Goal: Task Accomplishment & Management: Manage account settings

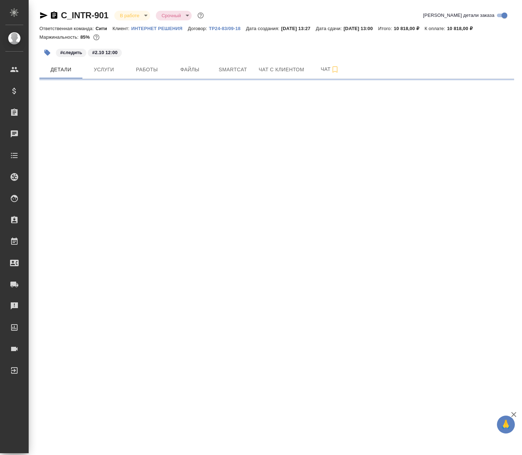
select select "RU"
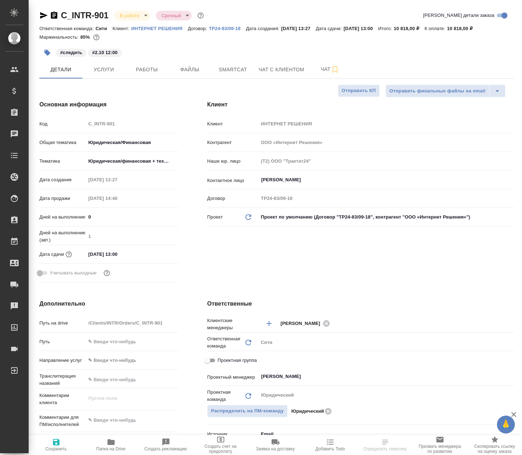
type textarea "x"
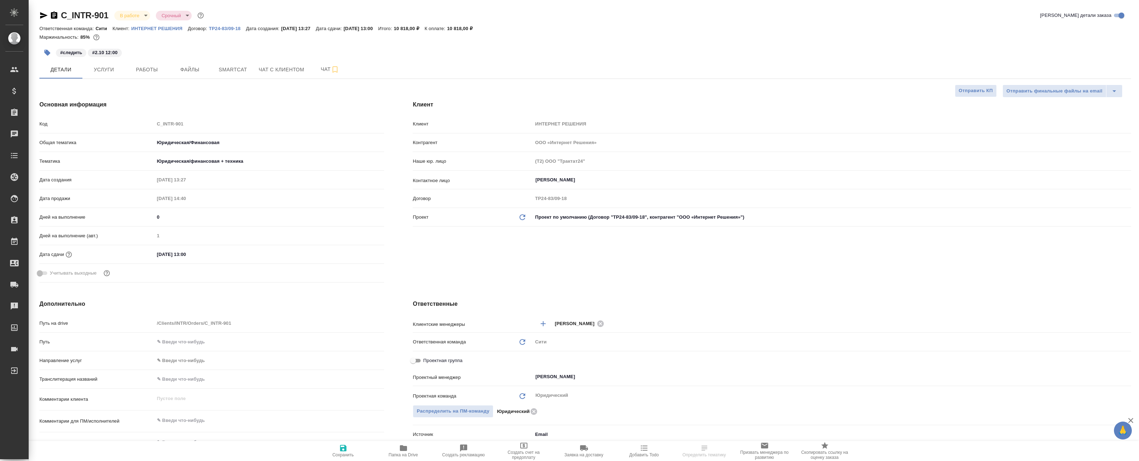
type textarea "x"
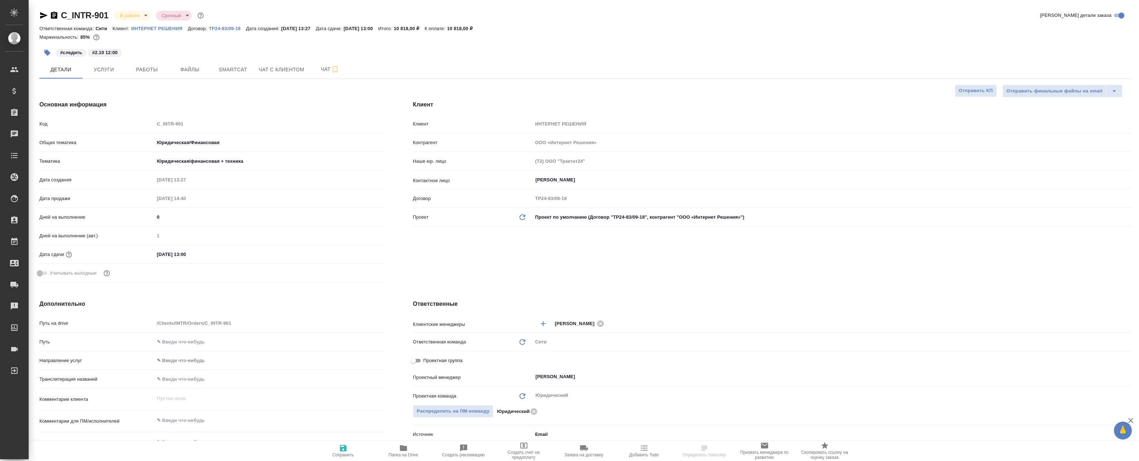
type textarea "x"
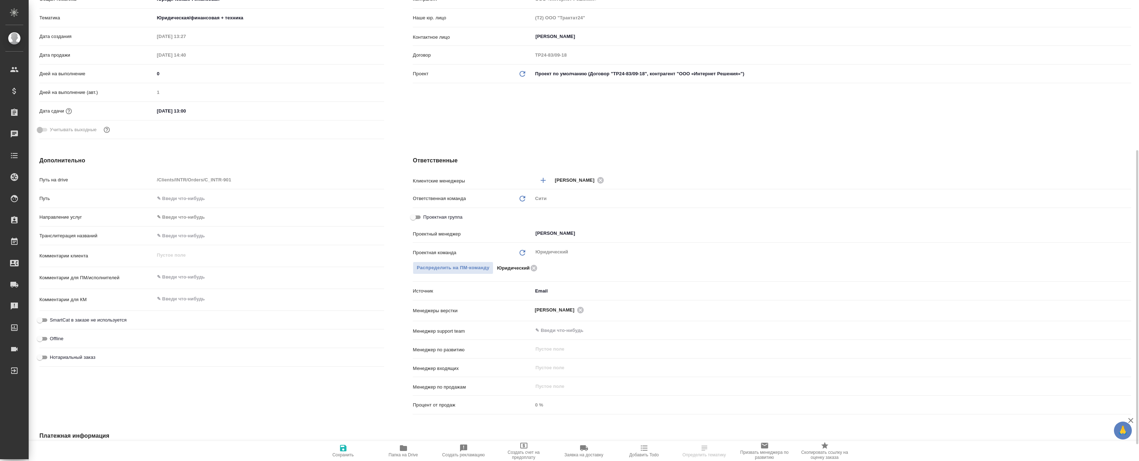
scroll to position [179, 0]
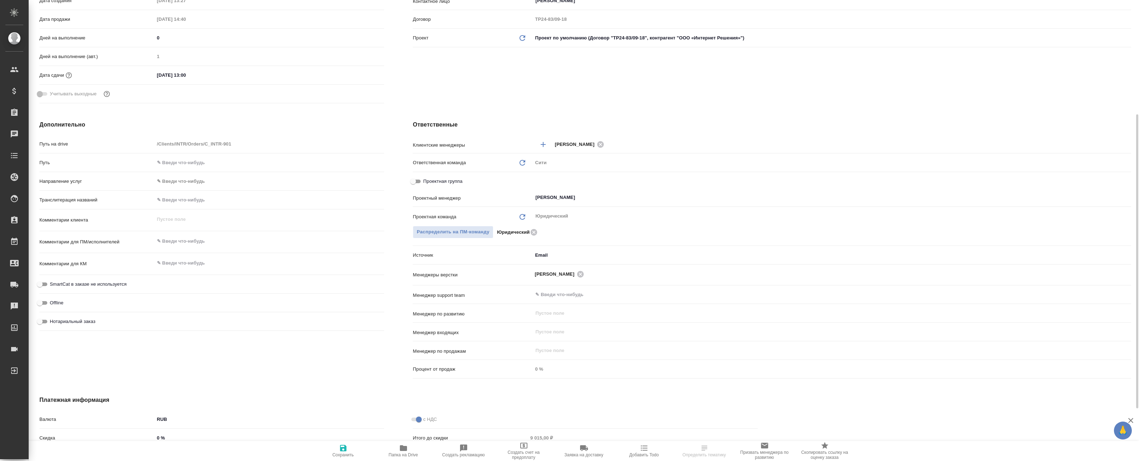
click at [428, 179] on span "Проектная группа" at bounding box center [442, 181] width 39 height 7
click at [426, 179] on input "Проектная группа" at bounding box center [413, 181] width 26 height 9
checkbox input "true"
type textarea "x"
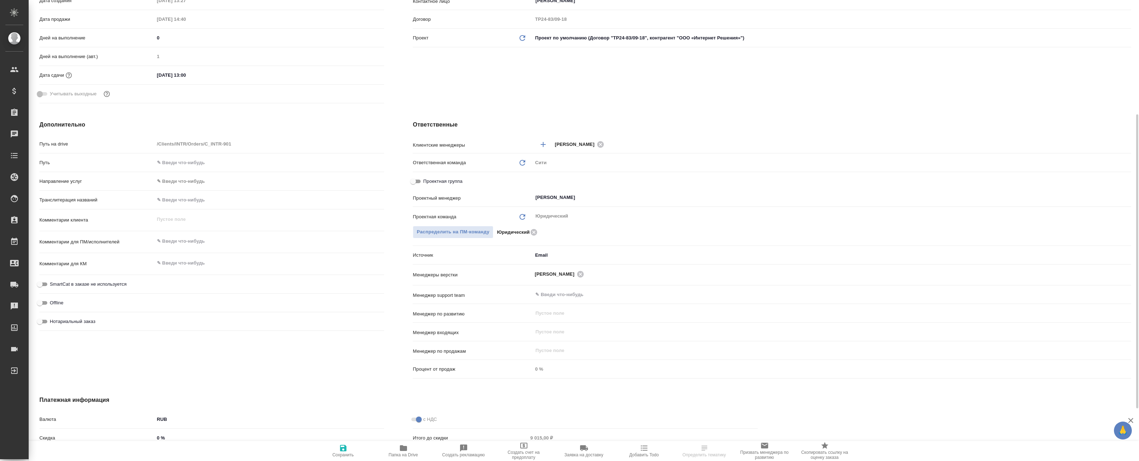
type textarea "x"
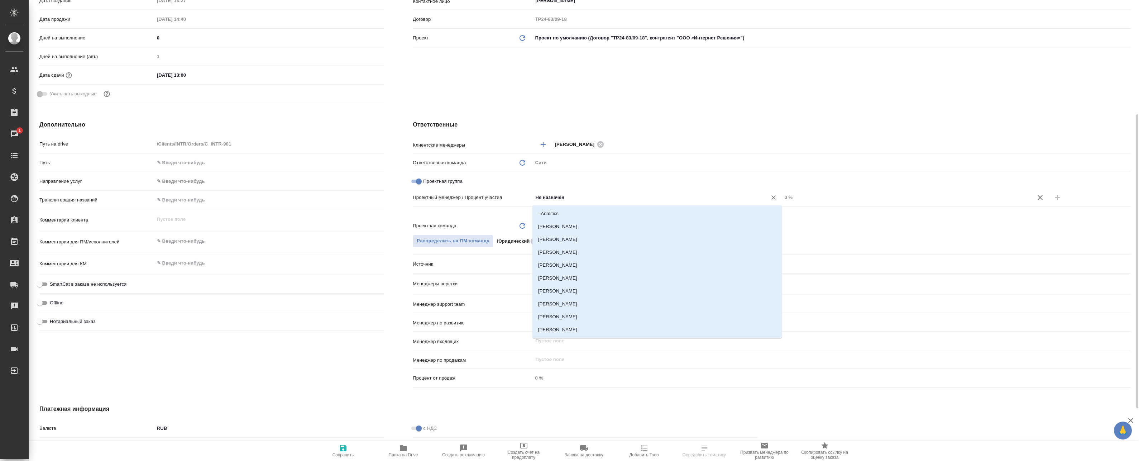
click at [522, 197] on input "Не назначен" at bounding box center [644, 197] width 221 height 9
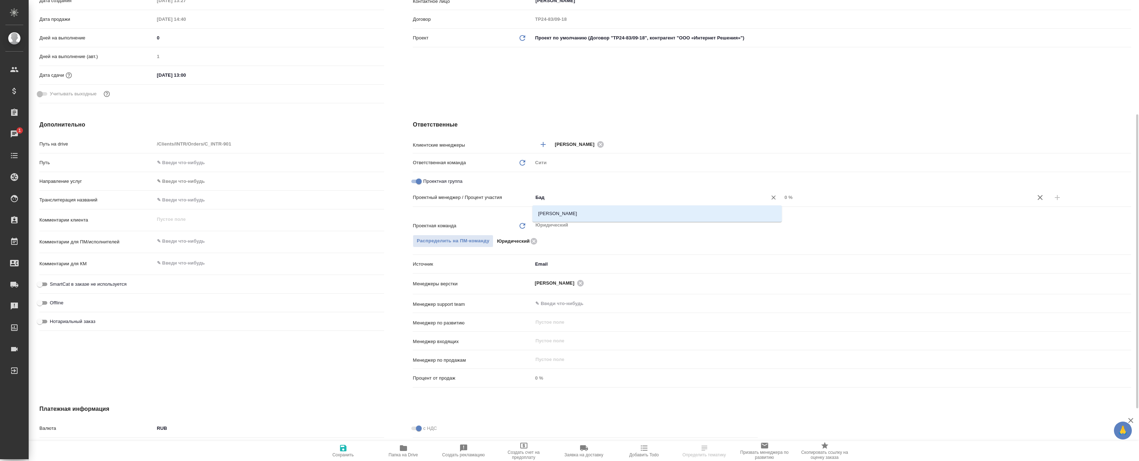
type input "Бада"
click at [522, 217] on li "[PERSON_NAME]" at bounding box center [656, 213] width 249 height 13
type textarea "x"
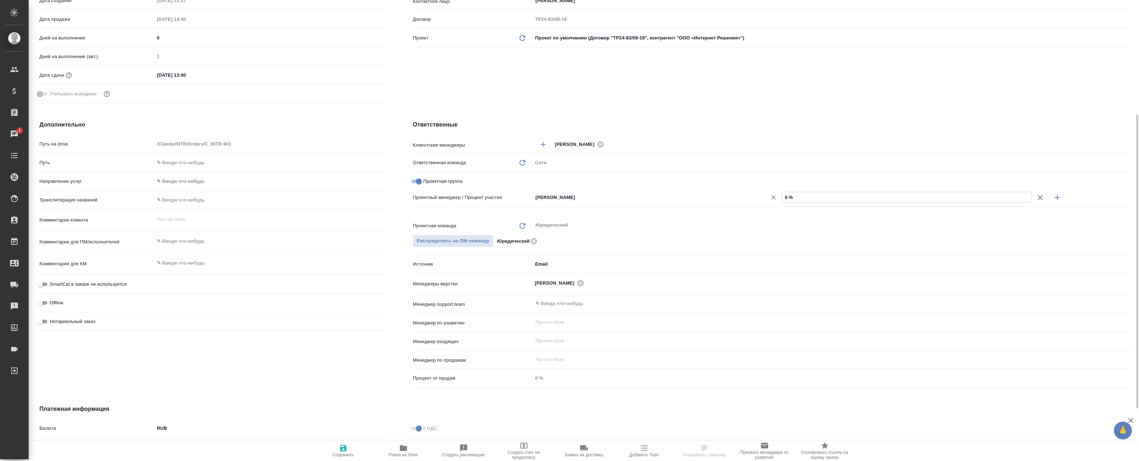
drag, startPoint x: 820, startPoint y: 197, endPoint x: 719, endPoint y: 194, distance: 101.4
click at [522, 194] on div "Баданян Артак ​ 0 %" at bounding box center [831, 197] width 599 height 13
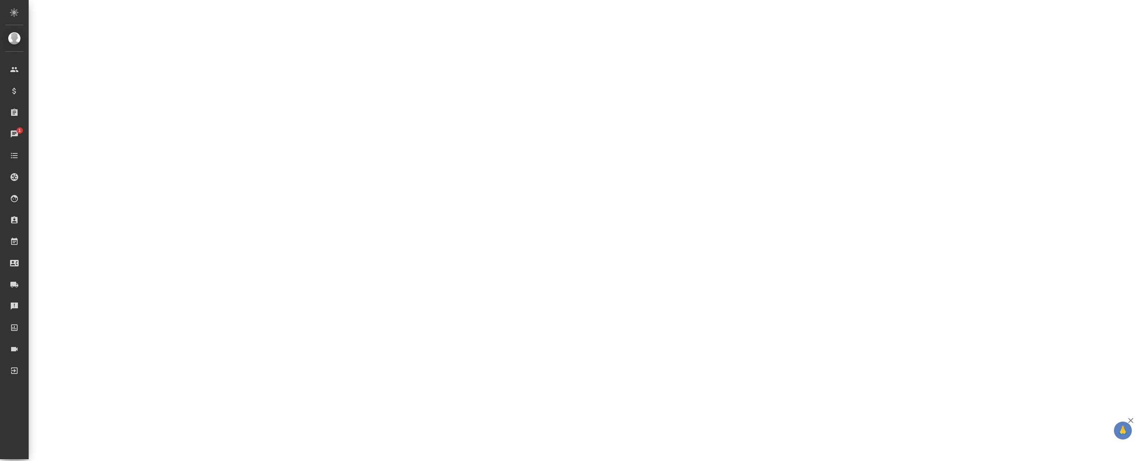
select select "RU"
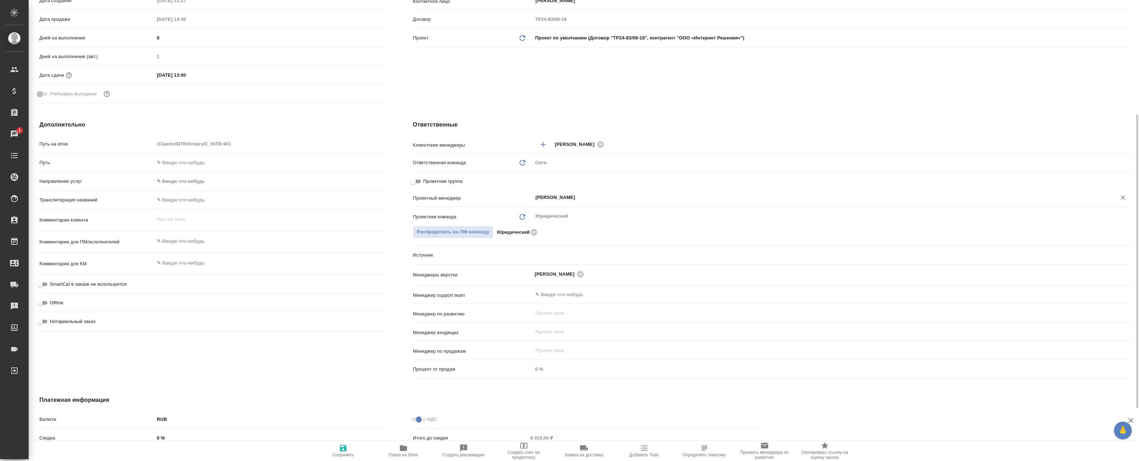
type textarea "x"
click at [421, 181] on input "Проектная группа" at bounding box center [413, 181] width 26 height 9
checkbox input "true"
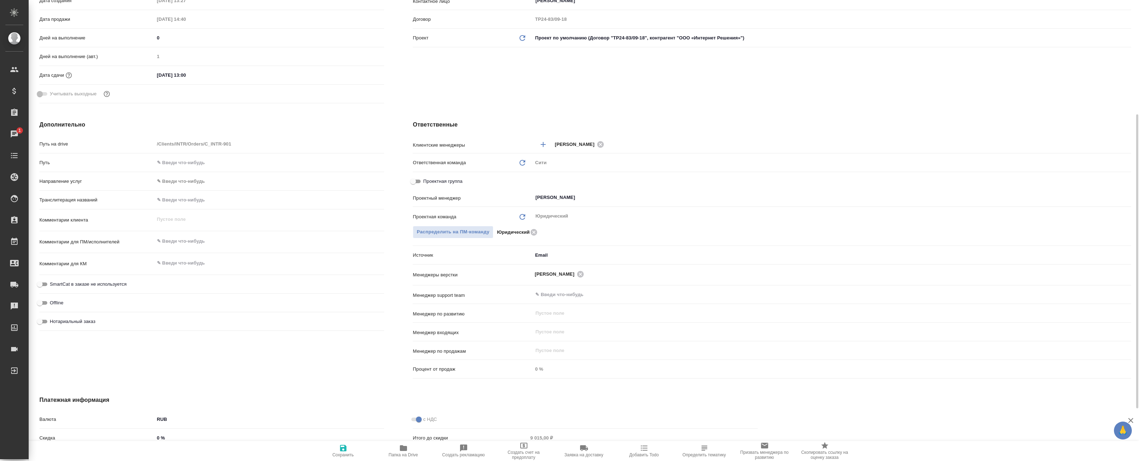
type textarea "x"
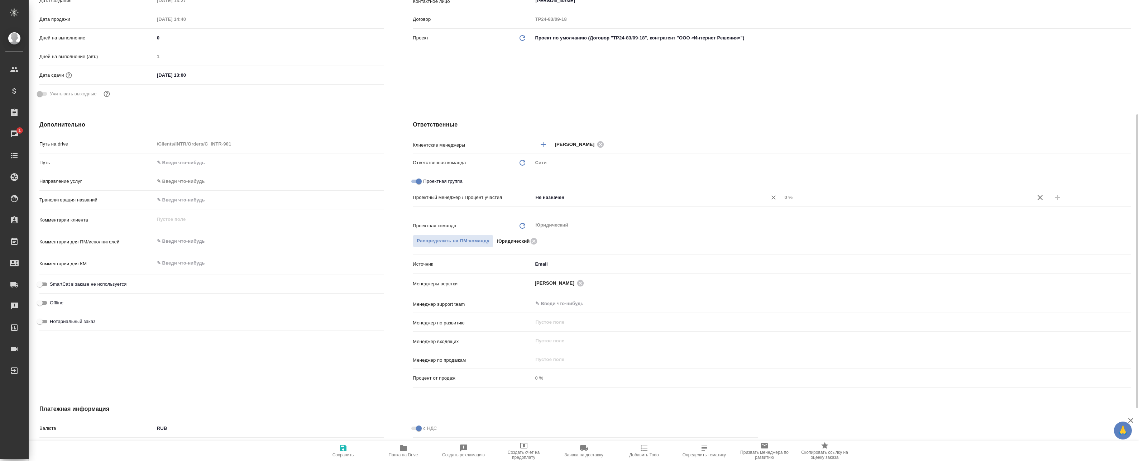
click at [522, 199] on input "Не назначен" at bounding box center [644, 197] width 221 height 9
type input "Бада"
click at [522, 211] on li "Баданян Артак" at bounding box center [656, 213] width 249 height 13
type textarea "x"
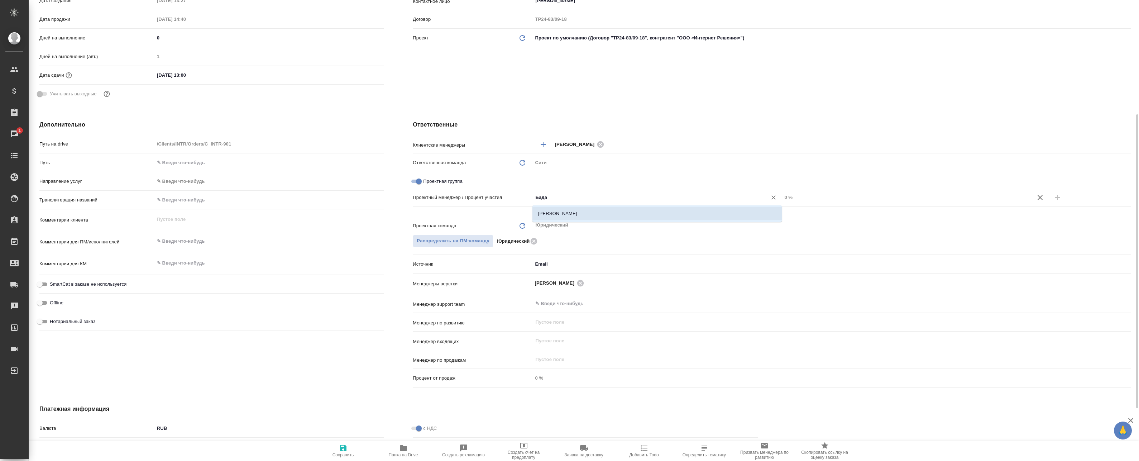
type textarea "x"
drag, startPoint x: 799, startPoint y: 198, endPoint x: 687, endPoint y: 199, distance: 112.5
click at [522, 198] on div "Баданян Артак ​ 0 %" at bounding box center [831, 197] width 599 height 13
type textarea "x"
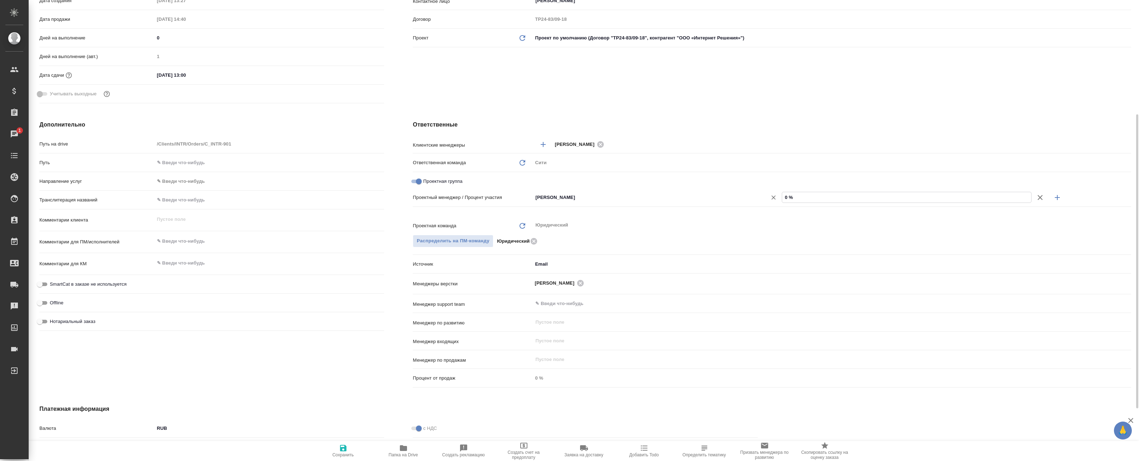
type textarea "x"
type input "1 %"
type textarea "x"
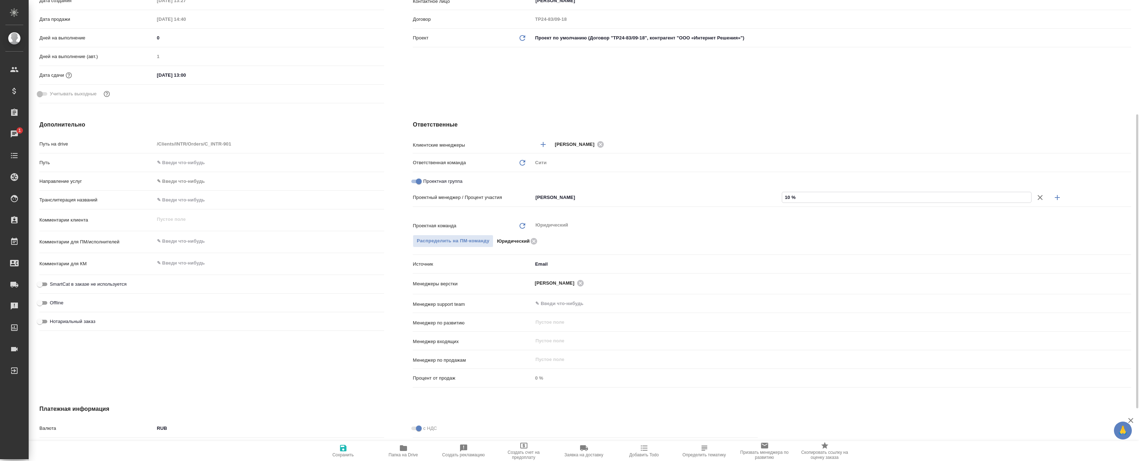
type input "10 %"
click at [522, 196] on icon "button" at bounding box center [1057, 197] width 9 height 9
type textarea "x"
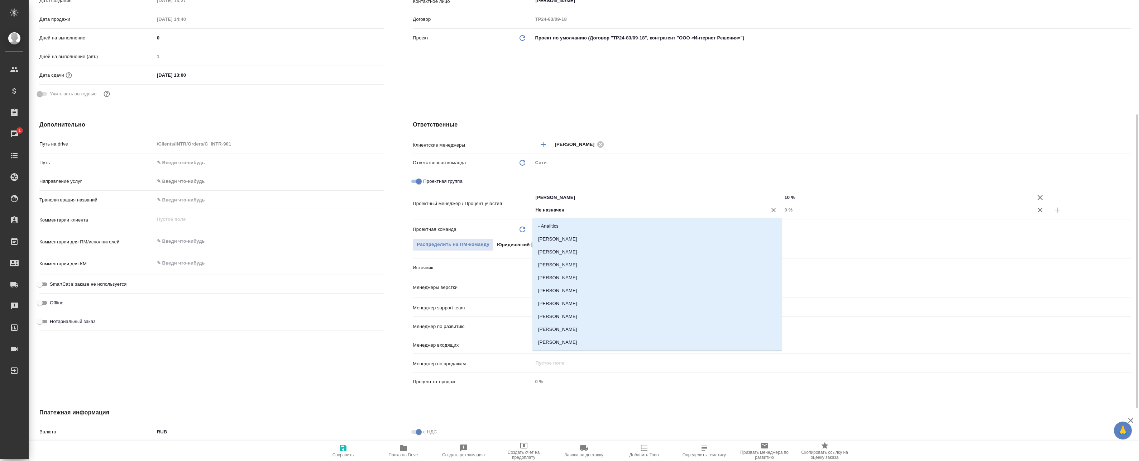
click at [522, 214] on input "Не назначен" at bounding box center [644, 210] width 221 height 9
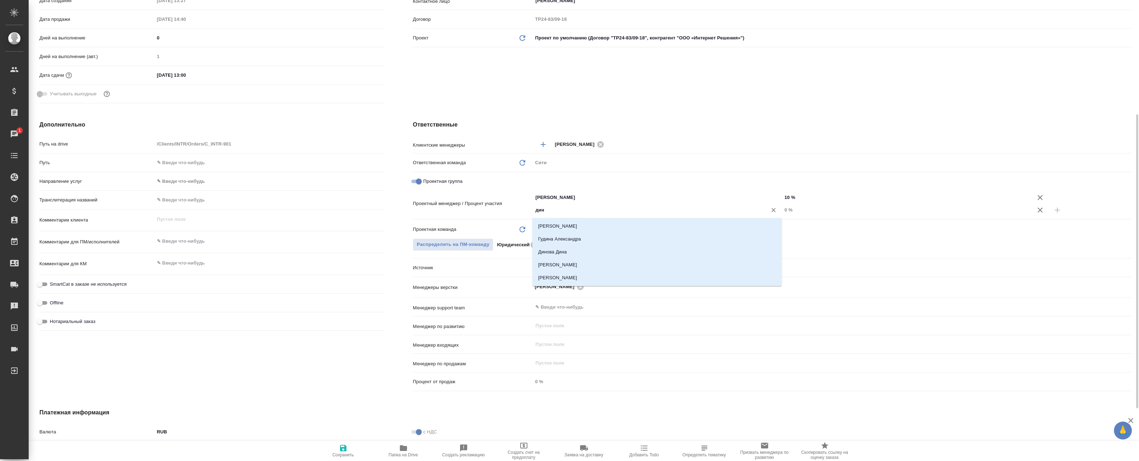
type input "дина"
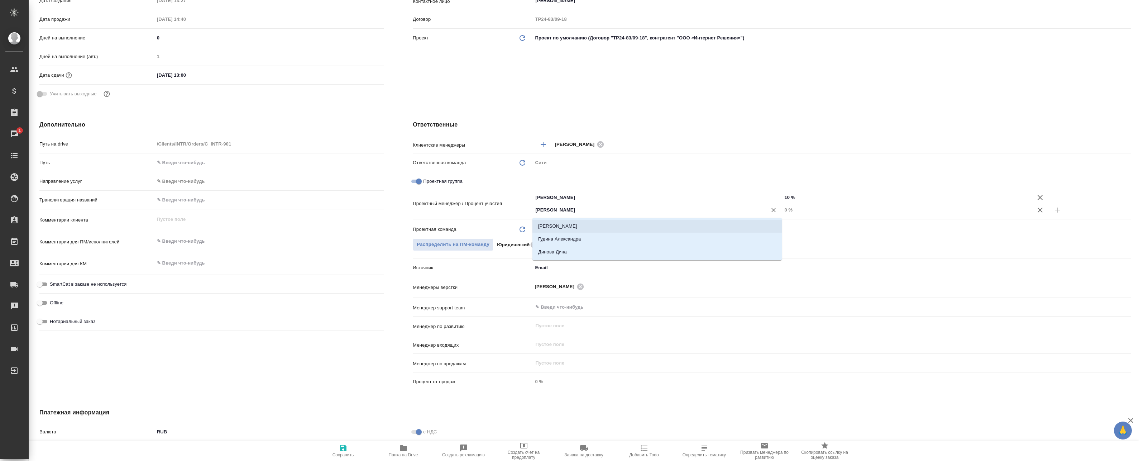
click at [522, 226] on li "Валеев Динар" at bounding box center [656, 226] width 249 height 13
type textarea "x"
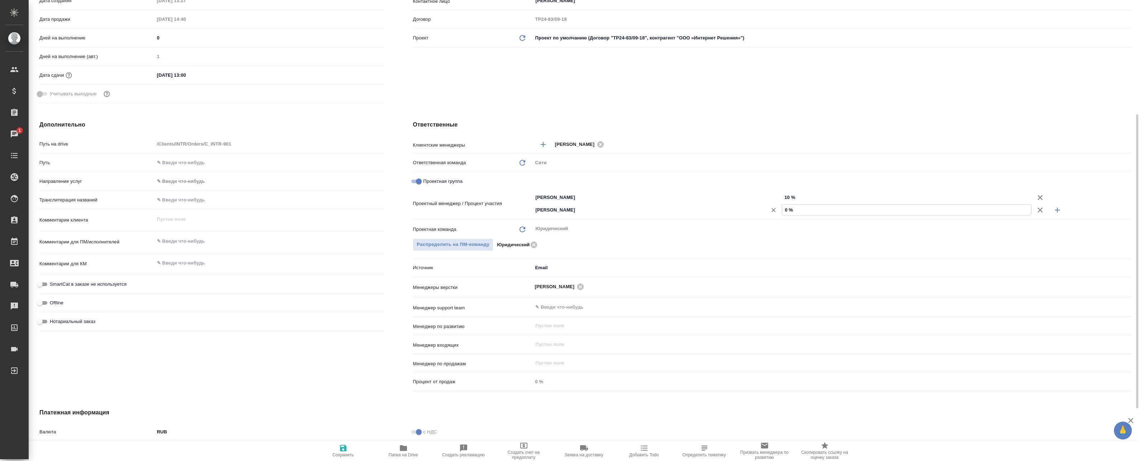
drag, startPoint x: 736, startPoint y: 206, endPoint x: 730, endPoint y: 207, distance: 6.1
click at [522, 207] on div "Валеев Динар ​ 0 %" at bounding box center [831, 209] width 599 height 13
type textarea "x"
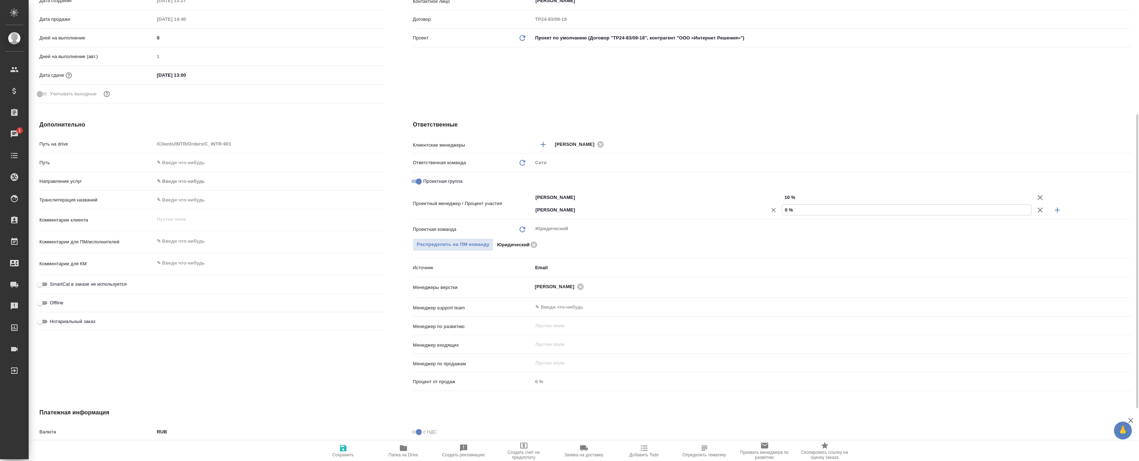
type input "9 %"
type textarea "x"
type input "90 %"
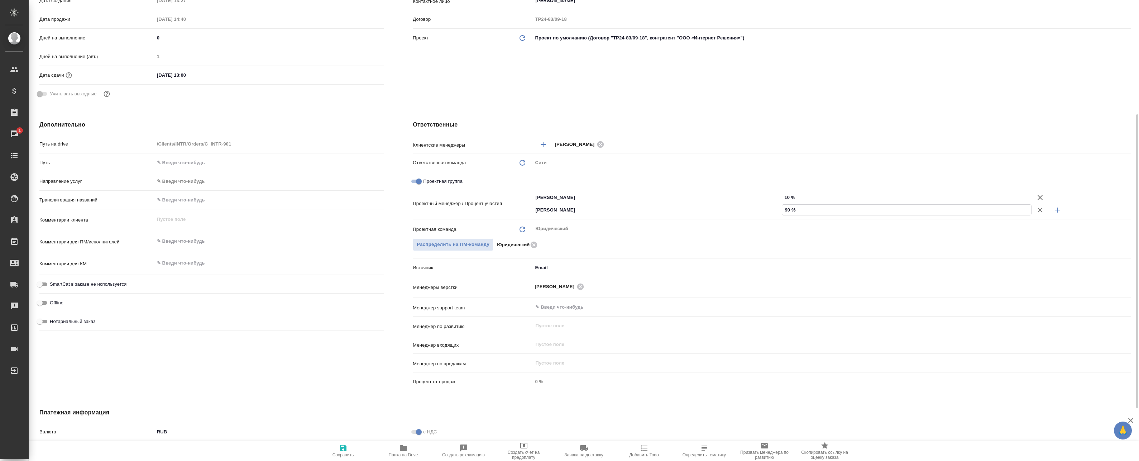
click at [340, 437] on body "🙏 .cls-1 fill:#fff; AWATERA Badanyan Artak Клиенты Спецификации Заказы 1 Чаты T…" at bounding box center [569, 230] width 1139 height 461
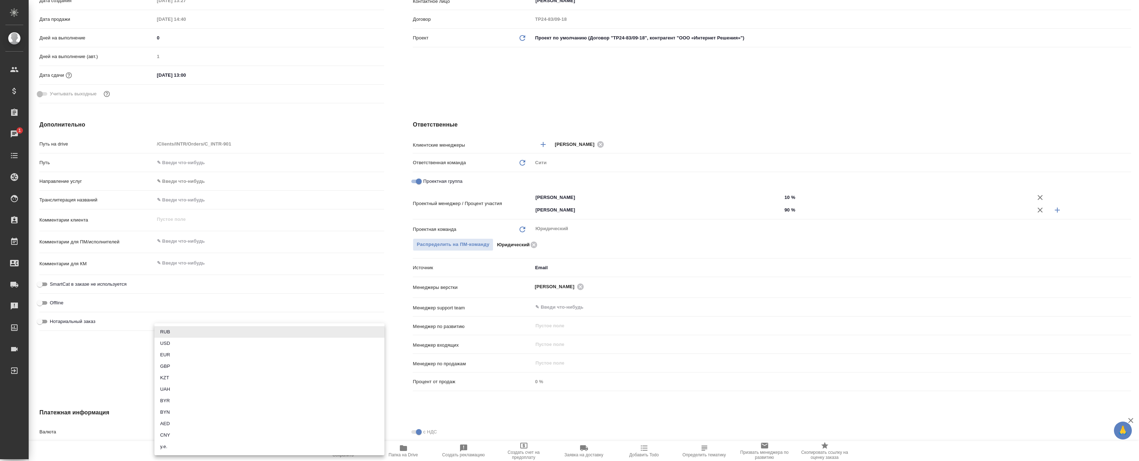
click at [93, 445] on div at bounding box center [569, 230] width 1139 height 461
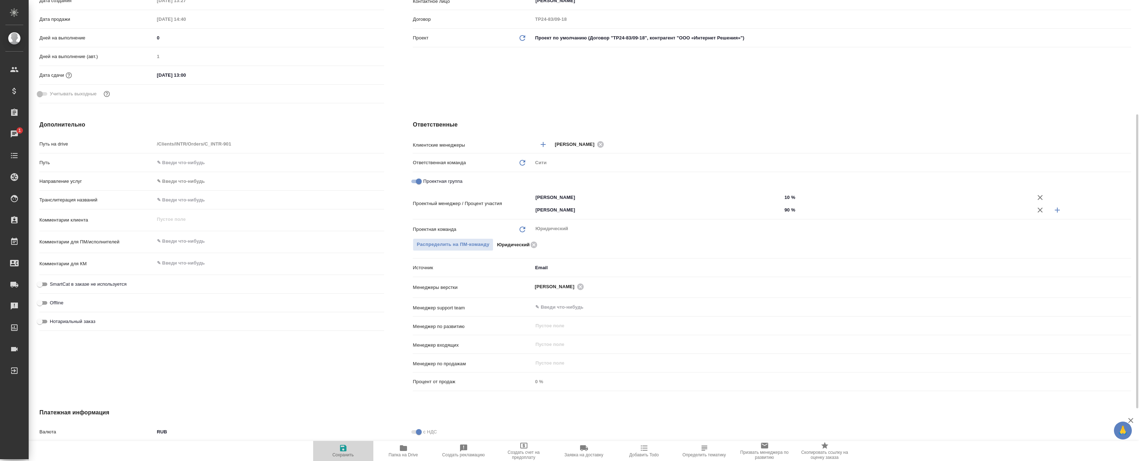
click at [349, 455] on span "Сохранить" at bounding box center [342, 454] width 21 height 5
type textarea "x"
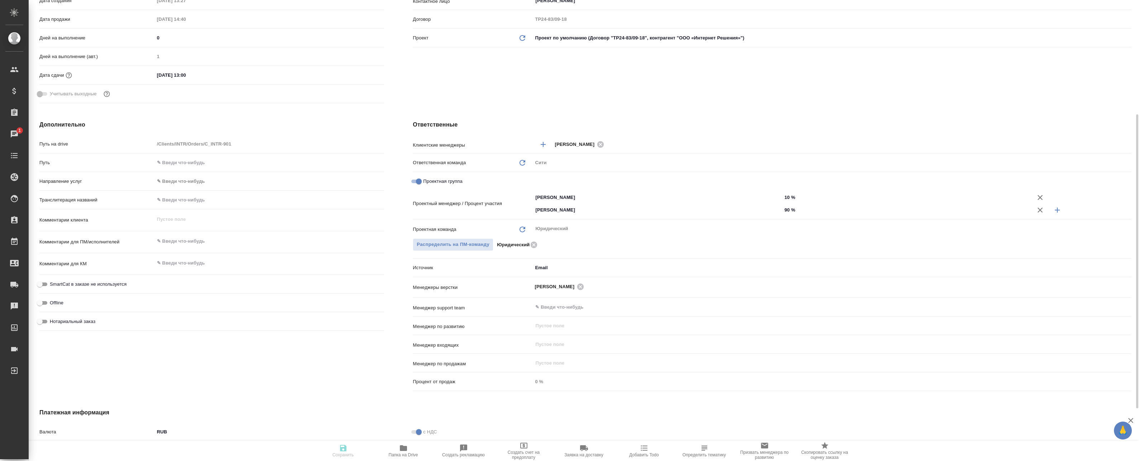
type textarea "x"
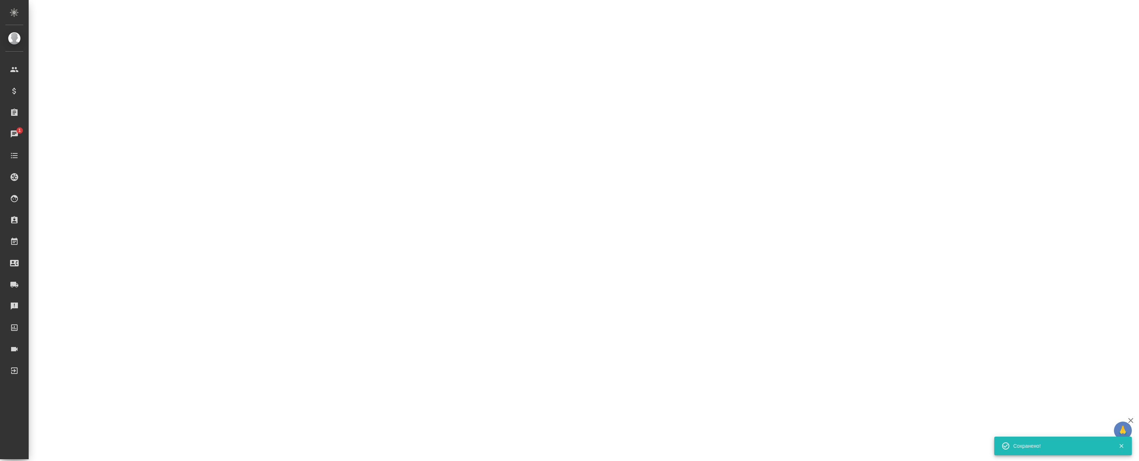
select select "RU"
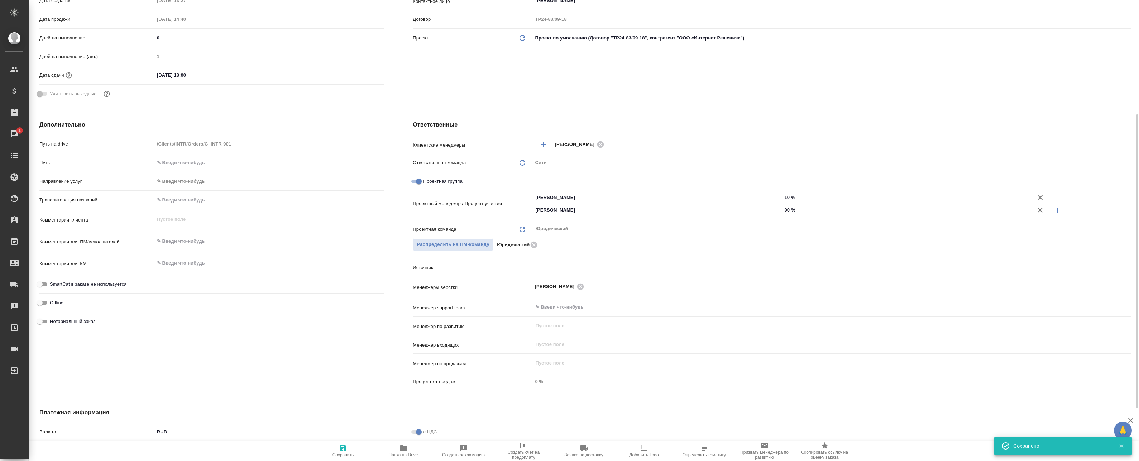
type textarea "x"
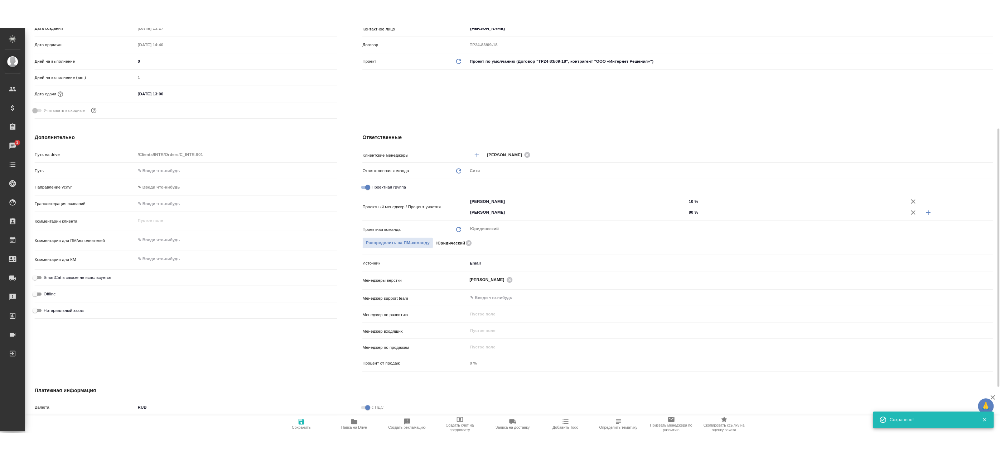
scroll to position [0, 0]
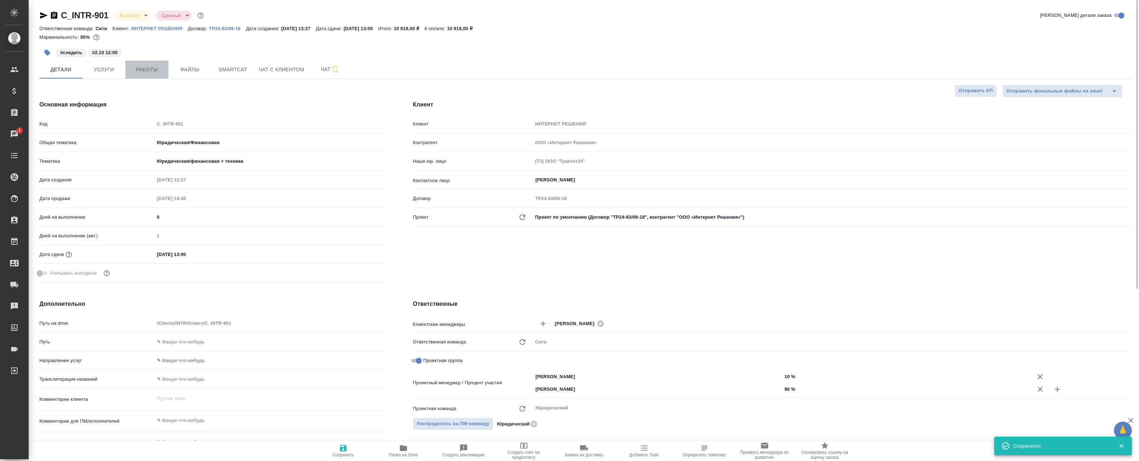
click at [136, 70] on span "Работы" at bounding box center [147, 69] width 34 height 9
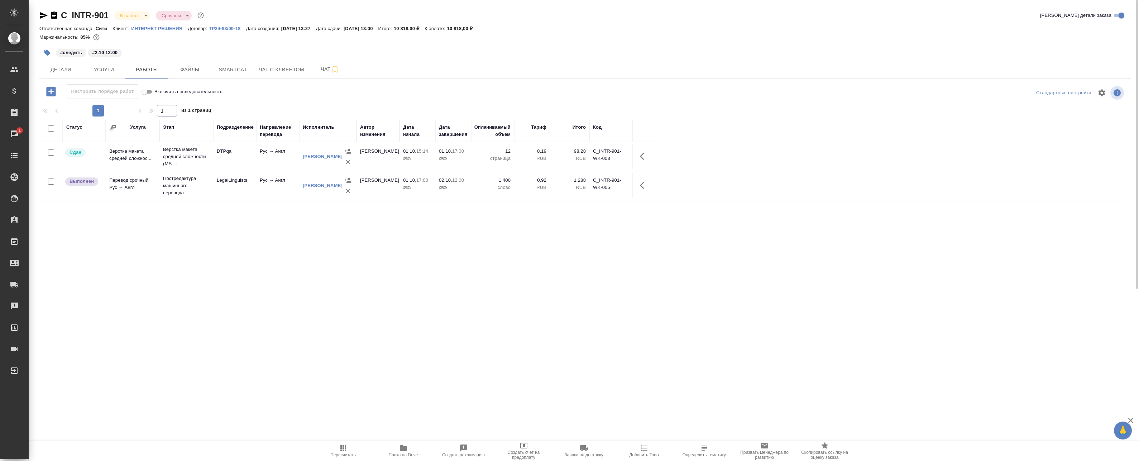
click at [412, 451] on span "Папка на Drive" at bounding box center [404, 450] width 52 height 14
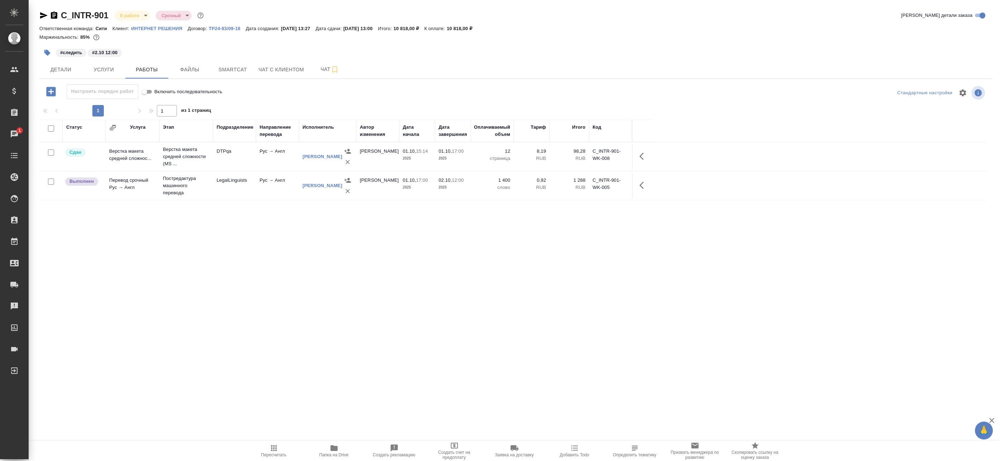
click at [461, 185] on p "2025" at bounding box center [453, 187] width 29 height 7
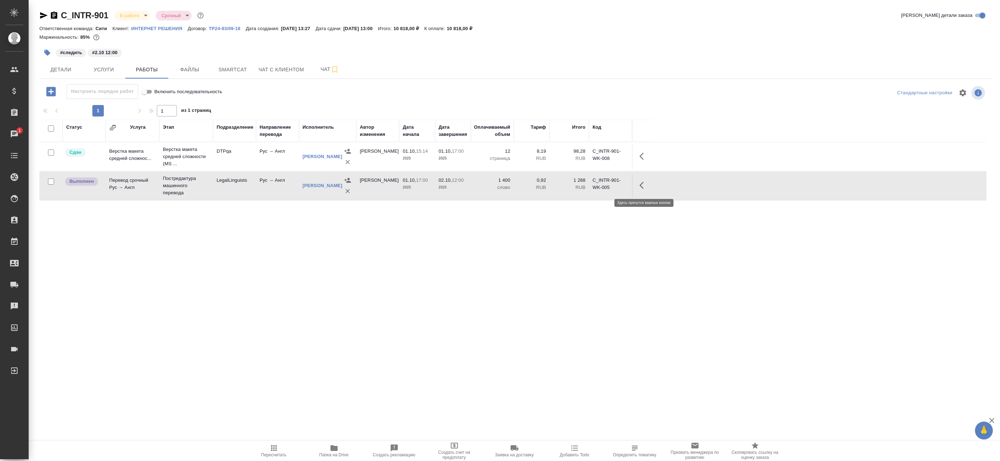
click at [522, 183] on icon "button" at bounding box center [644, 185] width 9 height 9
click at [522, 185] on icon "button" at bounding box center [591, 185] width 6 height 6
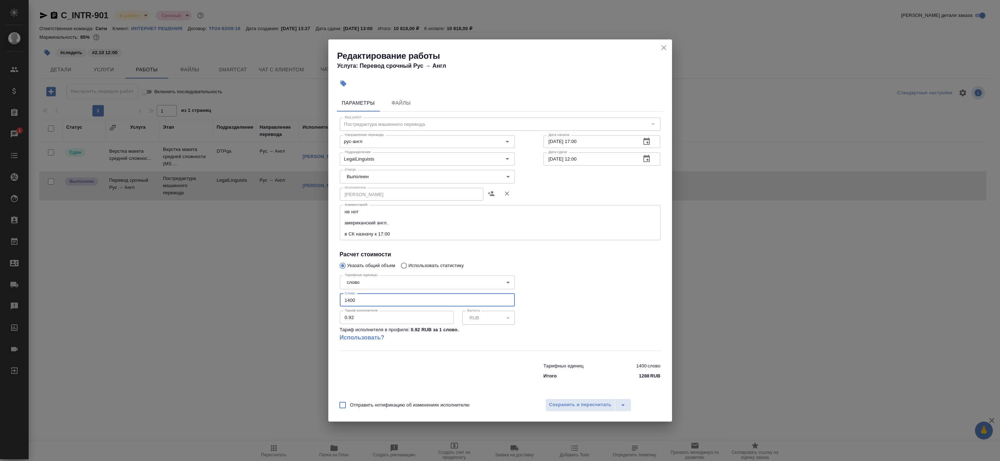
click at [351, 299] on input "1400" at bounding box center [427, 299] width 175 height 13
click at [522, 48] on icon "close" at bounding box center [664, 47] width 9 height 9
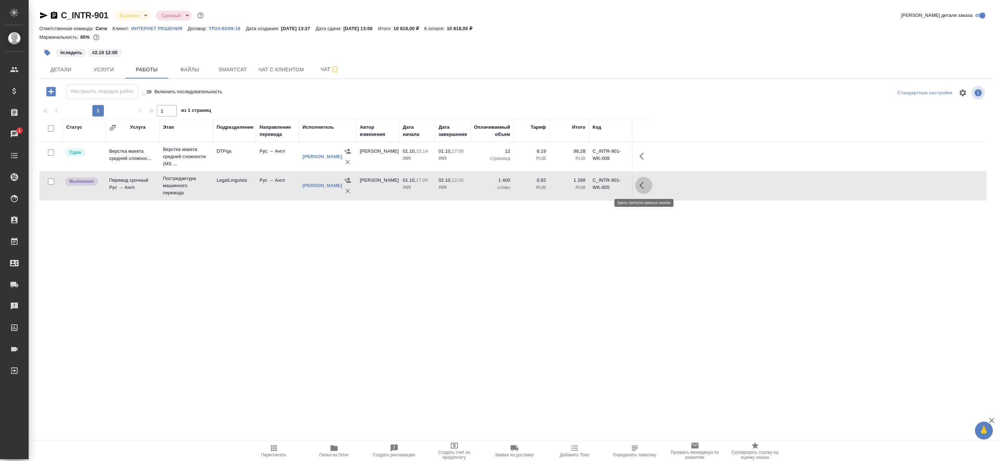
click at [522, 190] on button "button" at bounding box center [643, 185] width 17 height 17
click at [522, 190] on button "button" at bounding box center [591, 185] width 12 height 17
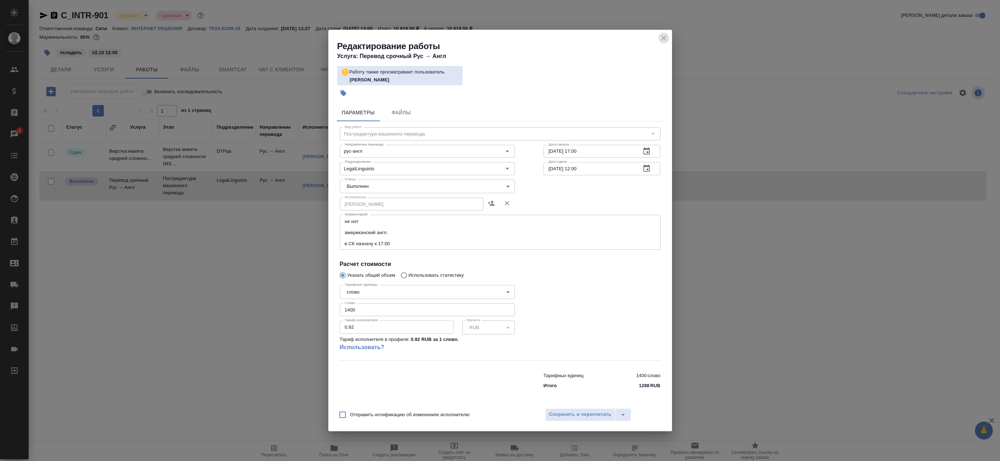
click at [522, 38] on icon "close" at bounding box center [664, 37] width 5 height 5
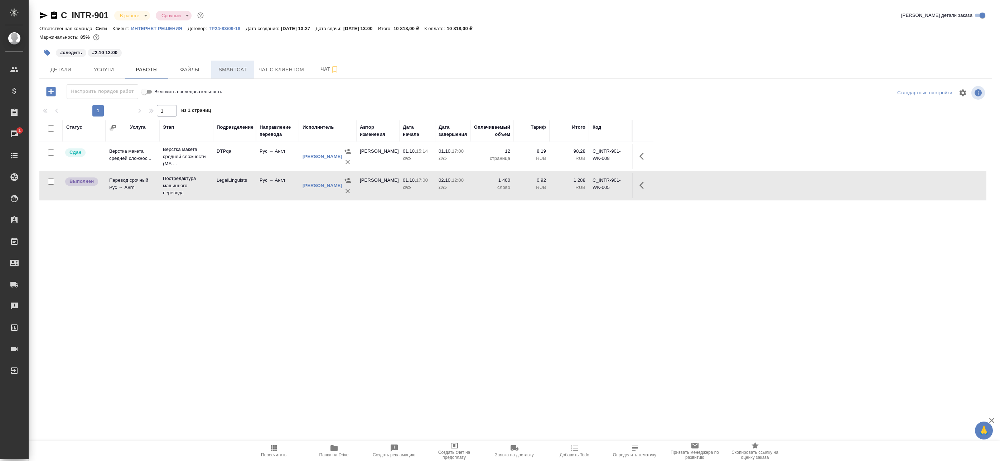
click at [237, 68] on span "Smartcat" at bounding box center [233, 69] width 34 height 9
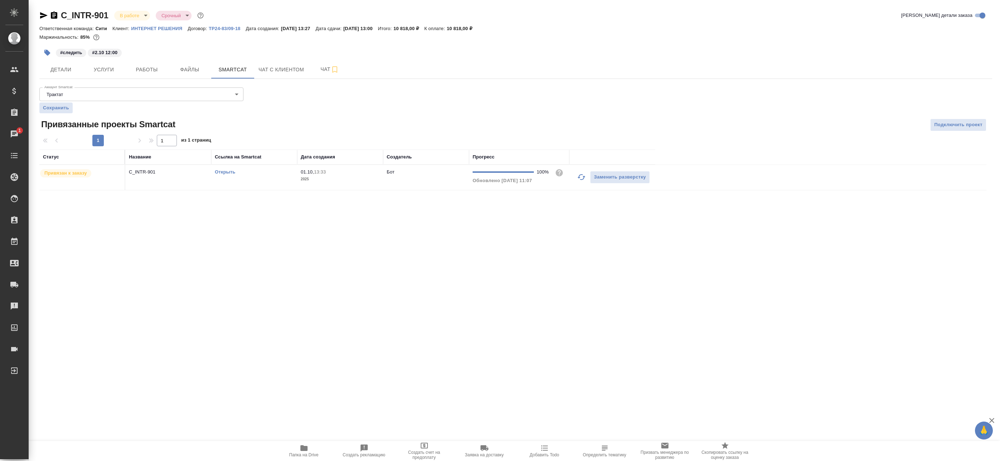
click at [223, 171] on link "Открыть" at bounding box center [225, 171] width 20 height 5
click at [188, 178] on td "C_INTR-901" at bounding box center [168, 177] width 86 height 25
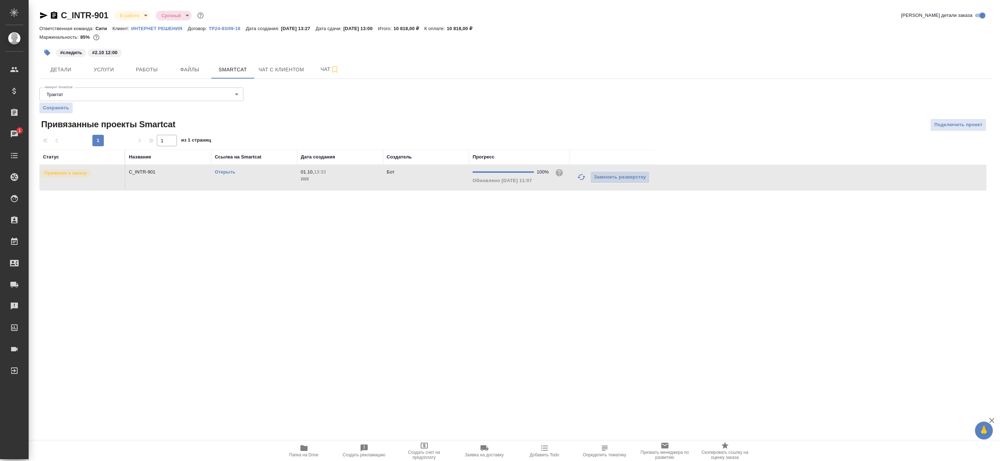
click at [188, 178] on td "C_INTR-901" at bounding box center [168, 177] width 86 height 25
click at [143, 74] on button "Работы" at bounding box center [146, 70] width 43 height 18
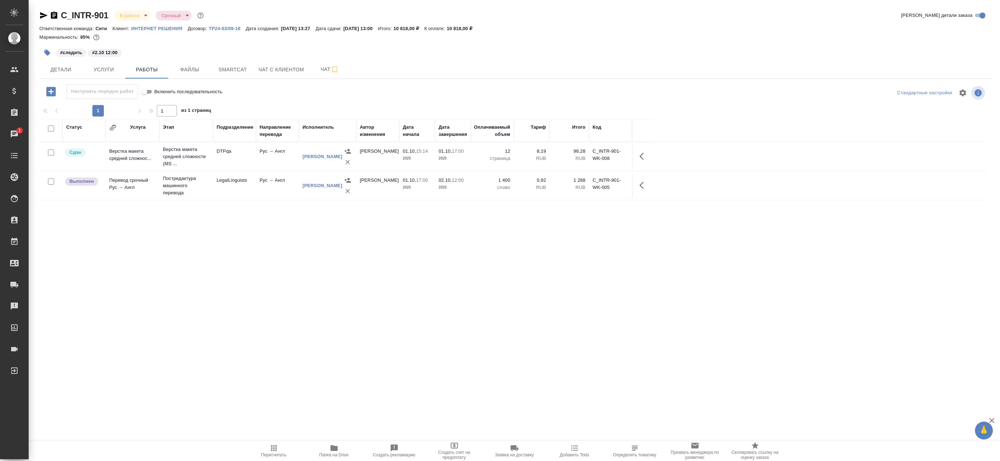
click at [330, 186] on div "[PERSON_NAME]" at bounding box center [323, 185] width 40 height 7
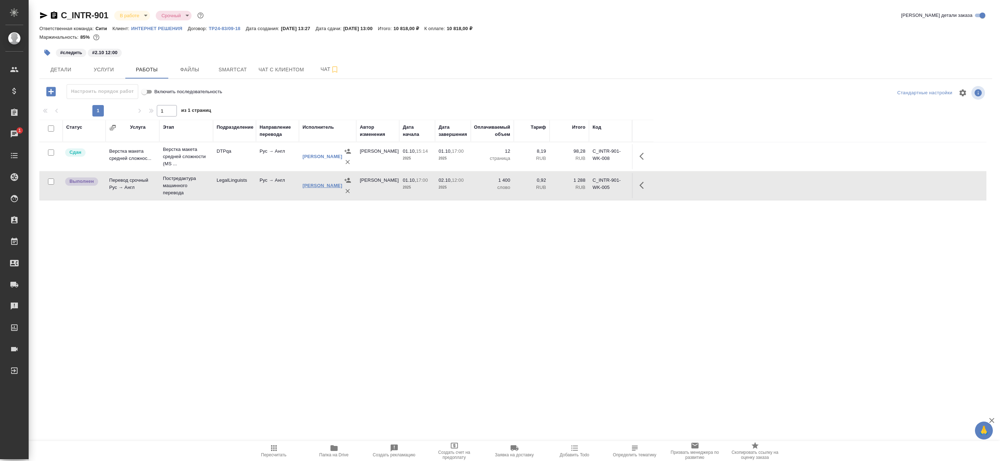
click at [327, 183] on link "[PERSON_NAME]" at bounding box center [323, 185] width 40 height 5
click at [62, 69] on span "Детали" at bounding box center [61, 69] width 34 height 9
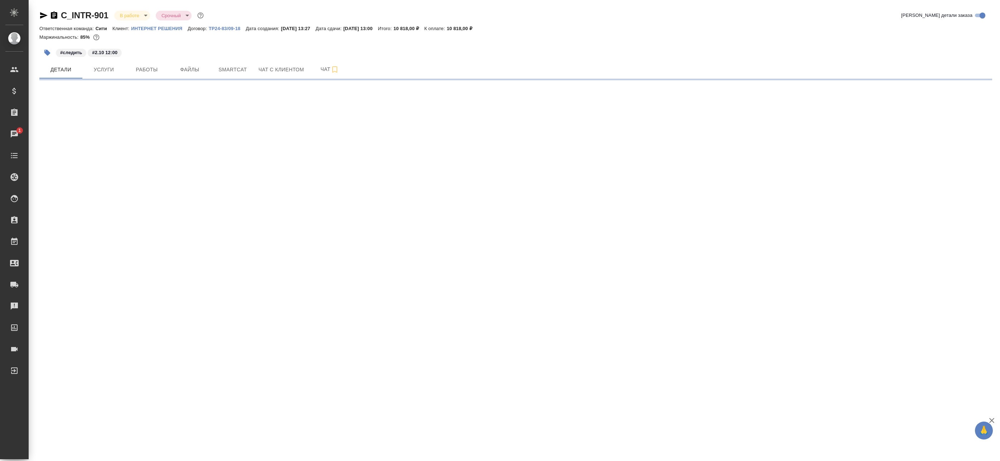
select select "RU"
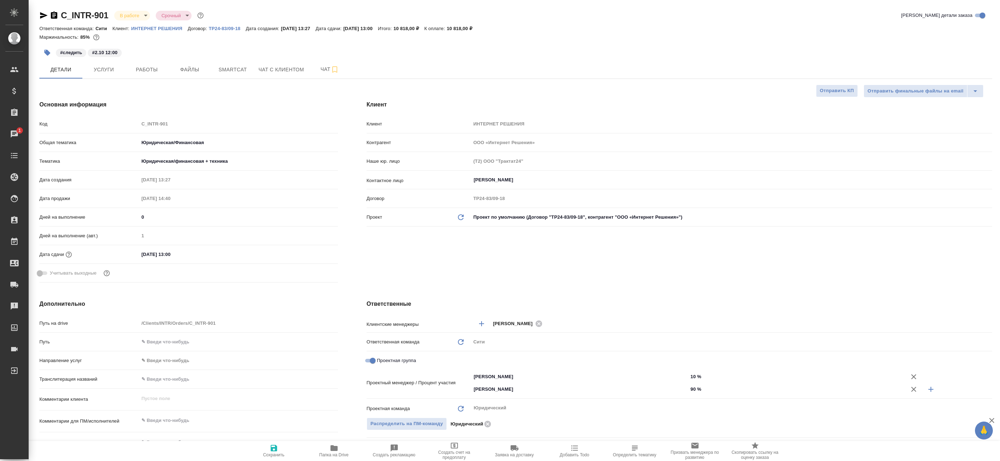
click at [42, 13] on icon "button" at bounding box center [43, 15] width 9 height 9
click at [125, 19] on body "🙏 .cls-1 fill:#fff; AWATERA Badanyan Artak Клиенты Спецификации Заказы 1 Чаты T…" at bounding box center [500, 230] width 1000 height 461
click at [135, 89] on button "Сдан без статистики" at bounding box center [144, 88] width 49 height 8
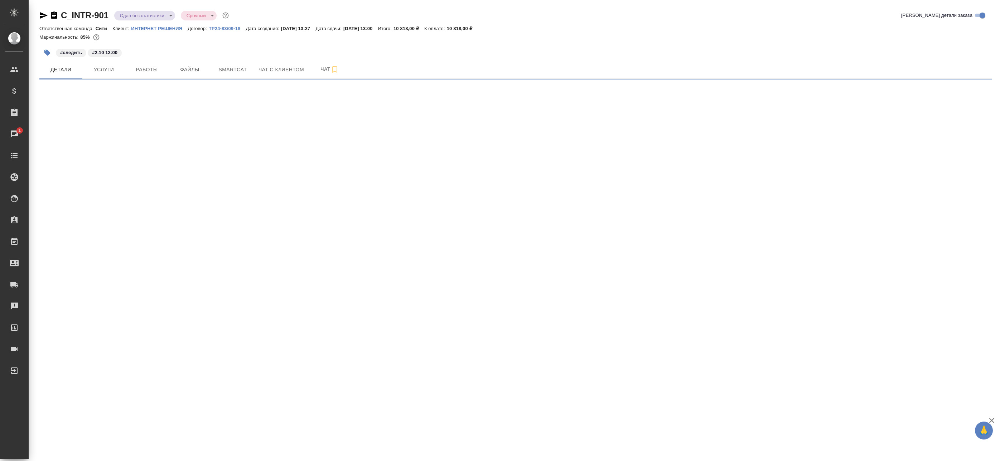
select select "RU"
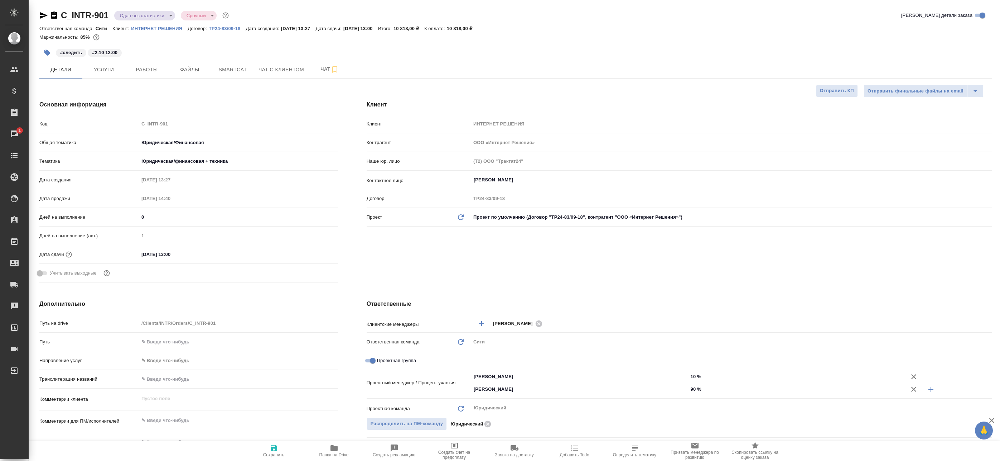
type textarea "x"
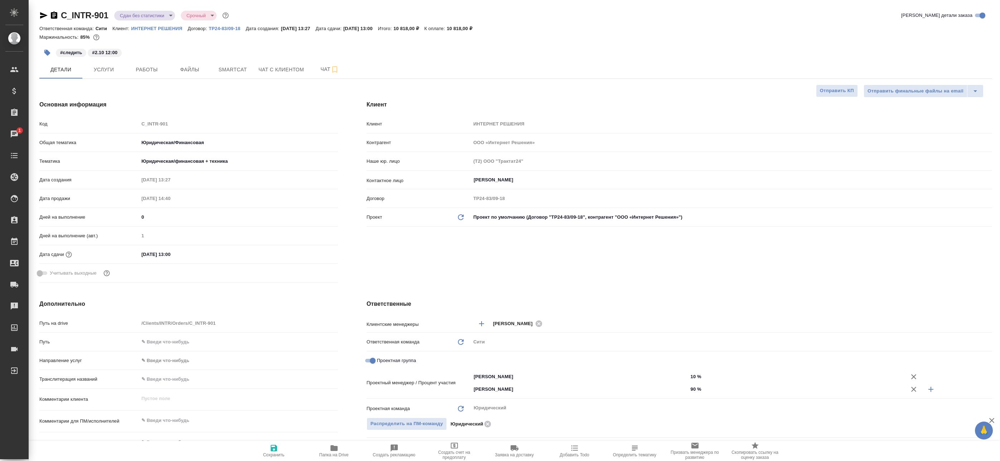
type textarea "x"
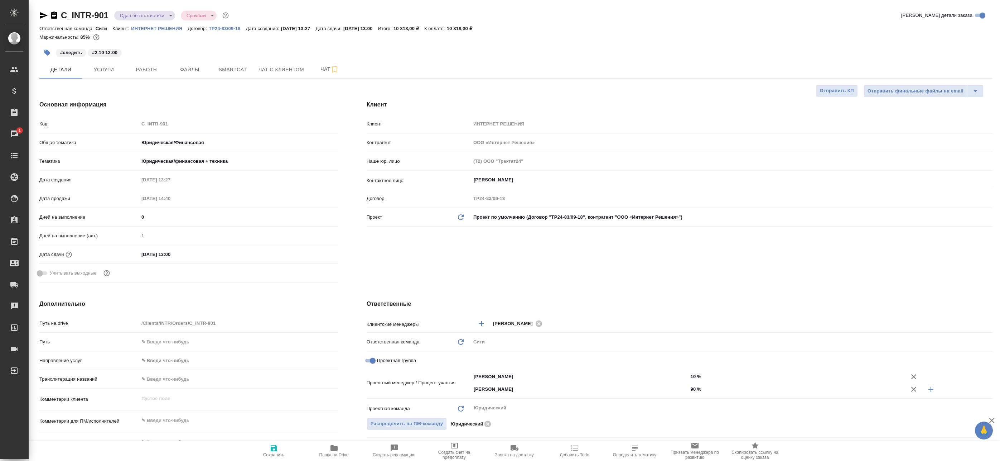
type textarea "x"
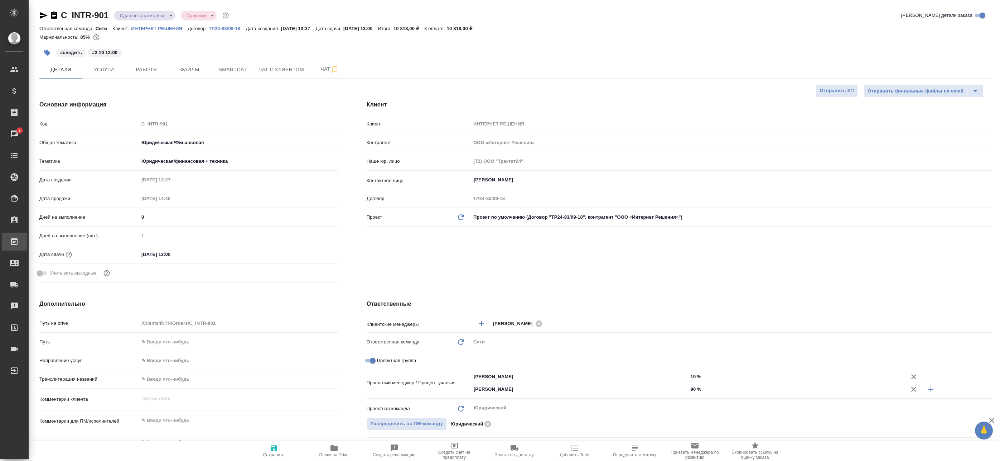
type textarea "x"
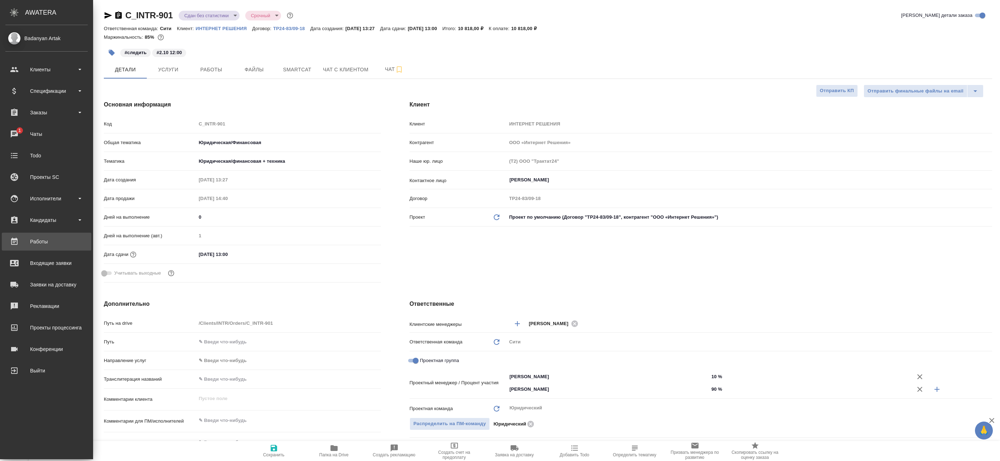
type textarea "x"
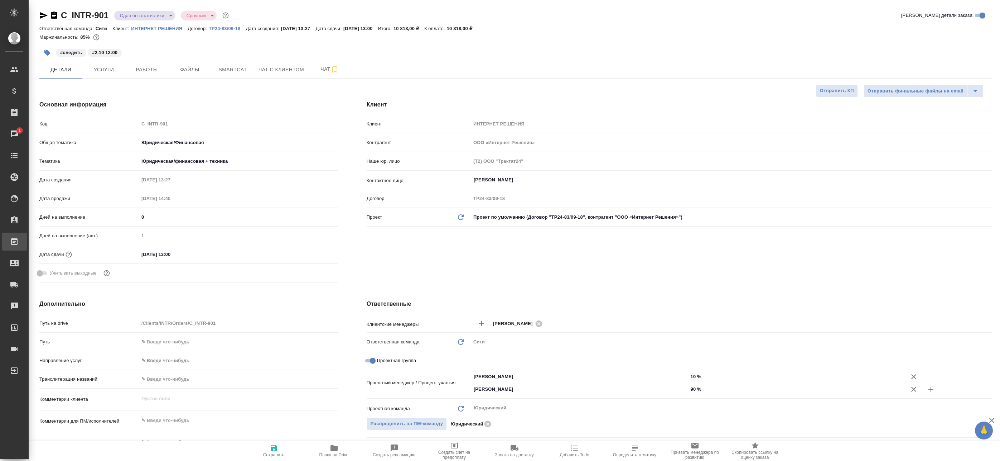
type textarea "x"
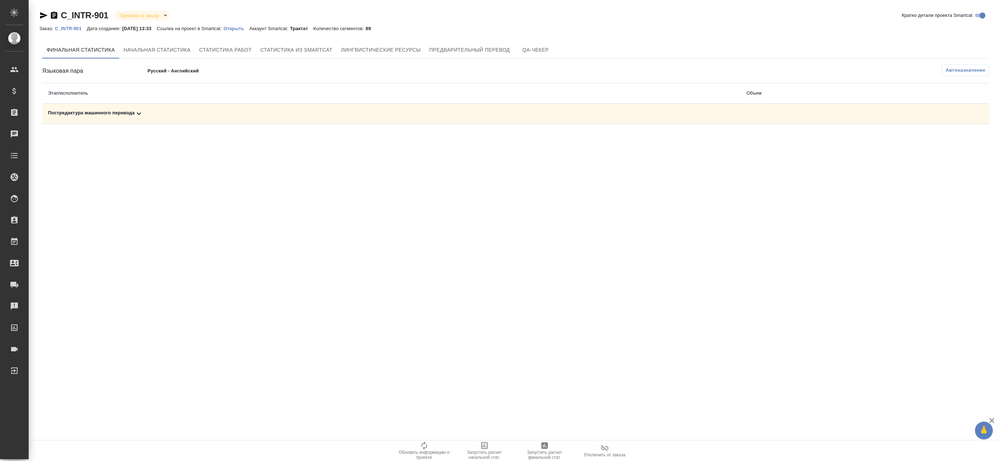
click at [970, 70] on span "Автоназначение" at bounding box center [966, 70] width 40 height 7
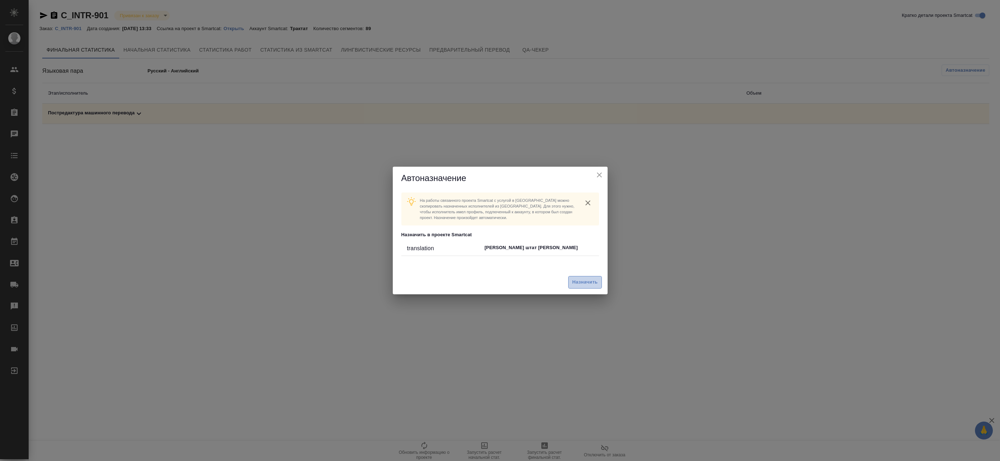
click at [573, 279] on span "Назначить" at bounding box center [584, 282] width 25 height 8
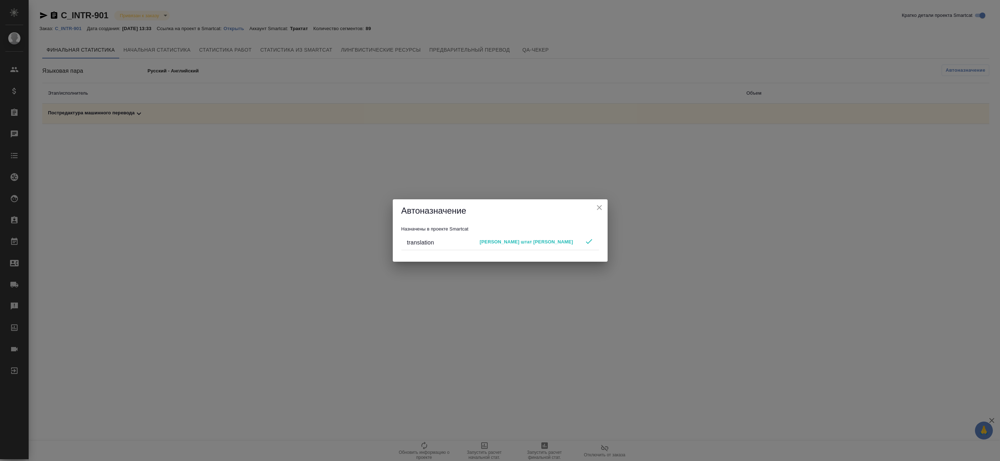
click at [602, 206] on icon "close" at bounding box center [599, 207] width 9 height 9
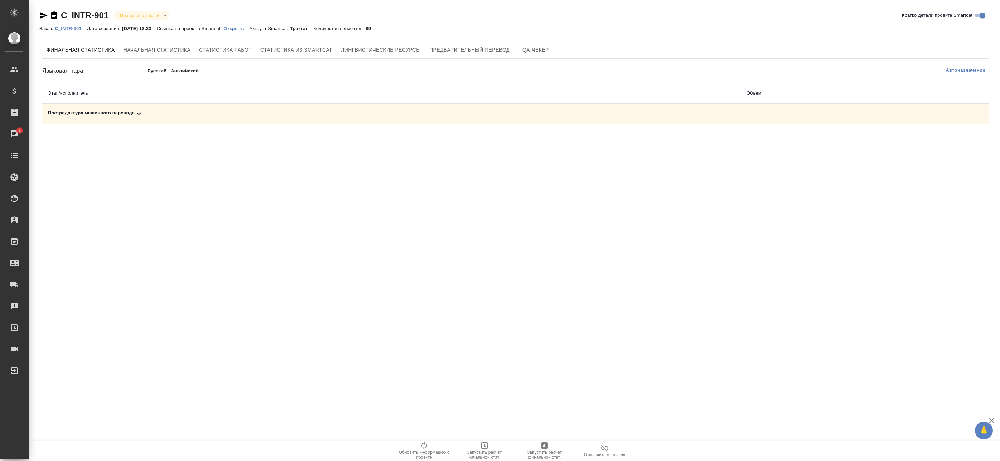
drag, startPoint x: 549, startPoint y: 452, endPoint x: 266, endPoint y: 176, distance: 394.7
click at [266, 176] on div ".cls-1 fill:#fff; AWATERA Badanyan Artak Клиенты Спецификации Заказы 1 Чаты Tod…" at bounding box center [500, 230] width 1000 height 461
click at [537, 450] on span "Запустить расчет финальной стат." at bounding box center [545, 455] width 52 height 10
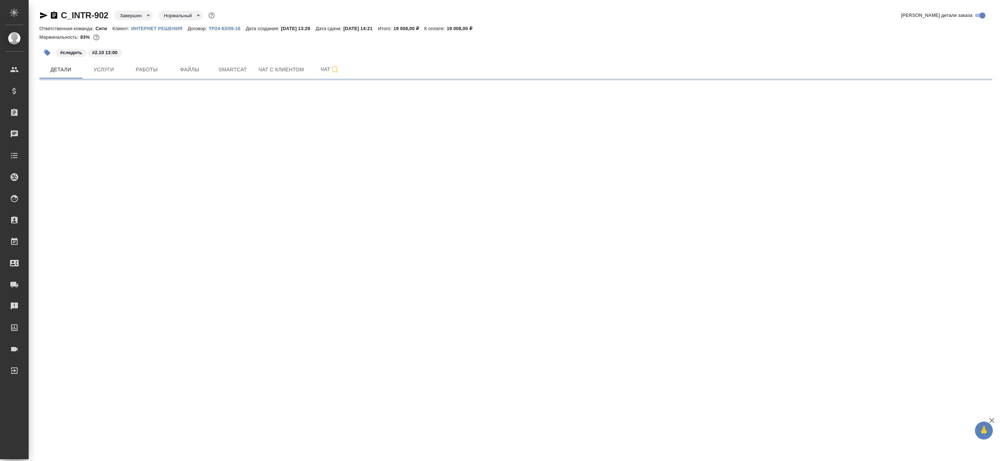
select select "RU"
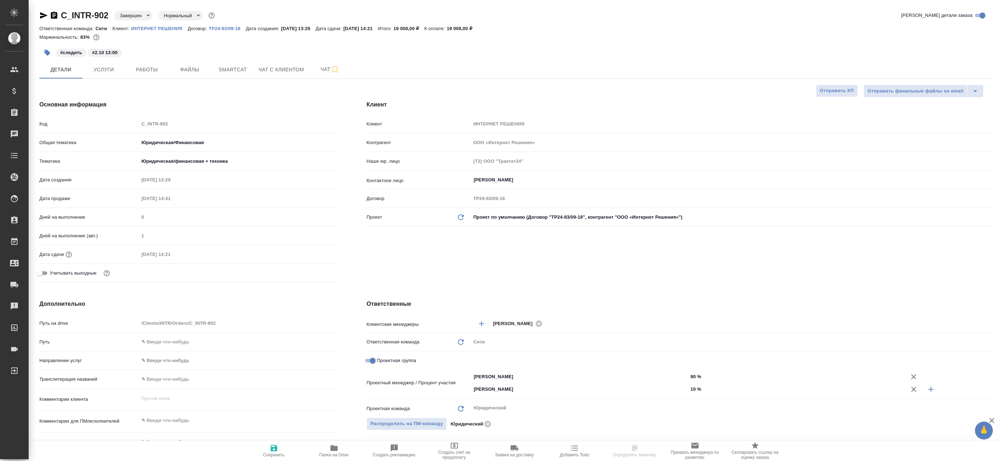
type textarea "x"
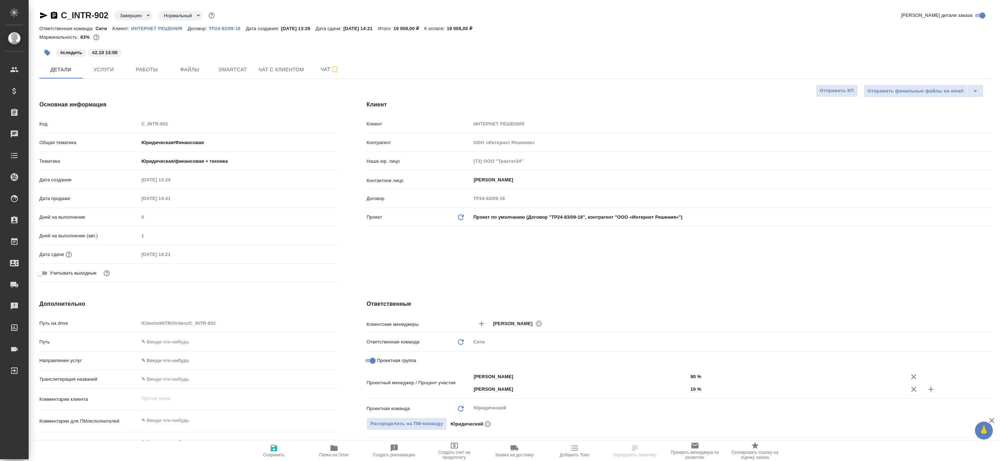
type textarea "x"
click at [155, 72] on span "Работы" at bounding box center [147, 69] width 34 height 9
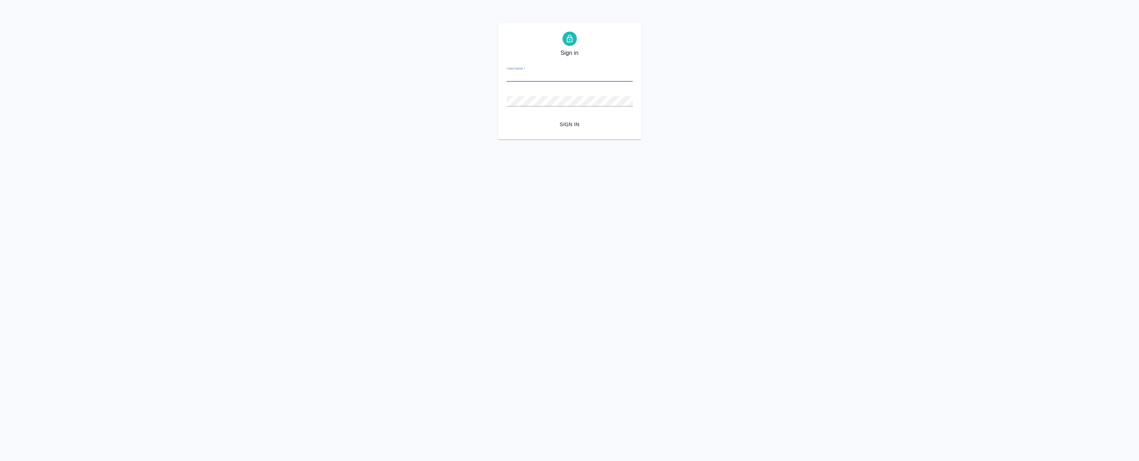
type input "[EMAIL_ADDRESS][DOMAIN_NAME]"
click at [578, 121] on span "Sign in" at bounding box center [569, 124] width 115 height 9
type input "[EMAIL_ADDRESS][DOMAIN_NAME]"
click at [571, 126] on span "Sign in" at bounding box center [569, 124] width 115 height 9
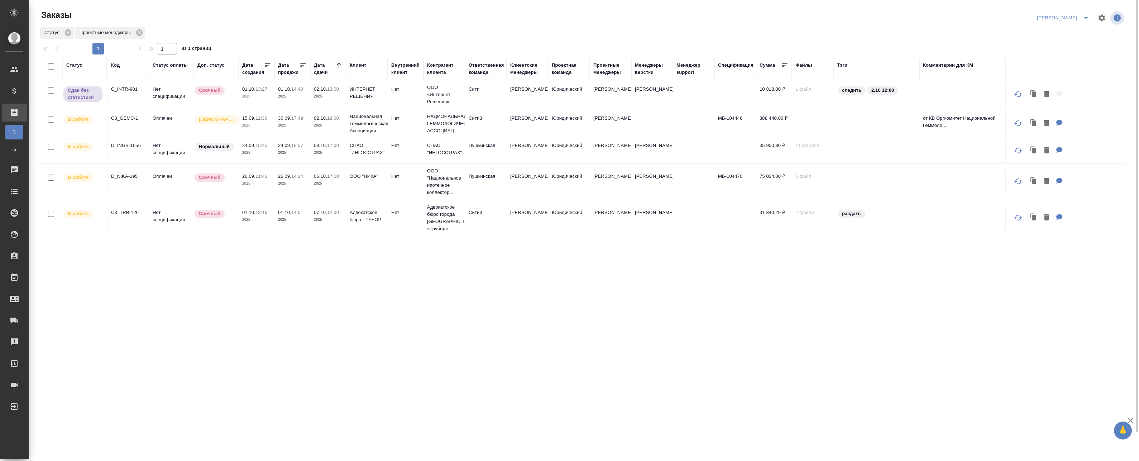
click at [287, 92] on span "01.10, 14:40" at bounding box center [292, 89] width 29 height 7
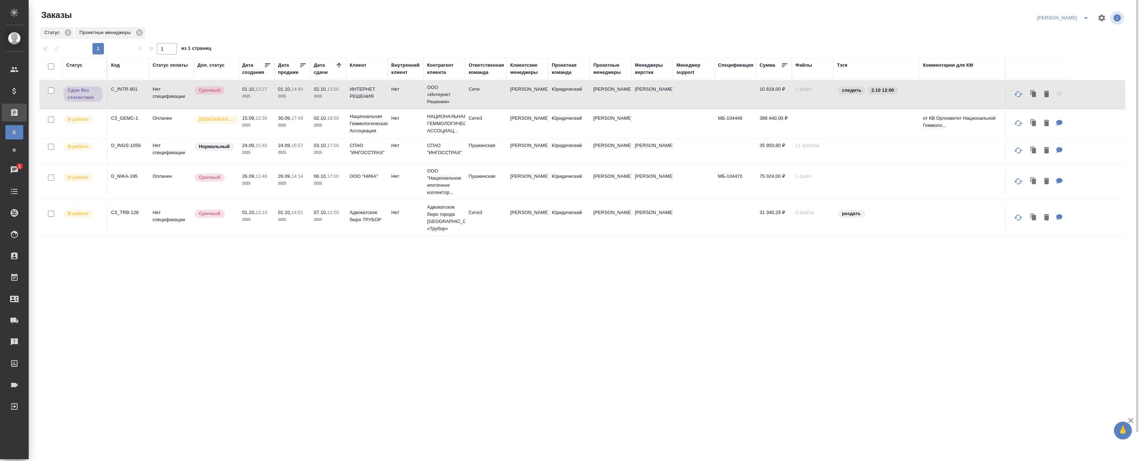
click at [294, 123] on p "2025" at bounding box center [292, 125] width 29 height 7
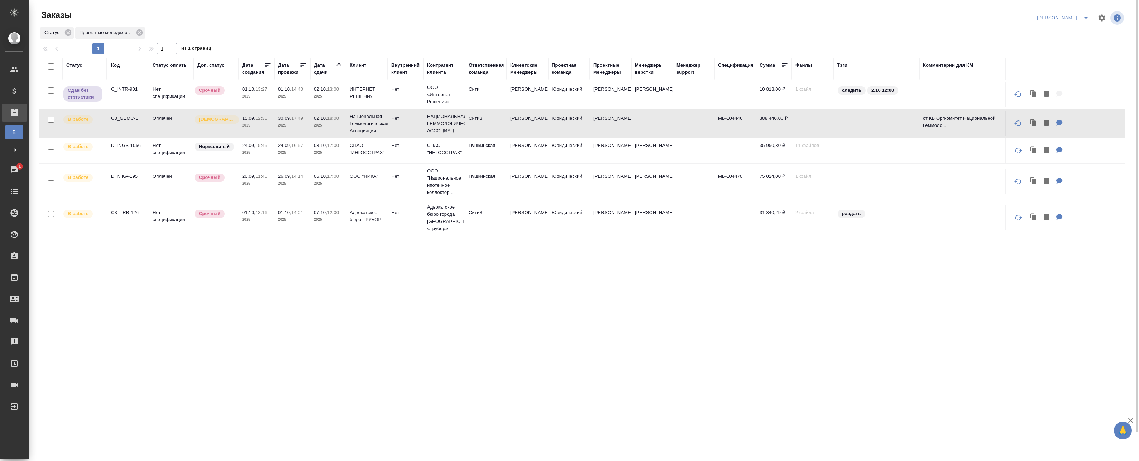
click at [304, 138] on tr "В работе C3_GEMC-1 Оплачен Святая троица 15.09, 12:36 2025 30.09, 17:49 2025 02…" at bounding box center [582, 123] width 1086 height 29
click at [307, 151] on td "24.09, 16:57 2025" at bounding box center [292, 150] width 36 height 25
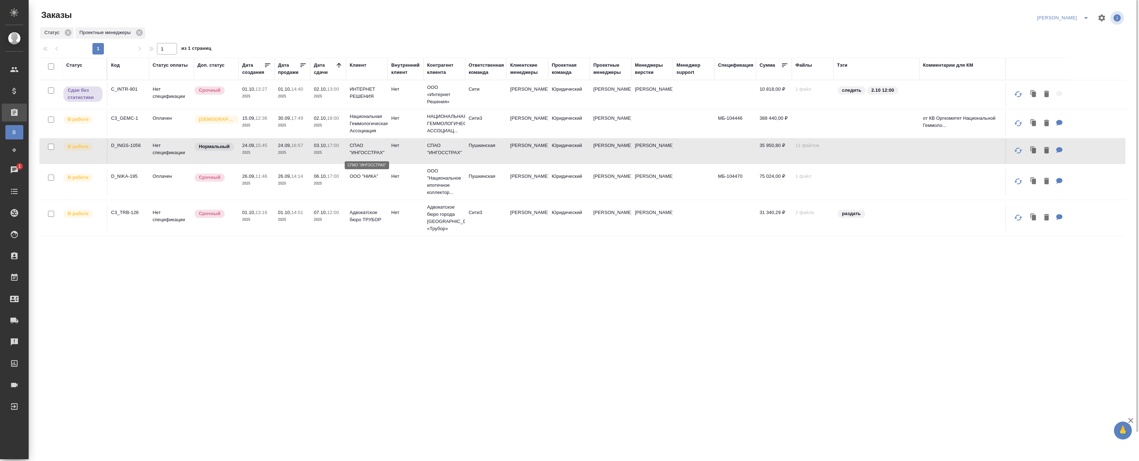
click at [364, 153] on p "СПАО "ИНГОССТРАХ"" at bounding box center [367, 149] width 34 height 14
click at [257, 179] on span "26.09, 11:46" at bounding box center [256, 176] width 29 height 7
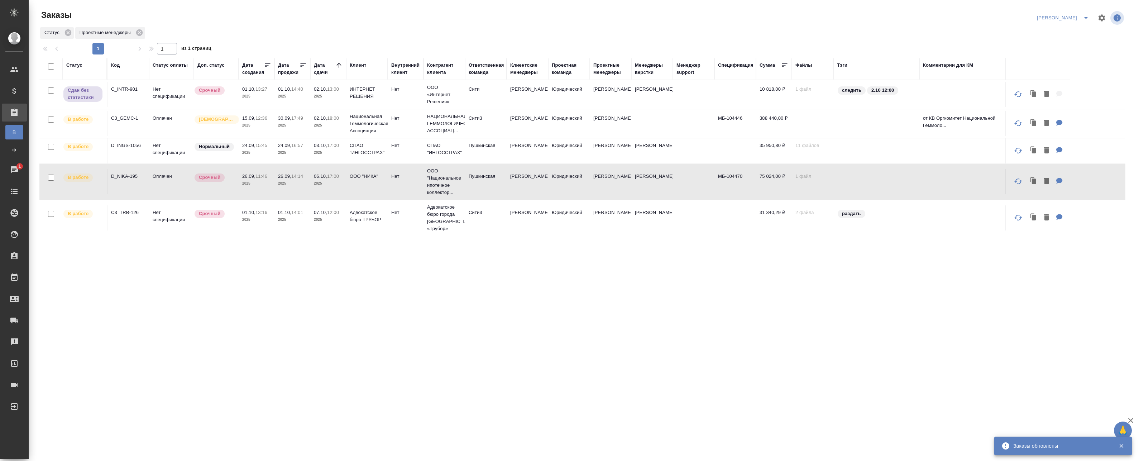
click at [257, 179] on span "26.09, 11:46" at bounding box center [256, 176] width 29 height 7
click at [282, 212] on p "01.10," at bounding box center [284, 212] width 13 height 5
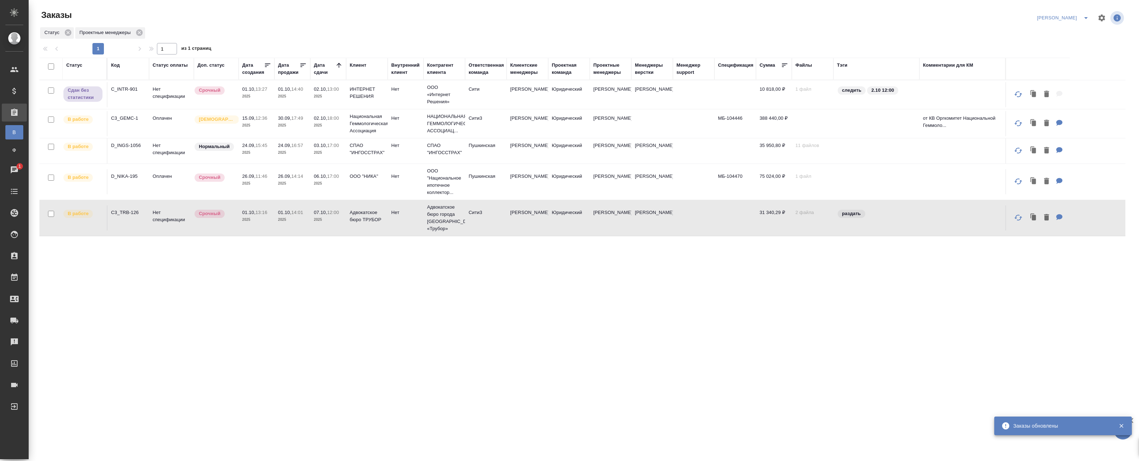
click at [327, 217] on p "2025" at bounding box center [328, 219] width 29 height 7
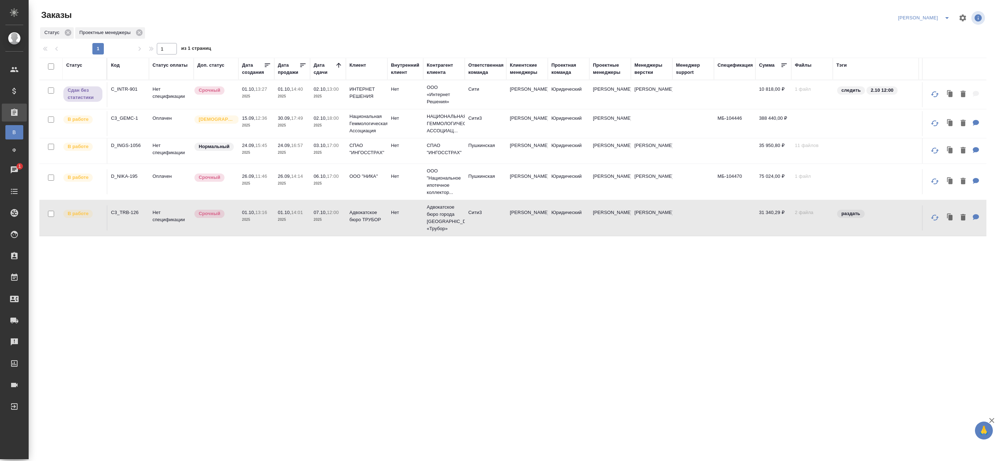
click at [49, 64] on input "checkbox" at bounding box center [51, 66] width 6 height 6
checkbox input "true"
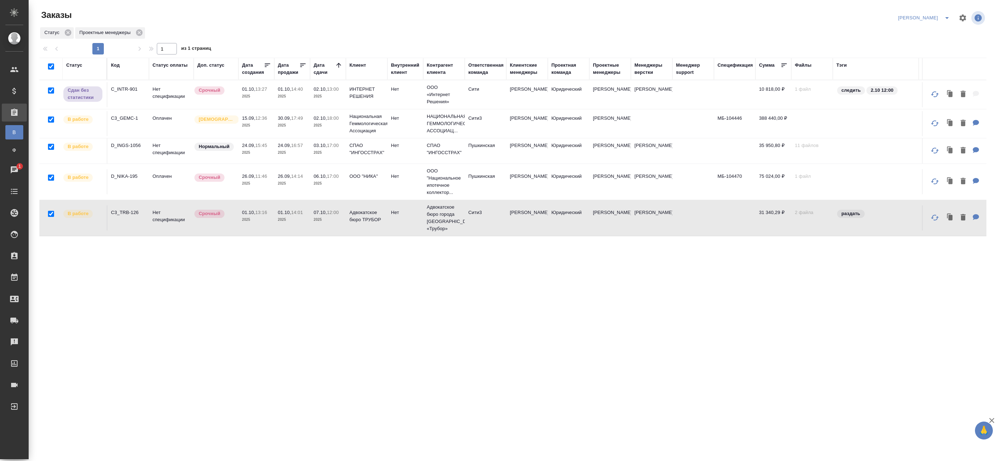
checkbox input "true"
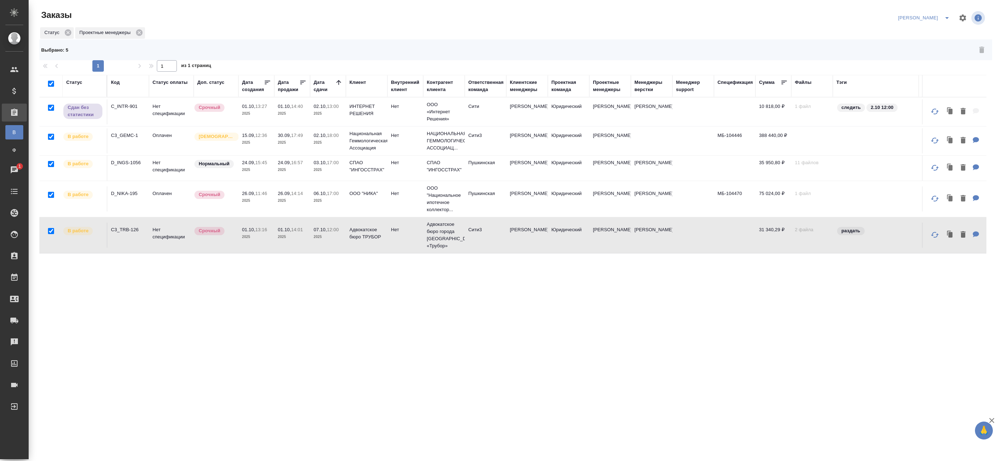
click at [209, 301] on div "Статус Код Статус оплаты Доп. статус Дата создания Дата продажи Дата сдачи Клие…" at bounding box center [512, 290] width 947 height 430
click at [256, 113] on p "2025" at bounding box center [256, 113] width 29 height 7
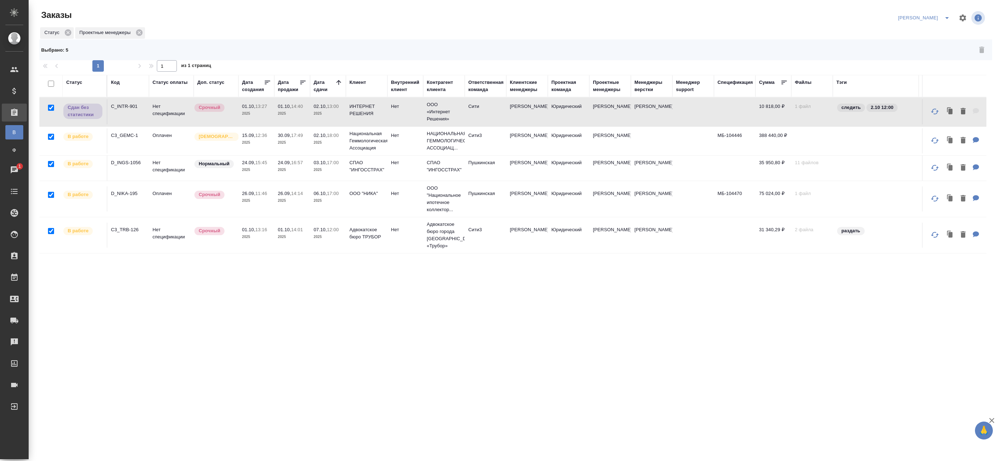
checkbox input "false"
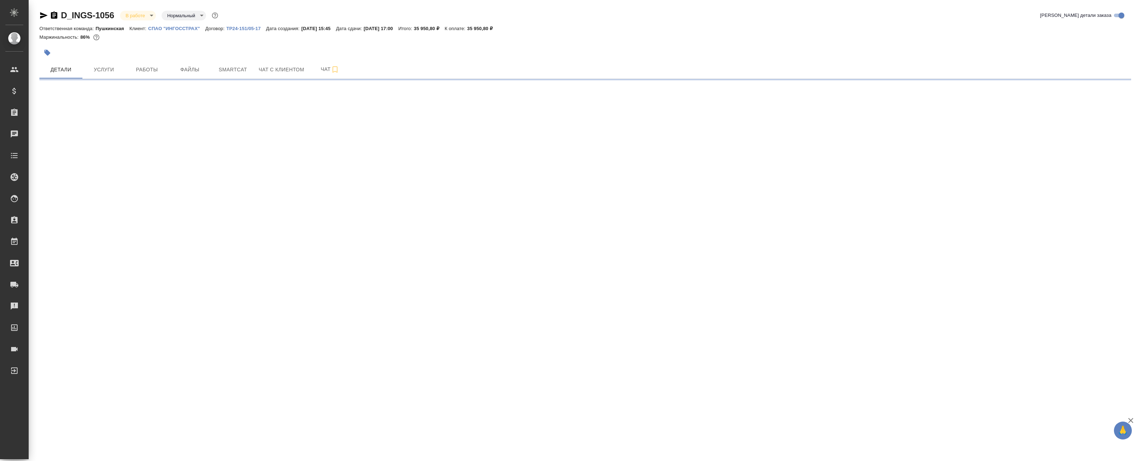
select select "RU"
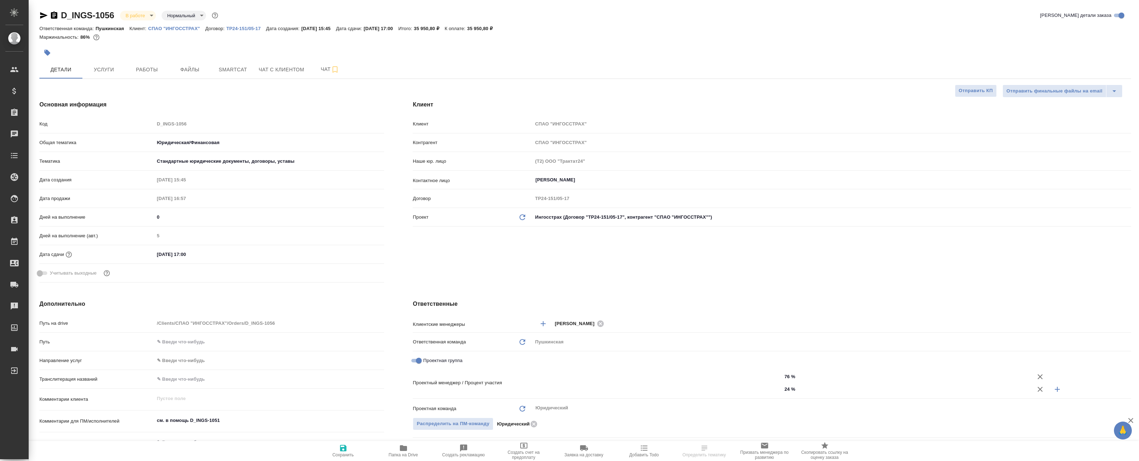
type textarea "x"
type input "[PERSON_NAME]"
type input "Булахова Елена"
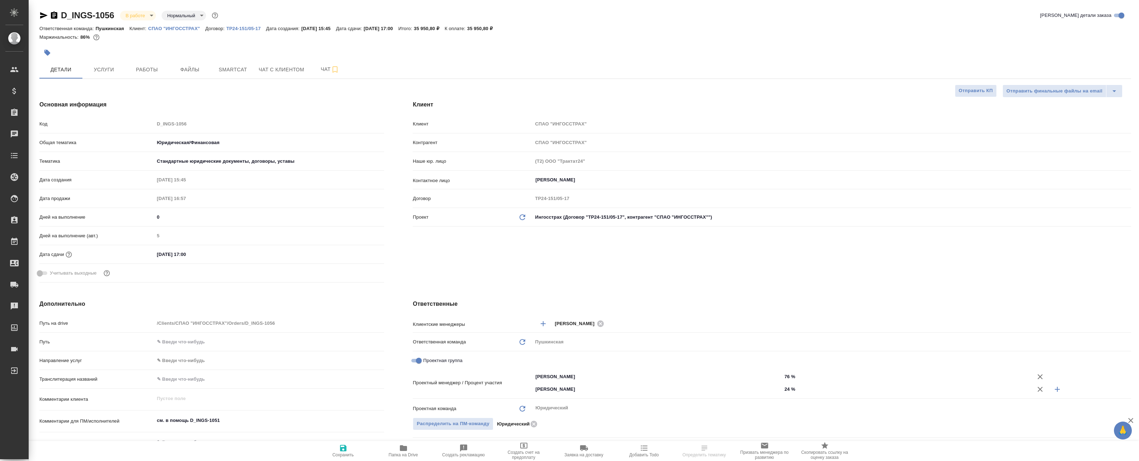
type textarea "x"
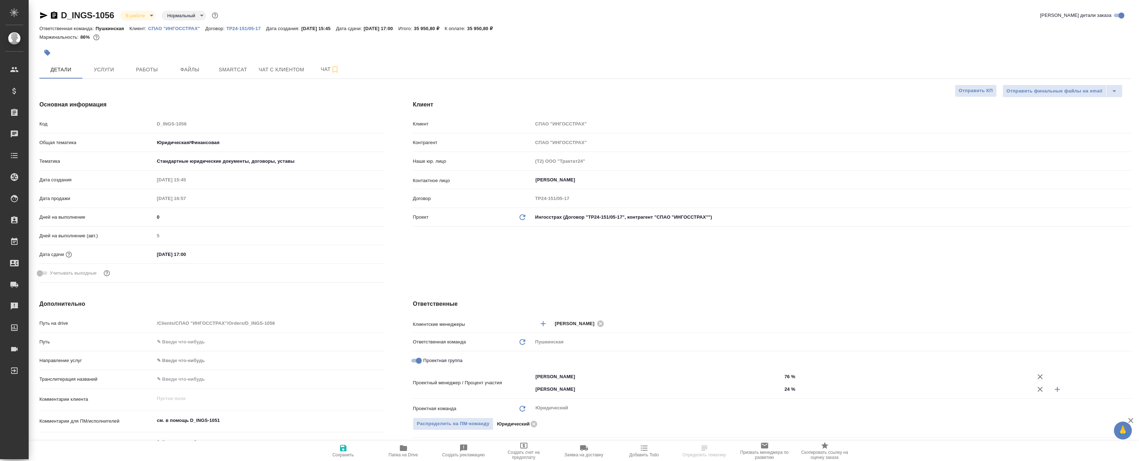
type textarea "x"
click at [123, 71] on button "Услуги" at bounding box center [103, 70] width 43 height 18
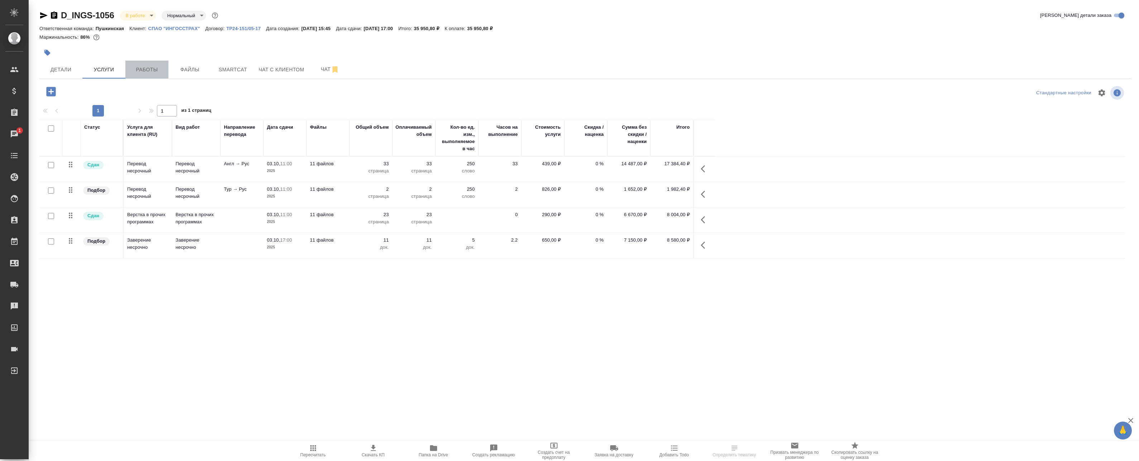
click at [154, 73] on span "Работы" at bounding box center [147, 69] width 34 height 9
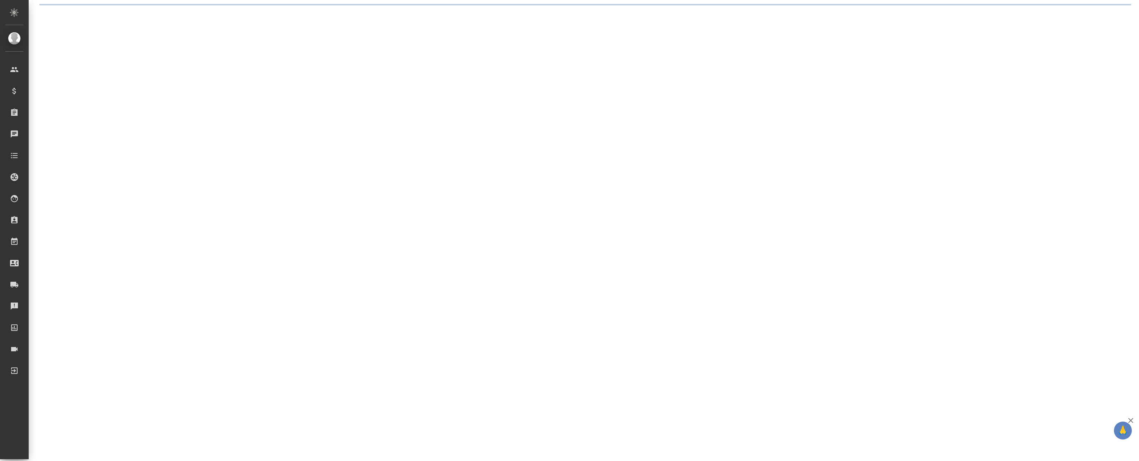
select select "RU"
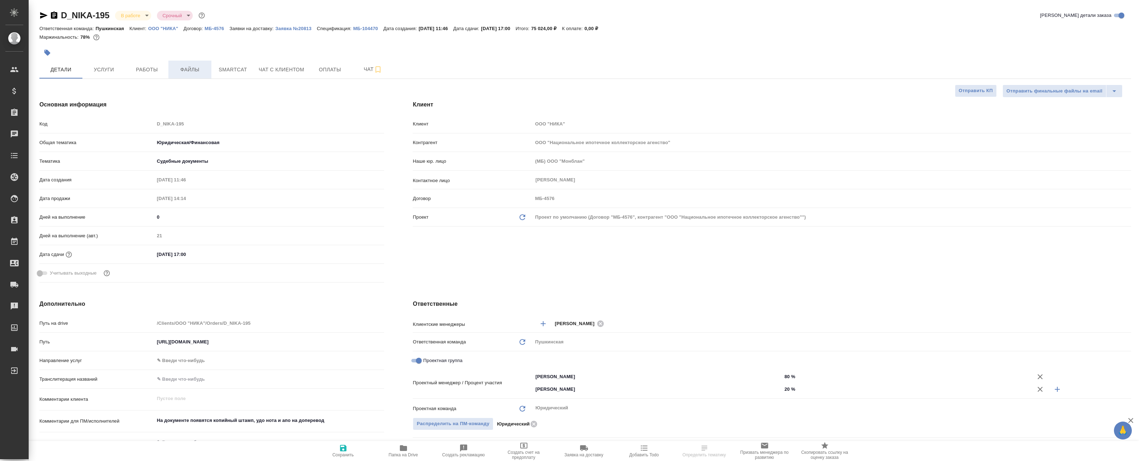
type textarea "x"
click at [226, 72] on span "Smartcat" at bounding box center [233, 69] width 34 height 9
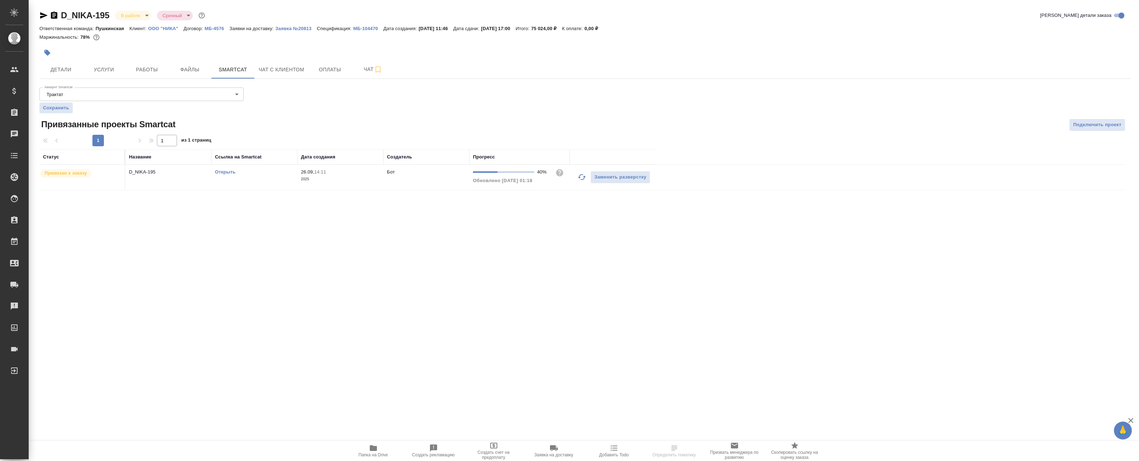
click at [579, 180] on icon "button" at bounding box center [581, 177] width 9 height 9
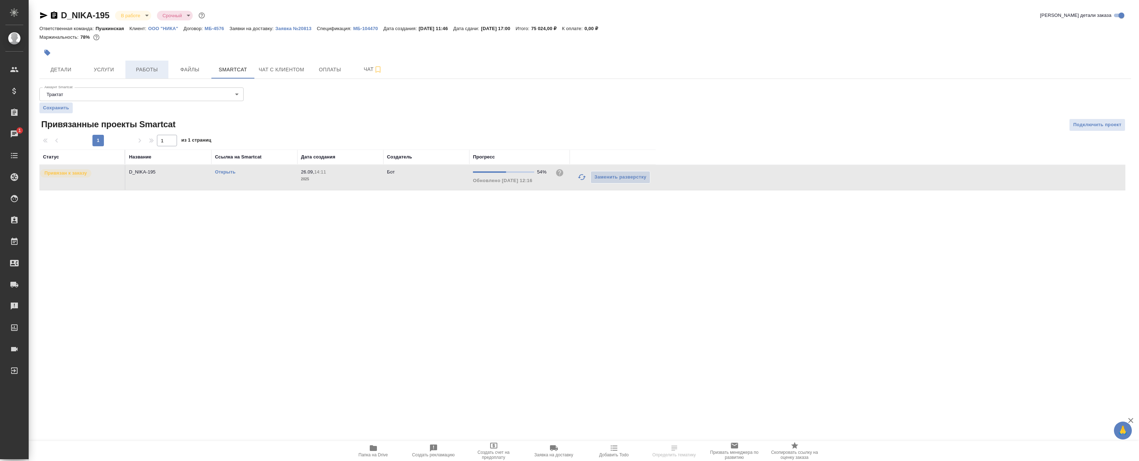
click at [153, 70] on span "Работы" at bounding box center [147, 69] width 34 height 9
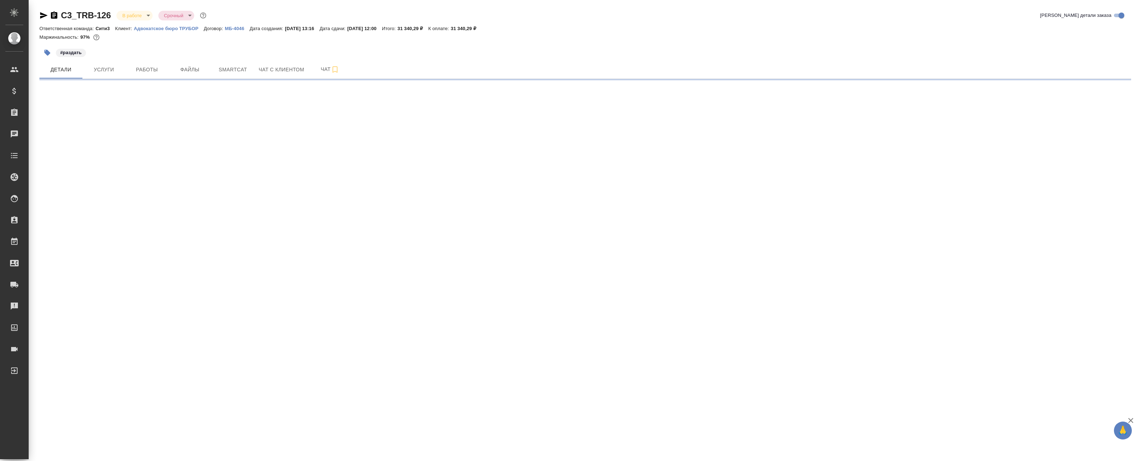
select select "RU"
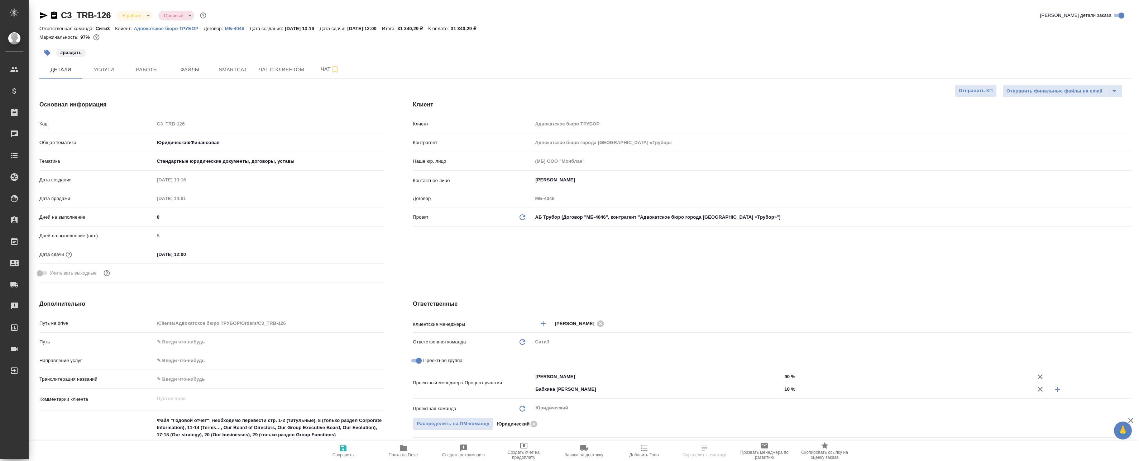
type textarea "x"
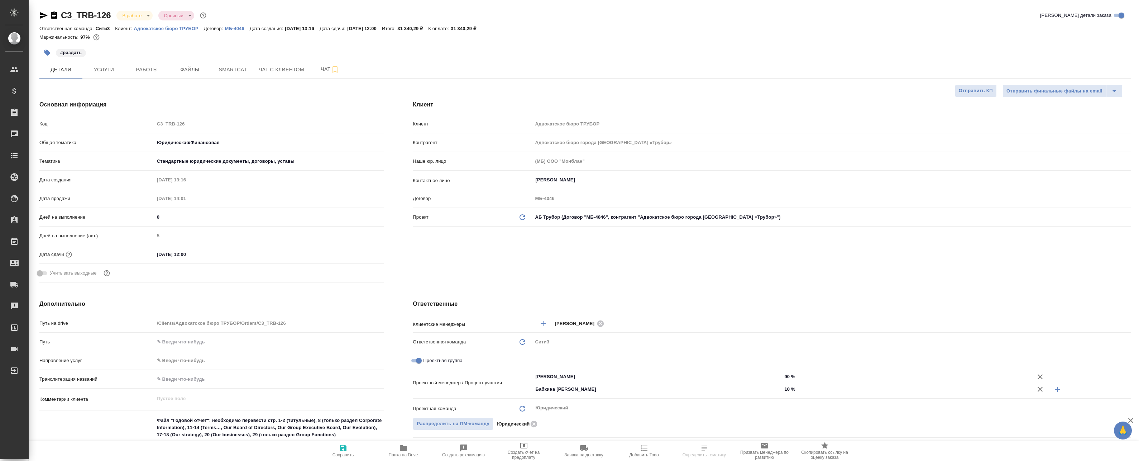
type textarea "x"
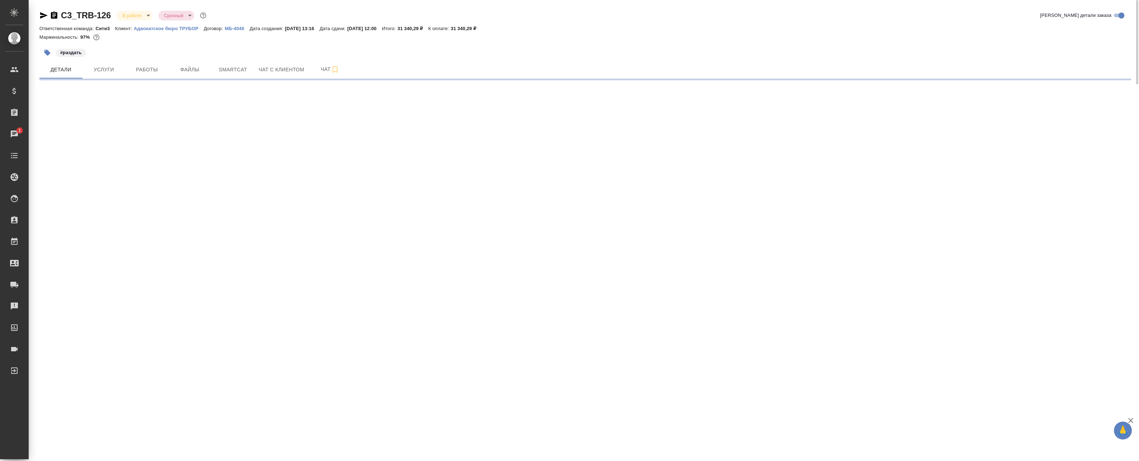
select select "RU"
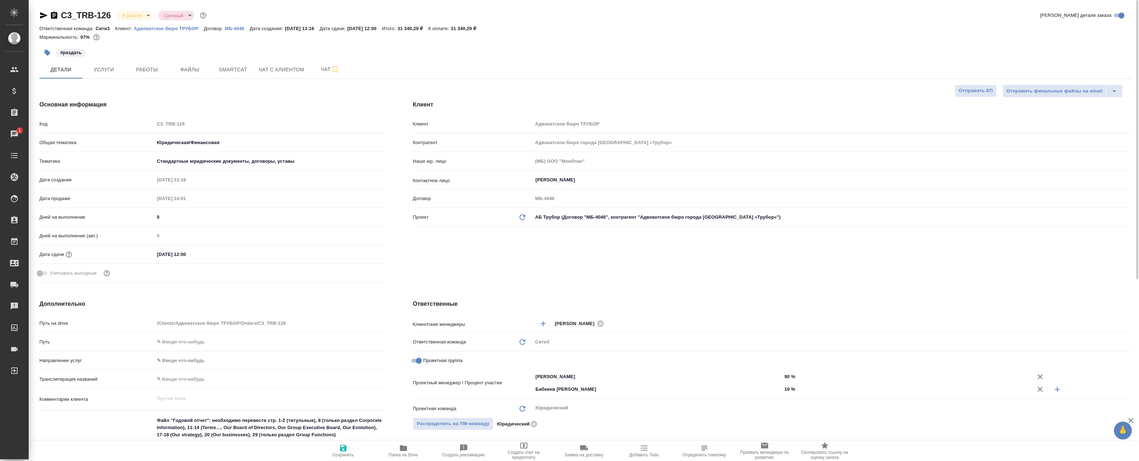
type textarea "x"
click at [153, 70] on span "Работы" at bounding box center [147, 69] width 34 height 9
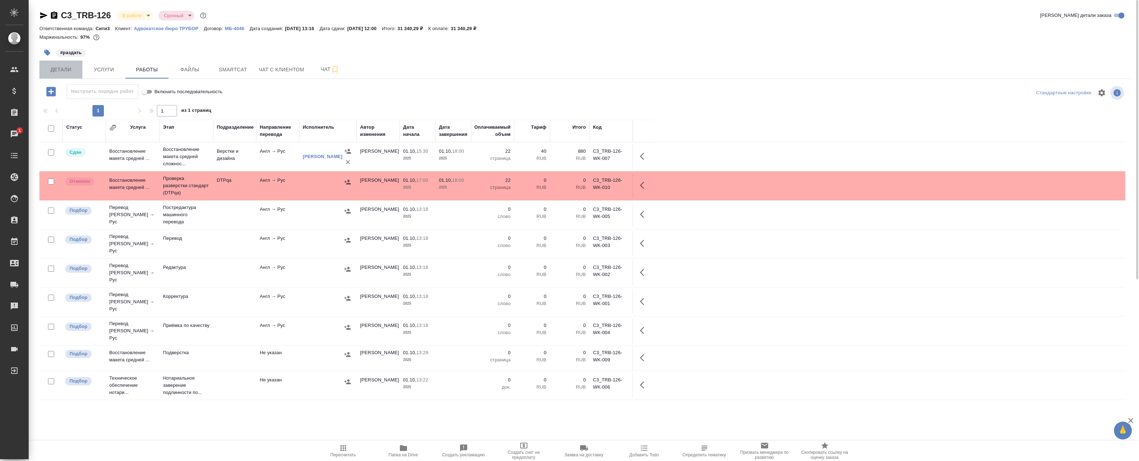
click at [53, 66] on span "Детали" at bounding box center [61, 69] width 34 height 9
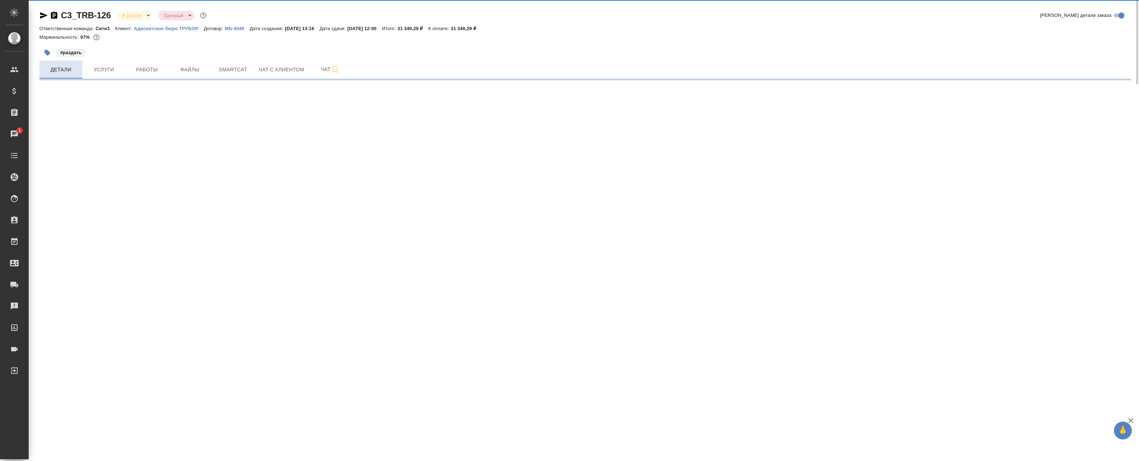
select select "RU"
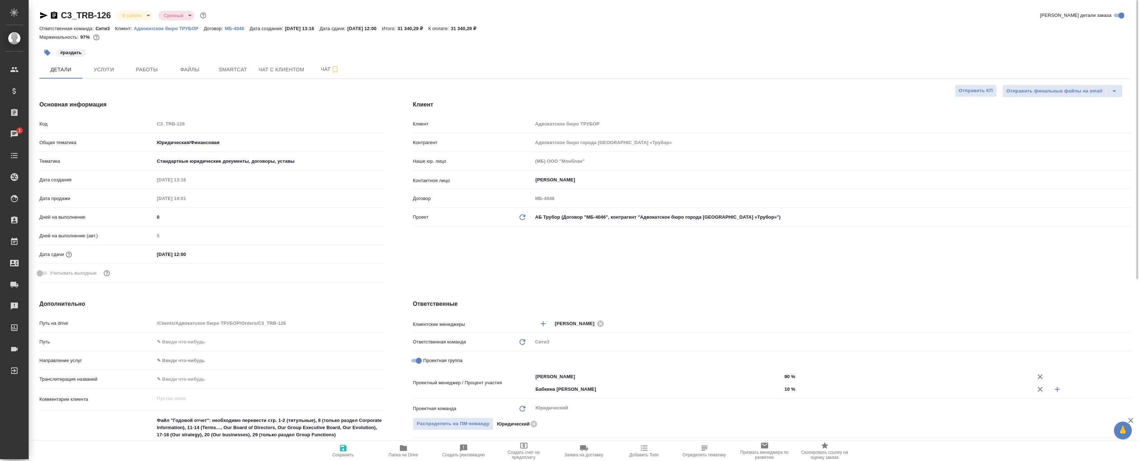
type textarea "x"
click at [144, 72] on span "Работы" at bounding box center [147, 69] width 34 height 9
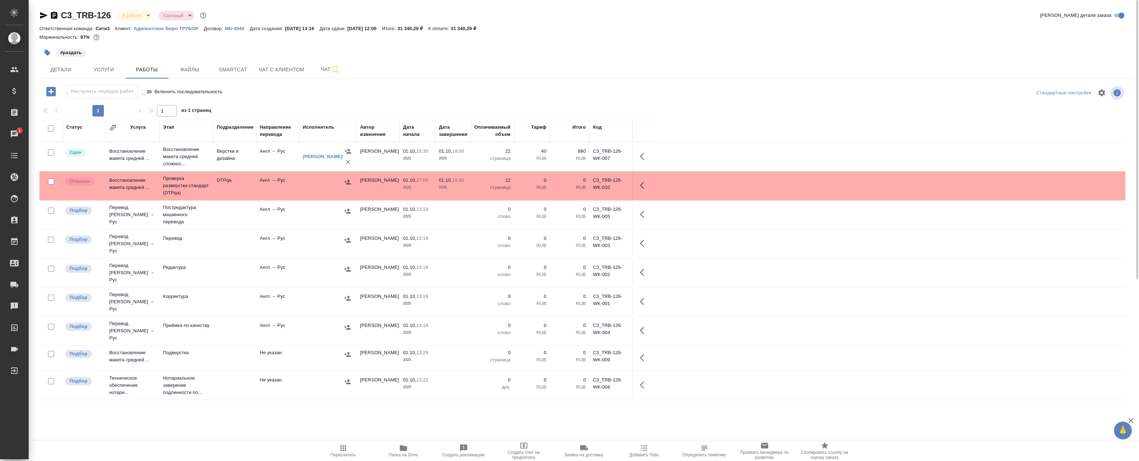
click at [641, 152] on button "button" at bounding box center [643, 156] width 17 height 17
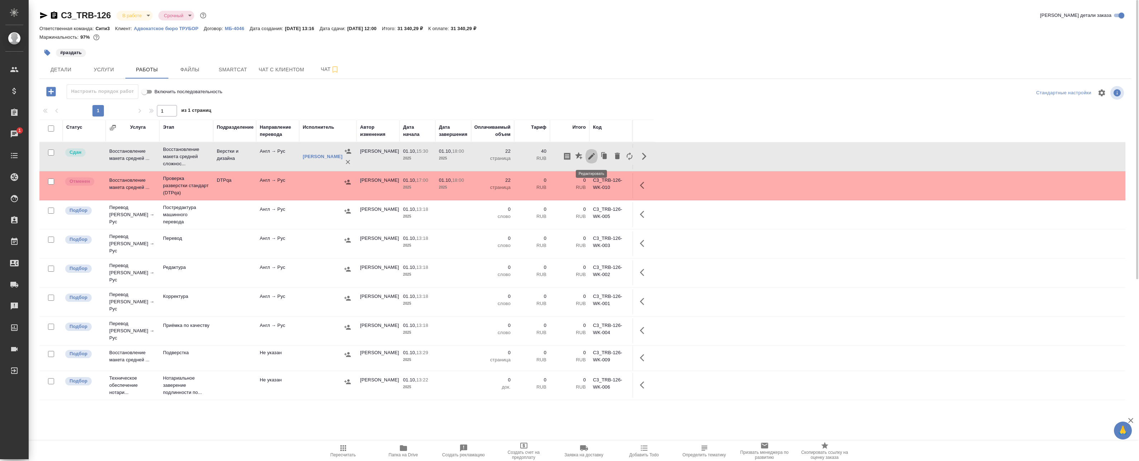
click at [594, 156] on icon "button" at bounding box center [591, 156] width 9 height 9
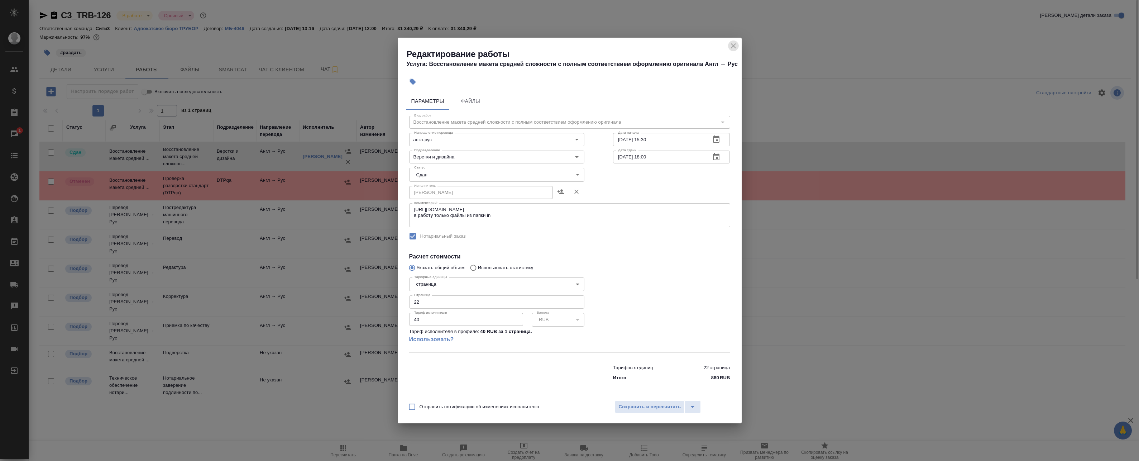
click at [729, 46] on icon "close" at bounding box center [733, 46] width 9 height 9
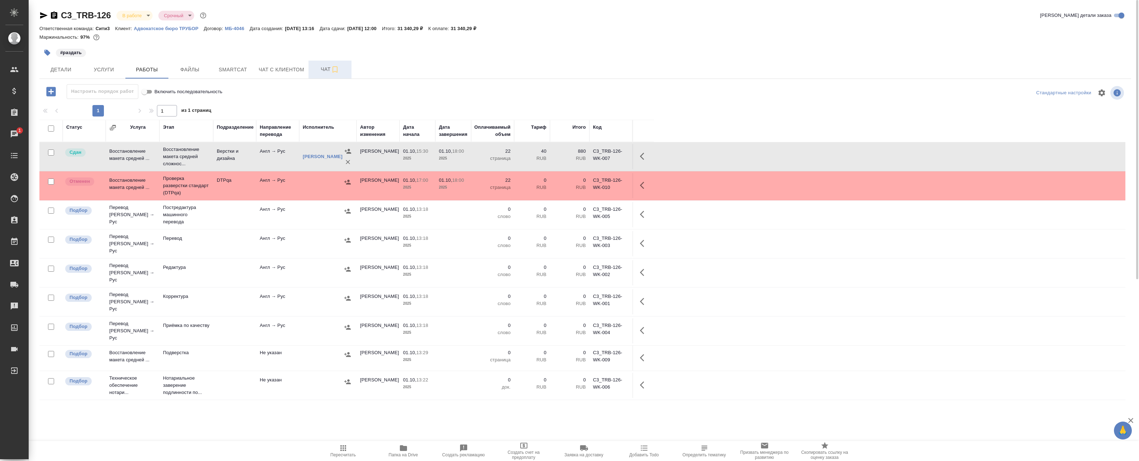
click at [324, 75] on button "Чат" at bounding box center [329, 70] width 43 height 18
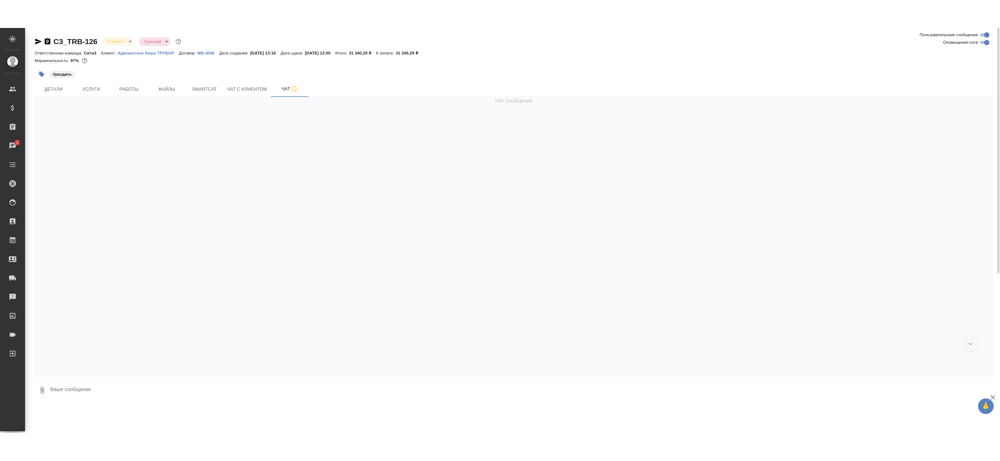
scroll to position [1594, 0]
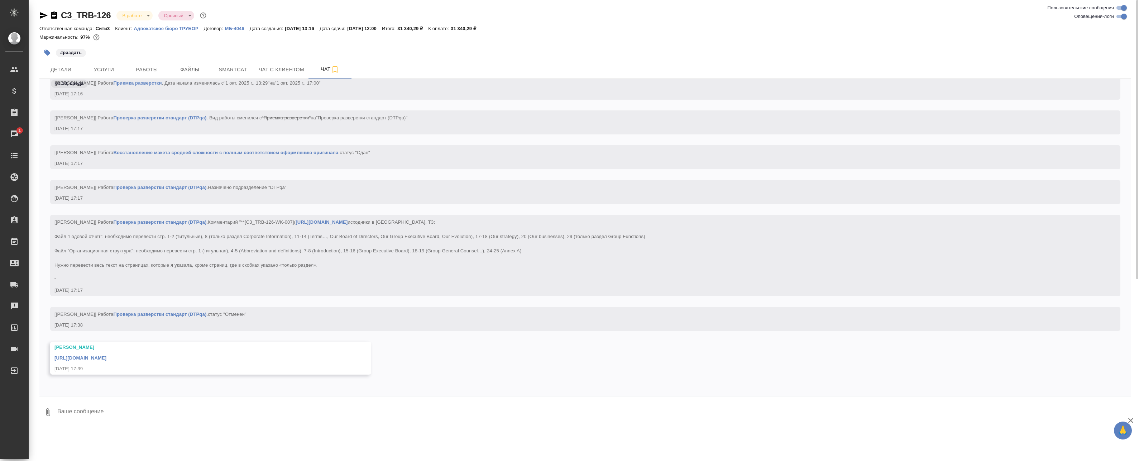
click at [106, 358] on link "https://drive.awatera.com/apps/files/?dir=/Shares/%D0%90%D0%B4%D0%B2%D0%BE%D0%B…" at bounding box center [80, 357] width 52 height 5
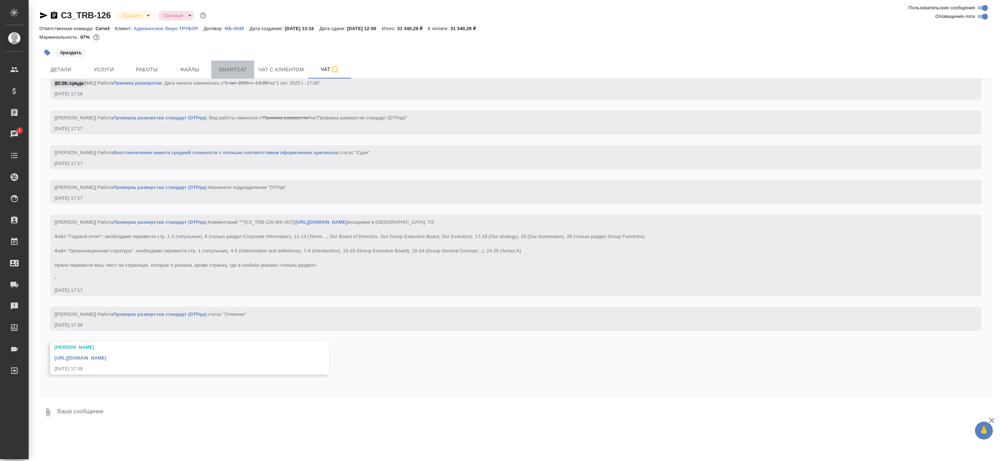
click at [214, 62] on button "Smartcat" at bounding box center [232, 70] width 43 height 18
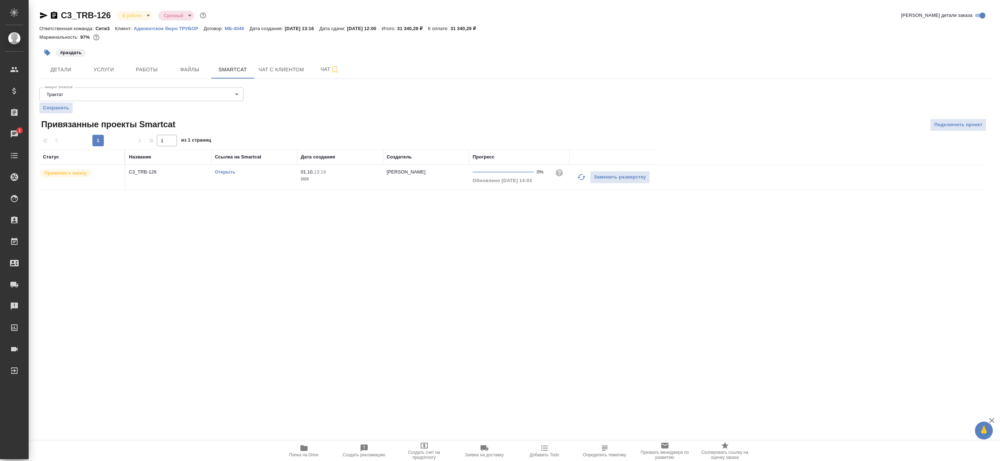
click at [222, 172] on link "Открыть" at bounding box center [225, 171] width 20 height 5
click at [111, 74] on button "Услуги" at bounding box center [103, 70] width 43 height 18
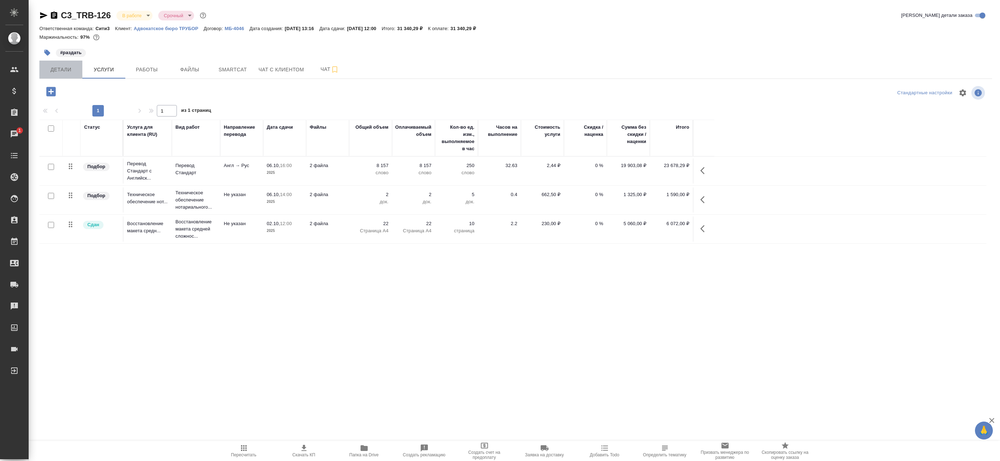
click at [54, 71] on span "Детали" at bounding box center [61, 69] width 34 height 9
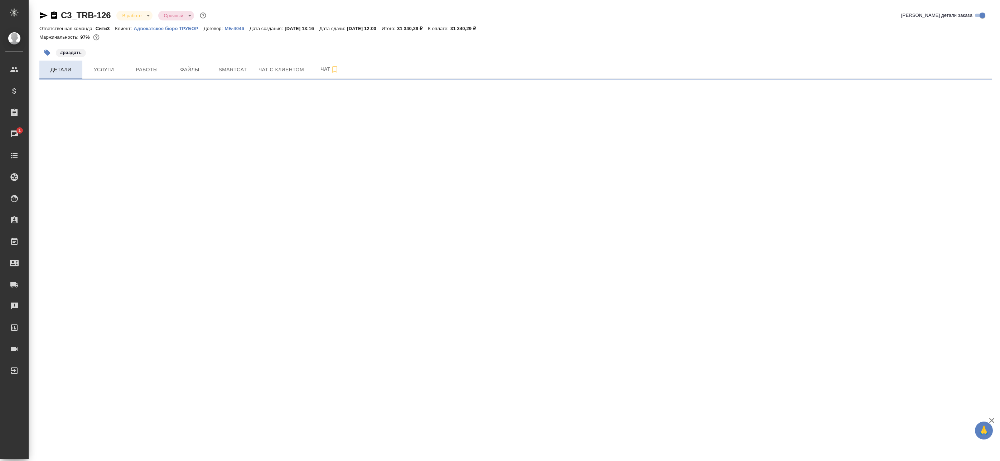
select select "RU"
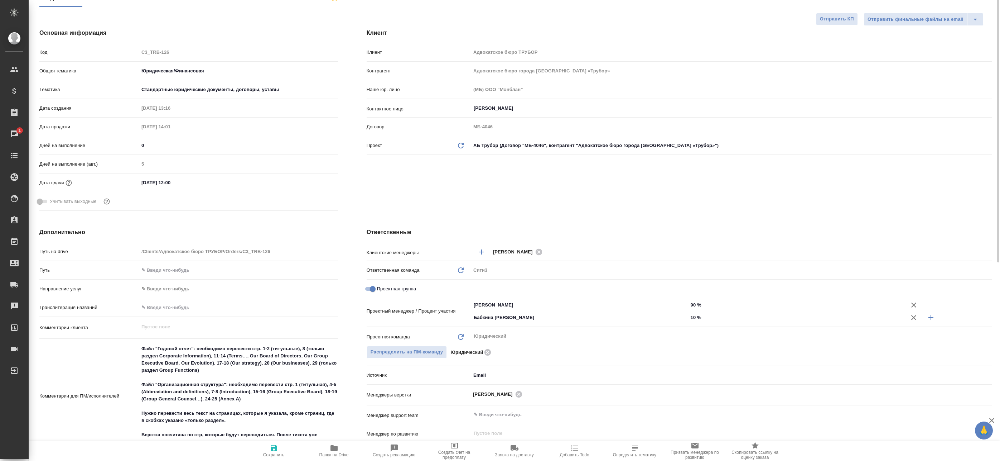
scroll to position [143, 0]
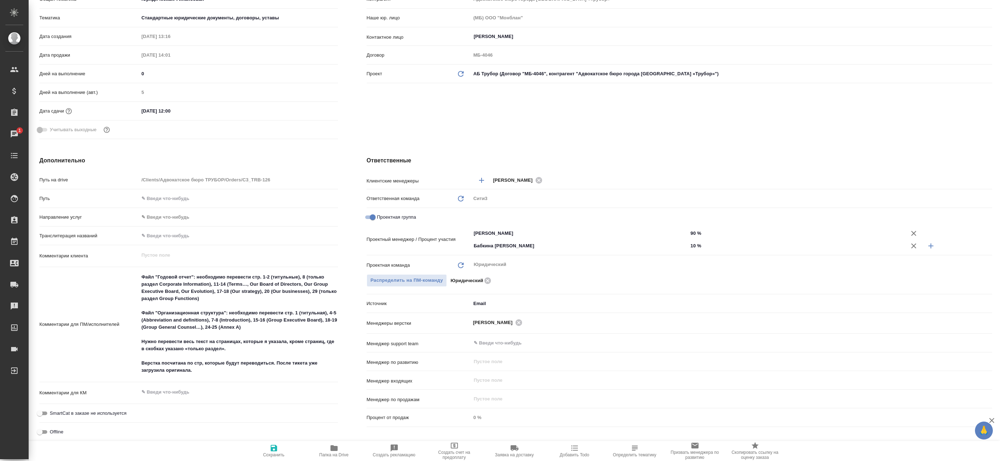
click at [324, 447] on span "Папка на Drive" at bounding box center [334, 450] width 52 height 14
type textarea "x"
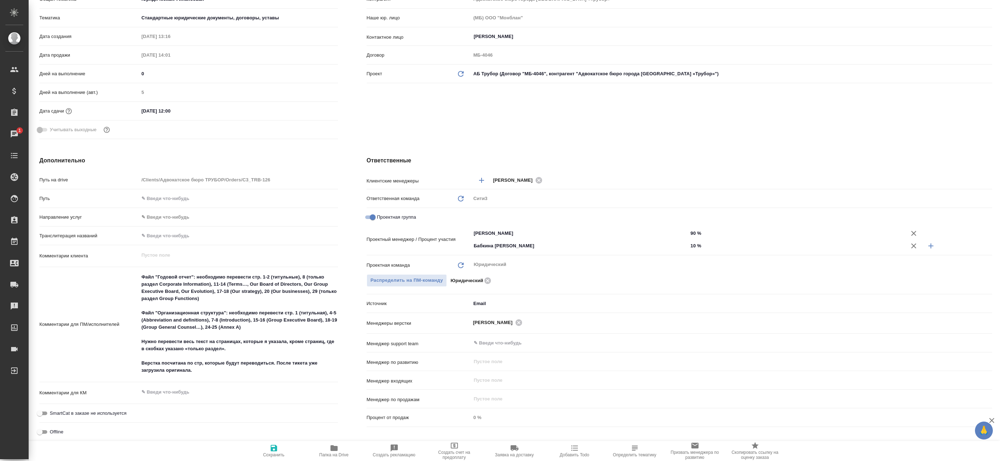
type textarea "x"
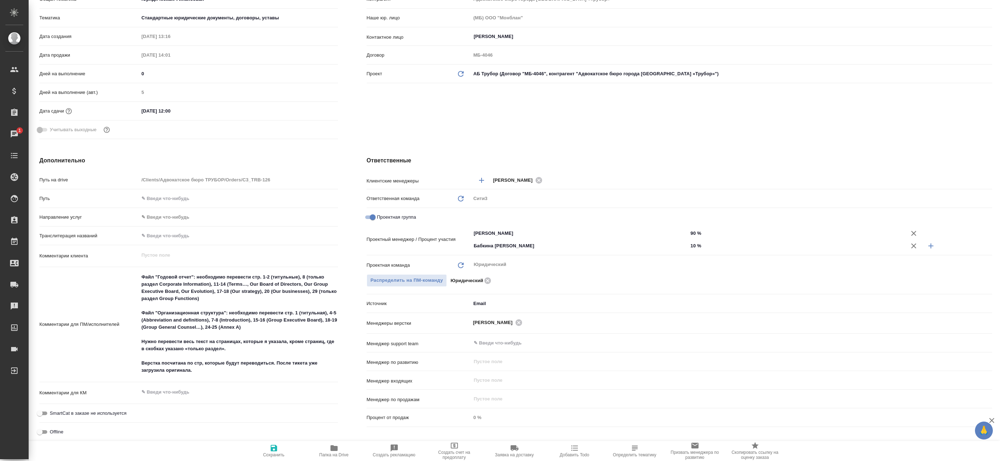
type textarea "x"
click at [344, 447] on span "Папка на Drive" at bounding box center [334, 450] width 52 height 14
type textarea "x"
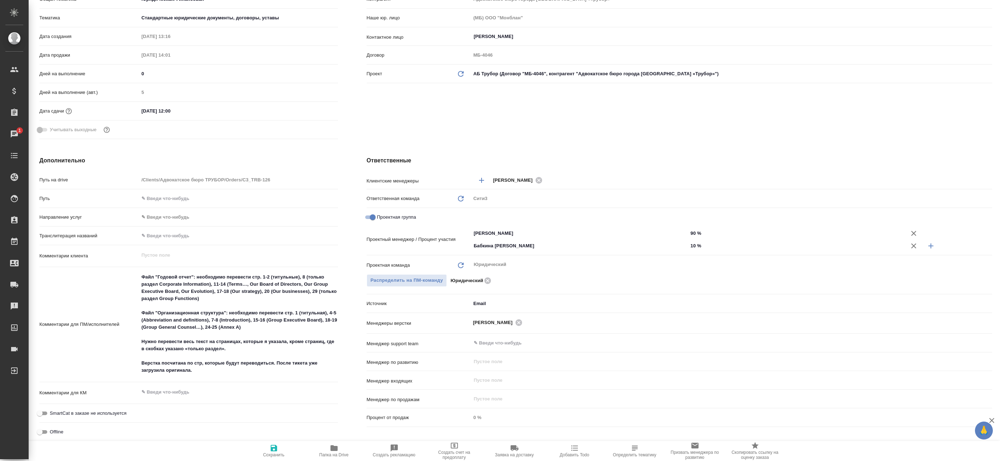
type textarea "x"
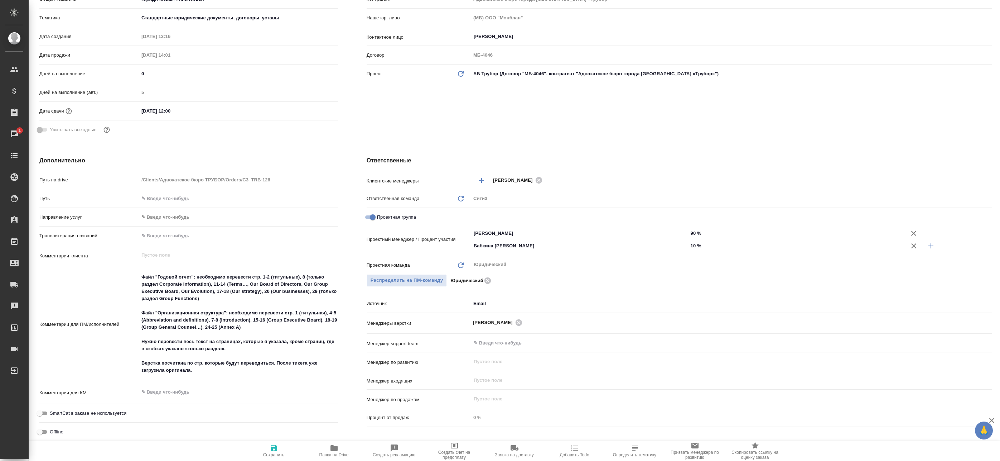
type textarea "x"
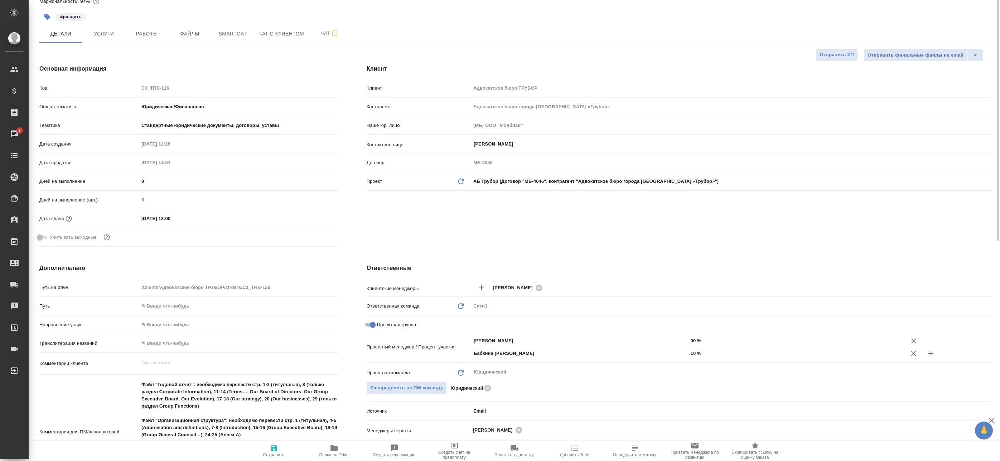
scroll to position [0, 0]
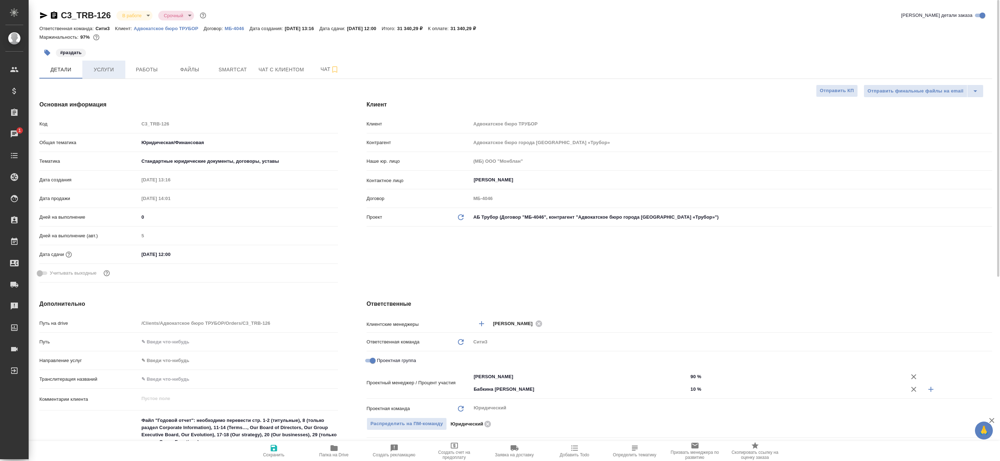
click at [89, 66] on span "Услуги" at bounding box center [104, 69] width 34 height 9
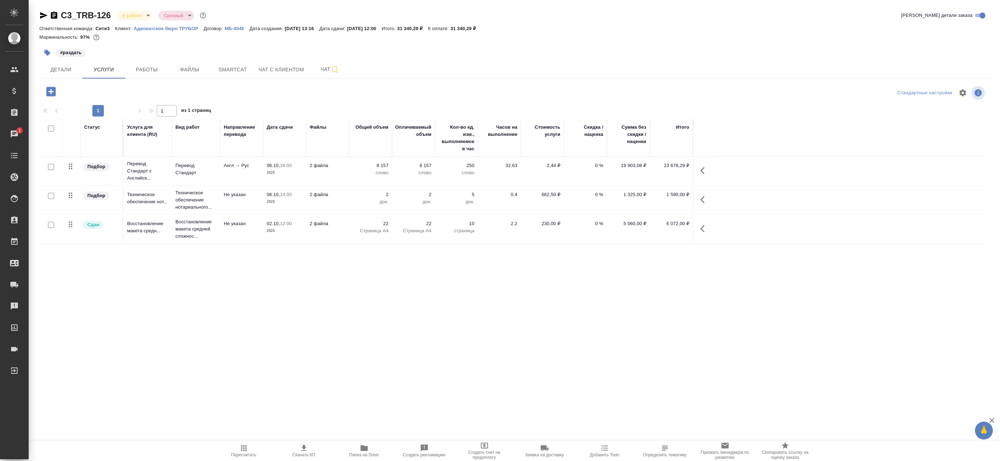
click at [143, 80] on div "C3_TRB-126 В работе inProgress Срочный urgent Кратко детали заказа Ответственна…" at bounding box center [515, 230] width 961 height 460
click at [145, 74] on button "Работы" at bounding box center [146, 70] width 43 height 18
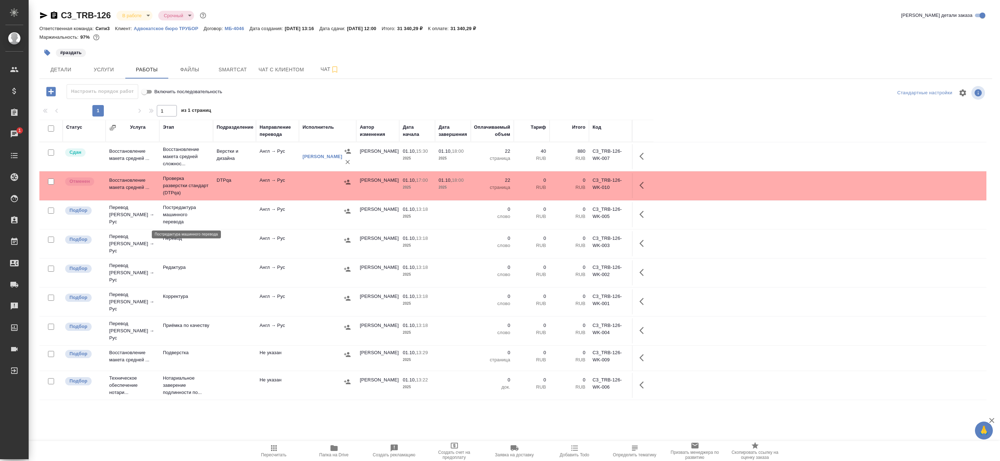
click at [204, 212] on p "Постредактура машинного перевода" at bounding box center [186, 214] width 47 height 21
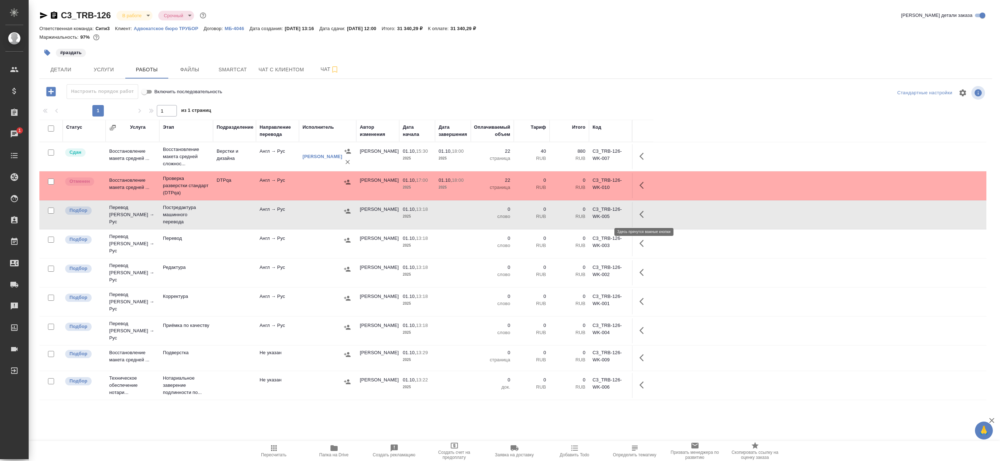
click at [645, 214] on icon "button" at bounding box center [644, 214] width 9 height 9
click at [593, 213] on icon "button" at bounding box center [591, 214] width 6 height 6
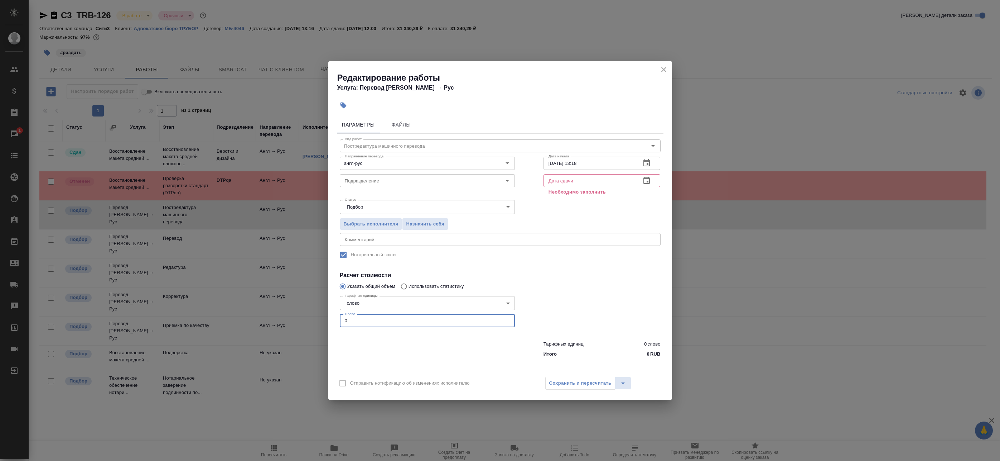
drag, startPoint x: 365, startPoint y: 318, endPoint x: 307, endPoint y: 312, distance: 58.1
click at [306, 314] on div "Редактирование работы Услуга: Перевод Стандарт Англ → Рус Параметры Файлы Вид р…" at bounding box center [500, 230] width 1000 height 461
paste input "7933"
type input "7933"
click at [640, 178] on button "button" at bounding box center [646, 180] width 17 height 17
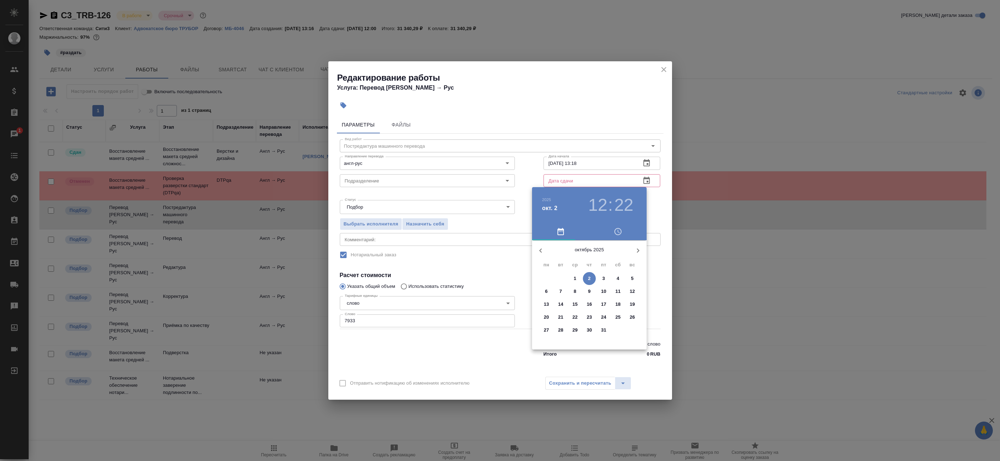
click at [545, 295] on button "6" at bounding box center [546, 291] width 13 height 13
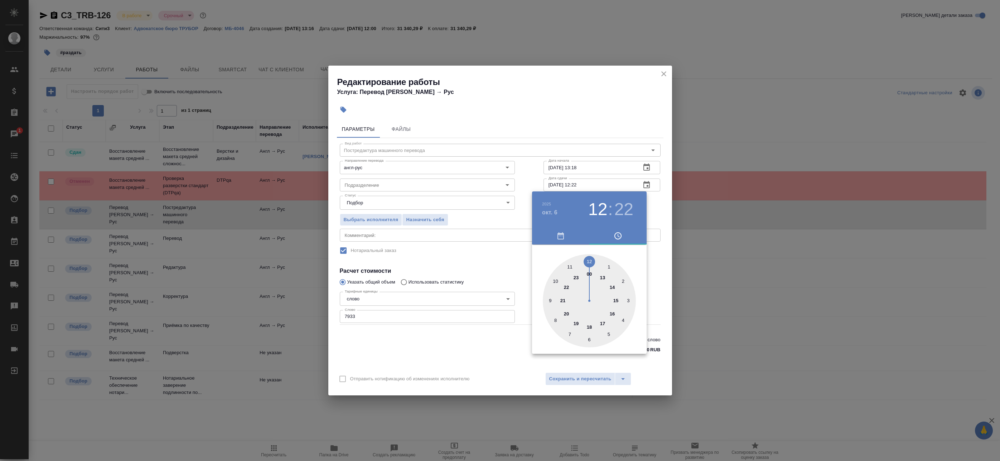
click at [662, 303] on div at bounding box center [500, 230] width 1000 height 461
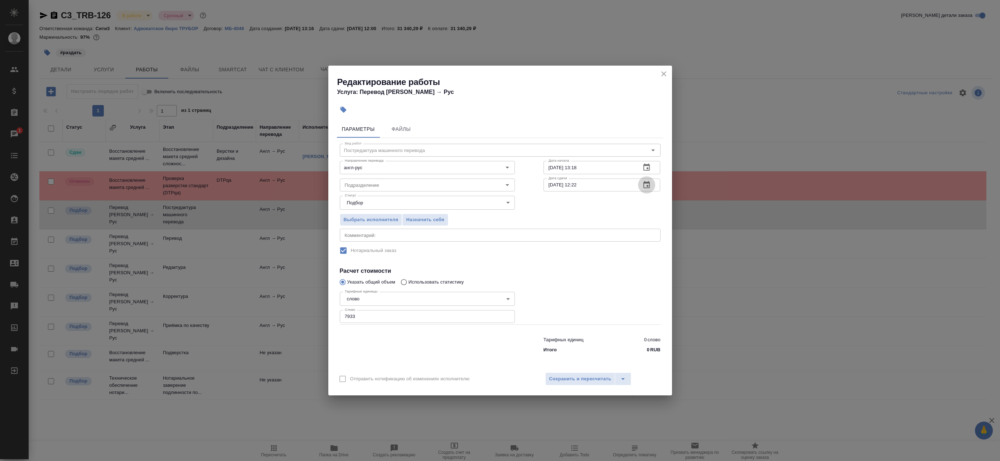
click at [647, 185] on icon "button" at bounding box center [647, 185] width 9 height 9
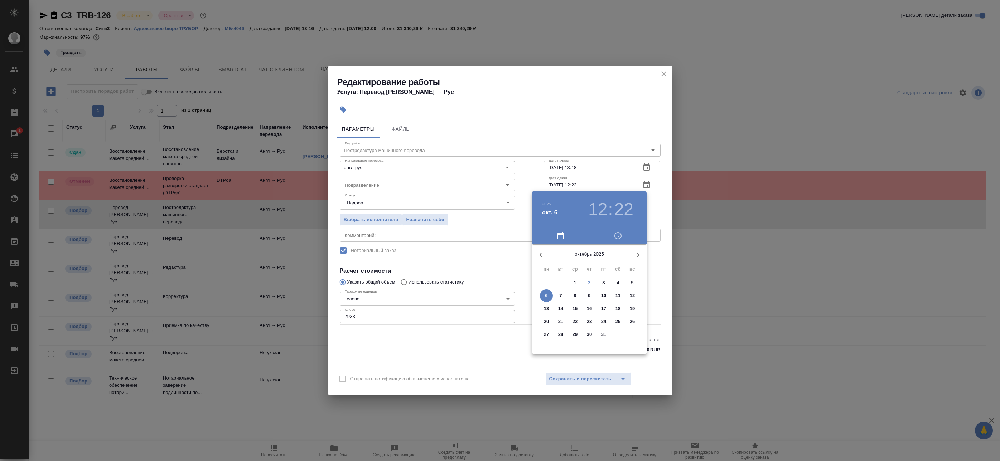
click at [614, 208] on div "12 : 22" at bounding box center [611, 209] width 52 height 20
click at [620, 212] on h3 "22" at bounding box center [624, 209] width 19 height 20
type input "06.10.2025 12:00"
click at [588, 259] on div at bounding box center [589, 300] width 93 height 93
click at [649, 218] on div at bounding box center [500, 230] width 1000 height 461
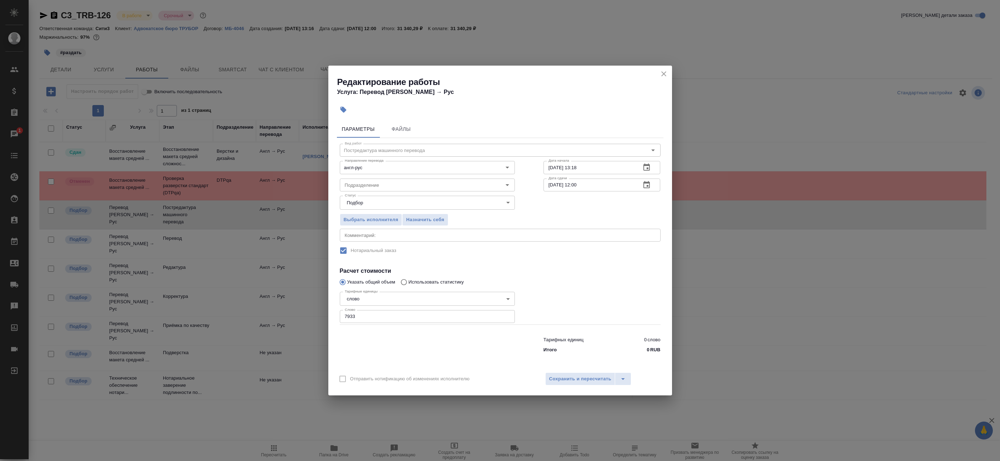
drag, startPoint x: 582, startPoint y: 375, endPoint x: 471, endPoint y: 235, distance: 178.4
click at [471, 235] on div "Редактирование работы Услуга: Перевод Стандарт Англ → Рус Параметры Файлы Вид р…" at bounding box center [500, 231] width 344 height 330
click at [467, 233] on textarea at bounding box center [500, 234] width 311 height 5
type textarea "под нот"
click at [551, 376] on span "Сохранить и пересчитать" at bounding box center [580, 379] width 62 height 8
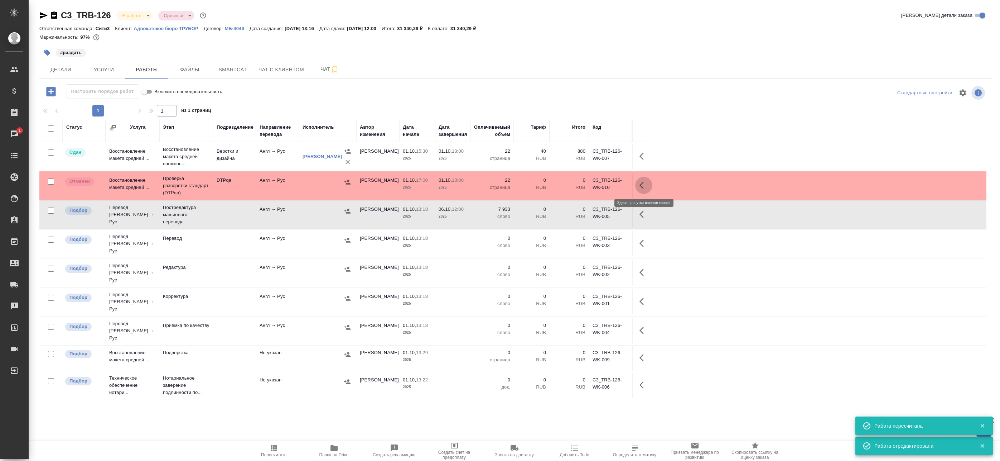
click at [646, 187] on icon "button" at bounding box center [644, 185] width 9 height 9
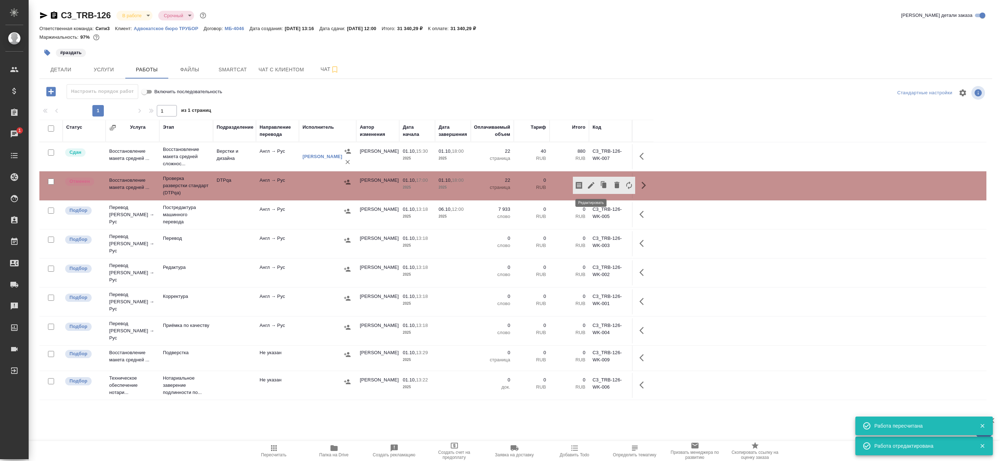
click at [594, 186] on icon "button" at bounding box center [591, 185] width 9 height 9
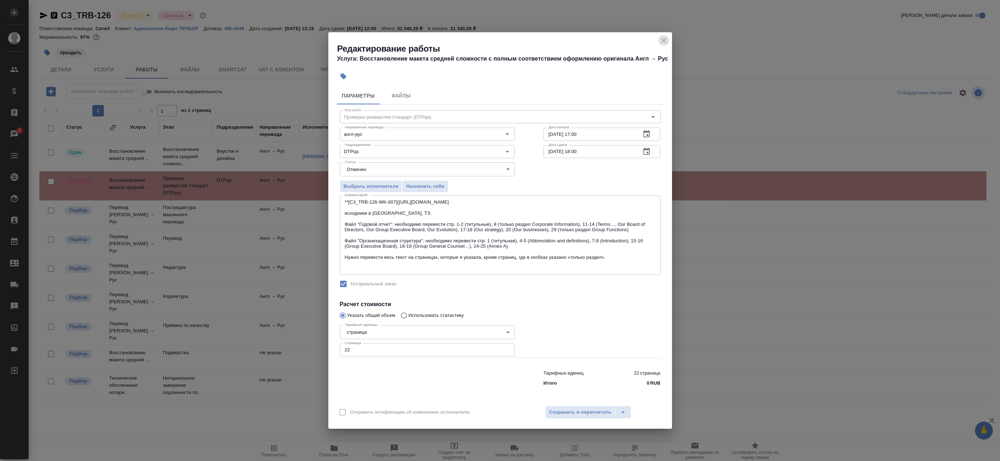
click at [663, 40] on icon "close" at bounding box center [664, 40] width 9 height 9
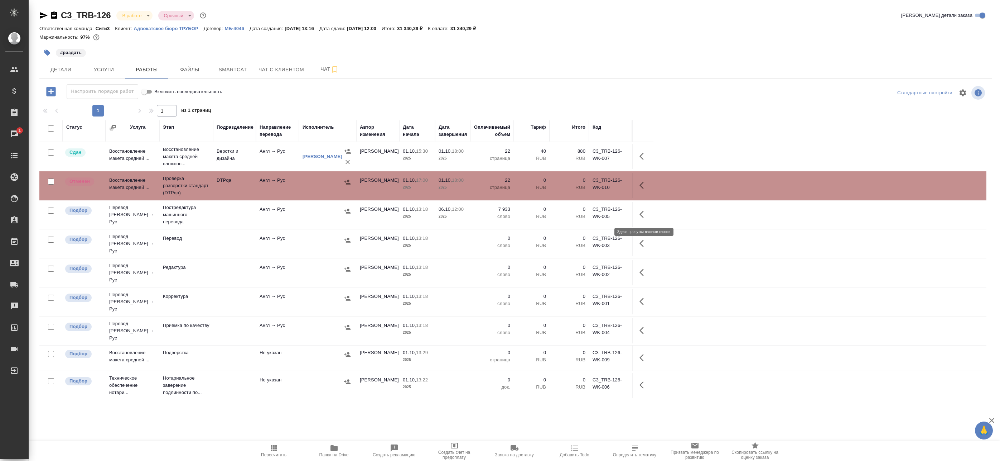
click at [640, 211] on icon "button" at bounding box center [644, 214] width 9 height 9
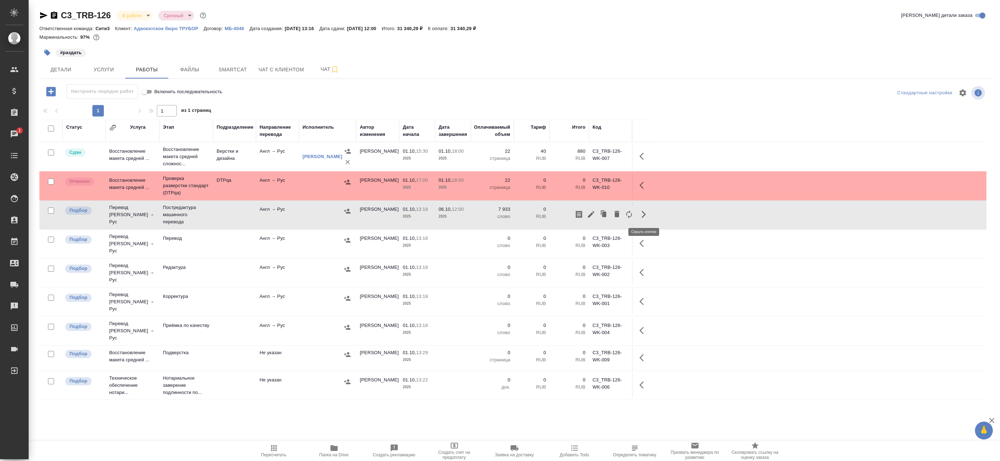
click at [640, 211] on icon "button" at bounding box center [644, 214] width 9 height 9
click at [597, 216] on button "button" at bounding box center [604, 214] width 14 height 17
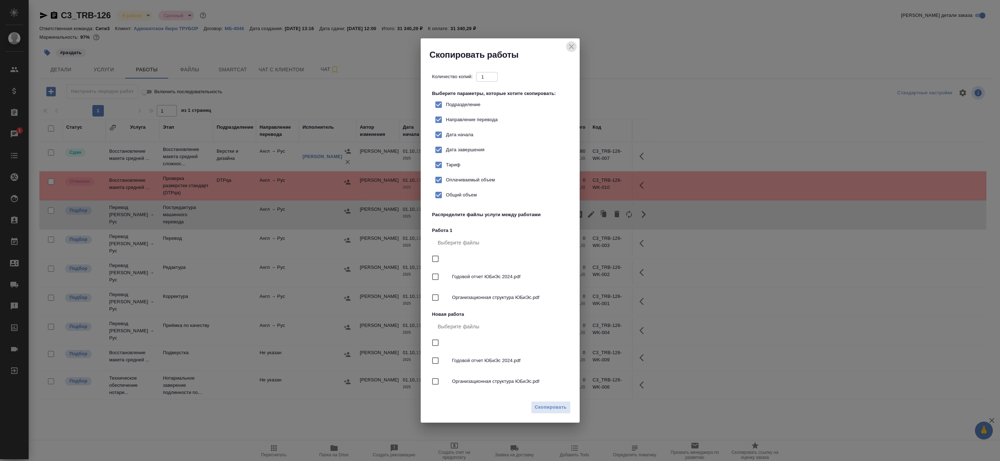
click at [572, 47] on icon "close" at bounding box center [571, 46] width 5 height 5
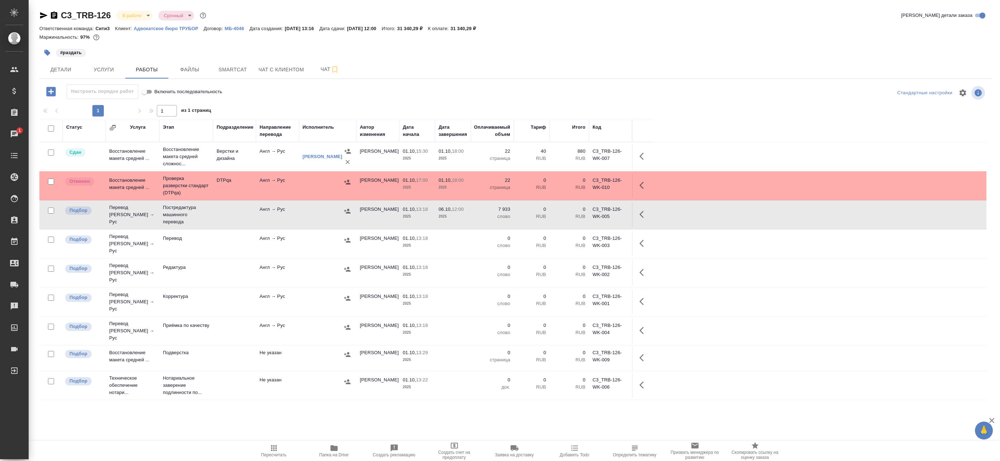
click at [639, 210] on button "button" at bounding box center [643, 214] width 17 height 17
click at [595, 213] on icon "button" at bounding box center [591, 214] width 9 height 9
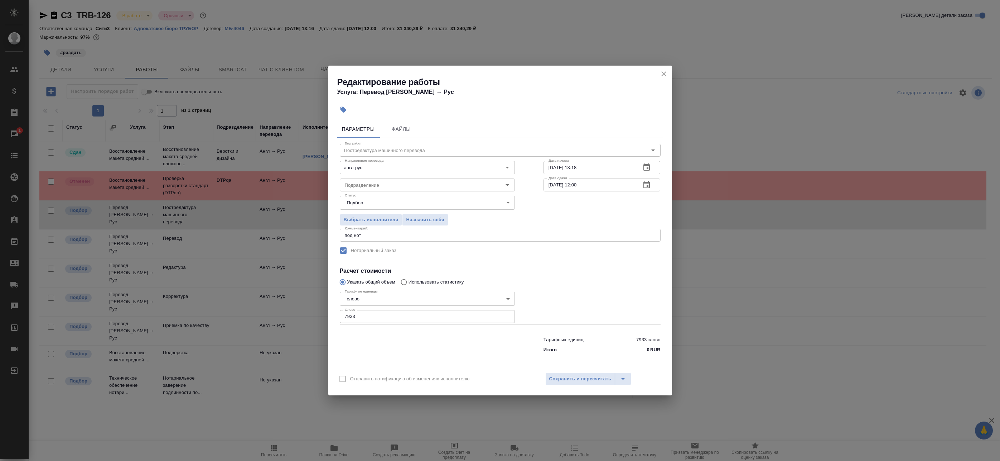
click at [648, 184] on icon "button" at bounding box center [647, 185] width 9 height 9
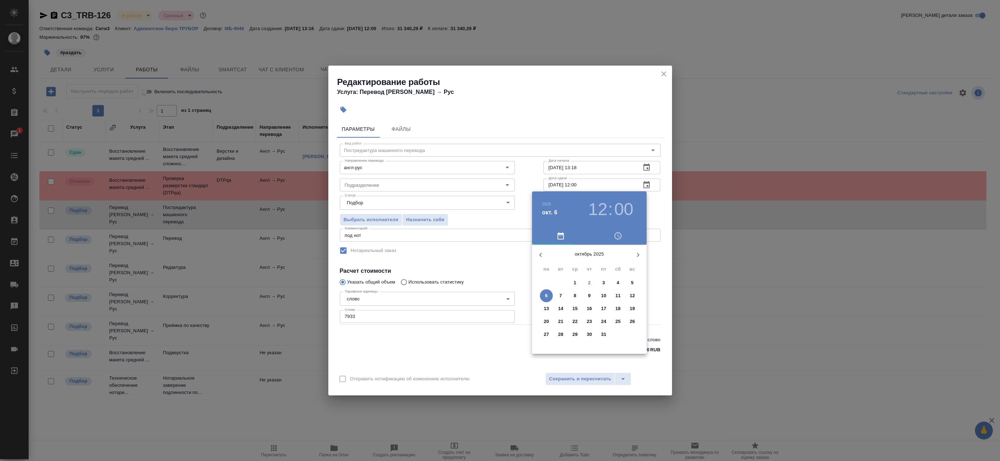
click at [655, 268] on div at bounding box center [500, 230] width 1000 height 461
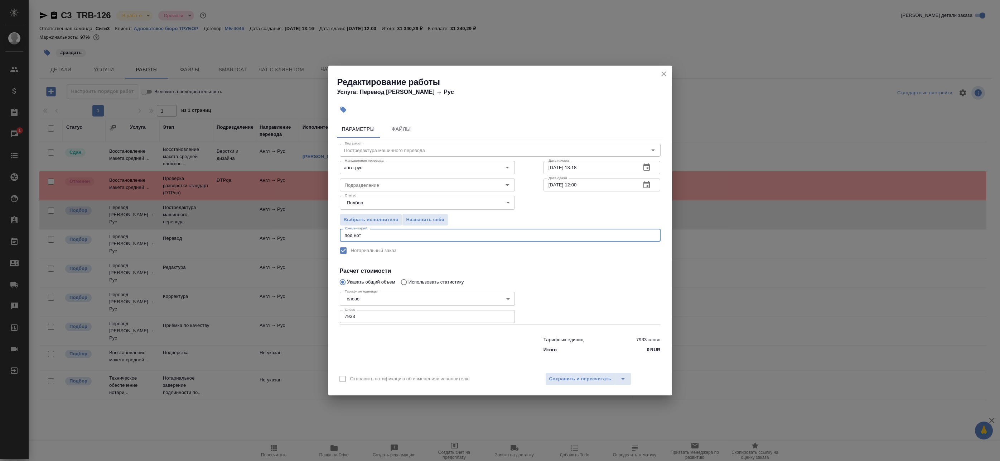
click at [409, 236] on textarea "под нот" at bounding box center [500, 234] width 311 height 5
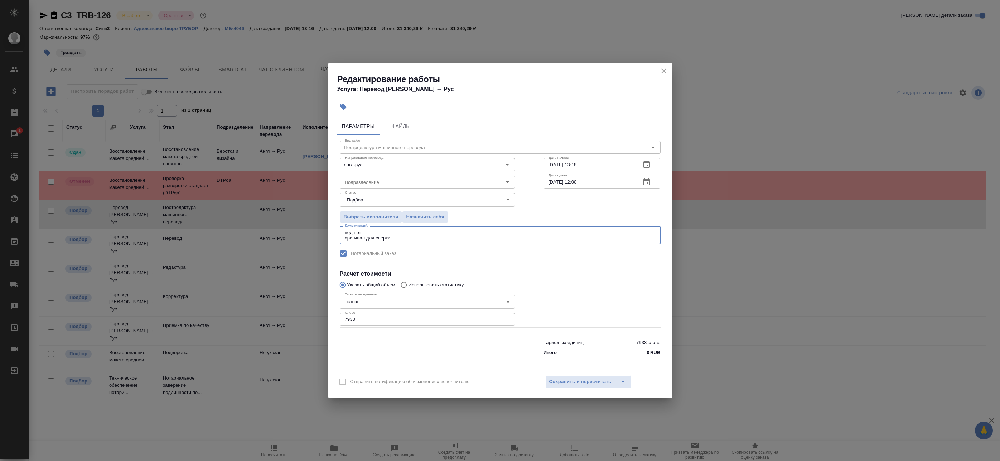
type textarea "под нот оригинал для сверки"
click at [552, 367] on div "Параметры Файлы Вид работ Постредактура машинного перевода Вид работ Направлени…" at bounding box center [500, 243] width 344 height 256
click at [562, 376] on button "Сохранить и пересчитать" at bounding box center [581, 381] width 70 height 13
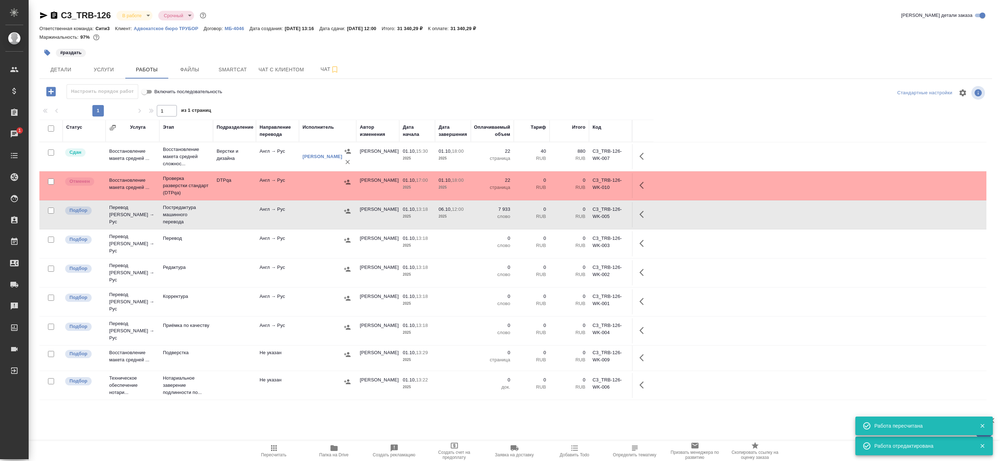
click at [51, 180] on input "checkbox" at bounding box center [51, 181] width 6 height 6
checkbox input "true"
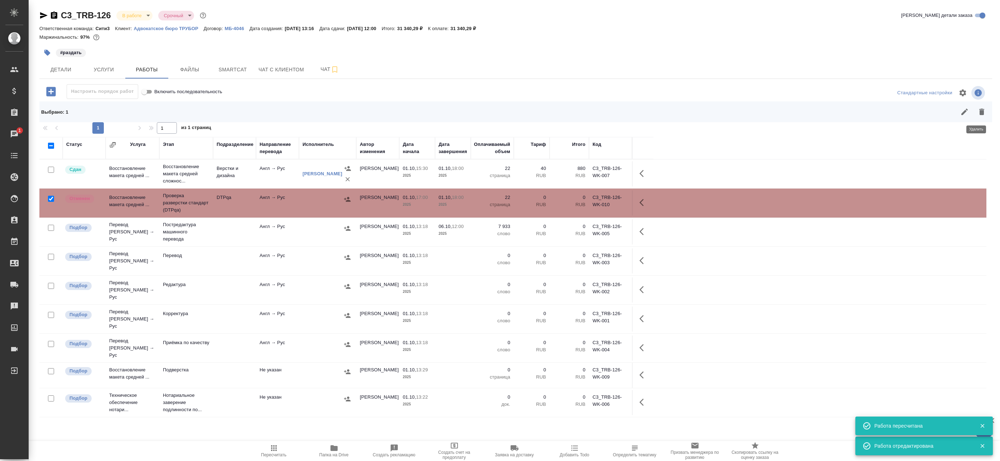
click at [980, 111] on icon "button" at bounding box center [982, 112] width 5 height 6
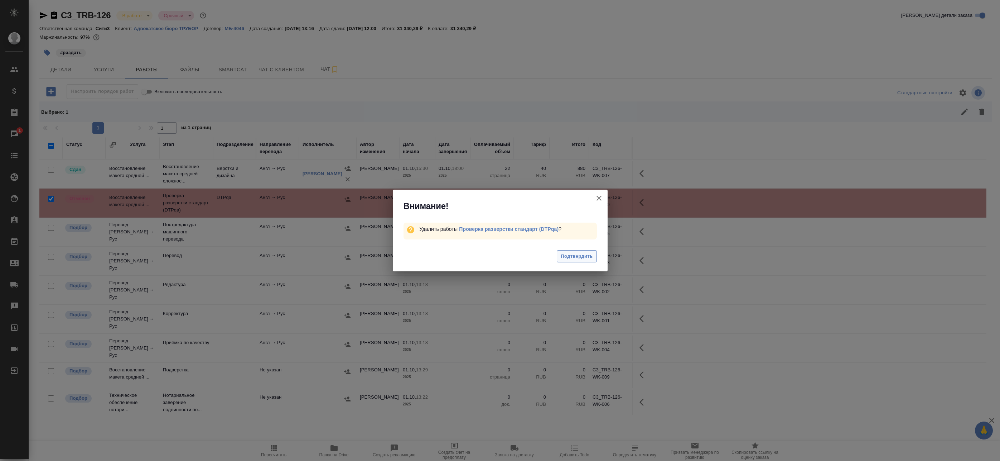
click at [573, 260] on span "Подтвердить" at bounding box center [577, 256] width 32 height 8
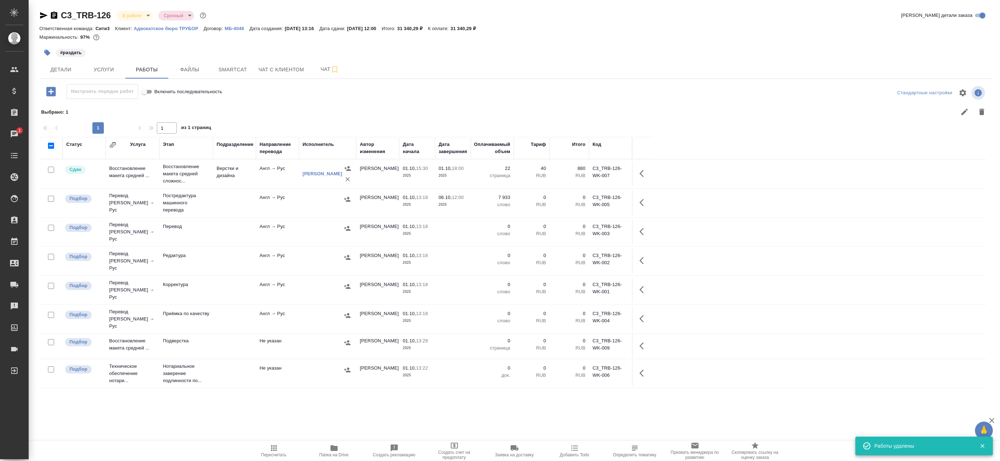
click at [646, 202] on icon "button" at bounding box center [644, 202] width 9 height 9
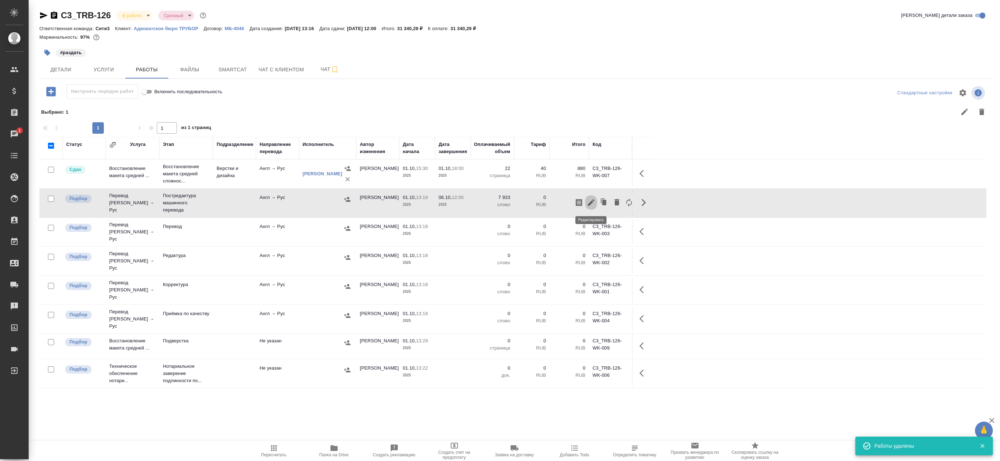
click at [594, 201] on icon "button" at bounding box center [591, 202] width 9 height 9
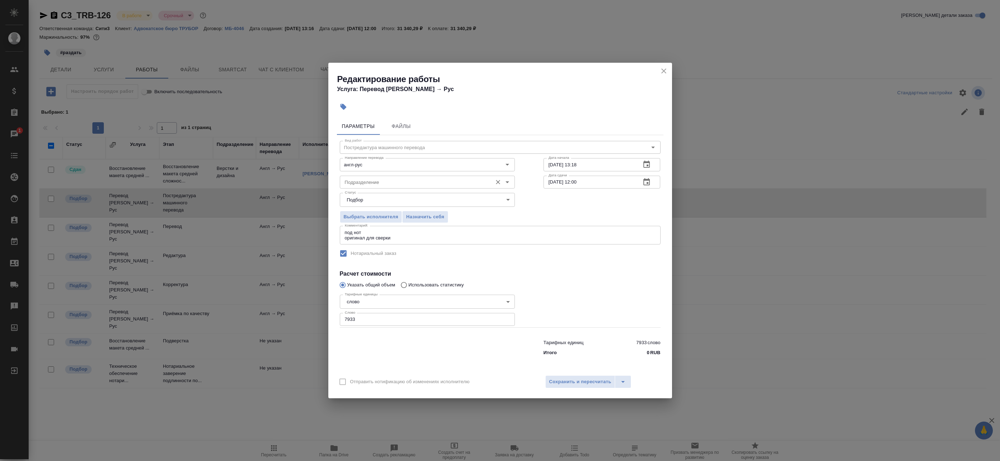
click at [370, 182] on input "Подразделение" at bounding box center [415, 182] width 147 height 9
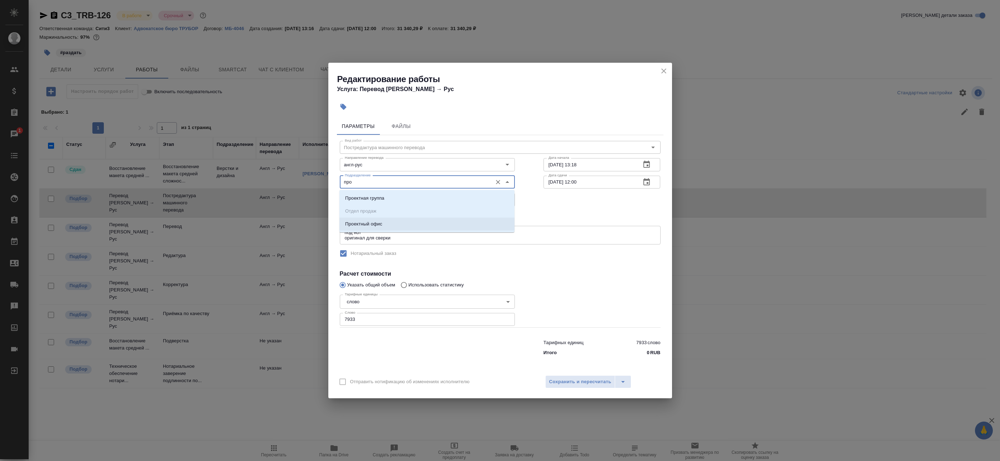
click at [371, 225] on p "Проектный офис" at bounding box center [363, 223] width 37 height 7
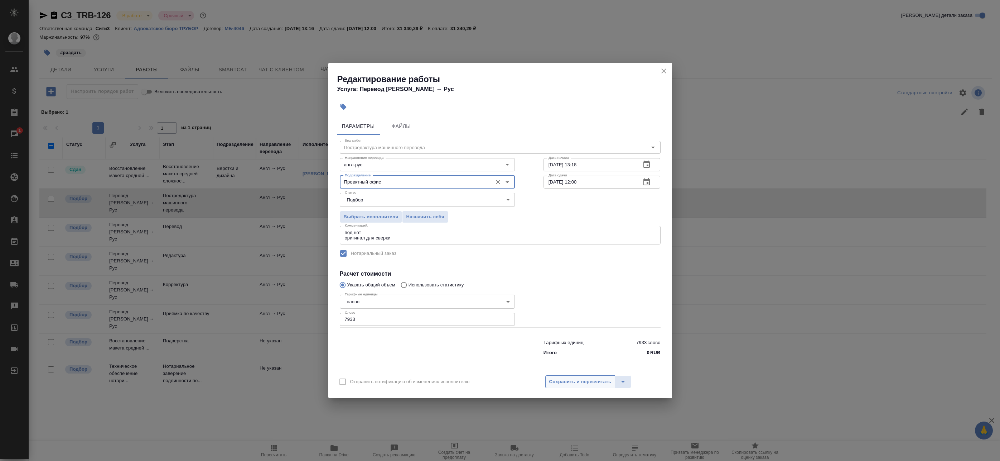
type input "Проектный офис"
click at [592, 381] on span "Сохранить и пересчитать" at bounding box center [580, 382] width 62 height 8
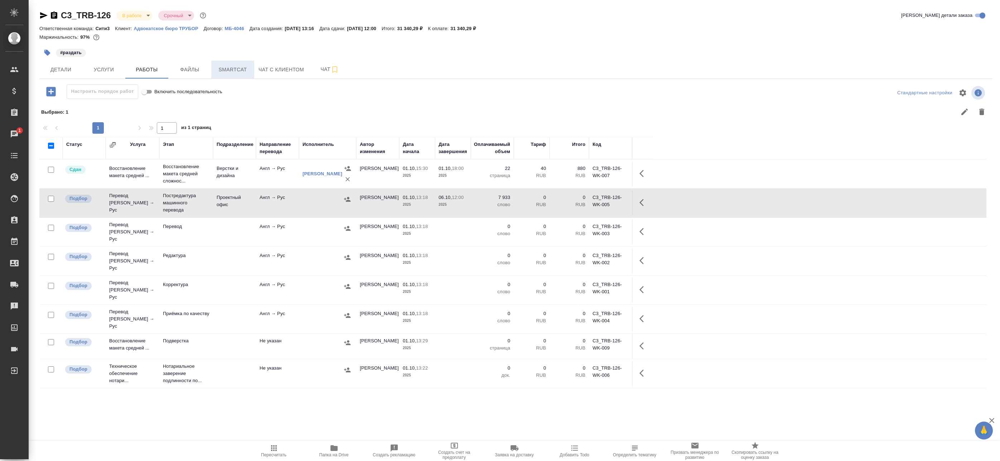
click at [233, 65] on span "Smartcat" at bounding box center [233, 69] width 34 height 9
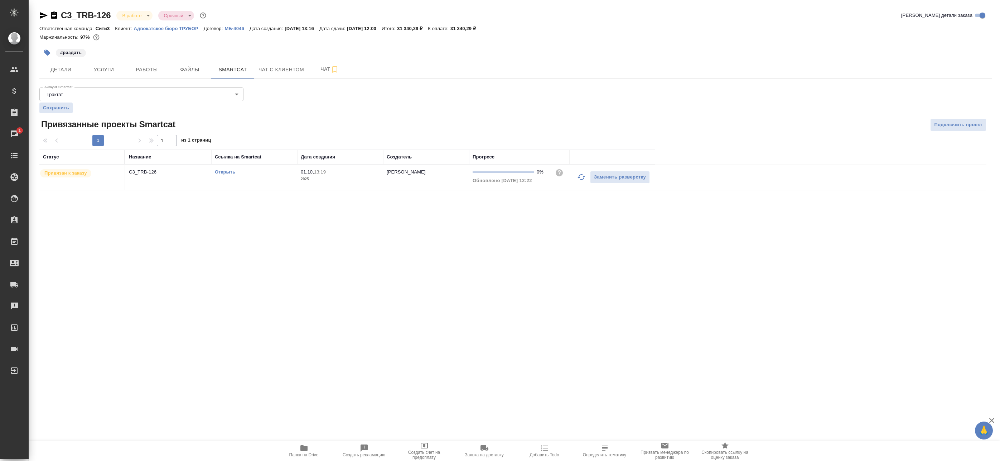
click at [224, 174] on link "Открыть" at bounding box center [225, 171] width 20 height 5
click at [189, 173] on p "C3_TRB-126" at bounding box center [168, 171] width 79 height 7
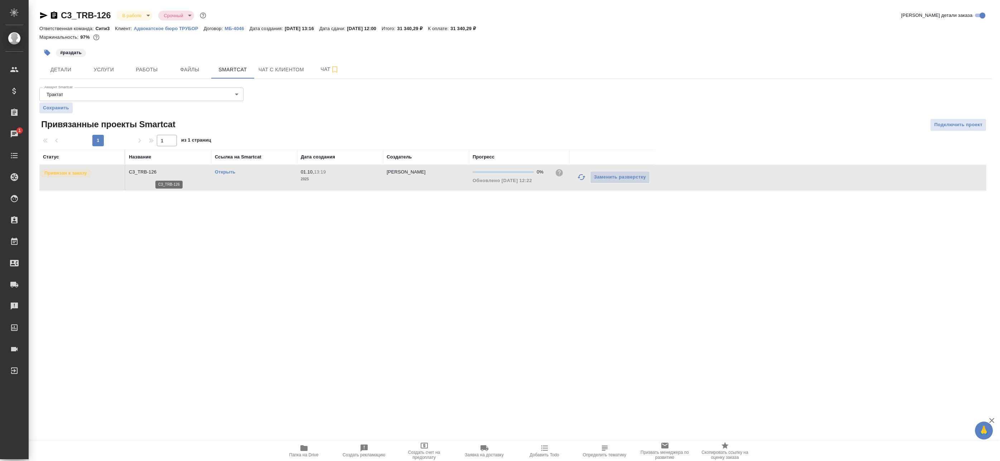
click at [189, 173] on p "C3_TRB-126" at bounding box center [168, 171] width 79 height 7
click at [151, 69] on span "Работы" at bounding box center [147, 69] width 34 height 9
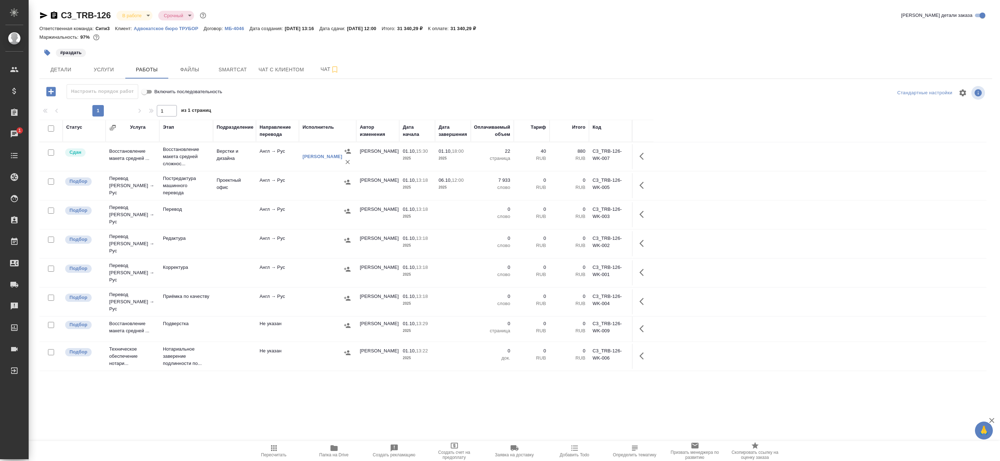
click at [351, 183] on icon "button" at bounding box center [347, 181] width 7 height 7
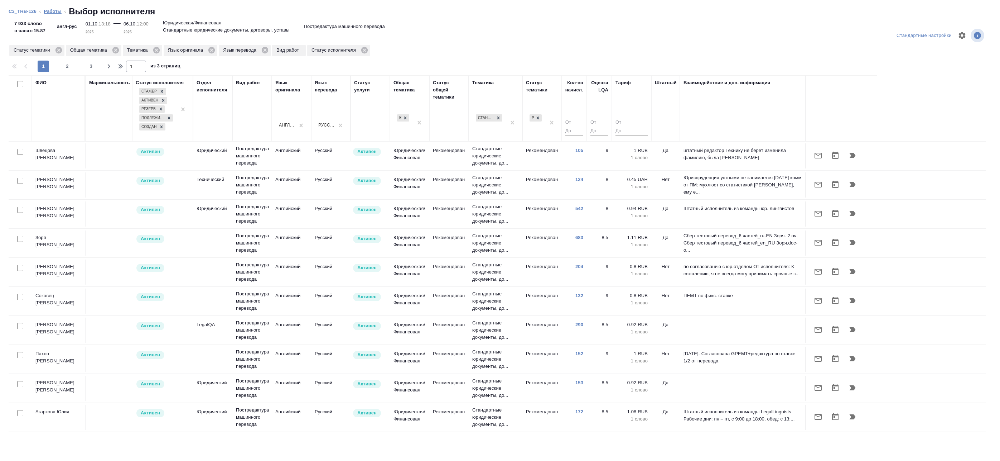
click at [53, 11] on link "Работы" at bounding box center [53, 11] width 18 height 5
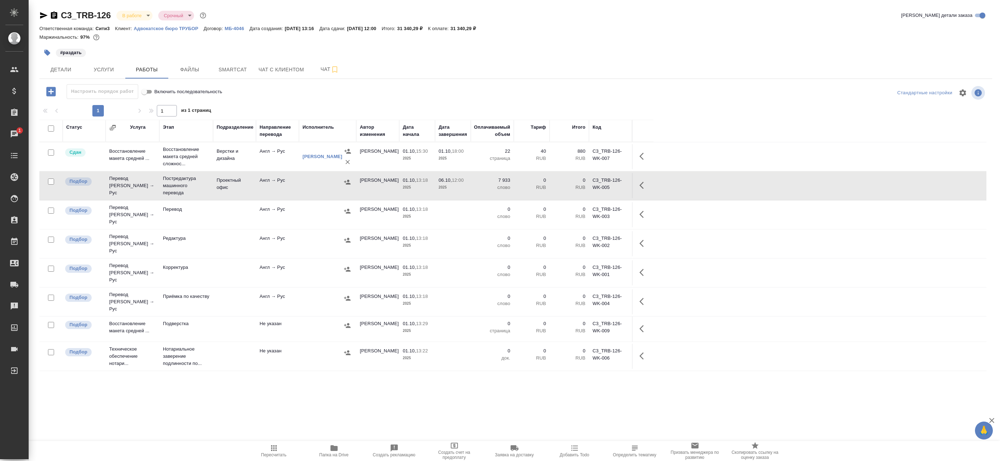
click at [330, 450] on icon "button" at bounding box center [334, 447] width 9 height 9
click at [643, 186] on icon "button" at bounding box center [644, 185] width 9 height 9
click at [593, 184] on icon "button" at bounding box center [591, 185] width 9 height 9
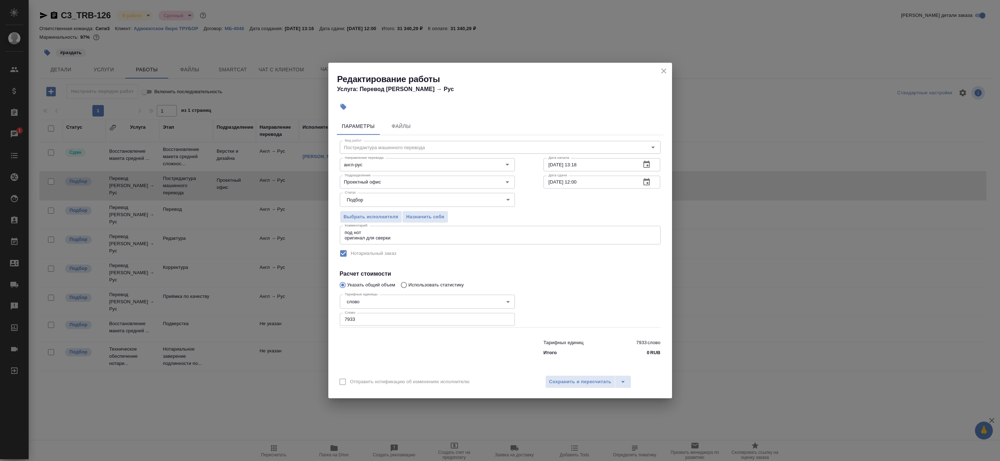
click at [446, 241] on div "под нот оригинал для сверки x Комментарий:" at bounding box center [500, 235] width 321 height 19
paste textarea "https://drive.awatera.com/s/wLZsJP6fiRXrpsE"
click at [442, 239] on textarea "под нот оригинал для сверки" at bounding box center [500, 235] width 311 height 11
paste textarea "https://drive.awatera.com/s/wLZsJP6fiRXrpsE"
click at [390, 237] on textarea "под нот оригинал для сверкиhttps://drive.awatera.com/s/wLZsJP6fiRXrpsE" at bounding box center [500, 235] width 311 height 11
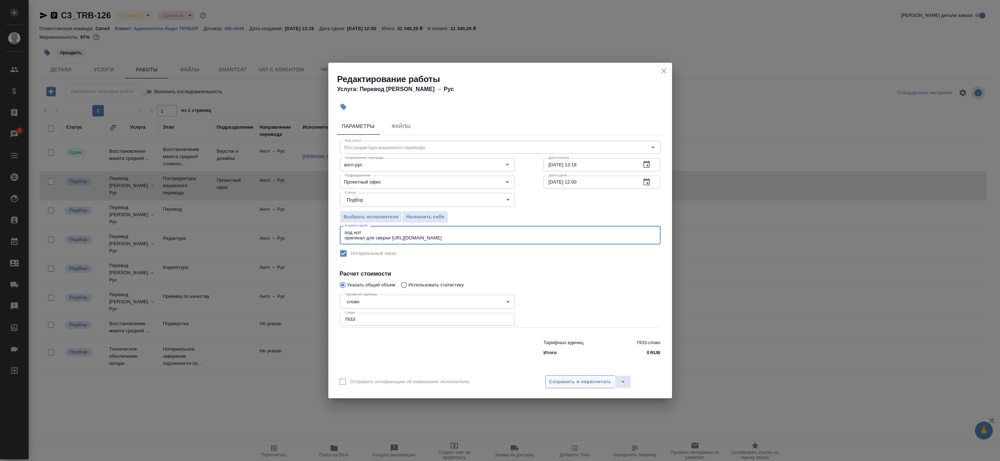
type textarea "под нот оригинал для сверки https://drive.awatera.com/s/wLZsJP6fiRXrpsE"
click at [559, 381] on span "Сохранить и пересчитать" at bounding box center [580, 382] width 62 height 8
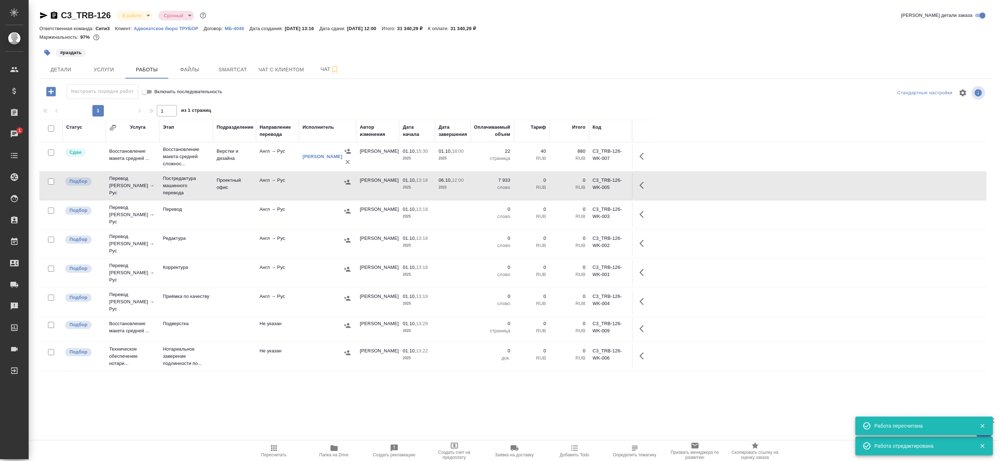
click at [347, 185] on icon "button" at bounding box center [347, 181] width 7 height 7
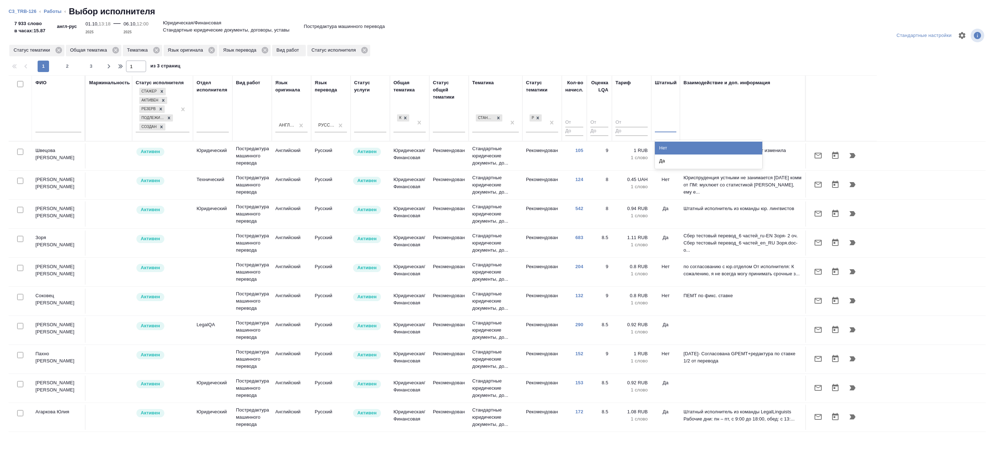
click at [667, 129] on div at bounding box center [665, 125] width 21 height 10
drag, startPoint x: 671, startPoint y: 148, endPoint x: 672, endPoint y: 160, distance: 11.9
click at [672, 160] on div "Нет Да" at bounding box center [708, 154] width 107 height 29
drag, startPoint x: 671, startPoint y: 144, endPoint x: 679, endPoint y: 114, distance: 31.3
click at [677, 117] on th "Штатный option Нет focused, 1 of 2. 2 results available. Use Up and Down to cho…" at bounding box center [666, 108] width 29 height 66
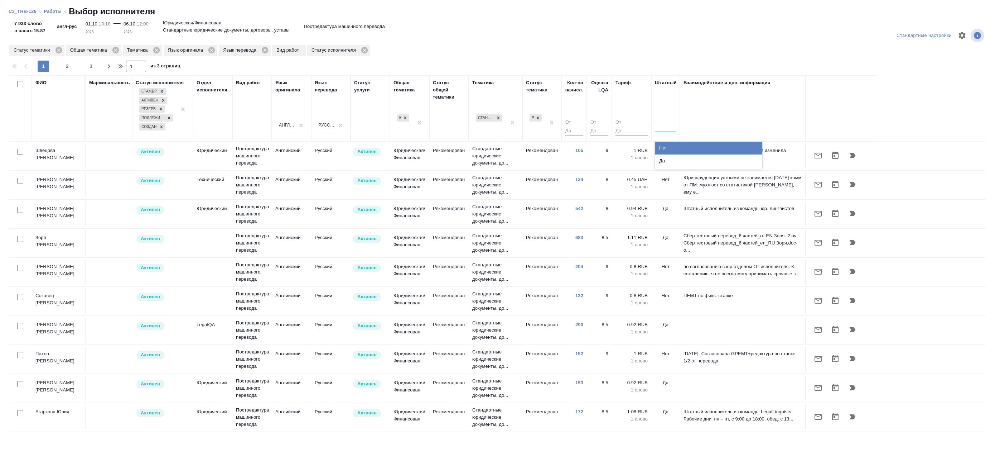
click at [669, 120] on div at bounding box center [665, 125] width 21 height 10
click at [21, 152] on input "checkbox" at bounding box center [20, 152] width 6 height 6
checkbox input "true"
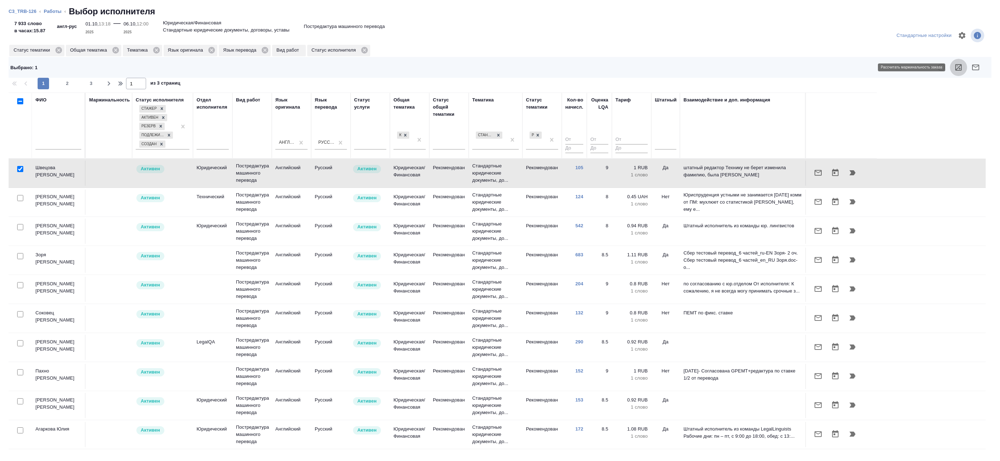
click at [955, 66] on icon "button" at bounding box center [959, 67] width 9 height 9
click at [20, 171] on input "checkbox" at bounding box center [20, 169] width 6 height 6
checkbox input "false"
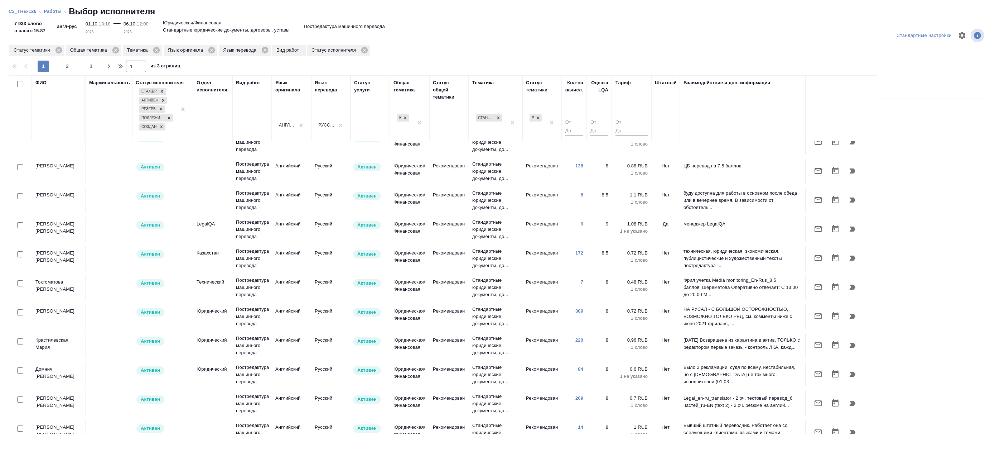
scroll to position [394, 0]
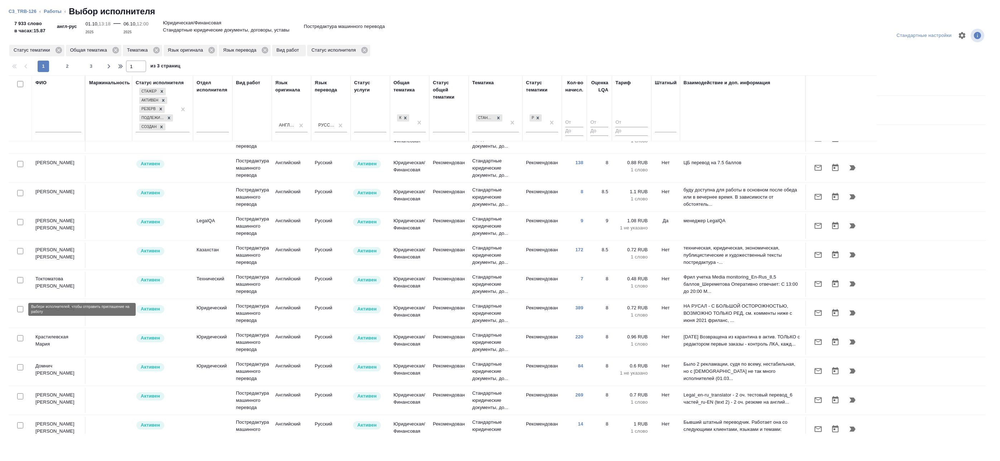
click at [22, 310] on input "checkbox" at bounding box center [20, 309] width 6 height 6
checkbox input "true"
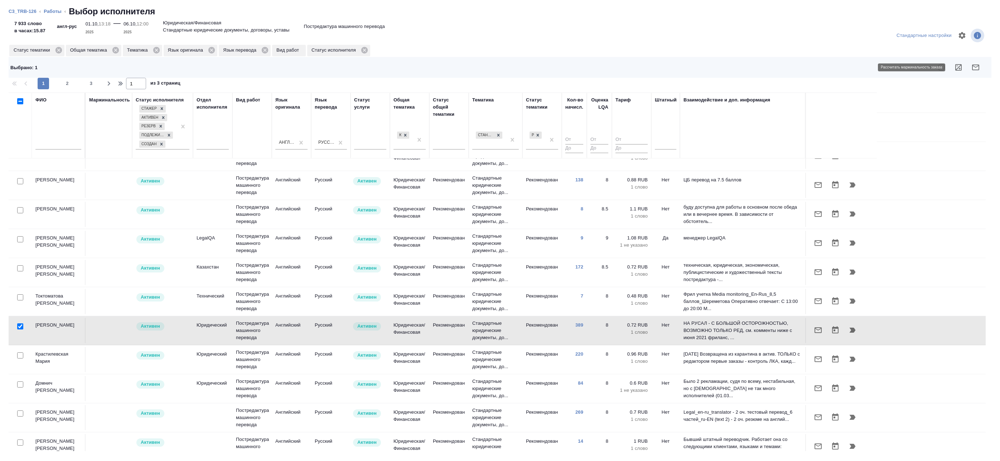
click at [961, 66] on icon "button" at bounding box center [959, 67] width 6 height 6
click at [978, 66] on icon "button" at bounding box center [976, 67] width 7 height 6
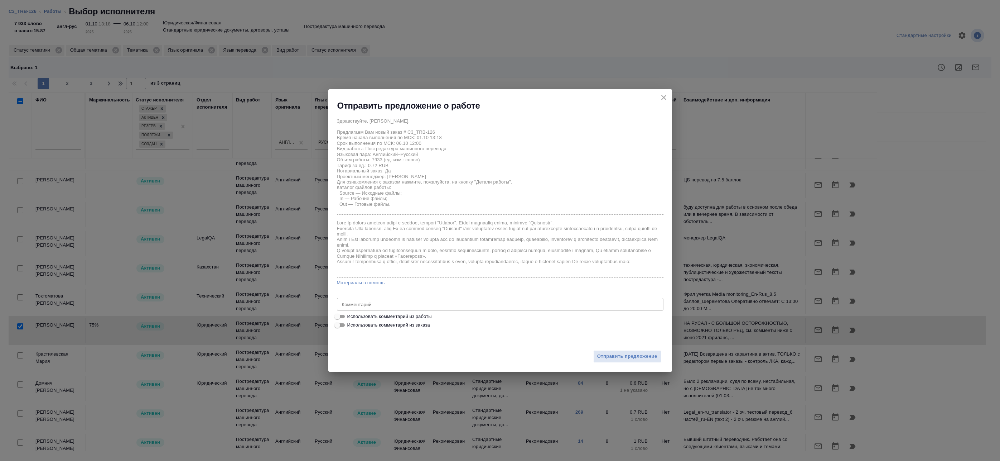
click at [401, 316] on span "Использовать комментарий из работы" at bounding box center [389, 316] width 85 height 7
click at [350, 316] on input "Использовать комментарий из работы" at bounding box center [338, 316] width 26 height 9
checkbox input "true"
type textarea "под нот оригинал для сверки https://drive.awatera.com/s/wLZsJP6fiRXrpsE"
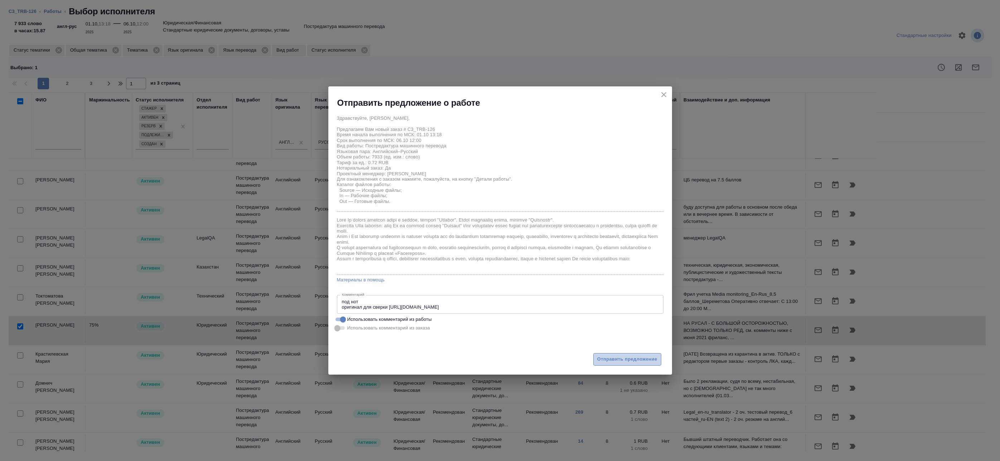
click at [607, 358] on span "Отправить предложение" at bounding box center [627, 359] width 60 height 8
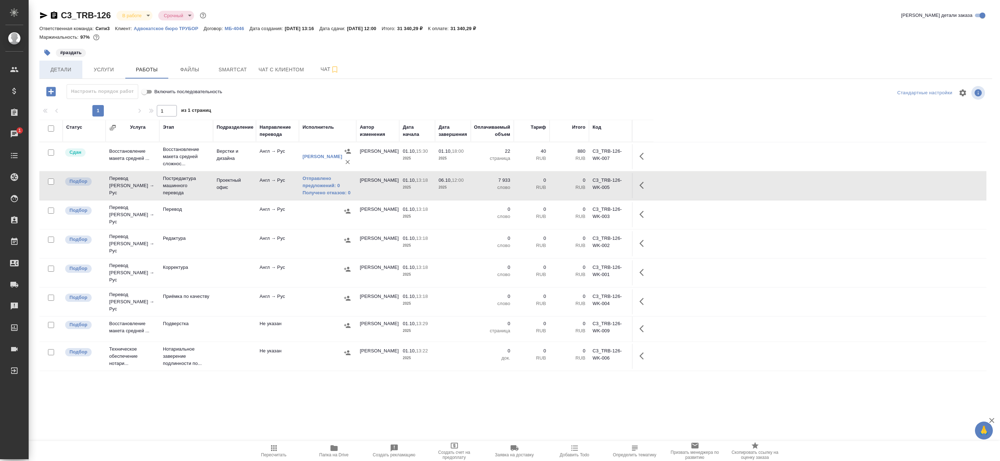
click at [62, 69] on span "Детали" at bounding box center [61, 69] width 34 height 9
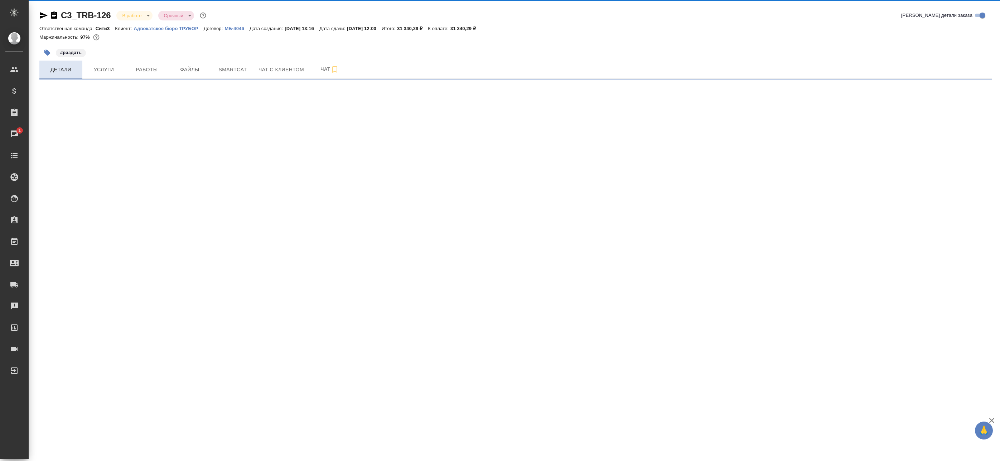
select select "RU"
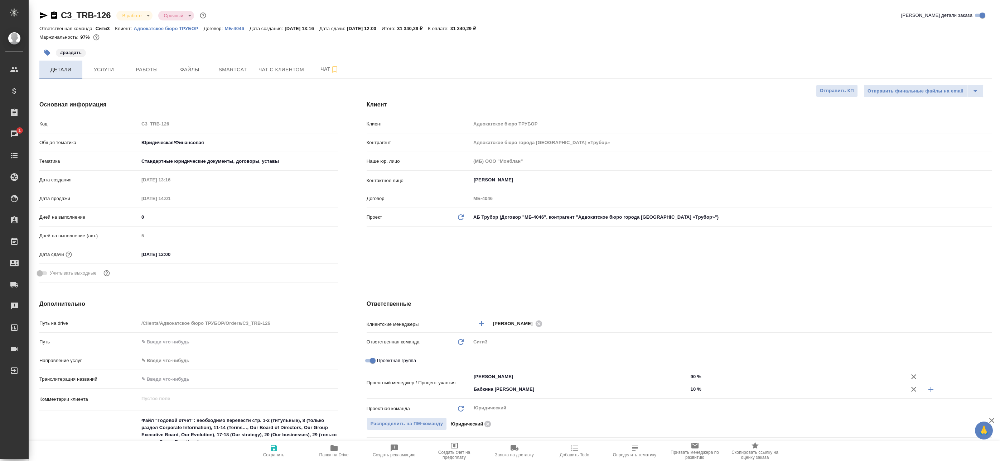
type textarea "x"
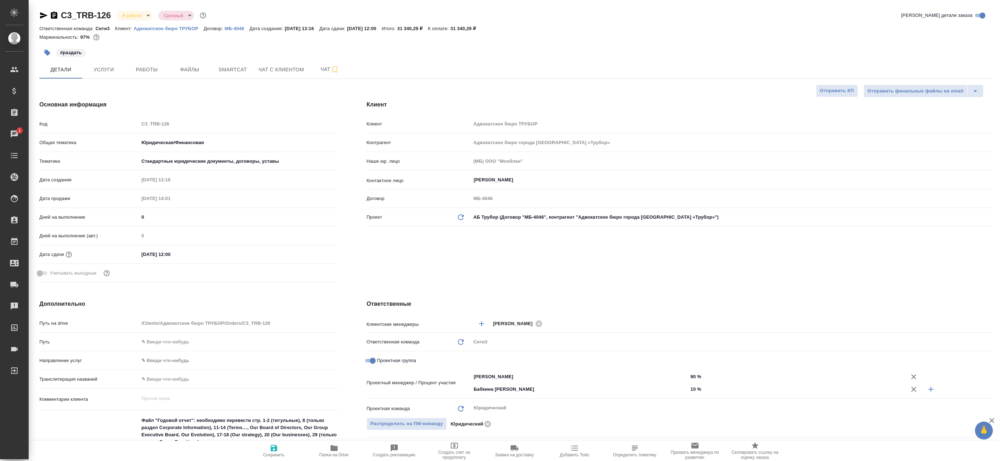
type textarea "x"
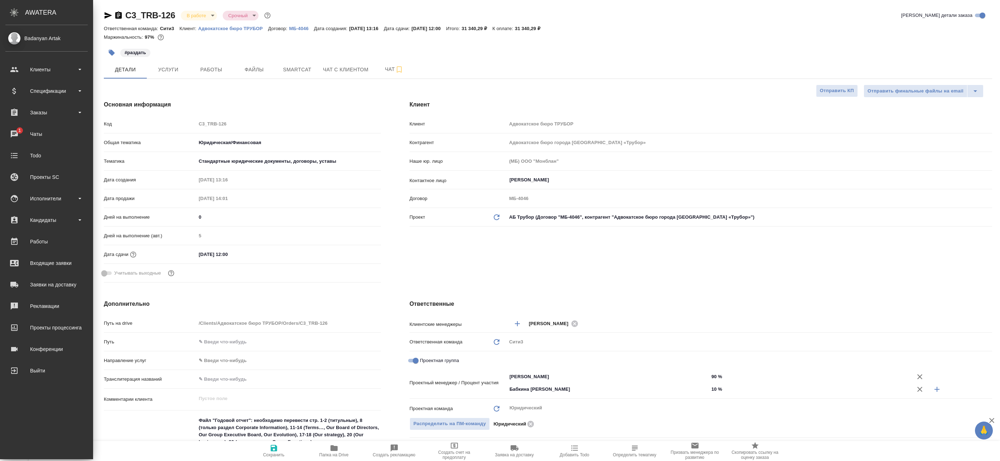
type textarea "x"
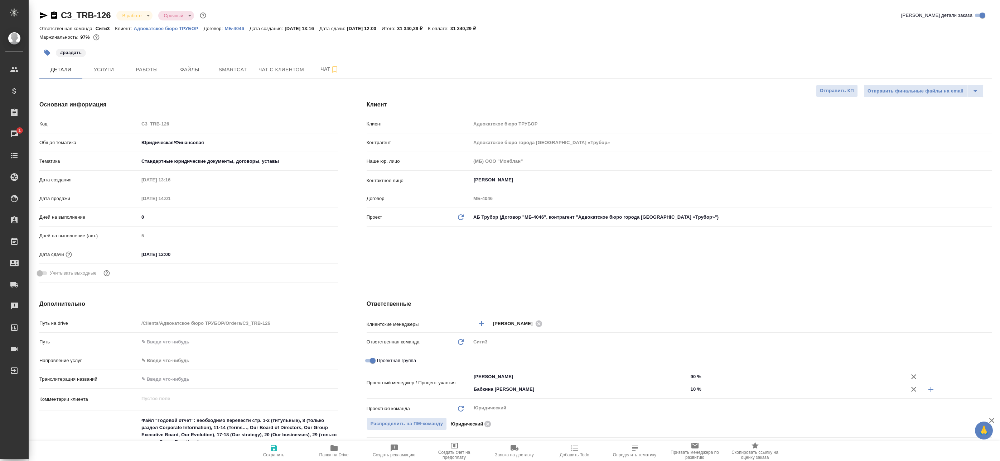
type textarea "x"
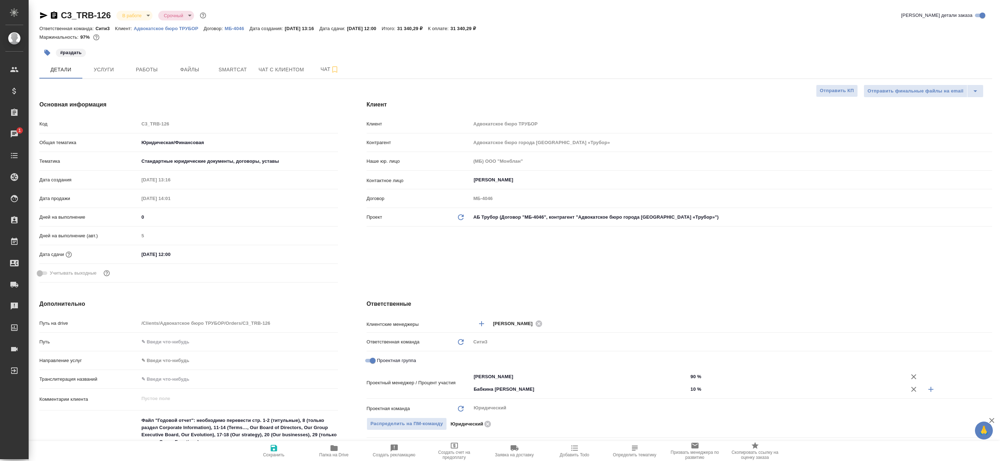
type textarea "x"
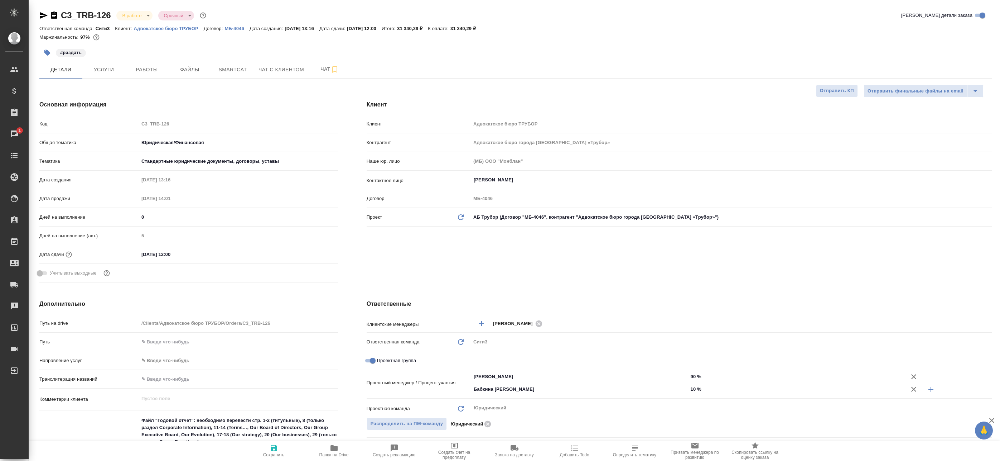
type textarea "x"
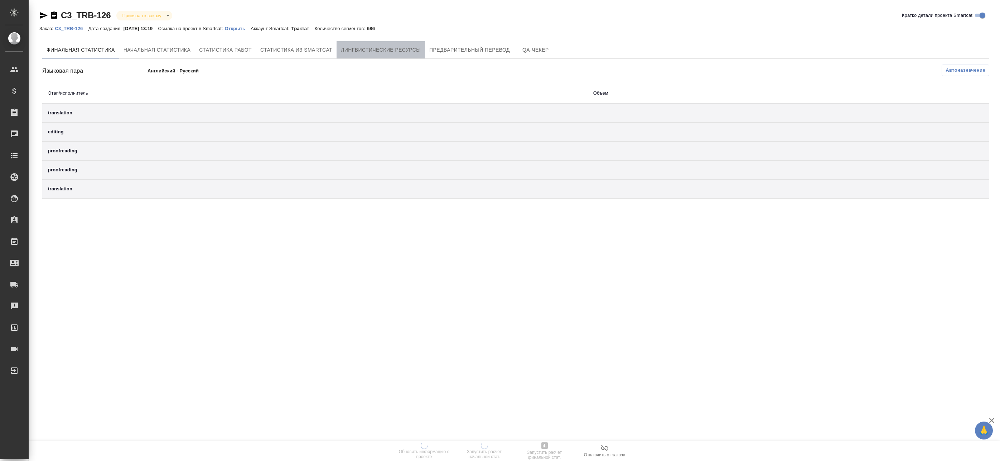
click at [383, 51] on span "Лингвистические ресурсы" at bounding box center [381, 49] width 80 height 9
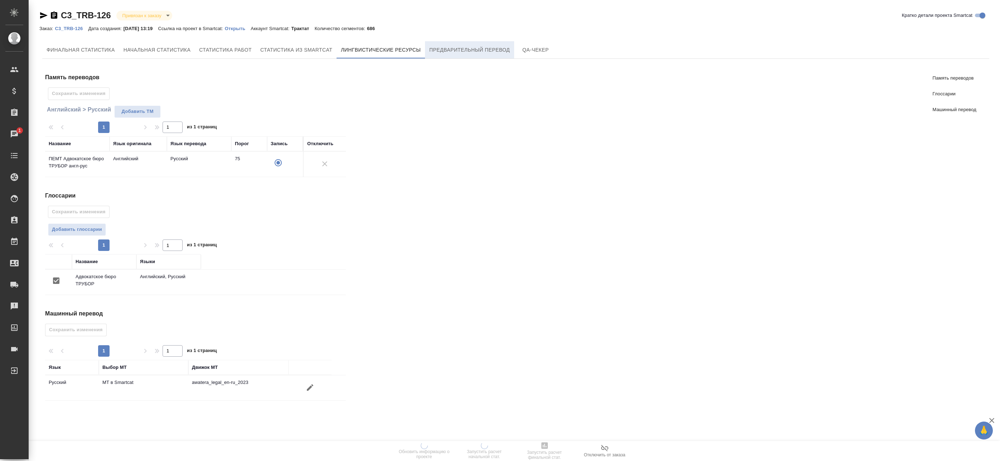
click at [464, 45] on span "Предварительный перевод" at bounding box center [469, 49] width 81 height 9
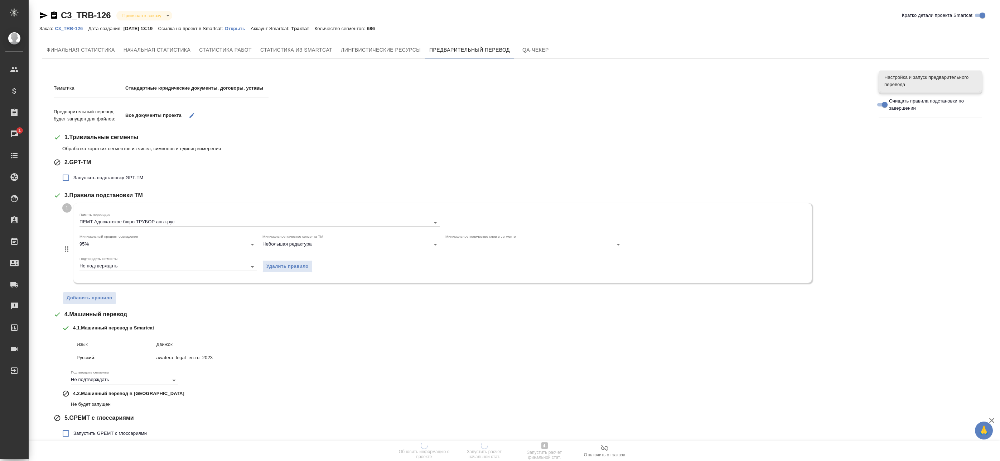
click at [73, 176] on input "Запустить подстановку GPT-TM" at bounding box center [65, 177] width 15 height 15
checkbox input "true"
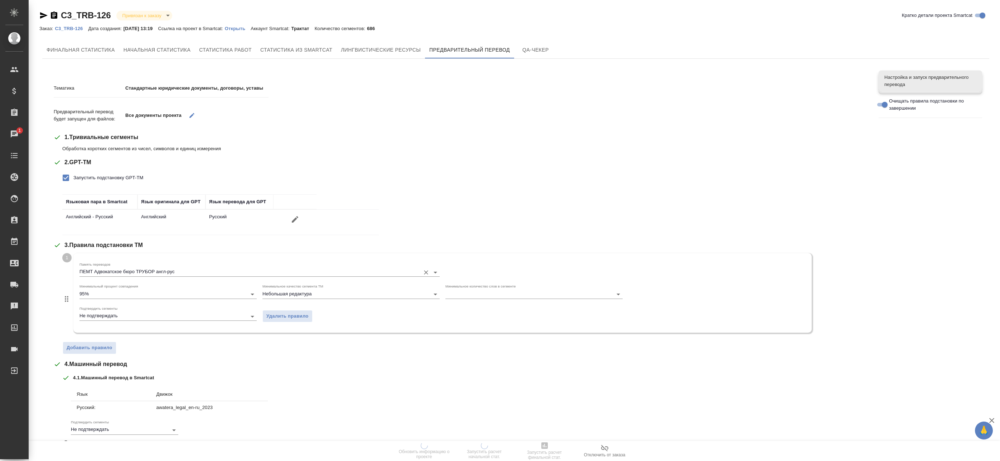
click at [109, 265] on label "Память переводов" at bounding box center [95, 265] width 31 height 4
click at [113, 271] on input "ПЕМТ Адвокатское бюро ТРУБОР англ-рус" at bounding box center [248, 272] width 337 height 9
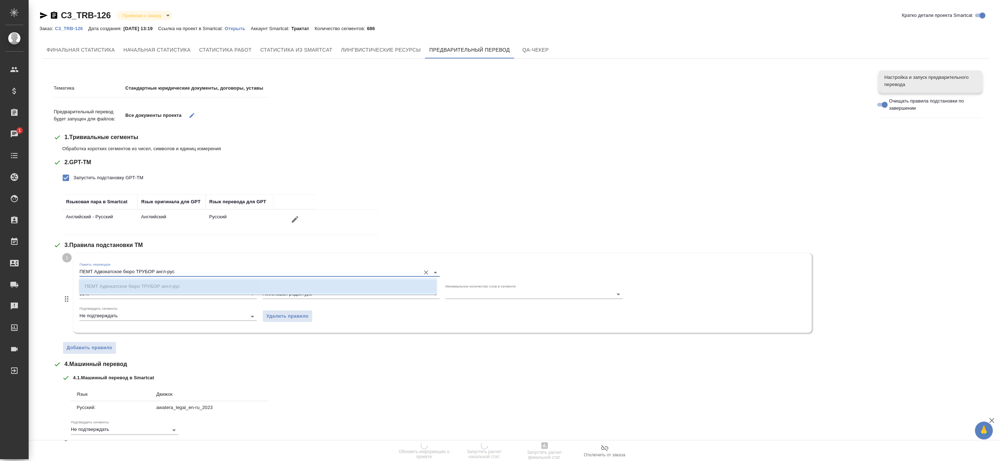
click at [232, 366] on div "4 . Машинный перевод" at bounding box center [461, 364] width 815 height 9
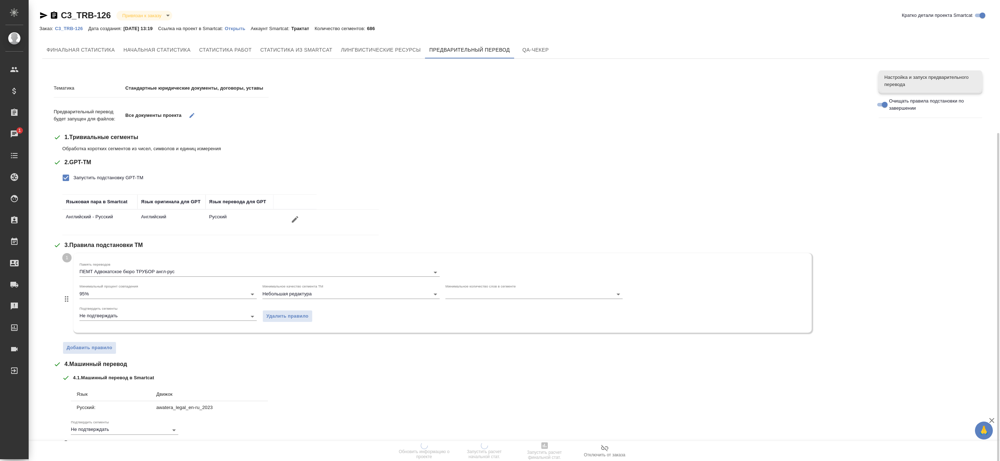
scroll to position [77, 0]
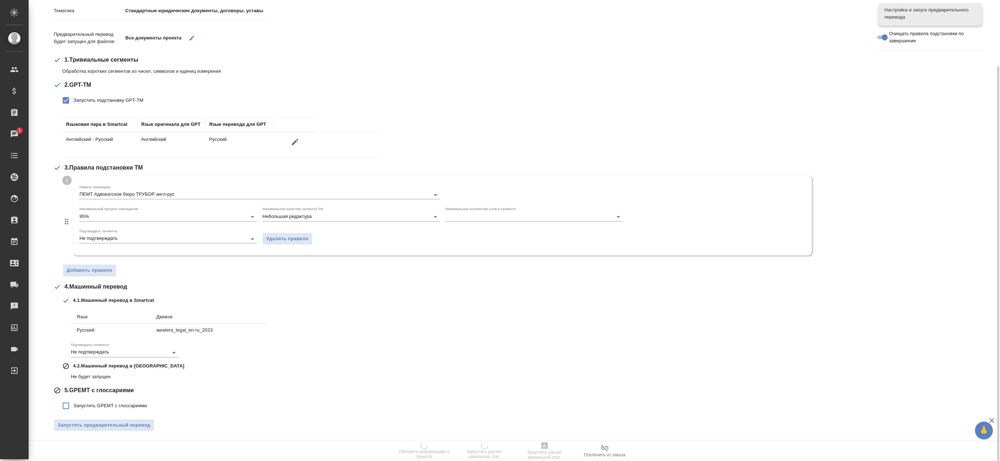
click at [78, 401] on label "Запустить GPEMT с глоссариями" at bounding box center [102, 405] width 88 height 15
click at [73, 401] on input "Запустить GPEMT с глоссариями" at bounding box center [65, 405] width 15 height 15
checkbox input "true"
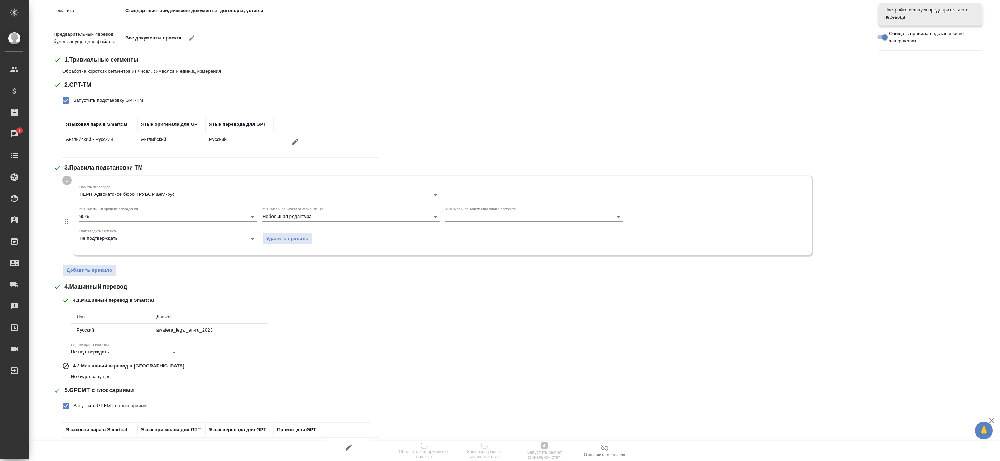
scroll to position [127, 0]
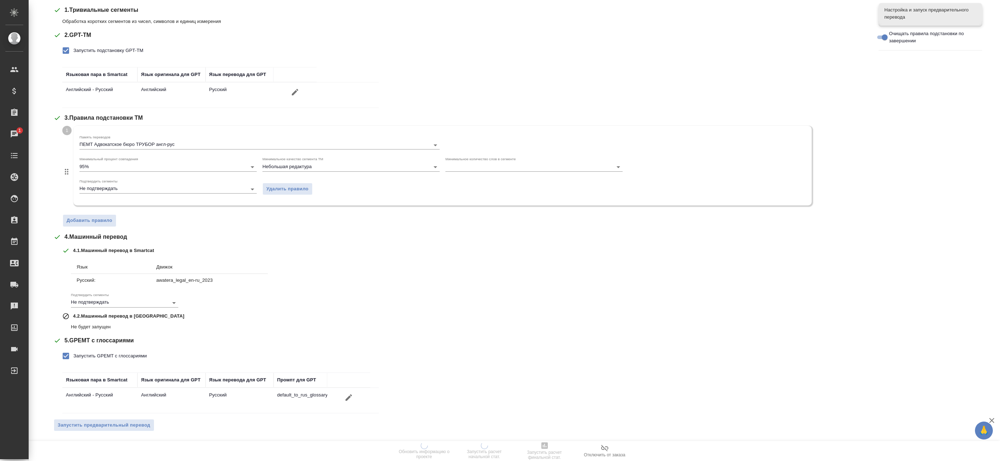
click at [258, 327] on p "Не будет запущен" at bounding box center [469, 326] width 797 height 7
click at [136, 423] on span "Запустить предварительный перевод" at bounding box center [104, 425] width 93 height 8
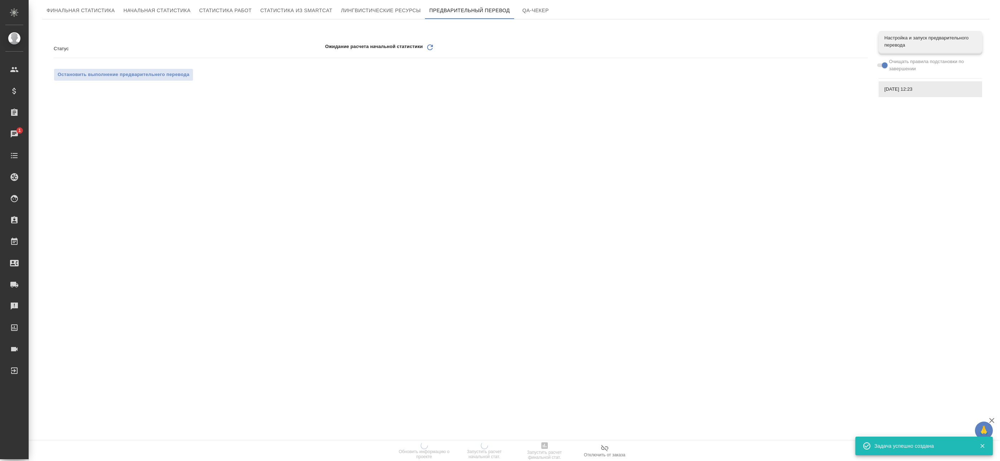
scroll to position [0, 0]
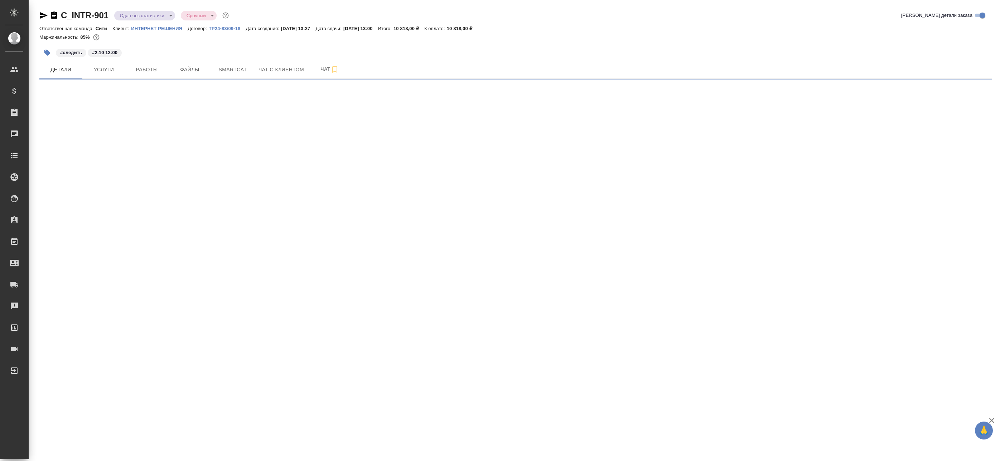
select select "RU"
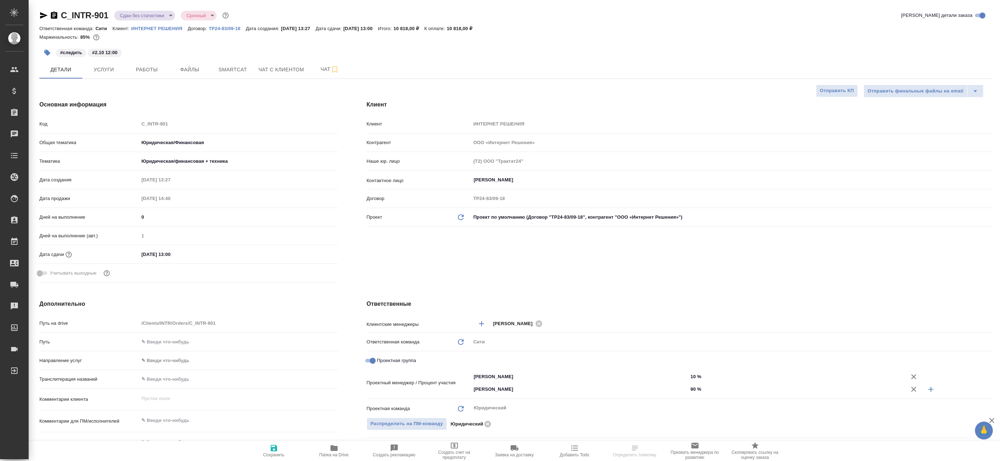
type textarea "x"
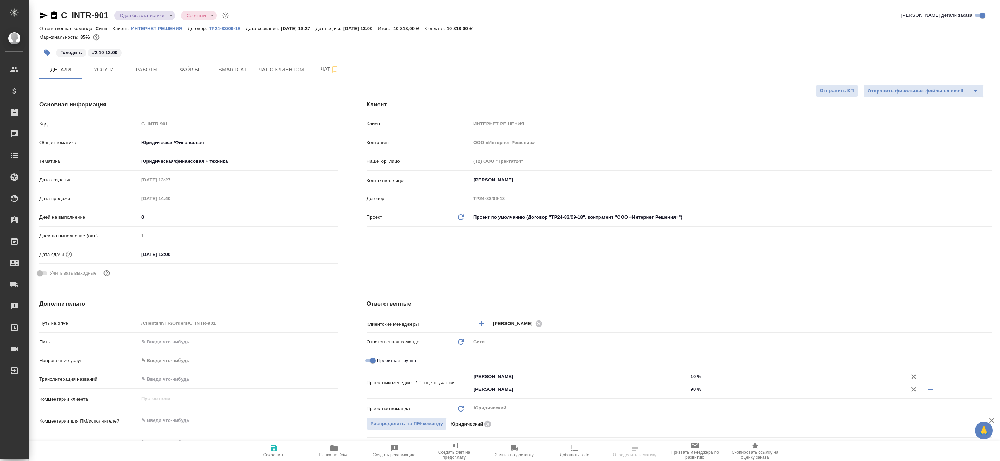
type textarea "x"
click at [202, 71] on span "Файлы" at bounding box center [190, 69] width 34 height 9
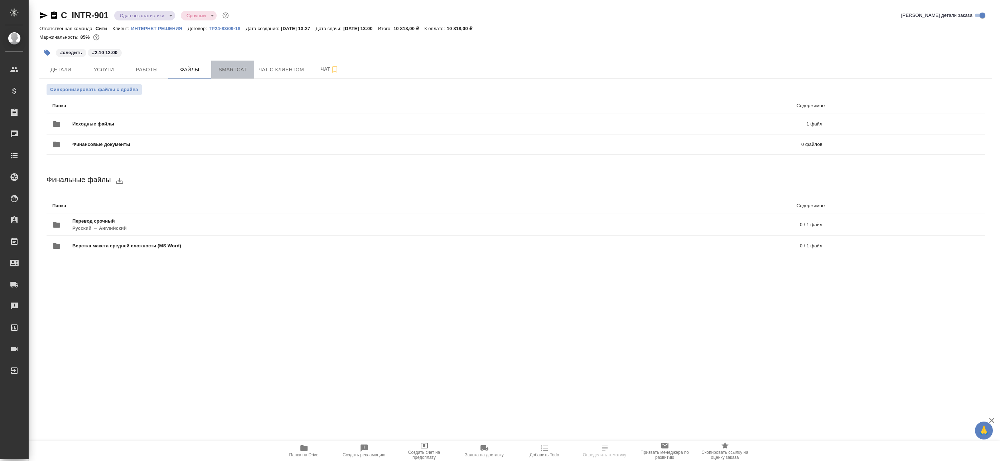
click at [245, 73] on span "Smartcat" at bounding box center [233, 69] width 34 height 9
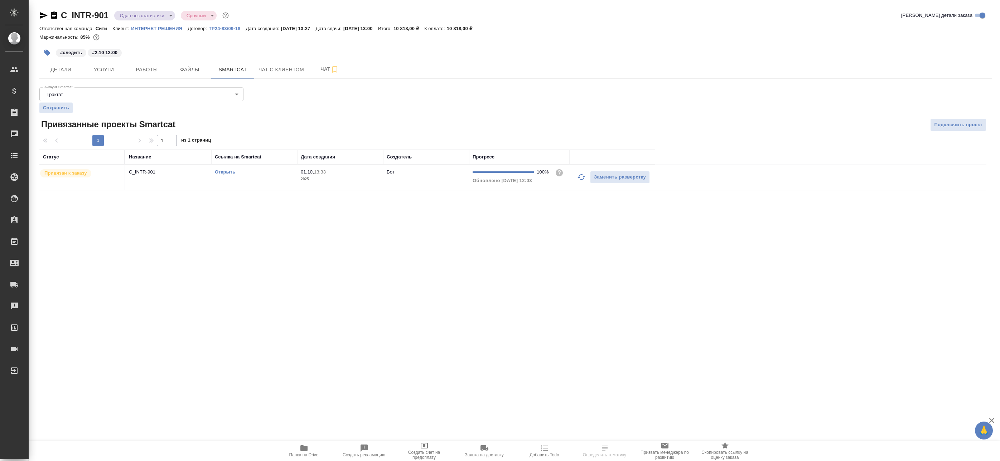
click at [168, 178] on td "C_INTR-901" at bounding box center [168, 177] width 86 height 25
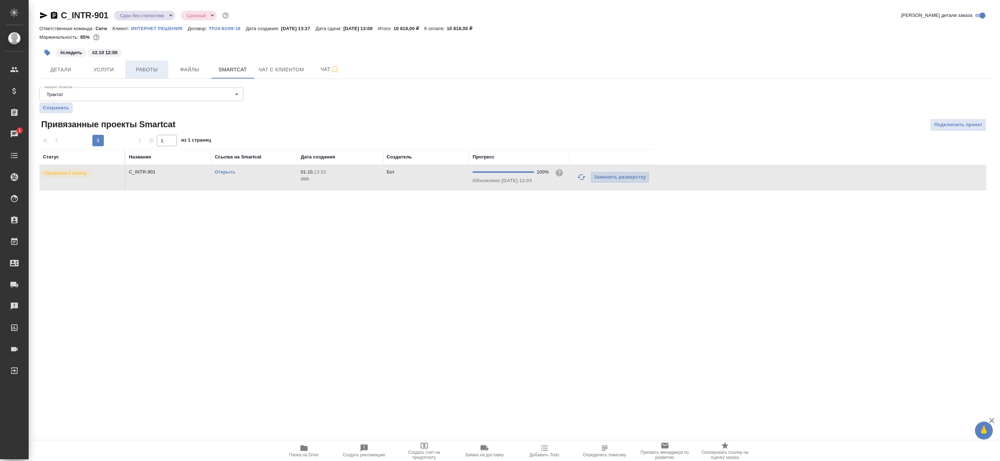
click at [142, 66] on span "Работы" at bounding box center [147, 69] width 34 height 9
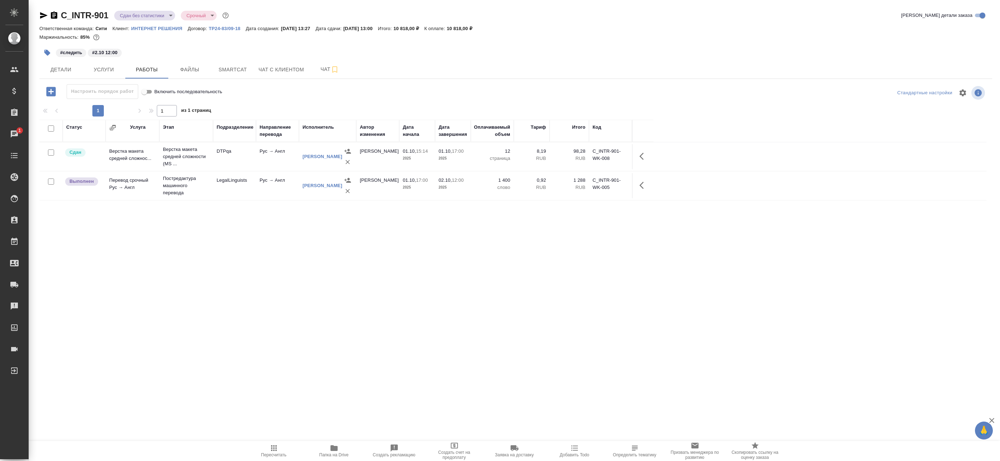
click at [285, 460] on button "Пересчитать" at bounding box center [274, 451] width 60 height 20
click at [645, 182] on icon "button" at bounding box center [644, 185] width 9 height 9
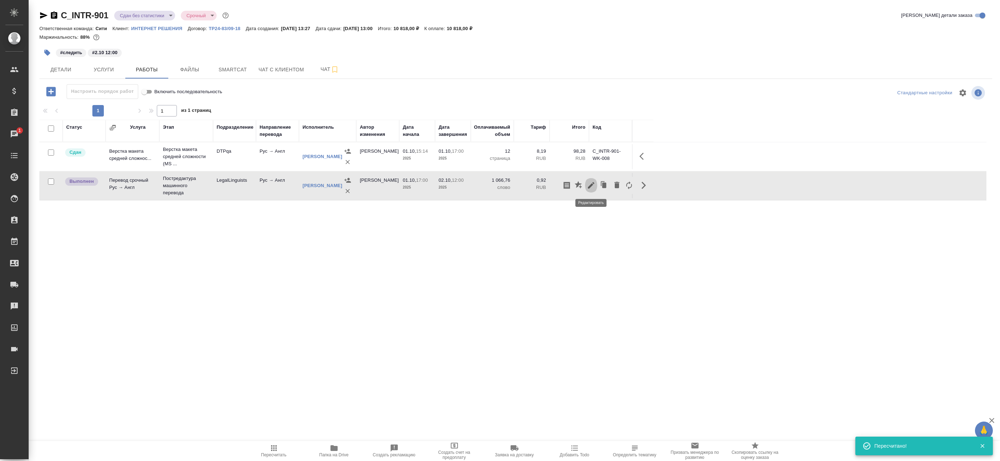
click at [591, 187] on icon "button" at bounding box center [591, 185] width 9 height 9
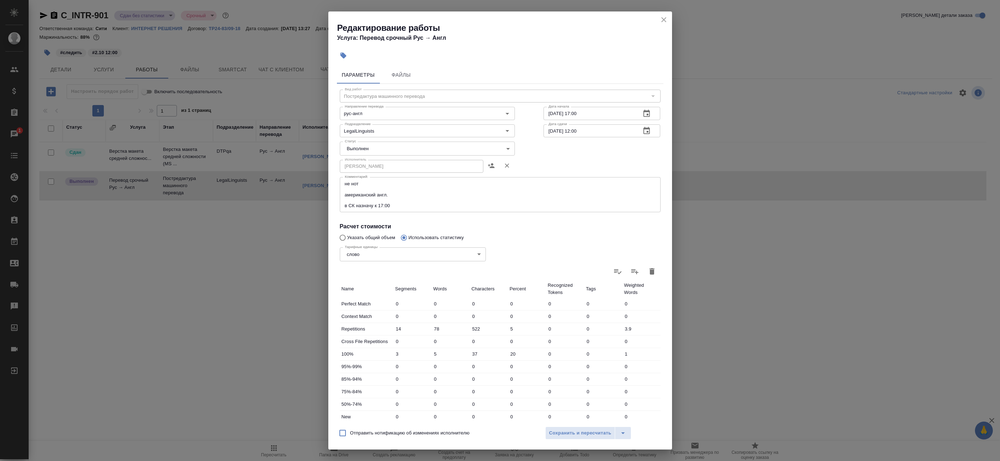
click at [663, 19] on icon "close" at bounding box center [664, 19] width 9 height 9
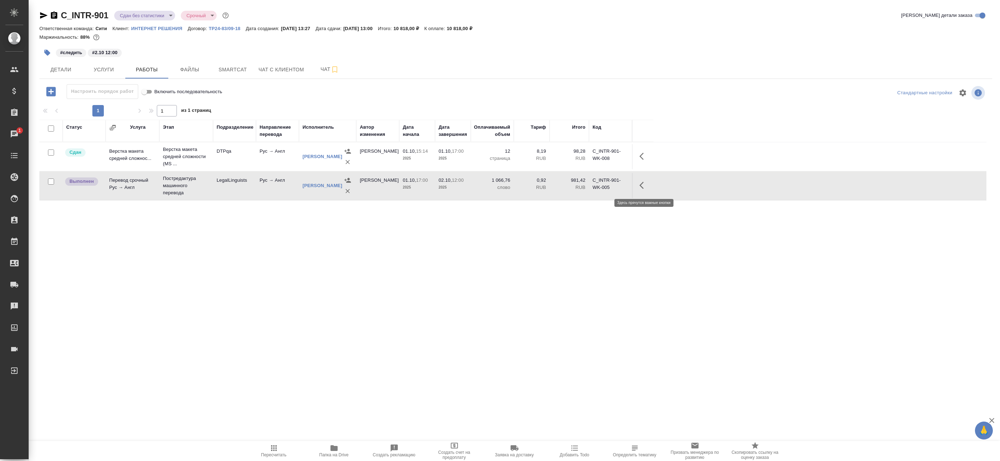
click at [640, 187] on icon "button" at bounding box center [644, 185] width 9 height 9
click at [594, 186] on icon "button" at bounding box center [591, 185] width 9 height 9
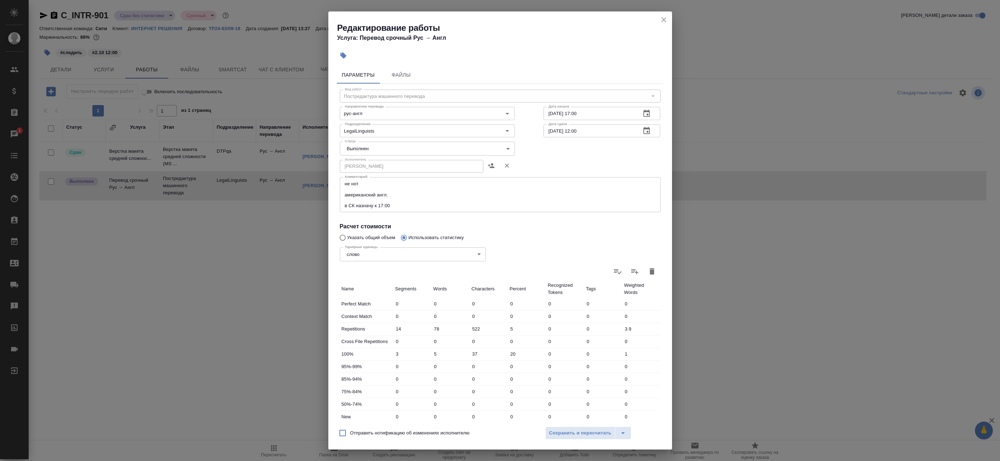
click at [363, 237] on div "Тарифные единицы слово 5a8b1489cc6b4906c91bfd90 Тарифные единицы" at bounding box center [413, 253] width 175 height 47
click at [351, 238] on div "Тарифные единицы слово 5a8b1489cc6b4906c91bfd90 Тарифные единицы" at bounding box center [413, 253] width 175 height 47
click at [661, 18] on icon "close" at bounding box center [664, 19] width 9 height 9
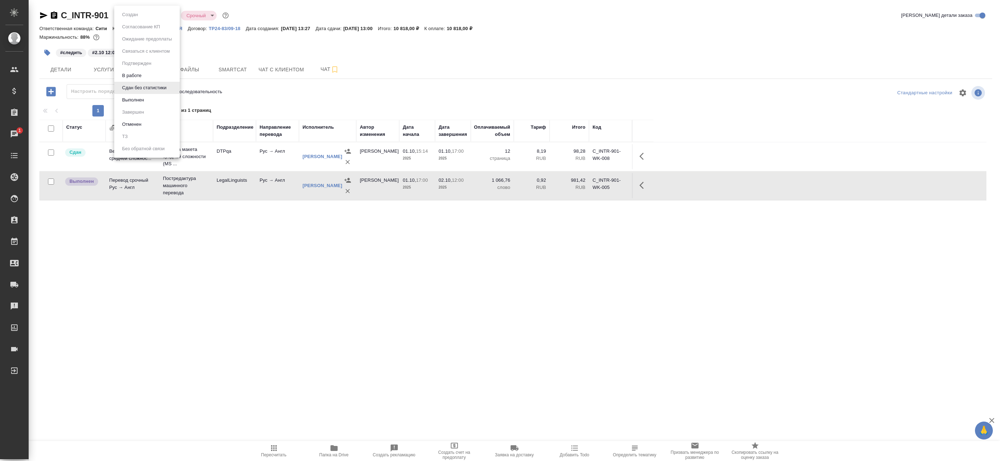
click at [147, 17] on body "🙏 .cls-1 fill:#fff; AWATERA Badanyan Artak Клиенты Спецификации Заказы 1 Чаты T…" at bounding box center [500, 230] width 1000 height 461
click at [140, 93] on li "Сдан без статистики" at bounding box center [147, 88] width 66 height 12
click at [167, 13] on body "🙏 .cls-1 fill:#fff; AWATERA Badanyan Artak Клиенты Спецификации Заказы 1 Чаты T…" at bounding box center [500, 230] width 1000 height 461
click at [142, 97] on button "Выполнен" at bounding box center [133, 100] width 26 height 8
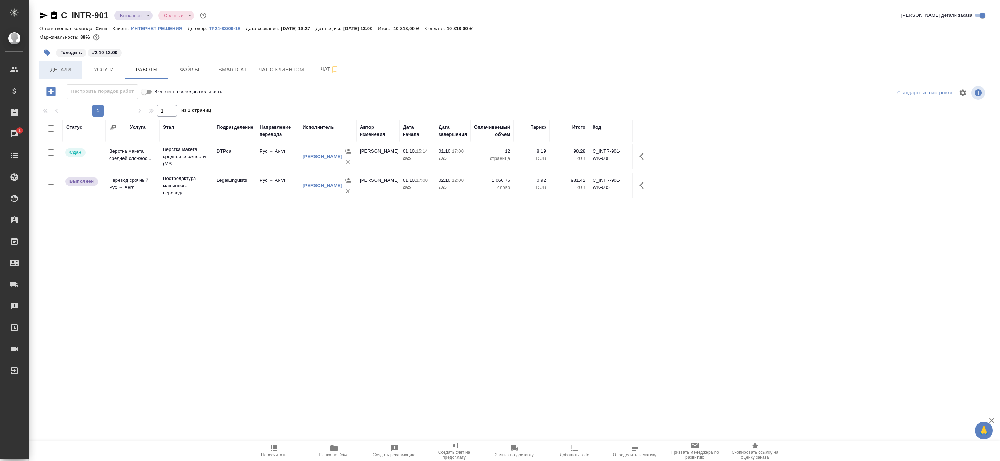
click at [59, 71] on span "Детали" at bounding box center [61, 69] width 34 height 9
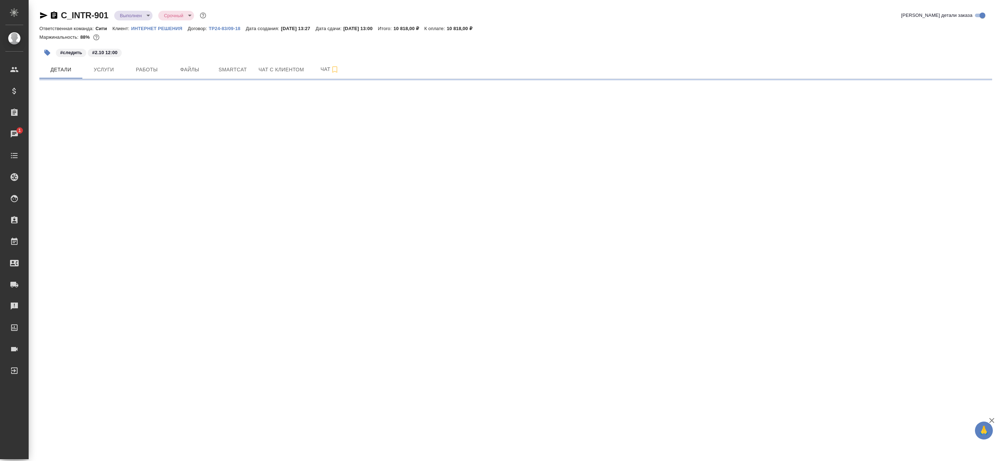
select select "RU"
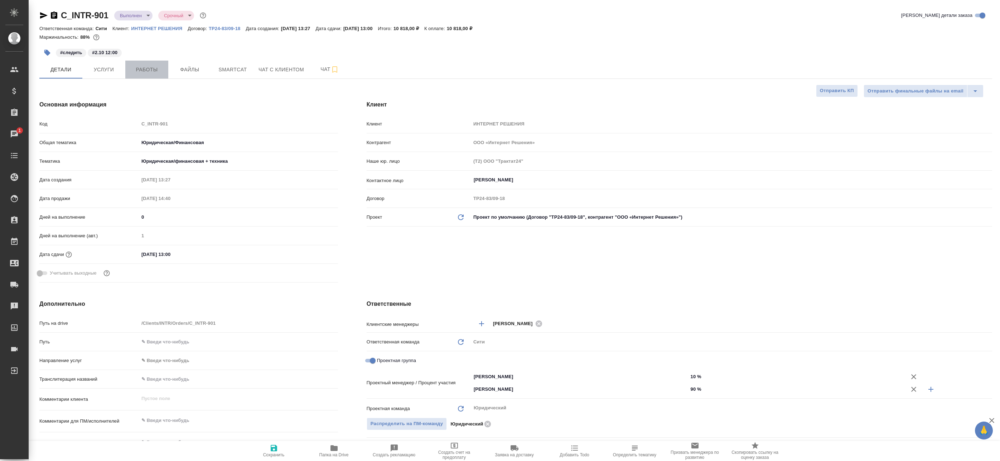
click at [148, 69] on span "Работы" at bounding box center [147, 69] width 34 height 9
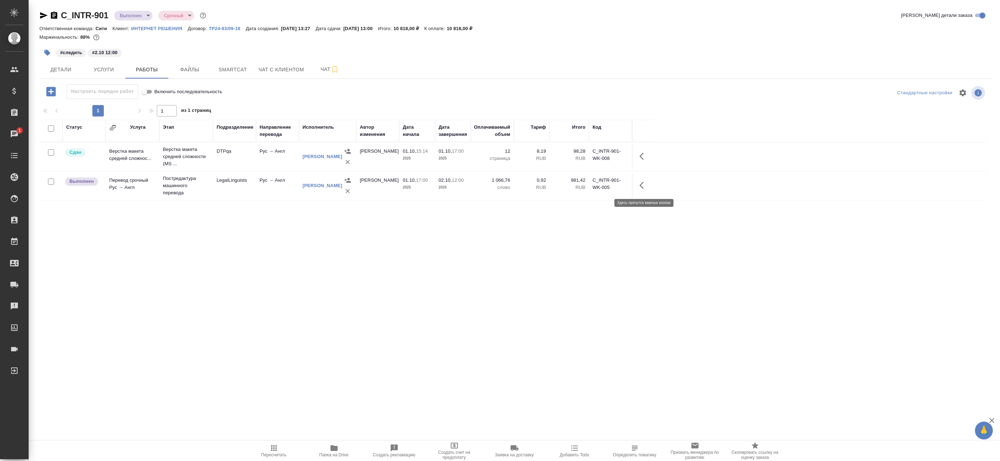
click at [647, 190] on button "button" at bounding box center [643, 185] width 17 height 17
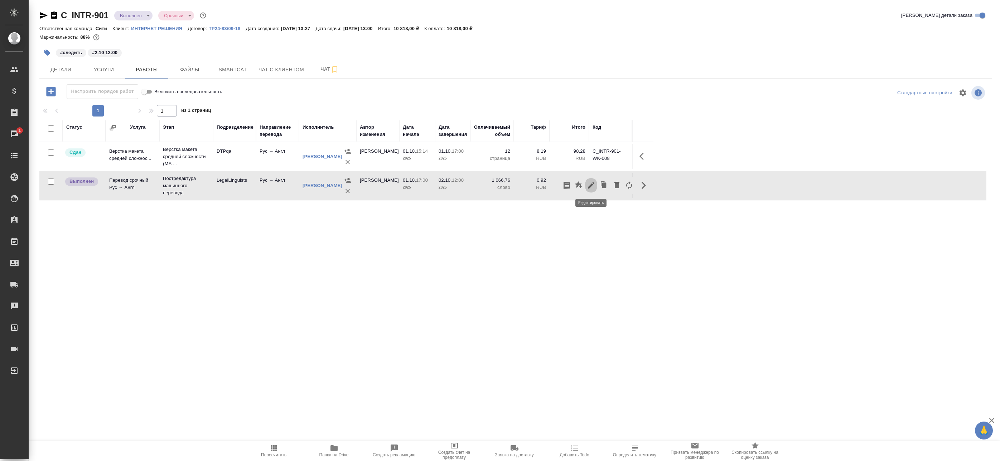
click at [591, 184] on icon "button" at bounding box center [591, 185] width 6 height 6
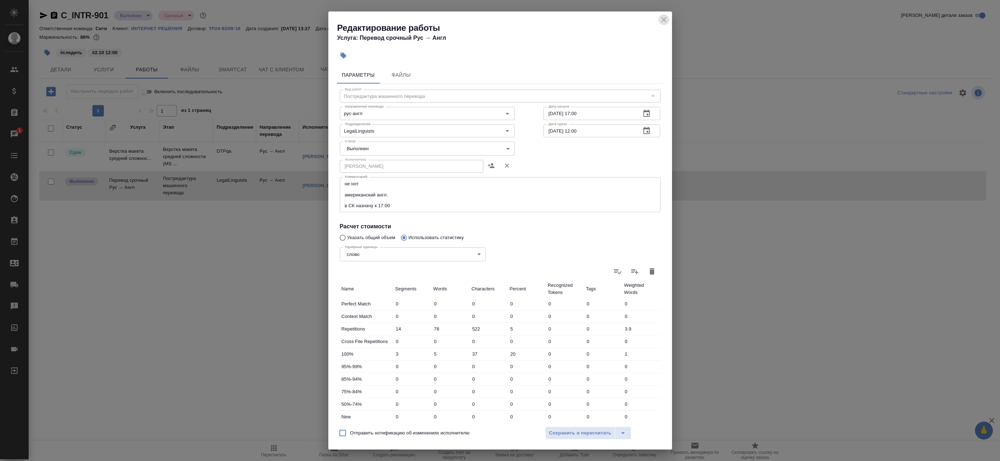
click at [662, 19] on icon "close" at bounding box center [664, 19] width 9 height 9
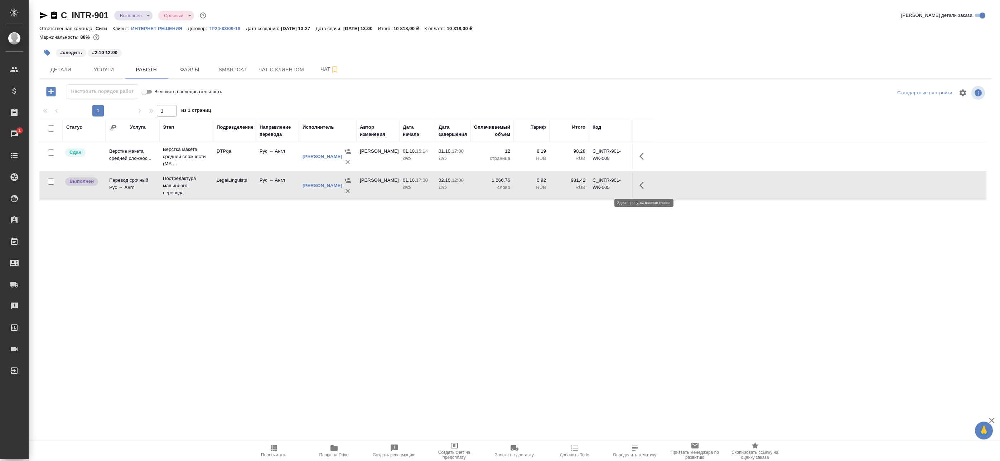
click at [644, 191] on button "button" at bounding box center [643, 185] width 17 height 17
click at [588, 184] on icon "button" at bounding box center [591, 185] width 9 height 9
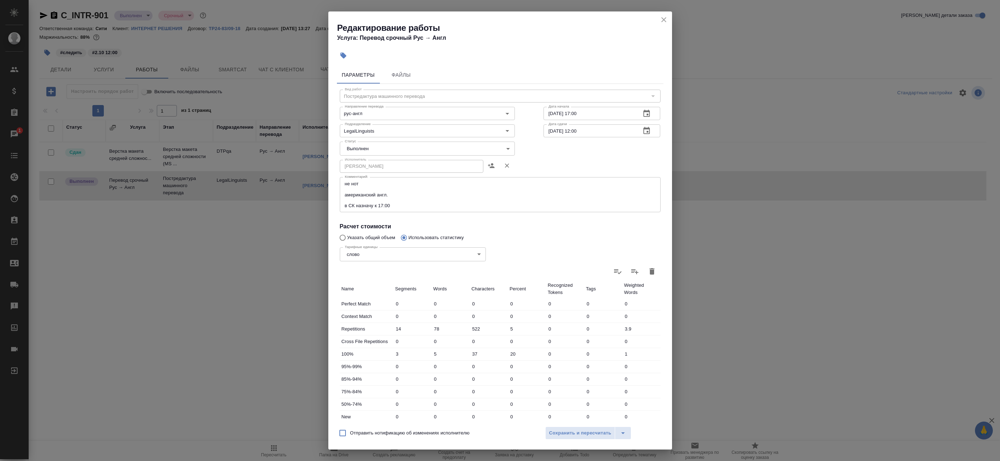
click at [649, 272] on icon "button" at bounding box center [652, 271] width 9 height 9
type input "0"
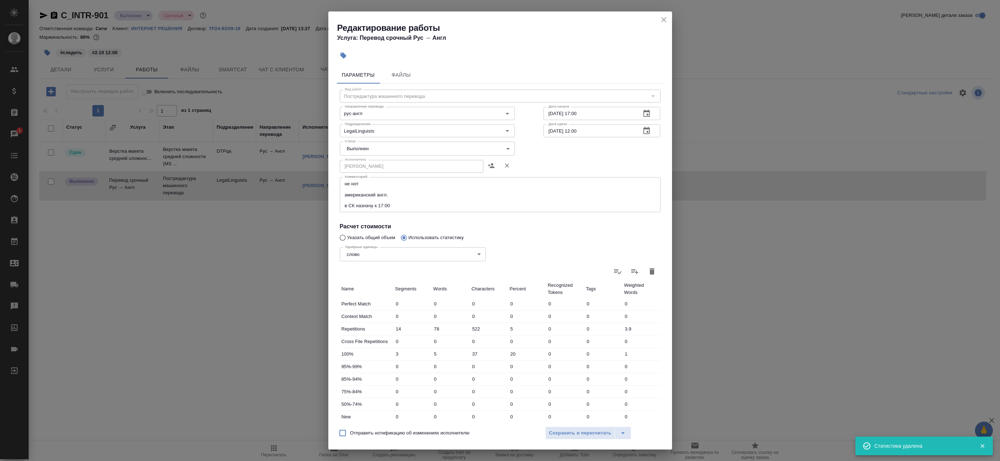
type input "0"
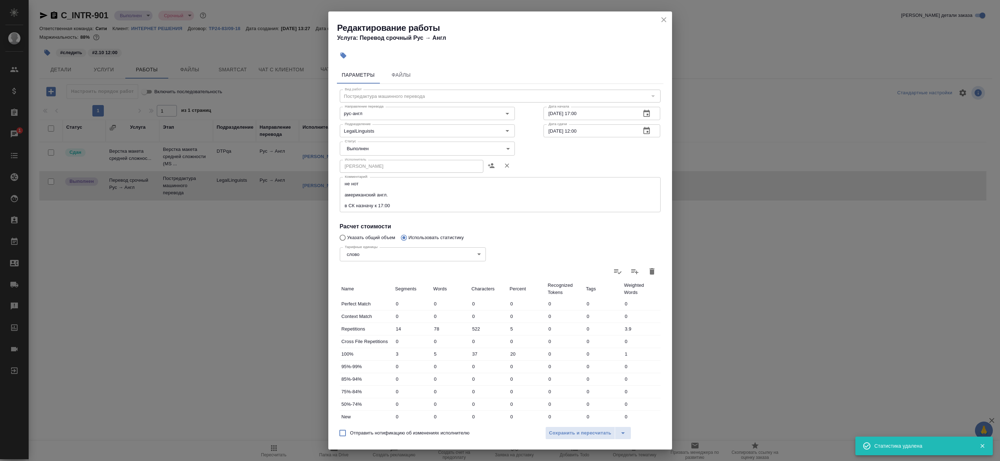
type input "0"
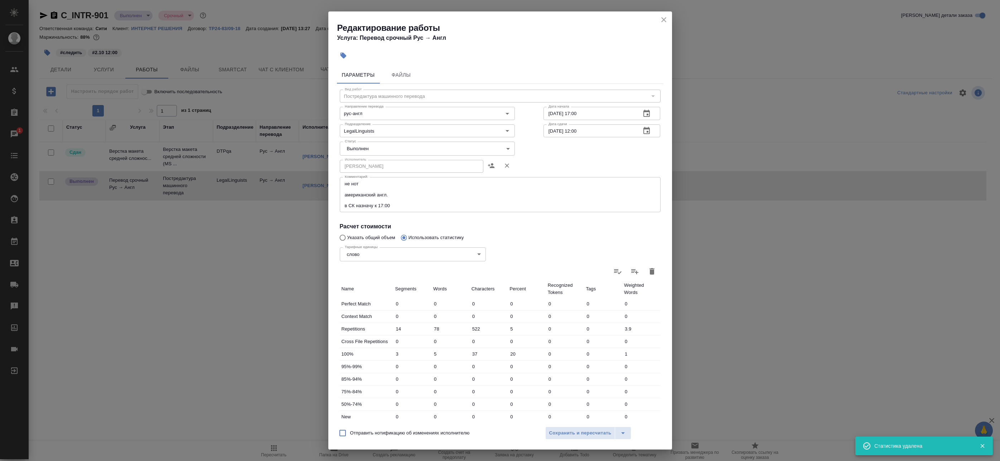
type input "0"
click at [357, 238] on div "Тарифные единицы слово 5a8b1489cc6b4906c91bfd90 Тарифные единицы" at bounding box center [413, 253] width 175 height 47
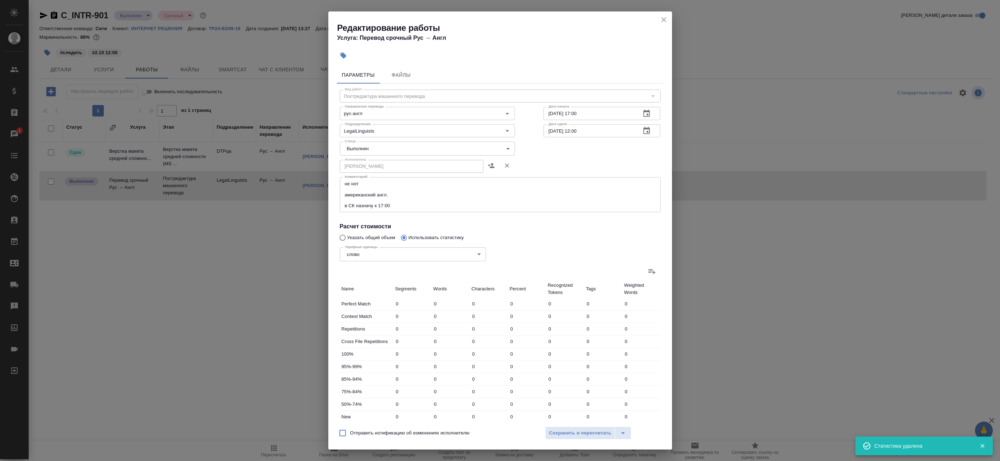
click at [356, 235] on div "Тарифные единицы слово 5a8b1489cc6b4906c91bfd90 Тарифные единицы" at bounding box center [413, 253] width 175 height 47
click at [345, 236] on input "Указать общий объем" at bounding box center [341, 238] width 11 height 14
radio input "true"
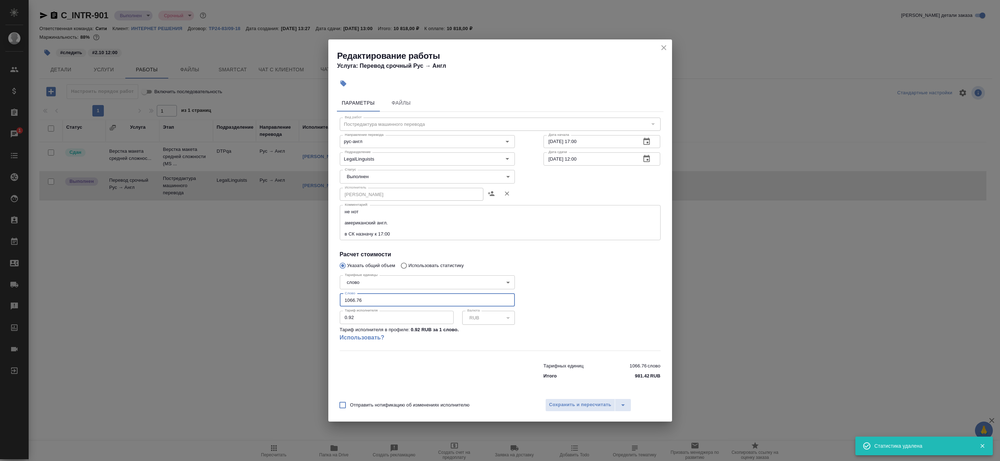
drag, startPoint x: 368, startPoint y: 297, endPoint x: 326, endPoint y: 299, distance: 41.9
click at [326, 299] on div "Редактирование работы Услуга: Перевод срочный Рус → Англ Параметры Файлы Вид ра…" at bounding box center [500, 230] width 1000 height 461
click at [350, 301] on input "1110" at bounding box center [427, 299] width 175 height 13
click at [596, 294] on div at bounding box center [602, 311] width 146 height 106
drag, startPoint x: 582, startPoint y: 402, endPoint x: 385, endPoint y: 327, distance: 210.4
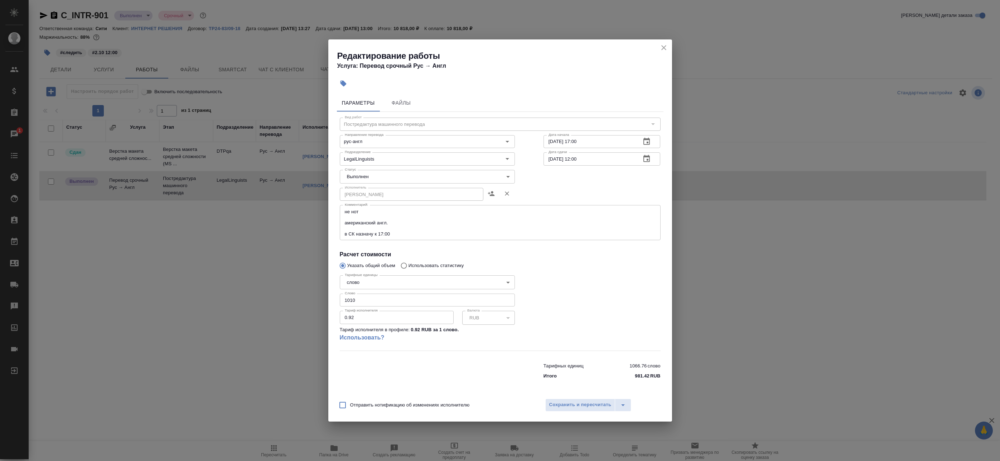
click at [387, 329] on div "Редактирование работы Услуга: Перевод срочный Рус → Англ Параметры Файлы Вид ра…" at bounding box center [500, 230] width 344 height 382
click at [360, 300] on input "1010" at bounding box center [427, 299] width 175 height 13
click at [346, 300] on input "1010" at bounding box center [427, 299] width 175 height 13
click at [350, 301] on input "1010" at bounding box center [427, 299] width 175 height 13
click at [362, 299] on input "110" at bounding box center [427, 299] width 175 height 13
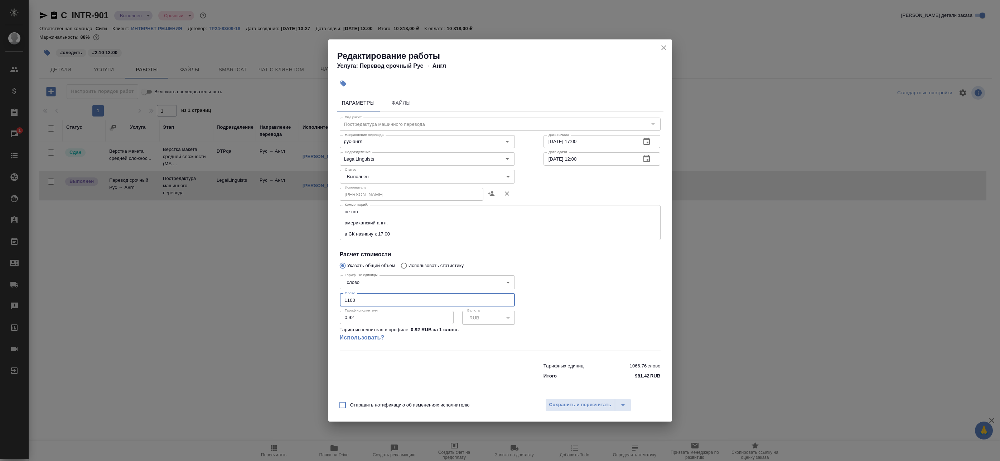
type input "1100"
click at [481, 366] on div at bounding box center [428, 369] width 204 height 29
click at [583, 401] on span "Сохранить и пересчитать" at bounding box center [580, 404] width 62 height 8
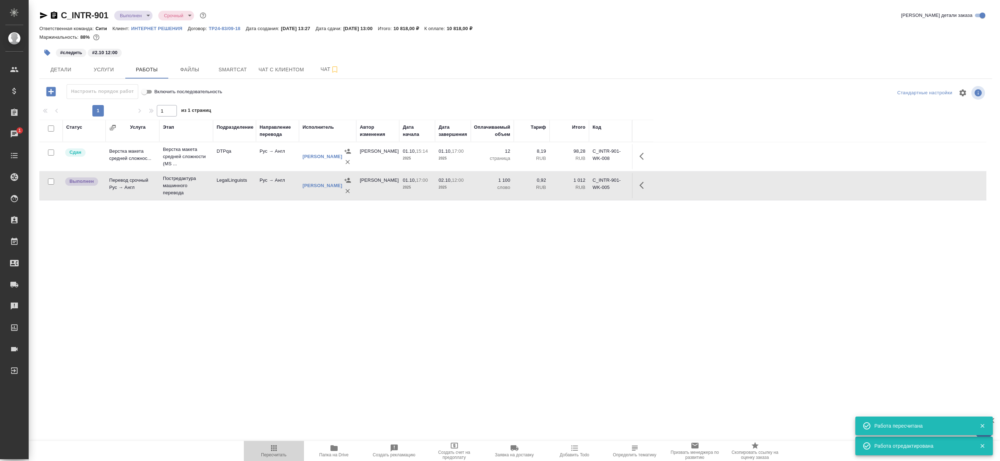
click at [273, 450] on icon "button" at bounding box center [274, 448] width 6 height 6
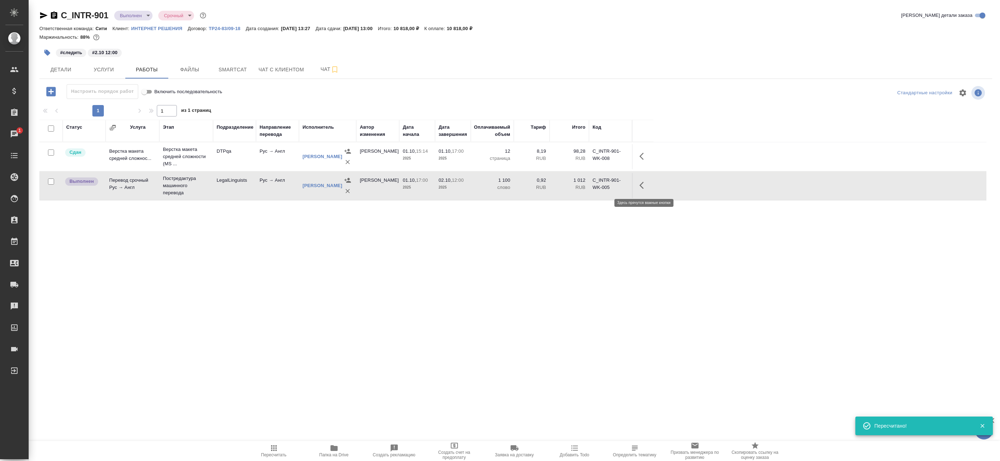
click at [640, 186] on icon "button" at bounding box center [644, 185] width 9 height 9
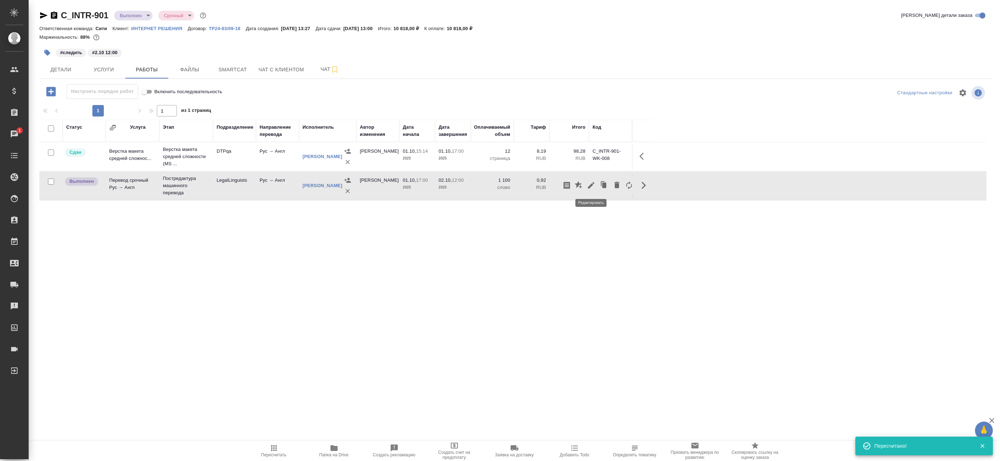
click at [590, 186] on icon "button" at bounding box center [591, 185] width 6 height 6
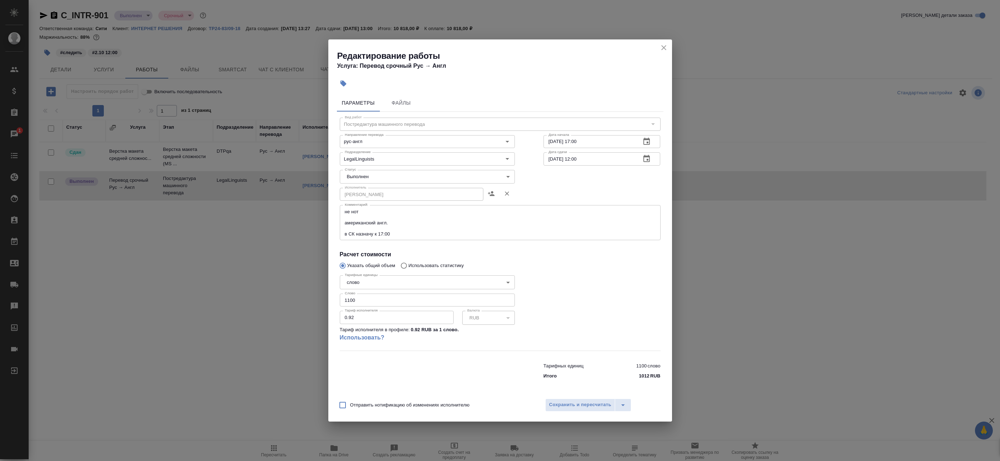
click at [410, 171] on body "🙏 .cls-1 fill:#fff; AWATERA Badanyan Artak Клиенты Спецификации Заказы 1 Чаты T…" at bounding box center [500, 230] width 1000 height 461
click at [408, 175] on li "Выполнен" at bounding box center [427, 177] width 175 height 12
click at [405, 179] on body "🙏 .cls-1 fill:#fff; AWATERA Badanyan Artak Клиенты Спецификации Заказы 1 Чаты T…" at bounding box center [500, 230] width 1000 height 461
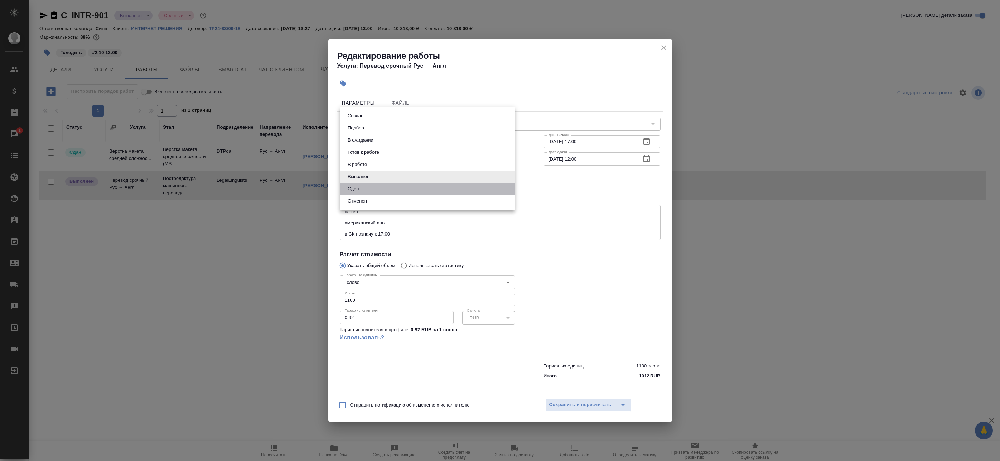
click at [401, 190] on li "Сдан" at bounding box center [427, 189] width 175 height 12
type input "closed"
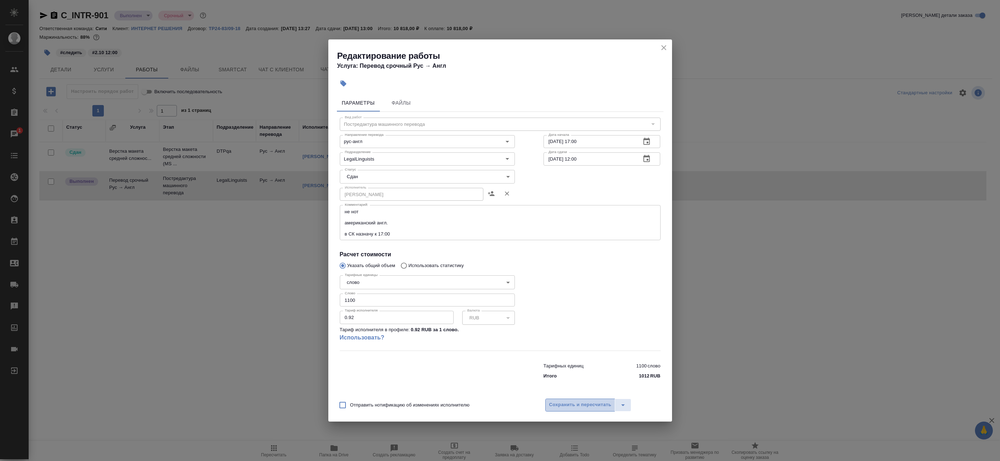
click at [596, 406] on span "Сохранить и пересчитать" at bounding box center [580, 404] width 62 height 8
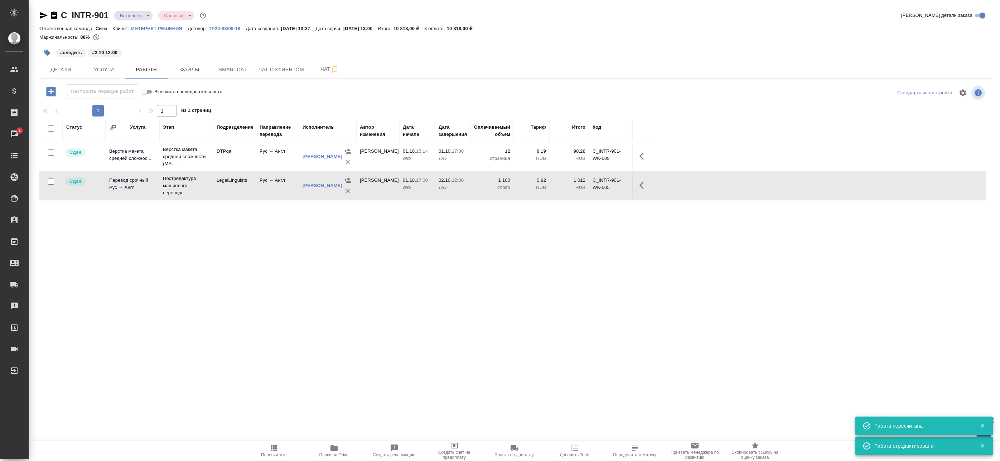
click at [605, 254] on div "Статус Услуга Этап Подразделение Направление перевода Исполнитель Автор изменен…" at bounding box center [512, 281] width 947 height 322
click at [60, 76] on button "Детали" at bounding box center [60, 70] width 43 height 18
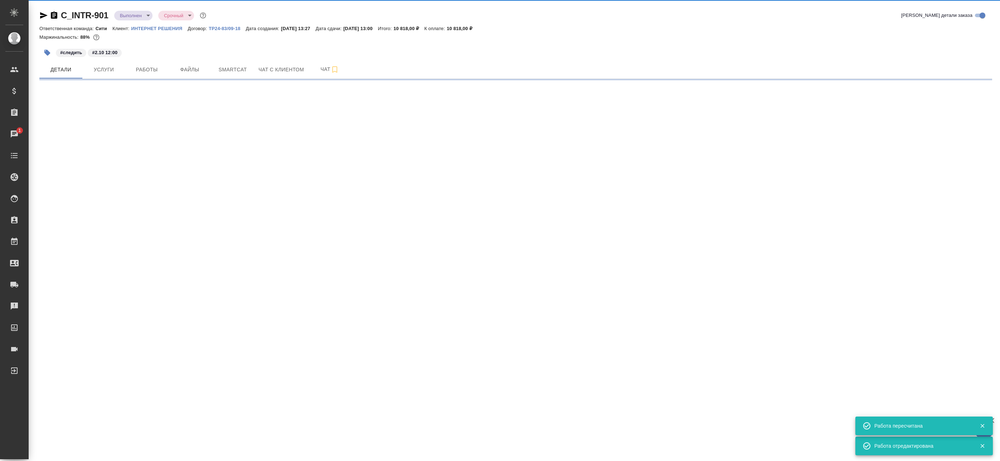
select select "RU"
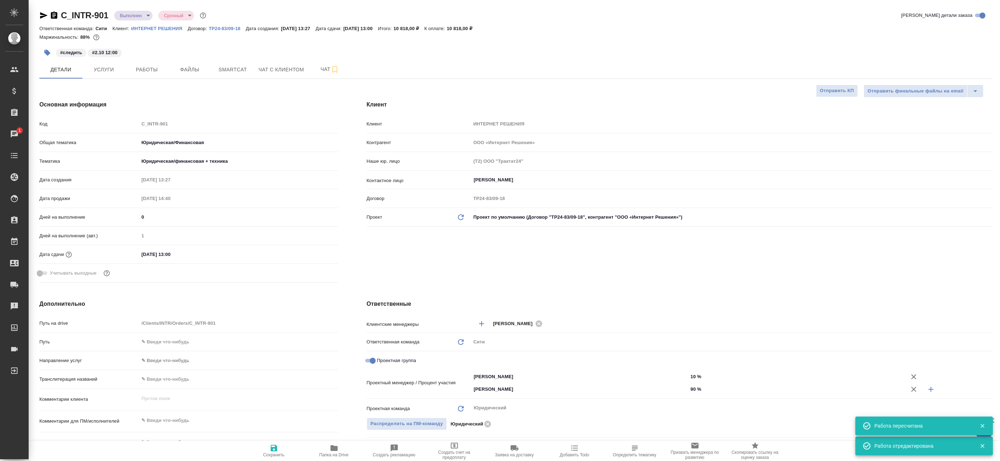
type textarea "x"
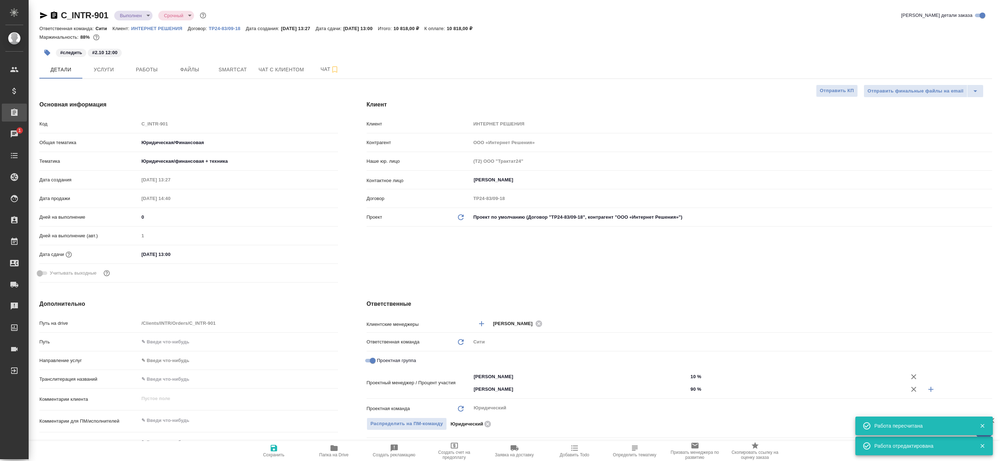
type textarea "x"
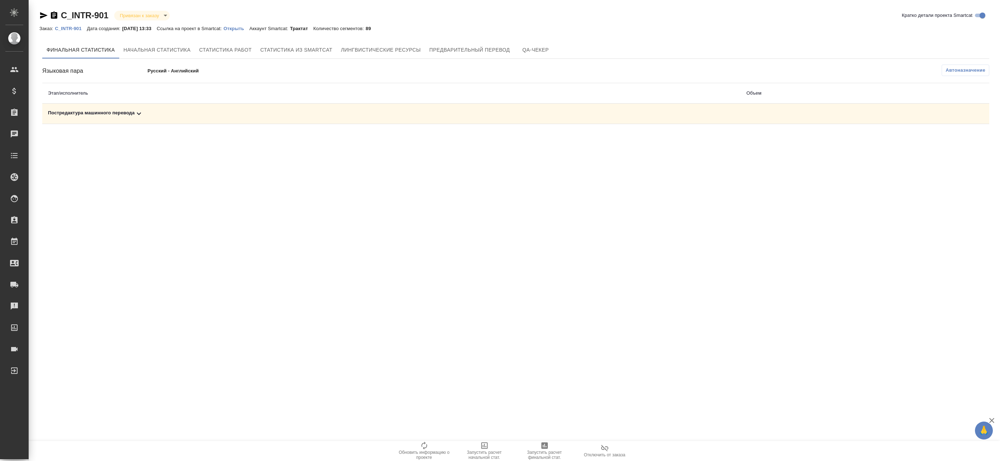
click at [455, 119] on td "Постредактура машинного перевода" at bounding box center [391, 114] width 699 height 20
click at [456, 111] on div "Постредактура машинного перевода" at bounding box center [391, 113] width 687 height 9
click at [957, 139] on icon "button" at bounding box center [958, 138] width 7 height 6
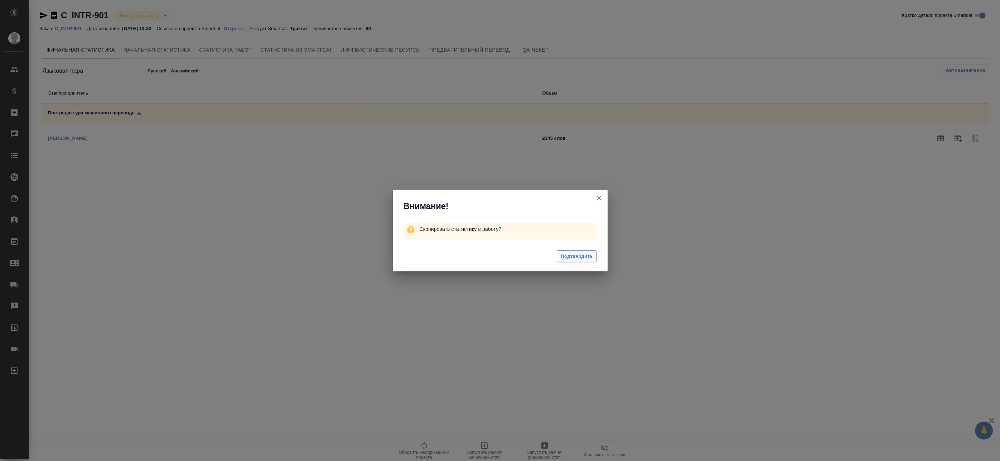
click at [592, 254] on span "Подтвердить" at bounding box center [577, 256] width 32 height 8
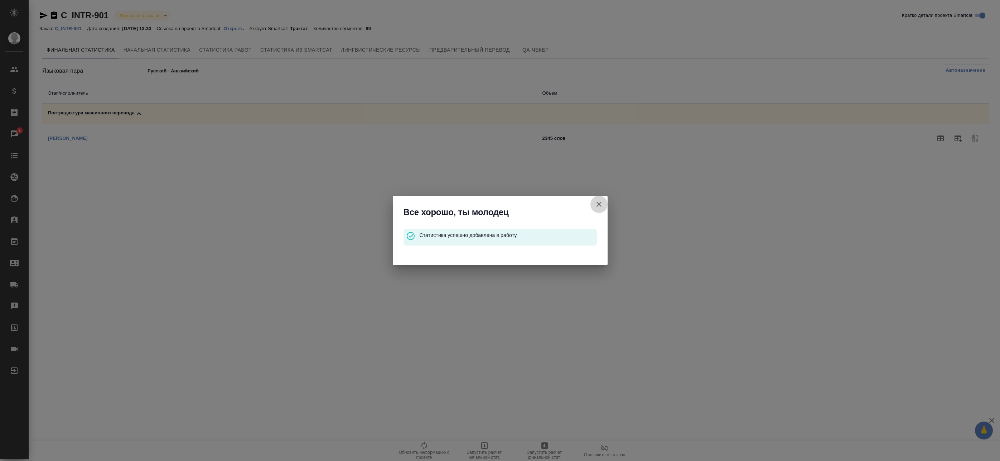
click at [597, 205] on icon "button" at bounding box center [599, 204] width 9 height 9
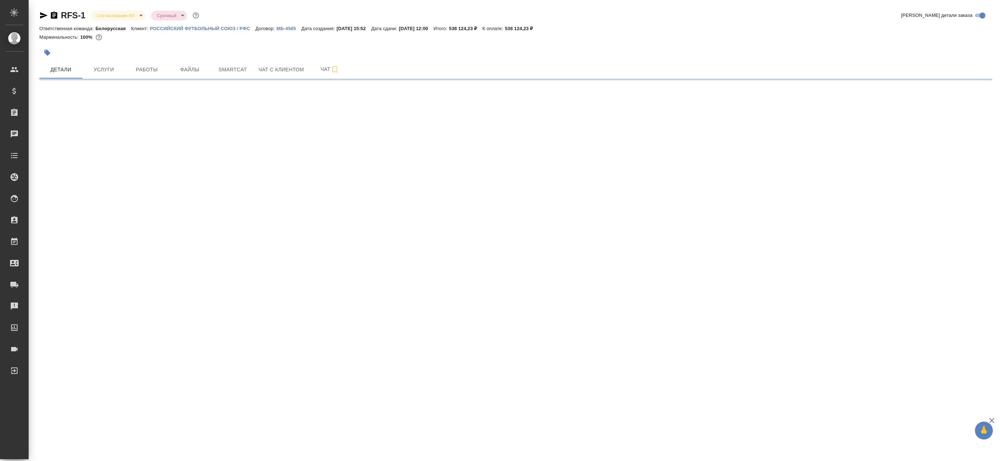
select select "RU"
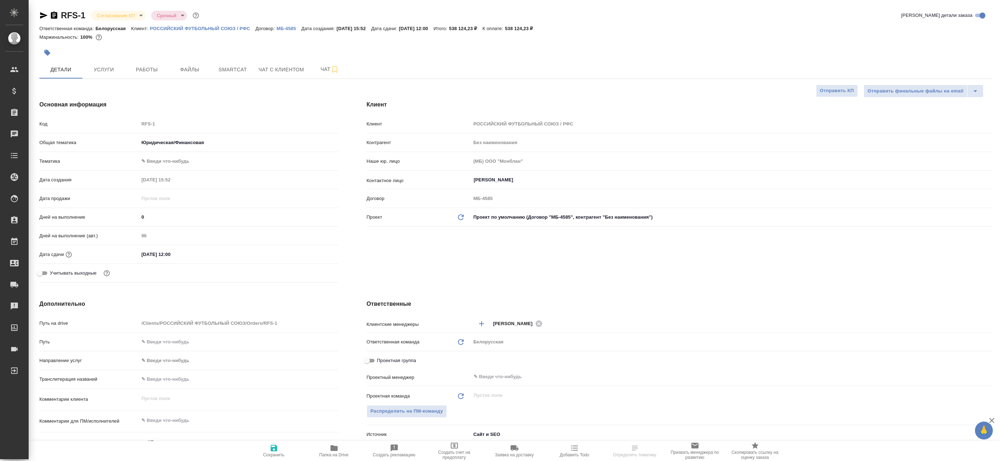
type textarea "x"
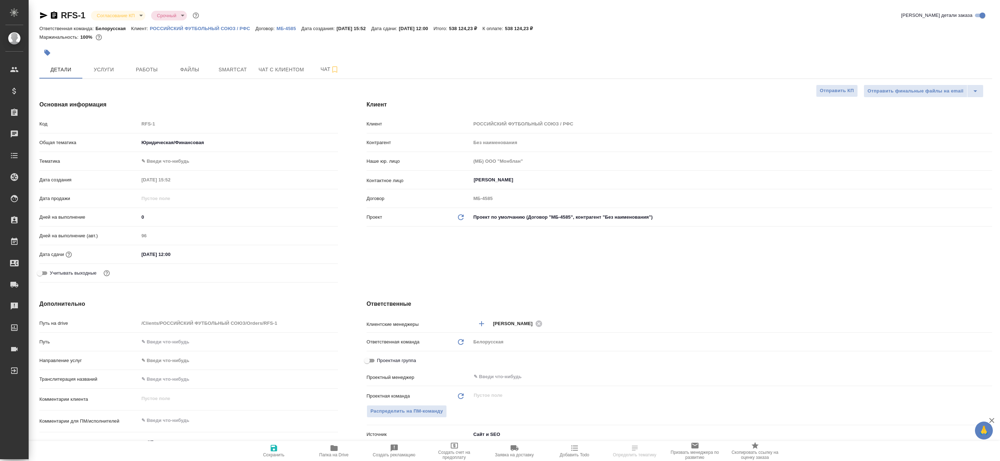
type textarea "x"
click at [124, 68] on button "Услуги" at bounding box center [103, 70] width 43 height 18
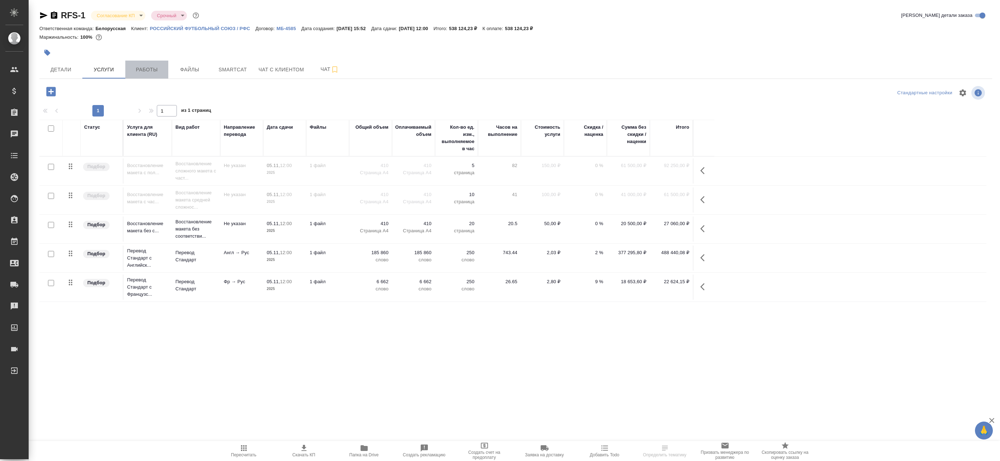
click at [138, 69] on span "Работы" at bounding box center [147, 69] width 34 height 9
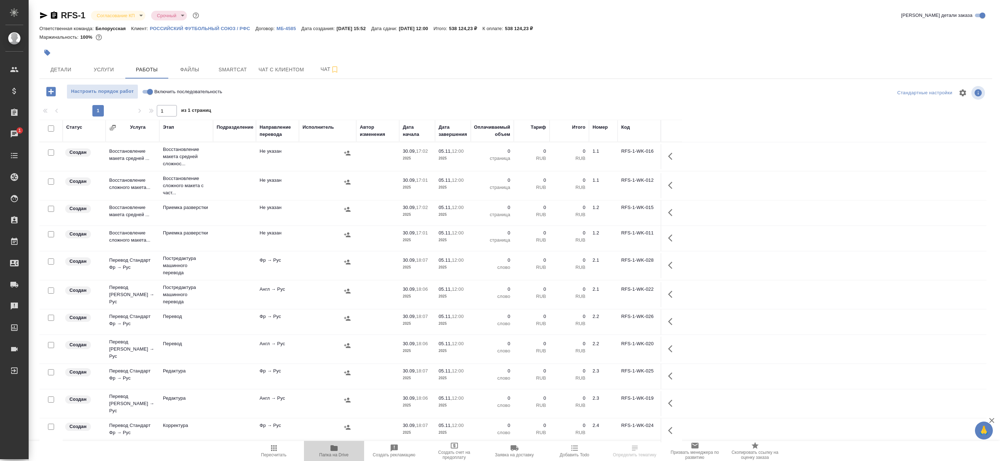
click at [344, 456] on span "Папка на Drive" at bounding box center [334, 454] width 29 height 5
click at [314, 69] on span "Чат" at bounding box center [330, 69] width 34 height 9
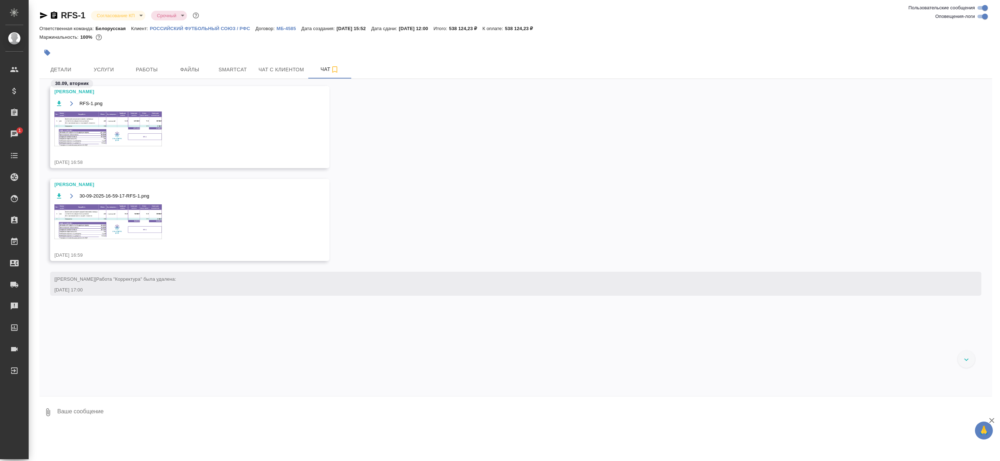
scroll to position [171, 0]
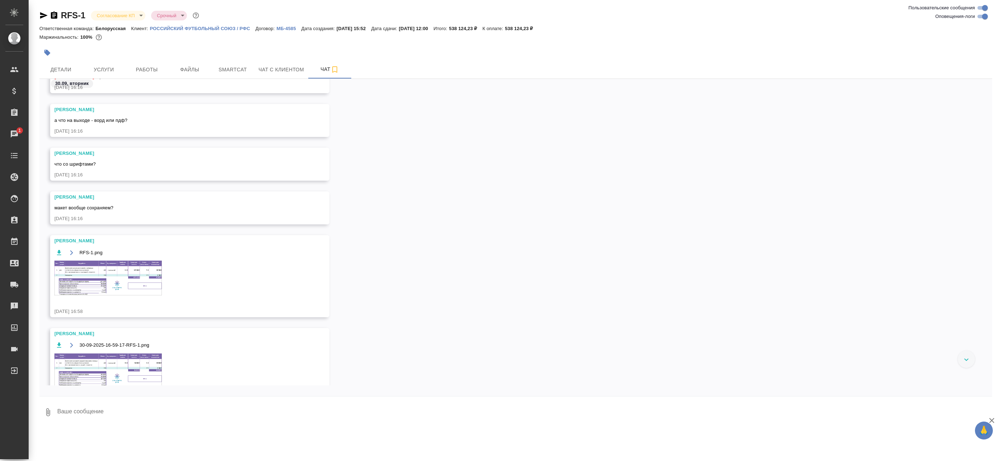
click at [116, 267] on img at bounding box center [107, 277] width 107 height 35
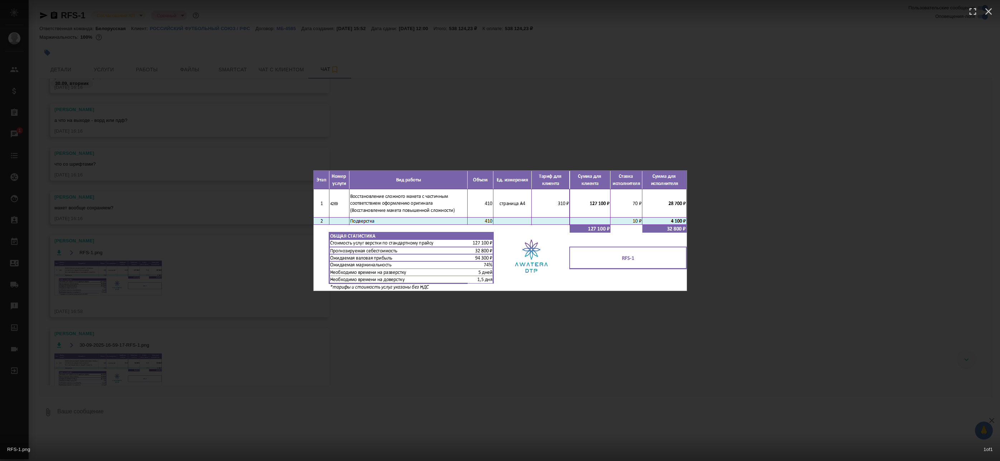
click at [191, 287] on div "RFS-1.png 1 of 1" at bounding box center [500, 230] width 1000 height 461
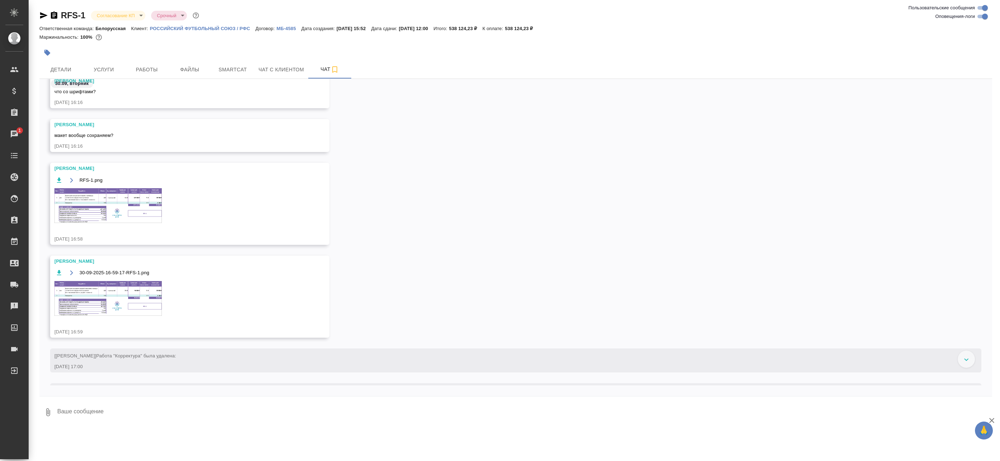
scroll to position [278, 0]
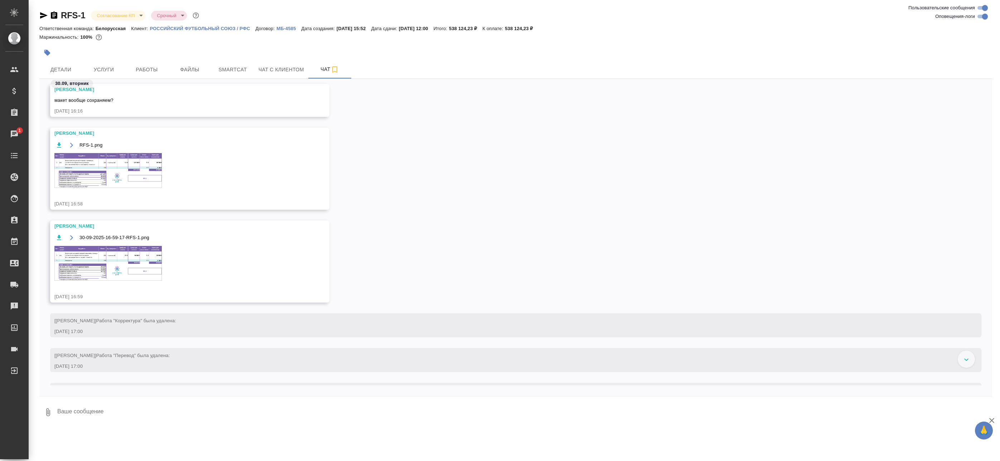
click at [95, 282] on div "30-09-2025-16-59-17-RFS-1.png" at bounding box center [179, 261] width 250 height 56
click at [101, 268] on img at bounding box center [107, 263] width 107 height 35
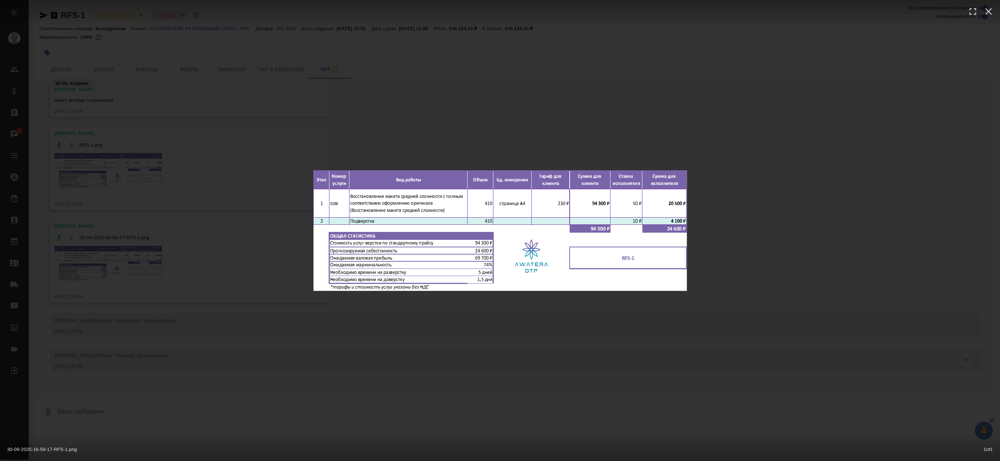
click at [592, 155] on div "30-09-2025-16-59-17-RFS-1.png 1 of 1" at bounding box center [500, 230] width 1000 height 461
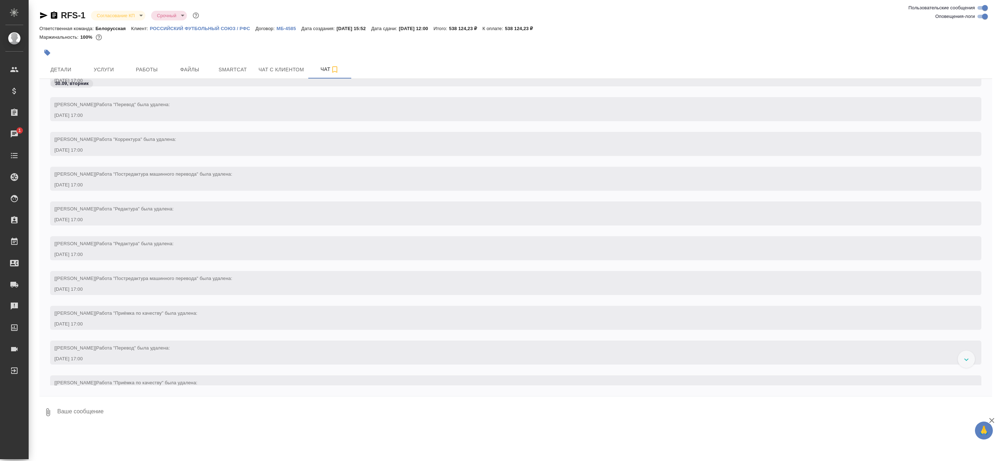
scroll to position [671, 0]
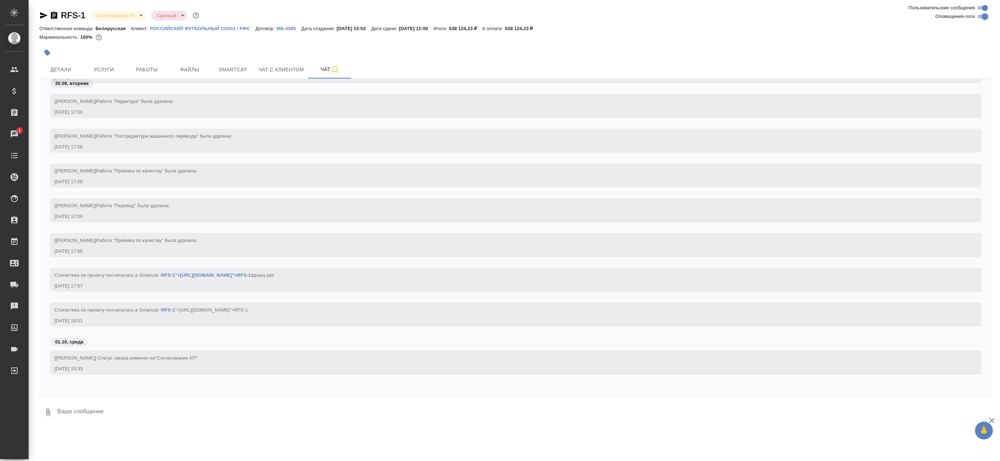
click at [979, 17] on input "Оповещения-логи" at bounding box center [986, 16] width 26 height 9
checkbox input "false"
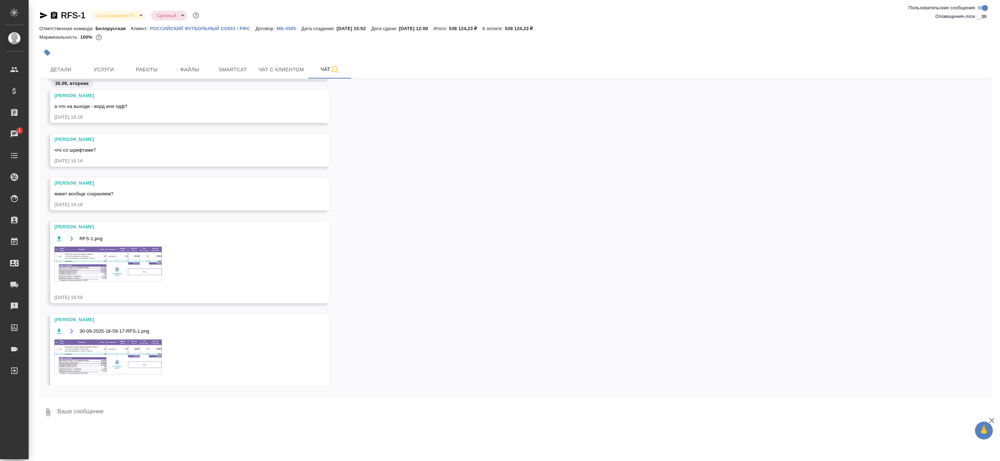
scroll to position [67, 0]
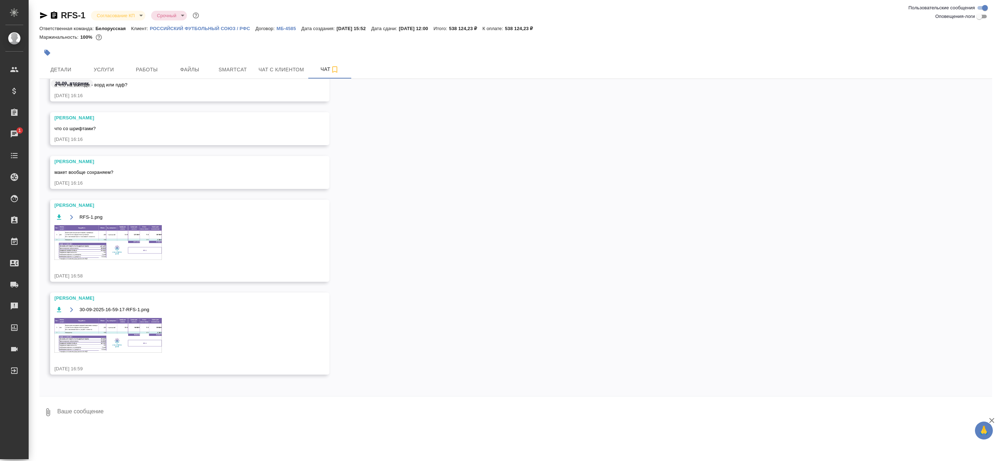
click at [113, 332] on img at bounding box center [107, 335] width 107 height 35
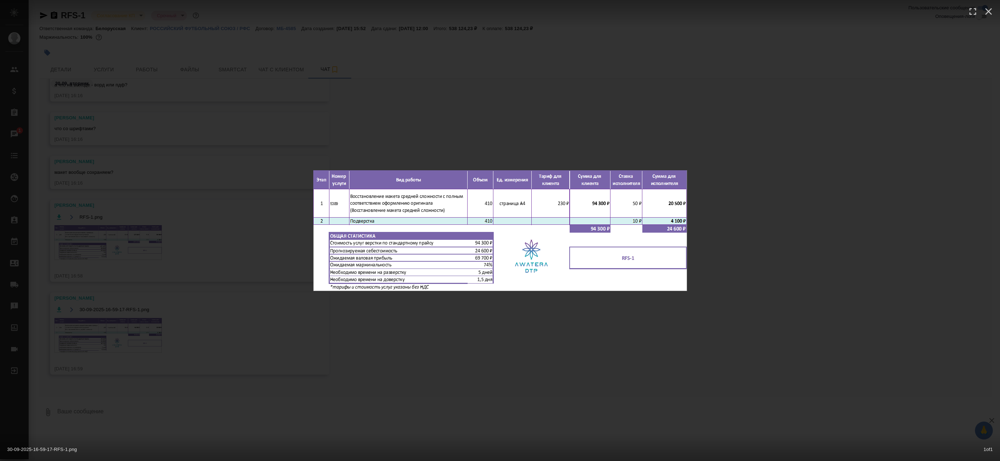
click at [164, 307] on div "30-09-2025-16-59-17-RFS-1.png 1 of 1" at bounding box center [500, 230] width 1000 height 461
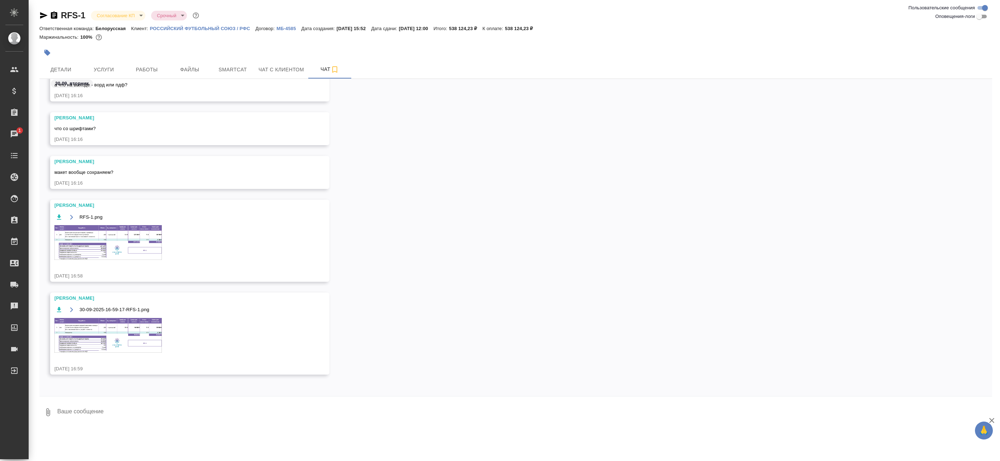
click at [92, 322] on img at bounding box center [107, 335] width 107 height 35
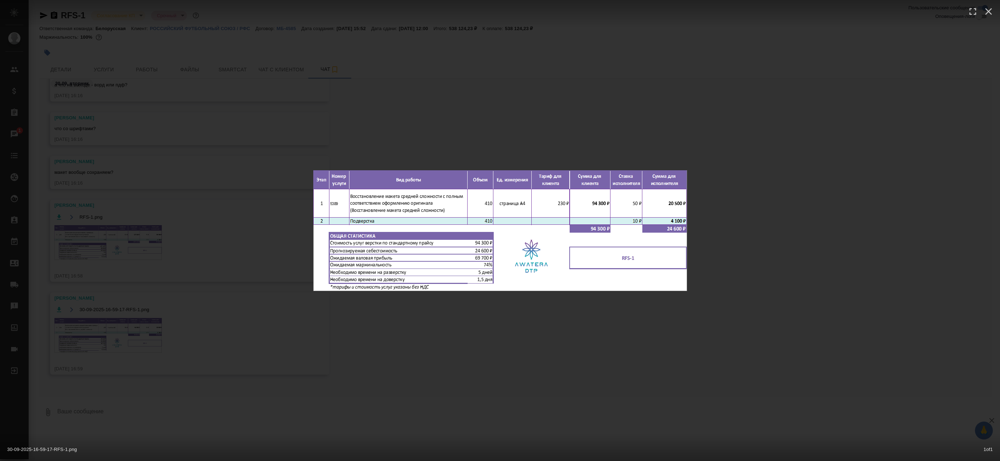
click at [152, 257] on div "30-09-2025-16-59-17-RFS-1.png 1 of 1" at bounding box center [500, 230] width 1000 height 461
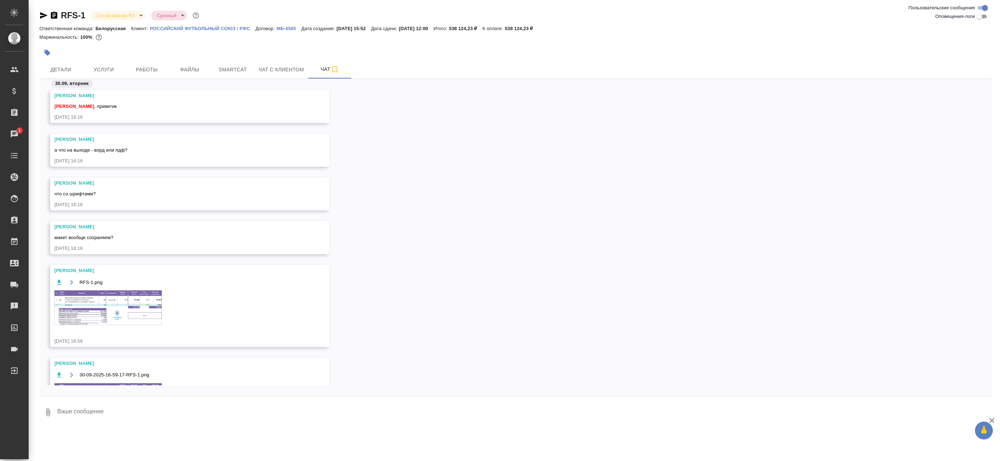
scroll to position [0, 0]
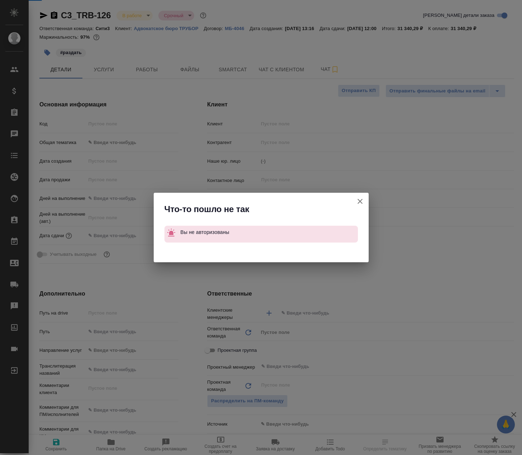
select select "RU"
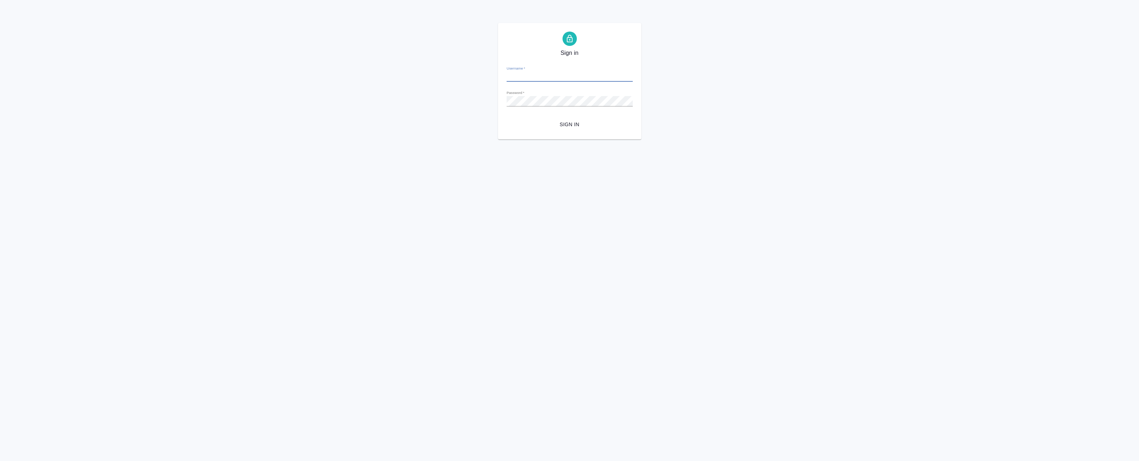
type input "[EMAIL_ADDRESS][DOMAIN_NAME]"
click at [556, 130] on button "Sign in" at bounding box center [569, 124] width 126 height 13
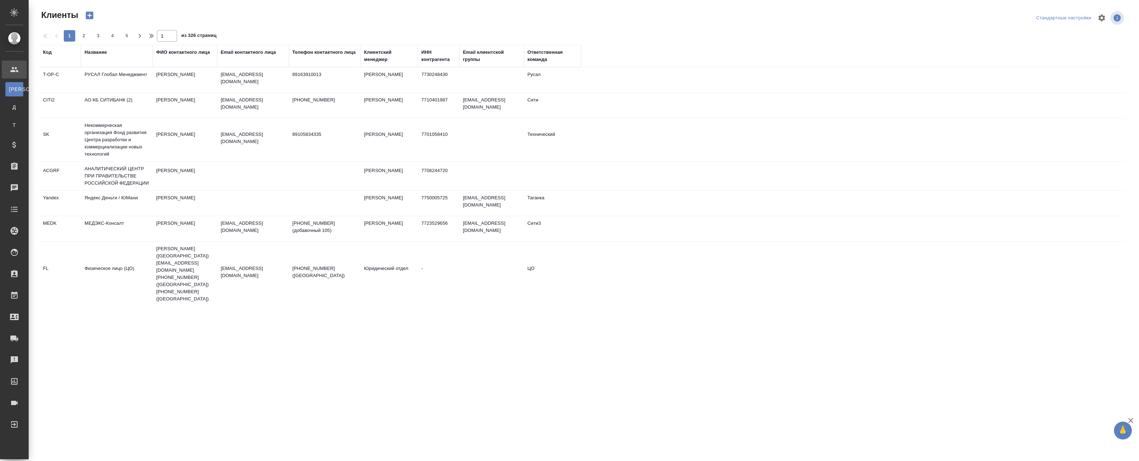
select select "RU"
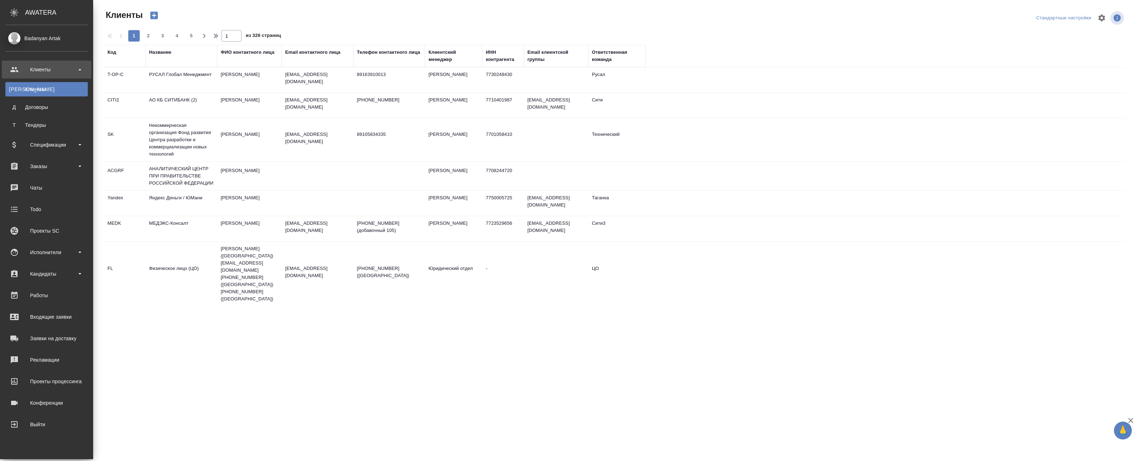
click at [19, 97] on ul "К Клиенты Д Договоры Т Тендеры" at bounding box center [46, 105] width 93 height 54
click at [39, 165] on div "Заказы" at bounding box center [46, 166] width 82 height 11
click at [49, 182] on div "Все заказы" at bounding box center [46, 185] width 75 height 7
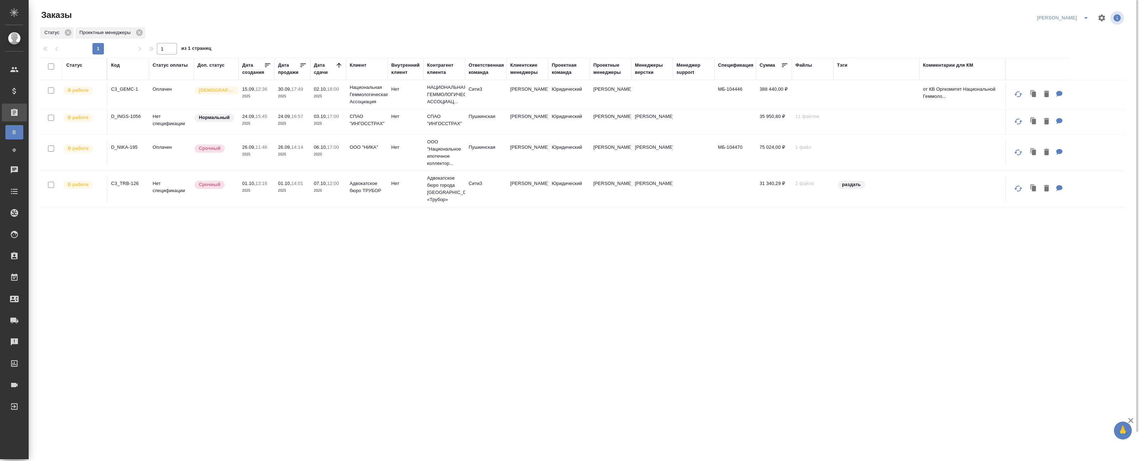
click at [1088, 15] on icon "split button" at bounding box center [1085, 18] width 9 height 9
click at [1069, 32] on li "leagal" at bounding box center [1077, 32] width 31 height 11
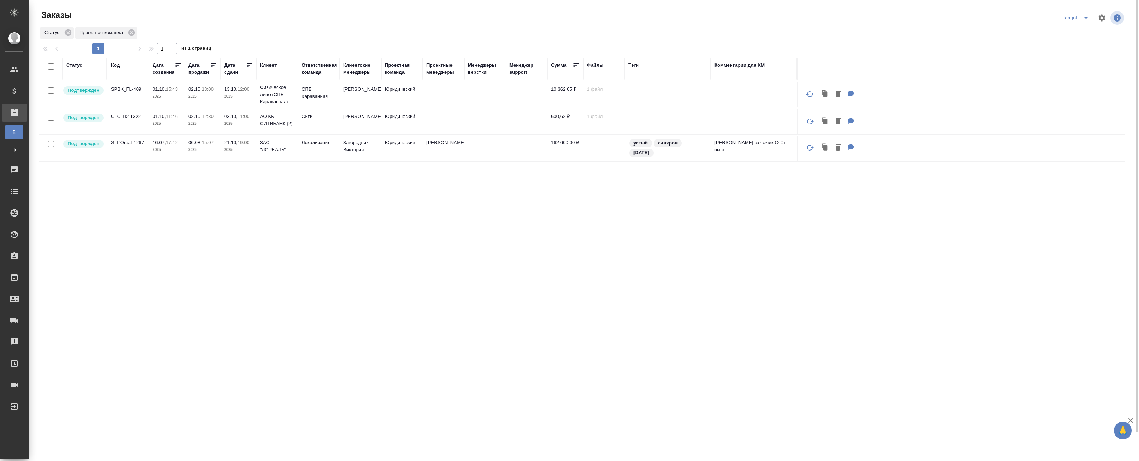
click at [364, 99] on td "[PERSON_NAME]" at bounding box center [361, 94] width 42 height 25
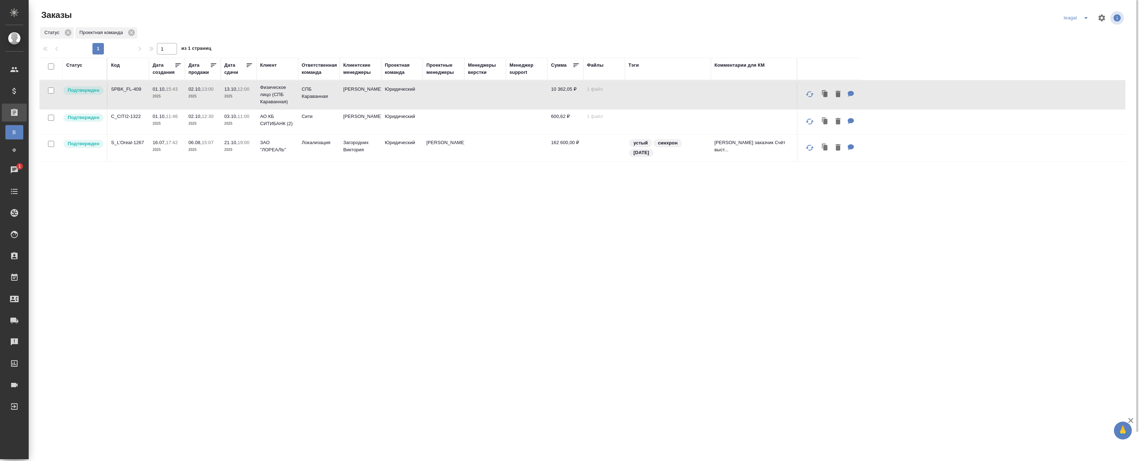
click at [441, 99] on td at bounding box center [444, 94] width 42 height 25
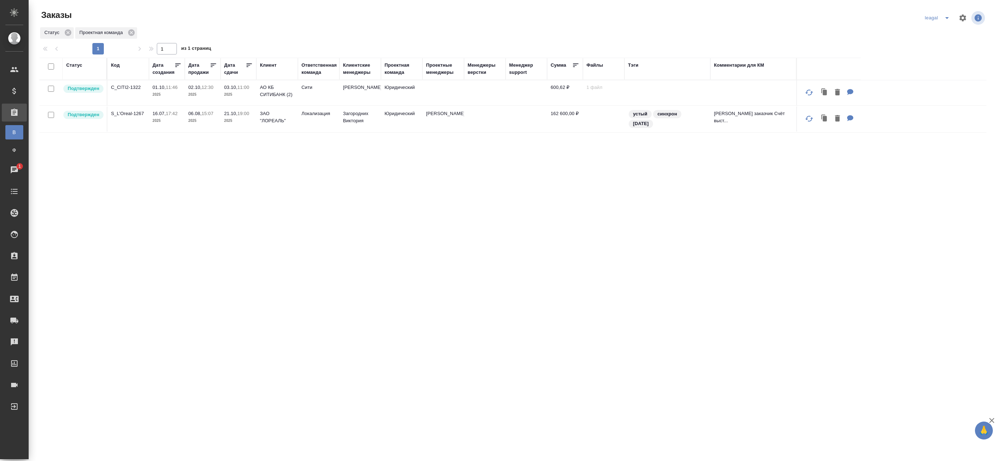
click at [306, 94] on td "Сити" at bounding box center [319, 92] width 42 height 25
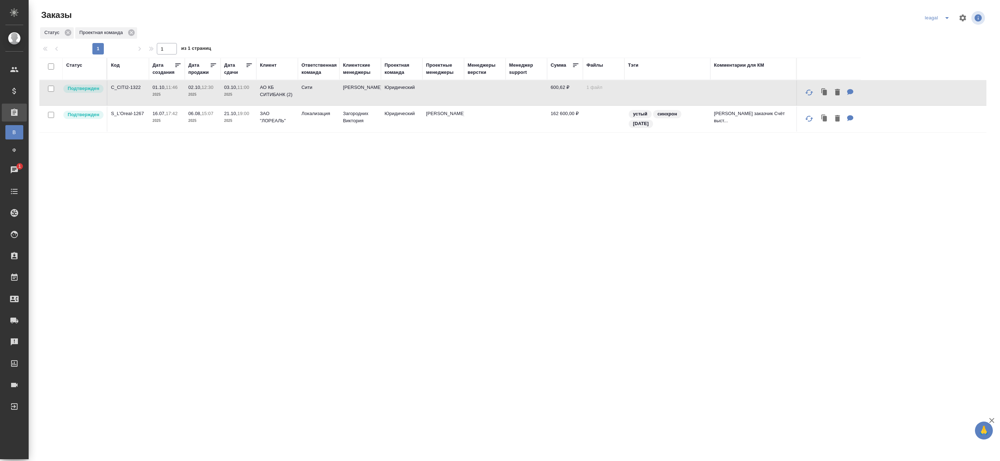
click at [361, 94] on td "Зайцева Светлана" at bounding box center [361, 92] width 42 height 25
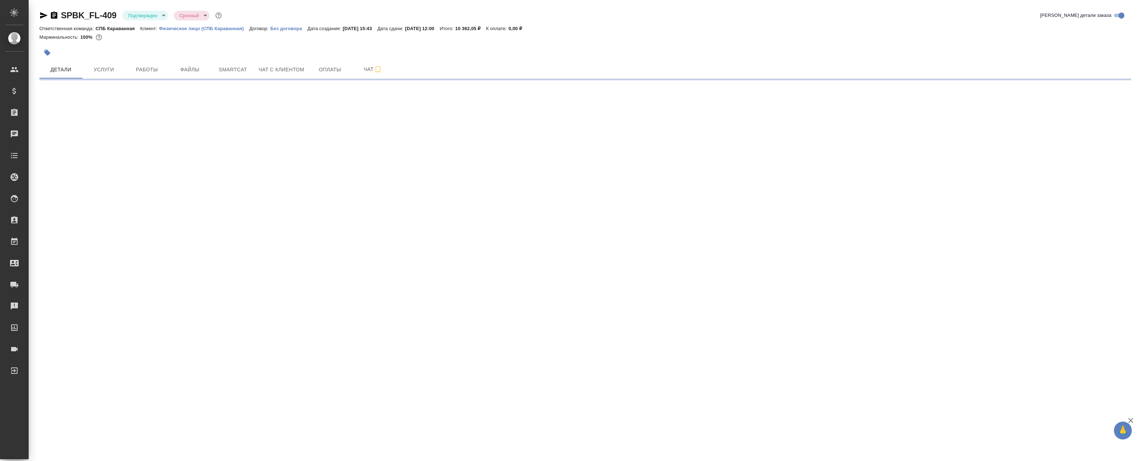
select select "RU"
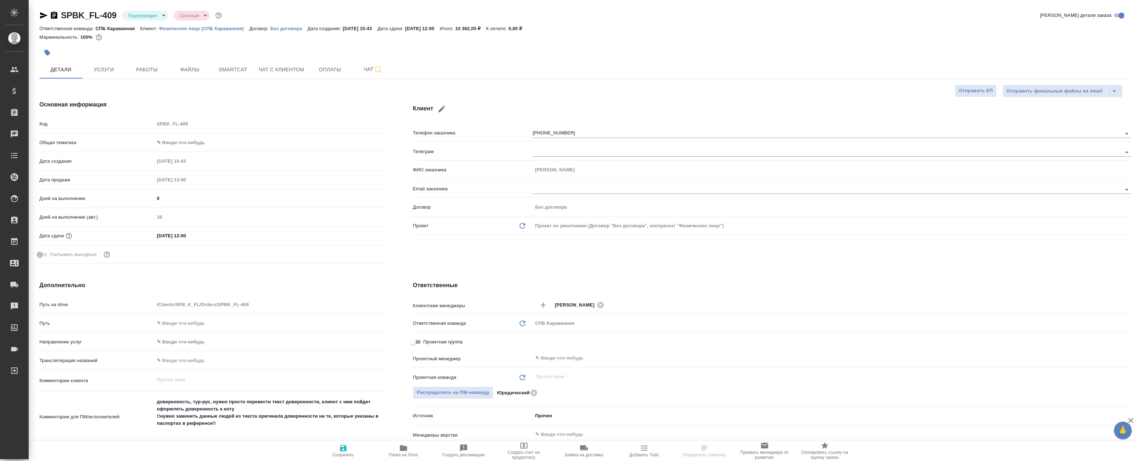
type textarea "x"
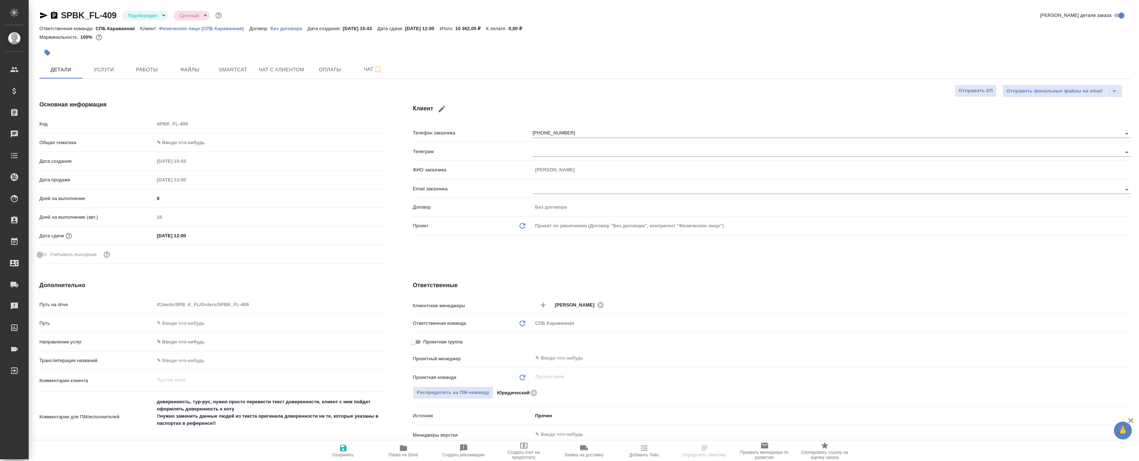
type textarea "x"
click at [66, 70] on span "Детали" at bounding box center [61, 69] width 34 height 9
click at [361, 68] on span "Чат" at bounding box center [373, 69] width 34 height 9
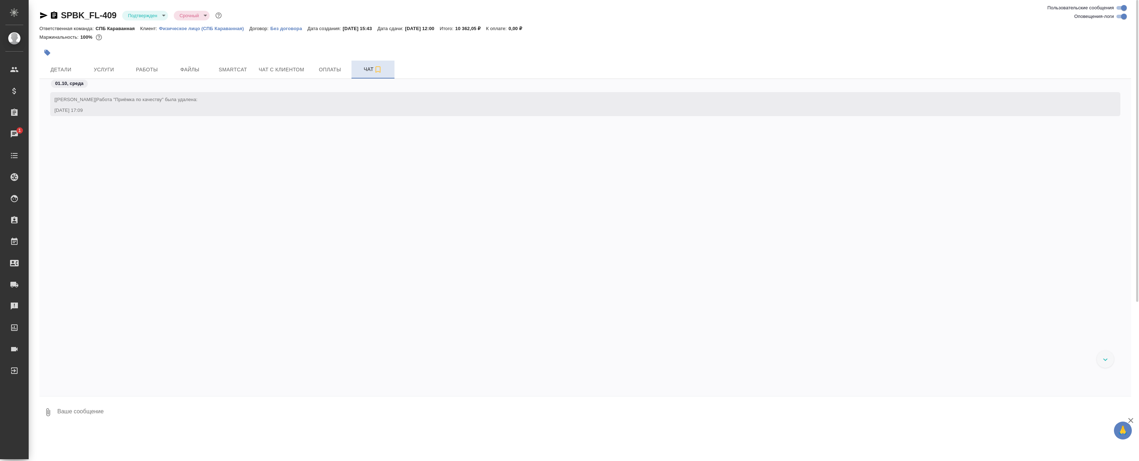
scroll to position [576, 0]
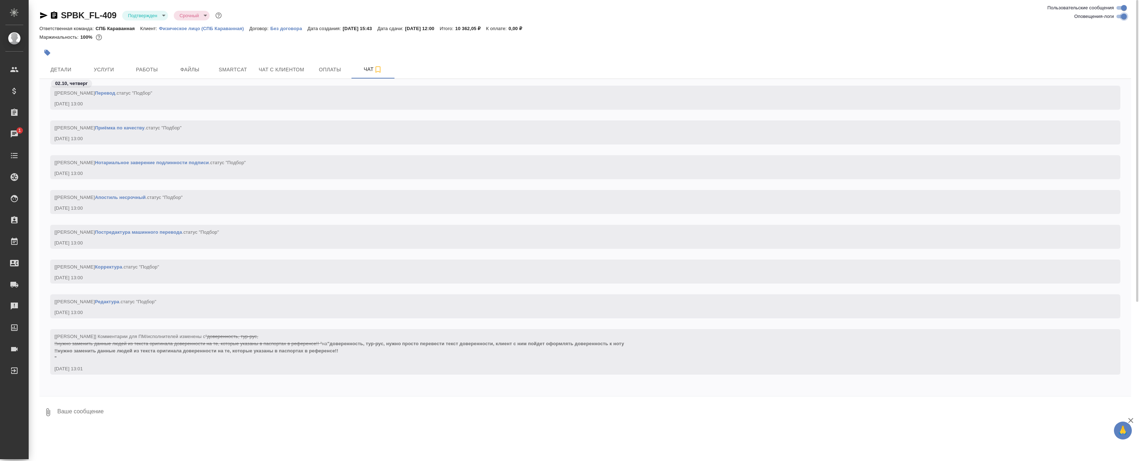
click at [1121, 19] on input "Оповещения-логи" at bounding box center [1124, 16] width 26 height 9
checkbox input "false"
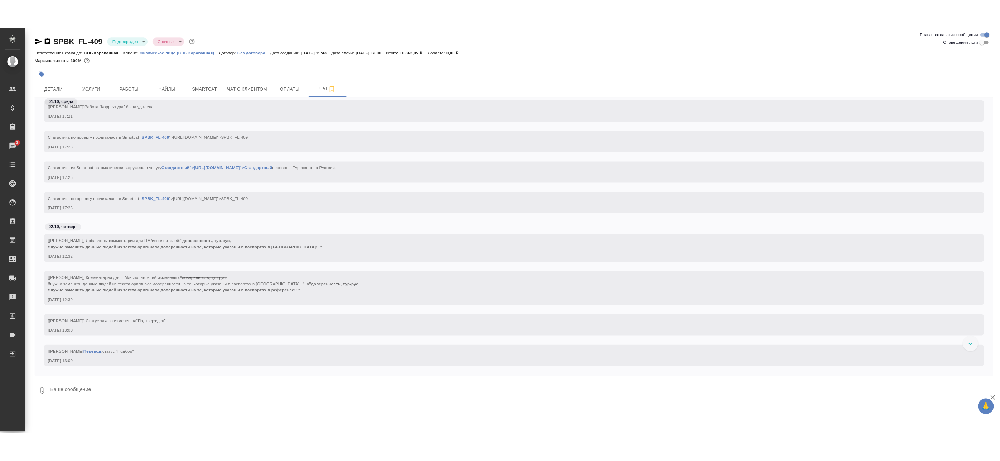
scroll to position [597, 0]
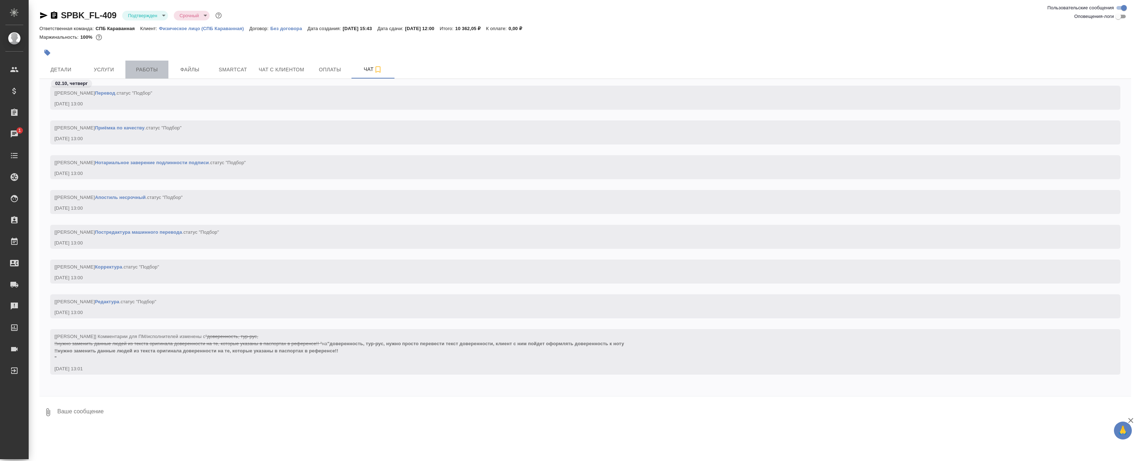
click at [158, 71] on span "Работы" at bounding box center [147, 69] width 34 height 9
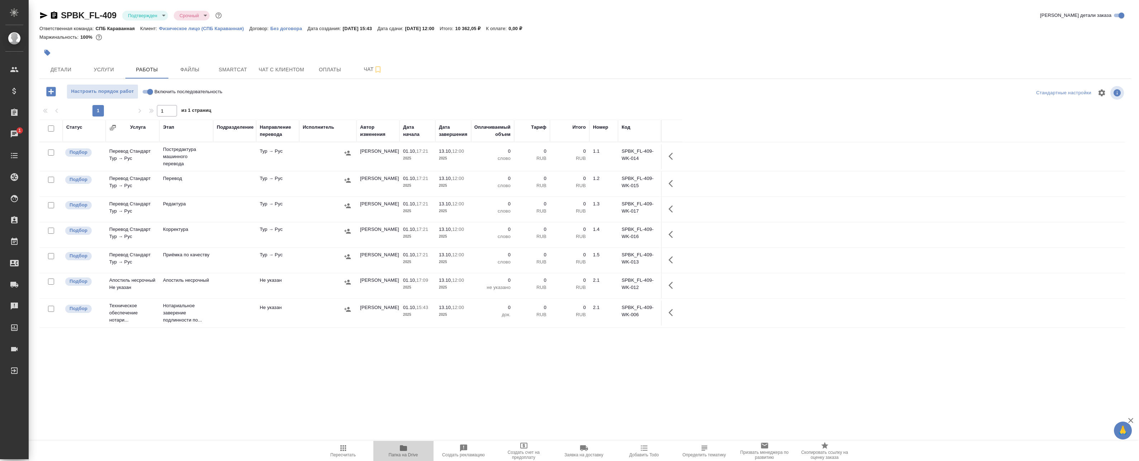
click at [396, 448] on span "Папка на Drive" at bounding box center [404, 450] width 52 height 14
click at [399, 452] on span "Папка на Drive" at bounding box center [403, 454] width 29 height 5
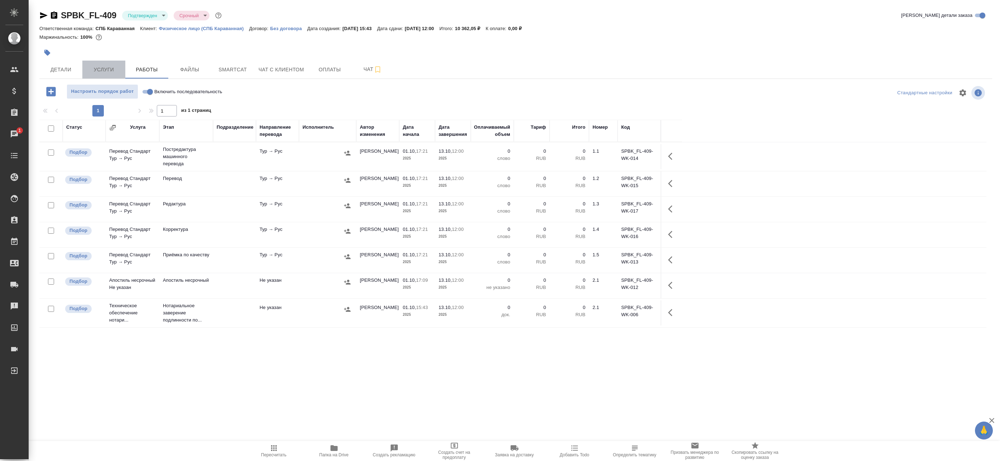
click at [104, 68] on span "Услуги" at bounding box center [104, 69] width 34 height 9
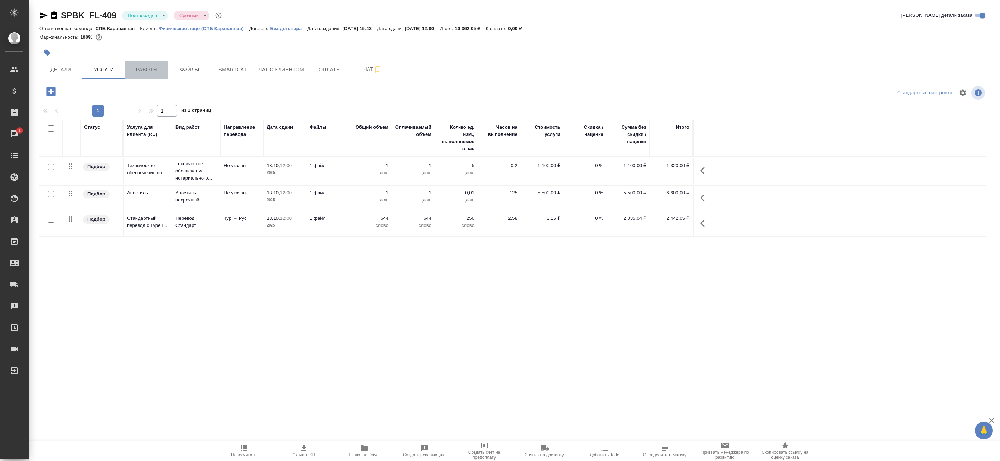
click at [130, 66] on span "Работы" at bounding box center [147, 69] width 34 height 9
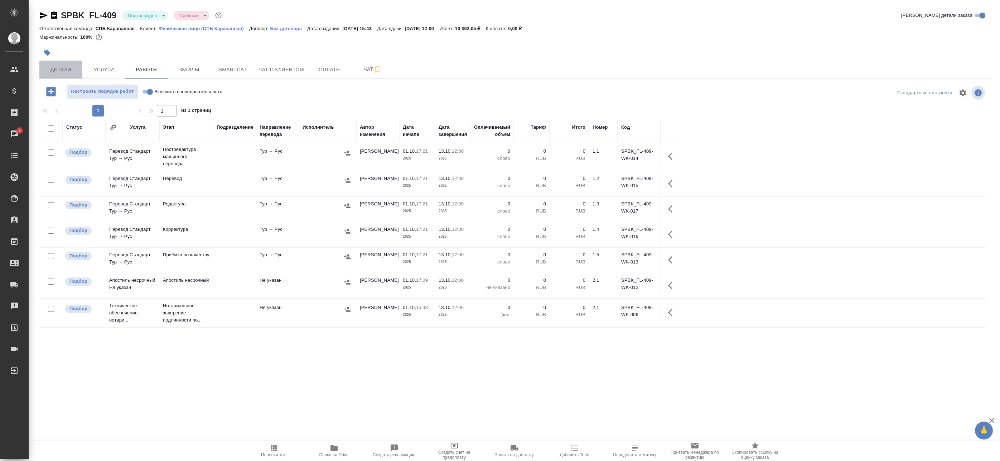
click at [64, 69] on span "Детали" at bounding box center [61, 69] width 34 height 9
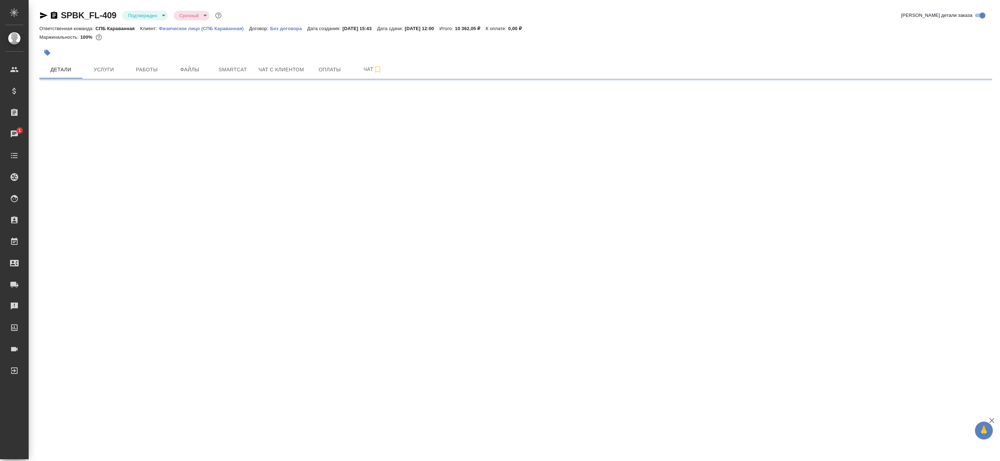
select select "RU"
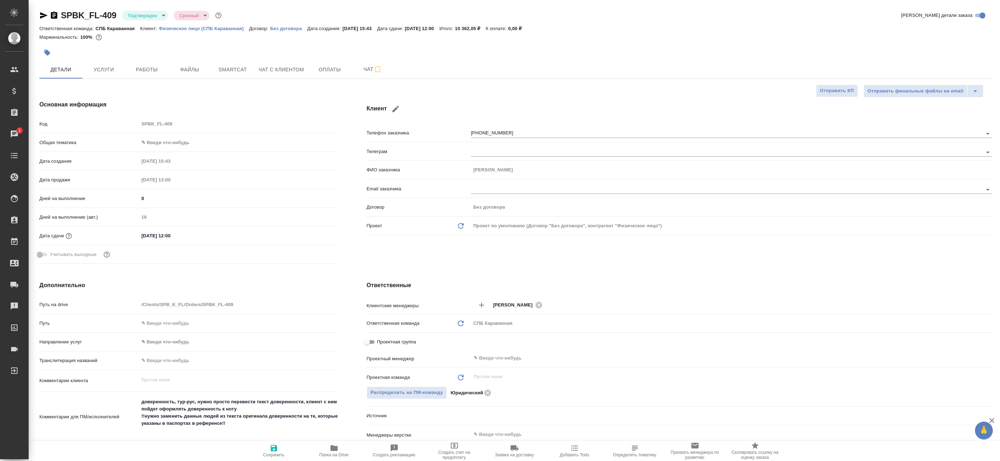
type textarea "x"
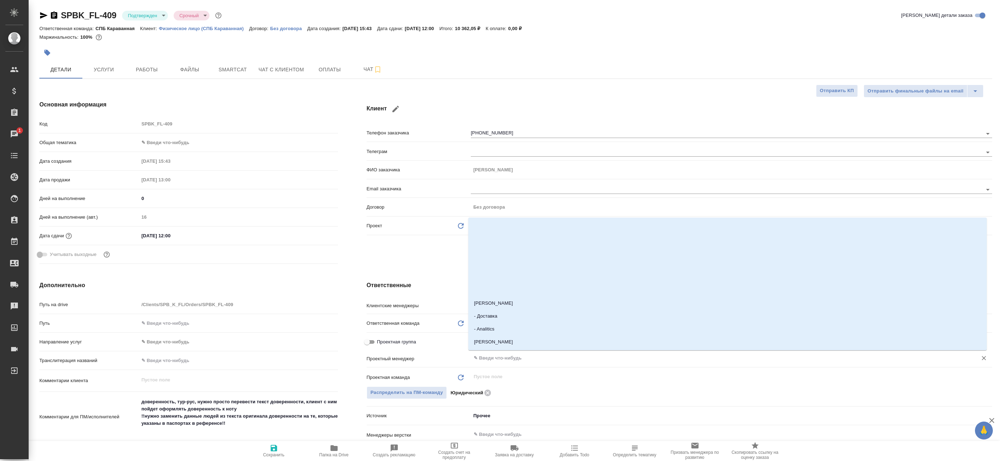
click at [492, 360] on input "text" at bounding box center [719, 358] width 493 height 9
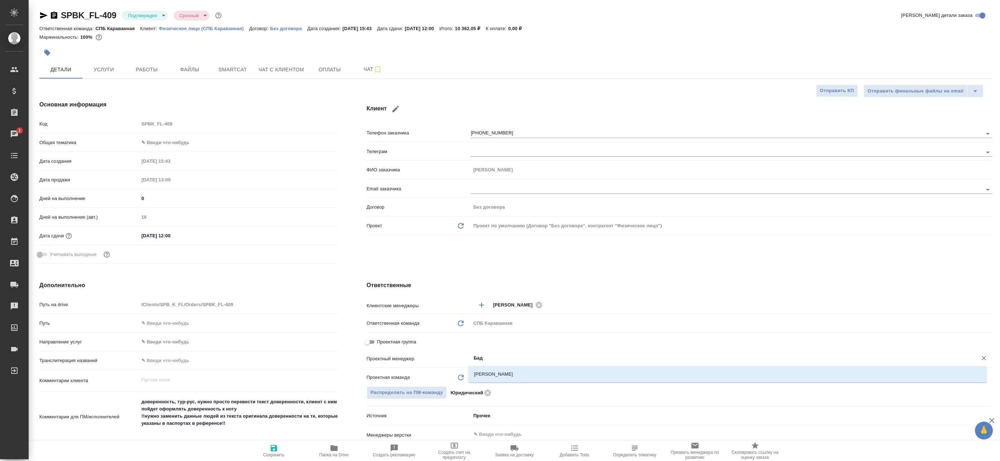
type input "Бада"
click at [484, 375] on li "[PERSON_NAME]" at bounding box center [728, 374] width 519 height 13
type textarea "x"
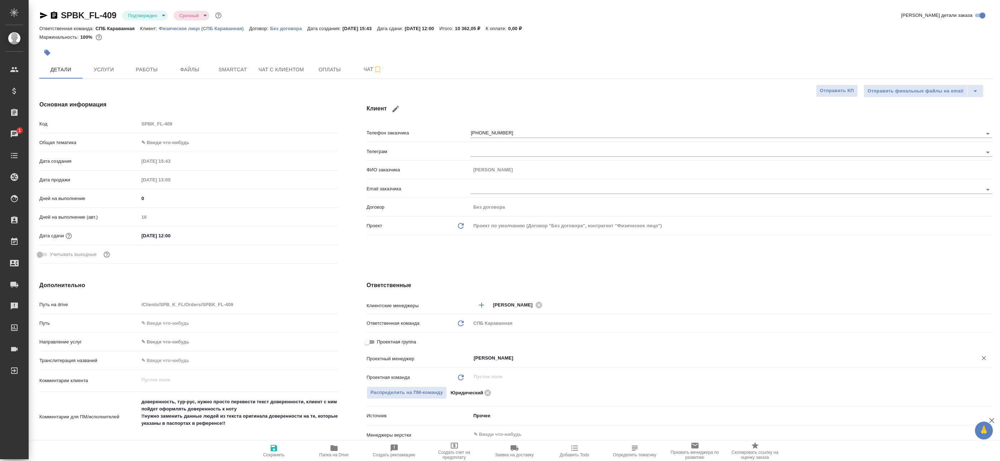
type input "[PERSON_NAME]"
click at [288, 452] on span "Сохранить" at bounding box center [274, 450] width 52 height 14
type textarea "x"
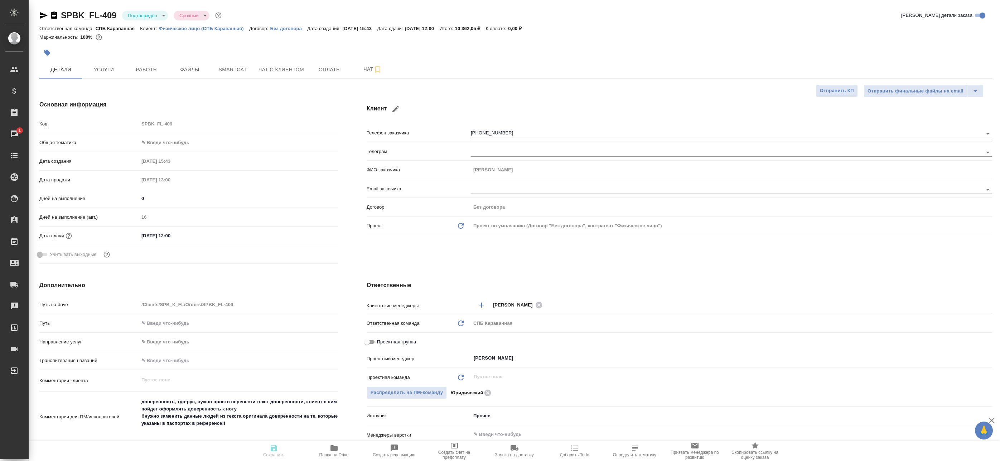
type textarea "x"
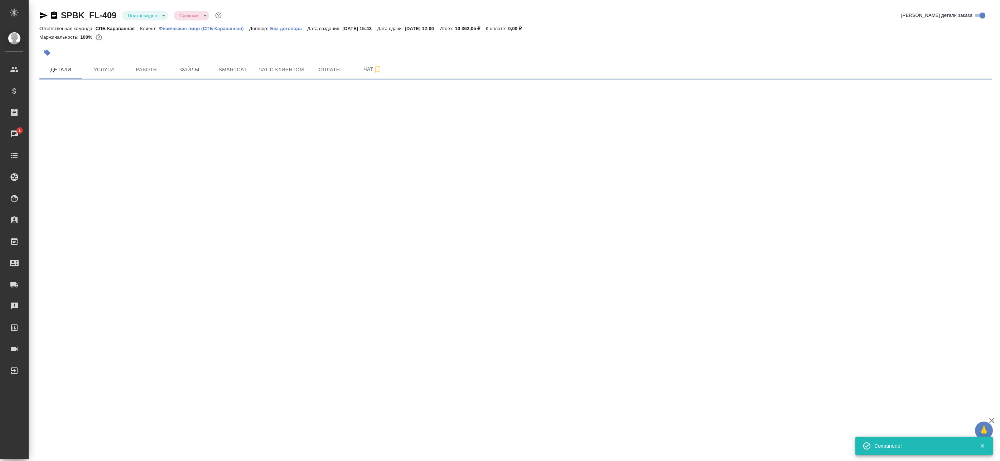
select select "RU"
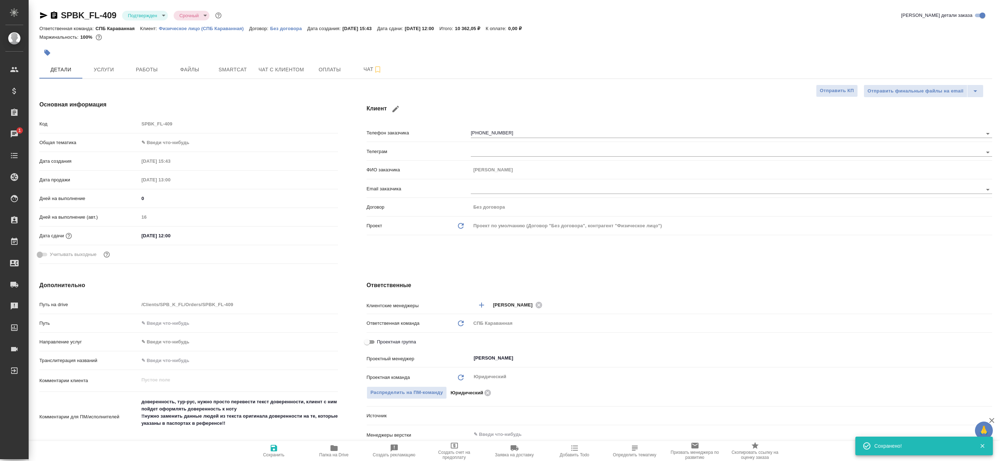
type textarea "x"
click at [155, 15] on body "🙏 .cls-1 fill:#fff; AWATERA Badanyan Artak Клиенты Спецификации Заказы 1 Чаты T…" at bounding box center [500, 230] width 1000 height 461
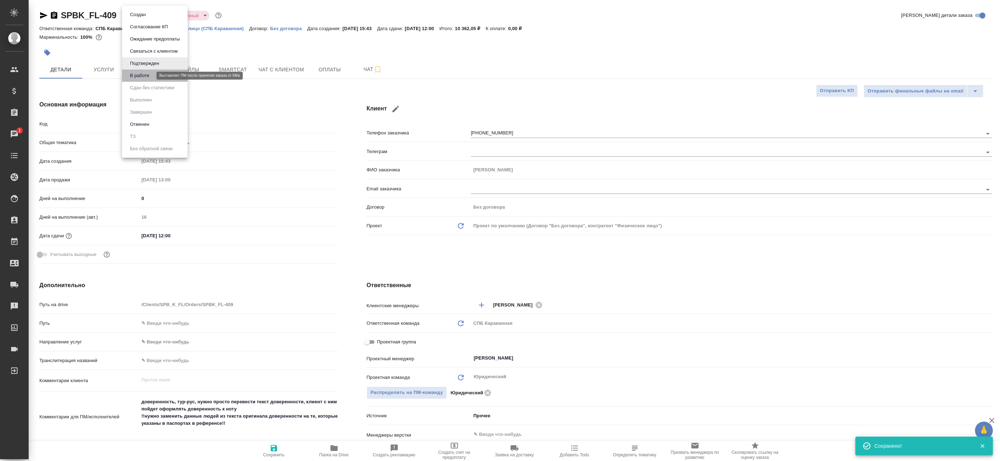
click at [147, 77] on button "В работе" at bounding box center [140, 76] width 24 height 8
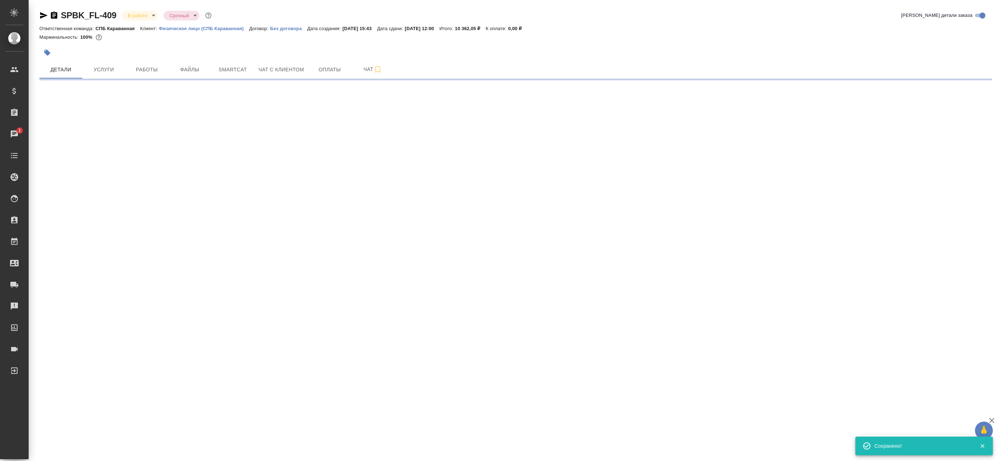
select select "RU"
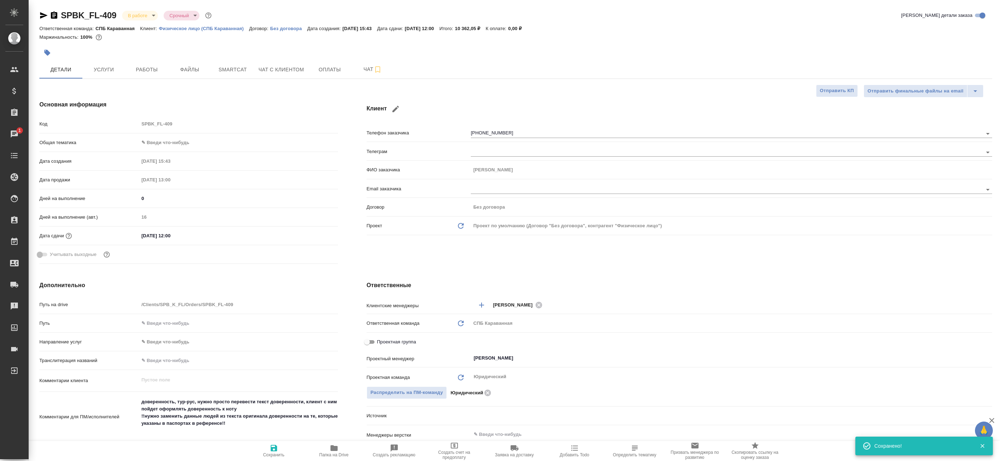
type textarea "x"
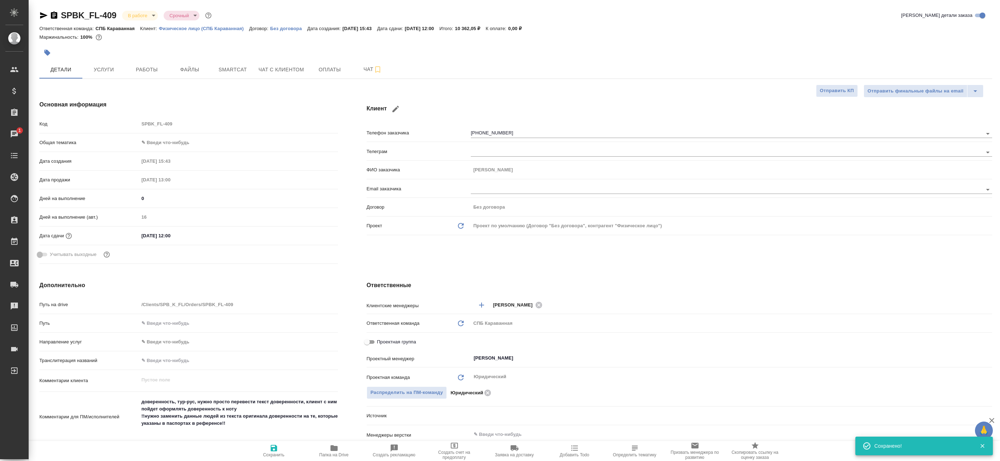
type textarea "x"
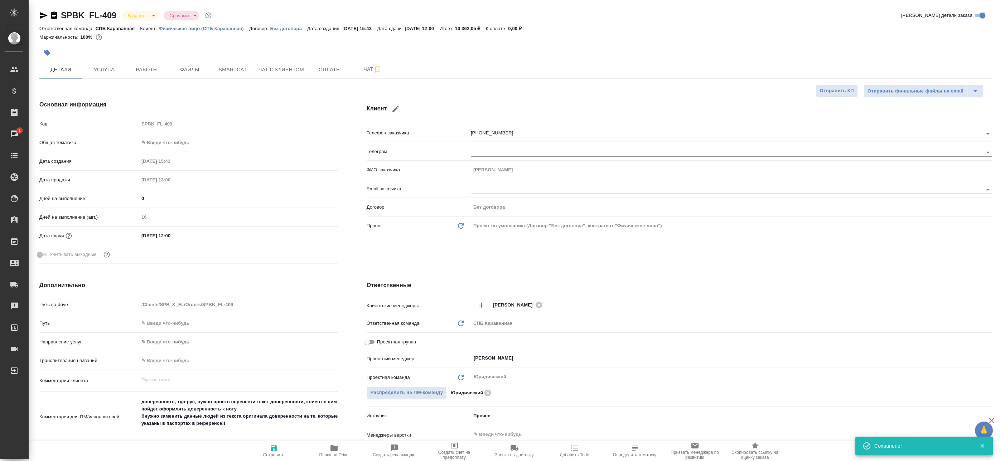
type textarea "x"
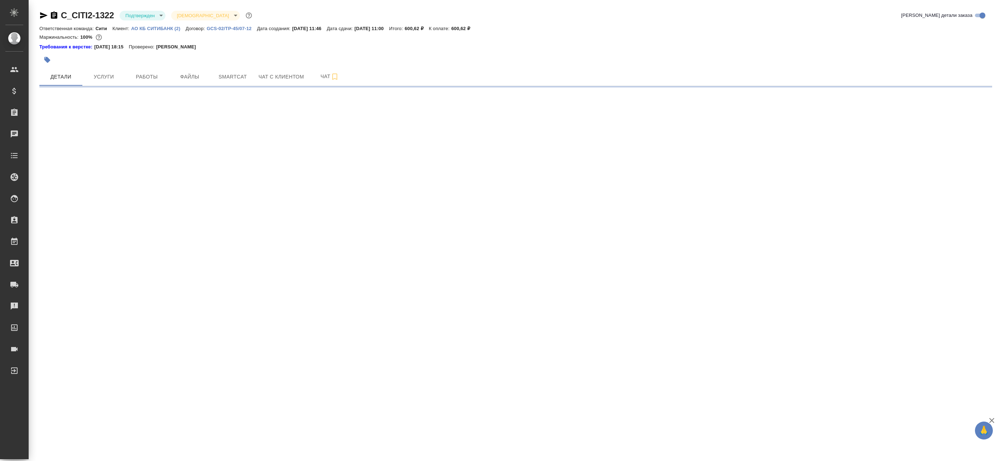
select select "RU"
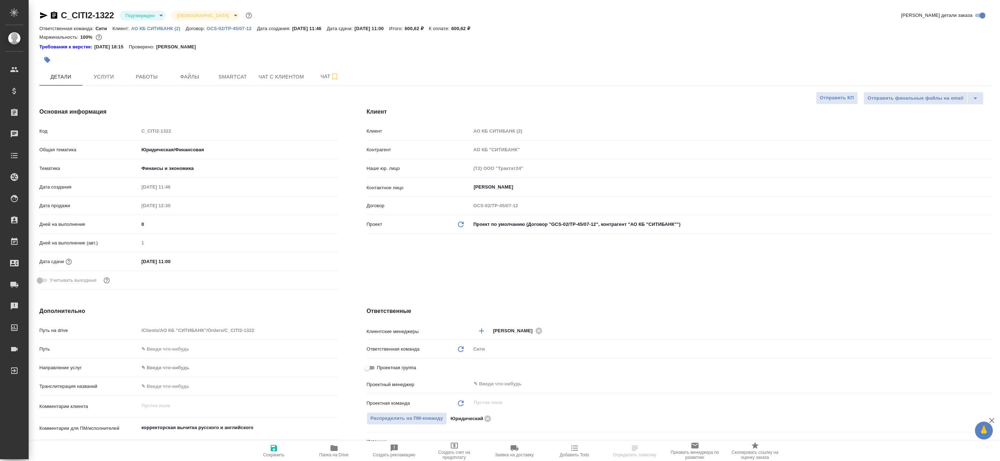
type textarea "x"
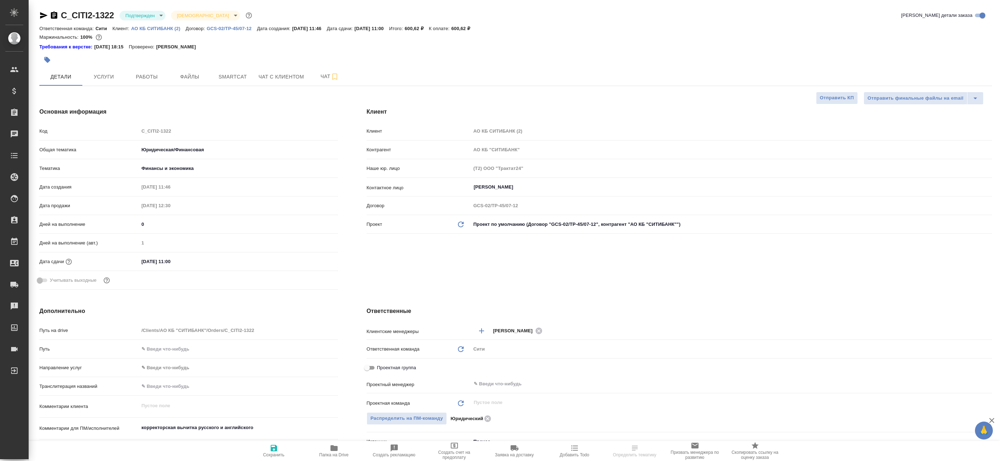
type textarea "x"
click at [332, 78] on icon "button" at bounding box center [335, 76] width 9 height 9
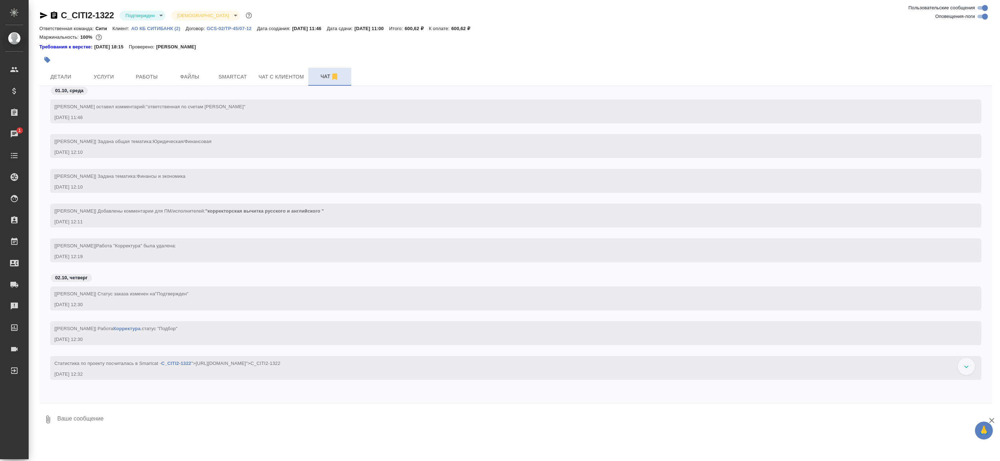
click at [169, 136] on div "[Зайцева Светлана] Задана общая тематика: Юридическая/Финансовая" at bounding box center [505, 140] width 902 height 9
click at [988, 16] on input "Оповещения-логи" at bounding box center [986, 16] width 26 height 9
checkbox input "false"
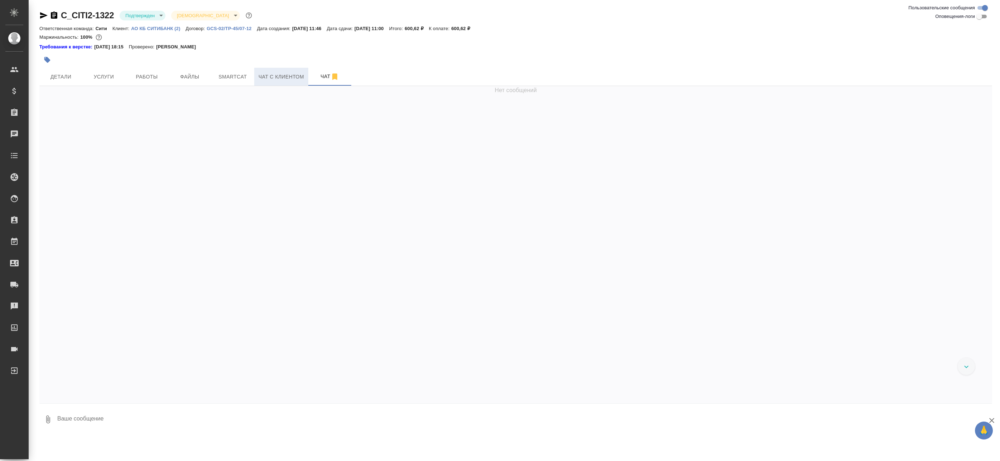
click at [290, 74] on span "Чат с клиентом" at bounding box center [281, 76] width 45 height 9
click at [325, 76] on span "Чат" at bounding box center [330, 76] width 34 height 9
click at [979, 16] on input "Оповещения-логи" at bounding box center [980, 16] width 26 height 9
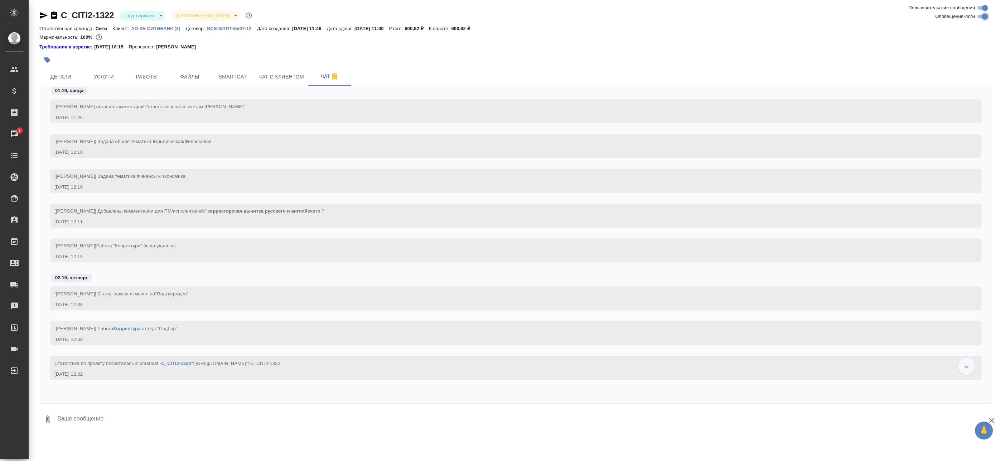
click at [980, 16] on input "Оповещения-логи" at bounding box center [986, 16] width 26 height 9
checkbox input "false"
click at [138, 83] on button "Работы" at bounding box center [146, 77] width 43 height 18
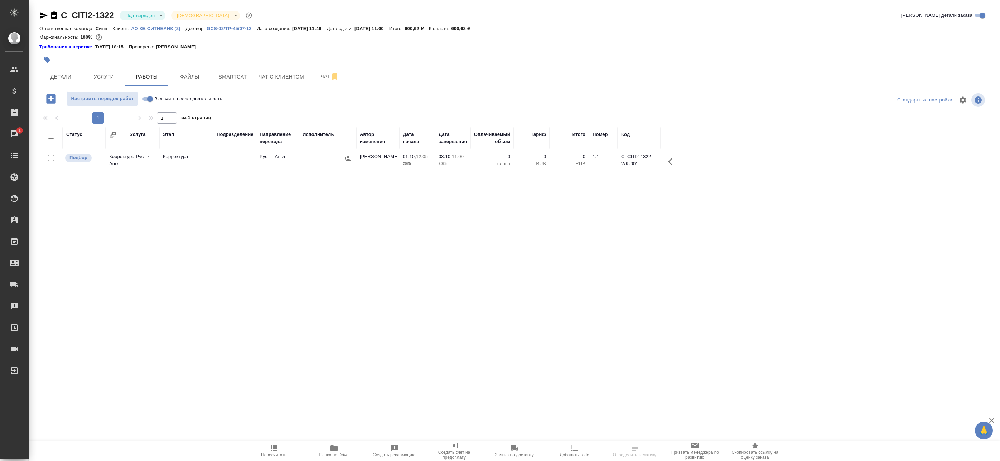
click at [334, 447] on icon "button" at bounding box center [334, 448] width 7 height 6
click at [141, 17] on body "🙏 .cls-1 fill:#fff; AWATERA Badanyan Artak Клиенты Спецификации Заказы 1 Чаты T…" at bounding box center [500, 230] width 1000 height 461
click at [66, 79] on div at bounding box center [500, 230] width 1000 height 461
click at [55, 77] on div "Создан Согласование КП Ожидание предоплаты Связаться с клиентом Подтвержден В р…" at bounding box center [500, 230] width 1000 height 461
click at [55, 77] on span "Детали" at bounding box center [61, 76] width 34 height 9
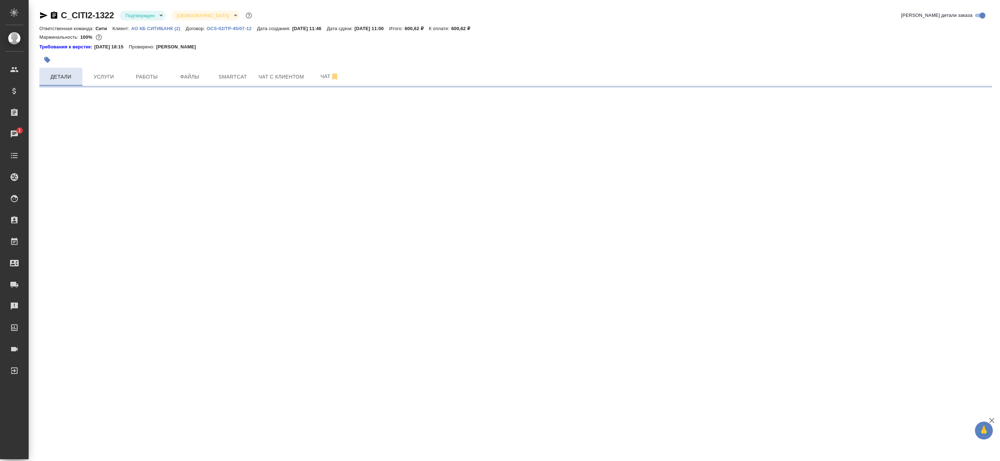
select select "RU"
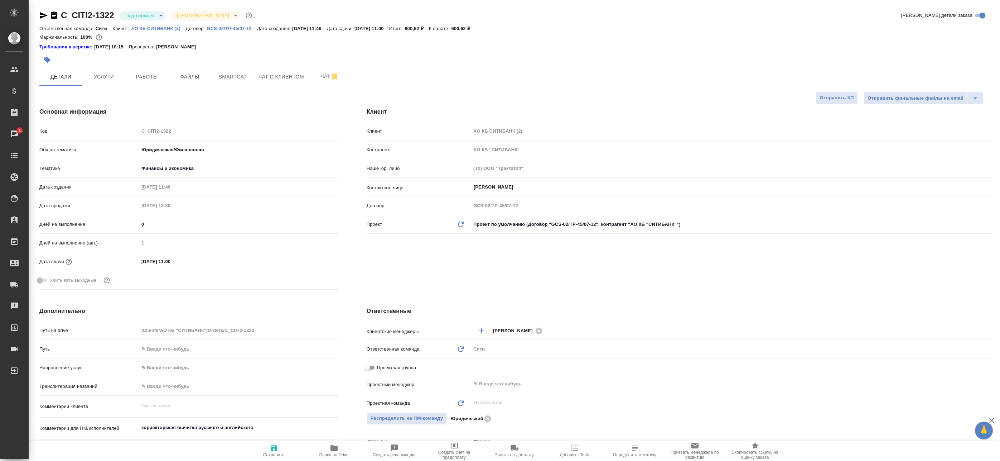
type textarea "x"
click at [510, 352] on div "Сити" at bounding box center [732, 349] width 522 height 12
click at [499, 386] on input "text" at bounding box center [719, 383] width 493 height 9
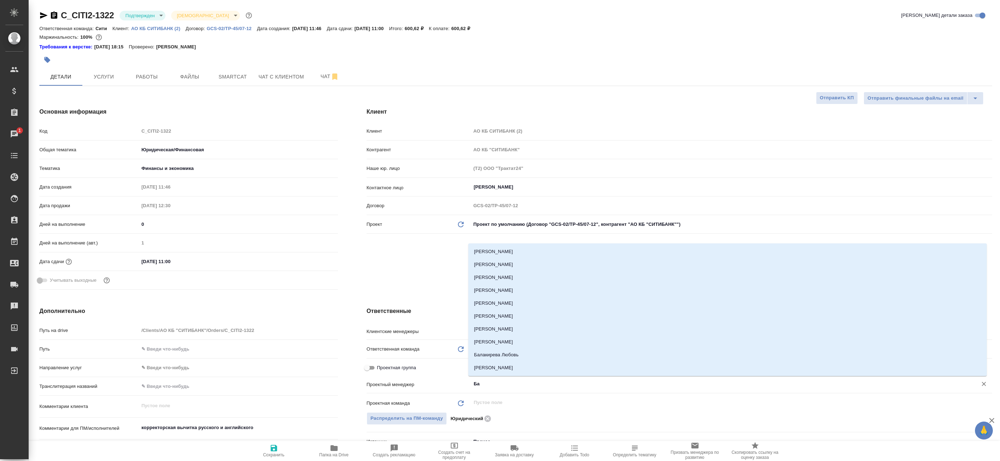
type input "Бад"
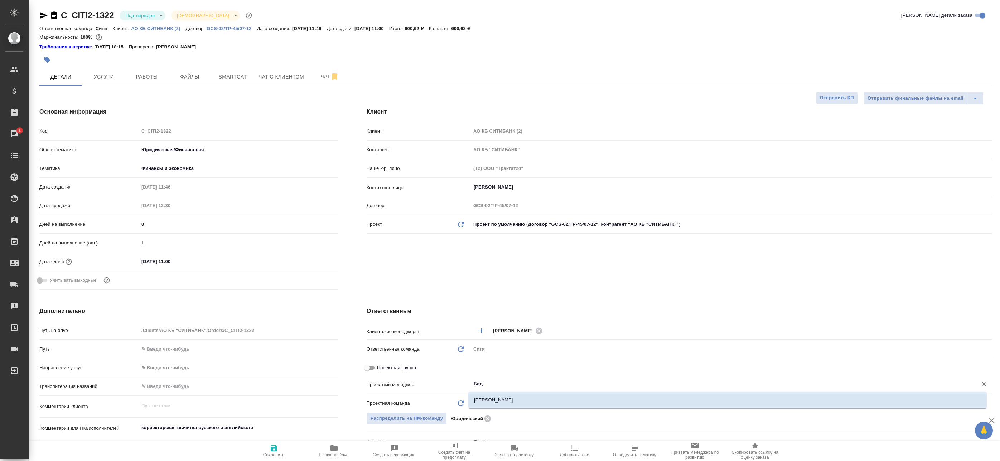
click at [482, 396] on li "[PERSON_NAME]" at bounding box center [728, 399] width 519 height 13
type textarea "x"
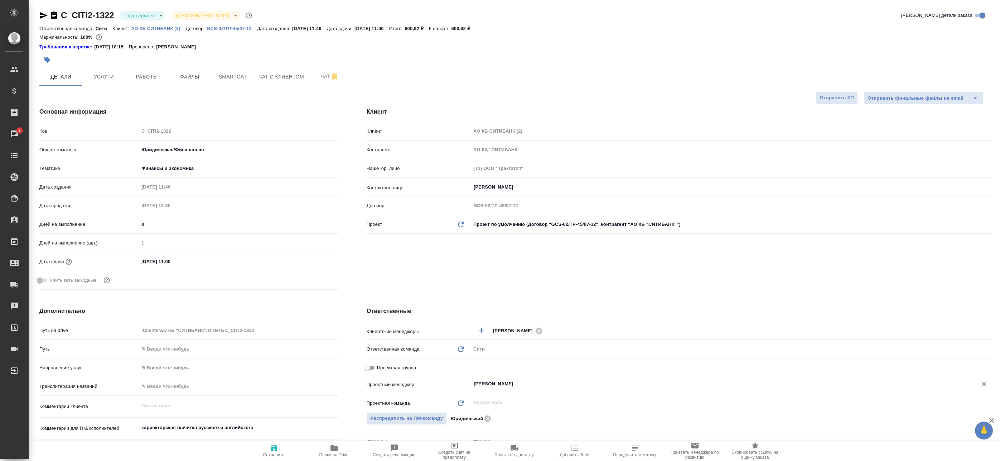
type input "[PERSON_NAME]"
click at [275, 451] on icon "button" at bounding box center [274, 448] width 6 height 6
type textarea "x"
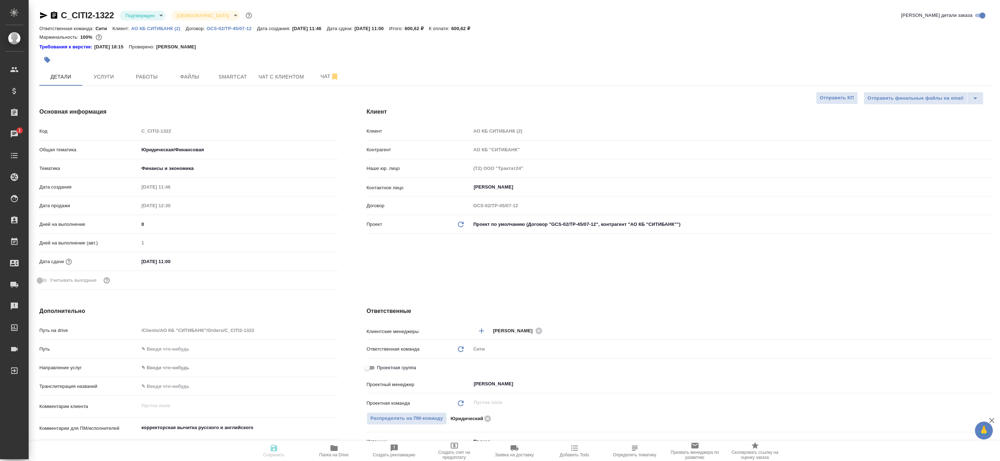
type textarea "x"
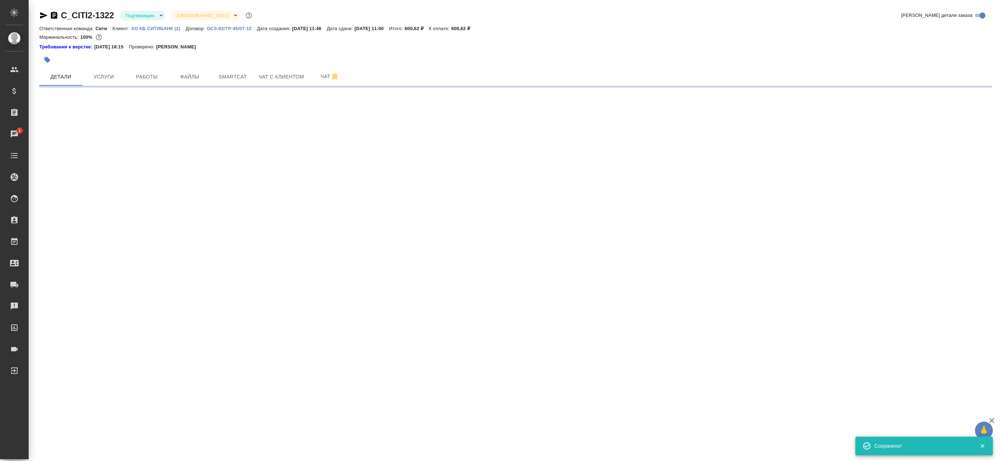
select select "RU"
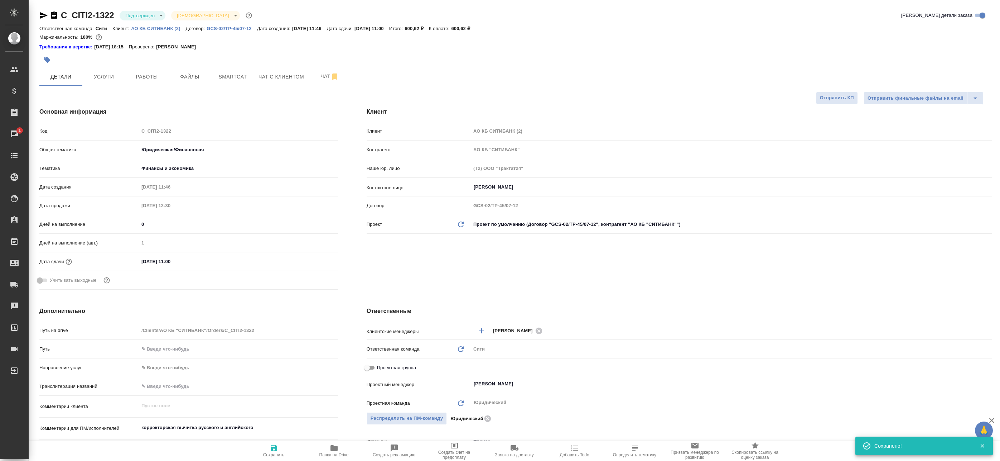
type textarea "x"
click at [151, 20] on body "🙏 .cls-1 fill:#fff; AWATERA Badanyan Artak Клиенты Спецификации Заказы 1 Чаты T…" at bounding box center [500, 230] width 1000 height 461
click at [136, 70] on li "В работе" at bounding box center [153, 75] width 66 height 12
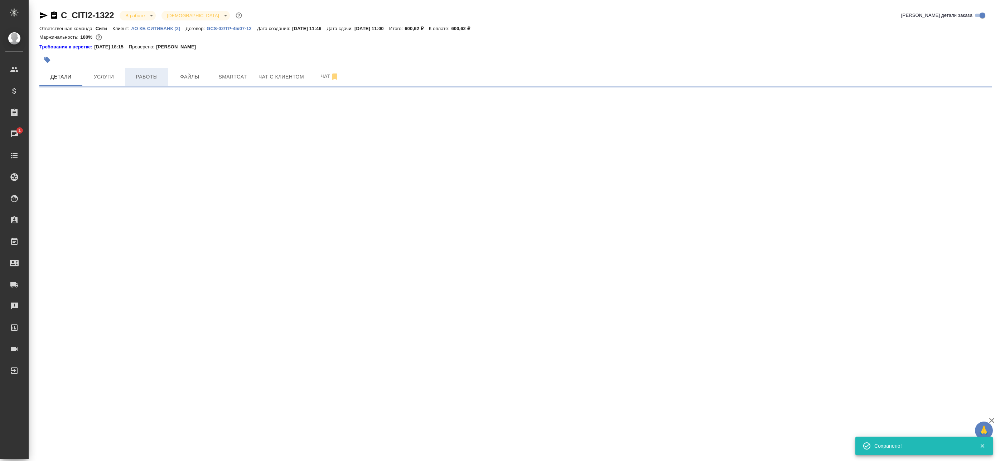
select select "RU"
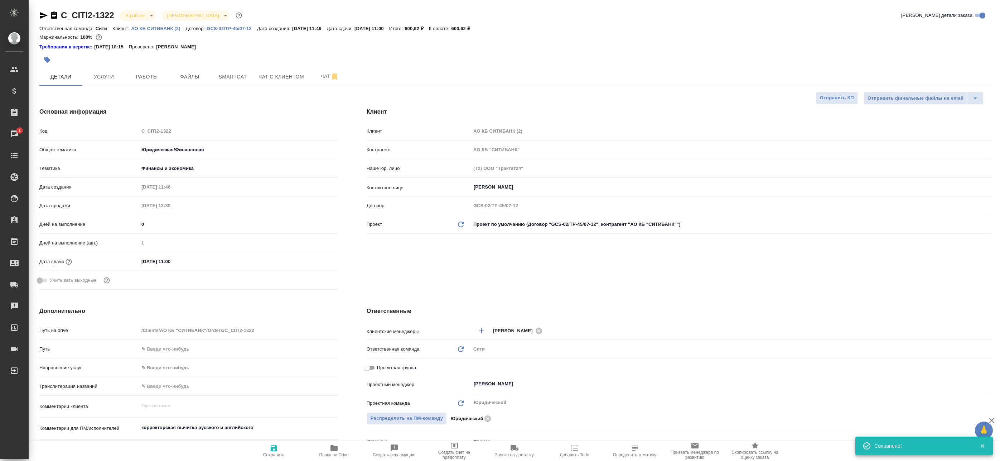
type textarea "x"
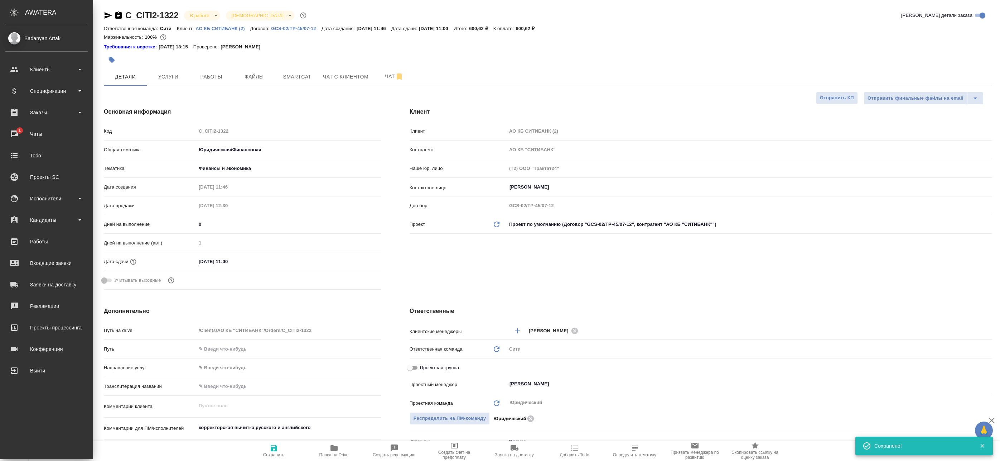
type textarea "x"
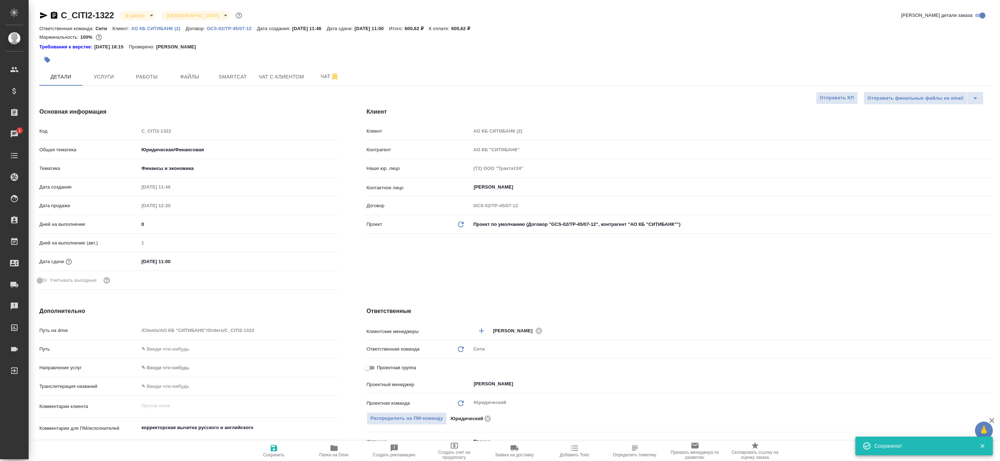
type textarea "x"
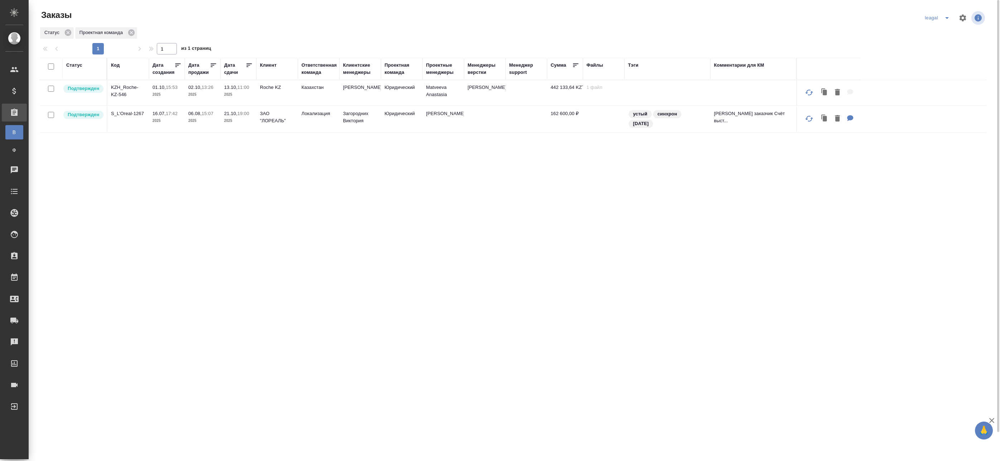
click at [529, 84] on td at bounding box center [527, 92] width 42 height 25
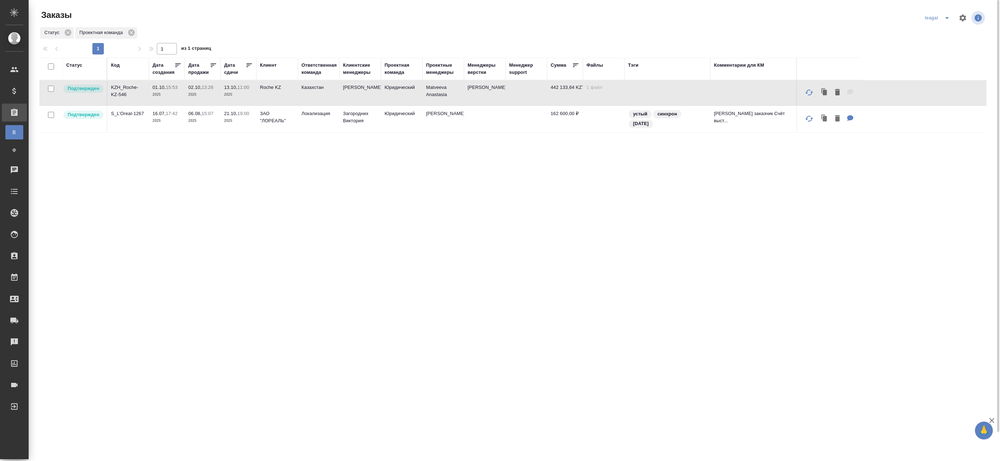
click at [515, 91] on td at bounding box center [527, 92] width 42 height 25
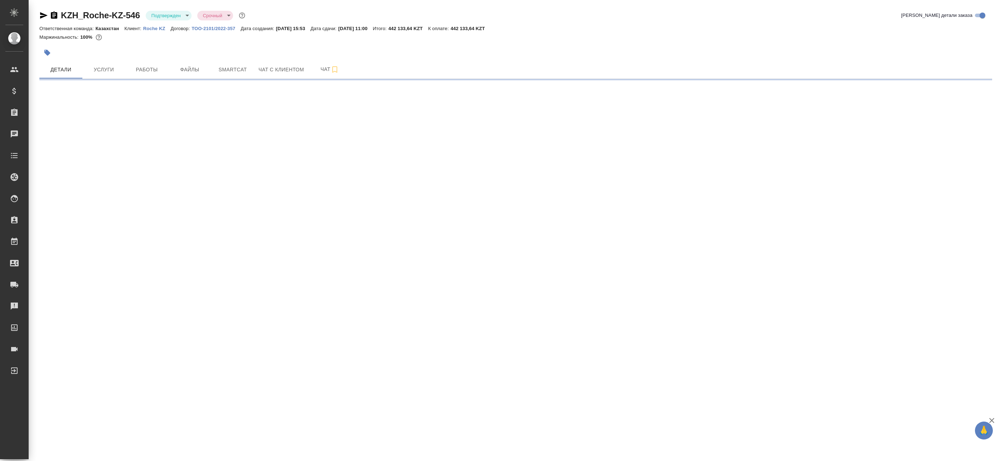
select select "RU"
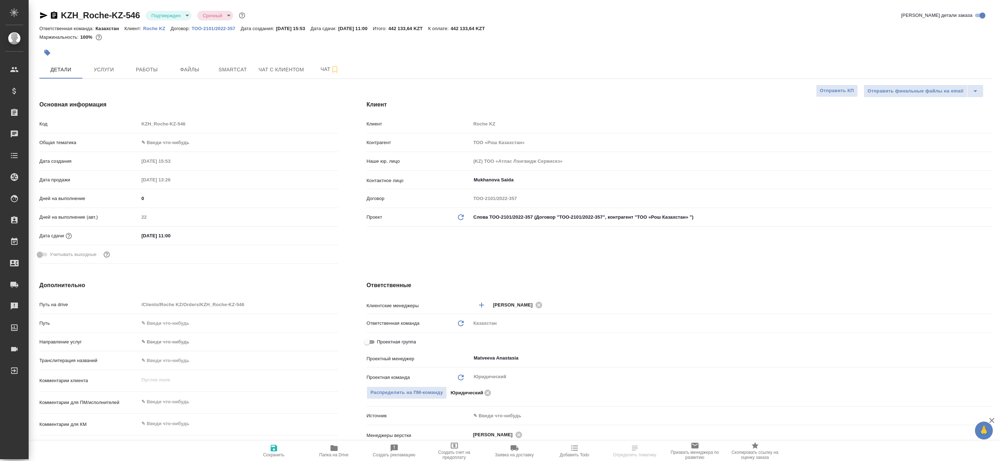
type textarea "x"
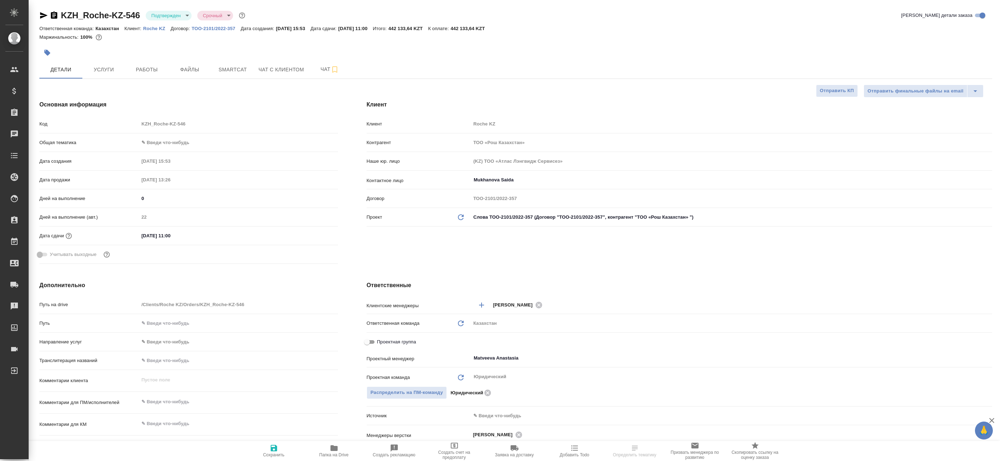
type textarea "x"
click at [43, 16] on icon "button" at bounding box center [44, 15] width 8 height 6
type textarea "x"
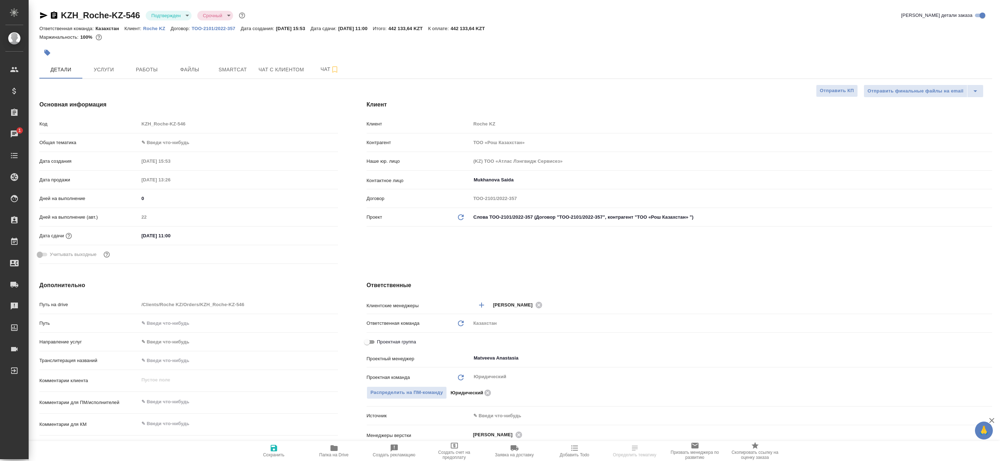
type textarea "x"
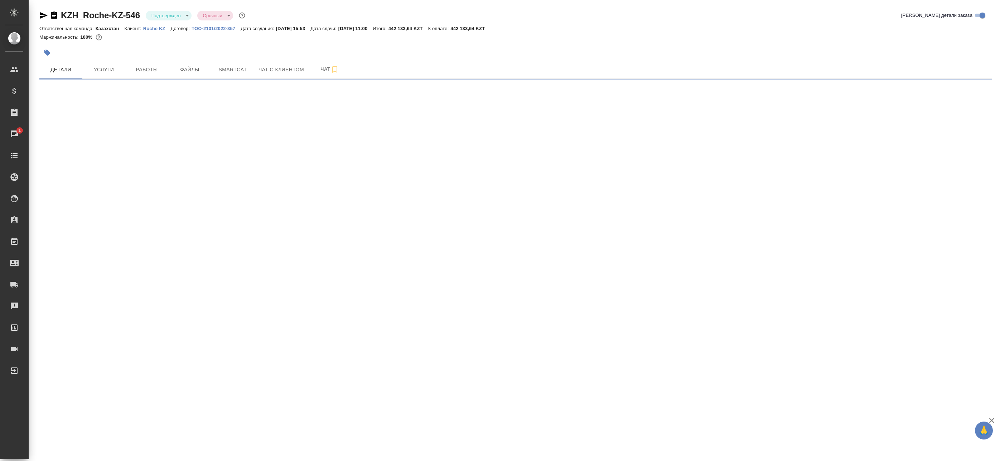
select select "RU"
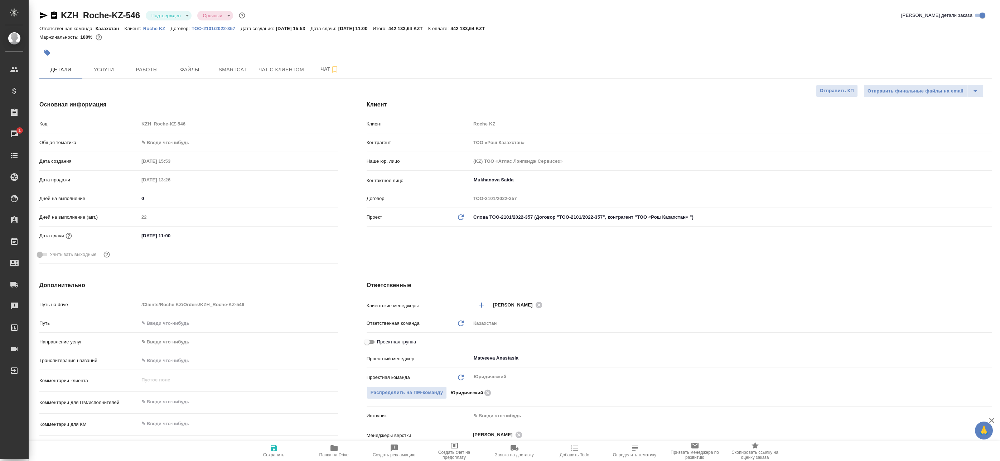
type textarea "x"
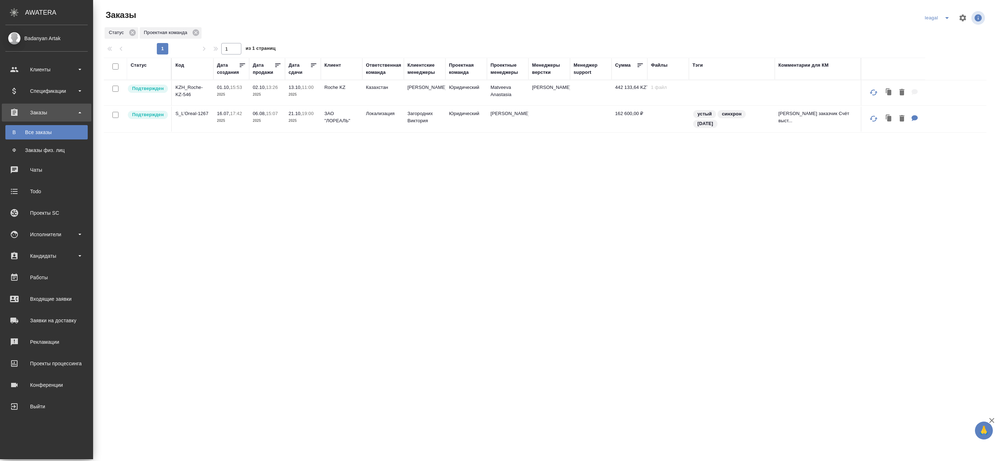
click at [476, 97] on td "Юридический" at bounding box center [467, 92] width 42 height 25
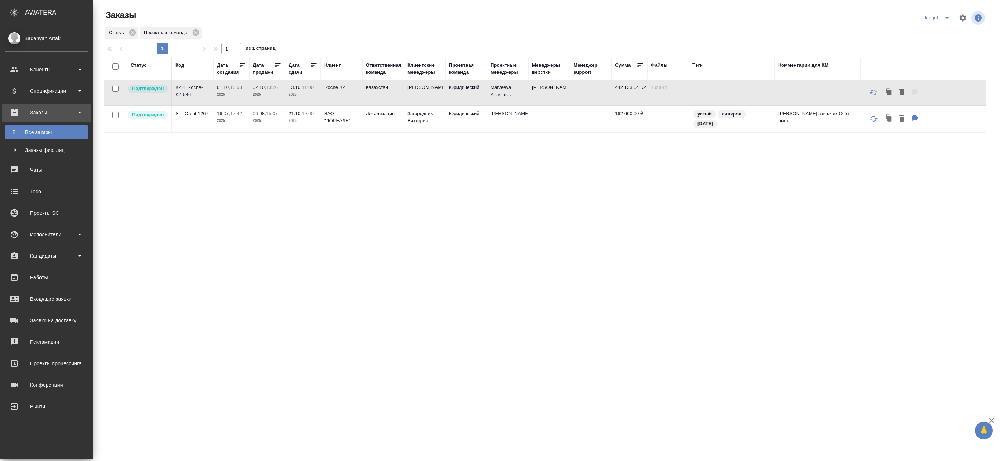
click at [476, 97] on td "Юридический" at bounding box center [467, 92] width 42 height 25
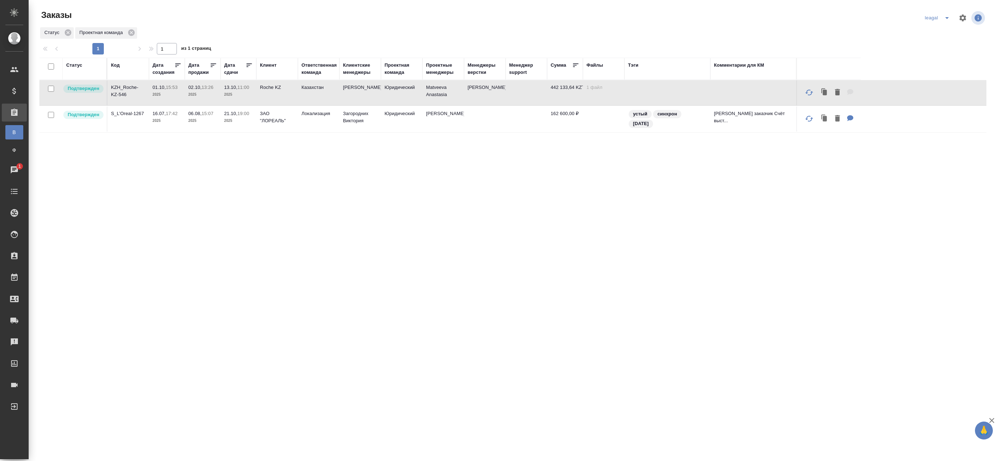
click at [946, 18] on icon "split button" at bounding box center [948, 18] width 4 height 2
click at [923, 34] on li "[PERSON_NAME]" at bounding box center [943, 32] width 51 height 11
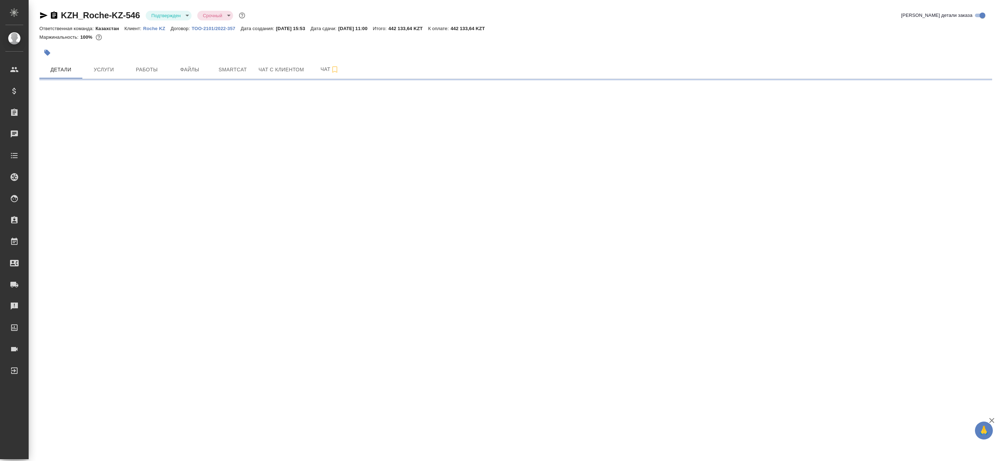
select select "RU"
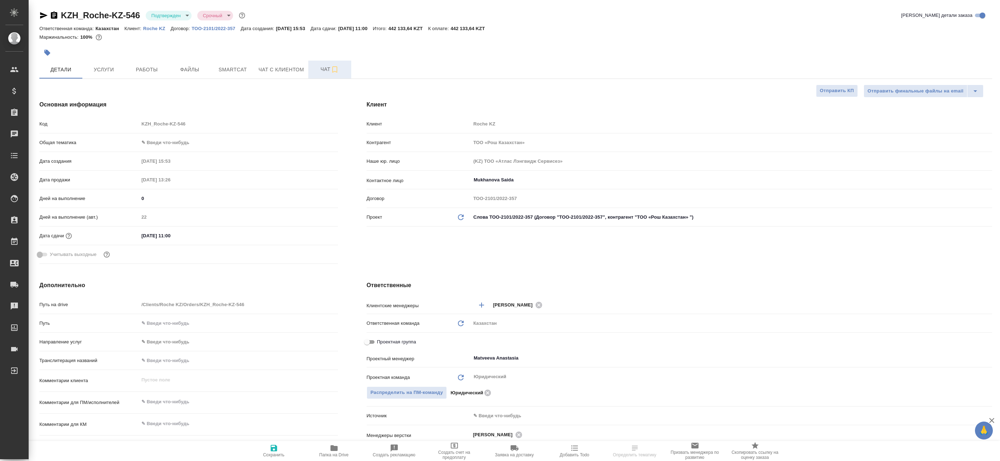
type textarea "x"
click at [329, 70] on span "Чат" at bounding box center [330, 69] width 34 height 9
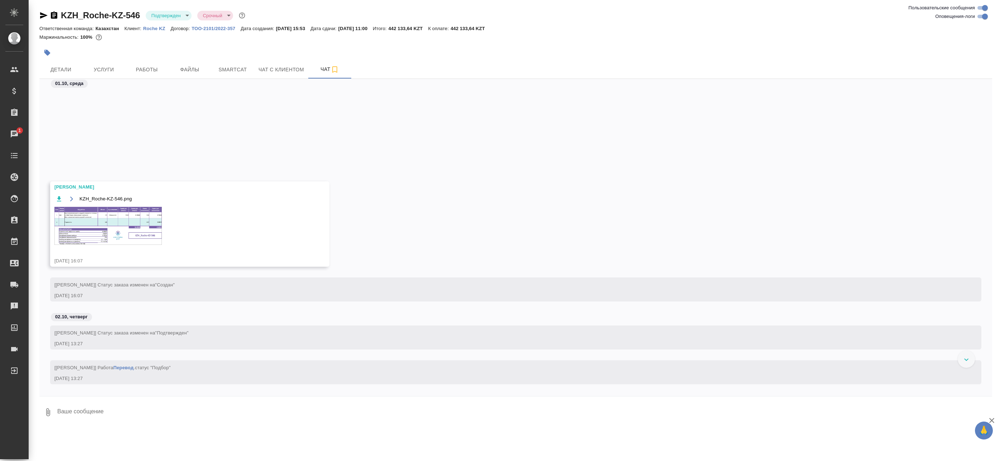
scroll to position [261, 0]
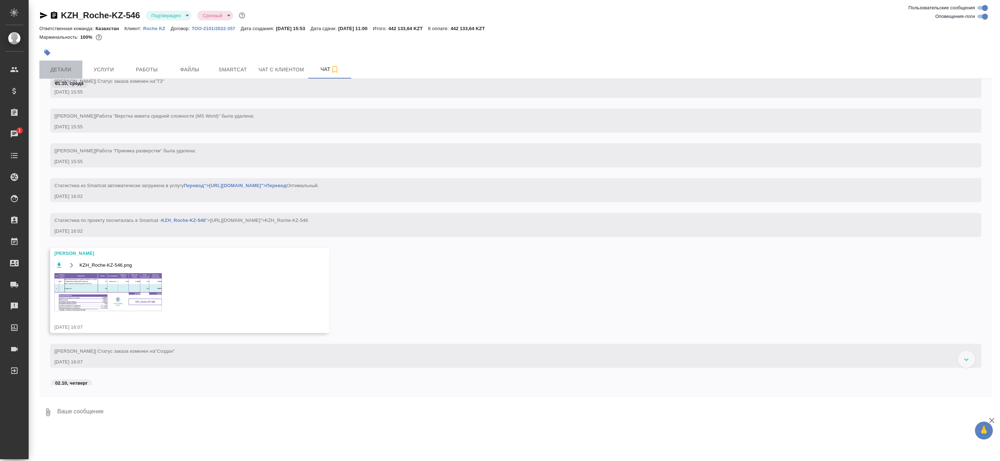
click at [57, 71] on span "Детали" at bounding box center [61, 69] width 34 height 9
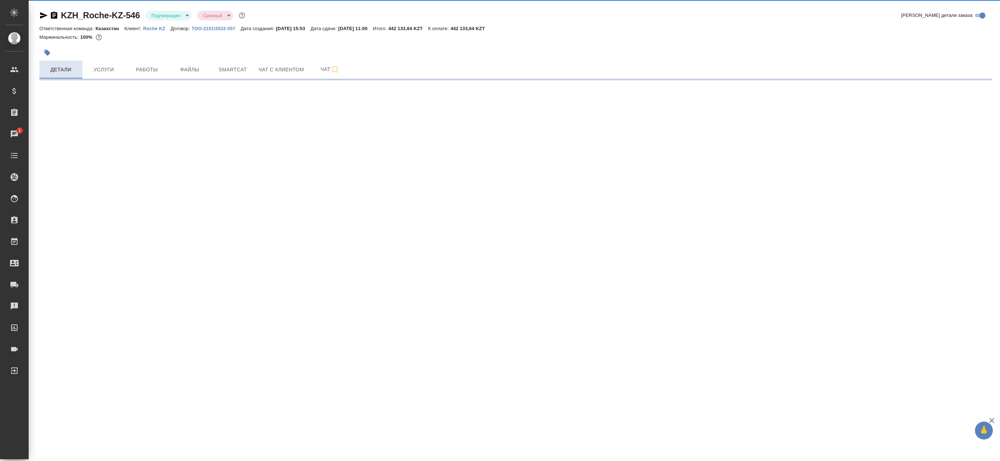
select select "RU"
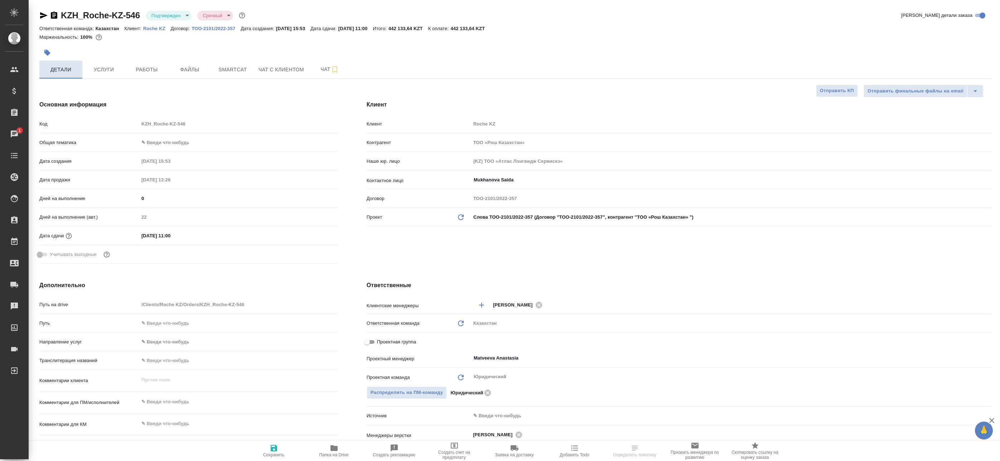
type textarea "x"
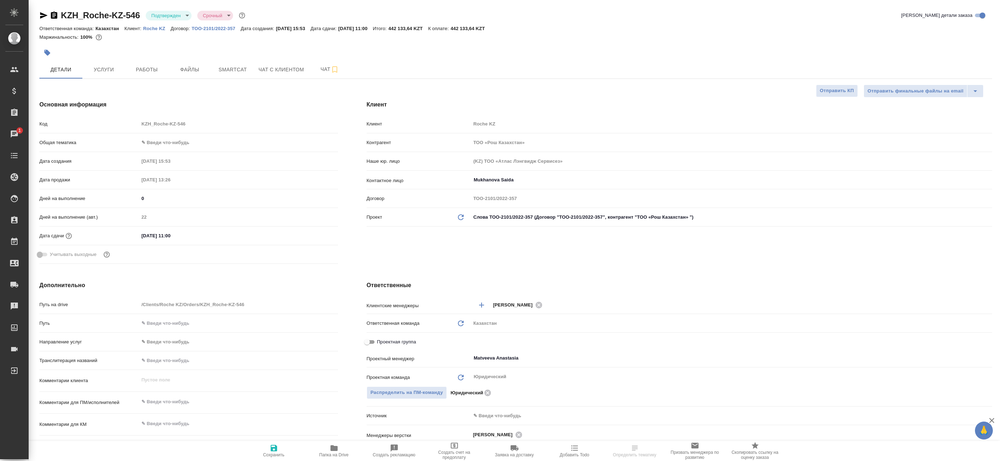
type textarea "x"
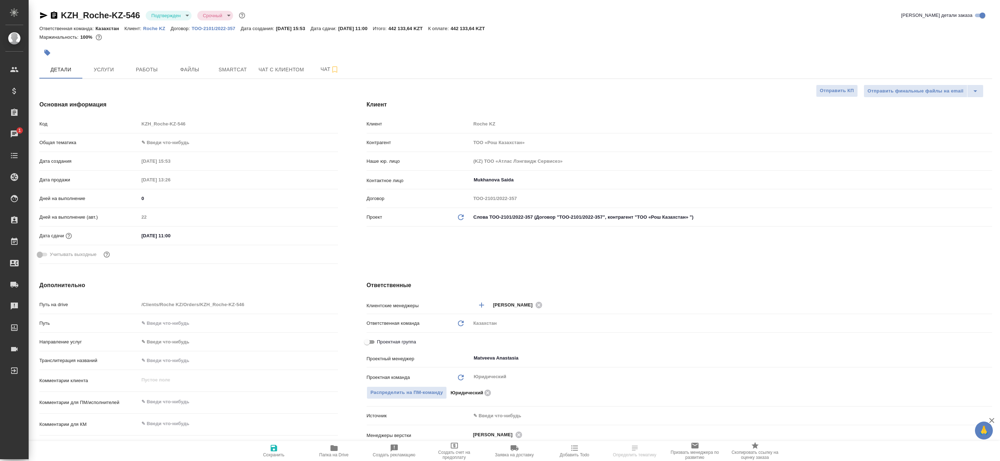
type textarea "x"
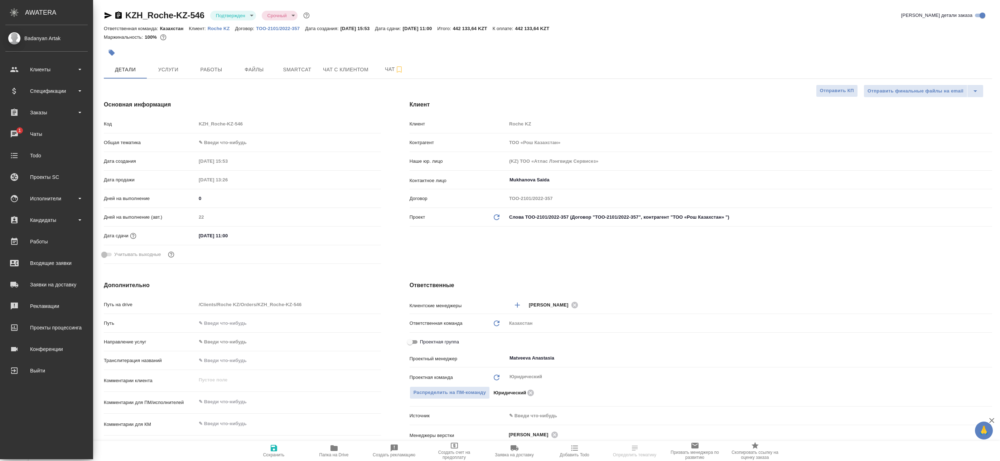
type textarea "x"
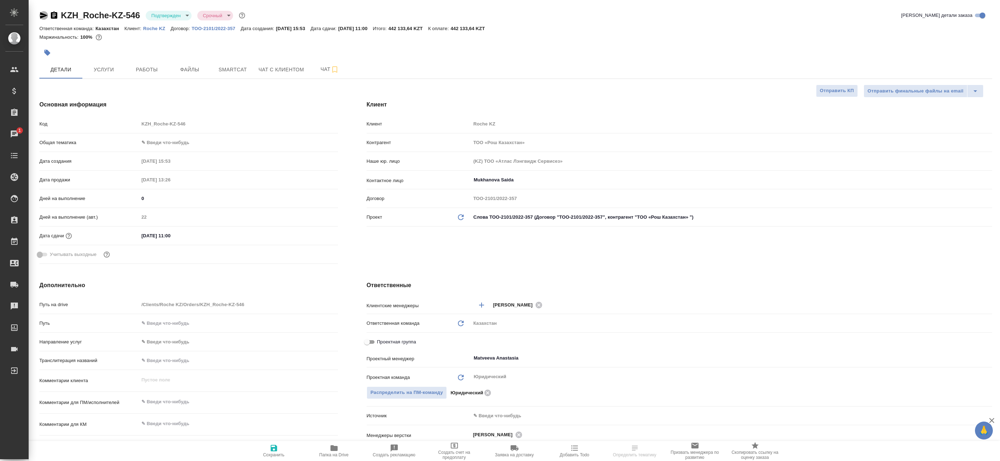
click at [43, 17] on icon "button" at bounding box center [44, 15] width 8 height 6
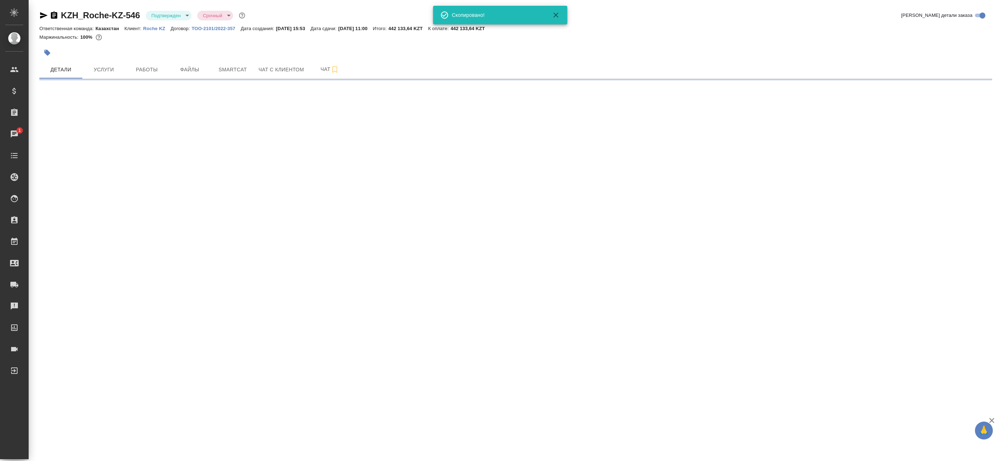
select select "RU"
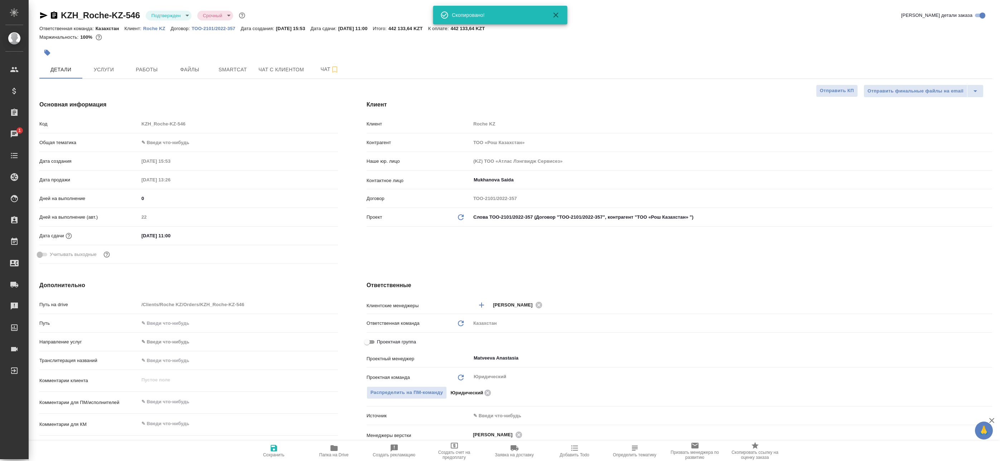
type textarea "x"
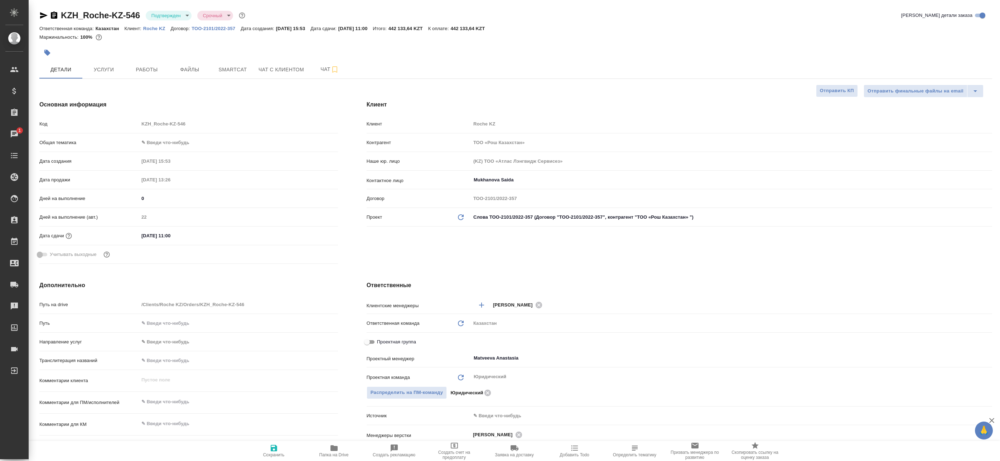
type textarea "x"
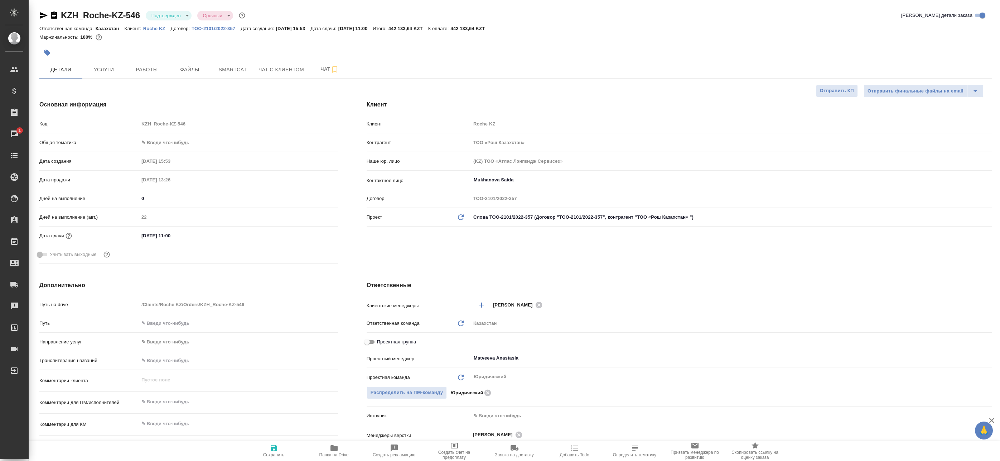
type textarea "x"
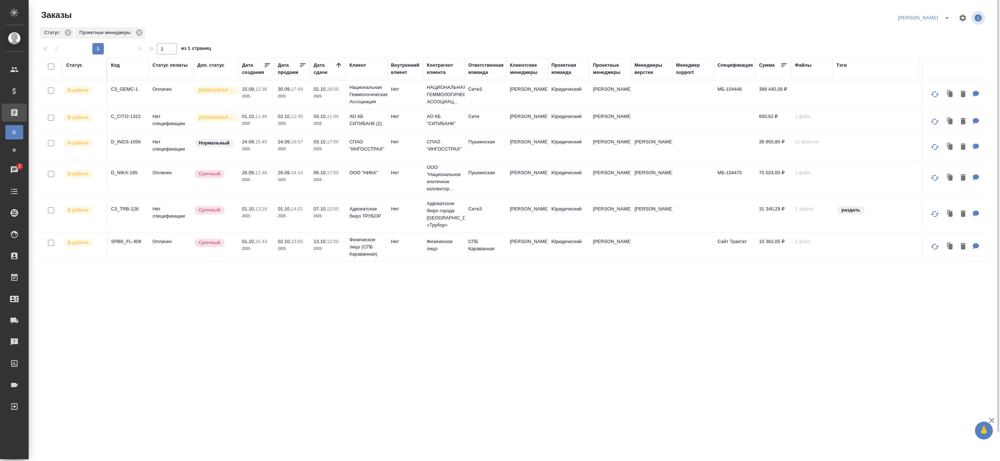
drag, startPoint x: 52, startPoint y: 239, endPoint x: 51, endPoint y: 246, distance: 7.9
click at [51, 245] on tbody "В работе C3_GEMC-1 Оплачен Святая троица 15.09, 12:36 2025 30.09, 17:49 2025 02…" at bounding box center [554, 170] width 1030 height 181
click at [50, 244] on input "checkbox" at bounding box center [51, 243] width 6 height 6
checkbox input "true"
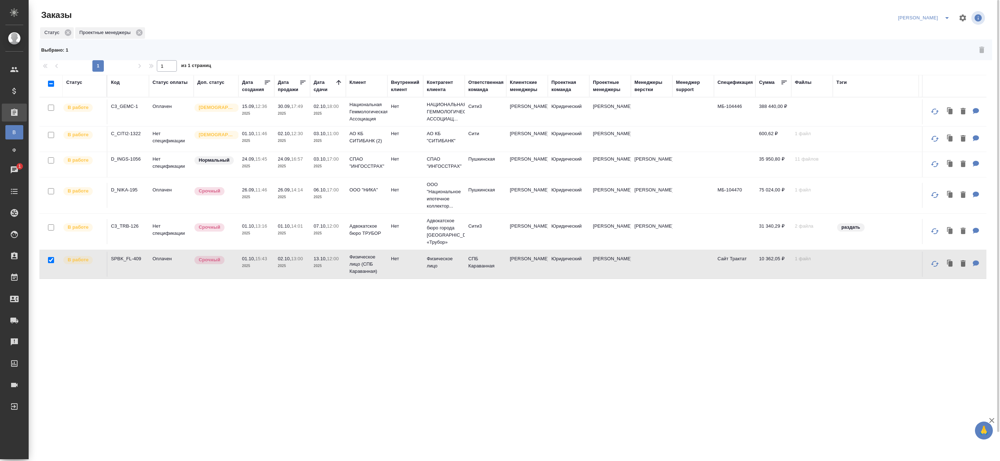
click at [51, 135] on input "checkbox" at bounding box center [51, 135] width 6 height 6
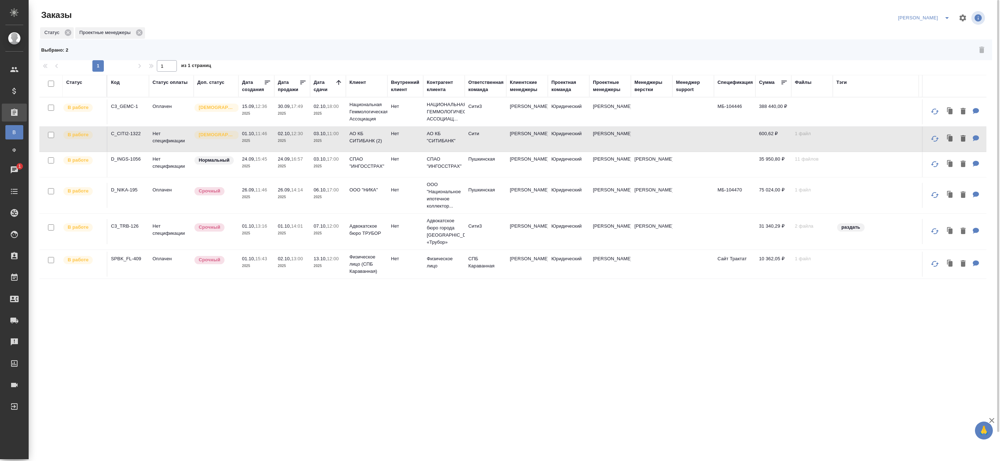
checkbox input "false"
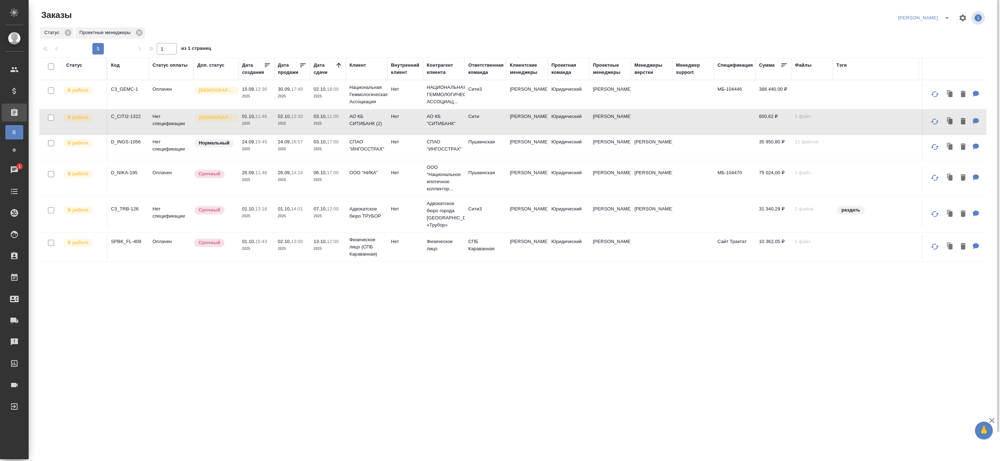
click at [255, 294] on div "Статус Код Статус оплаты Доп. статус Дата создания Дата продажи Дата сдачи Клие…" at bounding box center [512, 273] width 947 height 430
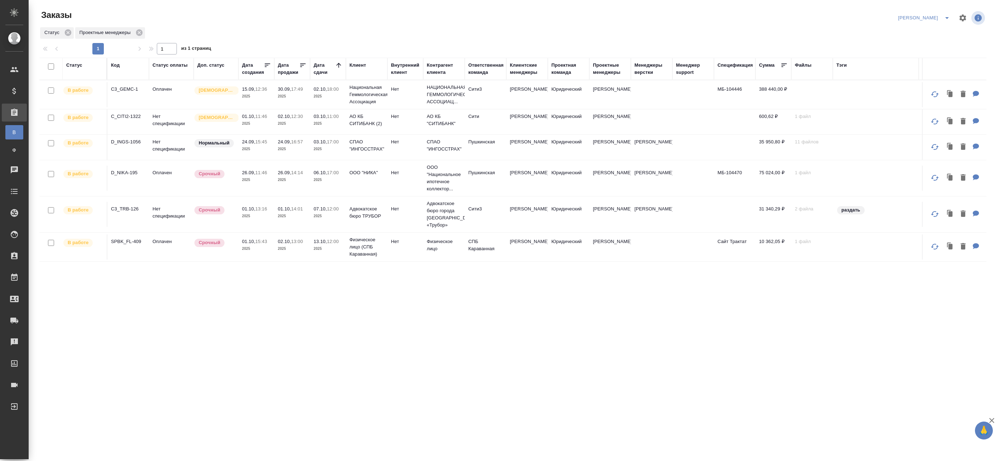
click at [53, 67] on input "checkbox" at bounding box center [51, 66] width 6 height 6
checkbox input "true"
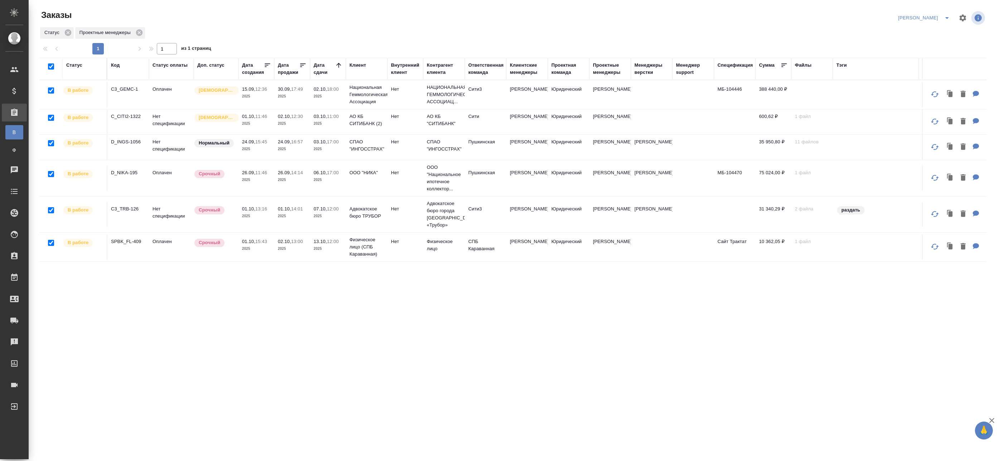
checkbox input "true"
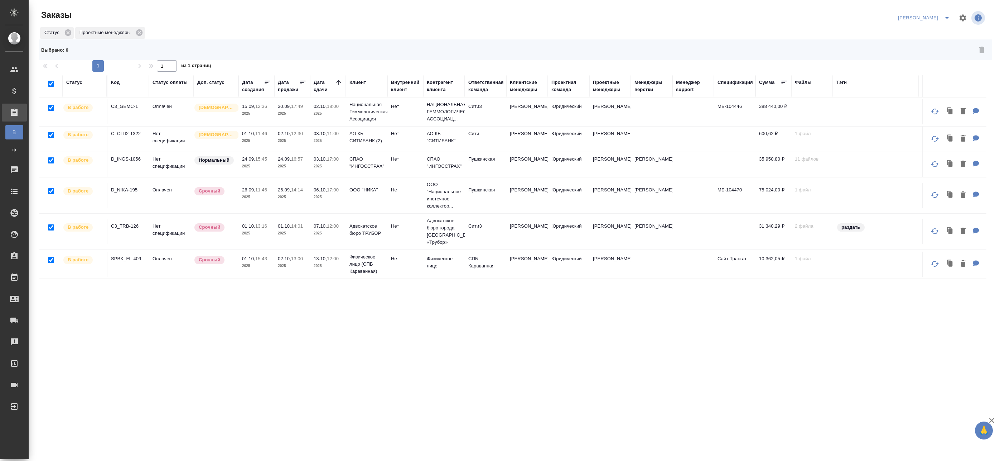
click at [172, 291] on div "Статус Код Статус оплаты Доп. статус Дата создания Дата продажи Дата сдачи Клие…" at bounding box center [512, 290] width 947 height 430
click at [50, 83] on input "checkbox" at bounding box center [51, 84] width 6 height 6
checkbox input "false"
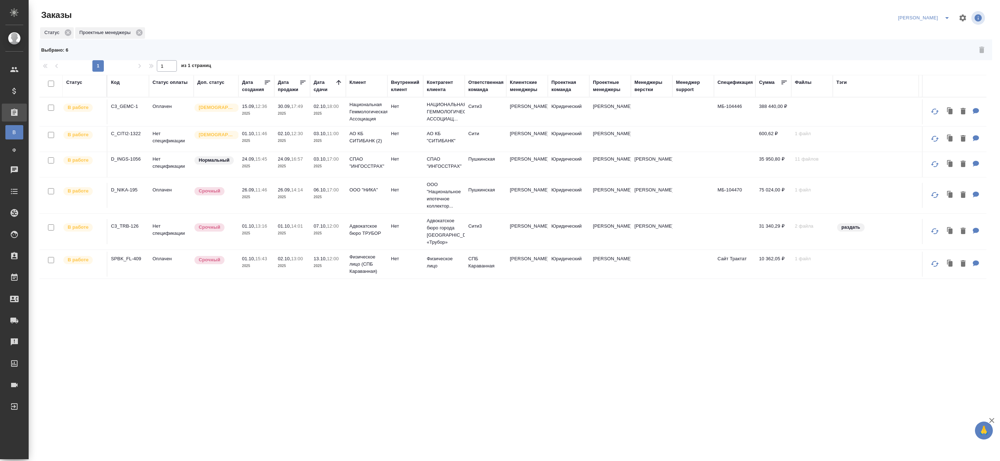
checkbox input "false"
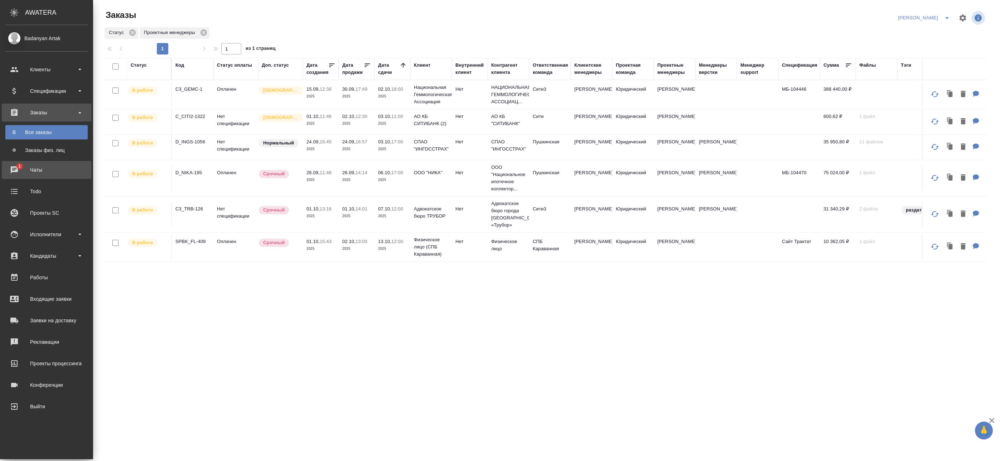
click at [15, 170] on div "Чаты" at bounding box center [46, 169] width 82 height 11
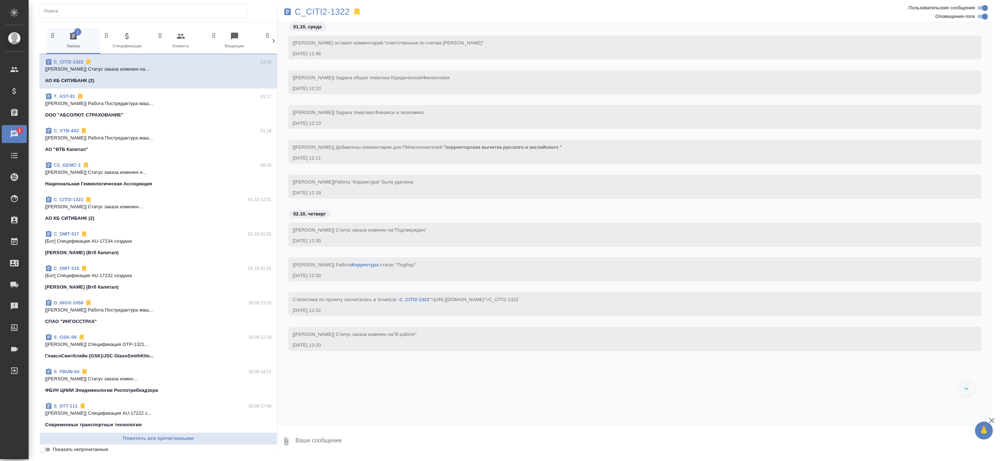
click at [48, 450] on input "Показать непрочитанные" at bounding box center [43, 449] width 26 height 9
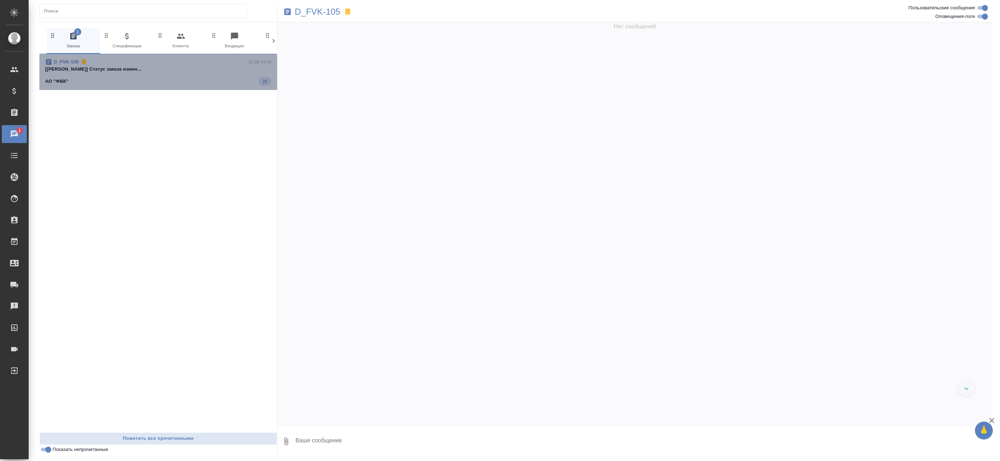
click at [123, 81] on div "АО "ФВК" 23" at bounding box center [158, 81] width 226 height 9
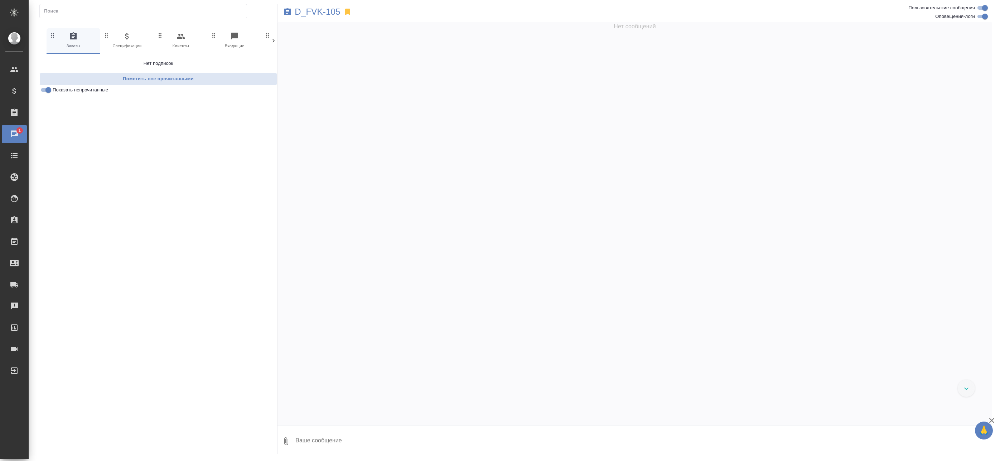
scroll to position [2750, 0]
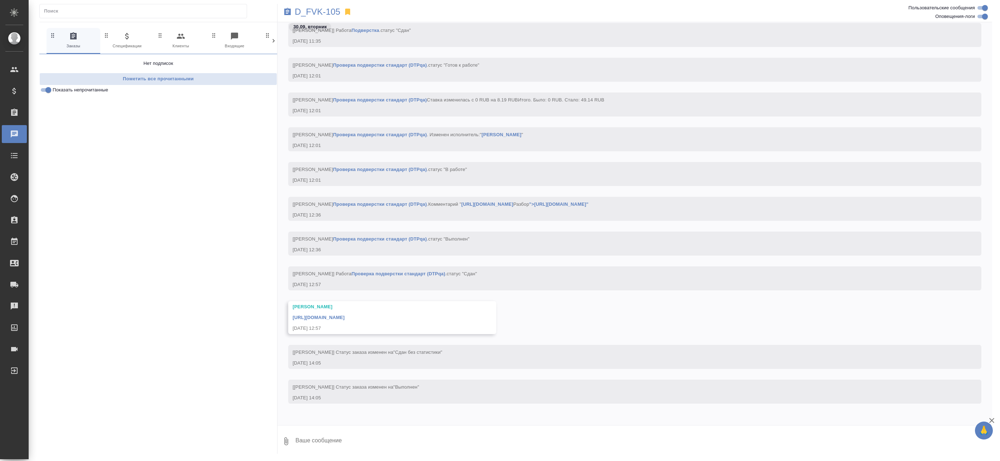
click at [67, 91] on span "Показать непрочитанные" at bounding box center [81, 89] width 56 height 7
click at [61, 91] on input "Показать непрочитанные" at bounding box center [48, 90] width 26 height 9
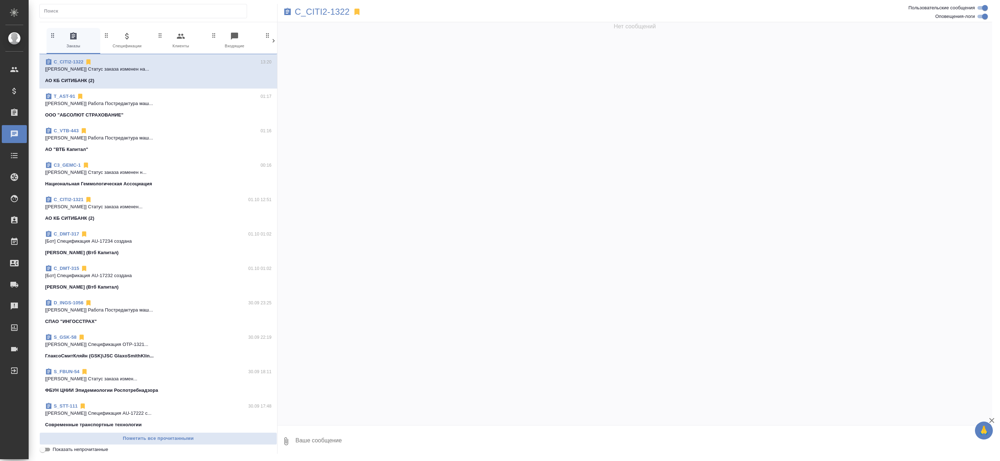
scroll to position [0, 0]
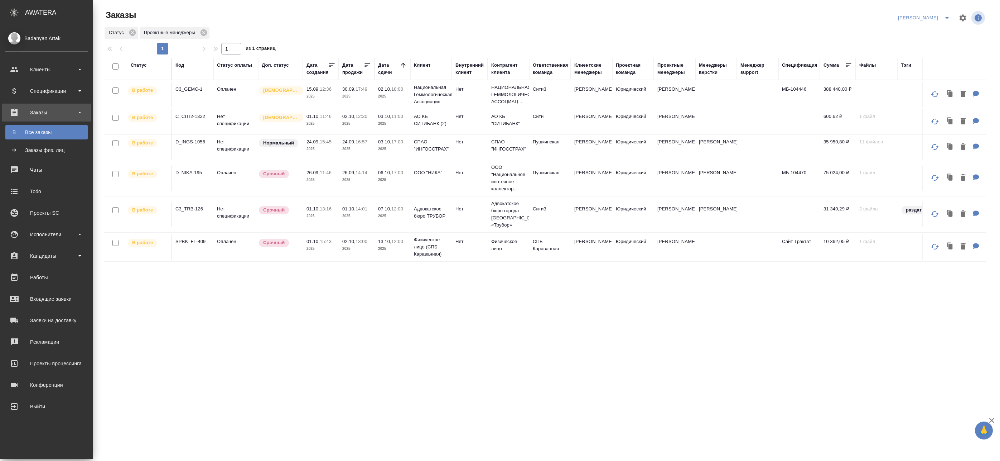
click at [946, 18] on icon "split button" at bounding box center [948, 18] width 4 height 2
click at [940, 34] on li "leagal" at bounding box center [933, 32] width 31 height 11
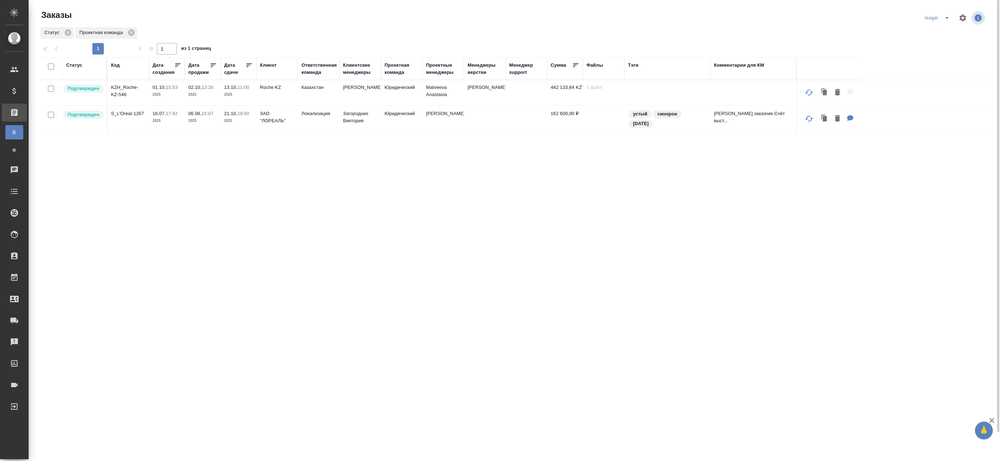
click at [297, 261] on div "Статус Код Дата создания Дата продажи Дата сдачи Клиент Ответственная команда К…" at bounding box center [512, 273] width 947 height 430
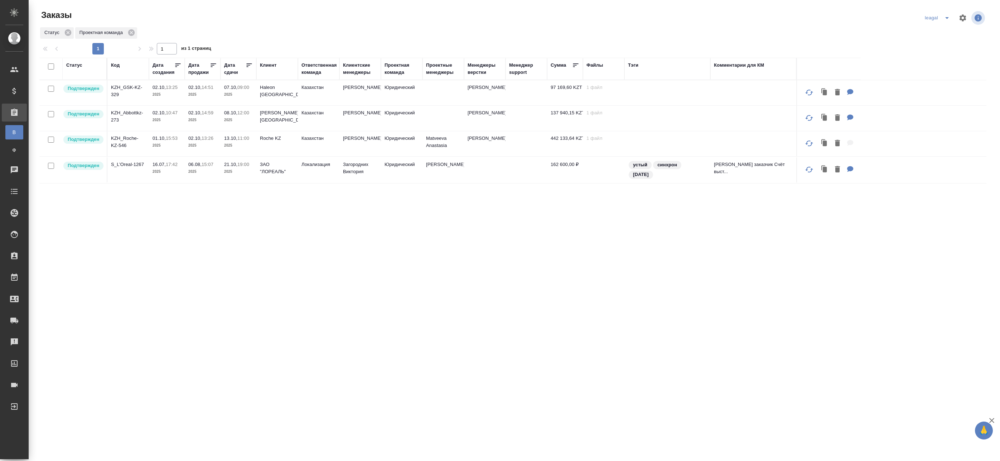
click at [422, 95] on td "Юридический" at bounding box center [402, 92] width 42 height 25
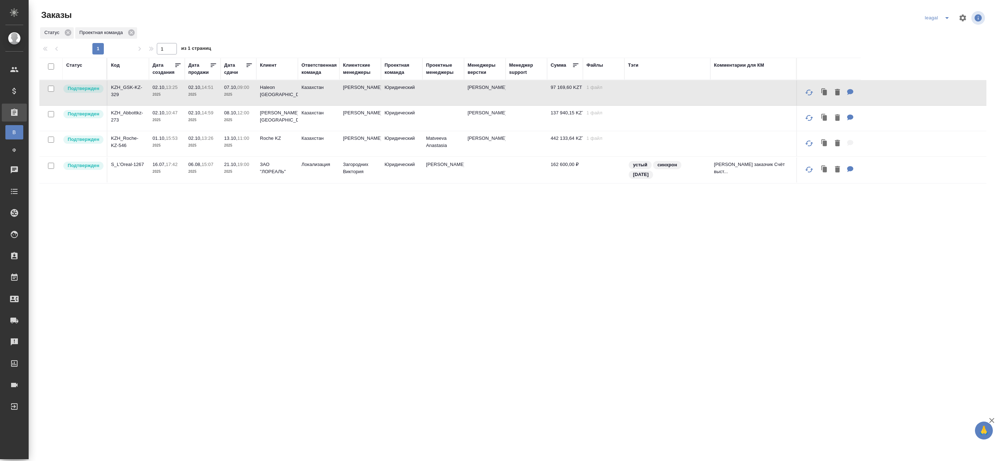
click at [422, 95] on td "Юридический" at bounding box center [402, 92] width 42 height 25
click at [421, 99] on td "Юридический" at bounding box center [402, 92] width 42 height 25
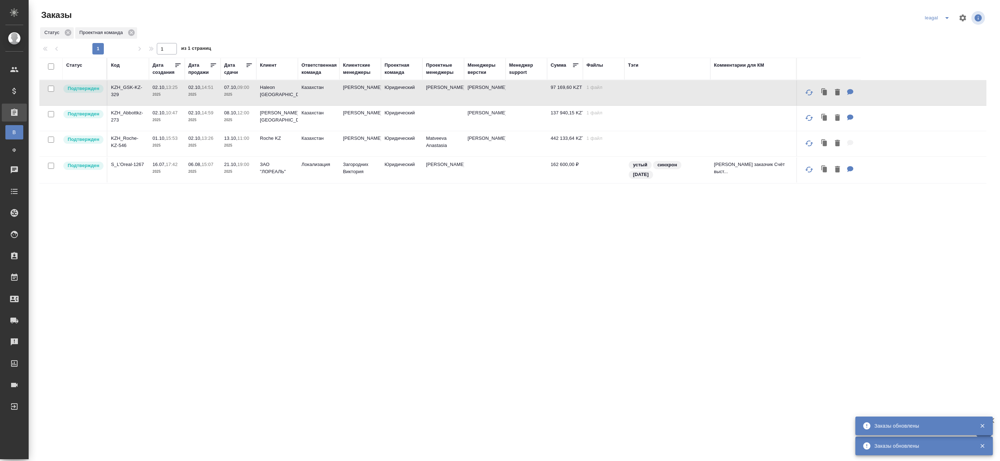
click at [295, 120] on td "Abbott Kazakhstan" at bounding box center [277, 118] width 42 height 25
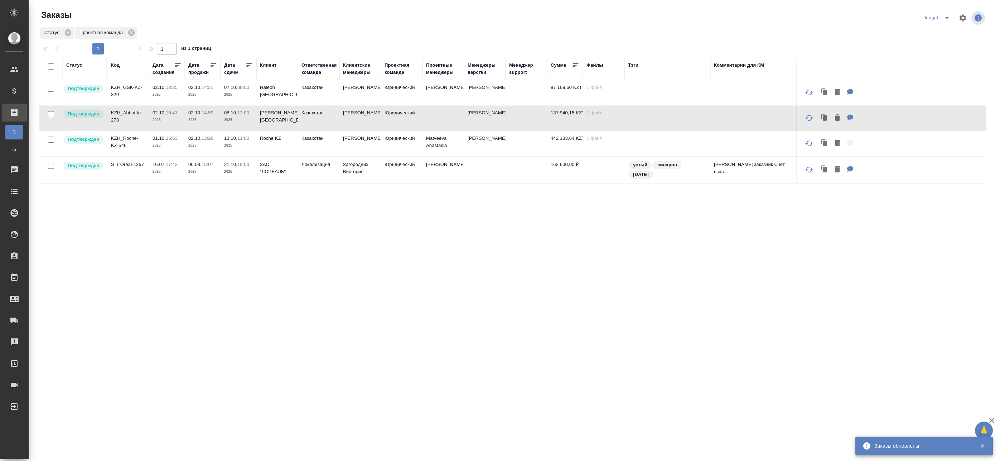
click at [364, 121] on td "Кошербаева Назерке" at bounding box center [361, 118] width 42 height 25
drag, startPoint x: 450, startPoint y: 141, endPoint x: 460, endPoint y: 145, distance: 10.3
click at [451, 141] on td "Matveeva Anastasia" at bounding box center [444, 143] width 42 height 25
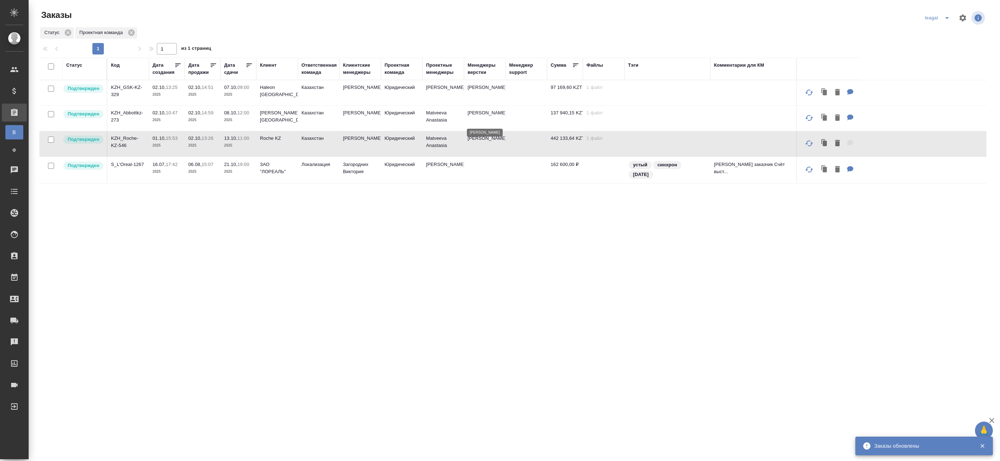
click at [475, 116] on p "Петрова Валерия" at bounding box center [485, 112] width 34 height 7
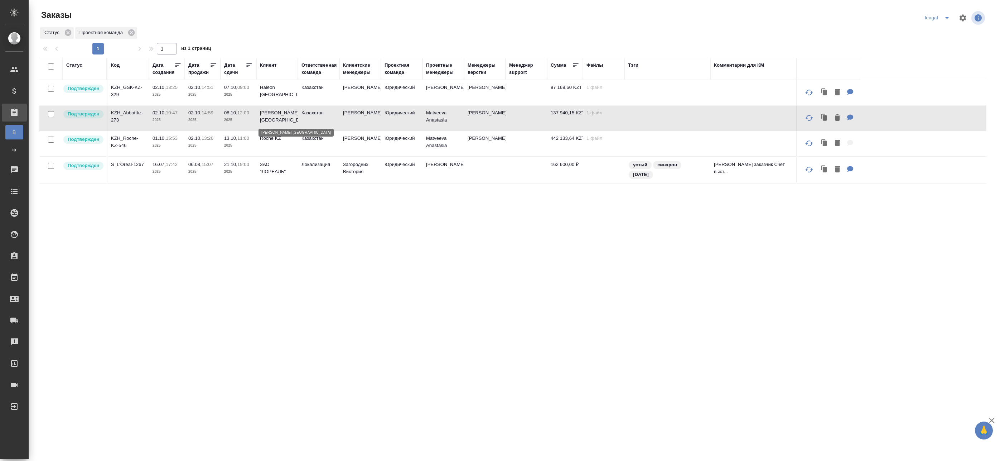
click at [287, 118] on p "Abbott Kazakhstan" at bounding box center [277, 116] width 34 height 14
click at [302, 87] on td "Казахстан" at bounding box center [319, 92] width 42 height 25
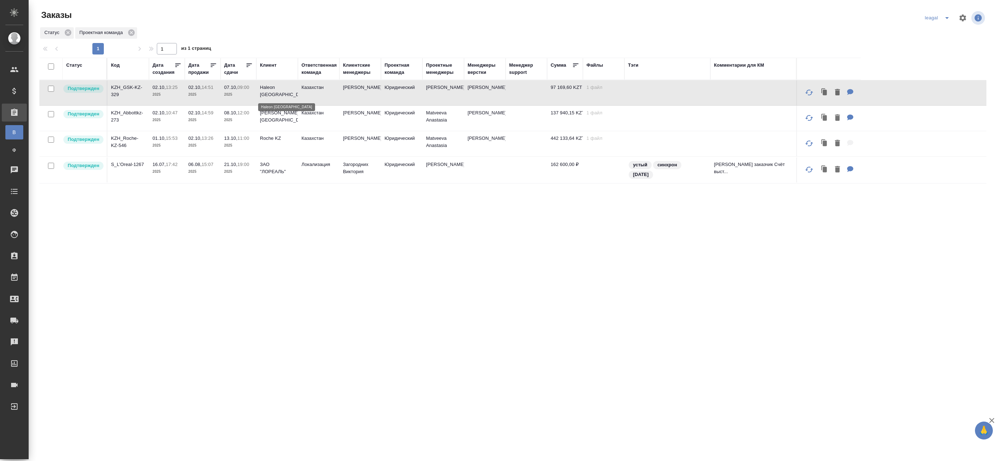
click at [280, 90] on p "Haleon [GEOGRAPHIC_DATA]" at bounding box center [277, 91] width 34 height 14
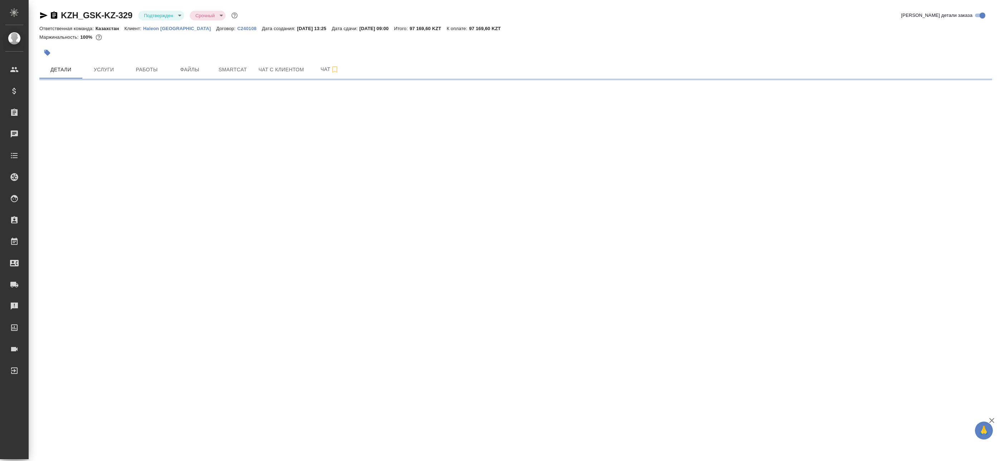
select select "RU"
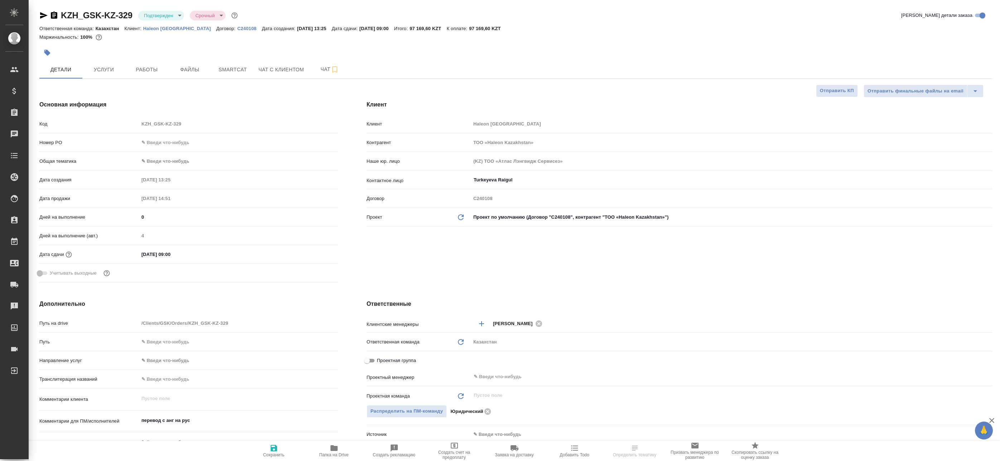
type textarea "x"
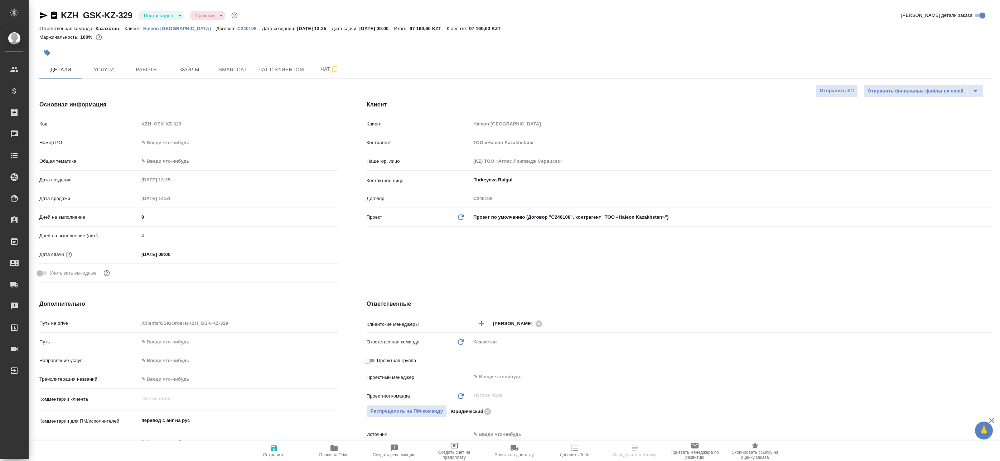
type textarea "x"
click at [176, 29] on p "Haleon [GEOGRAPHIC_DATA]" at bounding box center [179, 28] width 73 height 5
type textarea "x"
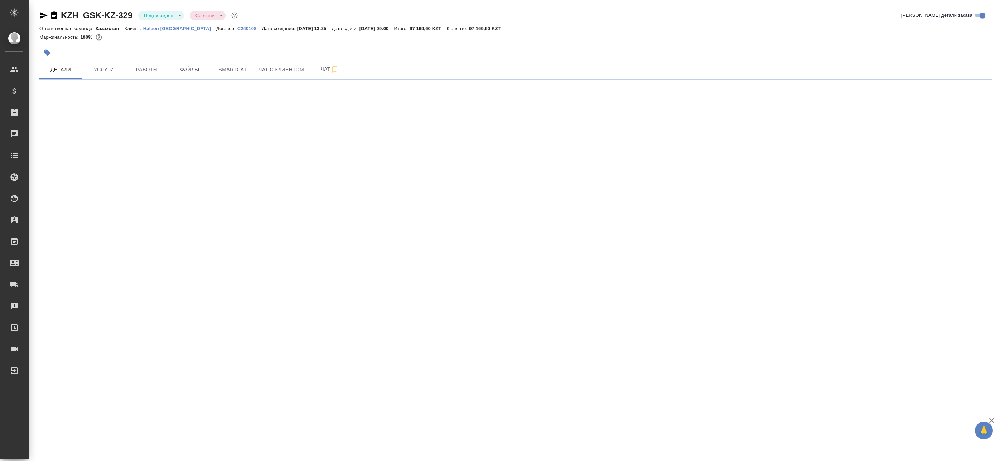
select select "RU"
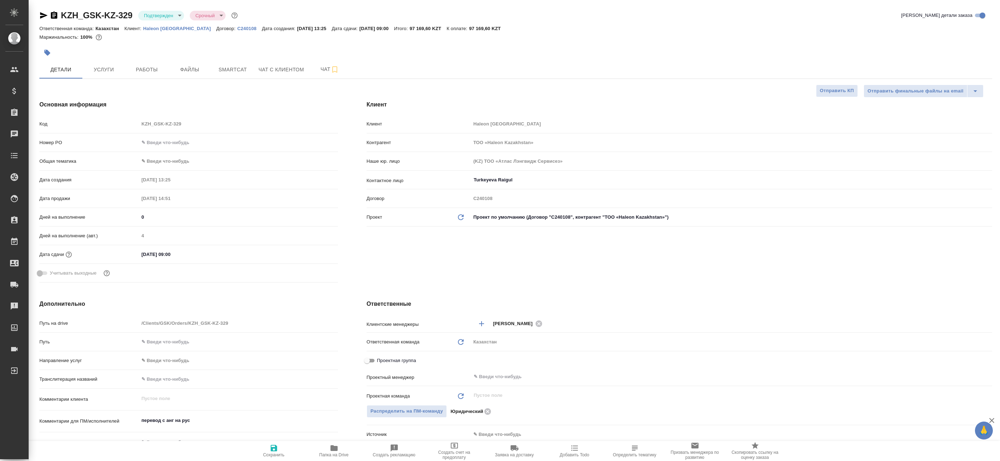
type textarea "x"
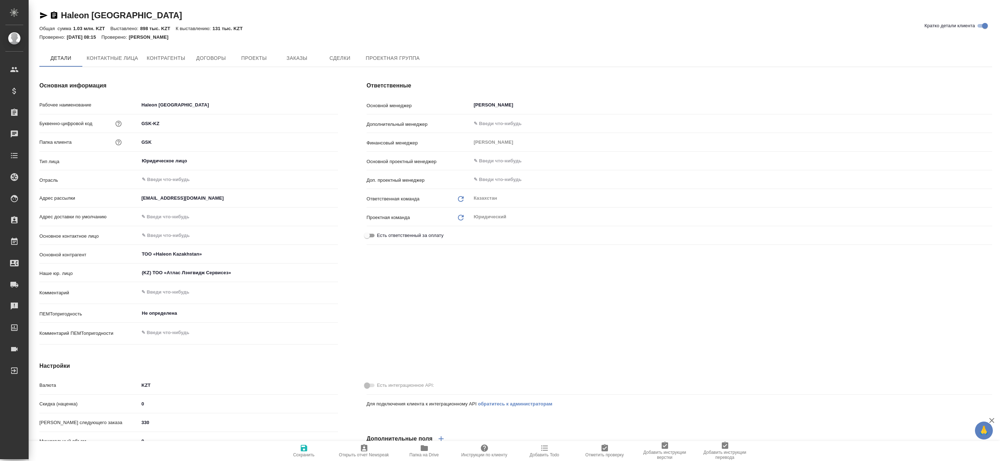
type textarea "x"
click at [53, 15] on icon "button" at bounding box center [54, 14] width 6 height 7
type textarea "x"
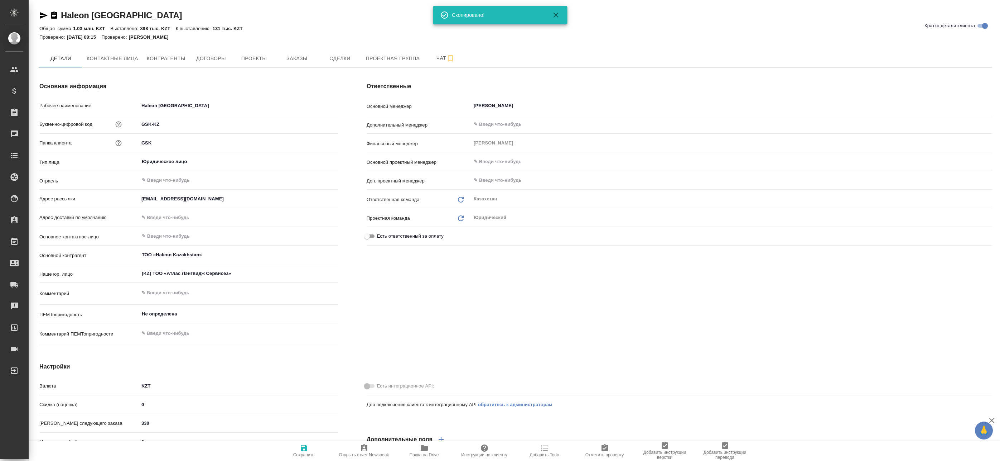
type textarea "x"
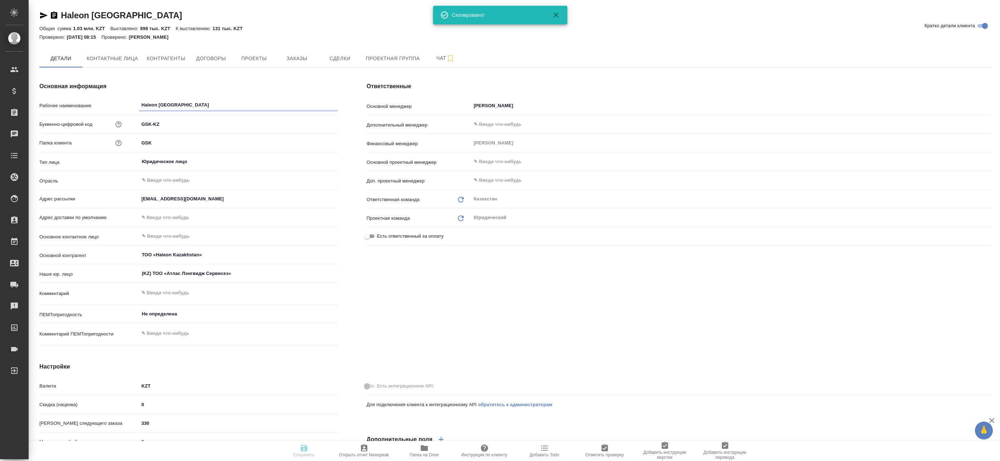
type textarea "x"
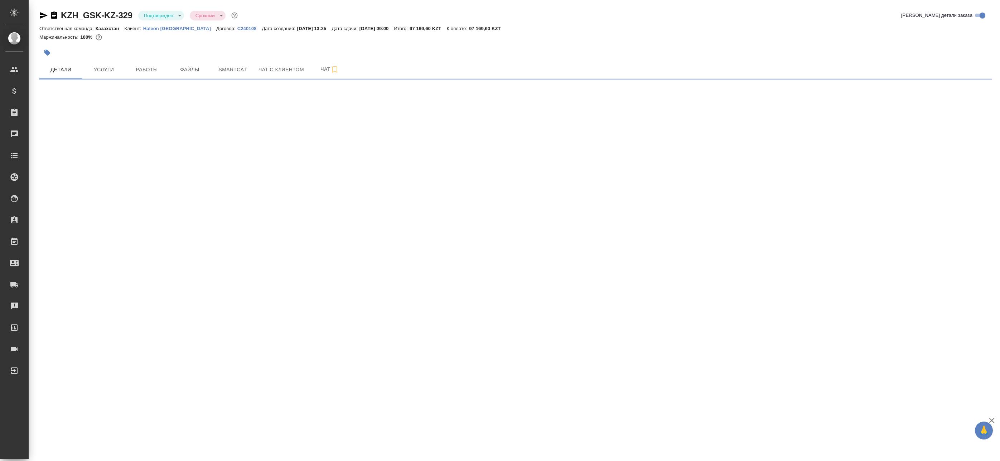
select select "RU"
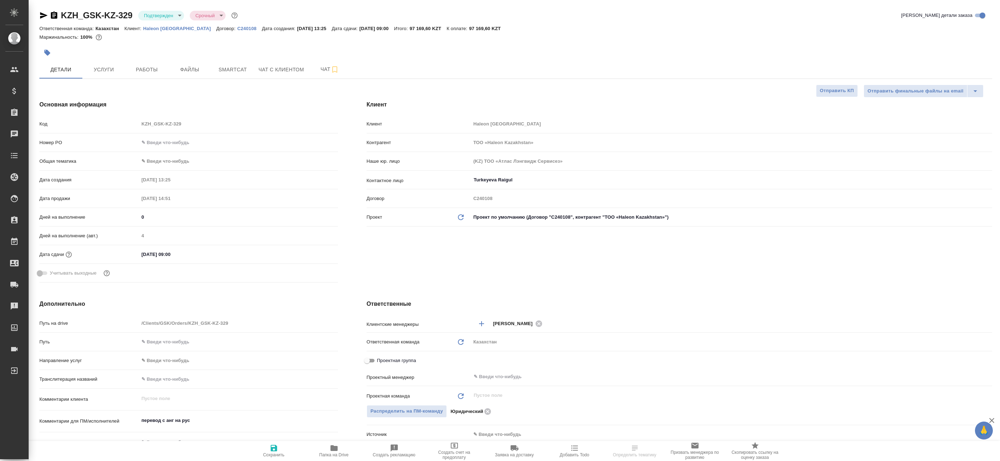
type textarea "x"
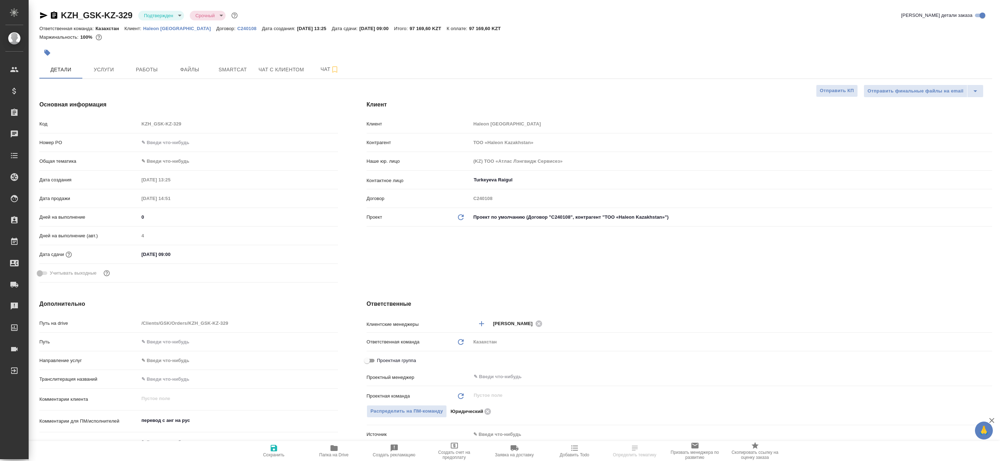
type textarea "x"
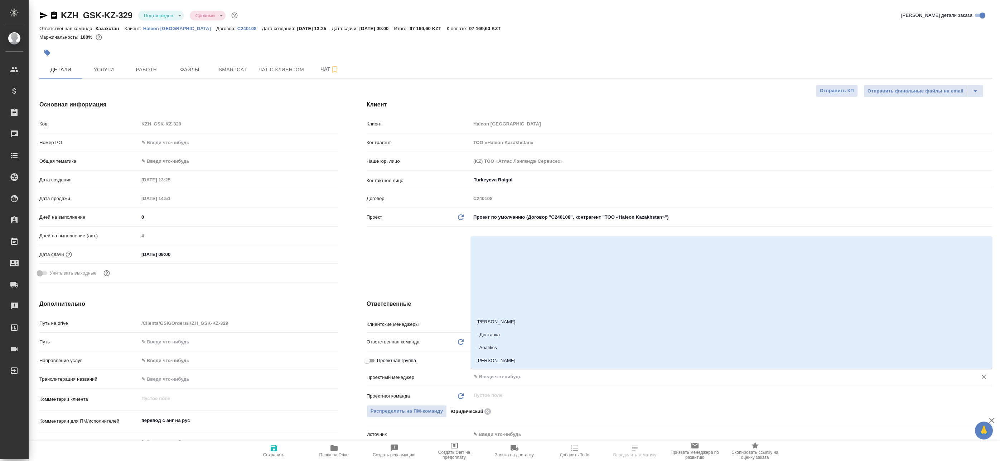
click at [502, 377] on input "text" at bounding box center [719, 376] width 493 height 9
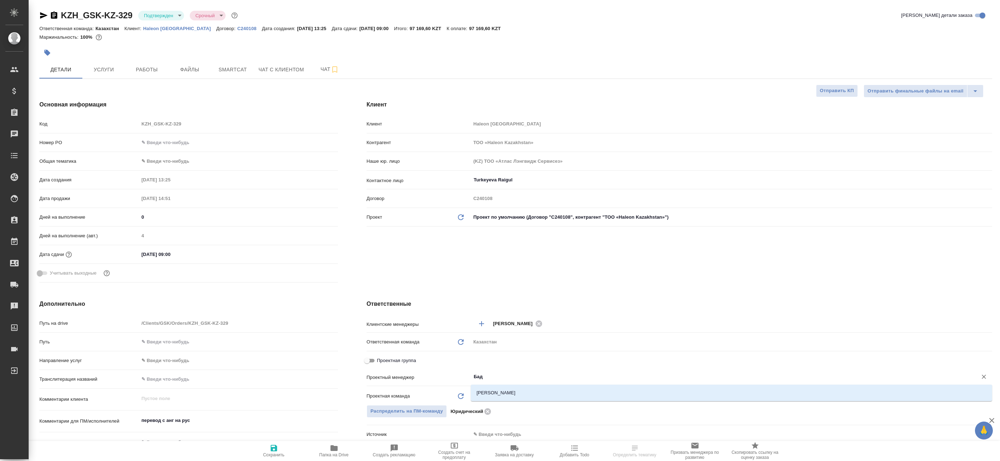
type input "Бада"
click at [511, 395] on li "[PERSON_NAME]" at bounding box center [732, 392] width 522 height 13
type textarea "x"
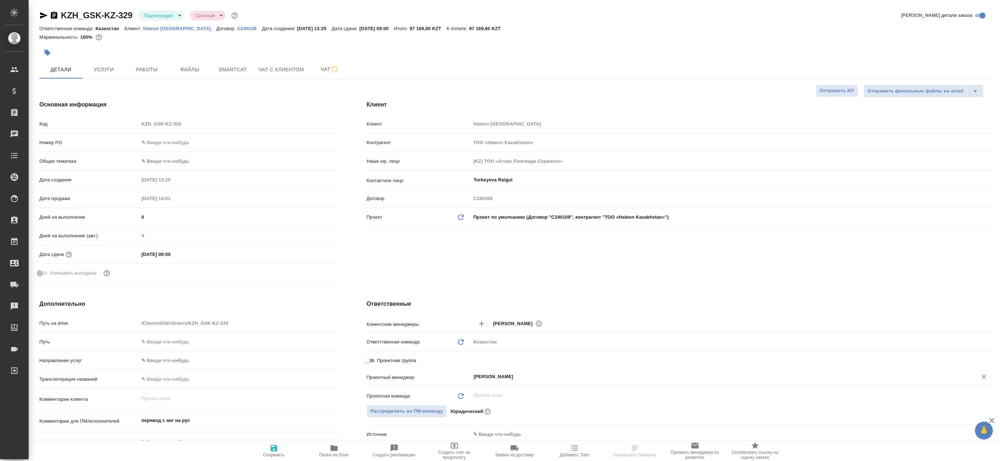
type input "[PERSON_NAME]"
click at [277, 451] on icon "button" at bounding box center [274, 447] width 9 height 9
type textarea "x"
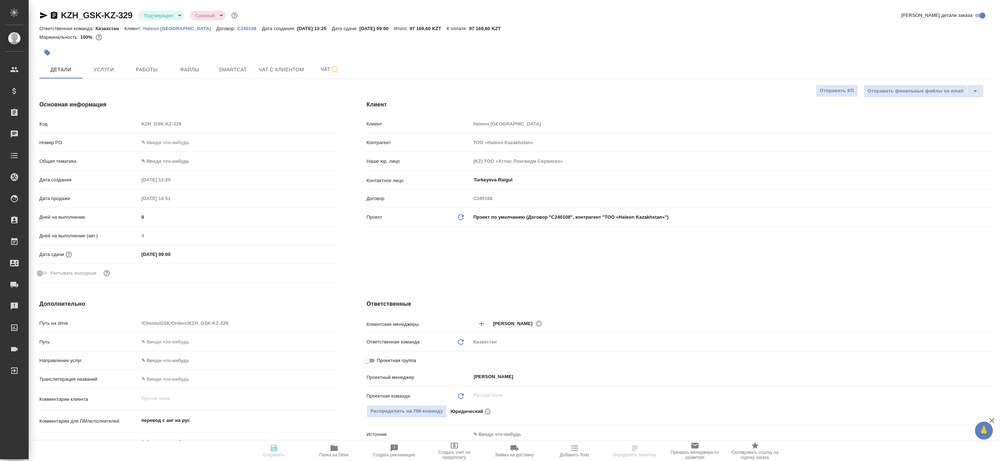
type textarea "x"
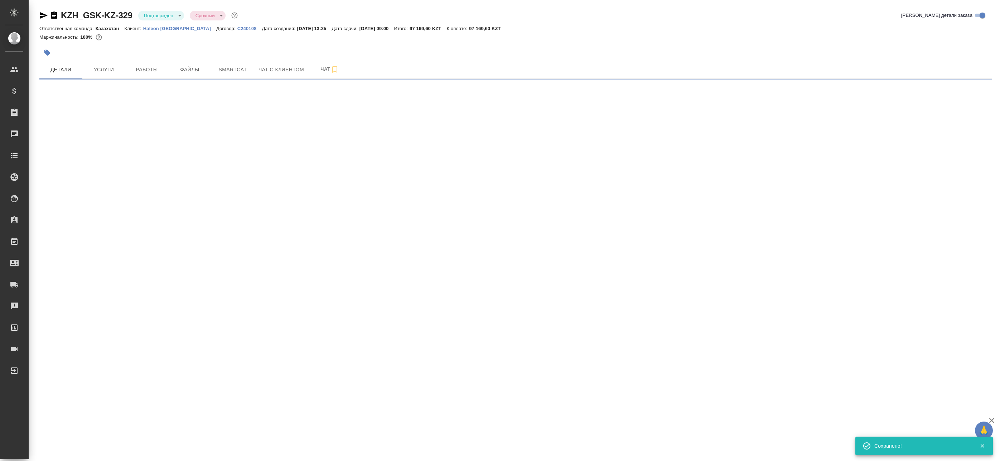
select select "RU"
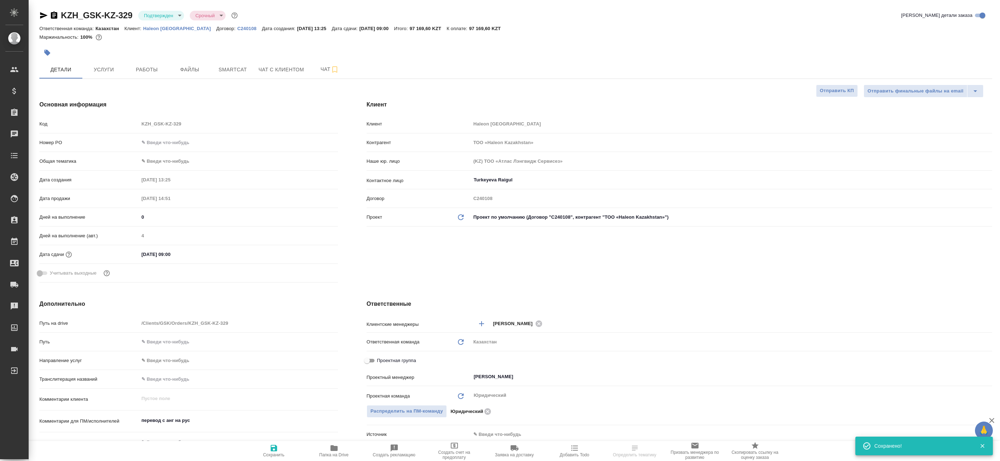
type textarea "x"
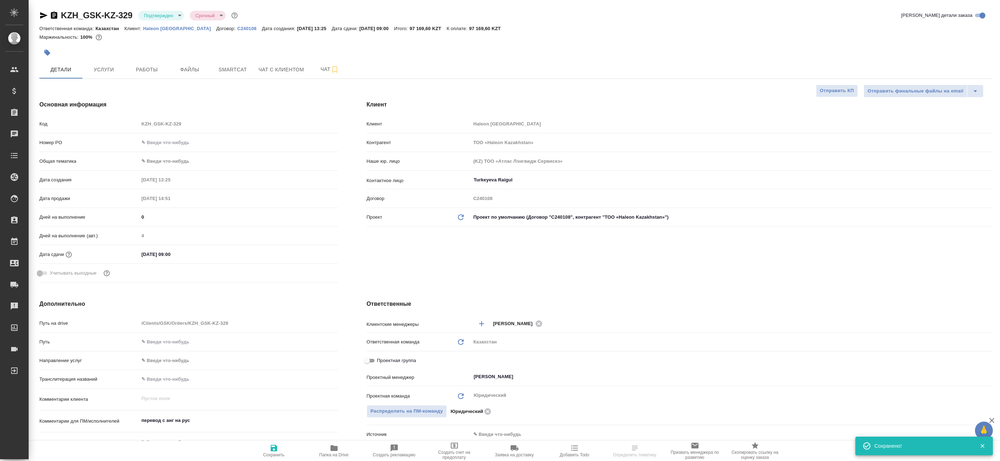
type textarea "x"
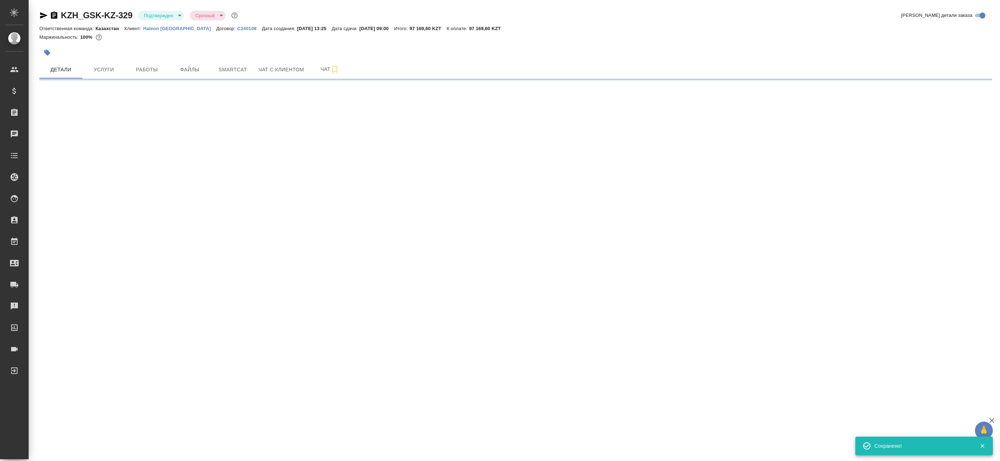
select select "RU"
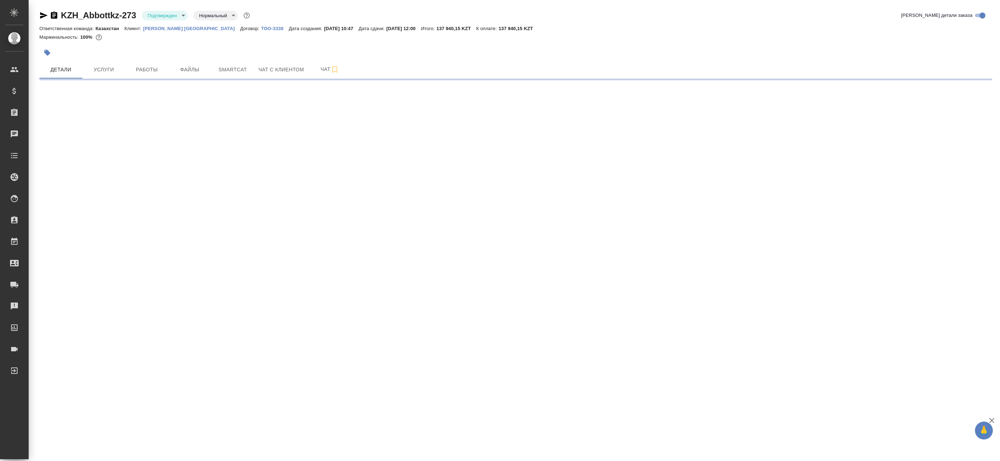
select select "RU"
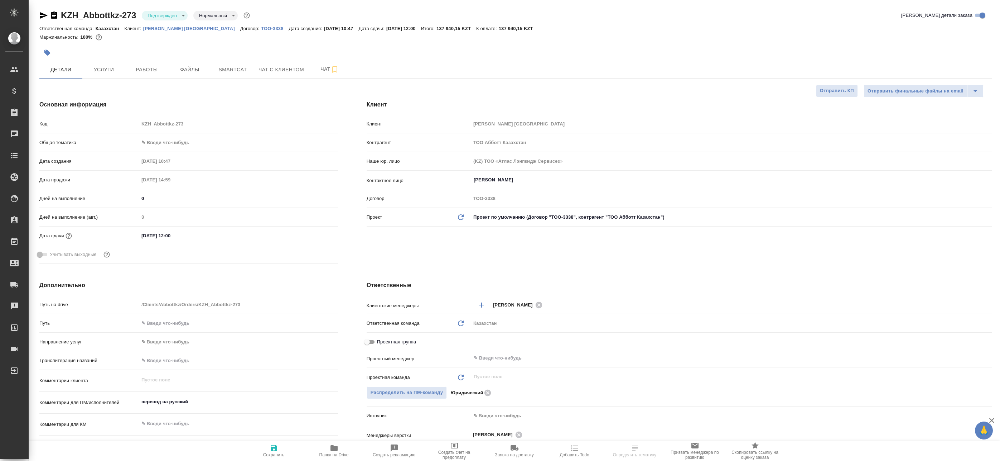
type textarea "x"
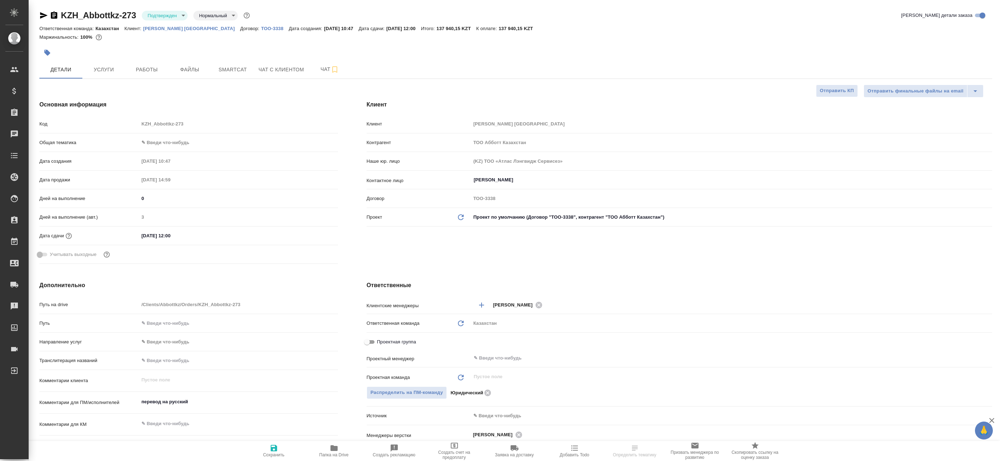
type textarea "x"
click at [57, 15] on icon "button" at bounding box center [54, 14] width 6 height 7
type textarea "x"
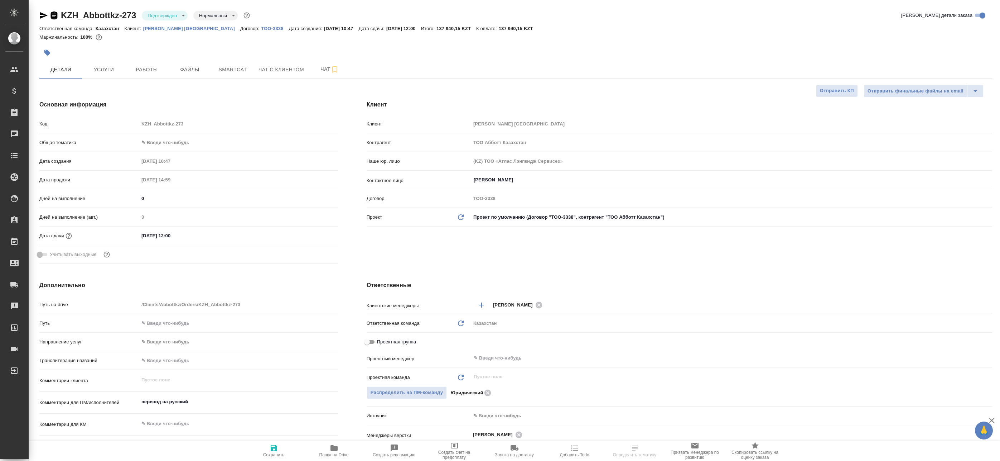
type textarea "x"
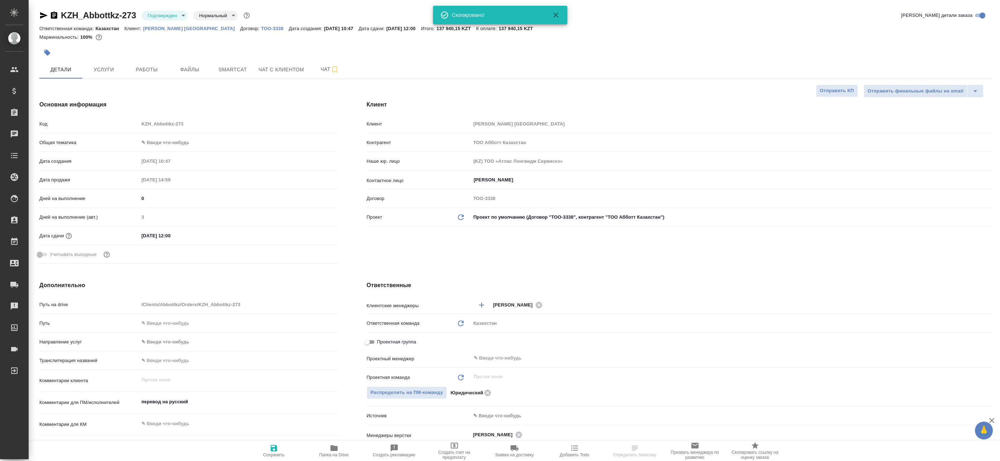
type textarea "x"
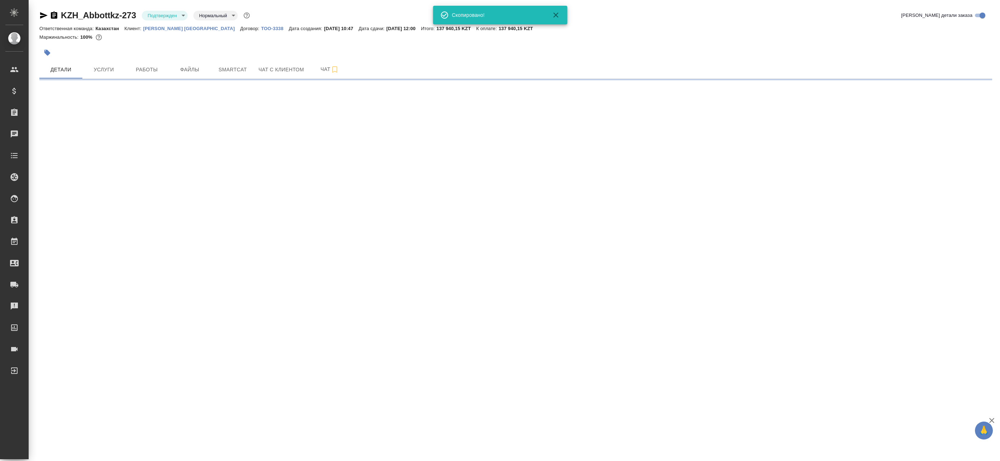
select select "RU"
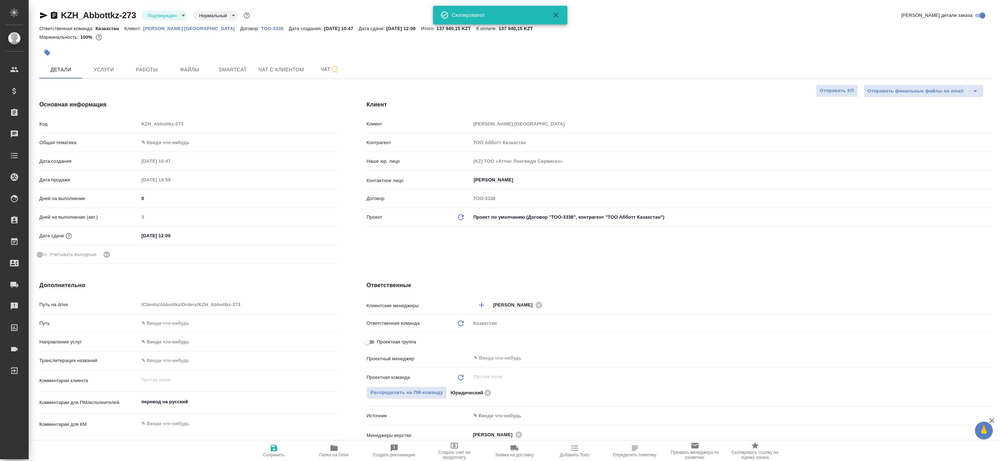
type textarea "x"
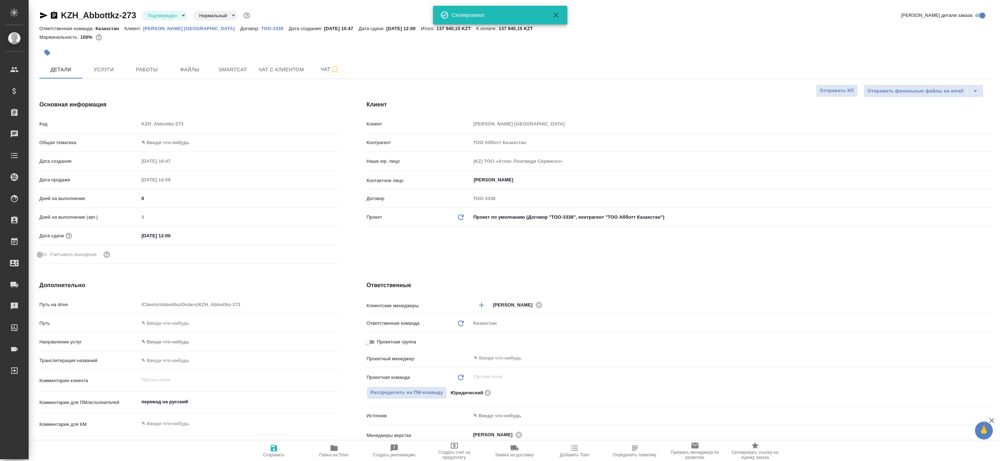
type textarea "x"
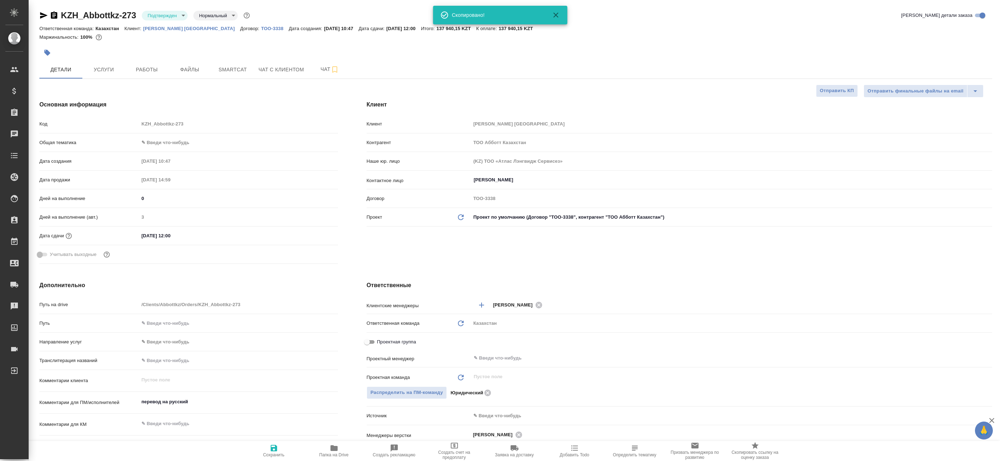
type textarea "x"
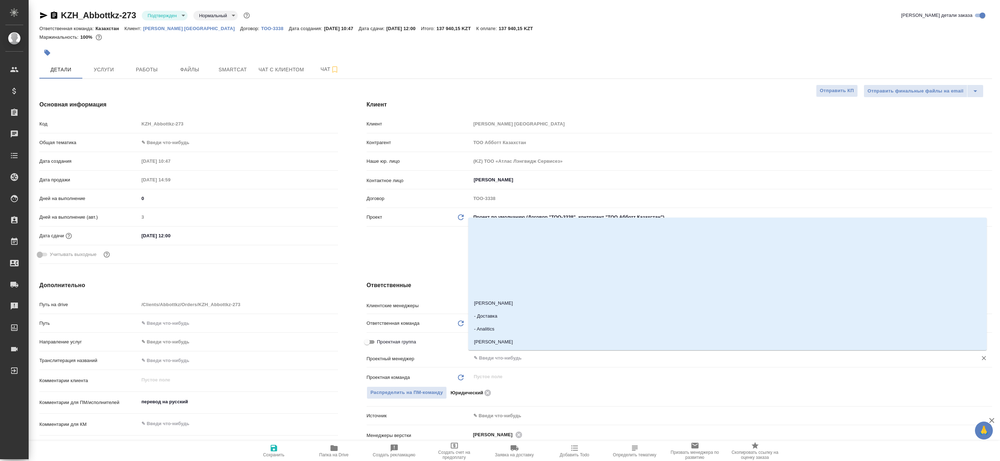
click at [496, 357] on input "text" at bounding box center [719, 358] width 493 height 9
type input "Mat"
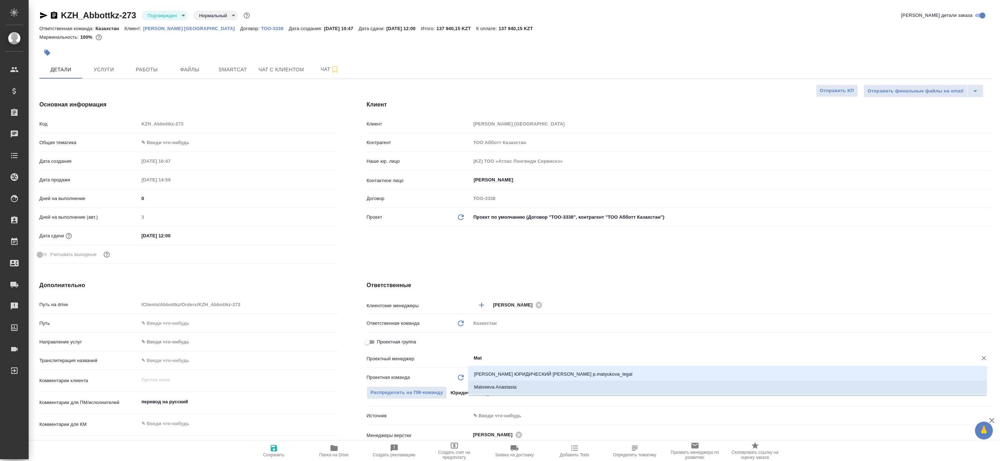
click at [501, 389] on li "Matveeva Anastasia" at bounding box center [728, 386] width 519 height 13
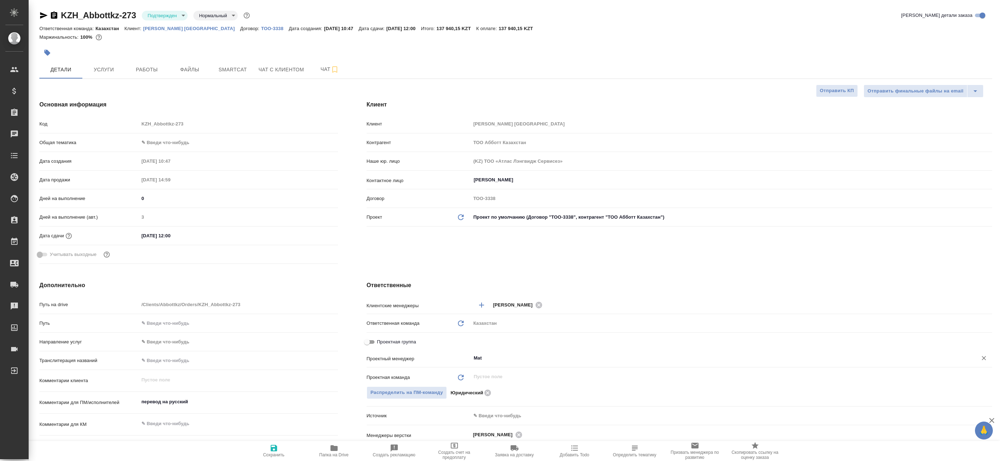
type textarea "x"
type input "Matveeva Anastasia"
click at [276, 446] on icon "button" at bounding box center [274, 448] width 6 height 6
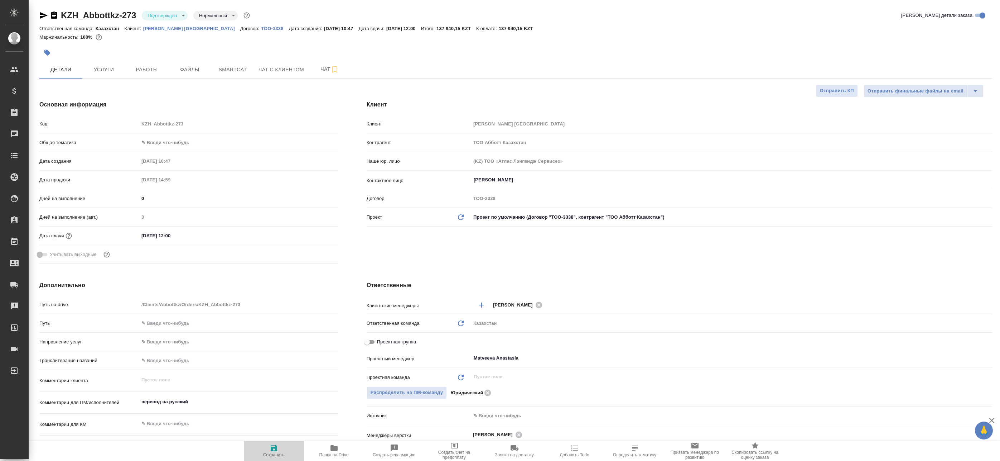
type textarea "x"
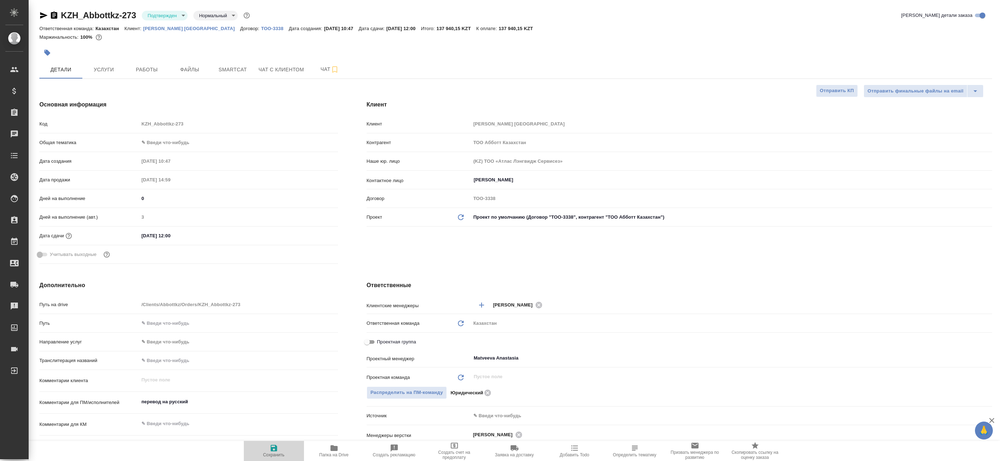
type textarea "x"
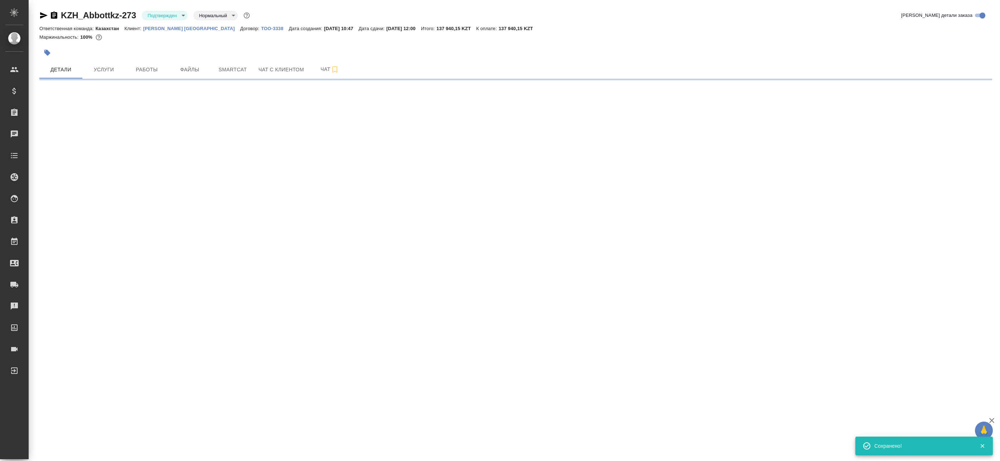
select select "RU"
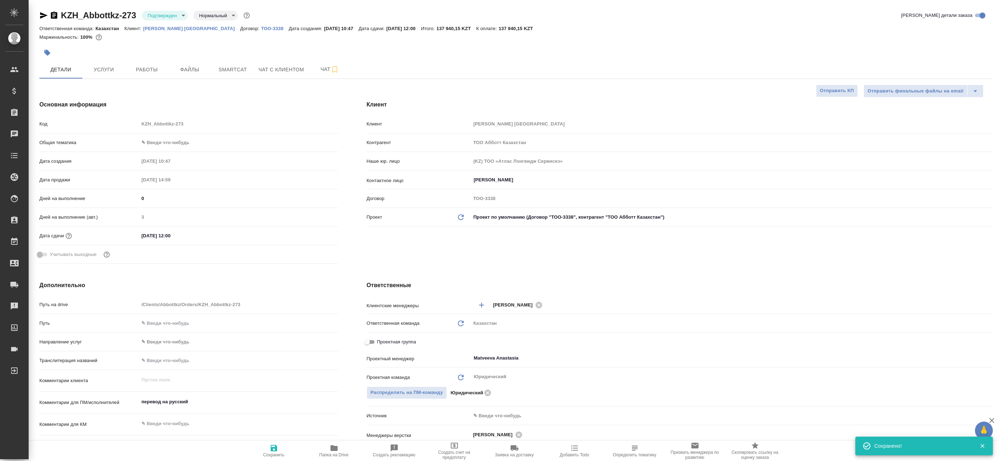
type textarea "x"
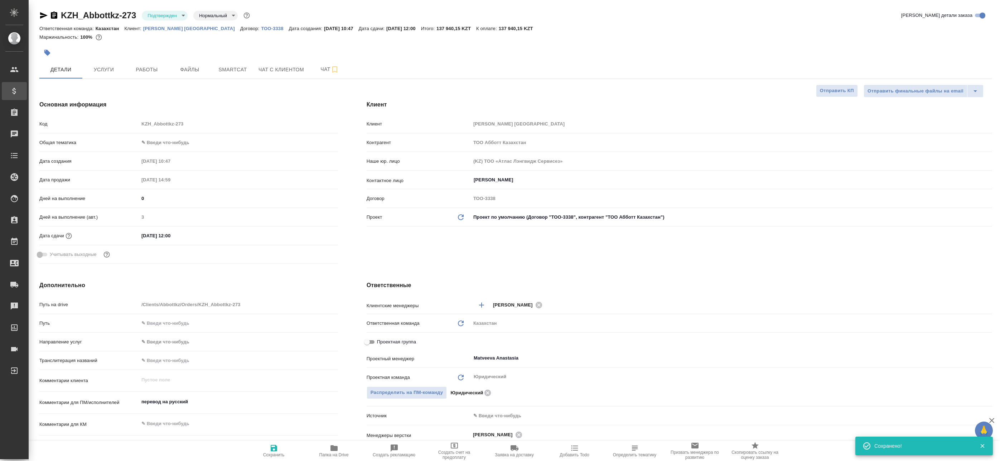
type textarea "x"
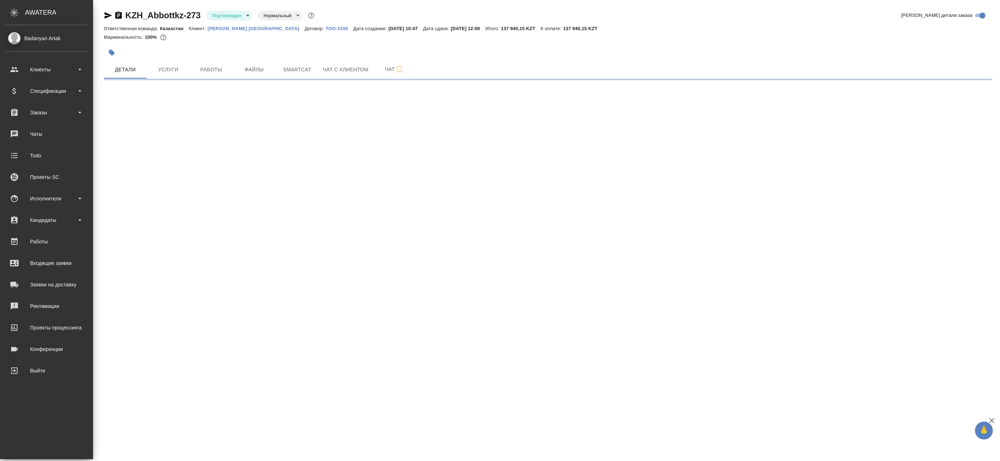
select select "RU"
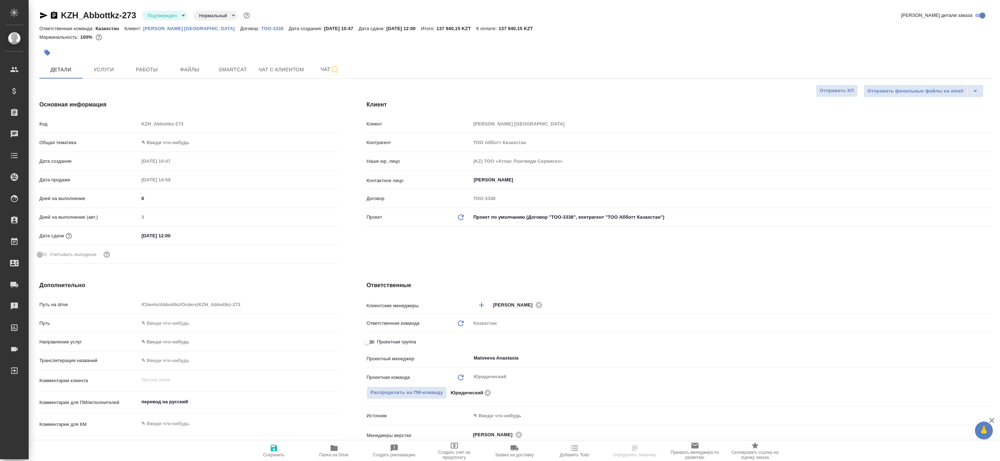
type textarea "x"
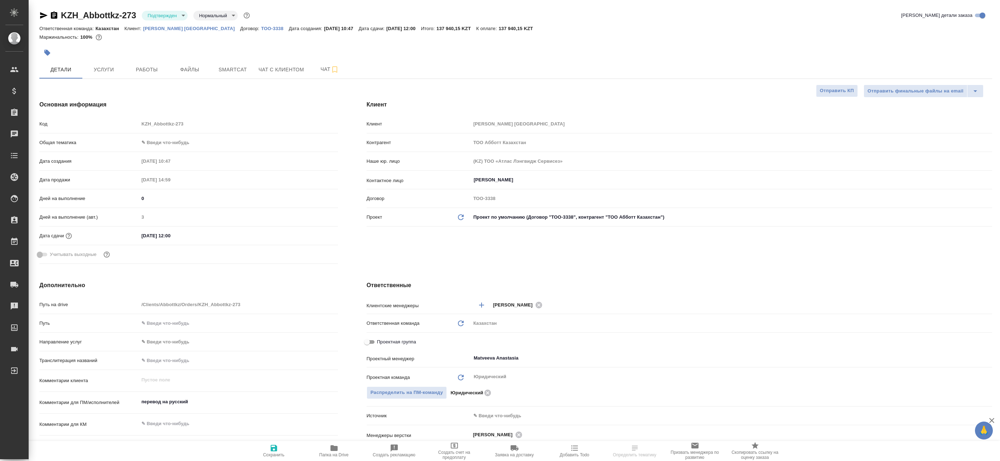
type textarea "x"
click at [45, 14] on icon "button" at bounding box center [43, 15] width 9 height 9
type textarea "x"
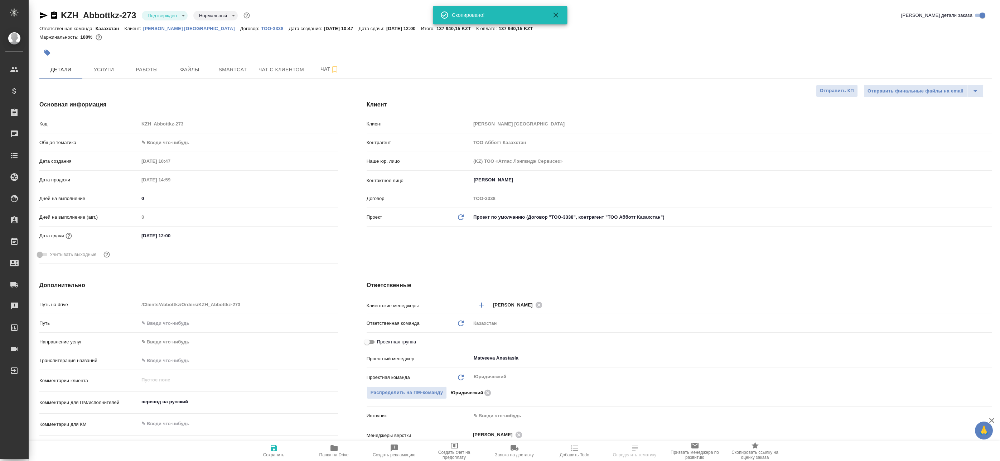
select select "RU"
type textarea "x"
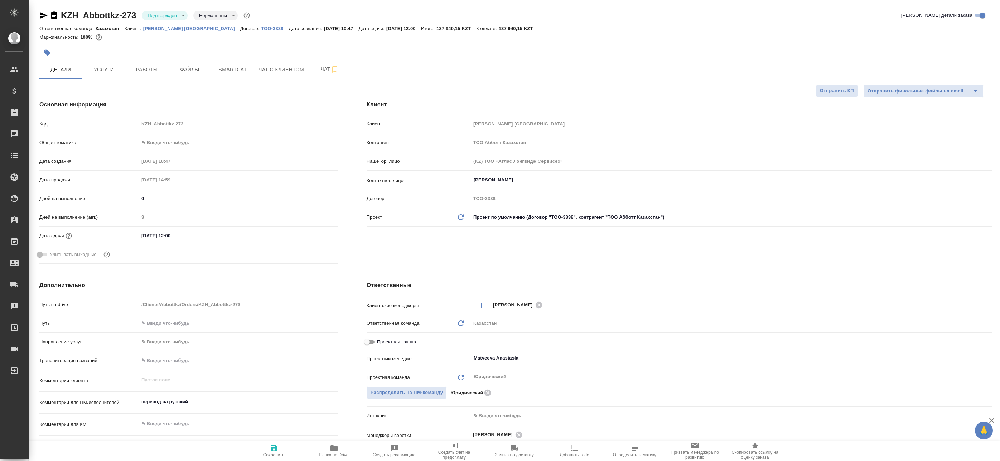
type textarea "x"
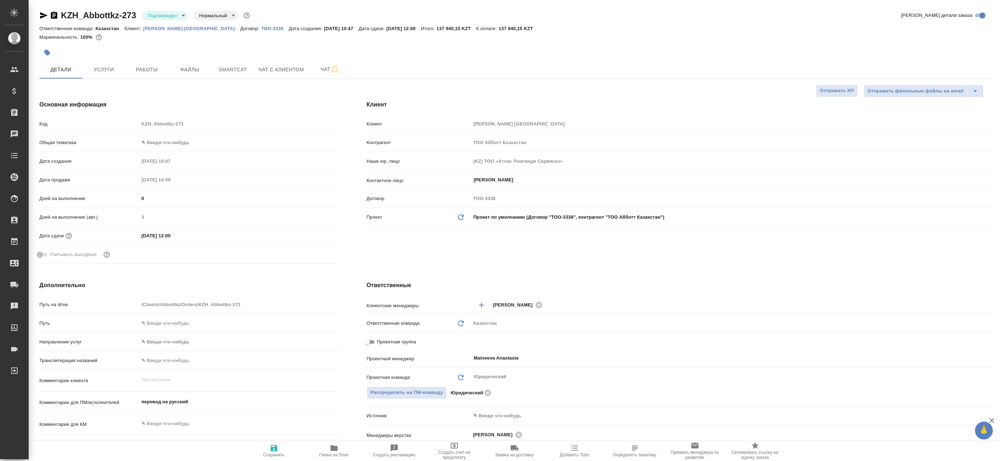
type textarea "x"
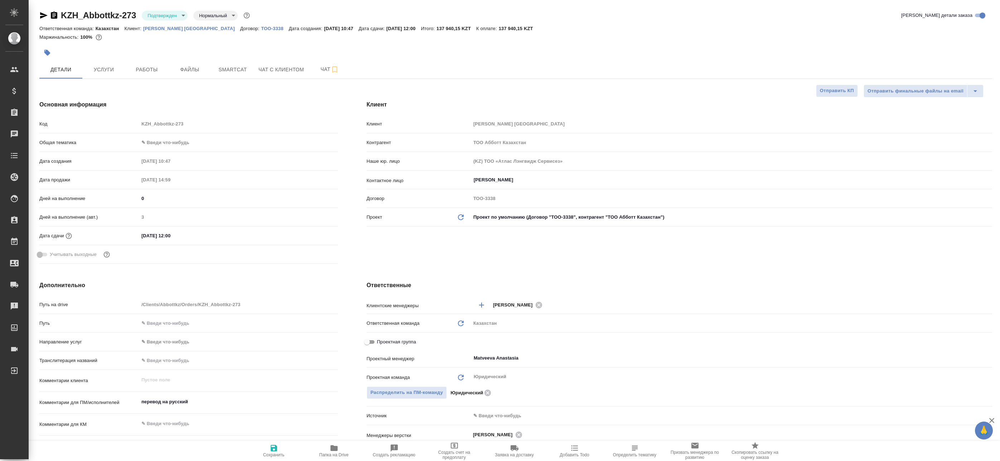
type textarea "x"
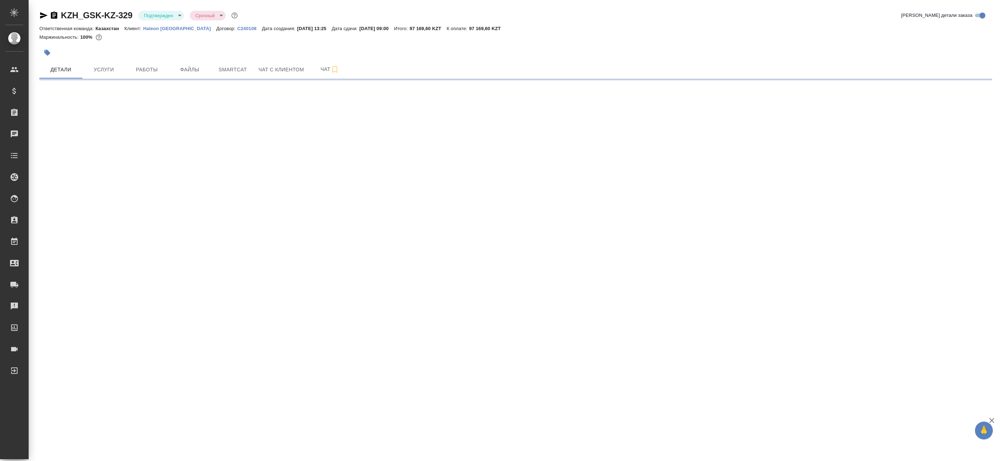
select select "RU"
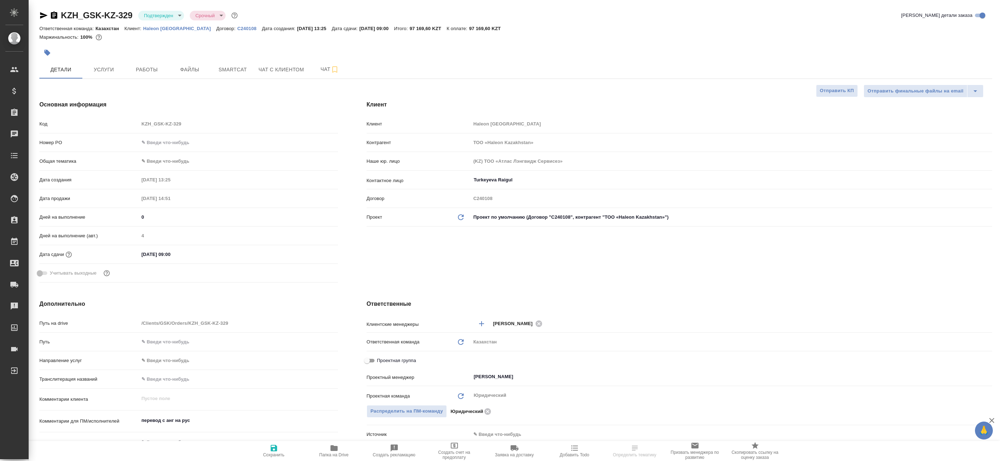
type textarea "x"
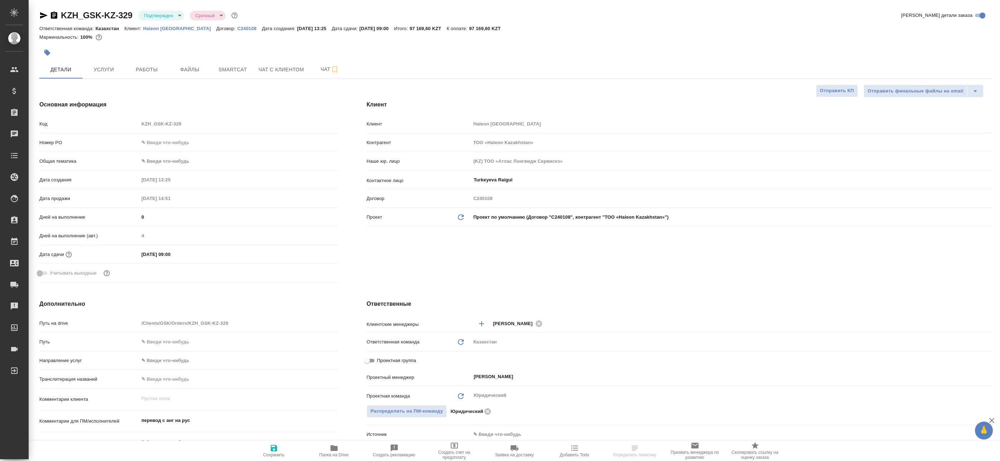
type textarea "x"
click at [316, 74] on button "Чат" at bounding box center [329, 70] width 43 height 18
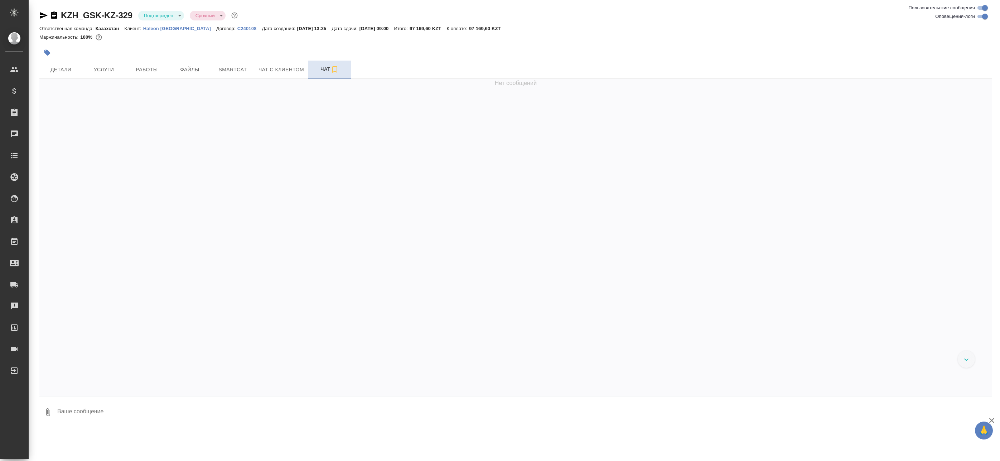
scroll to position [286, 0]
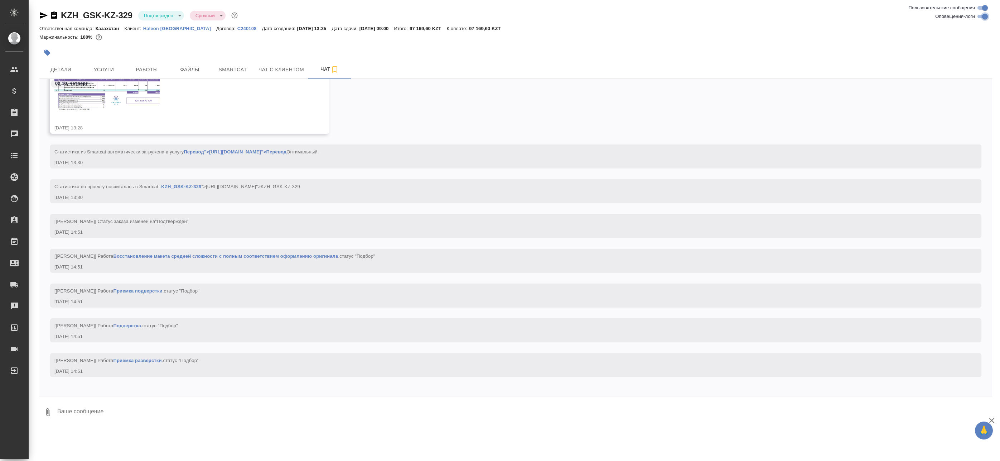
click at [984, 17] on input "Оповещения-логи" at bounding box center [986, 16] width 26 height 9
checkbox input "false"
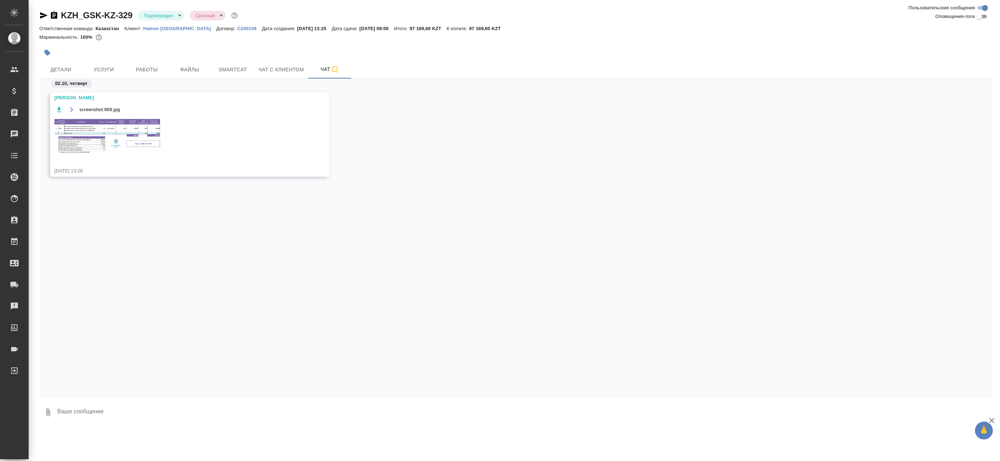
click at [102, 131] on img at bounding box center [107, 135] width 107 height 37
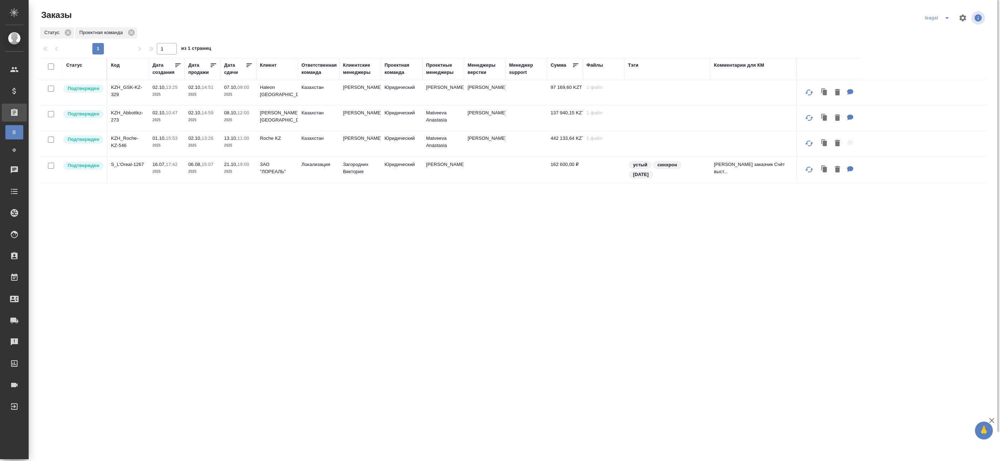
click at [274, 85] on p "Haleon [GEOGRAPHIC_DATA]" at bounding box center [277, 91] width 34 height 14
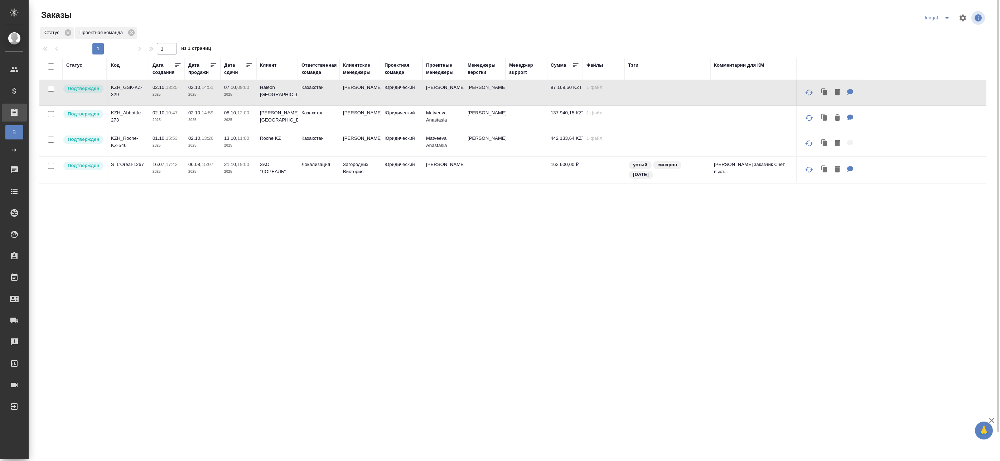
click at [318, 90] on td "Казахстан" at bounding box center [319, 92] width 42 height 25
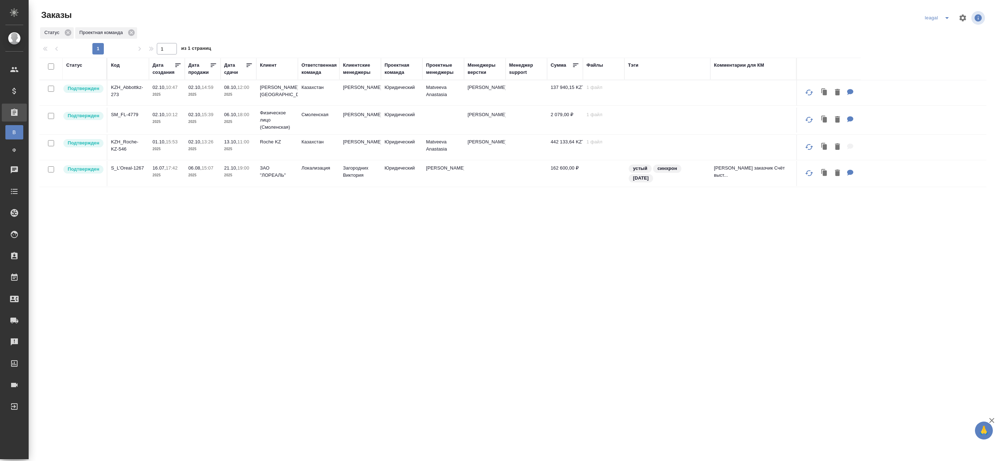
click at [388, 129] on td "Юридический" at bounding box center [402, 119] width 42 height 25
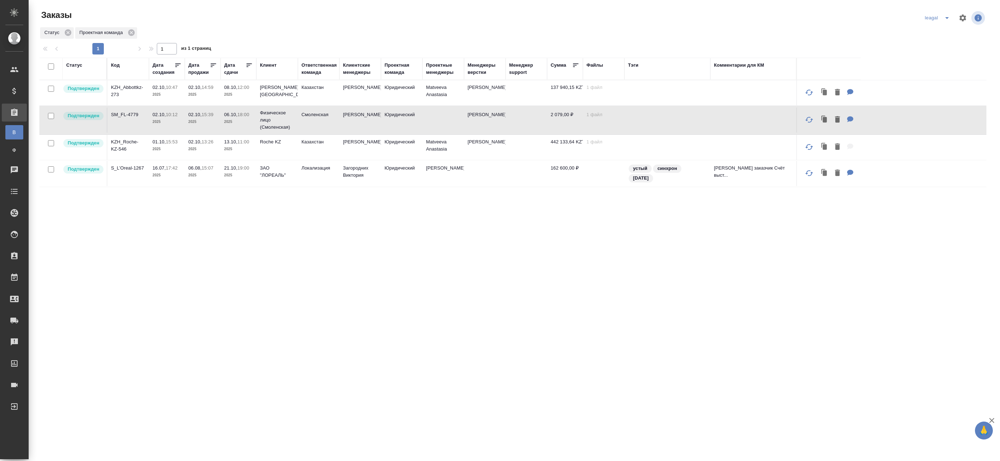
click at [409, 126] on td "Юридический" at bounding box center [402, 119] width 42 height 25
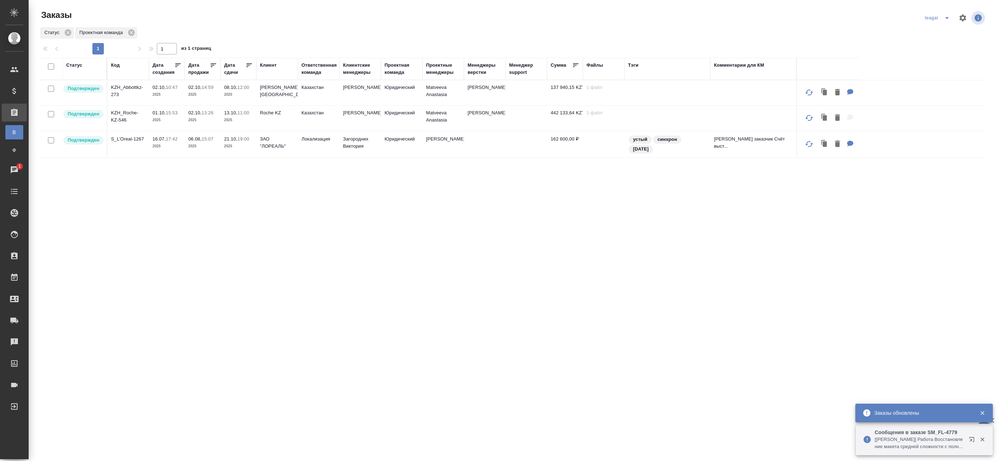
click at [946, 17] on icon "split button" at bounding box center [948, 18] width 4 height 2
click at [935, 32] on li "Артак" at bounding box center [943, 32] width 51 height 11
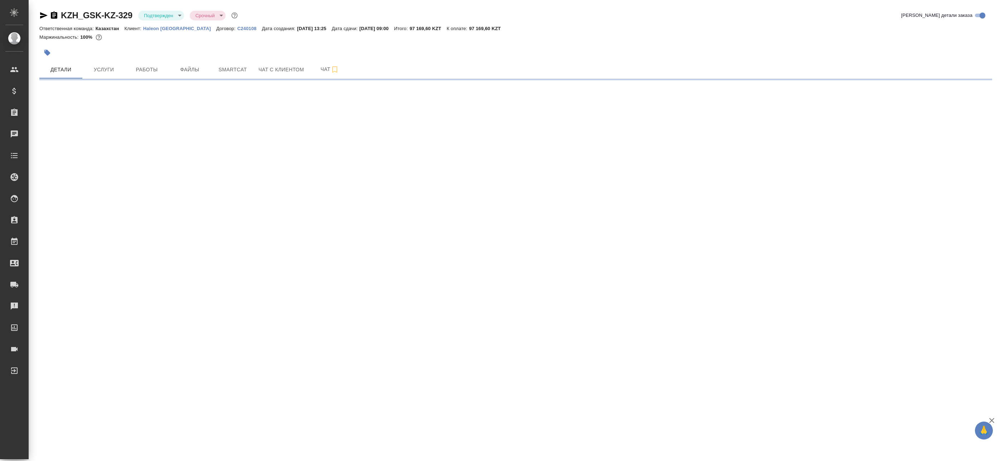
select select "RU"
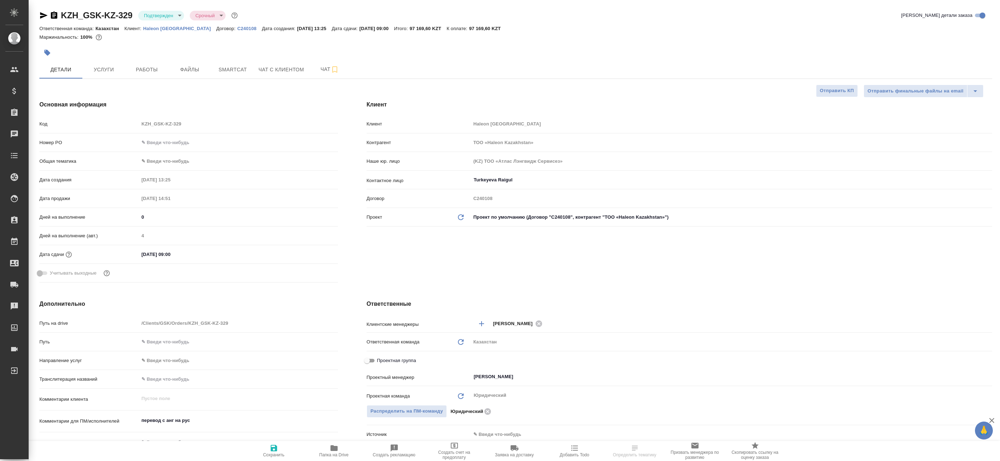
type textarea "x"
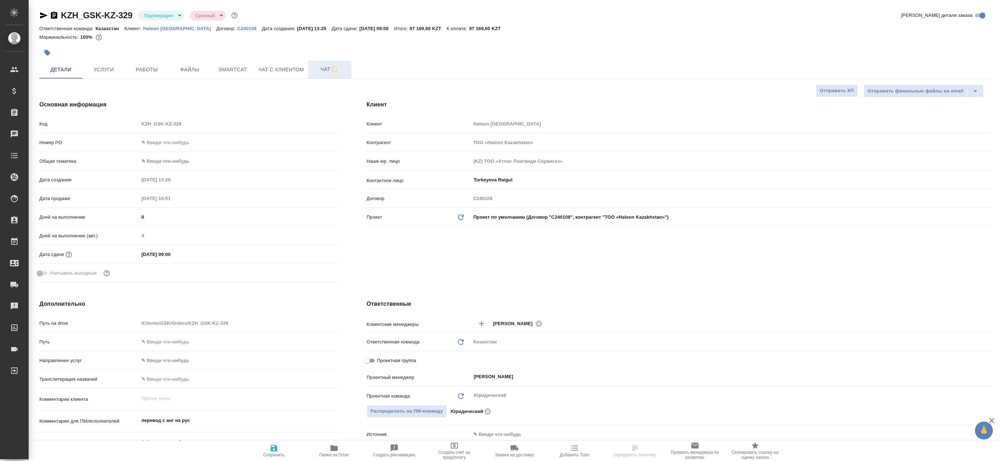
type textarea "x"
click at [323, 68] on span "Чат" at bounding box center [330, 69] width 34 height 9
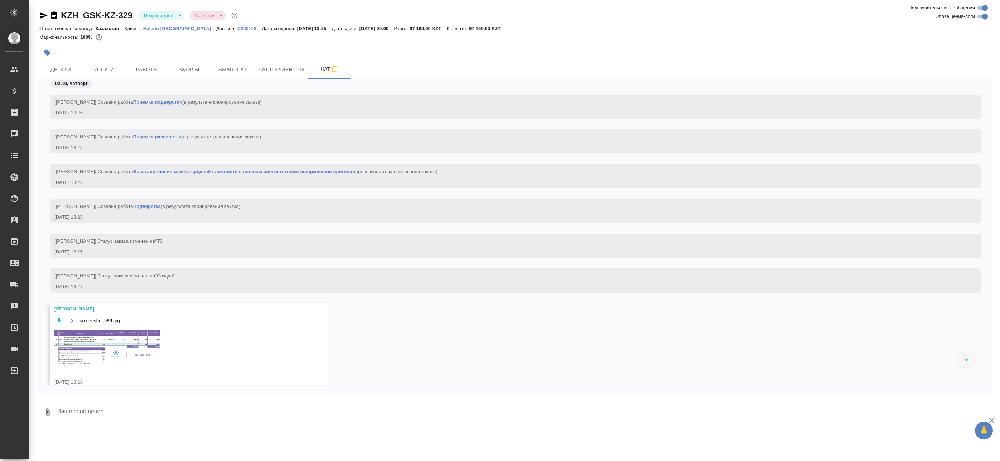
scroll to position [179, 0]
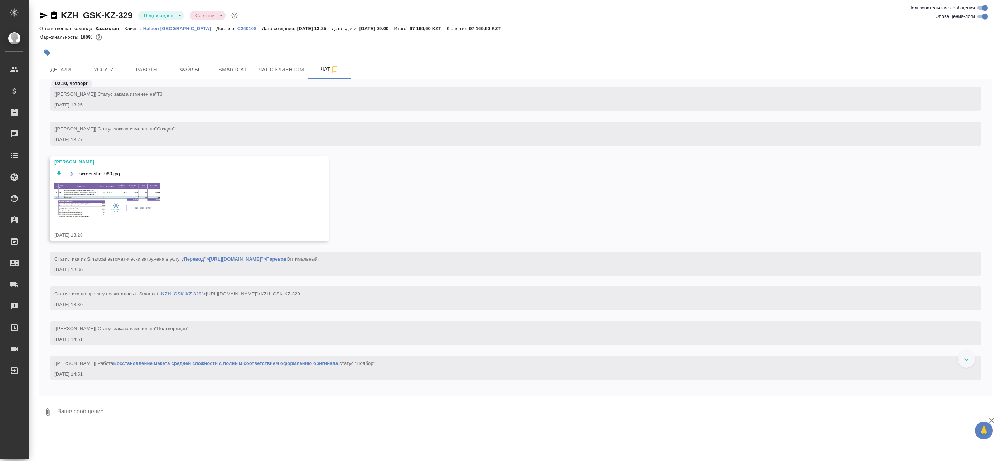
click at [96, 207] on img at bounding box center [107, 200] width 107 height 37
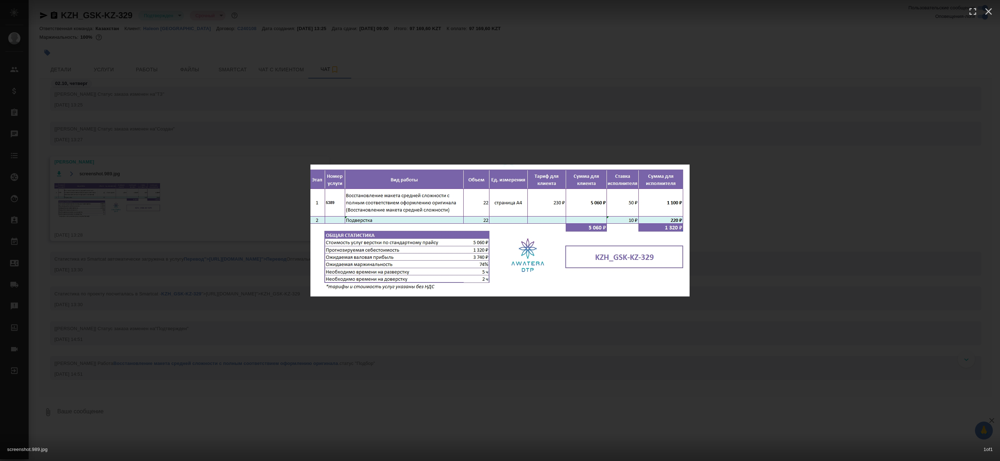
click at [225, 242] on div "screenshot.989.jpg 1 of 1" at bounding box center [500, 230] width 1000 height 461
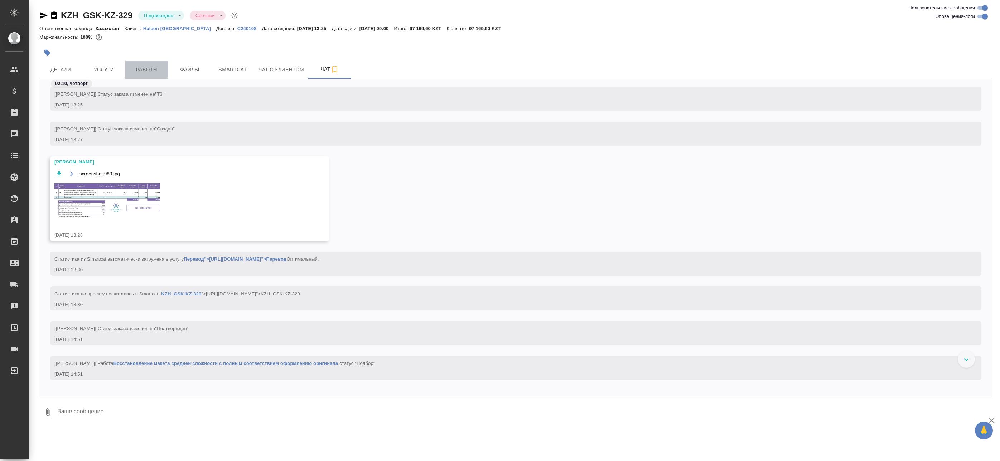
click at [153, 62] on button "Работы" at bounding box center [146, 70] width 43 height 18
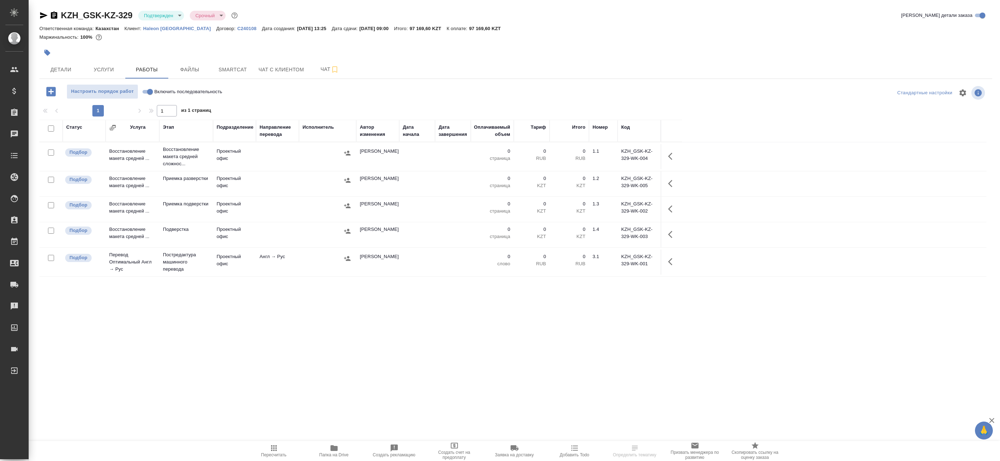
click at [672, 156] on icon "button" at bounding box center [672, 156] width 9 height 9
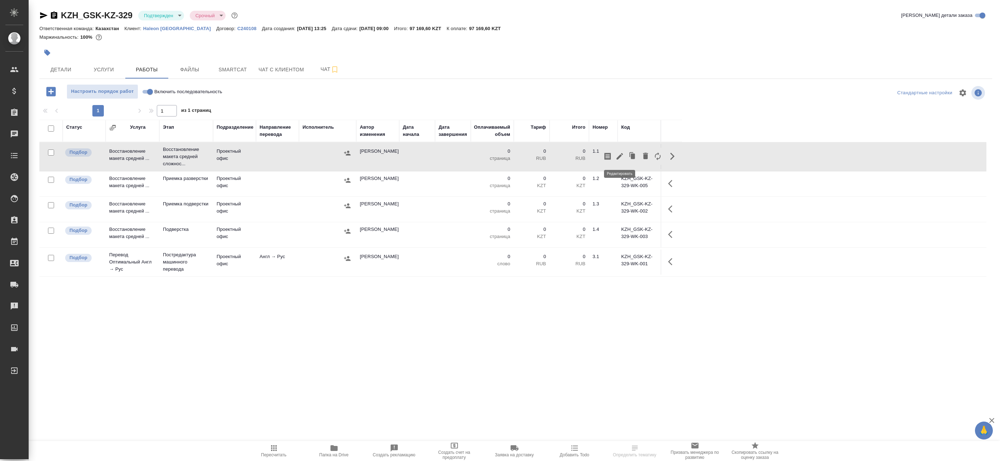
click at [619, 155] on icon "button" at bounding box center [620, 156] width 9 height 9
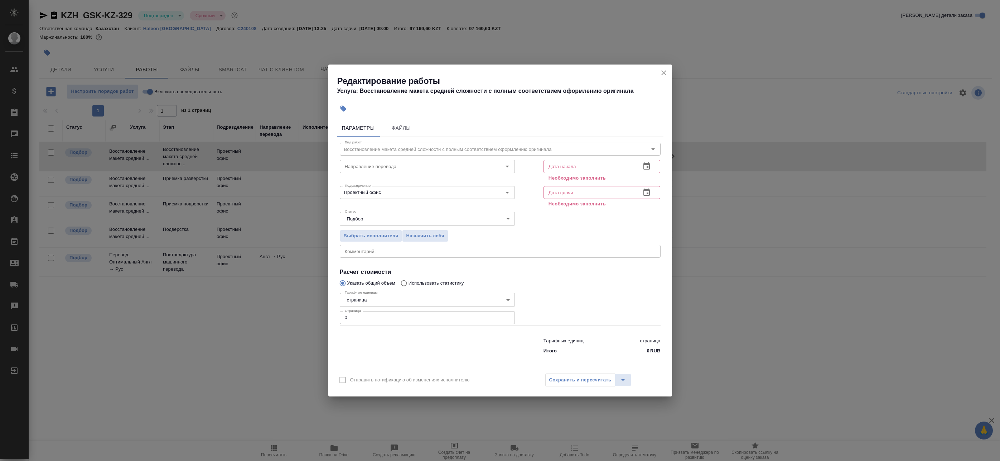
click at [651, 168] on icon "button" at bounding box center [647, 166] width 9 height 9
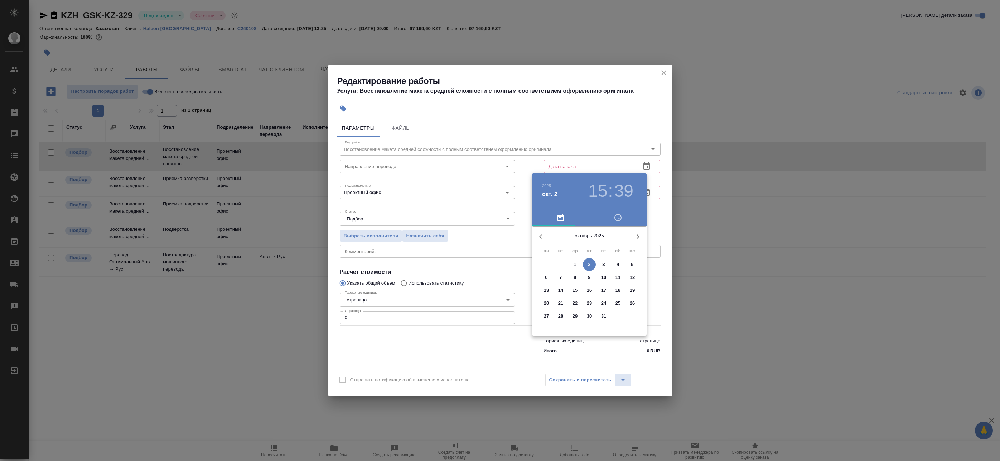
click at [590, 262] on p "2" at bounding box center [589, 264] width 3 height 7
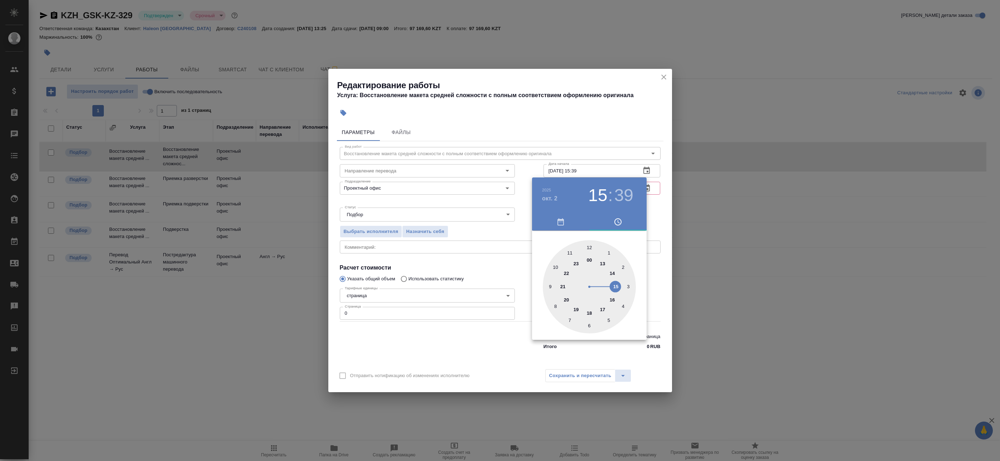
click at [617, 289] on div at bounding box center [589, 286] width 93 height 93
type input "02.10.2025 15:40"
click at [554, 305] on div at bounding box center [589, 286] width 93 height 93
click at [688, 210] on div at bounding box center [500, 230] width 1000 height 461
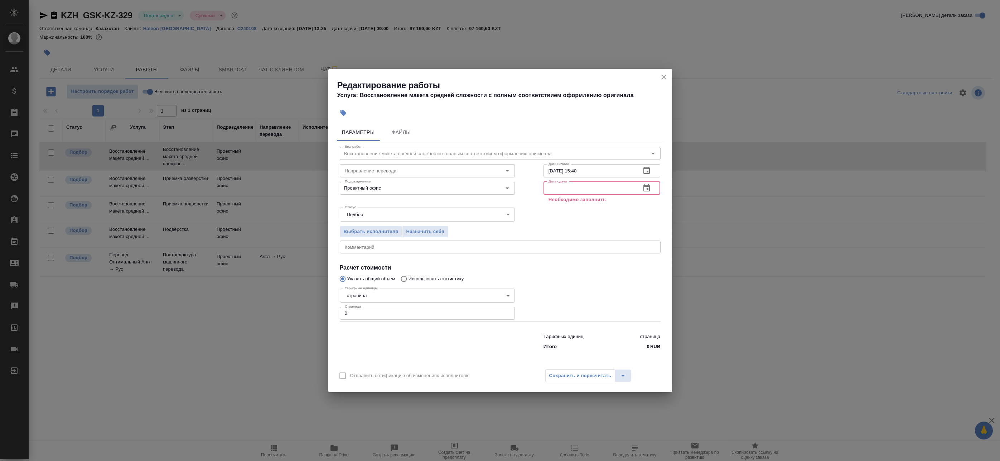
click at [610, 191] on input "text" at bounding box center [590, 188] width 92 height 13
click at [649, 188] on icon "button" at bounding box center [647, 188] width 9 height 9
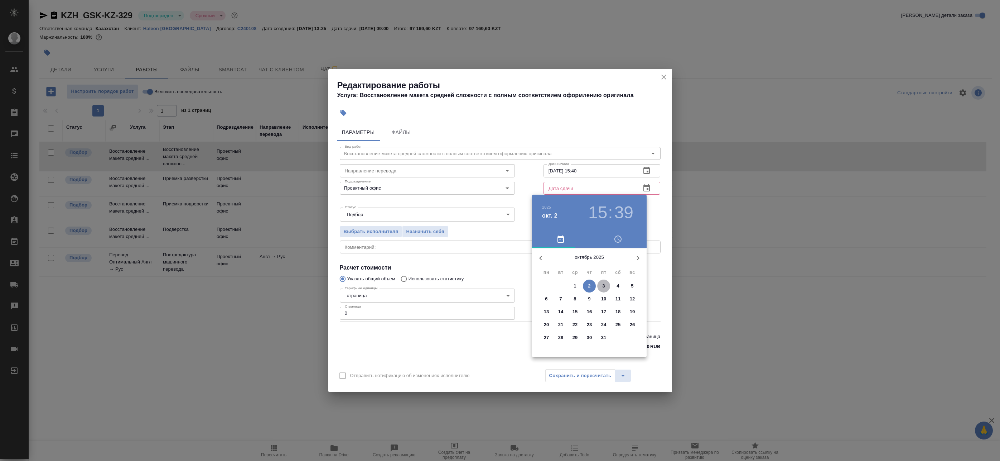
click at [605, 287] on p "3" at bounding box center [603, 285] width 3 height 7
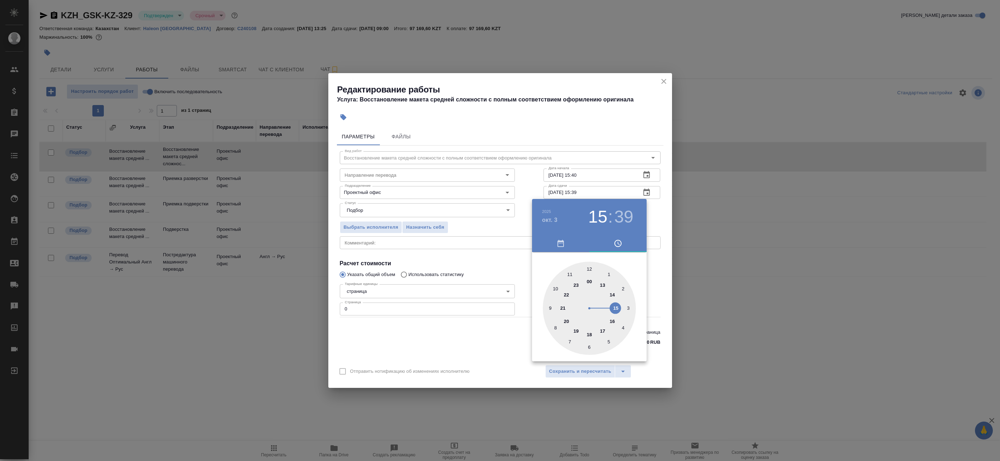
click at [573, 274] on div at bounding box center [589, 307] width 93 height 93
click at [591, 269] on div at bounding box center [589, 307] width 93 height 93
type input "03.10.2025 11:00"
click at [657, 216] on div at bounding box center [500, 230] width 1000 height 461
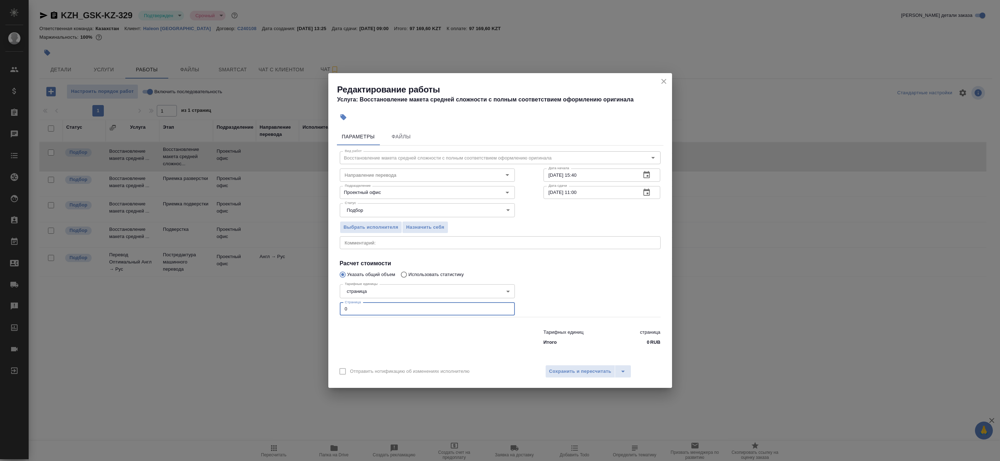
drag, startPoint x: 361, startPoint y: 313, endPoint x: 303, endPoint y: 308, distance: 59.0
click at [315, 308] on div "Редактирование работы Услуга: Восстановление макета средней сложности с полным …" at bounding box center [500, 230] width 1000 height 461
drag, startPoint x: 361, startPoint y: 310, endPoint x: 292, endPoint y: 304, distance: 69.3
click at [292, 304] on div "Редактирование работы Услуга: Восстановление макета средней сложности с полным …" at bounding box center [500, 230] width 1000 height 461
drag, startPoint x: 402, startPoint y: 312, endPoint x: 288, endPoint y: 304, distance: 114.2
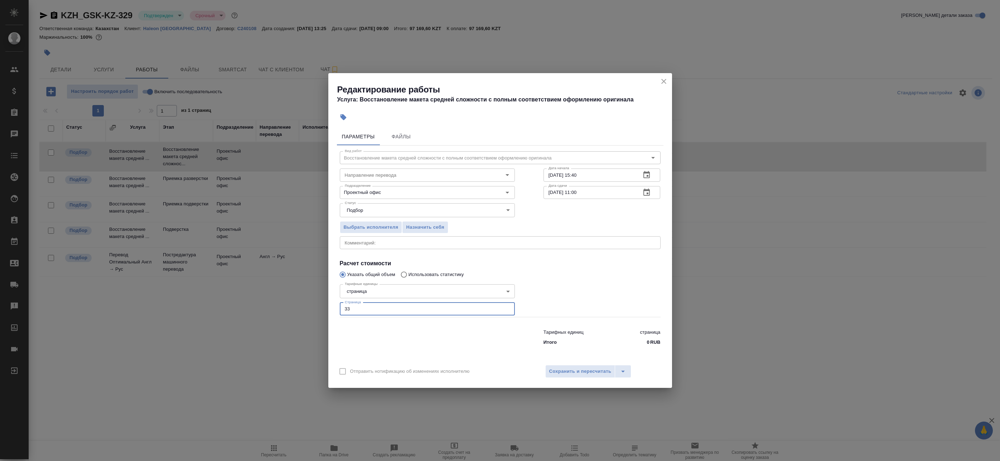
click at [288, 304] on div "Редактирование работы Услуга: Восстановление макета средней сложности с полным …" at bounding box center [500, 230] width 1000 height 461
type input "22"
click at [559, 370] on span "Сохранить и пересчитать" at bounding box center [580, 371] width 62 height 8
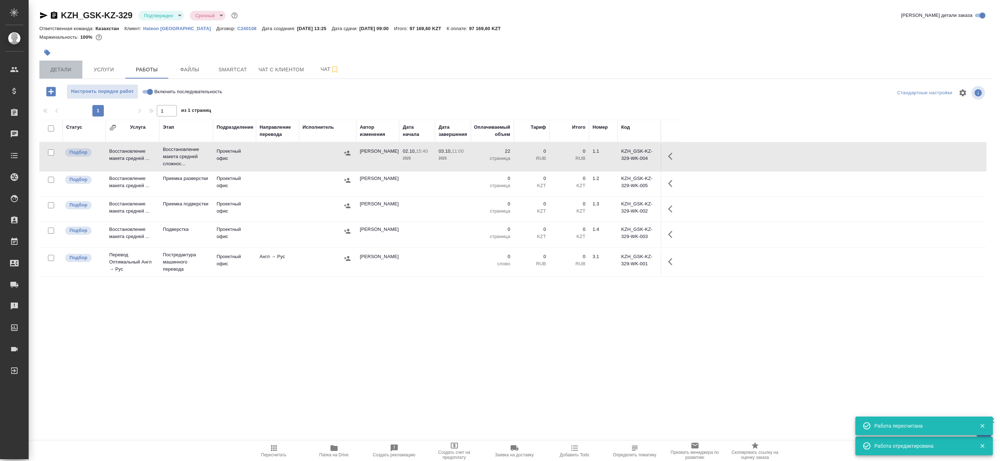
click at [69, 69] on span "Детали" at bounding box center [61, 69] width 34 height 9
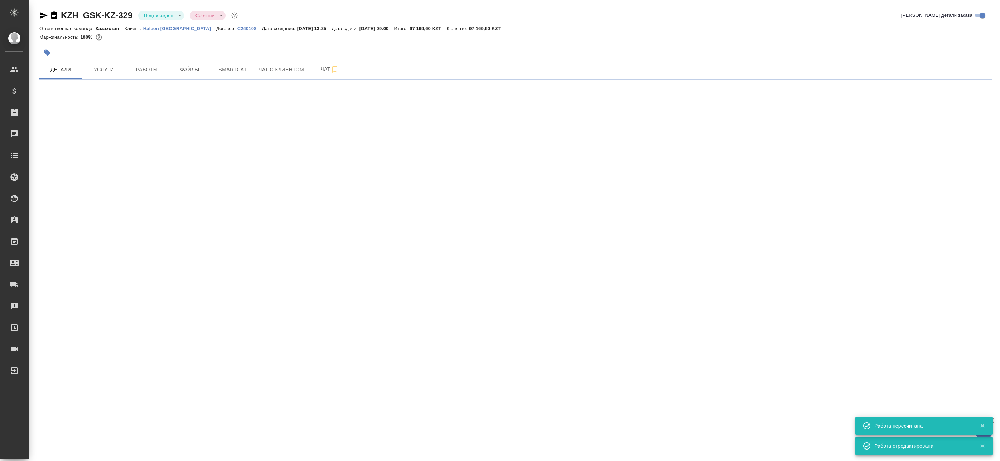
select select "RU"
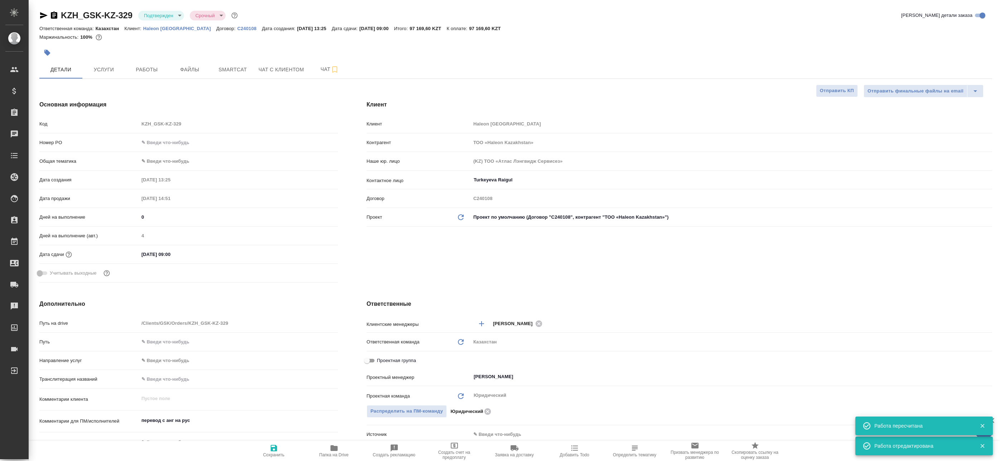
type textarea "x"
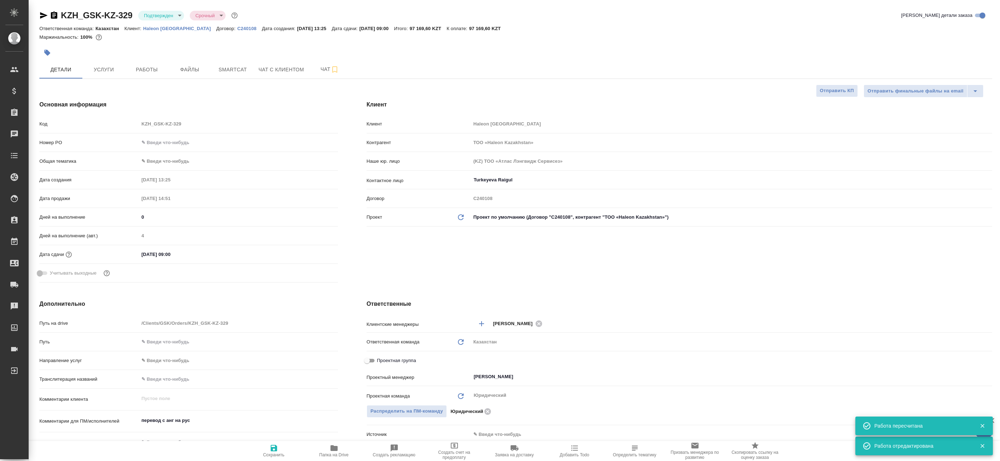
type textarea "x"
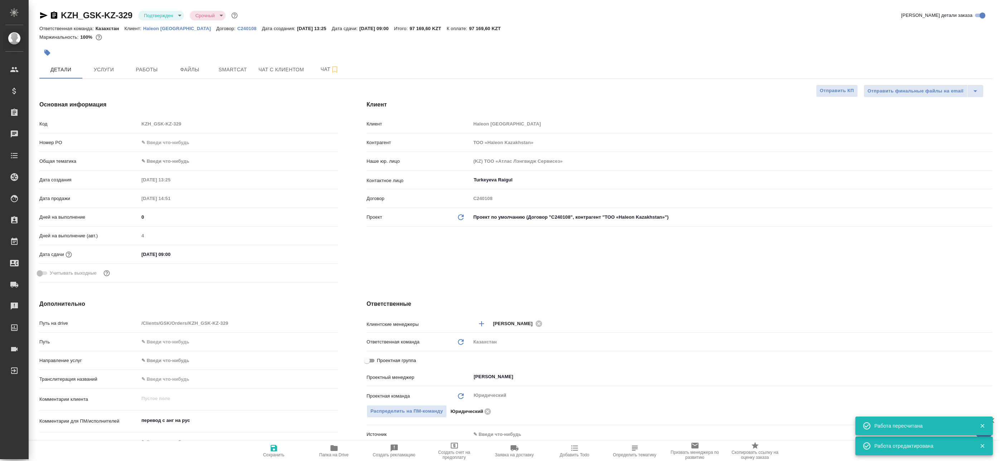
type textarea "x"
click at [173, 17] on body "🙏 .cls-1 fill:#fff; AWATERA Badanyan Artak Клиенты Спецификации Заказы 0 Чаты T…" at bounding box center [500, 230] width 1000 height 461
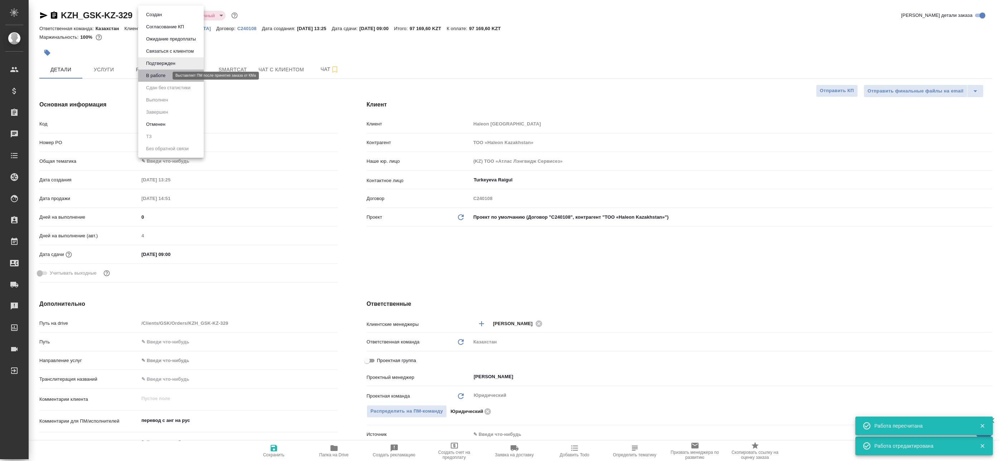
click at [163, 76] on button "В работе" at bounding box center [156, 76] width 24 height 8
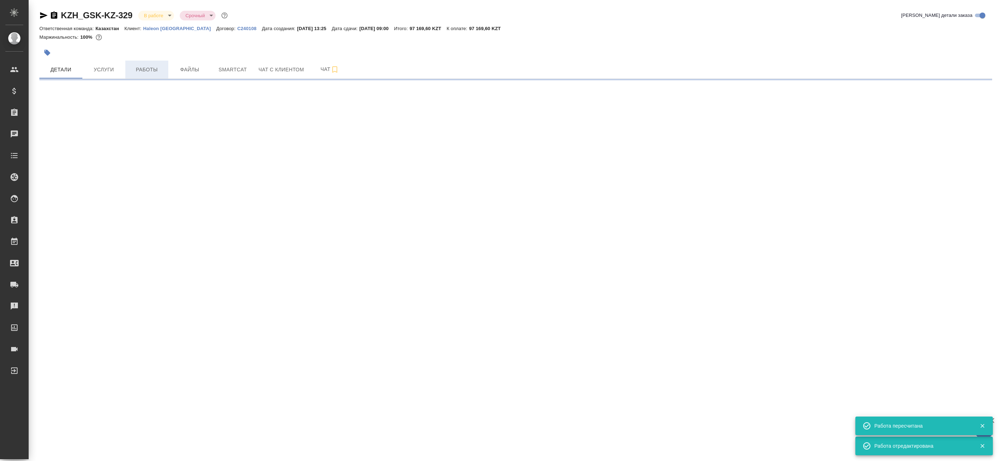
select select "RU"
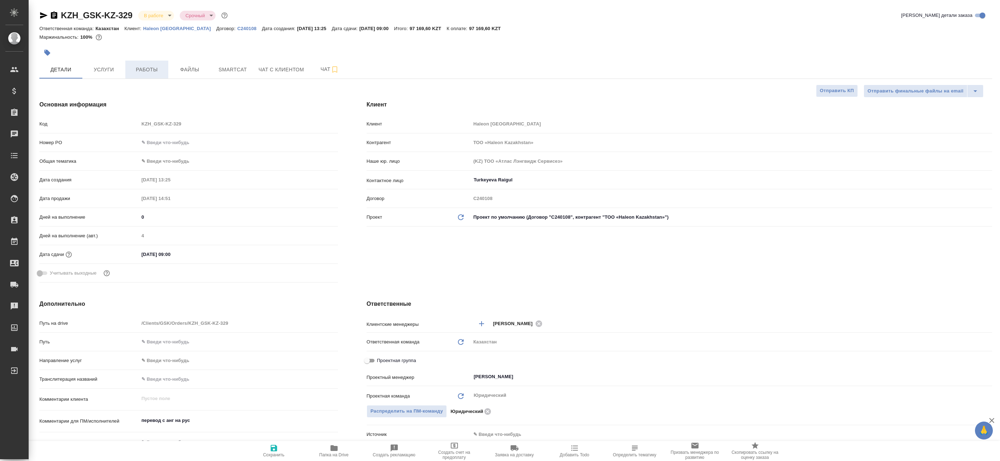
type textarea "x"
click at [136, 66] on span "Работы" at bounding box center [147, 69] width 34 height 9
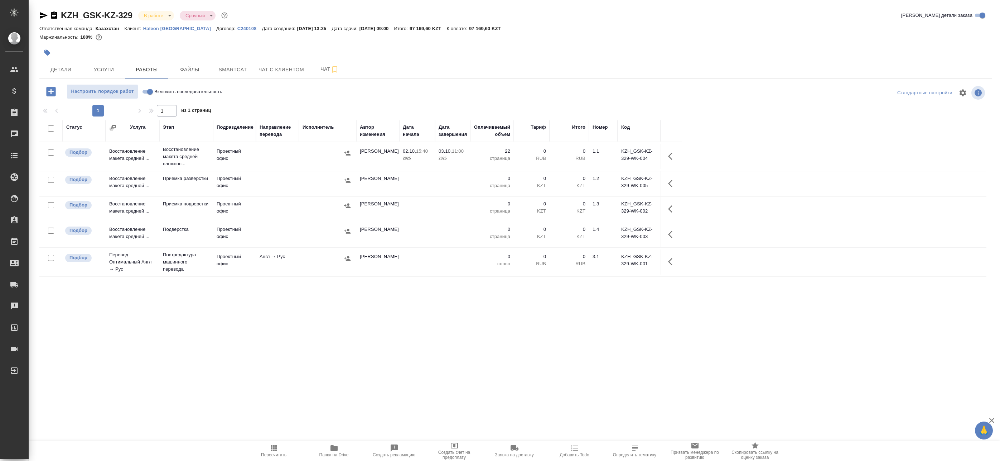
click at [302, 161] on td at bounding box center [327, 156] width 57 height 25
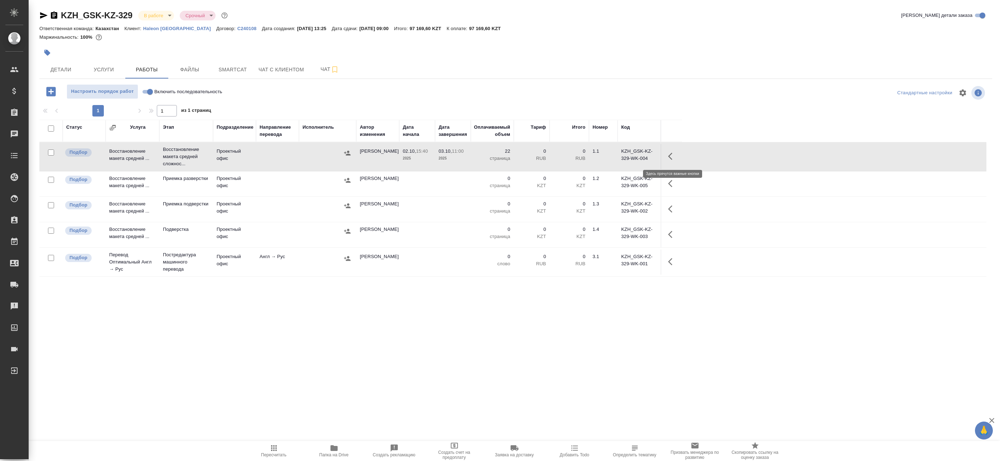
click at [670, 157] on icon "button" at bounding box center [670, 156] width 4 height 7
click at [619, 155] on icon "button" at bounding box center [620, 156] width 9 height 9
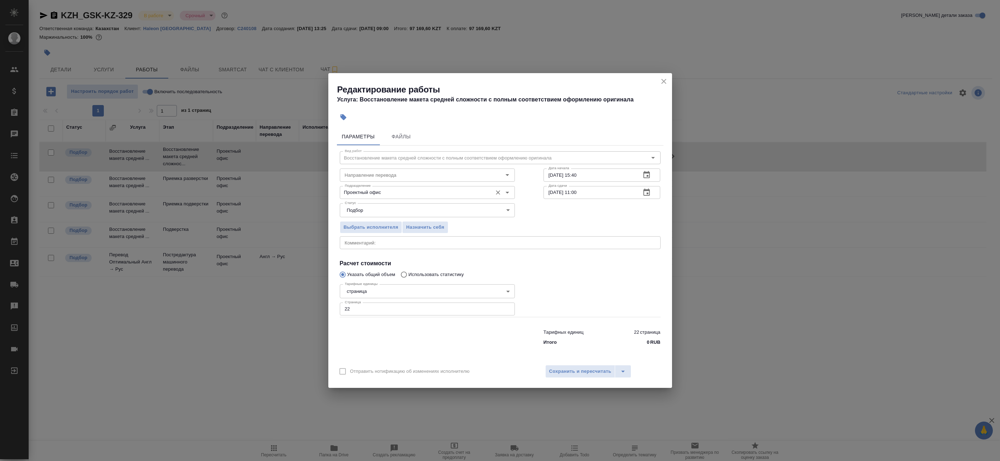
click at [379, 192] on input "Проектный офис" at bounding box center [415, 192] width 147 height 9
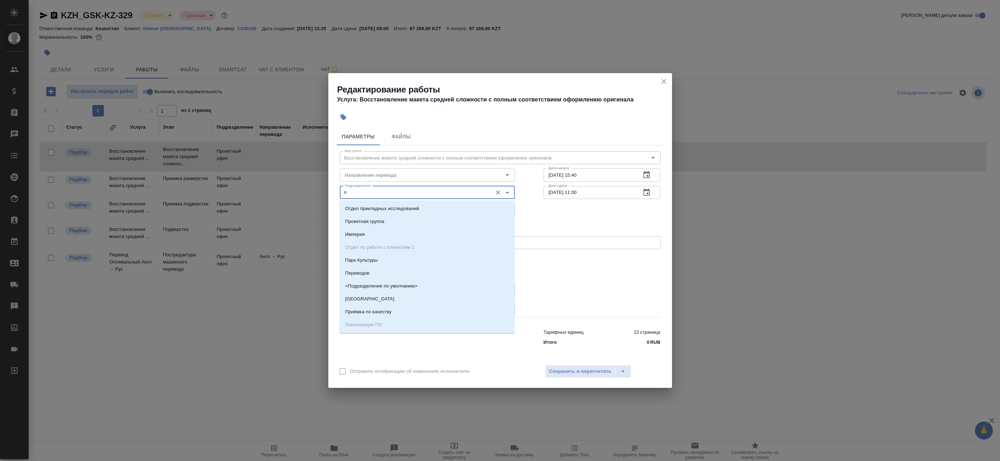
drag, startPoint x: 374, startPoint y: 187, endPoint x: 345, endPoint y: 192, distance: 29.5
click at [337, 191] on div "Вид работ Восстановление макета средней сложности с полным соответствием оформл…" at bounding box center [500, 246] width 327 height 203
drag, startPoint x: 357, startPoint y: 193, endPoint x: 276, endPoint y: 187, distance: 80.9
click at [276, 187] on div "Редактирование работы Услуга: Восстановление макета средней сложности с полным …" at bounding box center [500, 230] width 1000 height 461
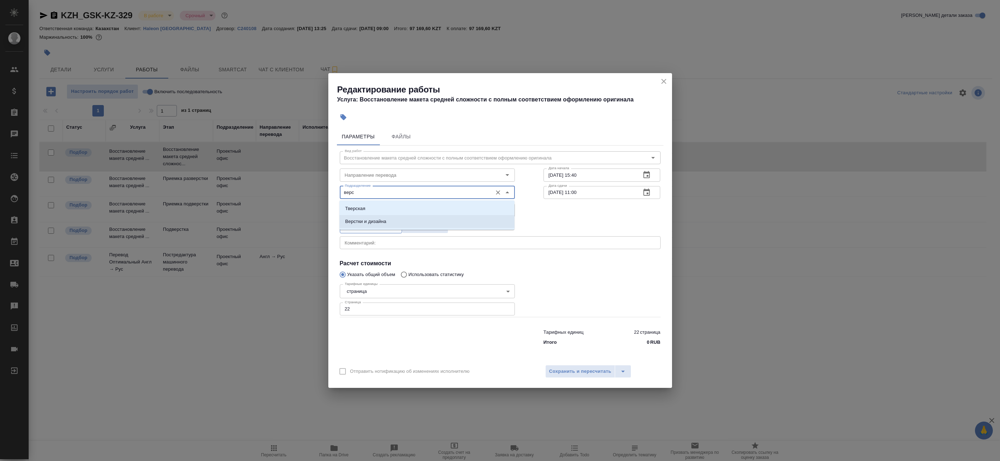
click at [383, 225] on li "Верстки и дизайна" at bounding box center [427, 221] width 175 height 13
type input "Верстки и дизайна"
click at [569, 372] on span "Сохранить и пересчитать" at bounding box center [580, 371] width 62 height 8
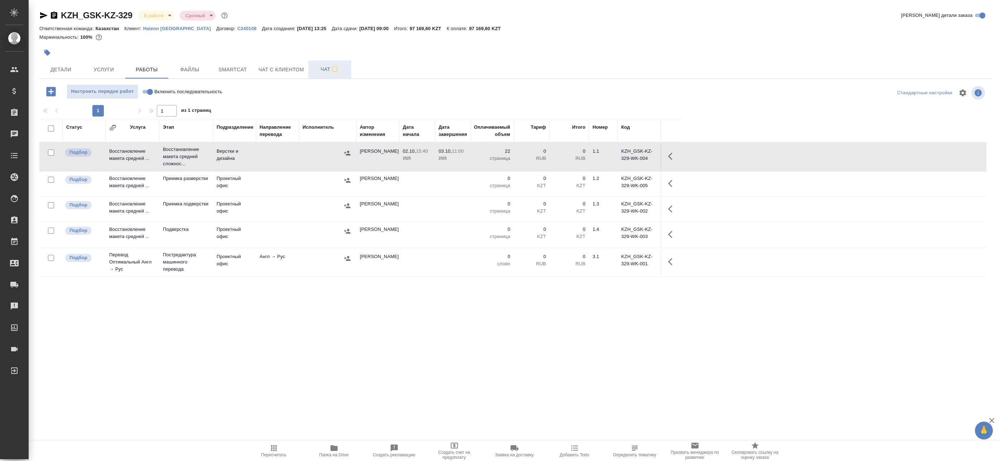
click at [319, 71] on span "Чат" at bounding box center [330, 69] width 34 height 9
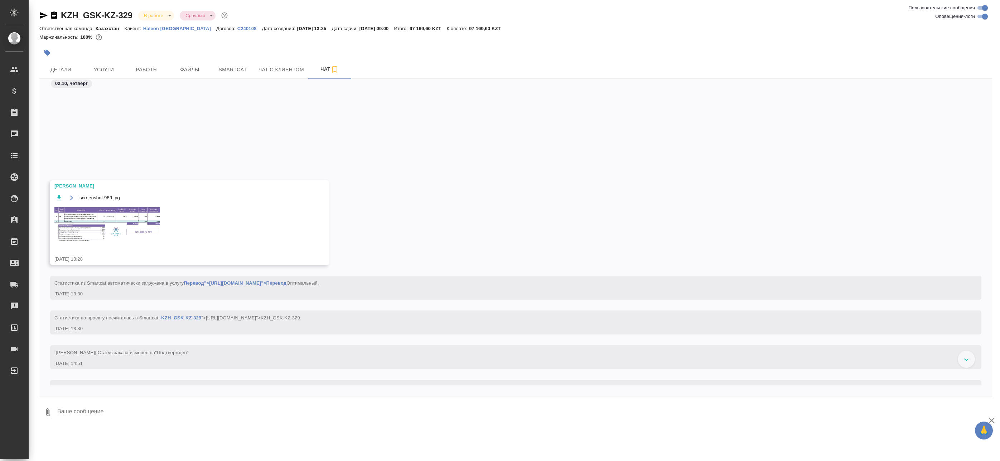
scroll to position [146, 0]
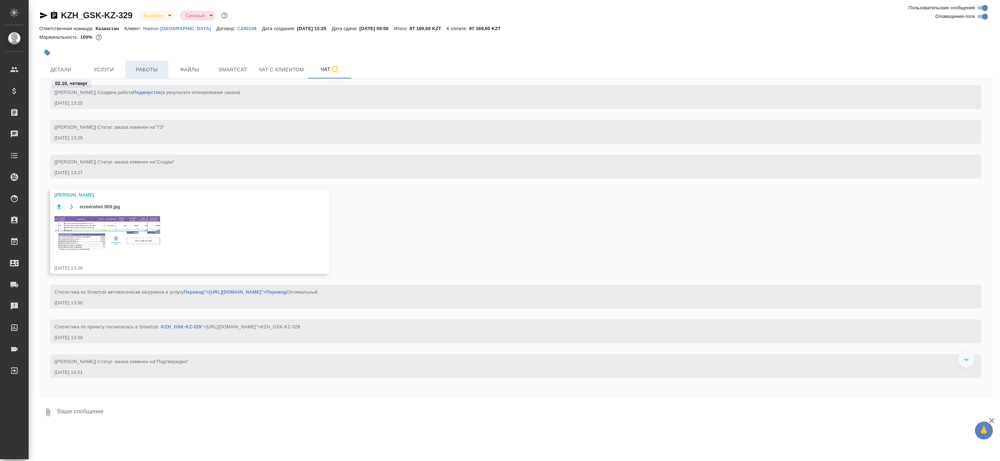
click at [160, 73] on span "Работы" at bounding box center [147, 69] width 34 height 9
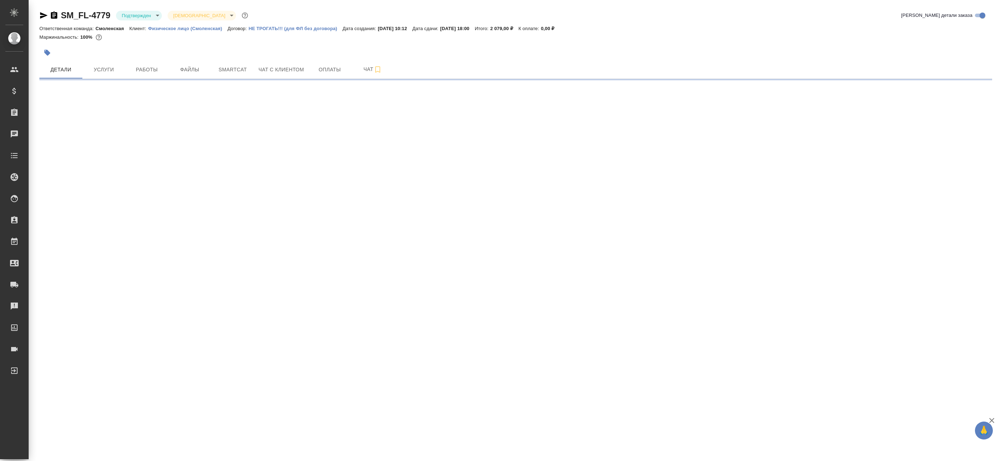
select select "RU"
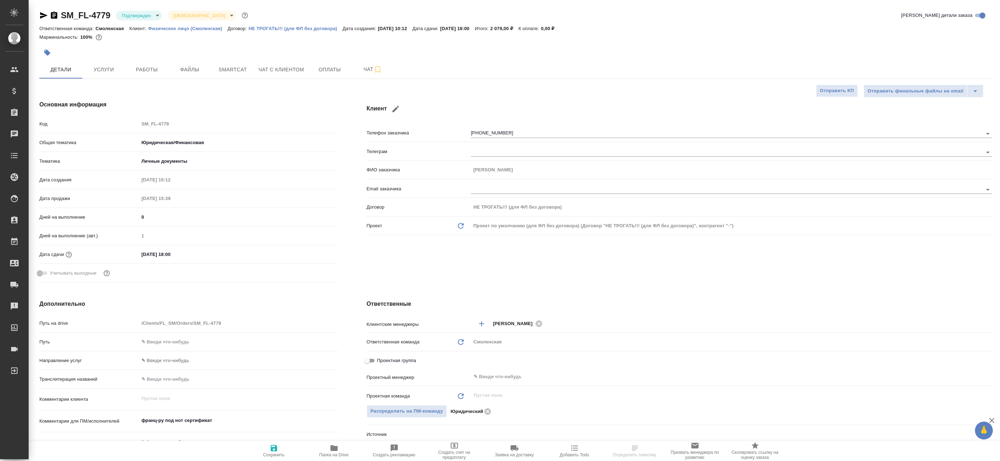
type textarea "x"
click at [157, 75] on button "Работы" at bounding box center [146, 70] width 43 height 18
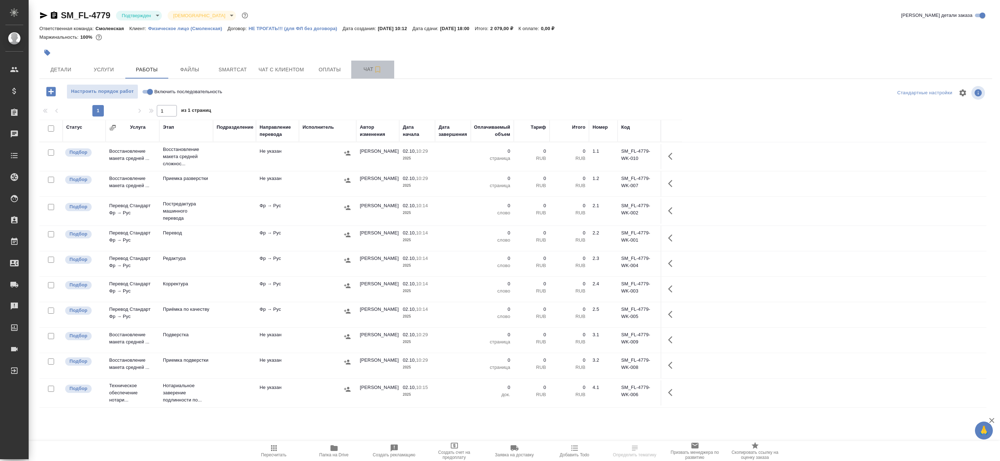
click at [362, 72] on span "Чат" at bounding box center [373, 69] width 34 height 9
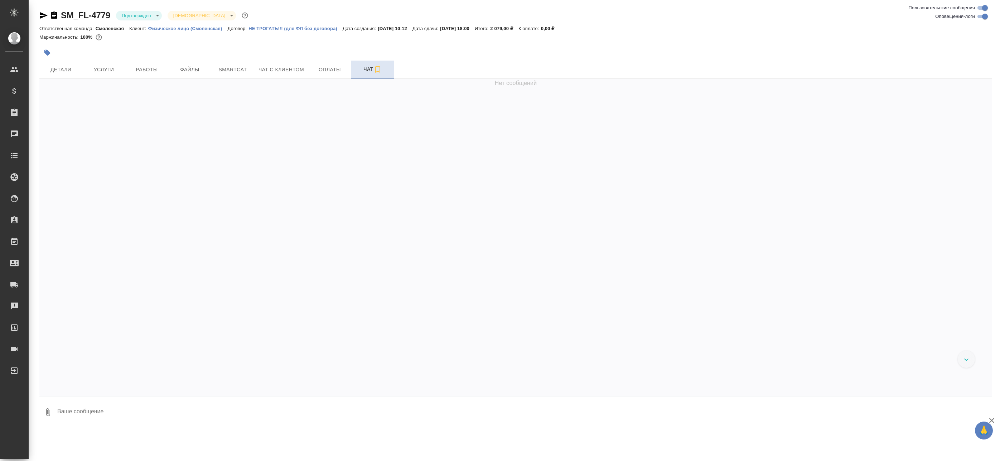
scroll to position [43, 0]
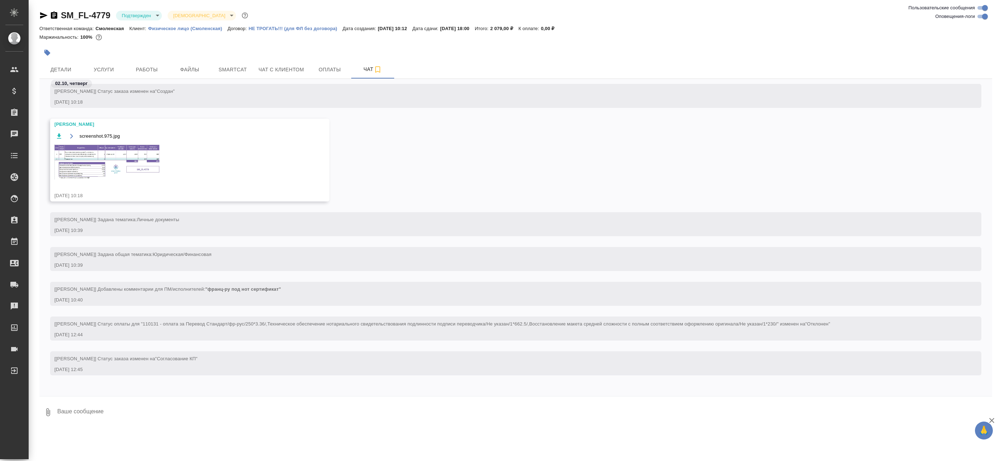
click at [118, 156] on img at bounding box center [107, 161] width 107 height 35
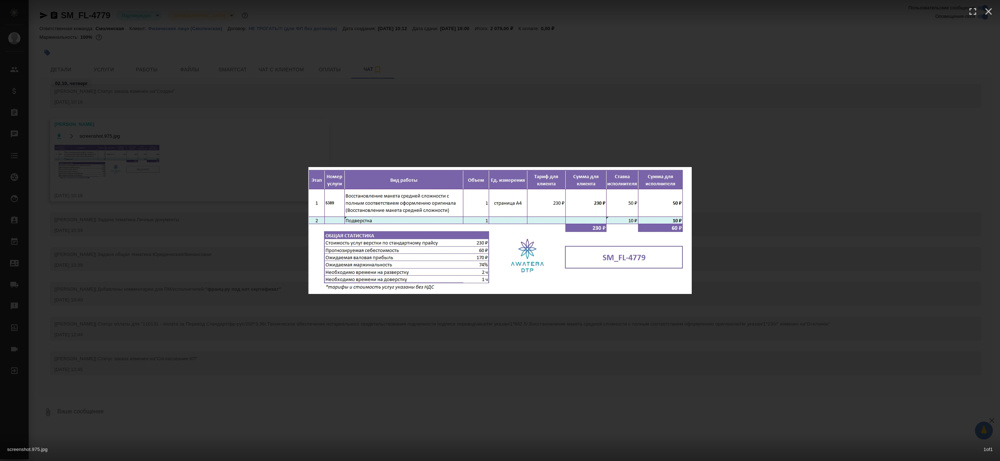
click at [149, 162] on div "screenshot.975.jpg 1 of 1" at bounding box center [500, 230] width 1000 height 461
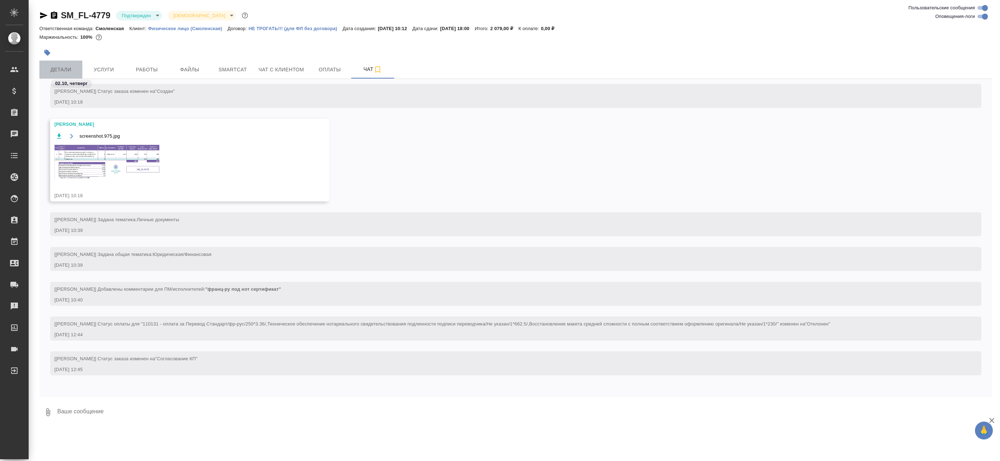
click at [66, 74] on button "Детали" at bounding box center [60, 70] width 43 height 18
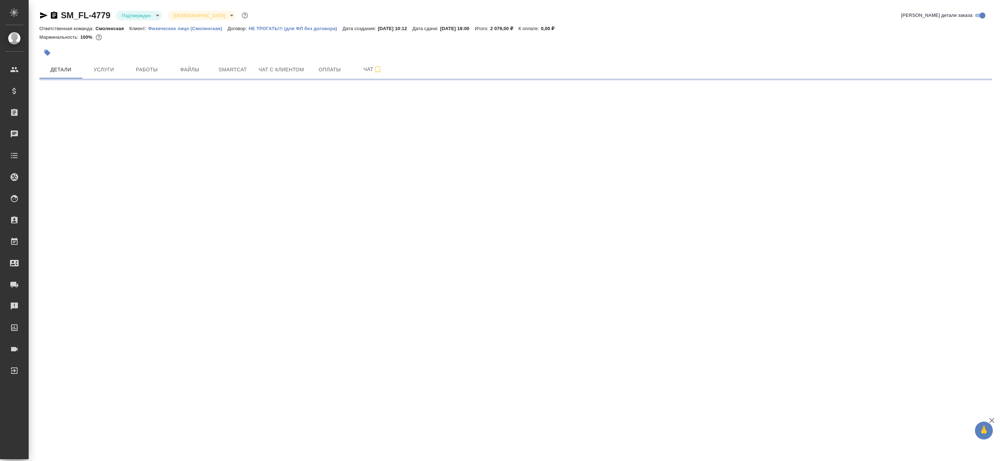
select select "RU"
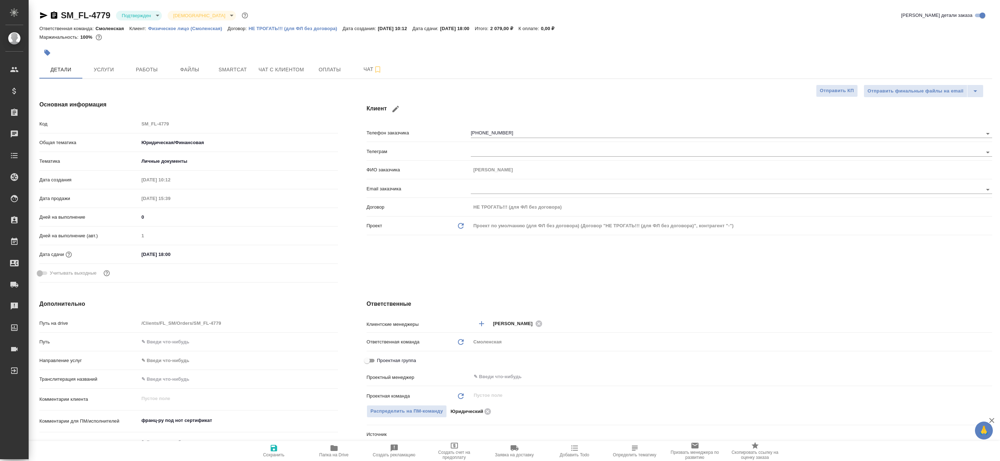
type textarea "x"
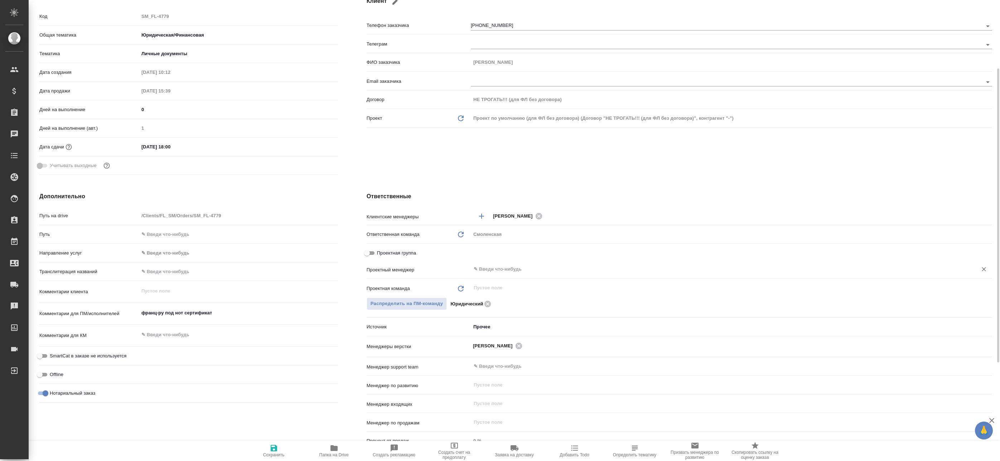
click at [497, 272] on input "text" at bounding box center [719, 269] width 493 height 9
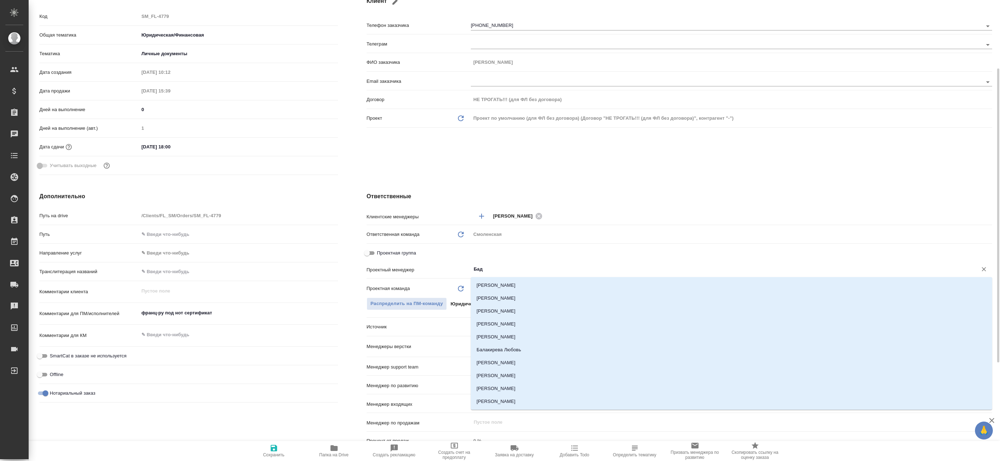
type input "Бада"
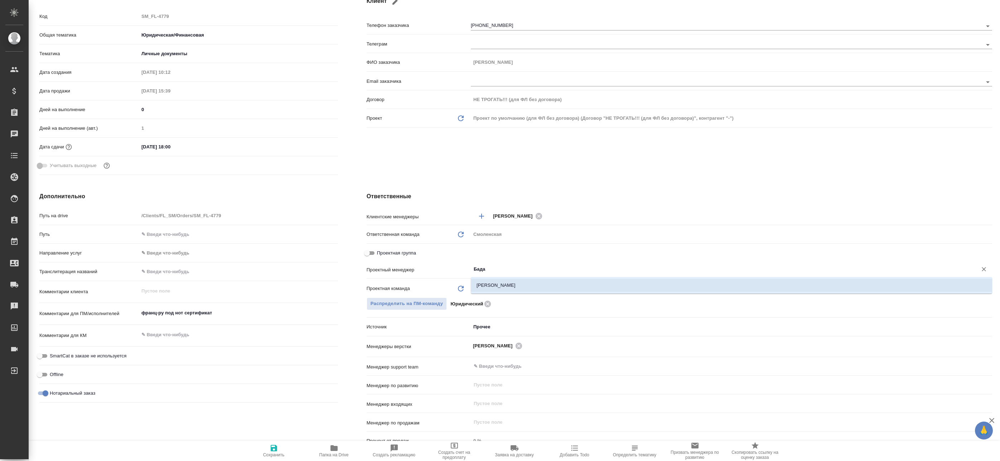
click at [543, 283] on li "[PERSON_NAME]" at bounding box center [732, 285] width 522 height 13
type textarea "x"
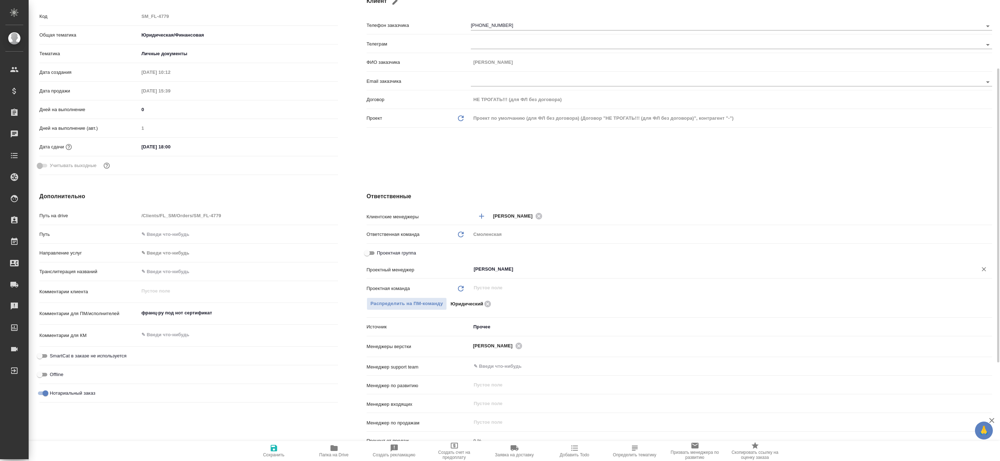
type input "[PERSON_NAME]"
click at [285, 450] on span "Сохранить" at bounding box center [274, 450] width 52 height 14
type textarea "x"
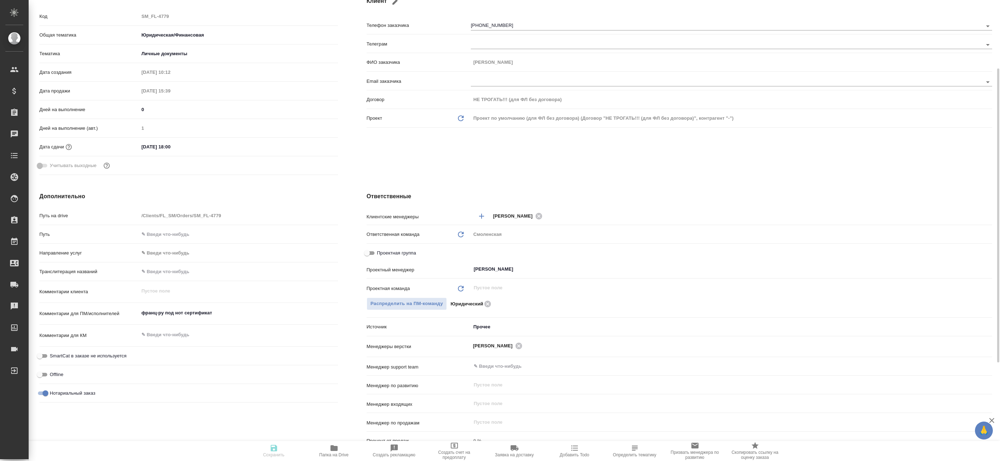
type textarea "x"
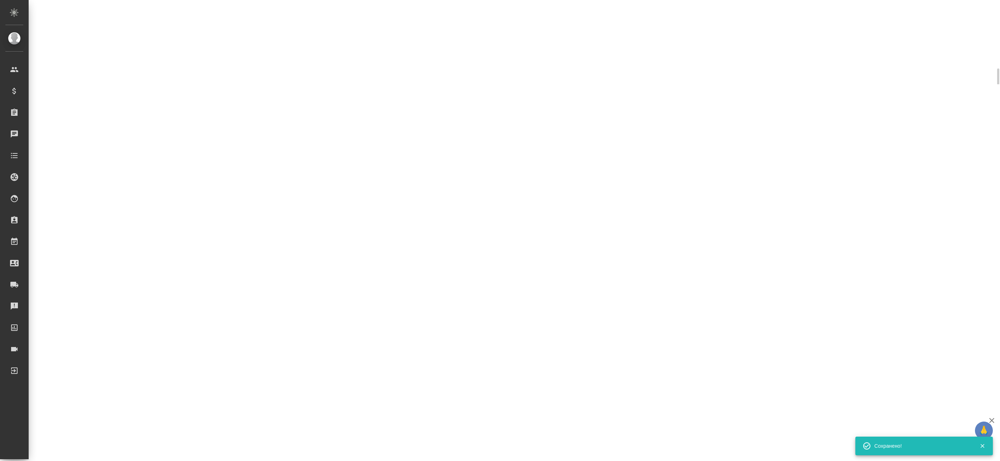
select select "RU"
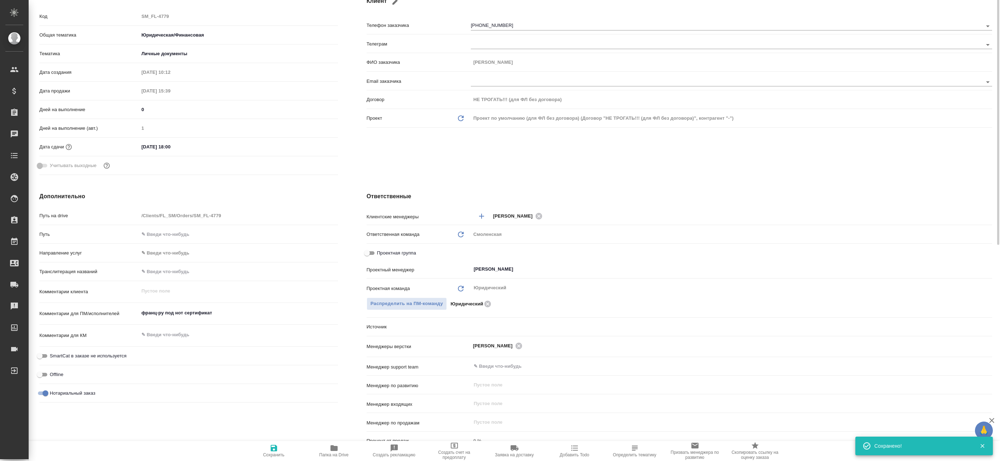
scroll to position [36, 0]
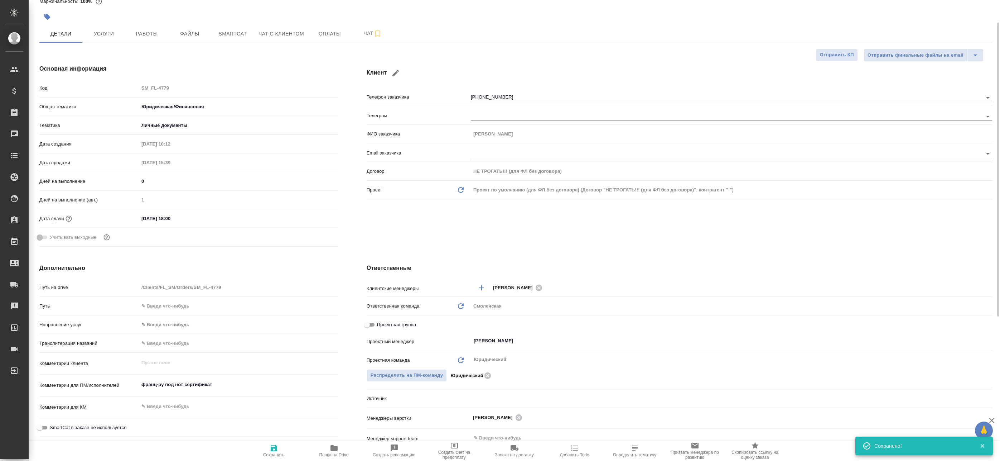
type textarea "x"
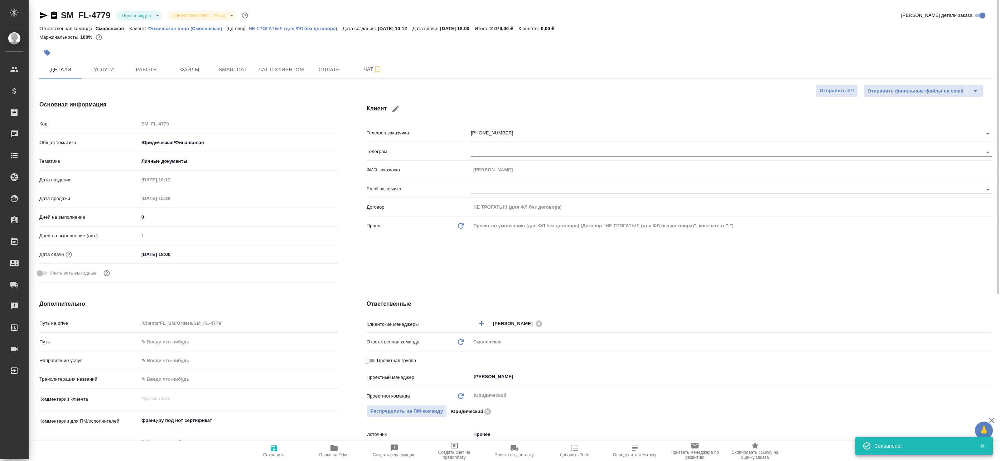
click at [145, 20] on div "SM_FL-4779 Подтвержден confirmed Святая троица holyTrinity" at bounding box center [144, 15] width 210 height 11
click at [132, 17] on body "🙏 .cls-1 fill:#fff; AWATERA Badanyan Artak Клиенты Спецификации Заказы 0 Чаты T…" at bounding box center [500, 230] width 1000 height 461
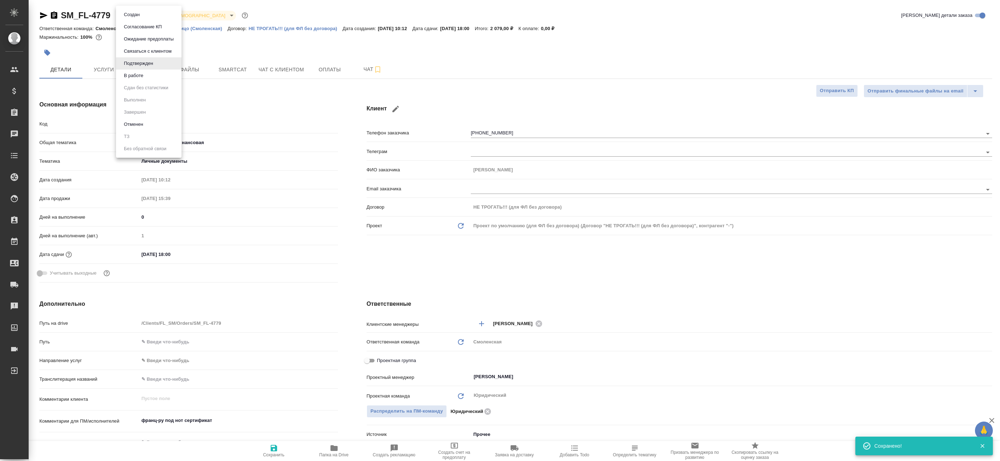
click at [147, 73] on li "В работе" at bounding box center [149, 75] width 66 height 12
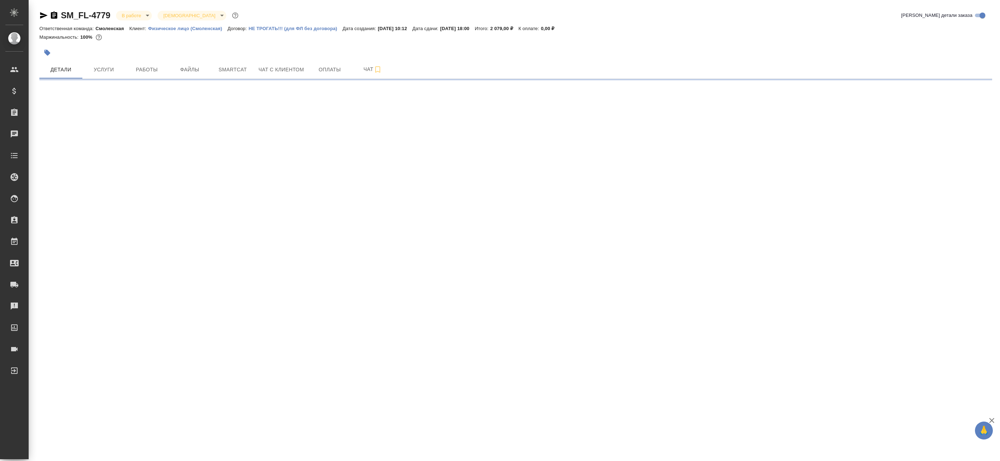
select select "RU"
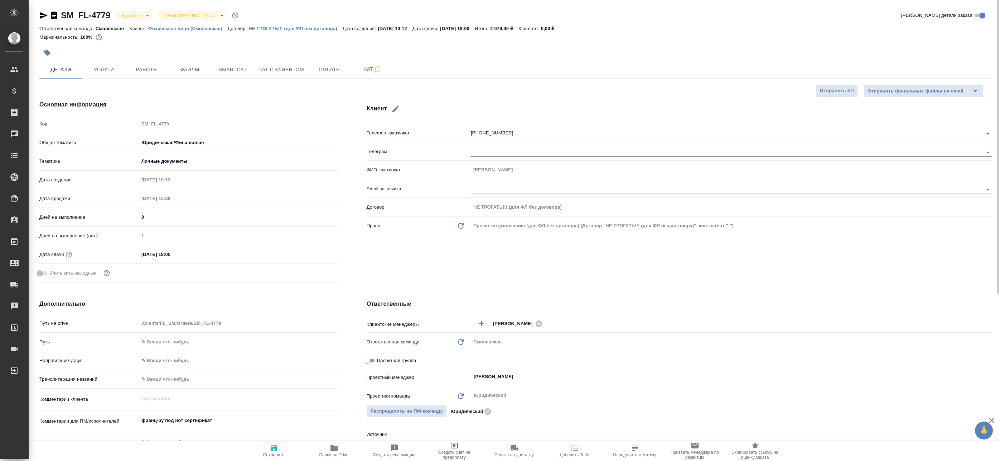
type textarea "x"
click at [272, 443] on button "Сохранить" at bounding box center [274, 451] width 60 height 20
type textarea "x"
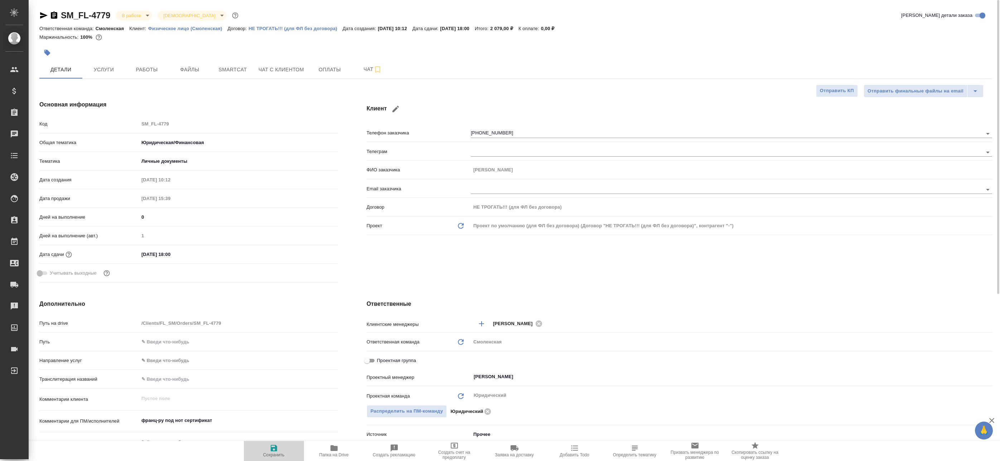
type textarea "x"
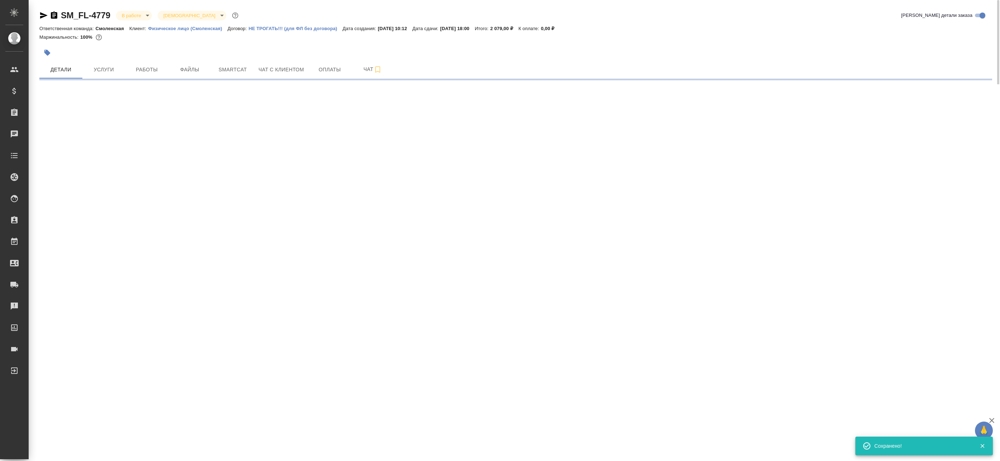
select select "RU"
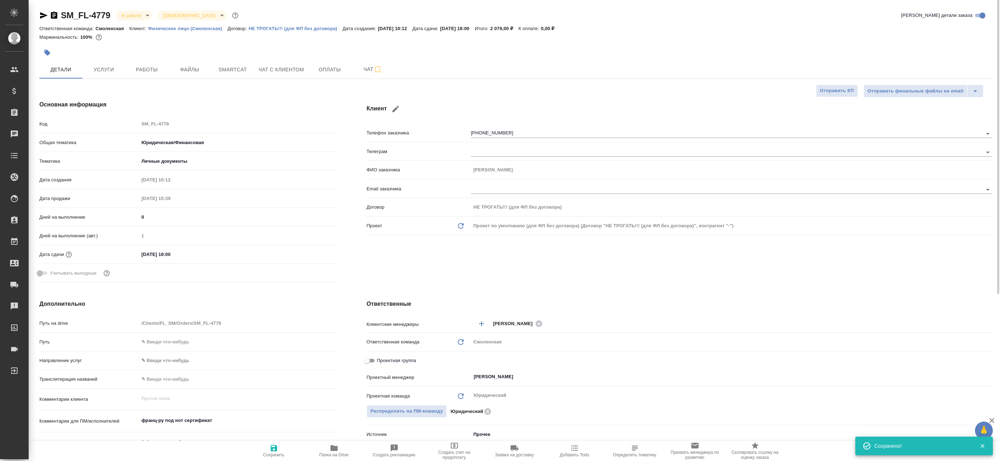
type textarea "x"
click at [143, 76] on button "Работы" at bounding box center [146, 70] width 43 height 18
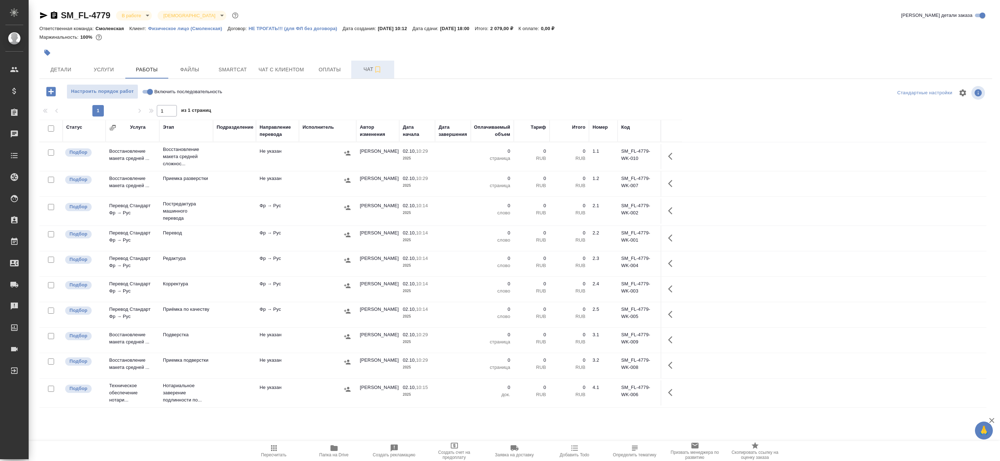
click at [369, 78] on button "Чат" at bounding box center [372, 70] width 43 height 18
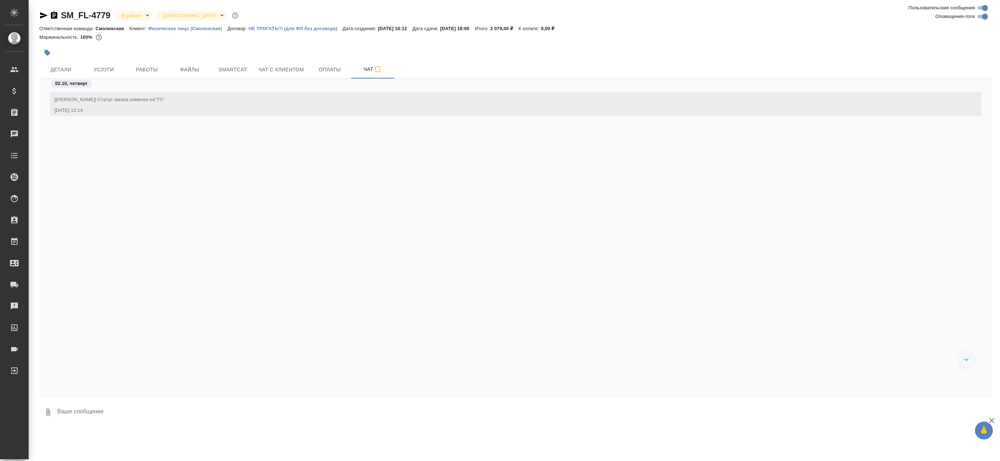
scroll to position [78, 0]
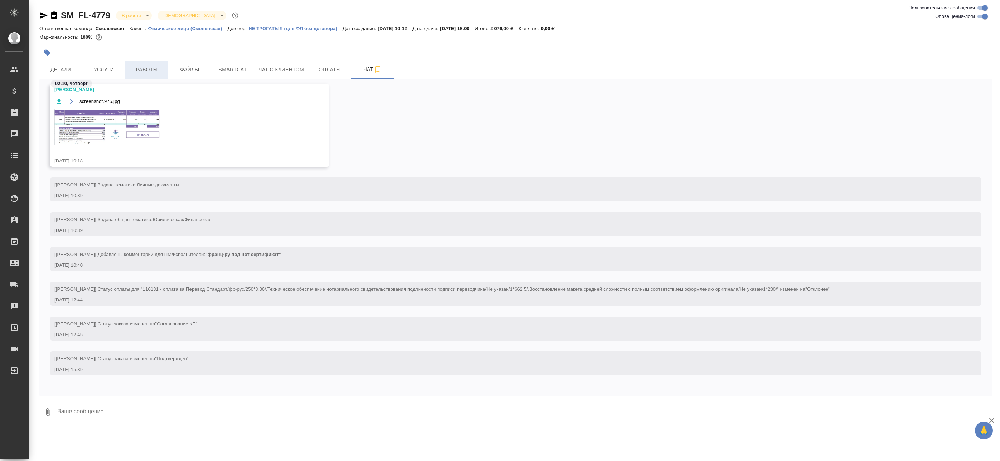
click at [146, 66] on span "Работы" at bounding box center [147, 69] width 34 height 9
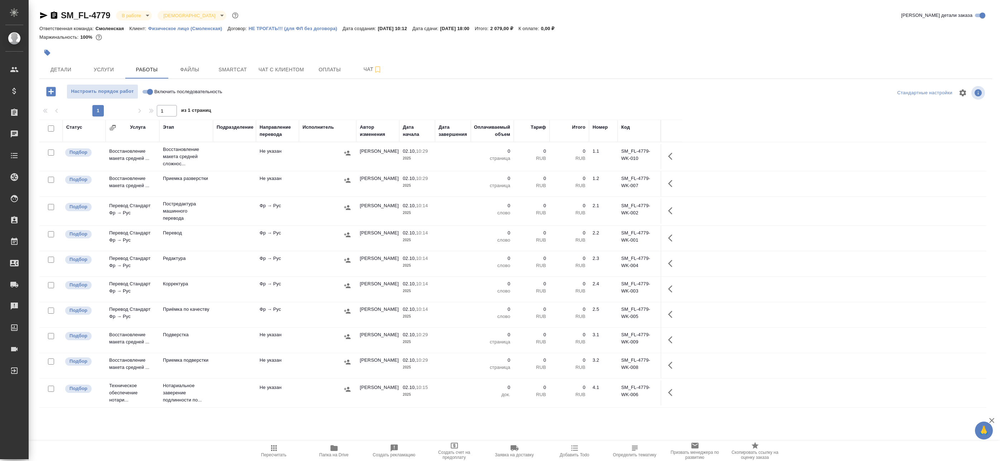
click at [236, 152] on td at bounding box center [234, 156] width 43 height 25
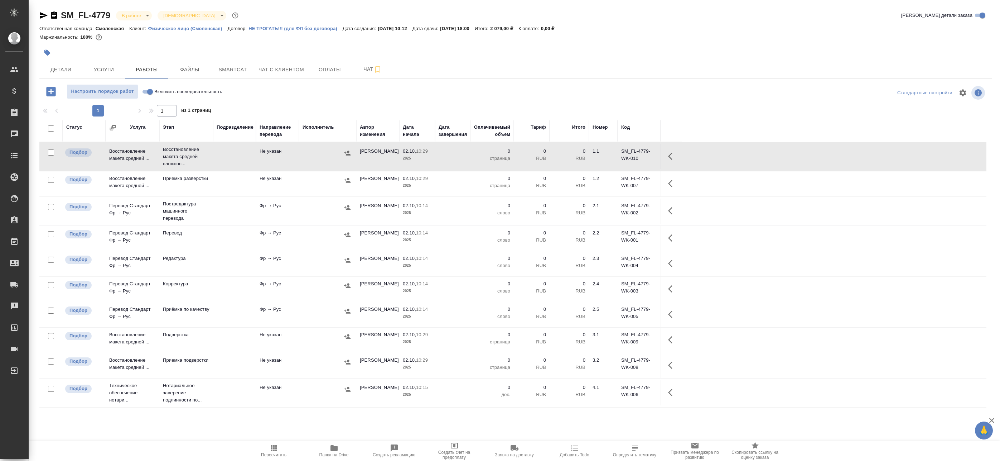
click at [336, 455] on span "Папка на Drive" at bounding box center [334, 454] width 29 height 5
click at [673, 155] on icon "button" at bounding box center [672, 156] width 9 height 9
click at [623, 157] on icon "button" at bounding box center [620, 156] width 9 height 9
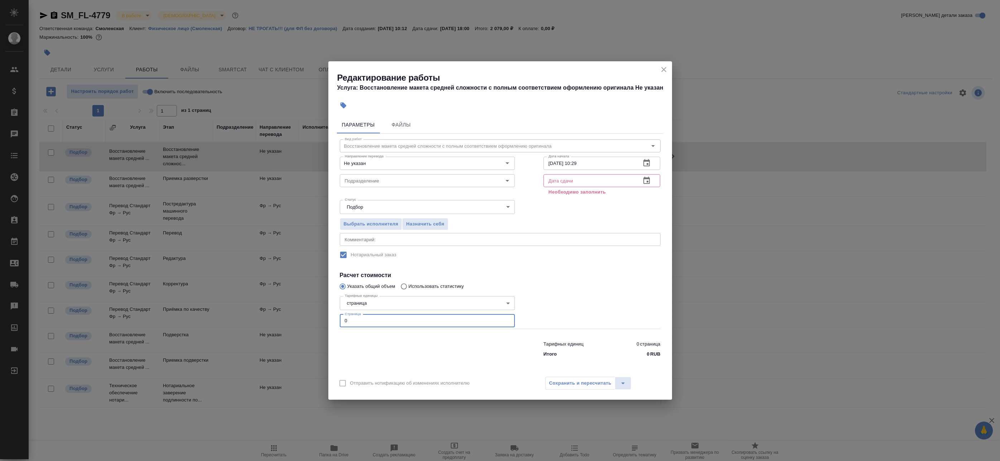
drag, startPoint x: 352, startPoint y: 320, endPoint x: 328, endPoint y: 319, distance: 24.7
click at [336, 320] on div "Параметры Файлы Вид работ Восстановление макета средней сложности с полным соот…" at bounding box center [500, 242] width 344 height 259
type input "1"
click at [647, 178] on icon "button" at bounding box center [647, 180] width 6 height 7
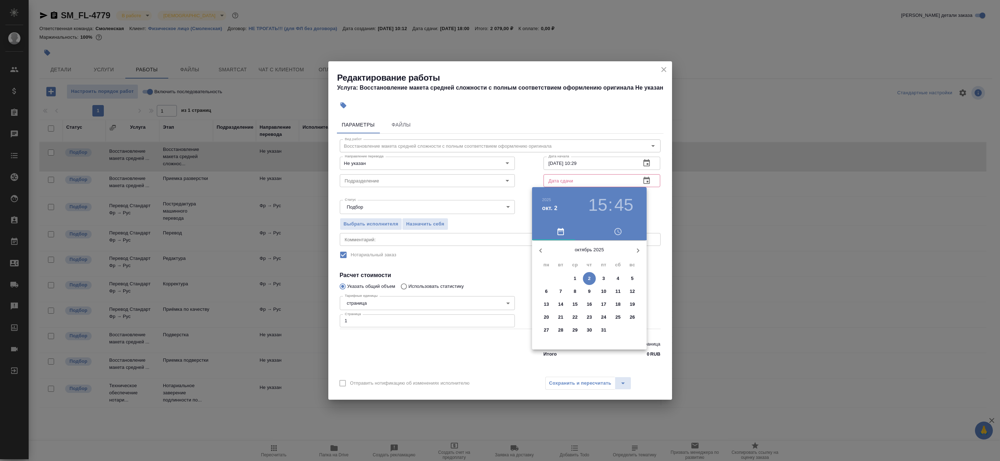
click at [589, 278] on p "2" at bounding box center [589, 278] width 3 height 7
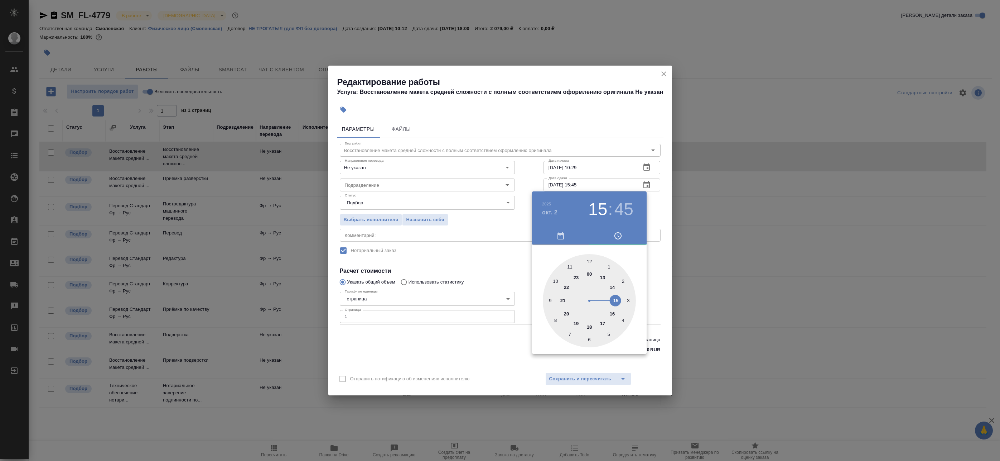
click at [591, 328] on div at bounding box center [589, 300] width 93 height 93
click at [589, 261] on div at bounding box center [589, 300] width 93 height 93
type input "02.10.2025 18:00"
click at [659, 298] on div at bounding box center [500, 230] width 1000 height 461
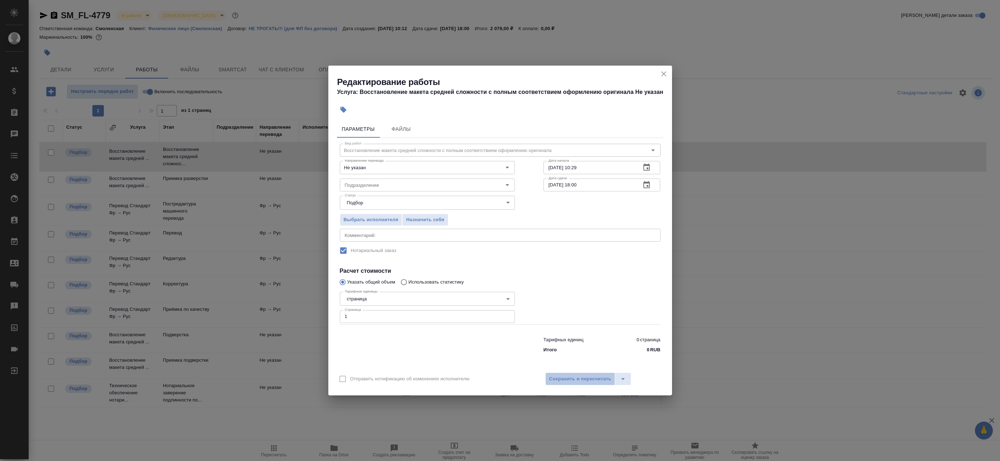
click at [601, 378] on span "Сохранить и пересчитать" at bounding box center [580, 379] width 62 height 8
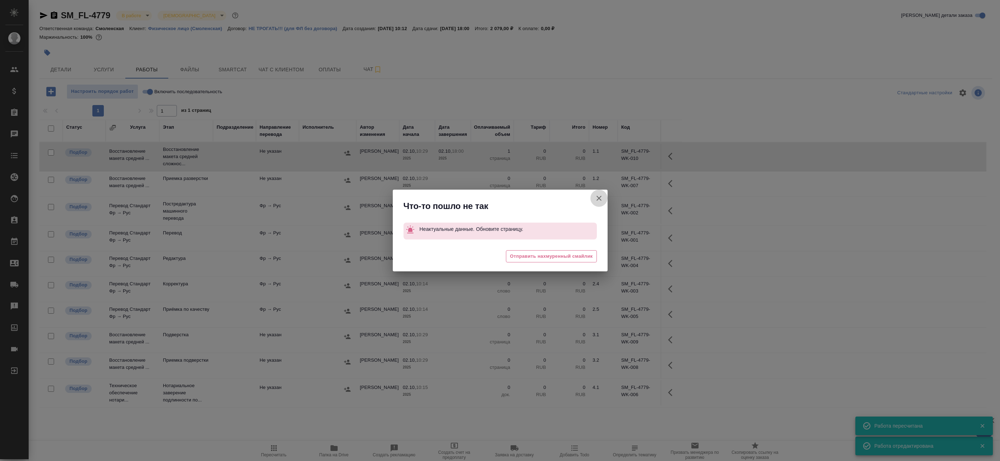
click at [598, 202] on button "Группировать работы по услугам" at bounding box center [599, 197] width 17 height 17
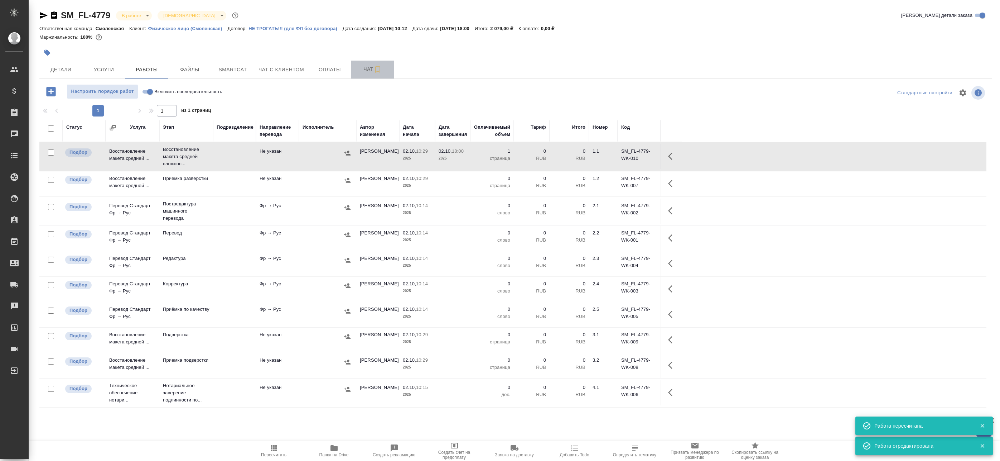
click at [376, 69] on icon "button" at bounding box center [377, 69] width 5 height 6
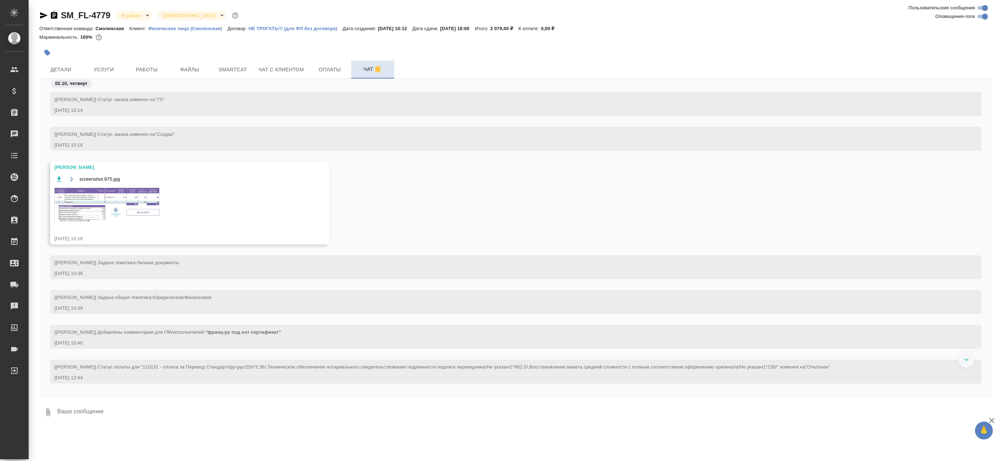
click at [98, 193] on img at bounding box center [107, 204] width 107 height 35
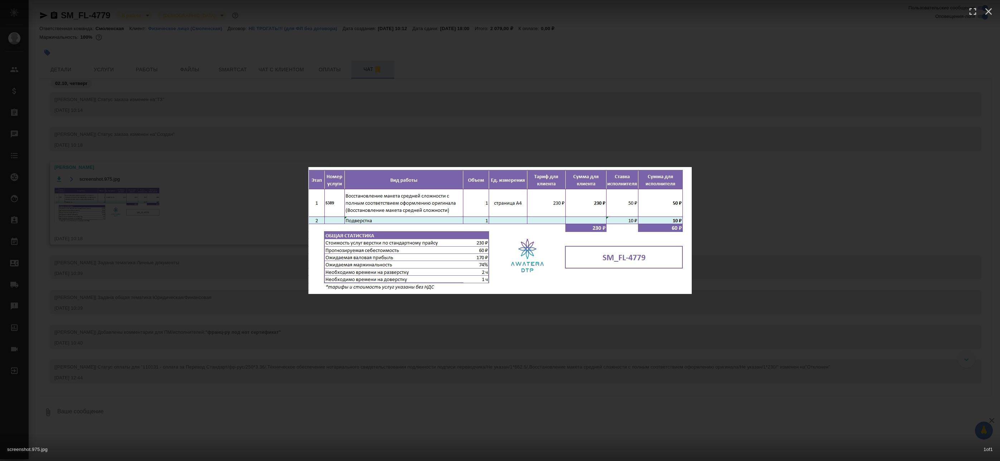
click at [254, 88] on div "screenshot.975.jpg 1 of 1" at bounding box center [500, 230] width 1000 height 461
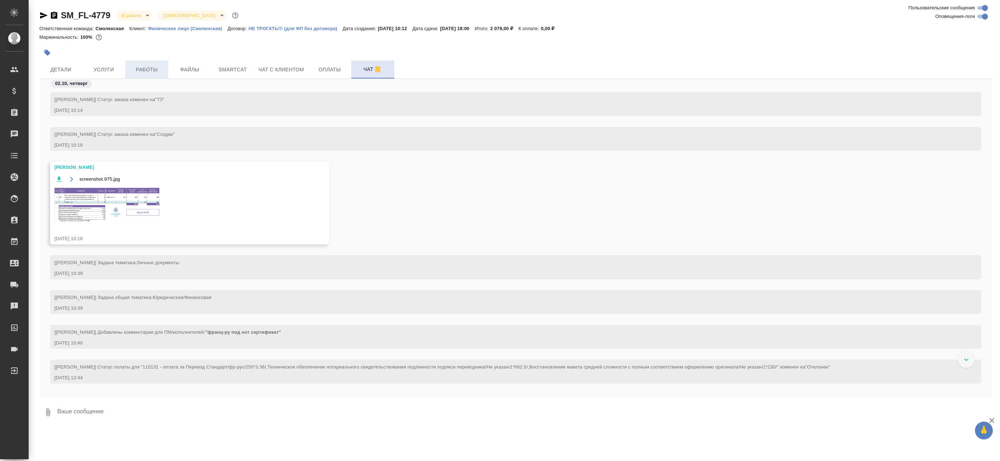
click at [143, 65] on span "Работы" at bounding box center [147, 69] width 34 height 9
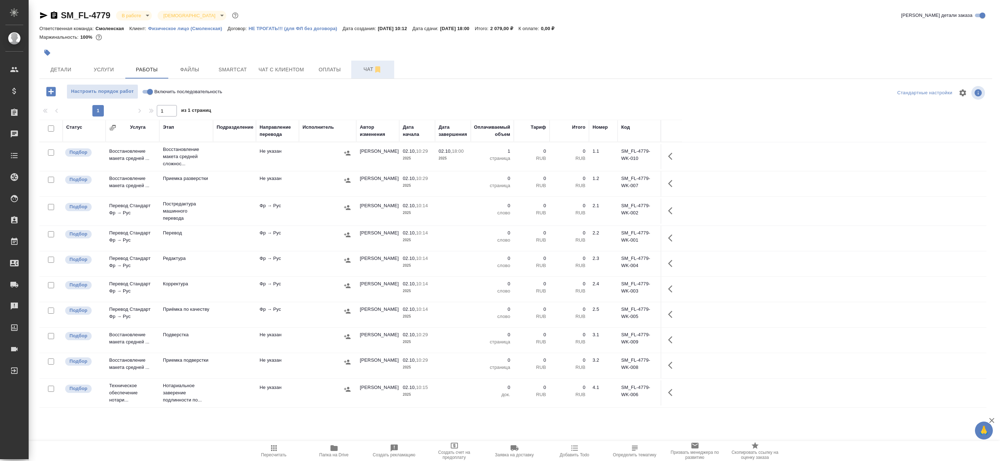
click at [389, 157] on td "[PERSON_NAME]" at bounding box center [377, 156] width 43 height 25
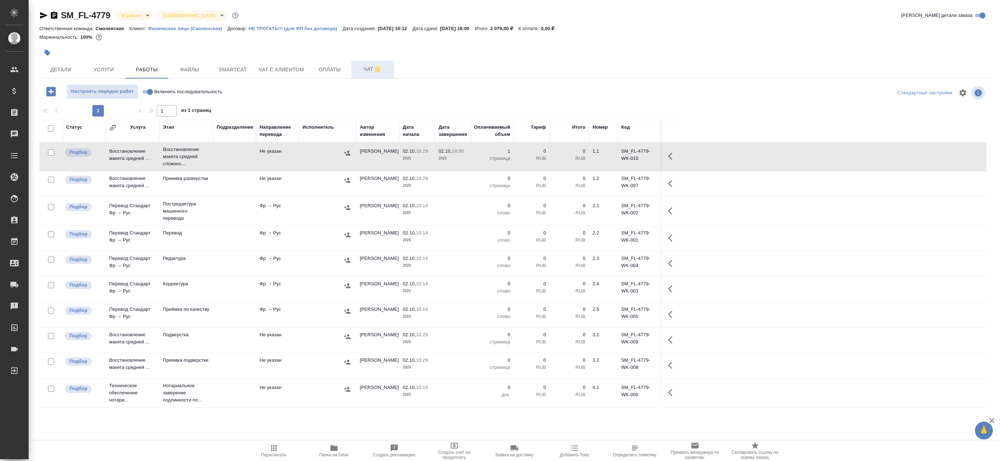
click at [677, 157] on button "button" at bounding box center [672, 156] width 17 height 17
click at [621, 157] on icon "button" at bounding box center [620, 156] width 9 height 9
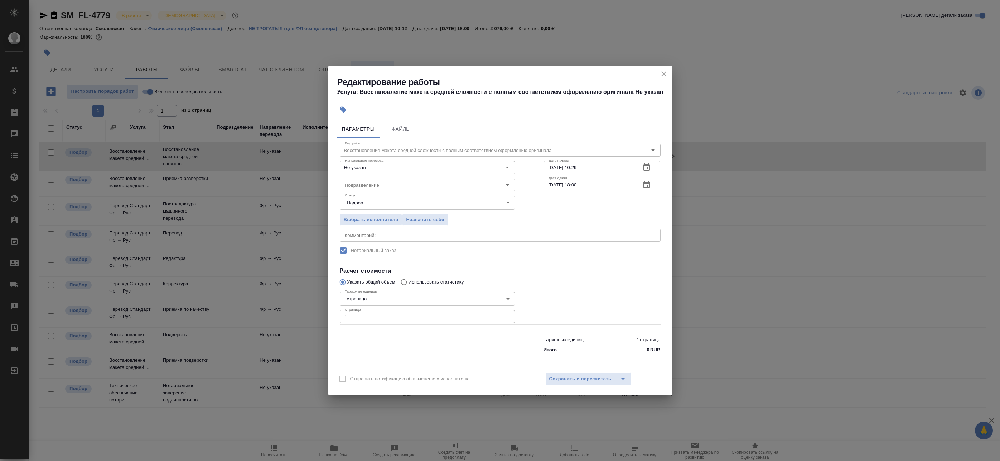
click at [390, 236] on textarea at bounding box center [500, 234] width 311 height 5
type textarea "Под нот"
click at [578, 369] on div "Отправить нотификацию об изменениях исполнителю Сохранить и пересчитать" at bounding box center [500, 382] width 344 height 28
click at [579, 377] on span "Сохранить и пересчитать" at bounding box center [580, 379] width 62 height 8
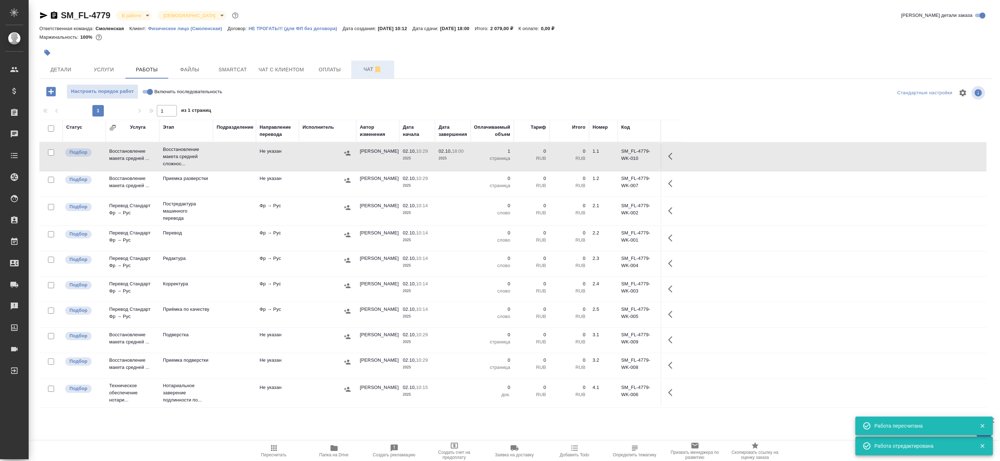
click at [668, 159] on button "button" at bounding box center [672, 156] width 17 height 17
click at [622, 157] on icon "button" at bounding box center [620, 156] width 9 height 9
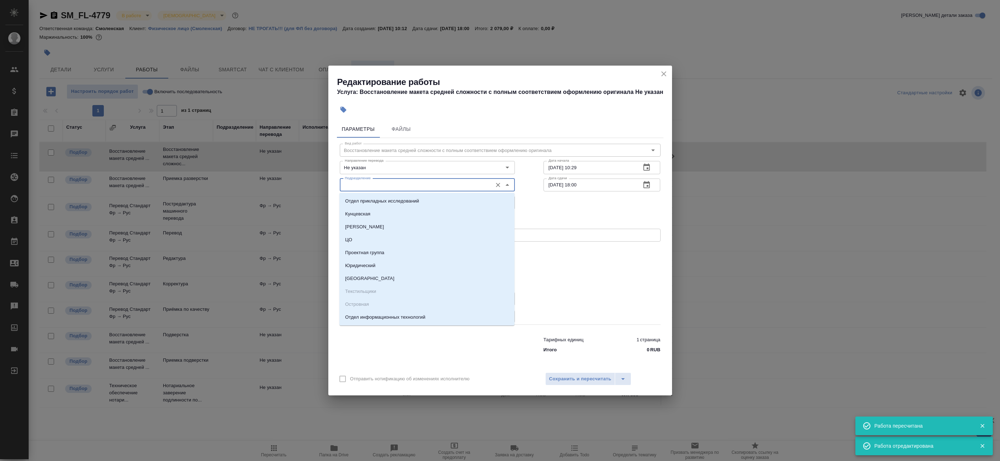
click at [464, 182] on input "Подразделение" at bounding box center [415, 185] width 147 height 9
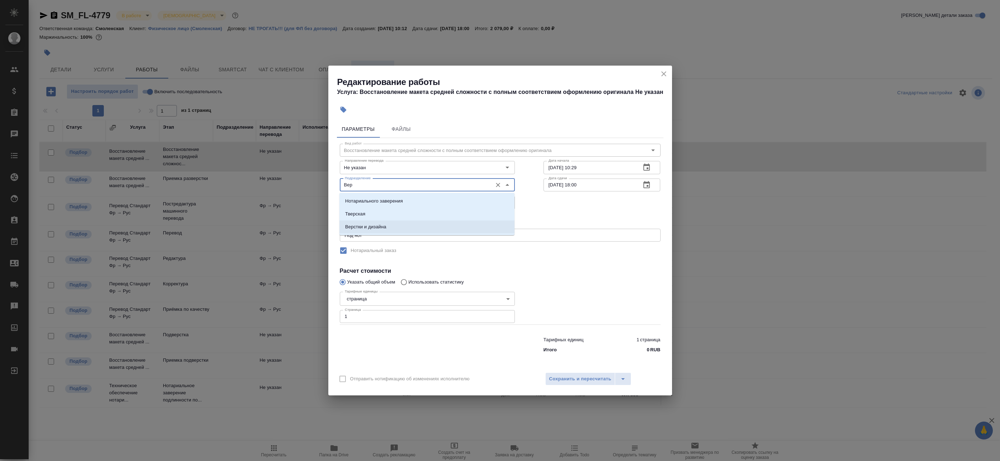
click at [427, 232] on li "Верстки и дизайна" at bounding box center [427, 226] width 175 height 13
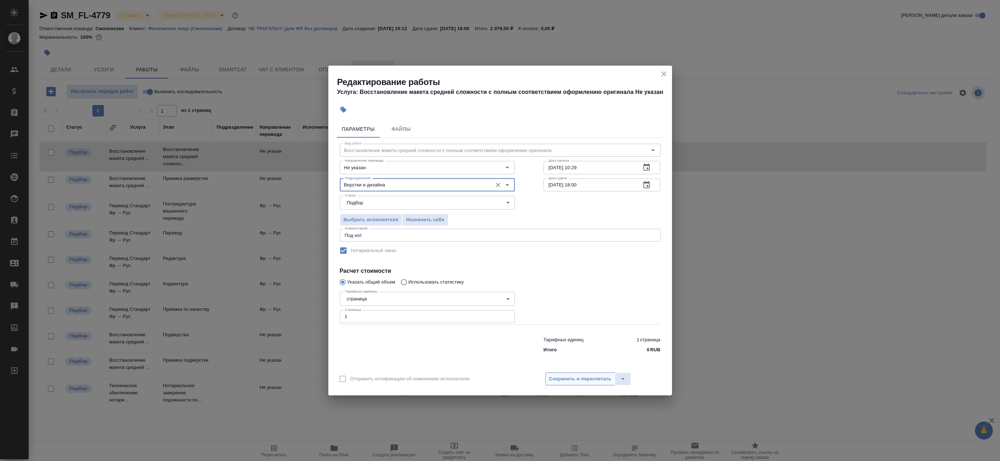
type input "Верстки и дизайна"
click at [557, 369] on div "Отправить нотификацию об изменениях исполнителю Сохранить и пересчитать" at bounding box center [500, 382] width 344 height 28
click at [562, 381] on span "Сохранить и пересчитать" at bounding box center [580, 379] width 62 height 8
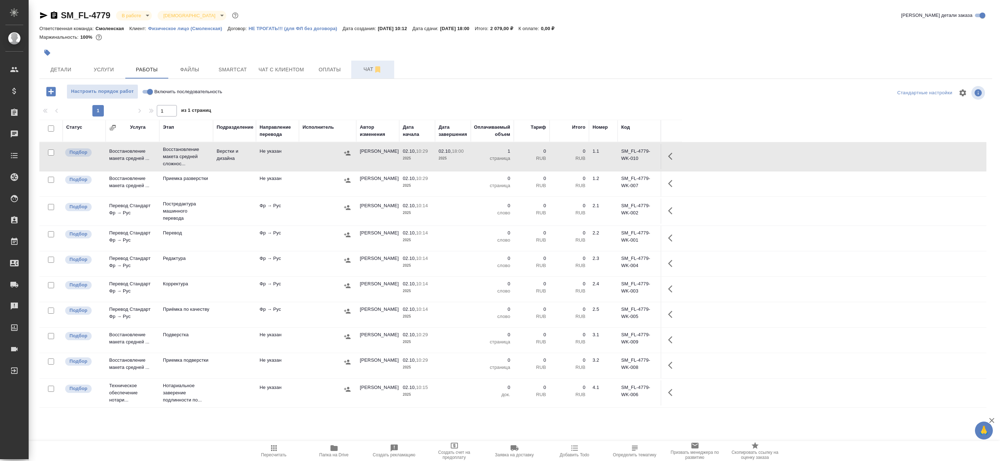
click at [450, 161] on p "2025" at bounding box center [453, 158] width 29 height 7
click at [369, 66] on span "Чат" at bounding box center [373, 69] width 34 height 9
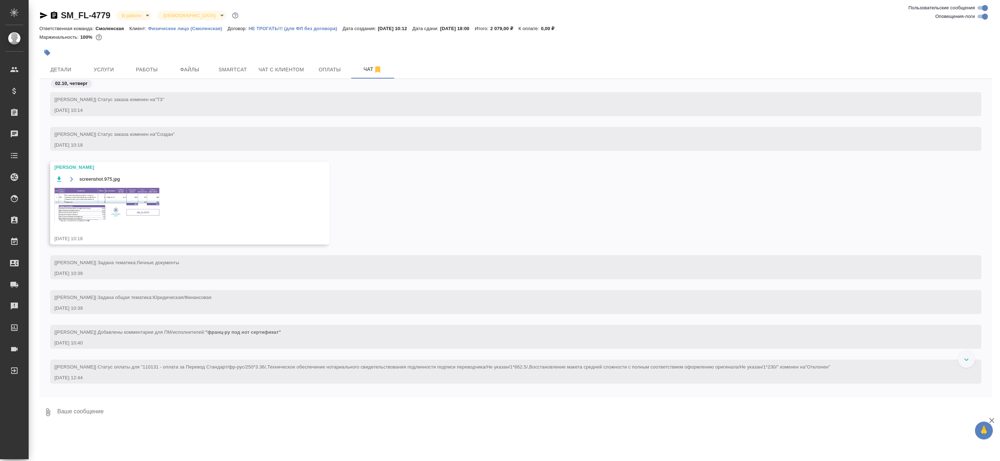
click at [118, 199] on img at bounding box center [107, 204] width 107 height 35
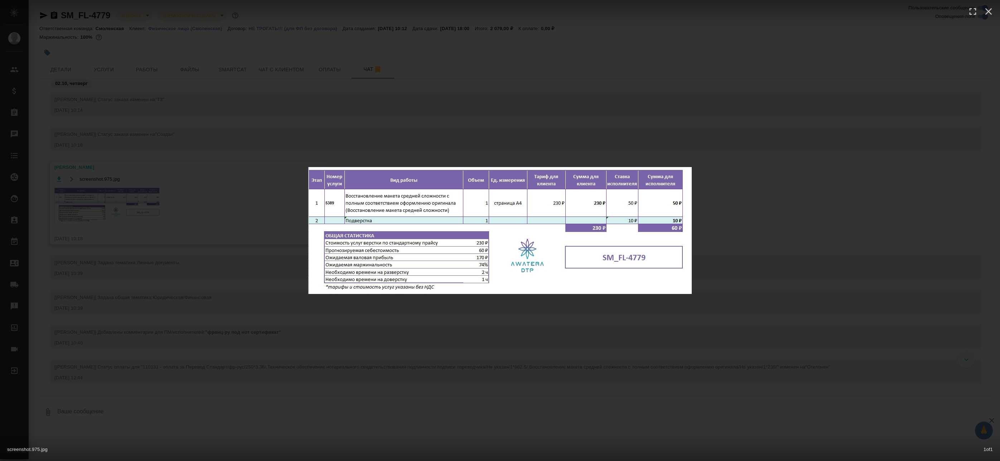
click at [217, 215] on div "screenshot.975.jpg 1 of 1" at bounding box center [500, 230] width 1000 height 461
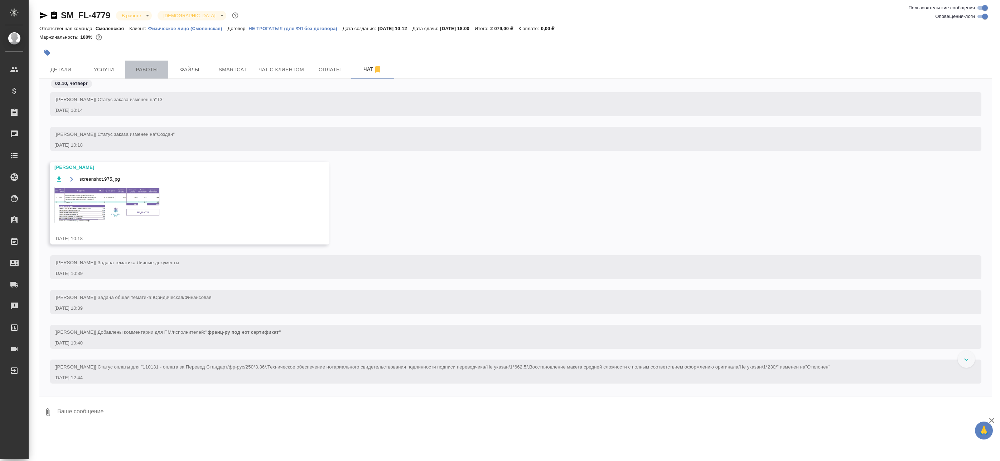
click at [151, 73] on span "Работы" at bounding box center [147, 69] width 34 height 9
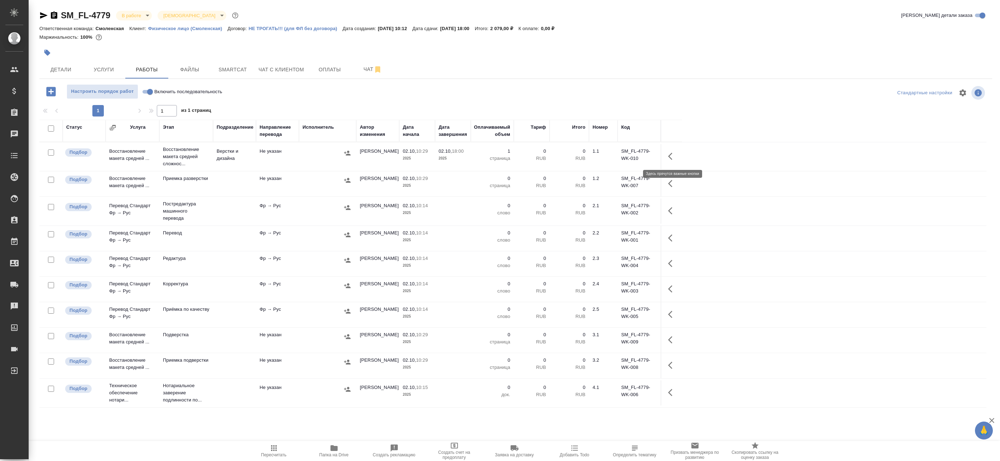
click at [673, 157] on icon "button" at bounding box center [672, 156] width 9 height 9
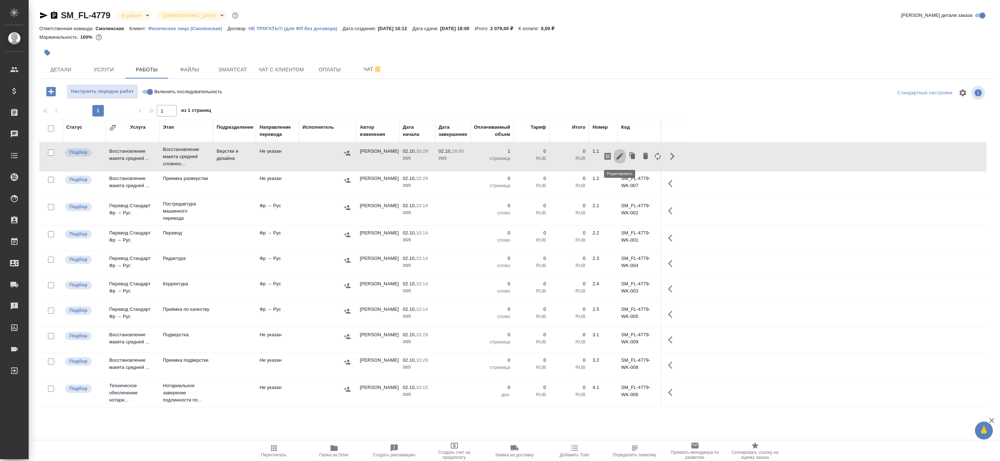
click at [625, 154] on button "button" at bounding box center [620, 156] width 12 height 17
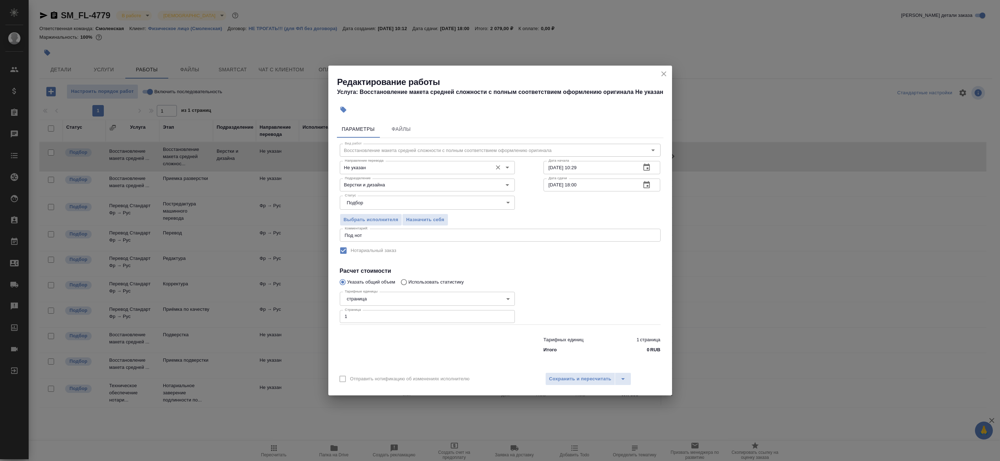
click at [385, 163] on div "Не указан Направление перевода" at bounding box center [427, 167] width 175 height 13
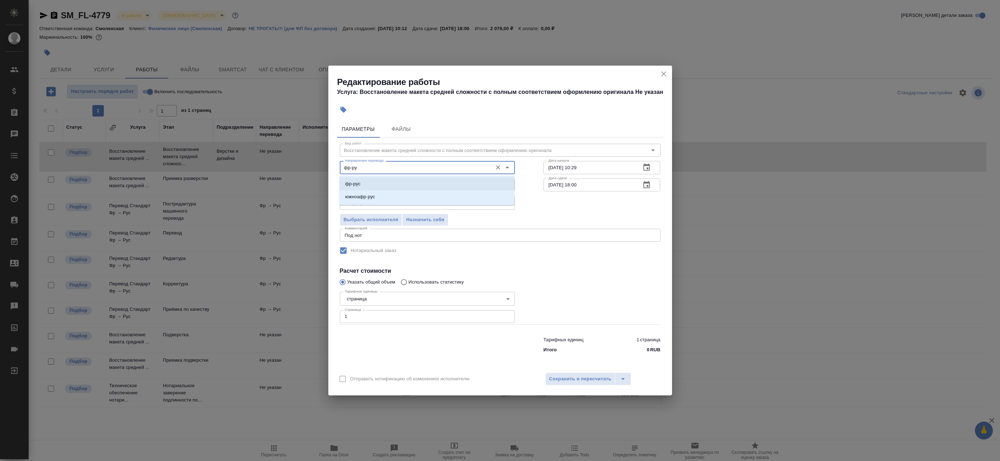
click at [360, 184] on p "фр-рус" at bounding box center [352, 183] width 15 height 7
type input "фр-рус"
click at [561, 383] on button "Сохранить и пересчитать" at bounding box center [581, 378] width 70 height 13
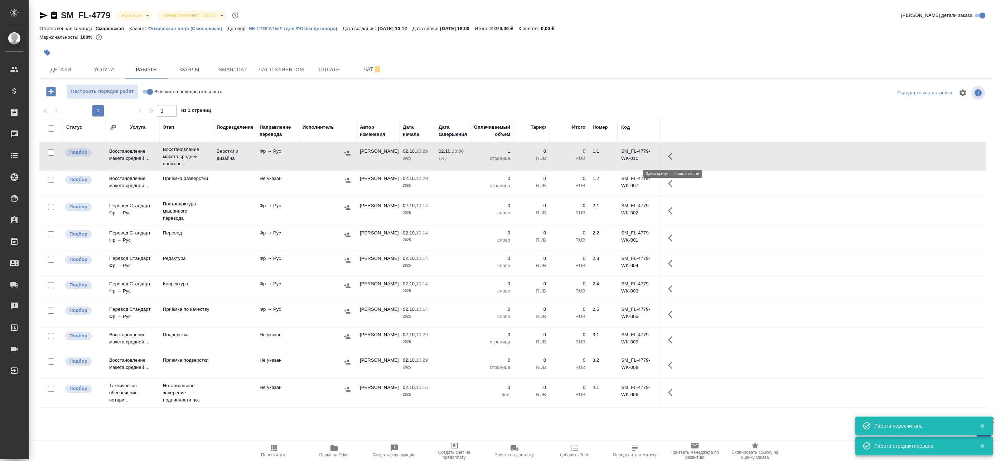
click at [671, 155] on icon "button" at bounding box center [672, 156] width 9 height 9
click at [621, 153] on icon "button" at bounding box center [620, 156] width 9 height 9
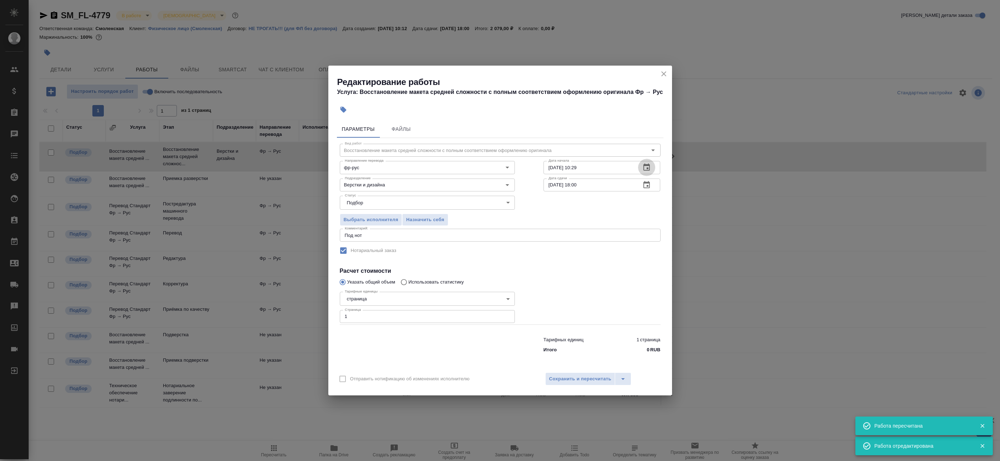
click at [651, 165] on icon "button" at bounding box center [647, 167] width 9 height 9
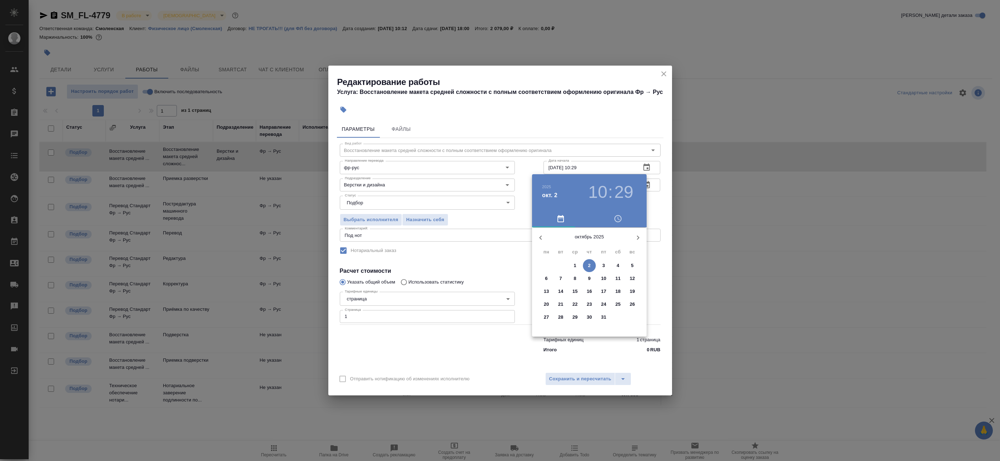
click at [588, 266] on p "2" at bounding box center [589, 265] width 3 height 7
click at [617, 283] on div at bounding box center [589, 283] width 93 height 93
click at [552, 276] on div at bounding box center [589, 283] width 93 height 93
click at [552, 271] on div at bounding box center [589, 283] width 93 height 93
type input "02.10.2025 15:48"
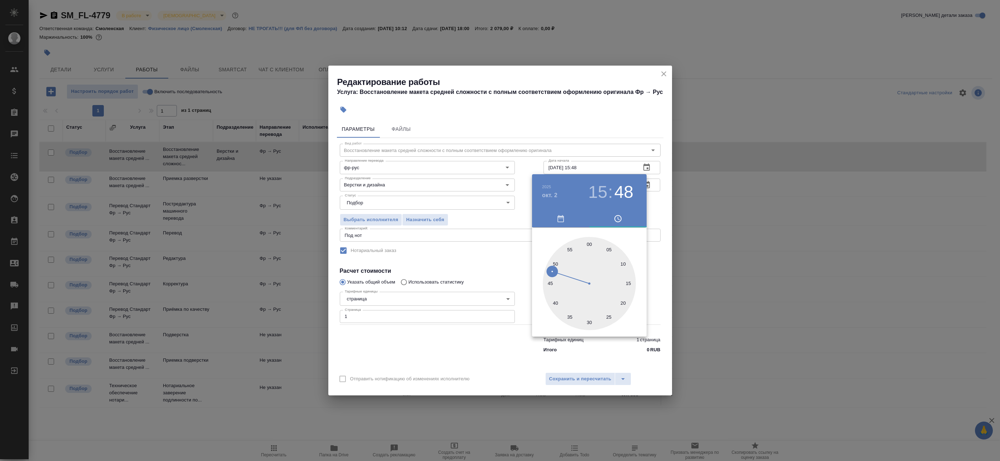
click at [655, 201] on div at bounding box center [500, 230] width 1000 height 461
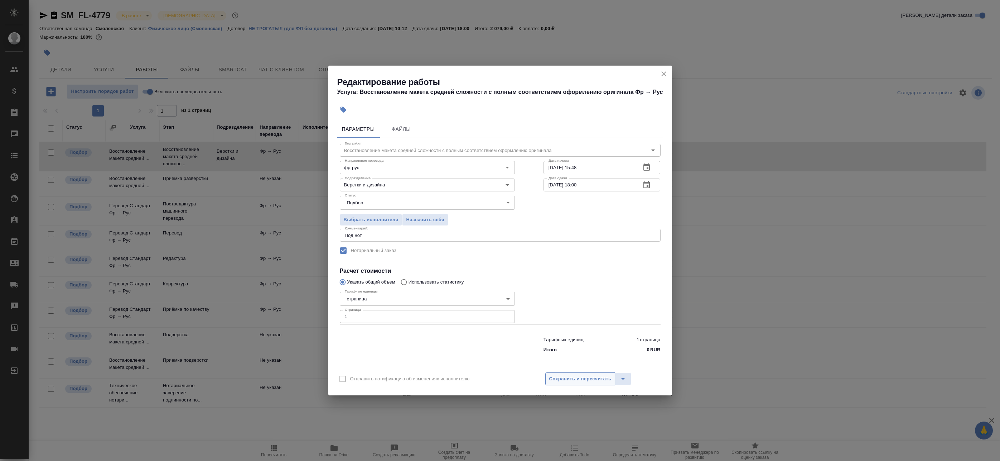
click at [589, 375] on span "Сохранить и пересчитать" at bounding box center [580, 379] width 62 height 8
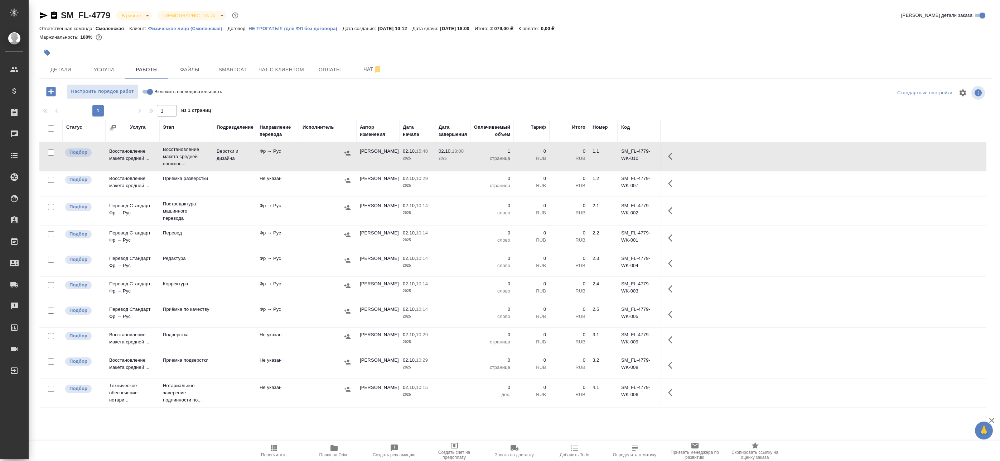
click at [51, 125] on input "checkbox" at bounding box center [51, 128] width 6 height 6
checkbox input "true"
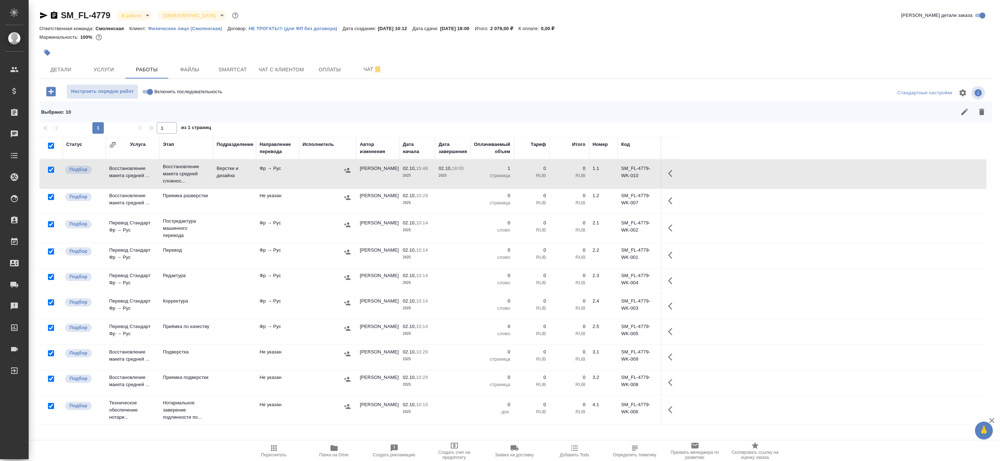
checkbox input "true"
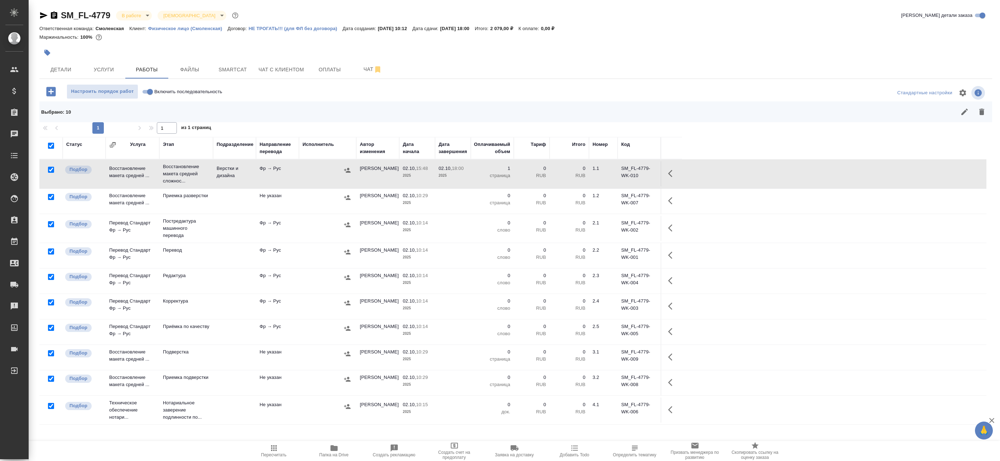
checkbox input "true"
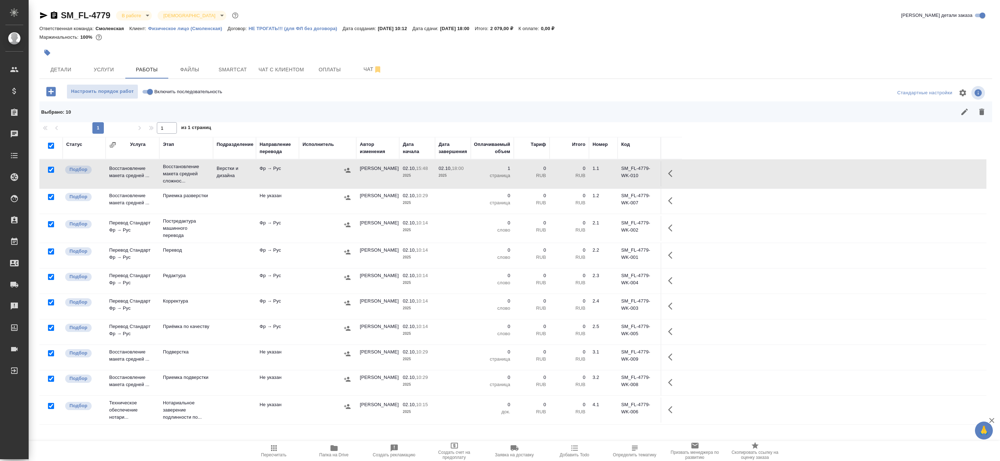
click at [51, 223] on input "checkbox" at bounding box center [51, 224] width 6 height 6
checkbox input "false"
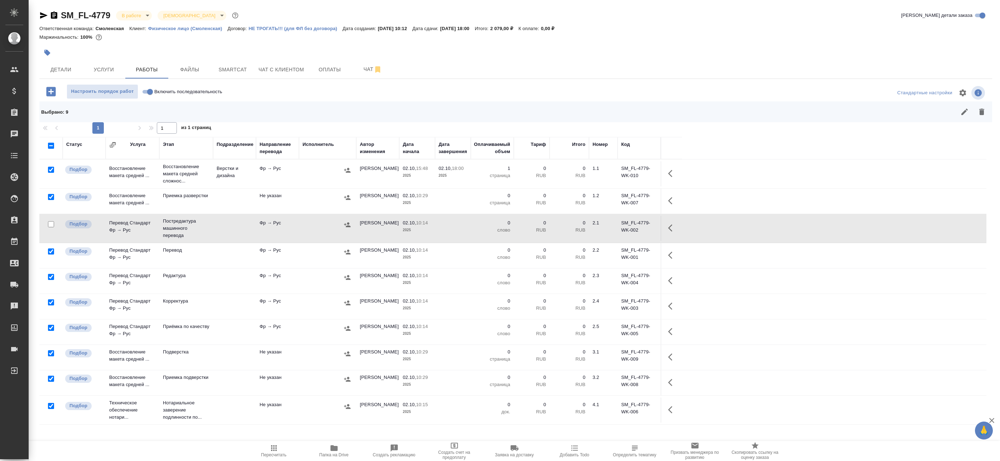
click at [51, 171] on input "checkbox" at bounding box center [51, 170] width 6 height 6
checkbox input "false"
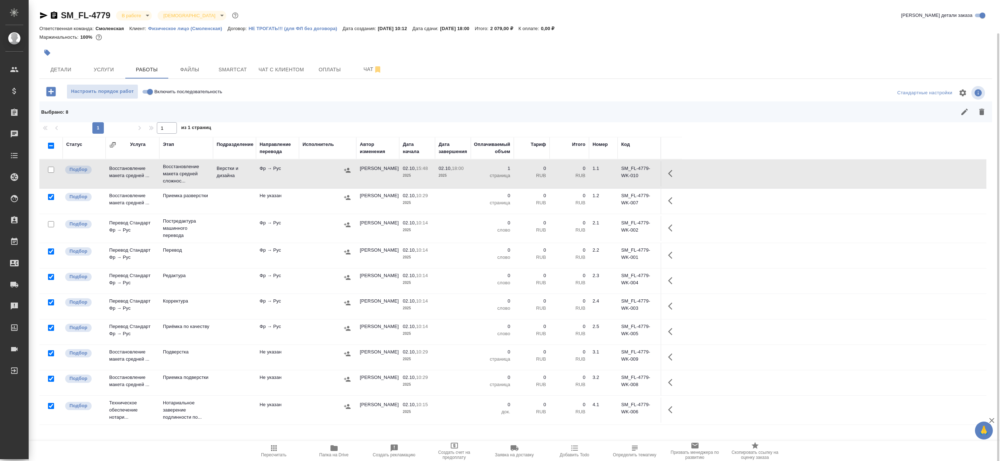
scroll to position [17, 0]
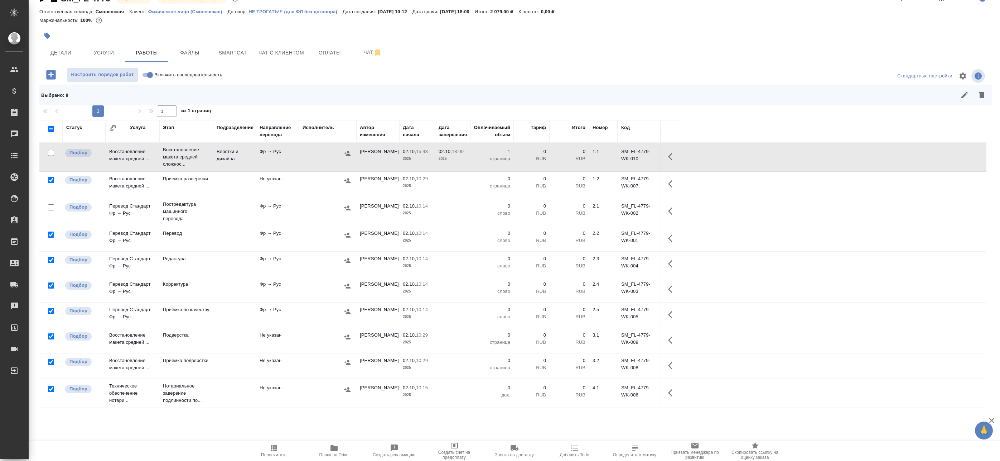
click at [52, 389] on input "checkbox" at bounding box center [51, 389] width 6 height 6
checkbox input "false"
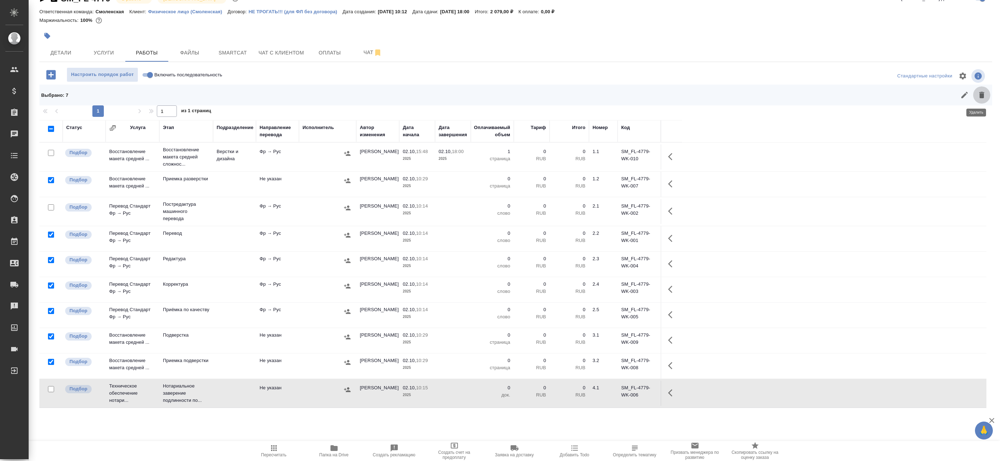
click at [980, 96] on icon "button" at bounding box center [982, 95] width 5 height 6
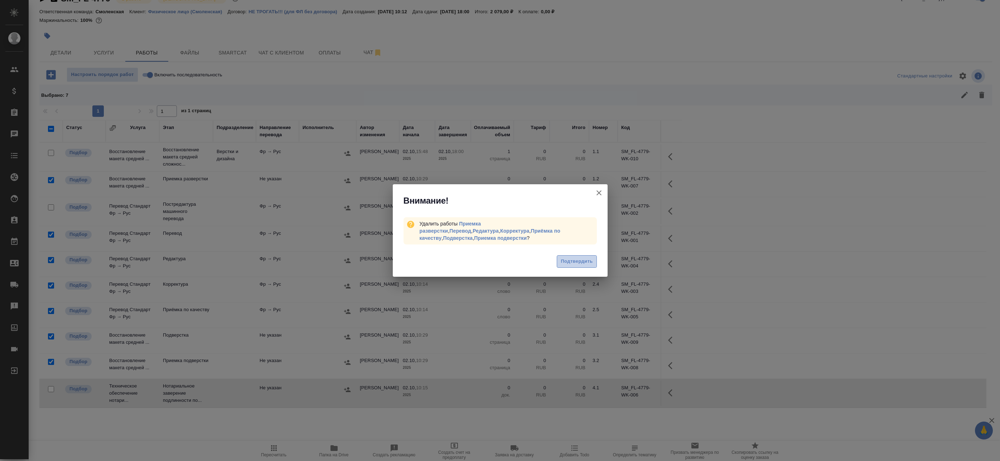
click at [581, 262] on button "Подтвердить" at bounding box center [577, 261] width 40 height 13
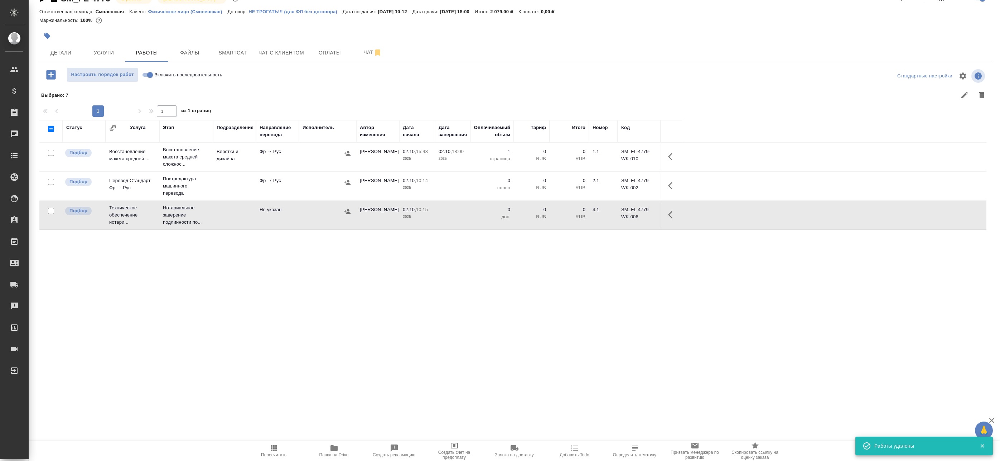
click at [540, 284] on div "Статус Услуга Этап Подразделение Направление перевода Исполнитель Автор изменен…" at bounding box center [512, 281] width 947 height 322
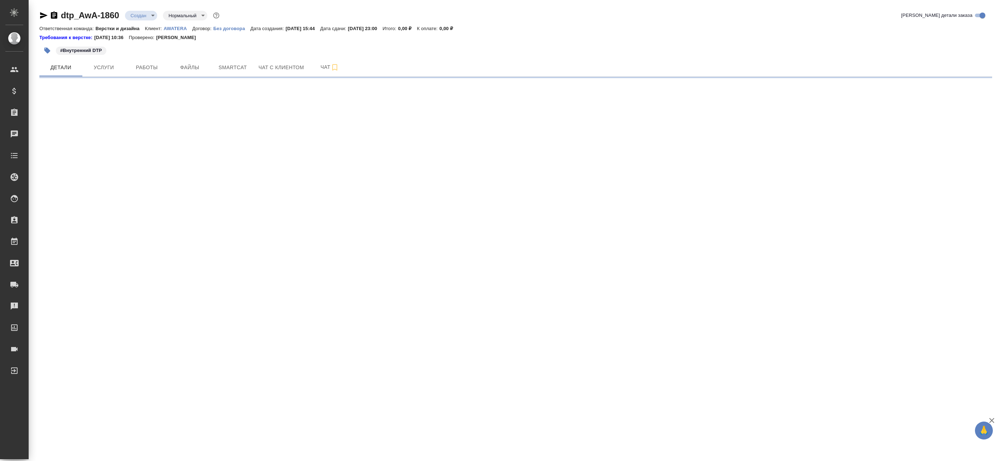
select select "RU"
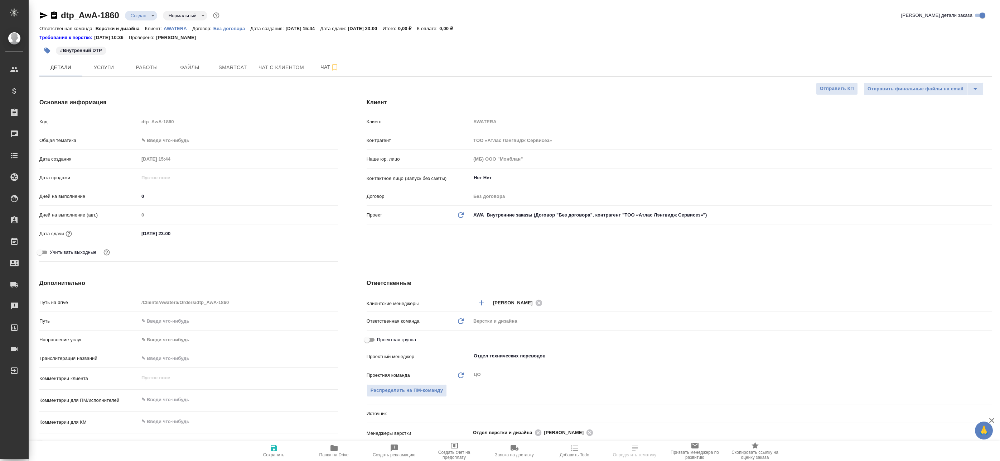
type textarea "x"
click at [142, 76] on hr at bounding box center [515, 76] width 953 height 0
click at [147, 69] on span "Работы" at bounding box center [147, 67] width 34 height 9
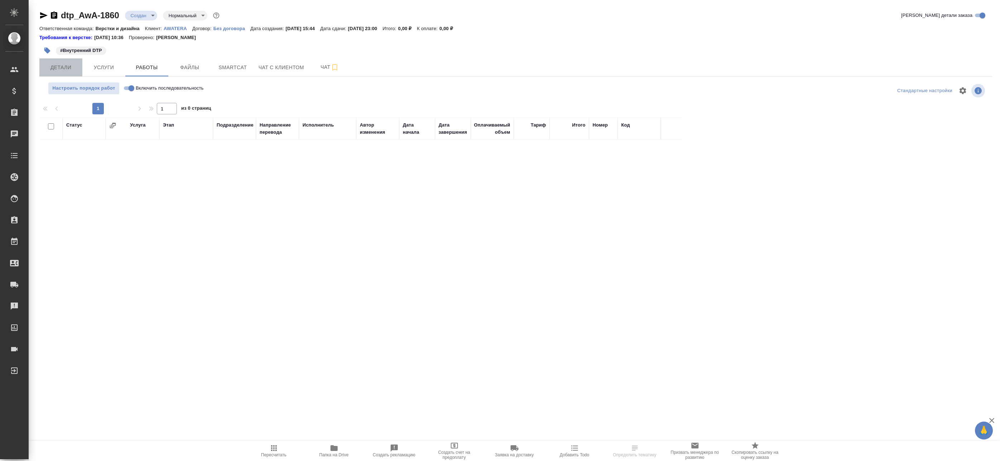
click at [78, 69] on button "Детали" at bounding box center [60, 67] width 43 height 18
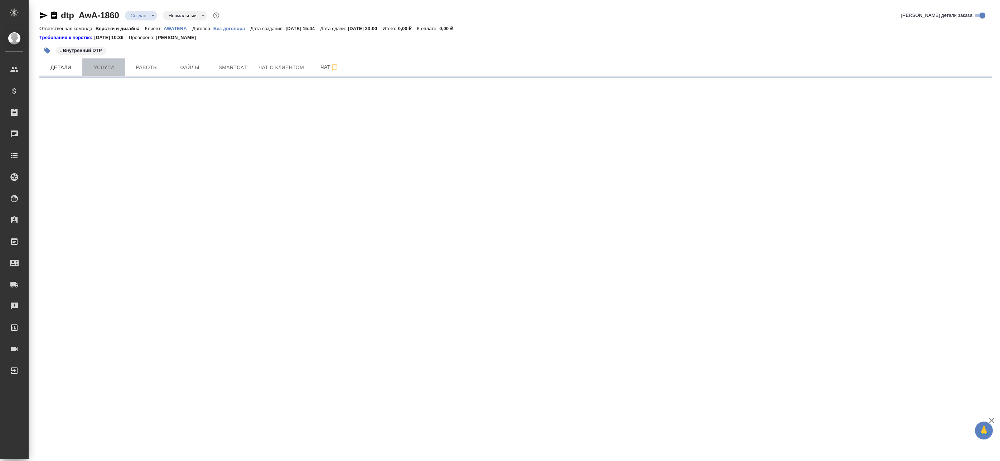
click at [105, 75] on button "Услуги" at bounding box center [103, 67] width 43 height 18
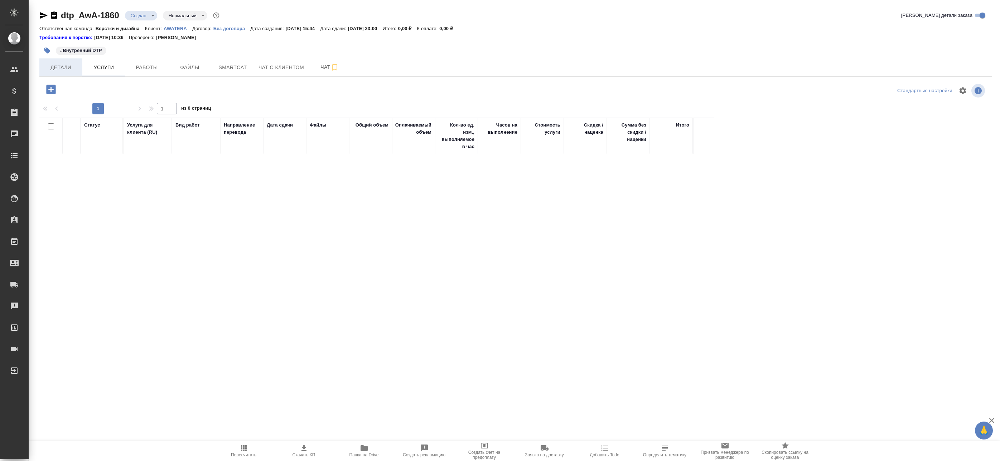
click at [71, 75] on button "Детали" at bounding box center [60, 67] width 43 height 18
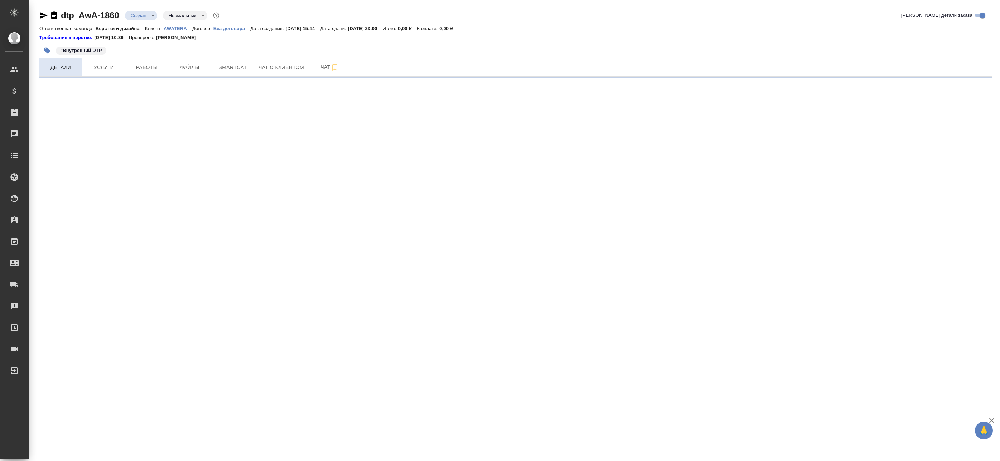
select select "RU"
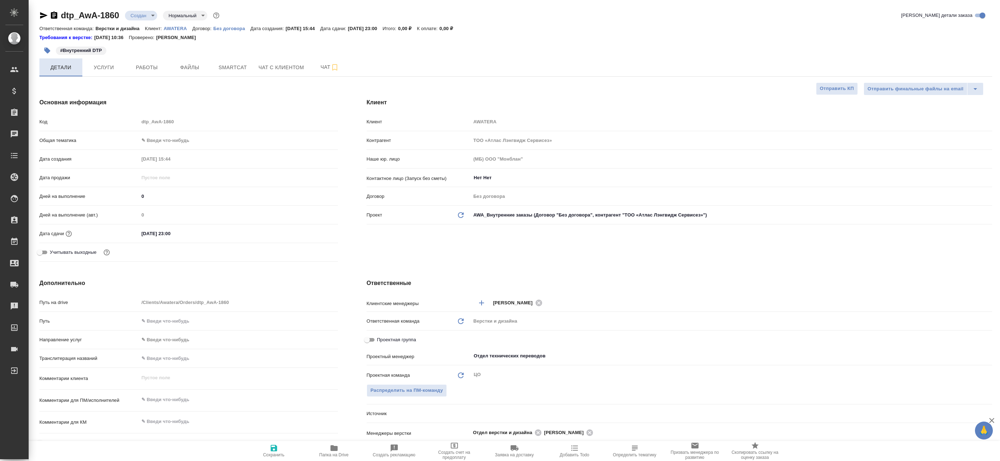
type textarea "x"
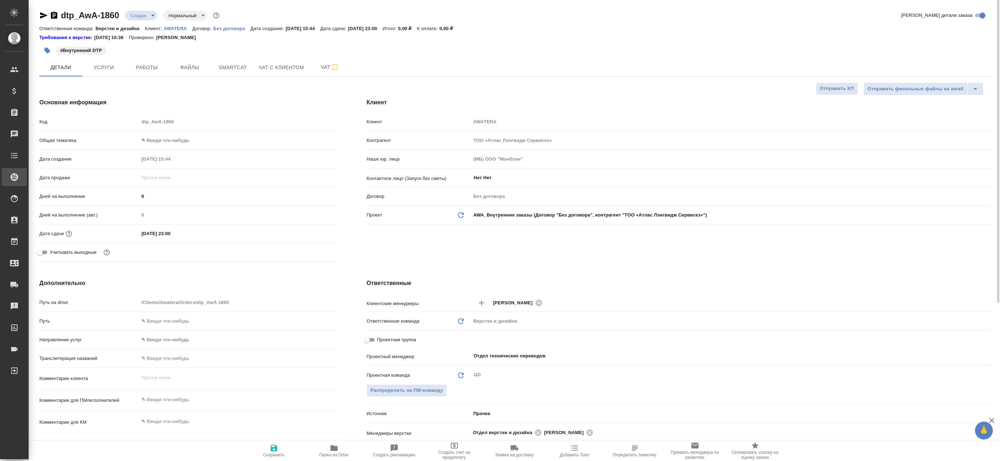
type textarea "x"
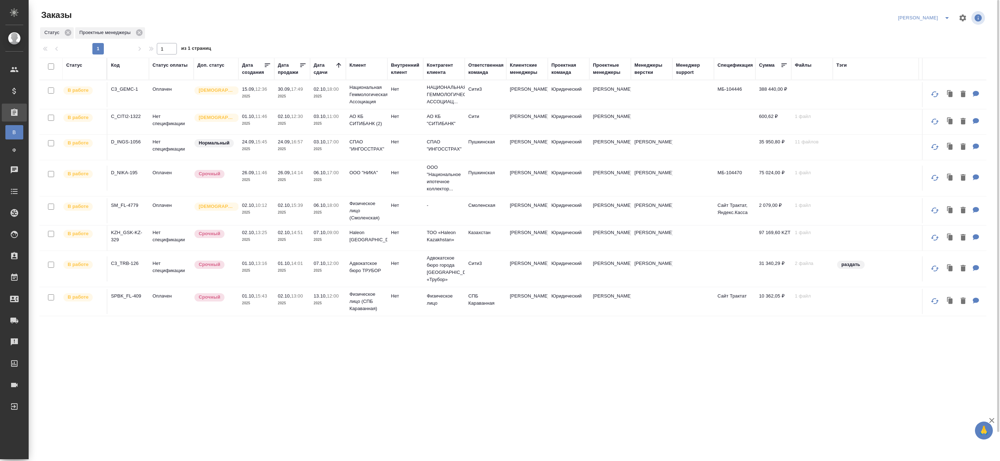
click at [307, 97] on td "30.09, 17:49 2025" at bounding box center [292, 94] width 36 height 25
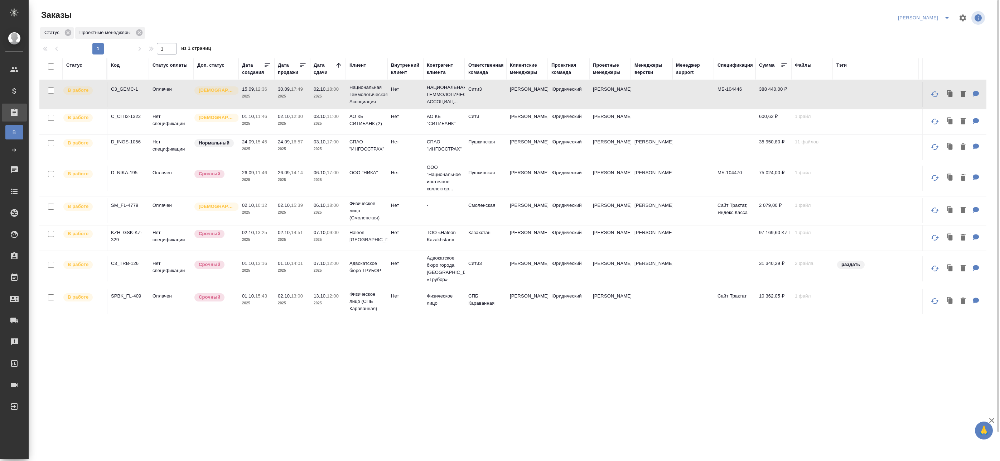
drag, startPoint x: 306, startPoint y: 113, endPoint x: 306, endPoint y: 116, distance: 3.6
click at [307, 113] on td "02.10, 12:30 2025" at bounding box center [292, 121] width 36 height 25
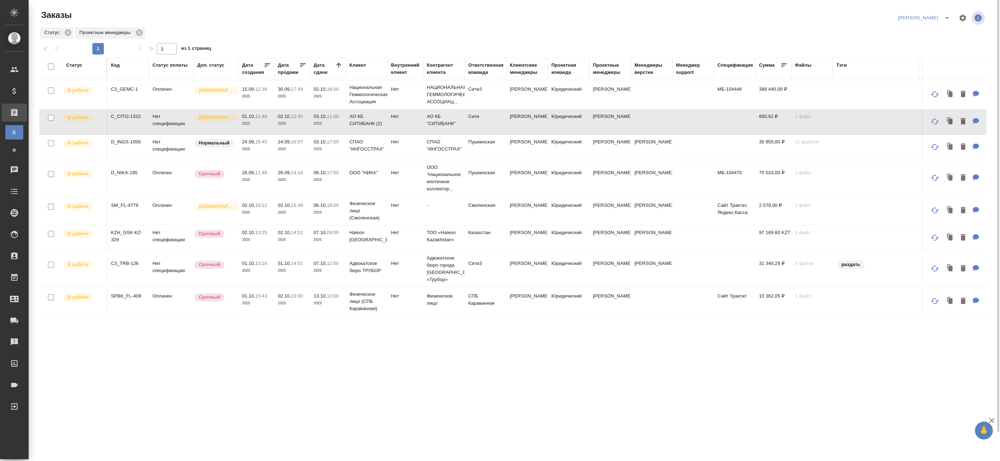
click at [323, 126] on p "2025" at bounding box center [328, 123] width 29 height 7
click at [268, 150] on p "2025" at bounding box center [256, 148] width 29 height 7
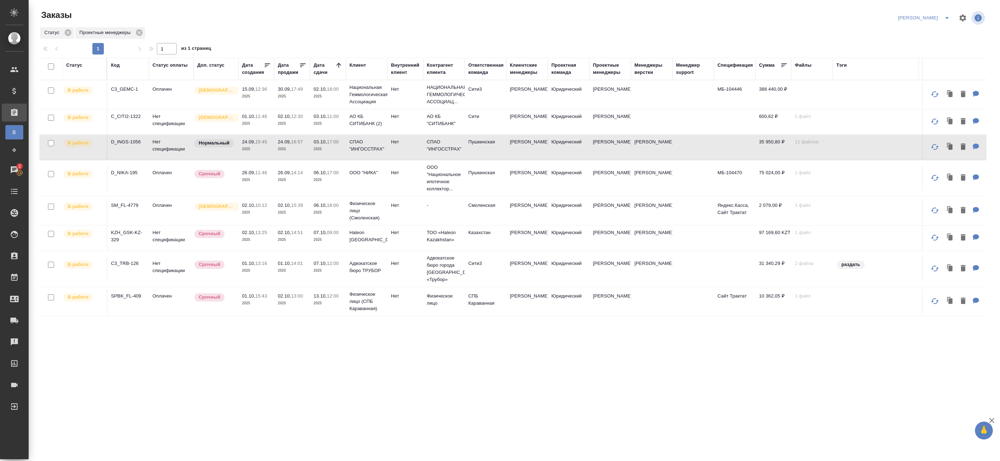
click at [277, 146] on td "24.09, 16:57 2025" at bounding box center [292, 147] width 36 height 25
click at [251, 148] on p "2025" at bounding box center [256, 148] width 29 height 7
click at [301, 178] on p "2025" at bounding box center [292, 179] width 29 height 7
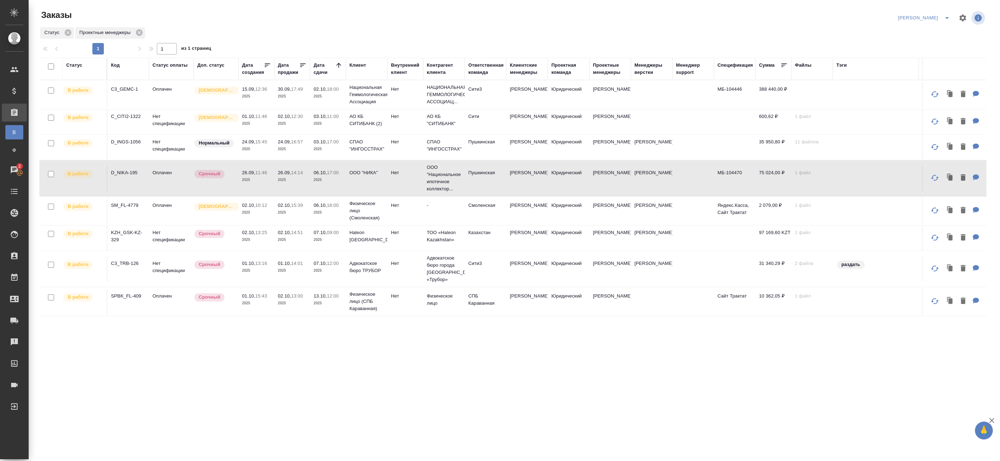
click at [339, 179] on p "2025" at bounding box center [328, 179] width 29 height 7
click at [277, 210] on td "02.10, 15:39 2025" at bounding box center [292, 210] width 36 height 25
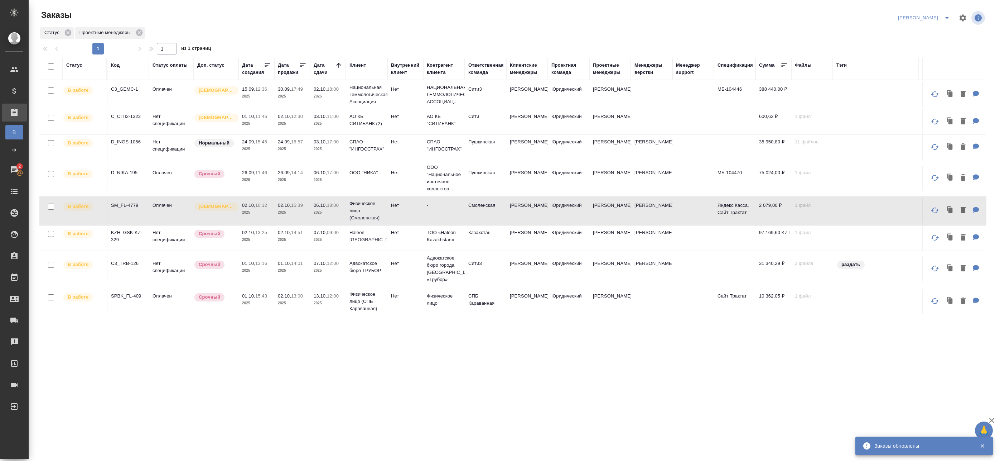
click at [301, 210] on p "2025" at bounding box center [292, 212] width 29 height 7
click at [263, 99] on p "2025" at bounding box center [256, 96] width 29 height 7
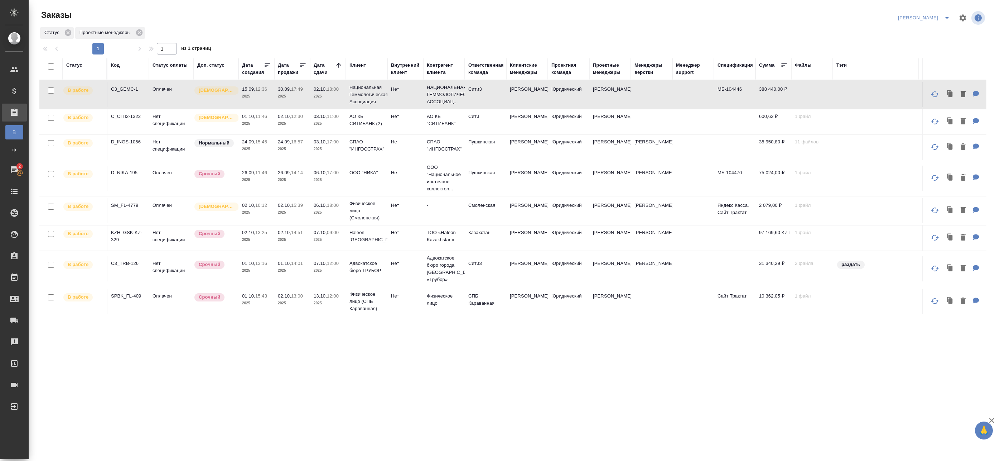
click at [295, 118] on p "12:30" at bounding box center [297, 116] width 12 height 5
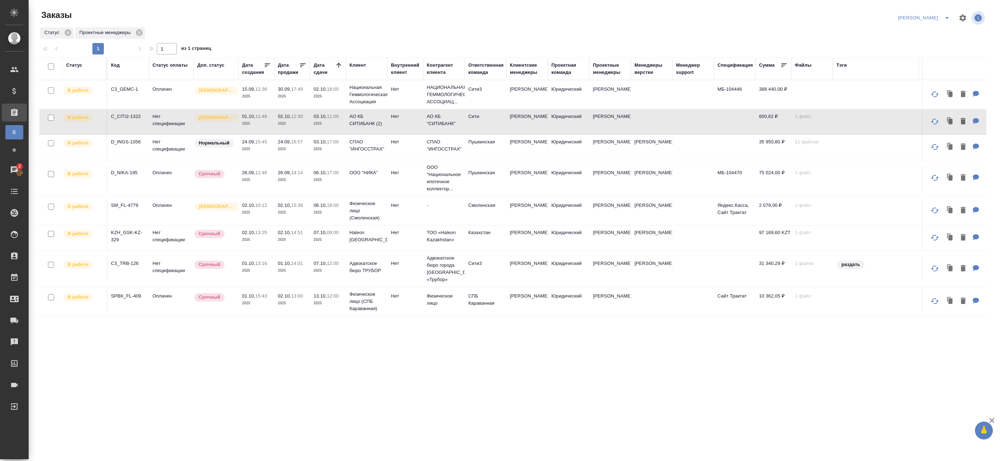
click at [325, 121] on p "2025" at bounding box center [328, 123] width 29 height 7
click at [171, 148] on td "Нет спецификации" at bounding box center [171, 147] width 45 height 25
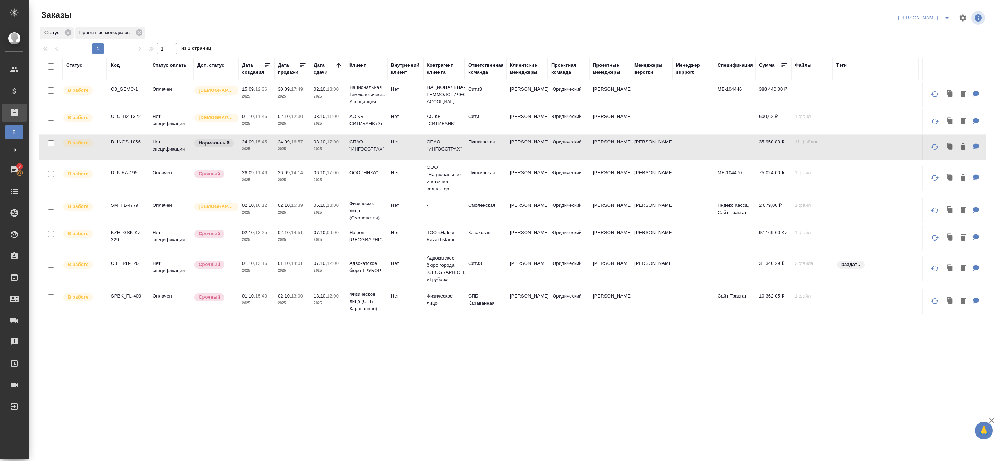
click at [176, 147] on td "Нет спецификации" at bounding box center [171, 147] width 45 height 25
drag, startPoint x: 247, startPoint y: 172, endPoint x: 251, endPoint y: 173, distance: 4.3
click at [247, 172] on p "26.09," at bounding box center [248, 172] width 13 height 5
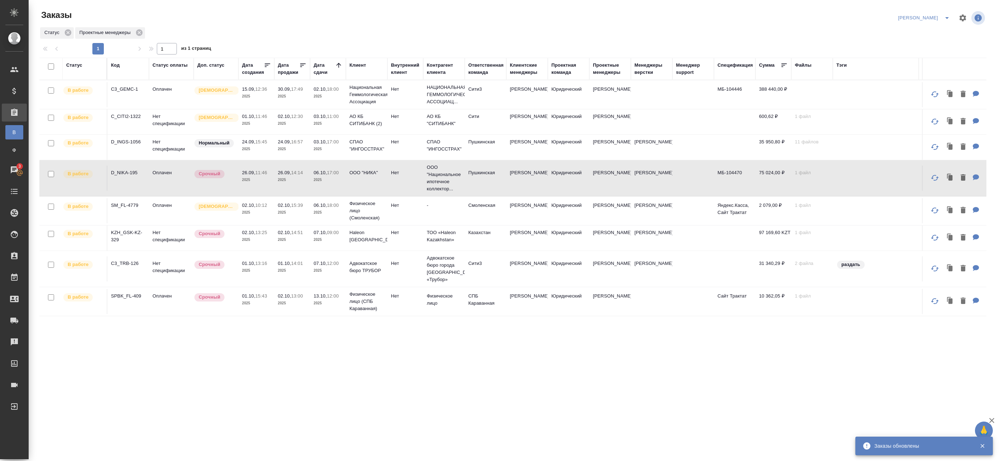
click at [304, 180] on p "2025" at bounding box center [292, 179] width 29 height 7
click at [943, 19] on icon "split button" at bounding box center [947, 18] width 9 height 9
click at [926, 35] on li "leagal" at bounding box center [933, 32] width 31 height 11
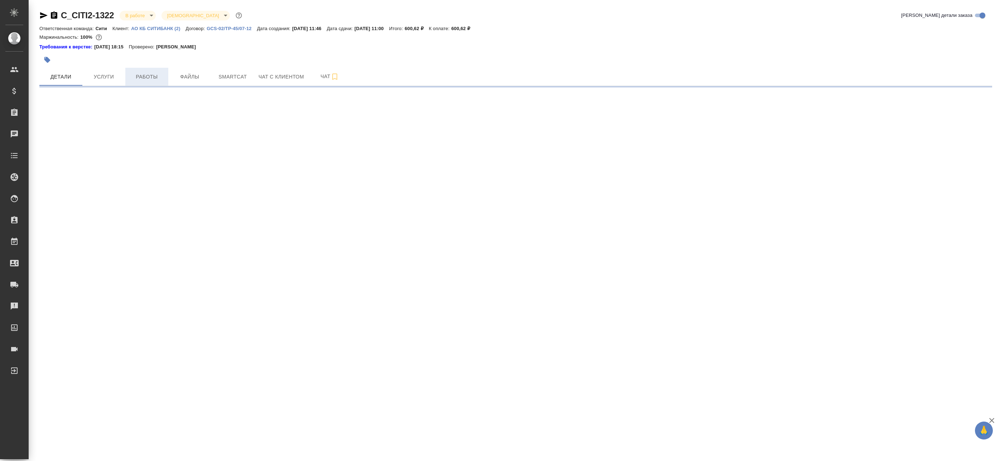
select select "RU"
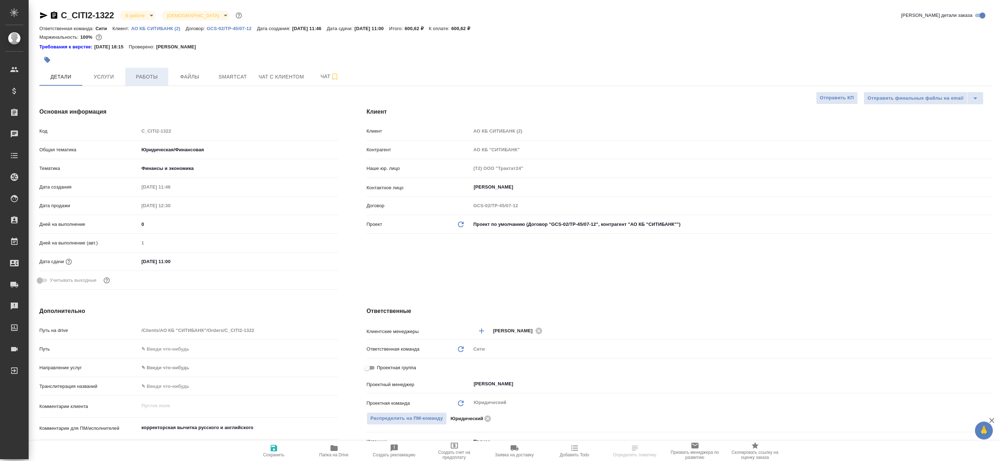
type textarea "x"
click at [140, 73] on span "Работы" at bounding box center [147, 76] width 34 height 9
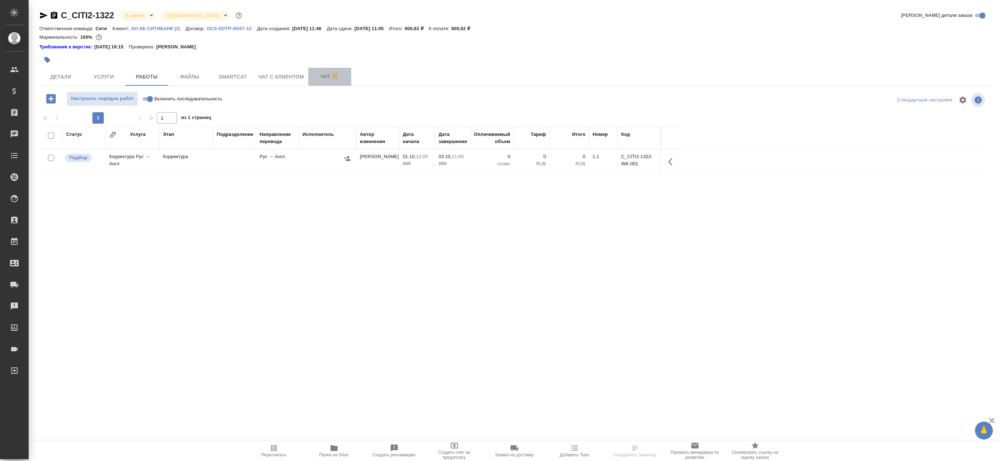
click at [319, 77] on span "Чат" at bounding box center [330, 76] width 34 height 9
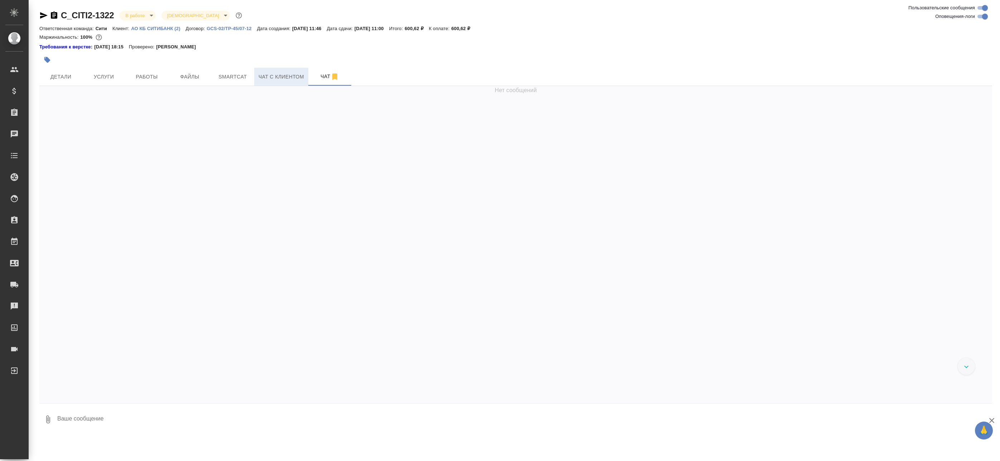
scroll to position [33, 0]
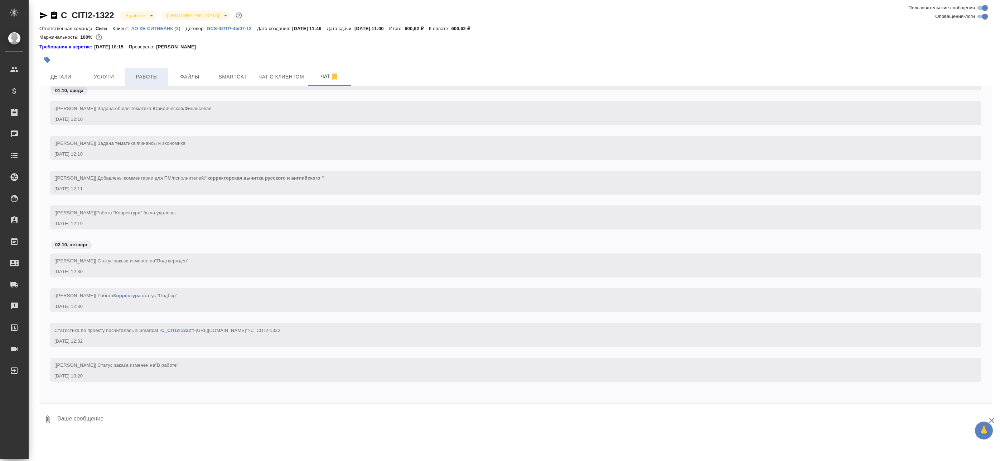
click at [155, 76] on span "Работы" at bounding box center [147, 76] width 34 height 9
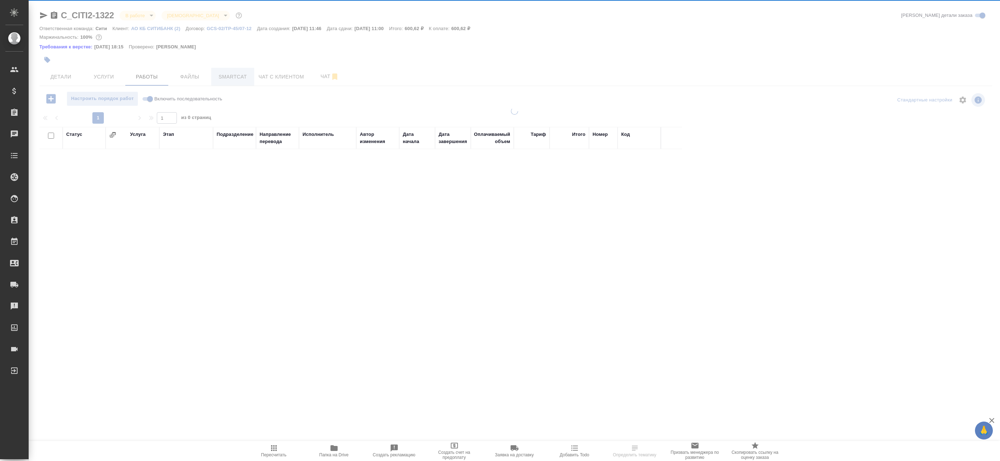
click at [244, 80] on span "Smartcat" at bounding box center [233, 76] width 34 height 9
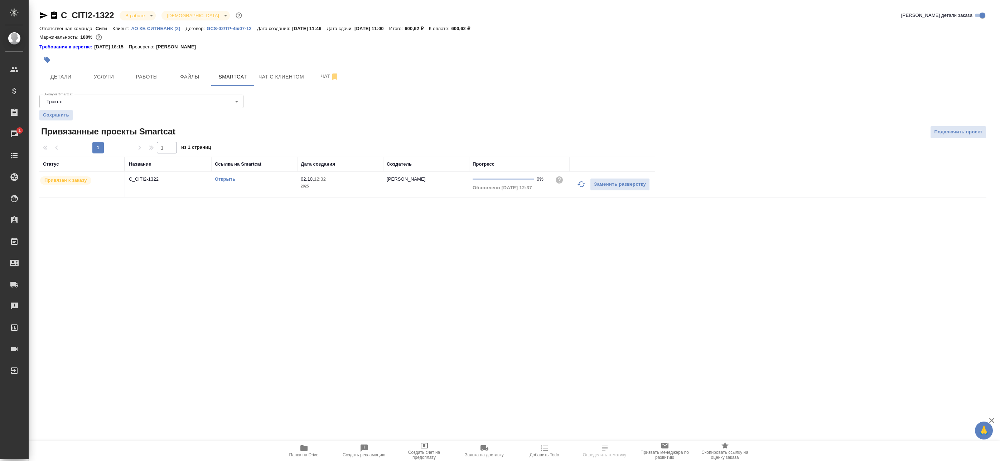
click at [224, 178] on link "Открыть" at bounding box center [225, 178] width 20 height 5
click at [119, 79] on span "Услуги" at bounding box center [104, 76] width 34 height 9
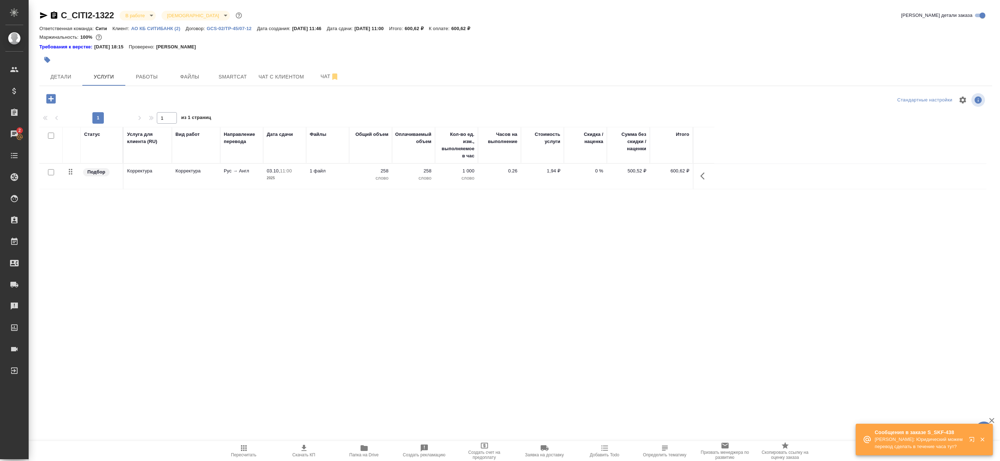
click at [152, 65] on div at bounding box center [356, 60] width 635 height 16
click at [150, 72] on span "Работы" at bounding box center [147, 76] width 34 height 9
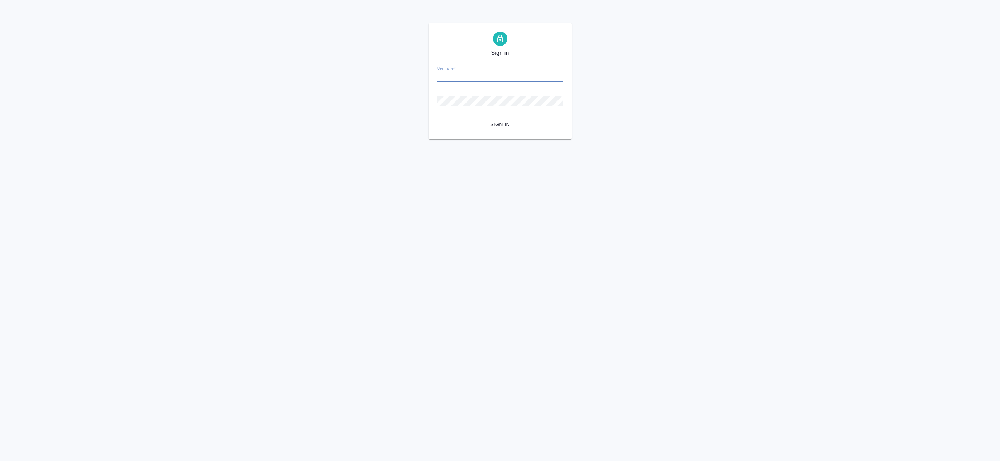
type input "[EMAIL_ADDRESS][DOMAIN_NAME]"
drag, startPoint x: 482, startPoint y: 122, endPoint x: 452, endPoint y: 119, distance: 30.6
click at [482, 122] on span "Sign in" at bounding box center [500, 124] width 115 height 9
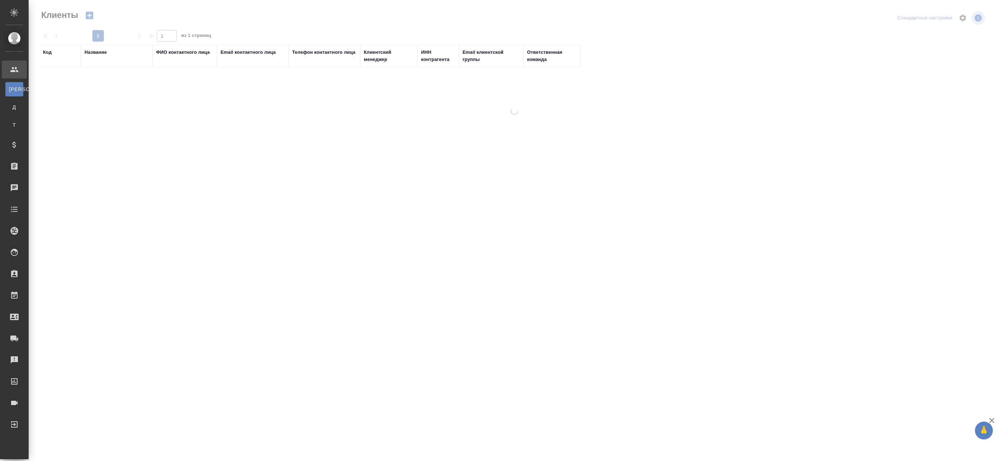
select select "RU"
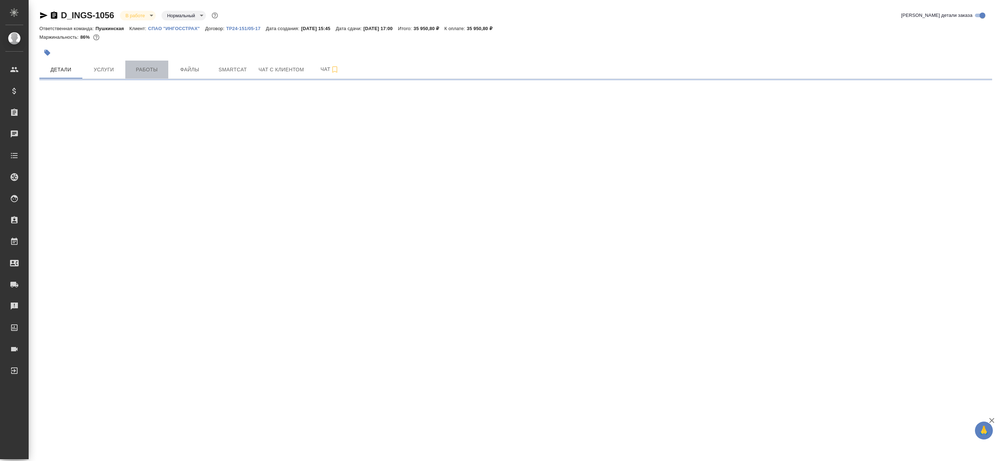
click at [143, 67] on span "Работы" at bounding box center [147, 69] width 34 height 9
select select "RU"
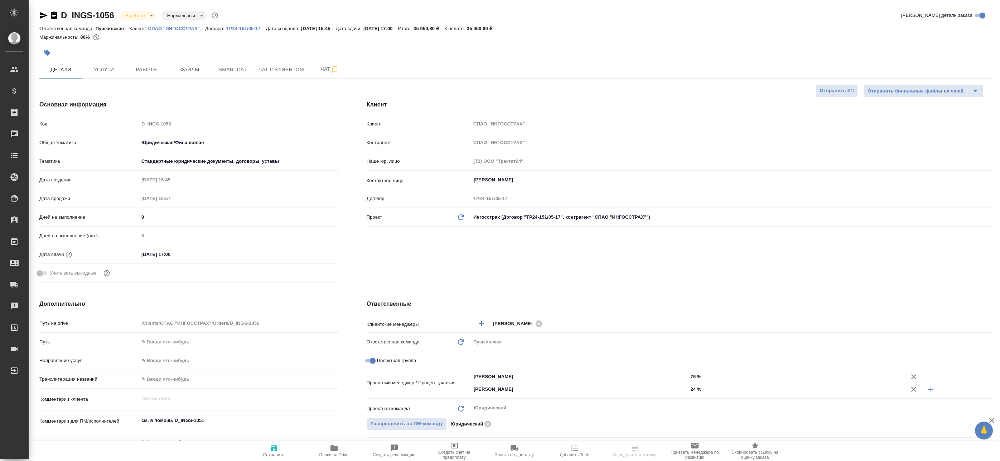
type textarea "x"
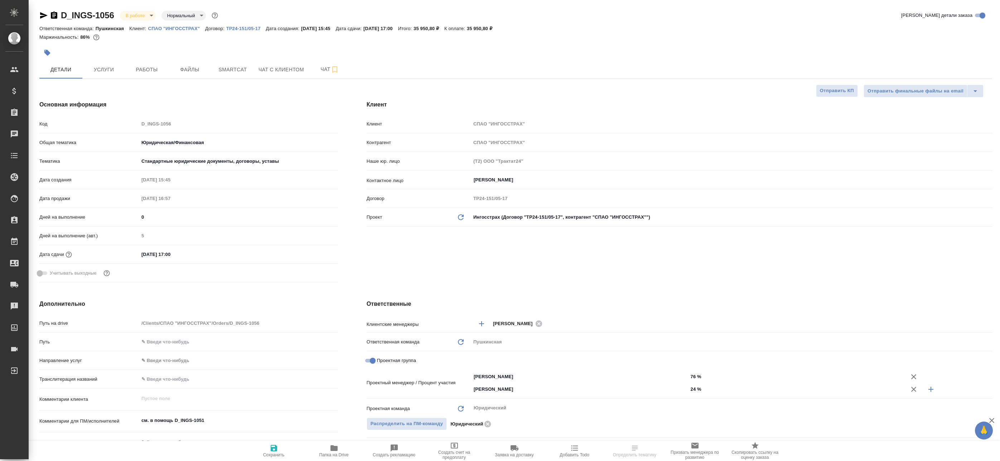
type textarea "x"
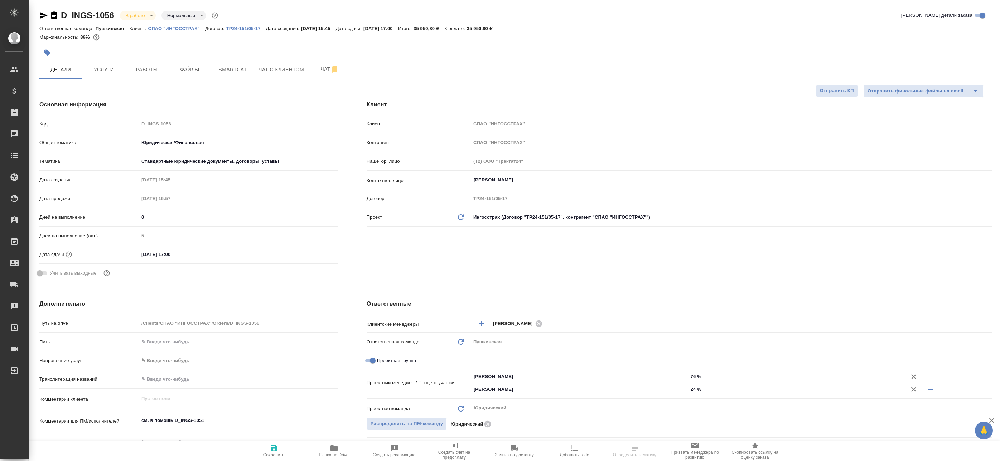
type textarea "x"
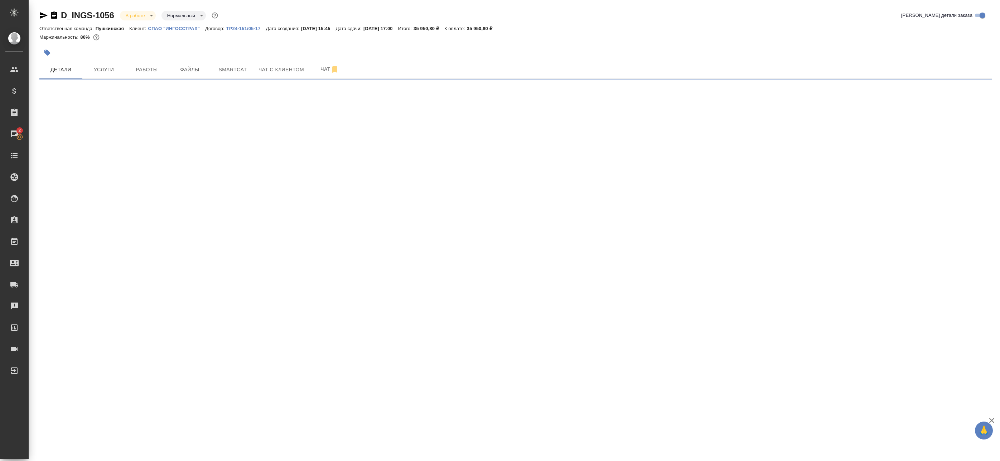
select select "RU"
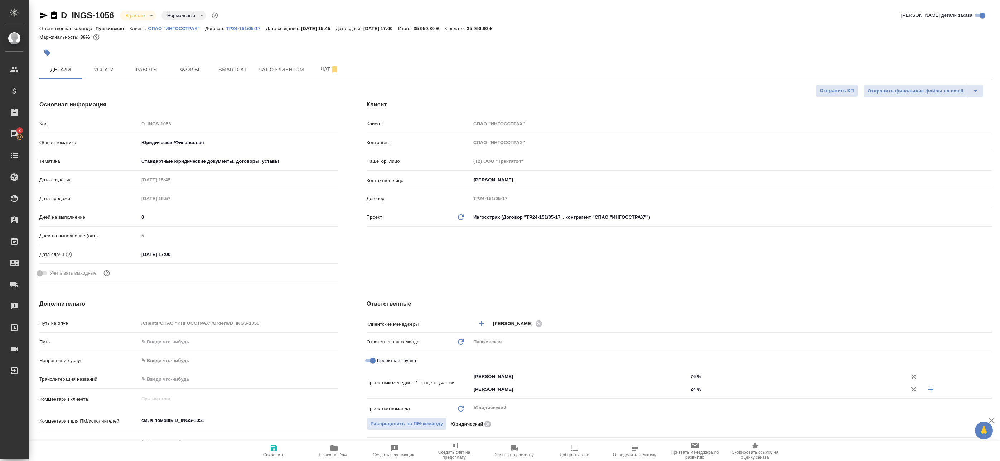
type textarea "x"
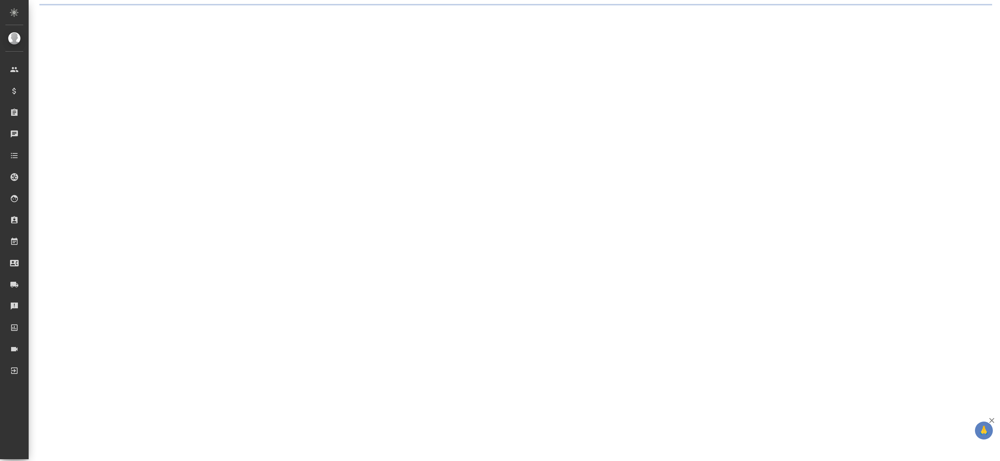
select select "RU"
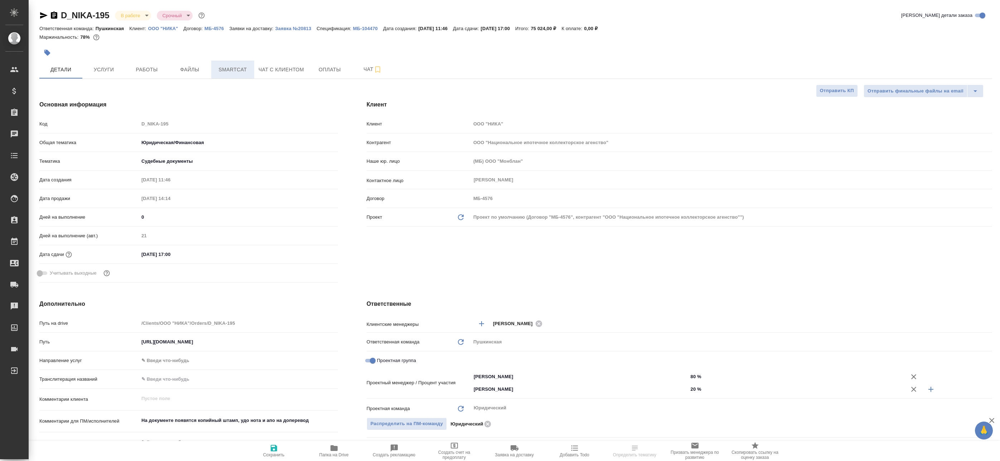
type textarea "x"
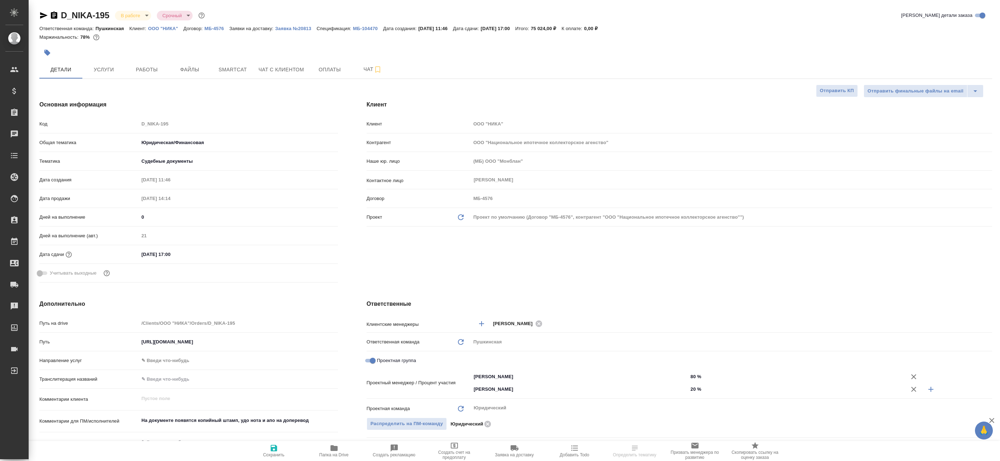
type textarea "x"
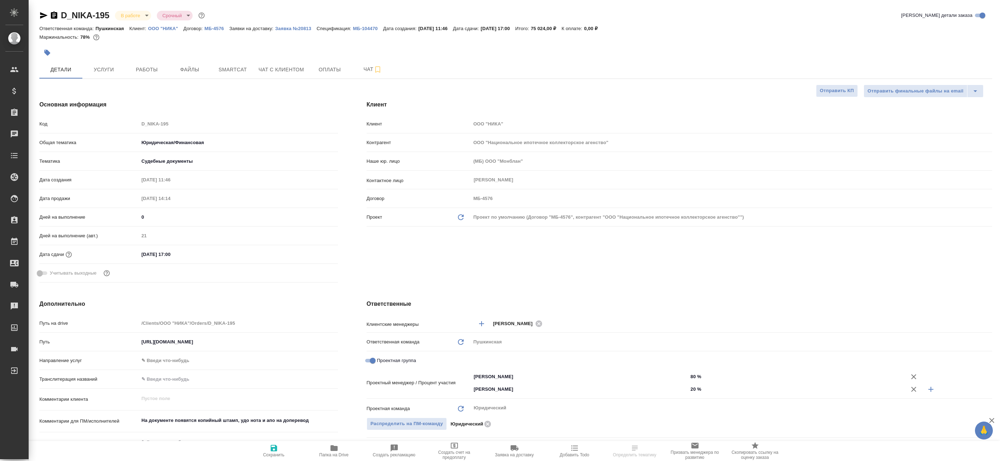
type textarea "x"
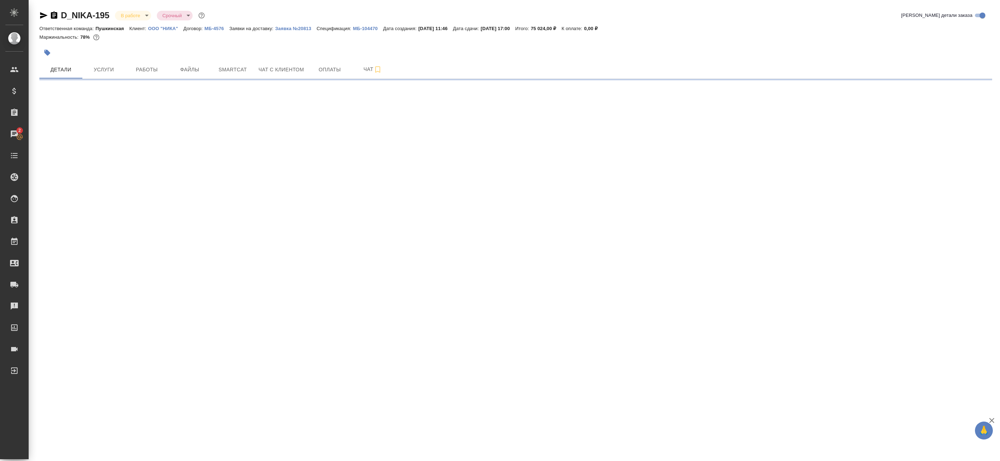
select select "RU"
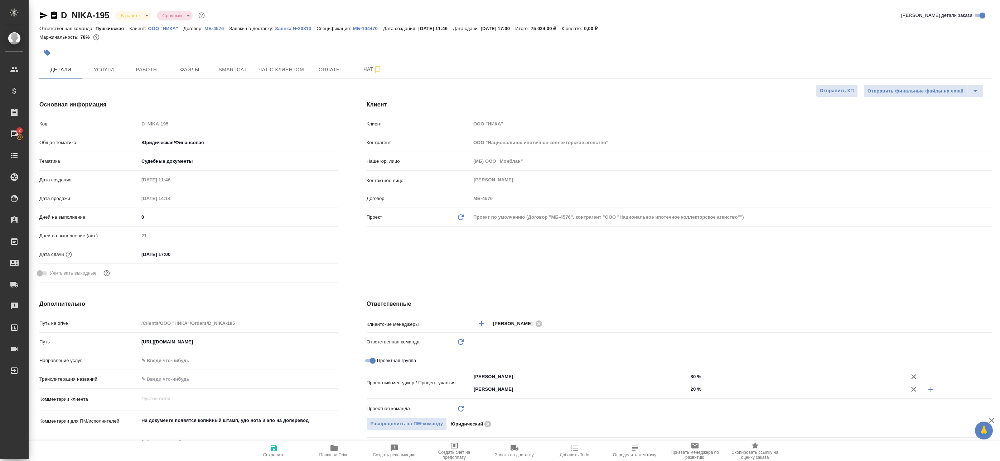
type textarea "x"
type input "Юридический"
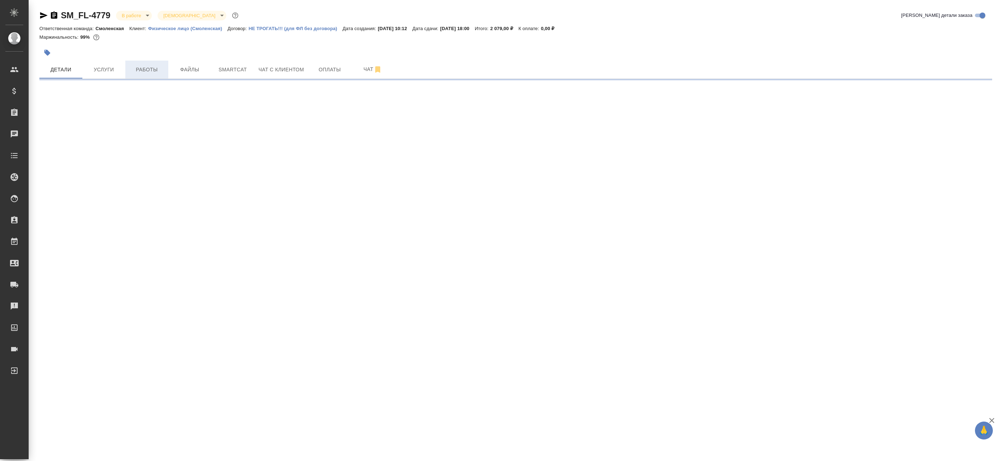
select select "RU"
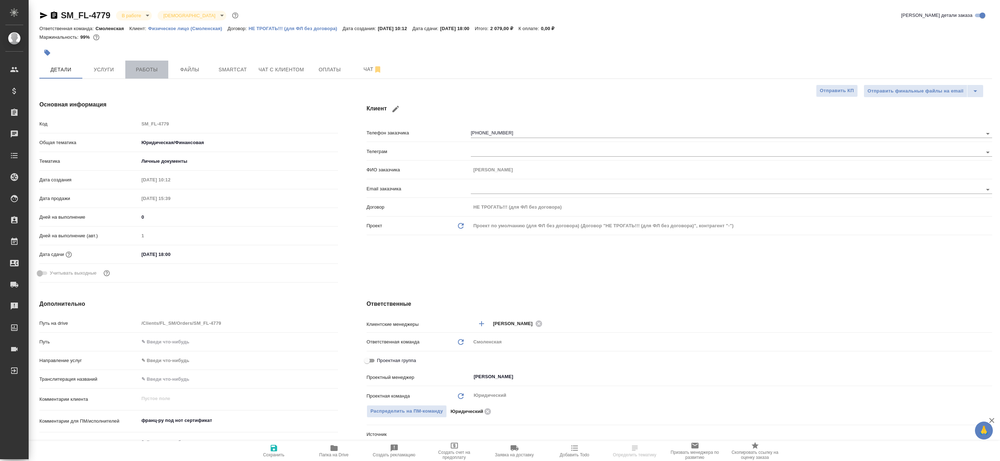
click at [154, 67] on span "Работы" at bounding box center [147, 69] width 34 height 9
type textarea "x"
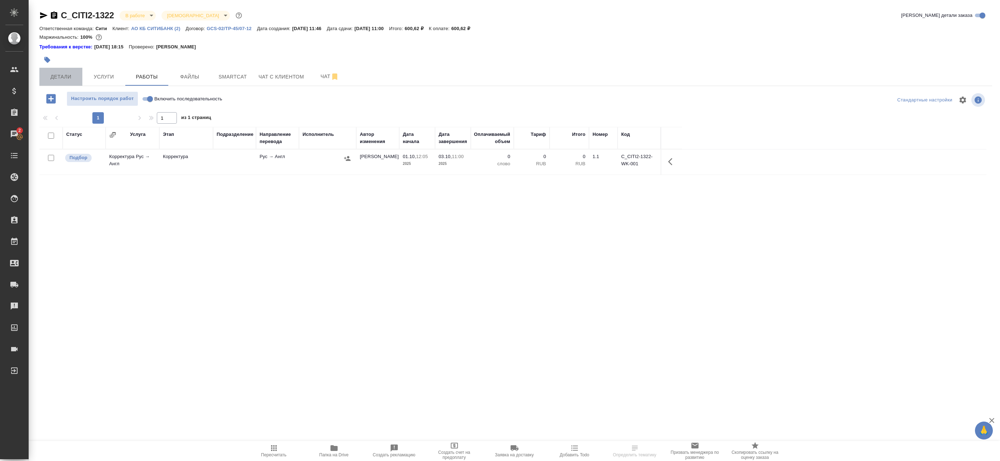
click at [69, 78] on span "Детали" at bounding box center [61, 76] width 34 height 9
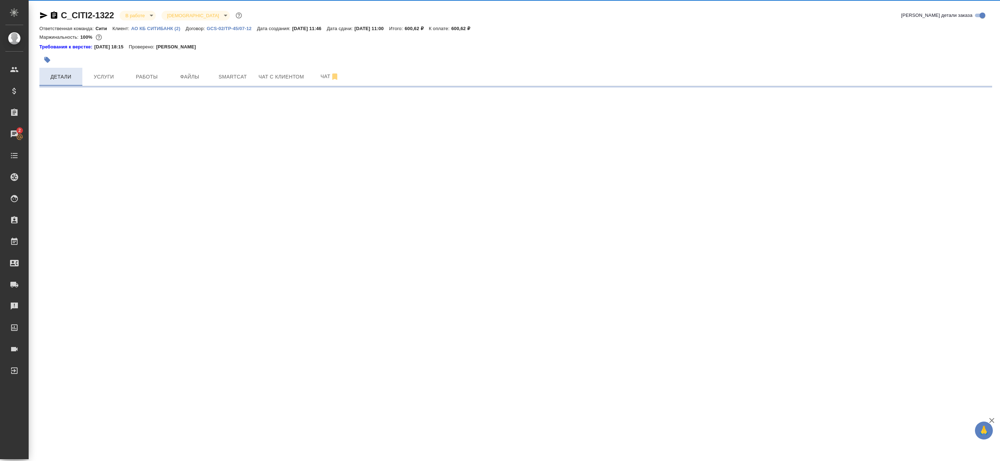
select select "RU"
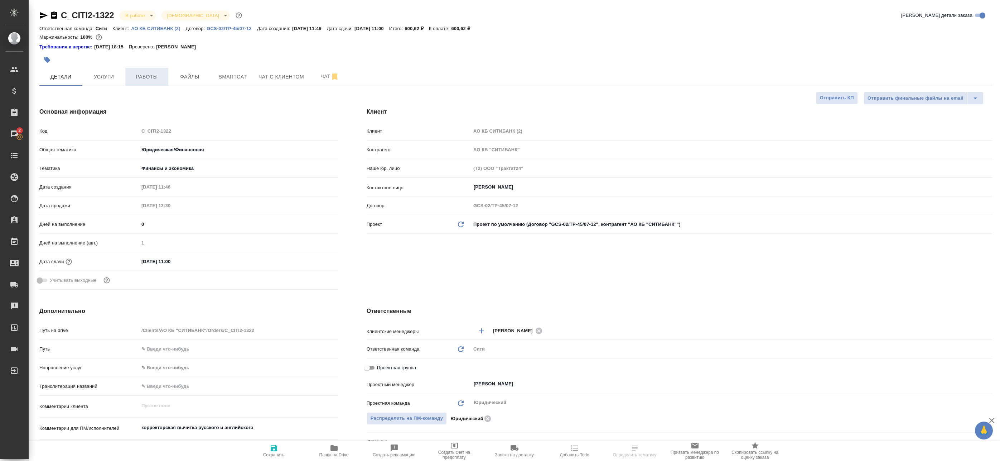
type textarea "x"
click at [314, 79] on span "Чат" at bounding box center [330, 76] width 34 height 9
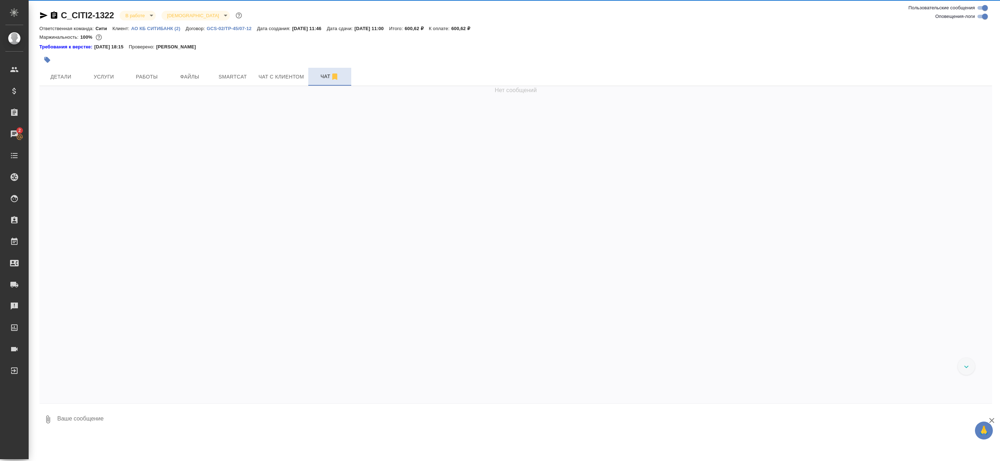
scroll to position [33, 0]
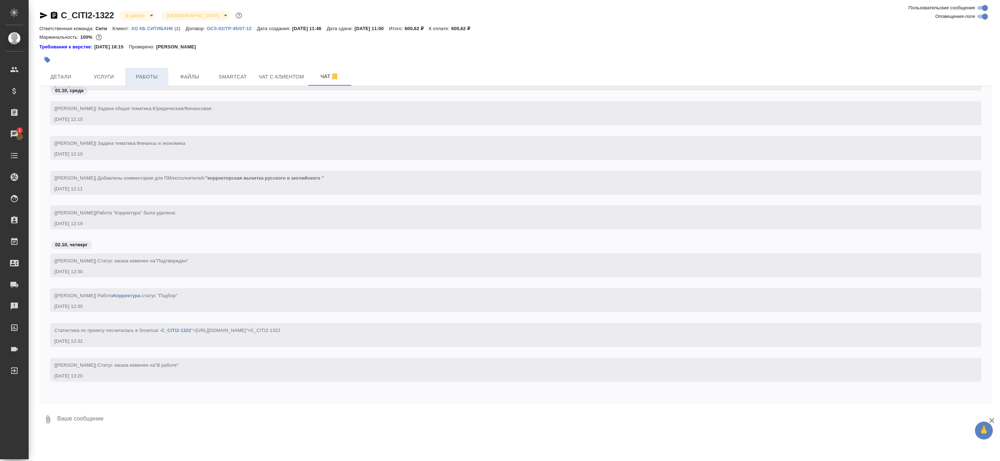
click at [157, 73] on span "Работы" at bounding box center [147, 76] width 34 height 9
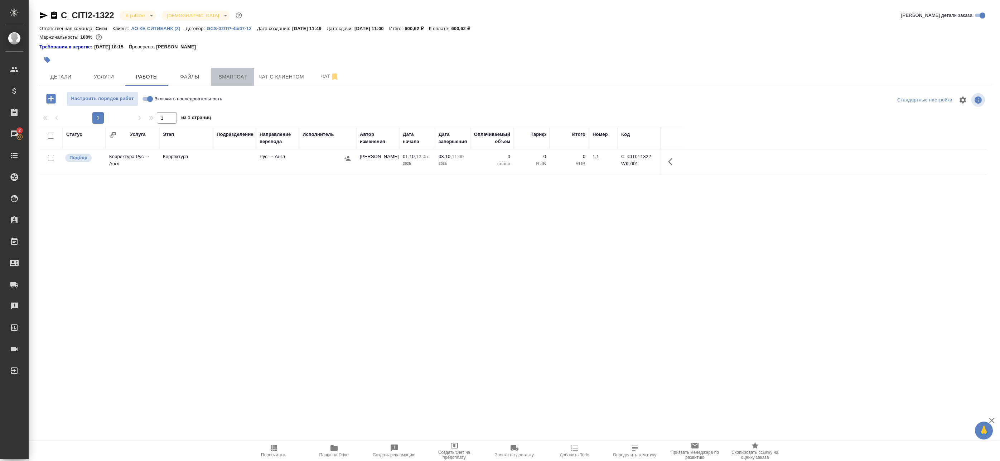
click at [234, 80] on span "Smartcat" at bounding box center [233, 76] width 34 height 9
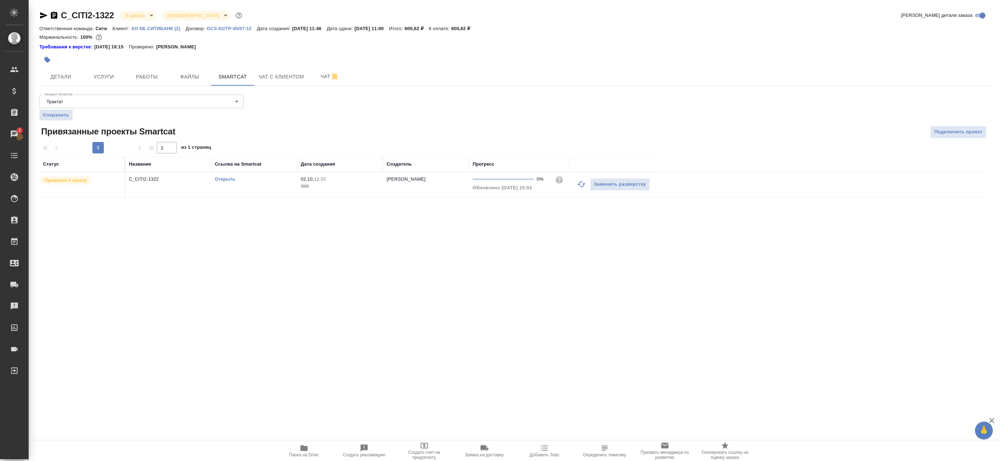
click at [219, 177] on link "Открыть" at bounding box center [225, 178] width 20 height 5
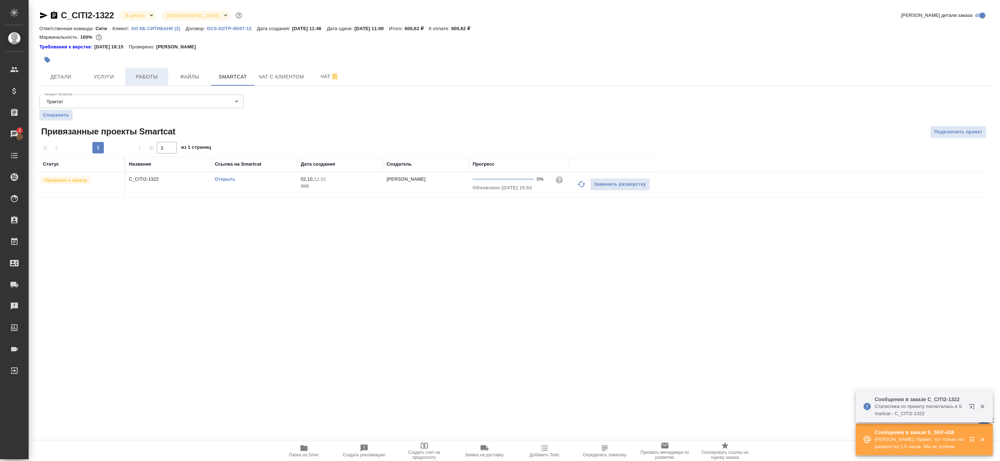
click at [165, 78] on button "Работы" at bounding box center [146, 77] width 43 height 18
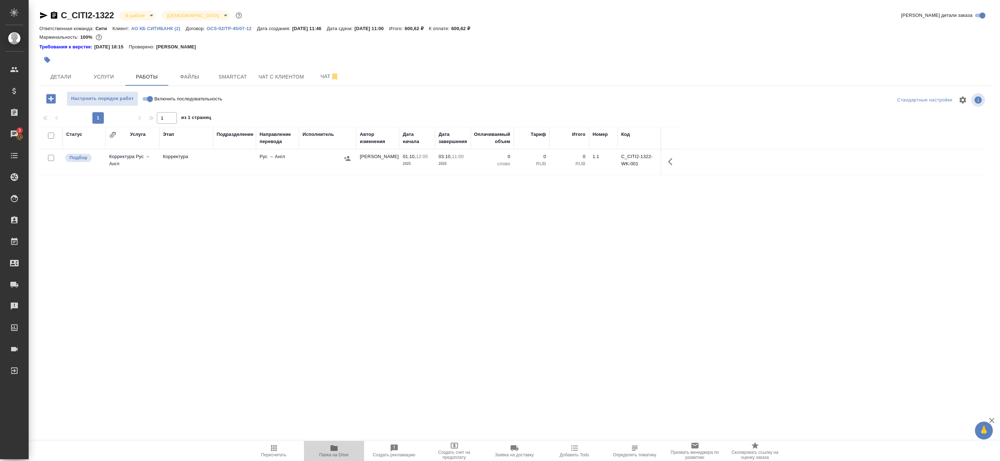
click at [336, 451] on icon "button" at bounding box center [334, 448] width 7 height 6
click at [71, 74] on span "Детали" at bounding box center [61, 76] width 34 height 9
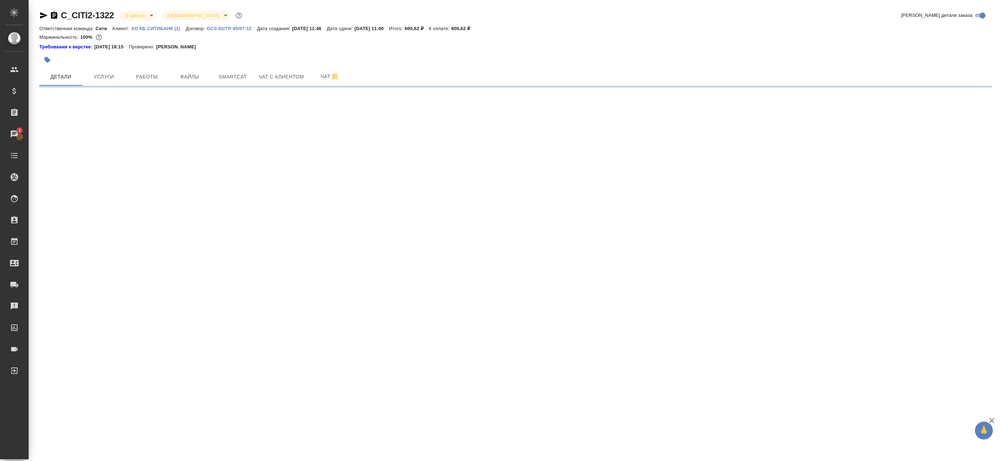
select select "RU"
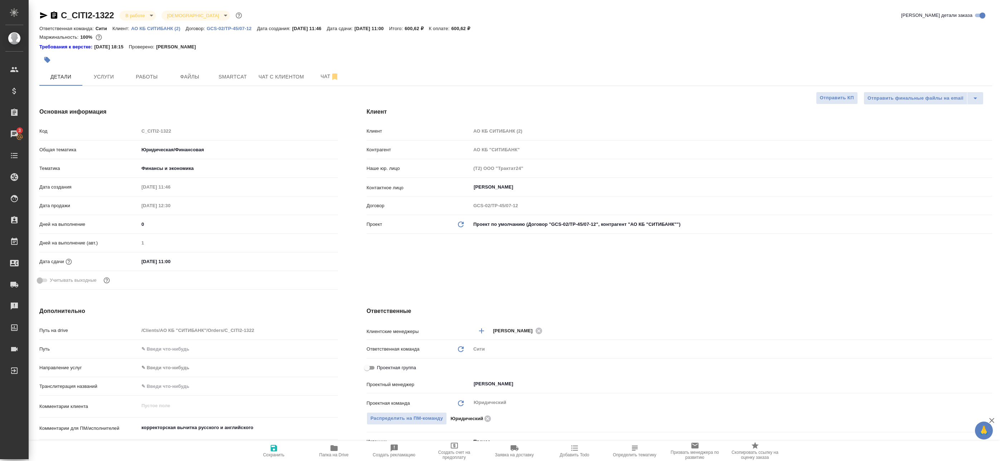
scroll to position [215, 0]
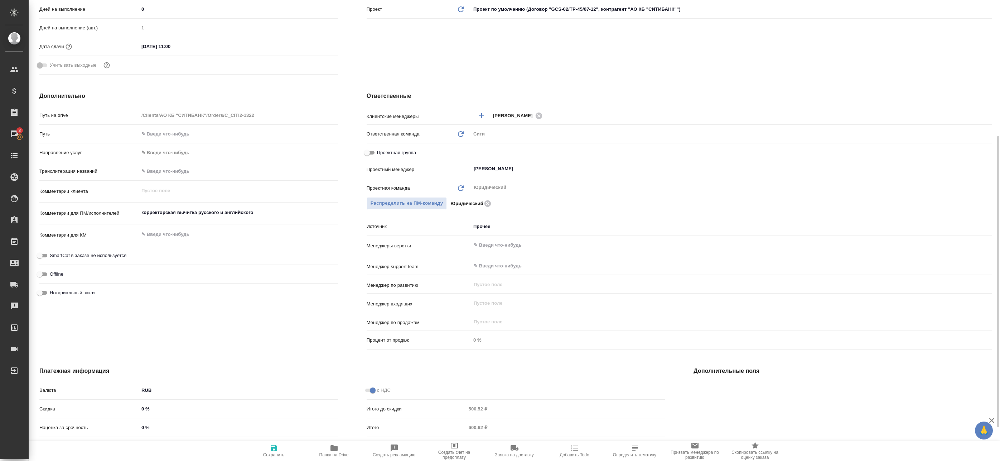
type textarea "x"
drag, startPoint x: 147, startPoint y: 213, endPoint x: 269, endPoint y: 213, distance: 121.8
click at [269, 213] on textarea "корректорская вычитка русского и английского" at bounding box center [238, 213] width 198 height 12
drag, startPoint x: 224, startPoint y: 216, endPoint x: 218, endPoint y: 216, distance: 5.4
click at [223, 216] on textarea "корректорская вычитка русского и английского" at bounding box center [238, 213] width 198 height 12
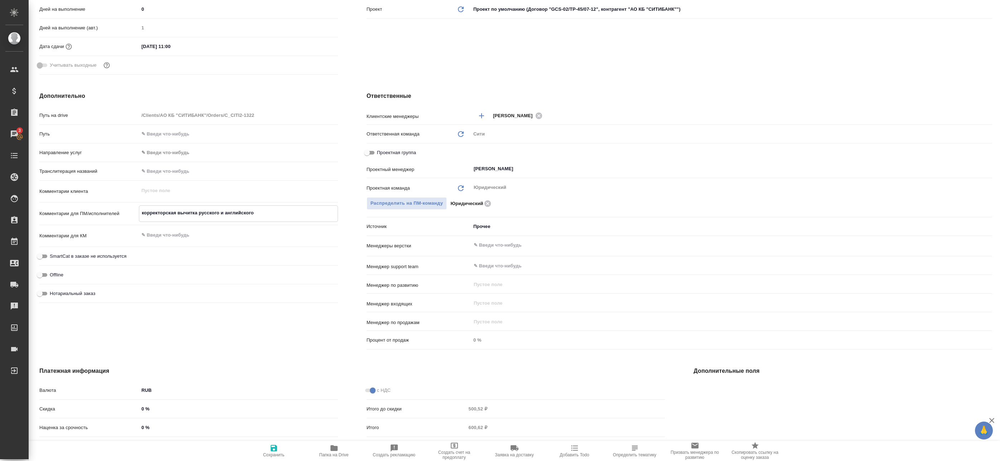
drag, startPoint x: 140, startPoint y: 211, endPoint x: 267, endPoint y: 215, distance: 126.5
click at [267, 215] on textarea "корректорская вычитка русского и английского" at bounding box center [238, 213] width 198 height 12
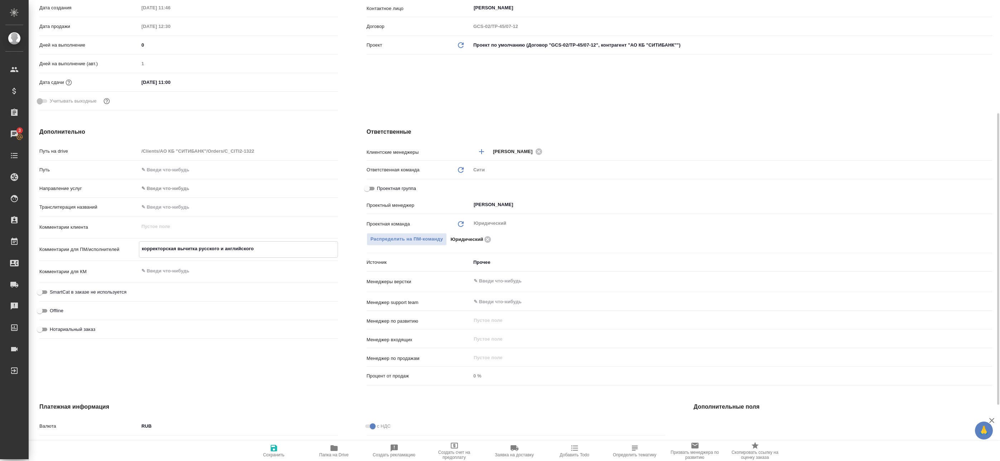
type textarea "x"
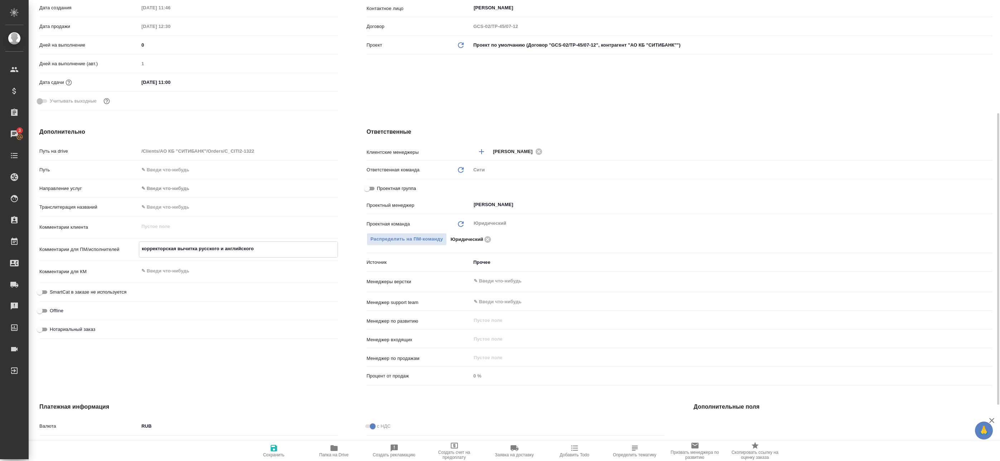
type textarea "x"
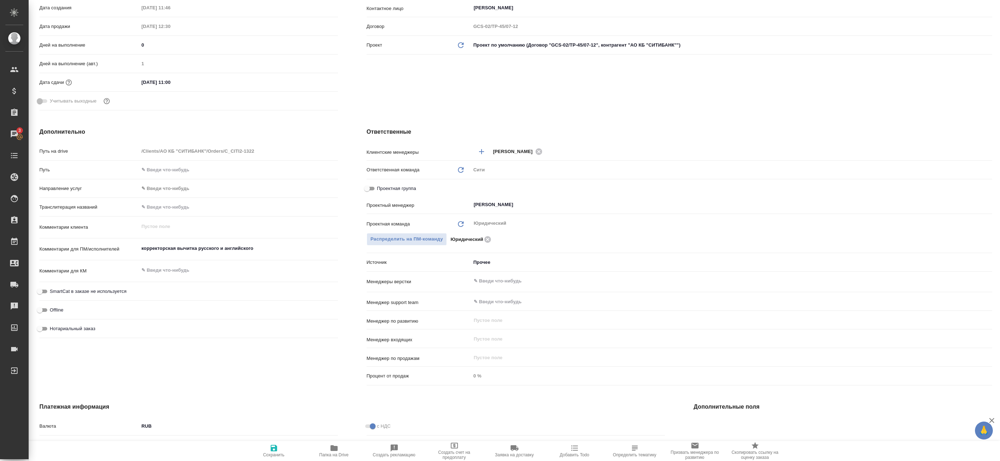
type textarea "x"
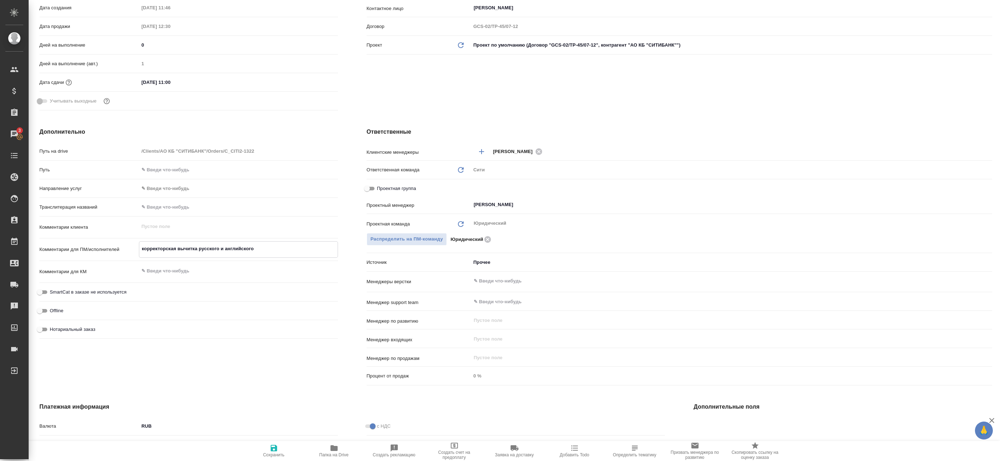
type textarea "x"
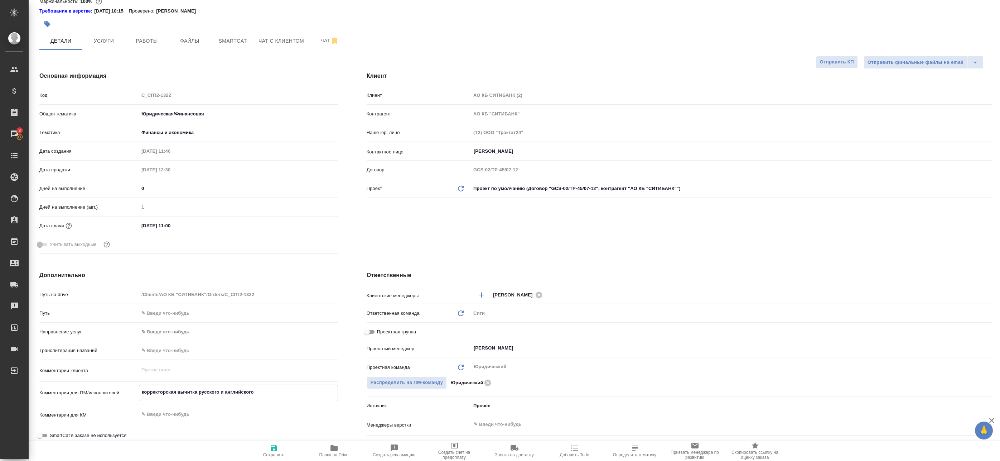
scroll to position [0, 0]
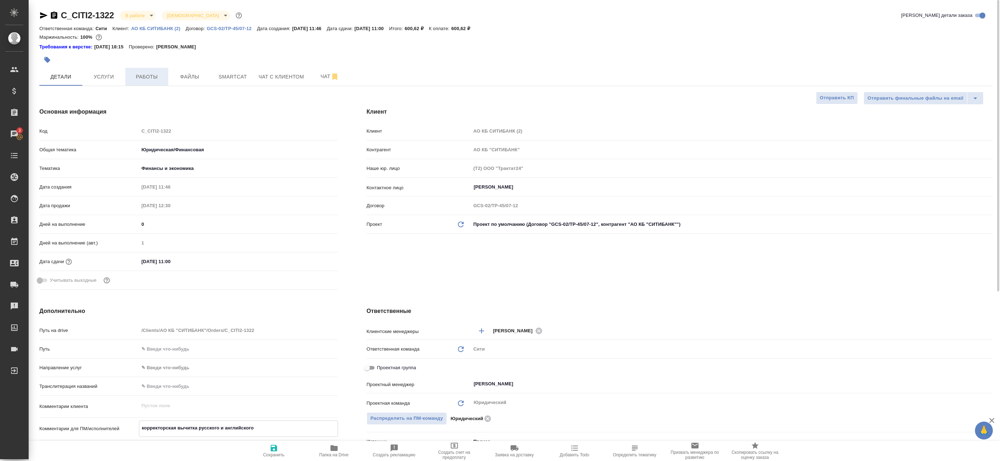
type textarea "x"
click at [148, 76] on span "Работы" at bounding box center [147, 76] width 34 height 9
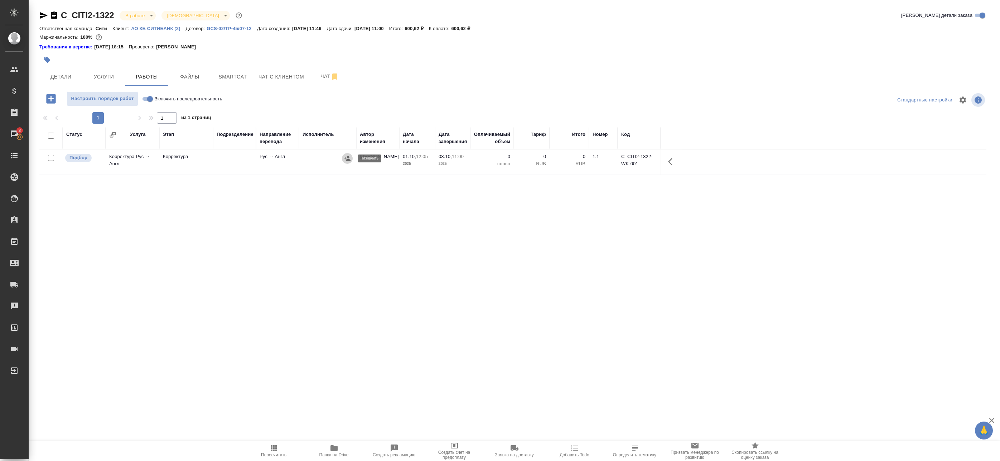
click at [346, 159] on icon "button" at bounding box center [347, 158] width 6 height 5
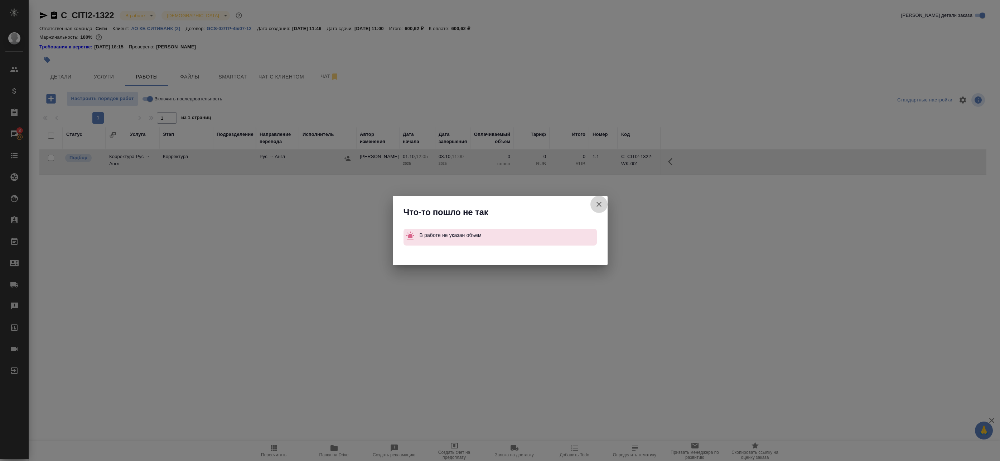
click at [600, 207] on icon "button" at bounding box center [599, 204] width 9 height 9
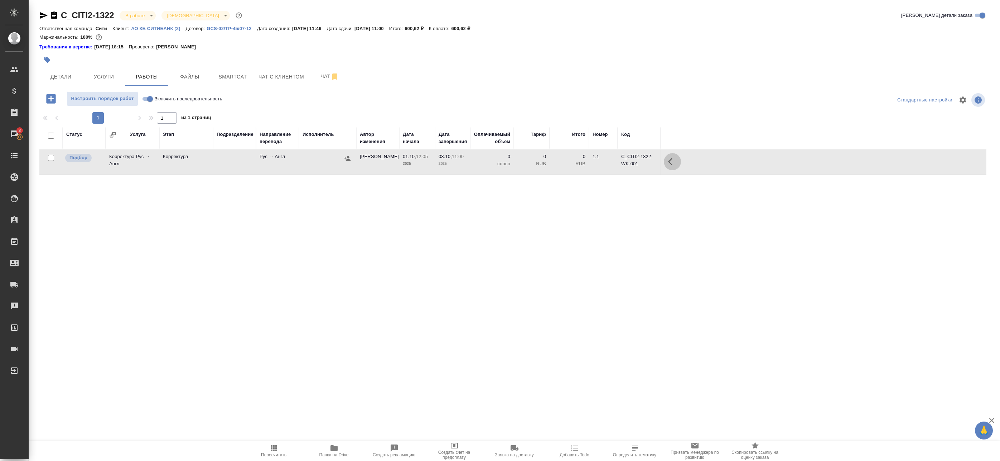
click at [669, 161] on icon "button" at bounding box center [670, 161] width 4 height 7
click at [622, 164] on icon "button" at bounding box center [620, 161] width 9 height 9
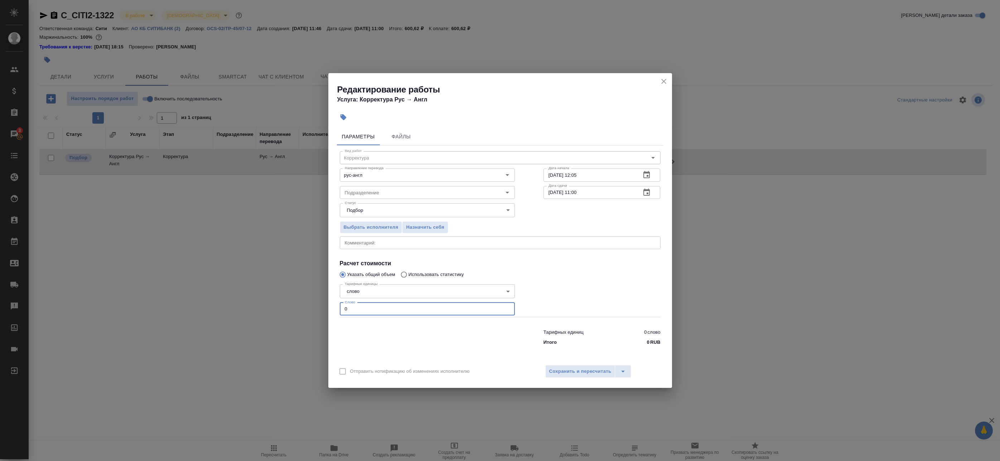
drag, startPoint x: 360, startPoint y: 306, endPoint x: 303, endPoint y: 307, distance: 56.6
click at [307, 308] on div "Редактирование работы Услуга: Корректура Рус → Англ Параметры Файлы Вид работ К…" at bounding box center [500, 230] width 1000 height 461
type input "200"
click at [576, 376] on button "Сохранить и пересчитать" at bounding box center [581, 371] width 70 height 13
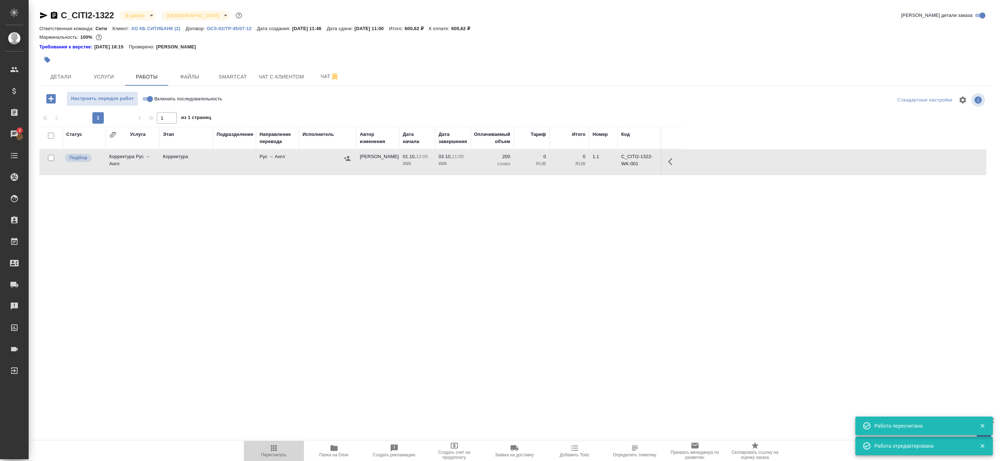
click at [282, 451] on span "Пересчитать" at bounding box center [274, 450] width 52 height 14
click at [346, 157] on icon "button" at bounding box center [347, 158] width 7 height 7
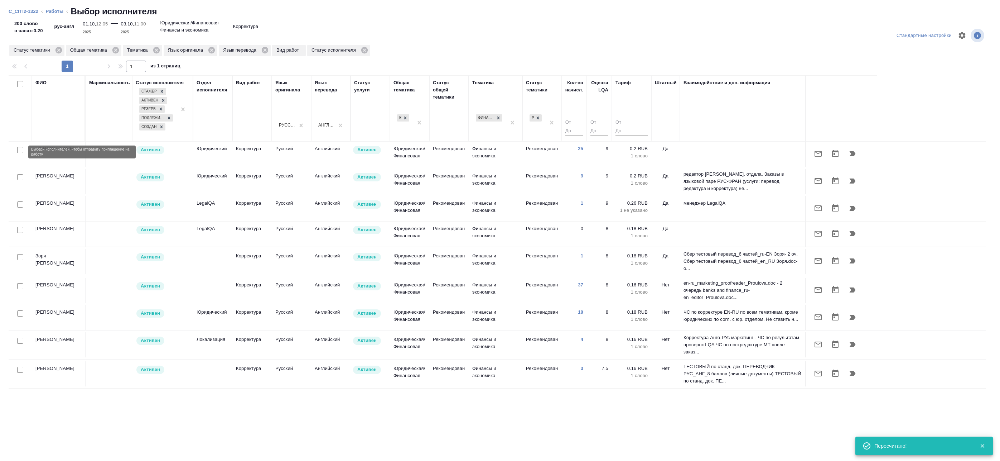
click at [21, 152] on input "checkbox" at bounding box center [20, 150] width 6 height 6
checkbox input "true"
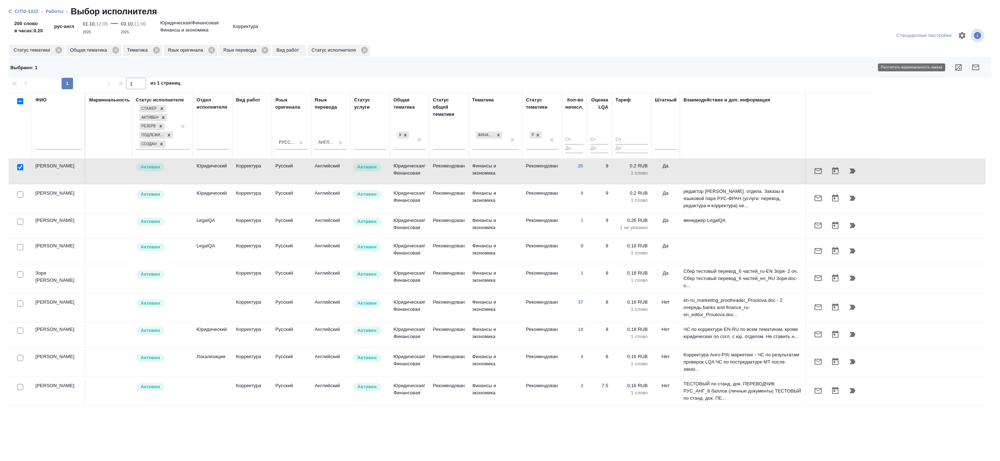
click at [960, 68] on icon "button" at bounding box center [959, 67] width 9 height 9
click at [50, 12] on link "Работы" at bounding box center [55, 11] width 18 height 5
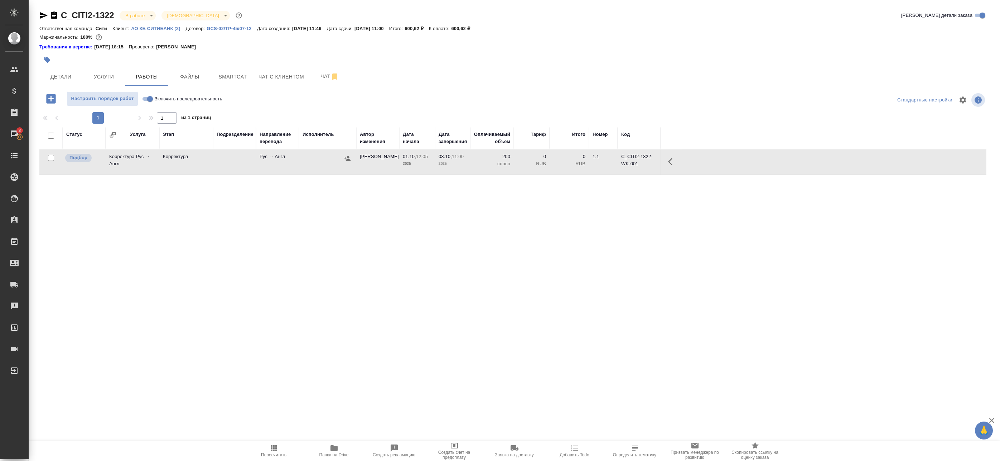
click at [672, 163] on icon "button" at bounding box center [672, 161] width 9 height 9
click at [610, 163] on icon "button" at bounding box center [608, 161] width 6 height 7
click at [414, 258] on div "Статус Услуга Этап Подразделение Направление перевода Исполнитель Автор изменен…" at bounding box center [512, 288] width 947 height 322
click at [221, 168] on td at bounding box center [234, 161] width 43 height 25
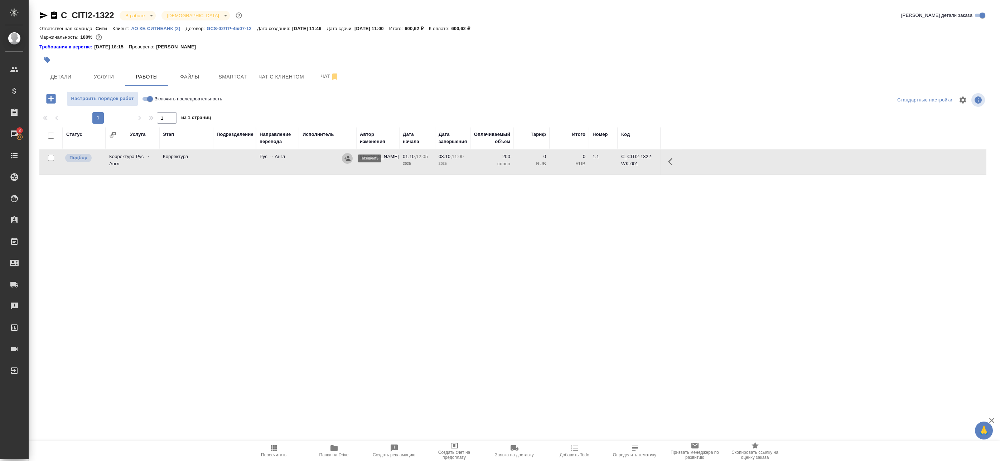
click at [346, 160] on icon "button" at bounding box center [347, 158] width 6 height 5
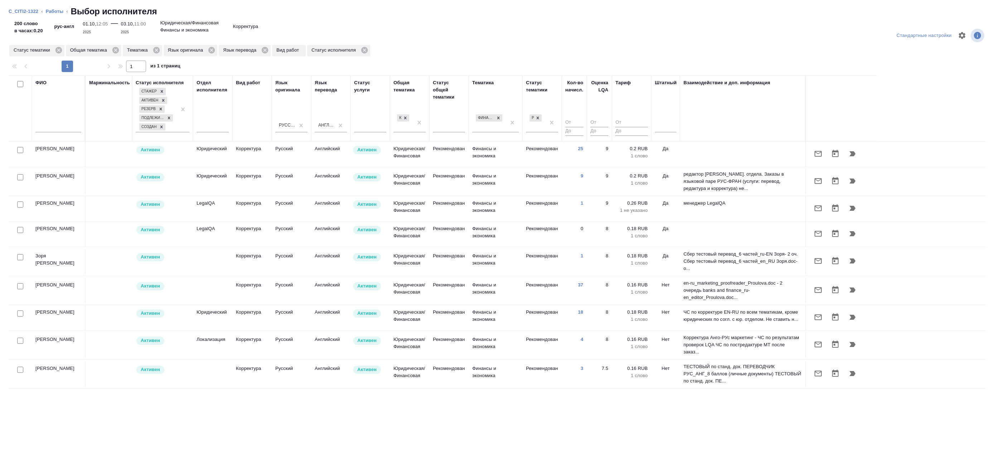
click at [110, 404] on div "ФИО Маржинальность Статус исполнителя Стажер Активен Резерв Подлежит внедрению …" at bounding box center [498, 254] width 978 height 358
click at [236, 335] on tr "Прокопенко Александра Геннадьевна Активен Локализация Корректура Русский Англий…" at bounding box center [498, 344] width 978 height 29
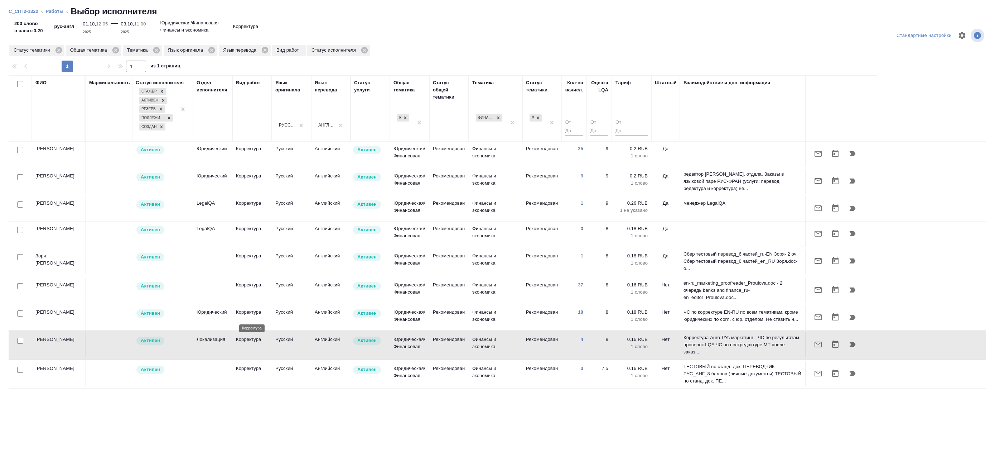
click at [237, 313] on p "Корректура" at bounding box center [252, 311] width 32 height 7
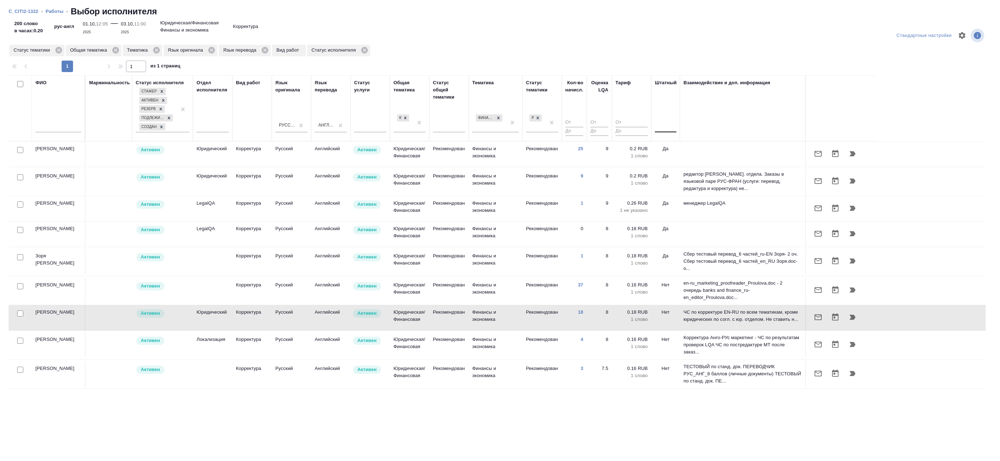
drag, startPoint x: 644, startPoint y: 125, endPoint x: 662, endPoint y: 128, distance: 18.1
click at [646, 125] on input "number" at bounding box center [632, 122] width 32 height 9
drag, startPoint x: 663, startPoint y: 128, endPoint x: 666, endPoint y: 130, distance: 4.1
click at [663, 128] on div at bounding box center [665, 125] width 21 height 10
click at [663, 149] on div "Нет" at bounding box center [708, 147] width 107 height 13
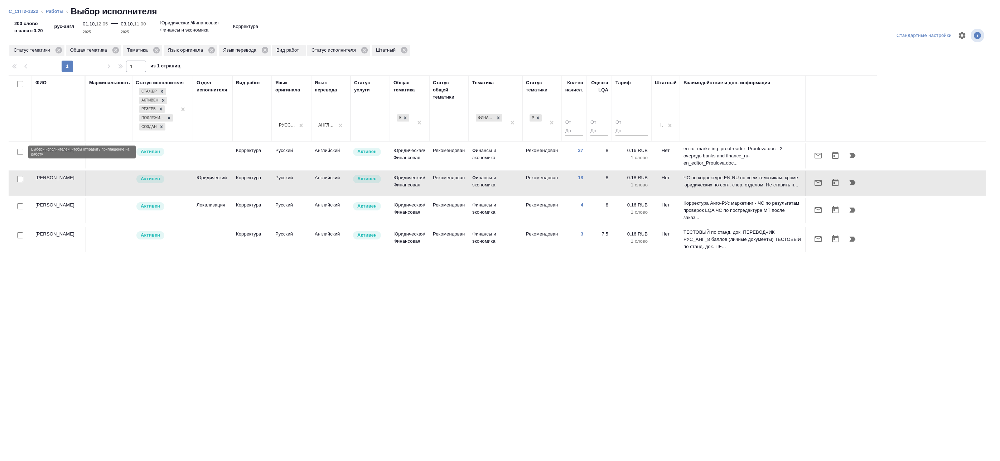
click at [23, 151] on input "checkbox" at bounding box center [20, 152] width 6 height 6
checkbox input "true"
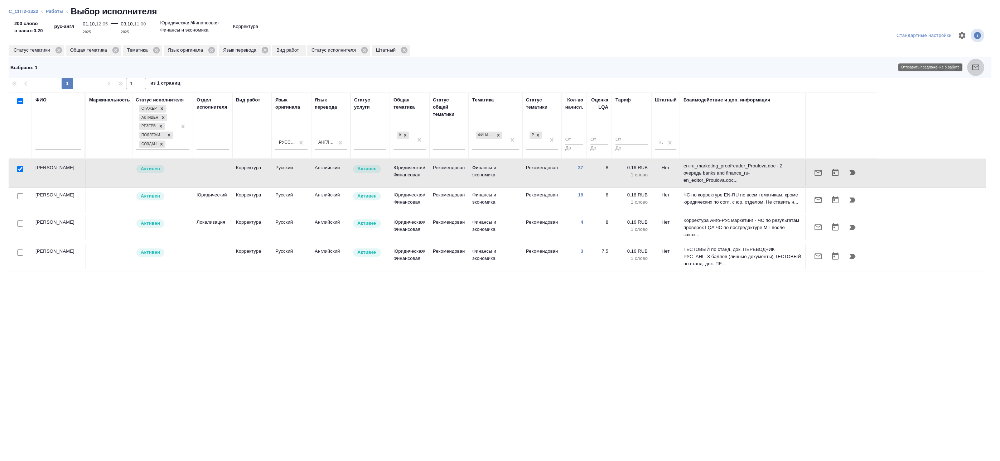
click at [978, 68] on icon "button" at bounding box center [976, 67] width 9 height 9
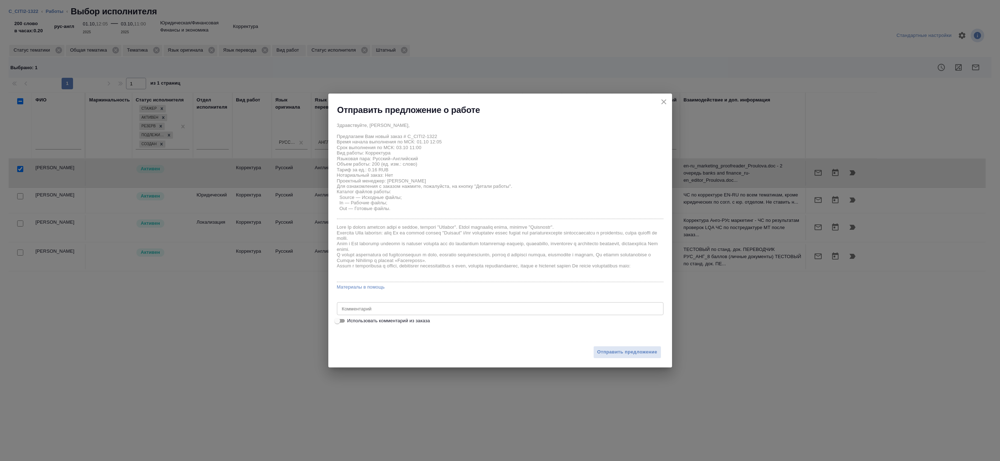
click at [376, 321] on span "Использовать комментарий из заказа" at bounding box center [388, 320] width 83 height 7
click at [350, 321] on input "Использовать комментарий из заказа" at bounding box center [338, 320] width 26 height 9
checkbox input "true"
type textarea "корректорская вычитка русского и английского"
click at [392, 319] on span "Использовать комментарий из заказа" at bounding box center [388, 320] width 83 height 7
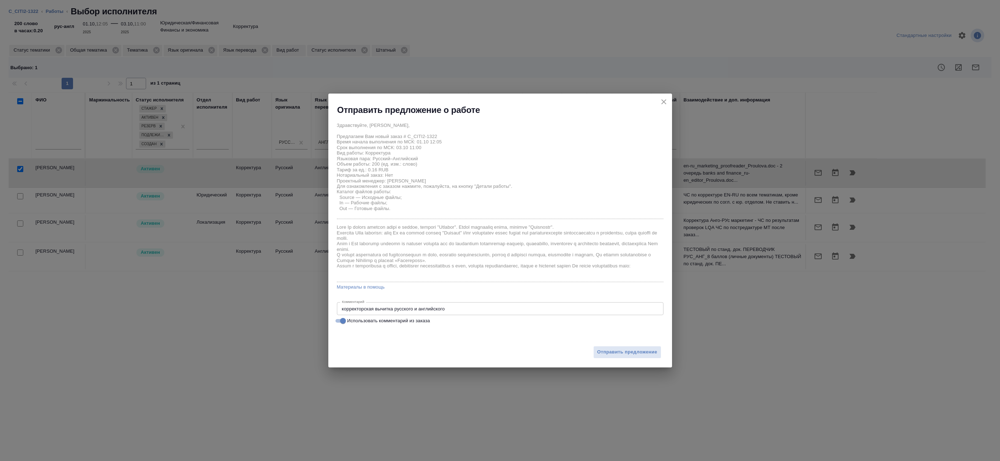
click at [356, 319] on input "Использовать комментарий из заказа" at bounding box center [343, 320] width 26 height 9
checkbox input "false"
click at [669, 99] on button "close" at bounding box center [664, 101] width 11 height 11
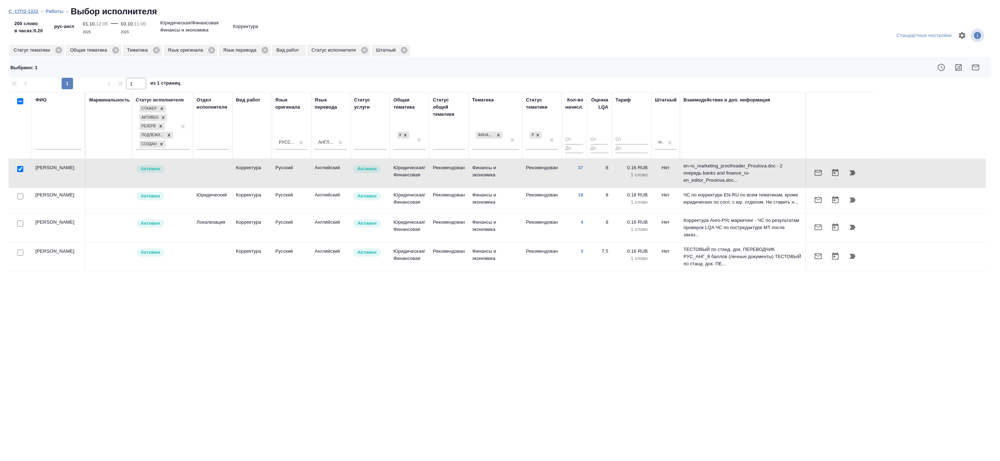
click at [36, 9] on link "C_CITI2-1322" at bounding box center [24, 11] width 30 height 5
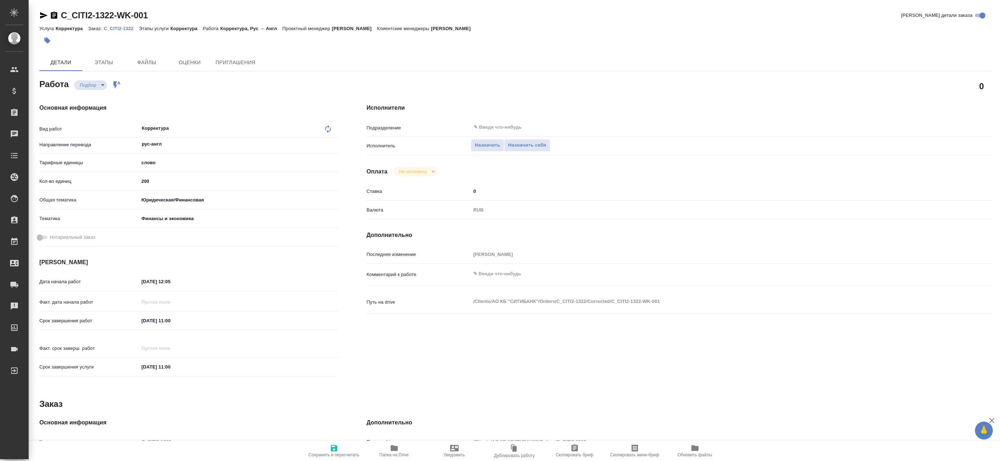
type textarea "x"
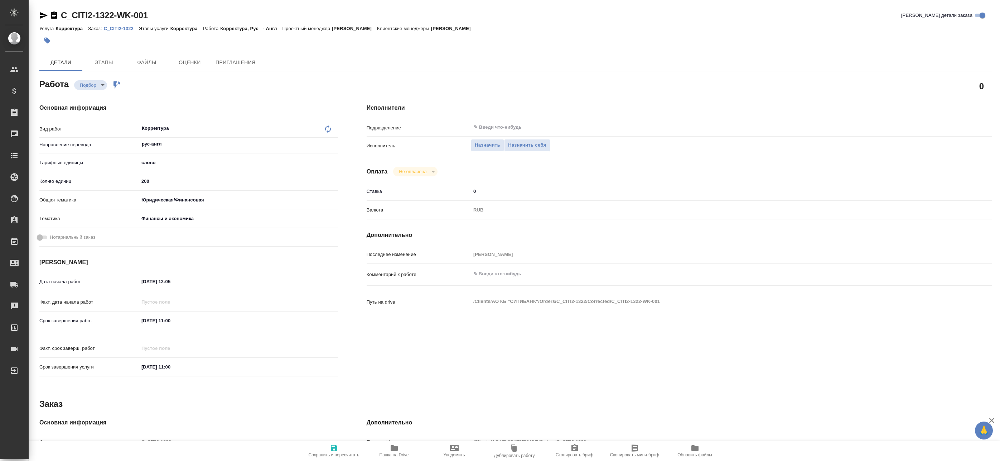
type textarea "x"
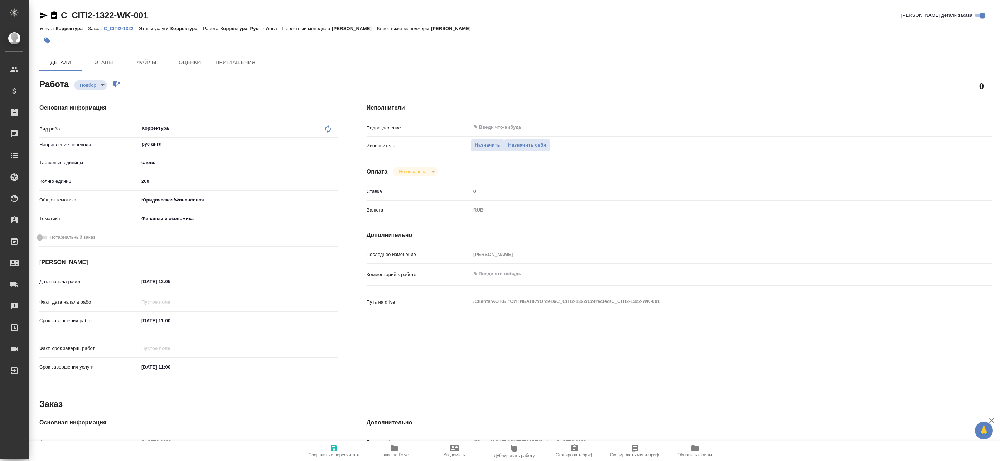
type textarea "x"
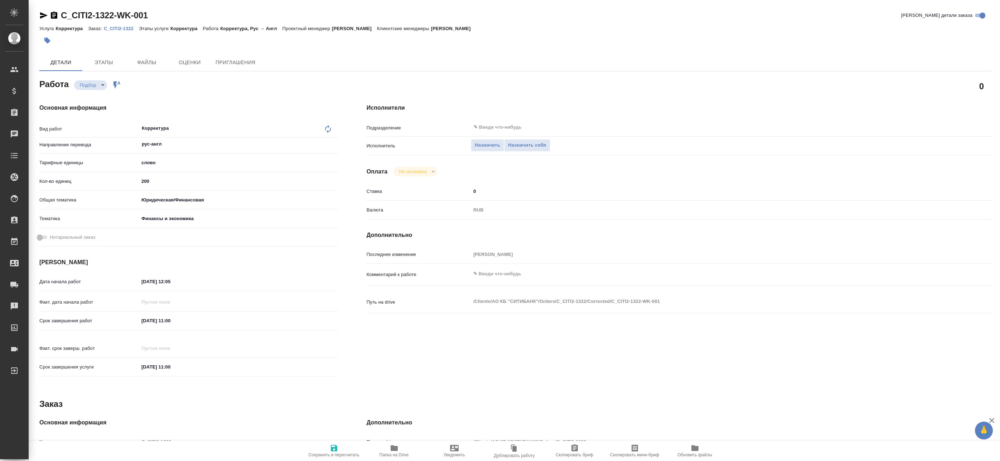
type textarea "x"
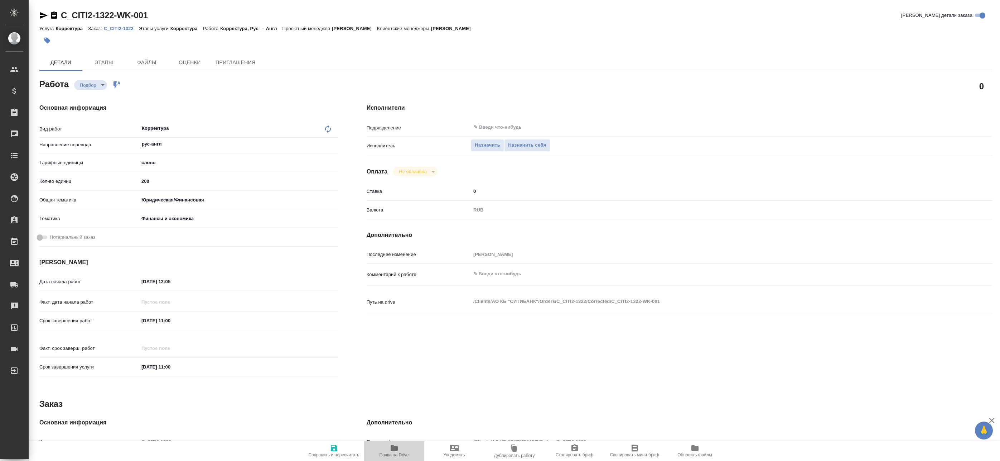
click at [391, 450] on icon "button" at bounding box center [394, 448] width 7 height 6
type textarea "x"
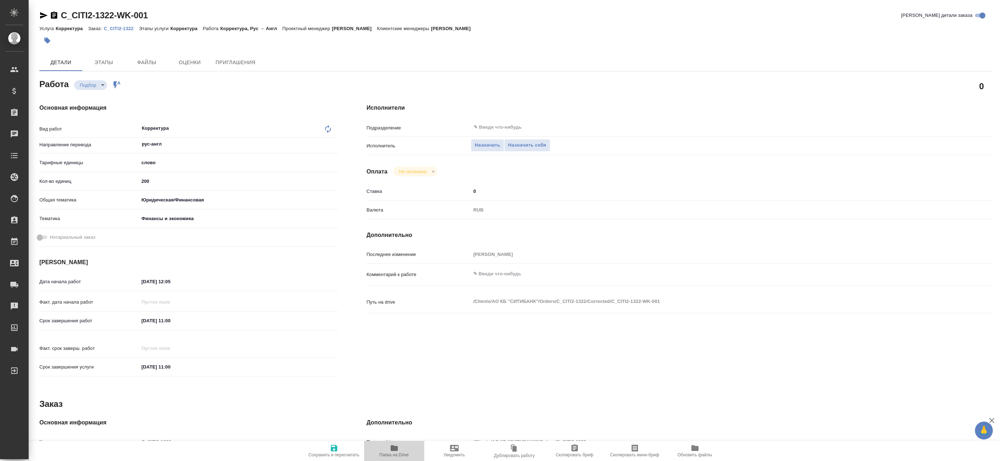
type textarea "x"
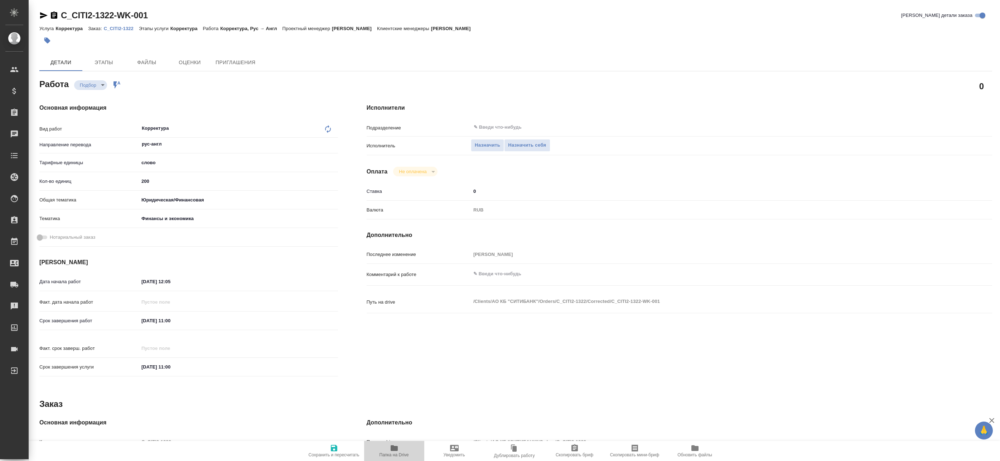
type textarea "x"
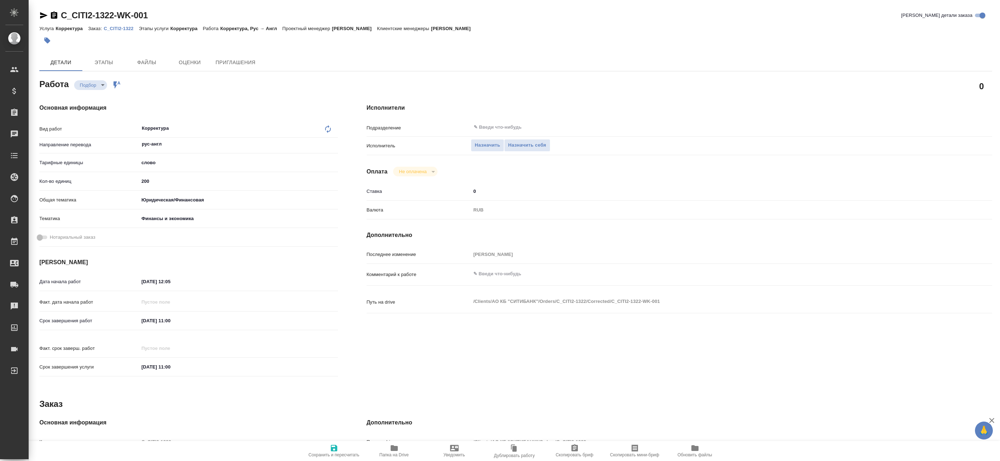
type textarea "x"
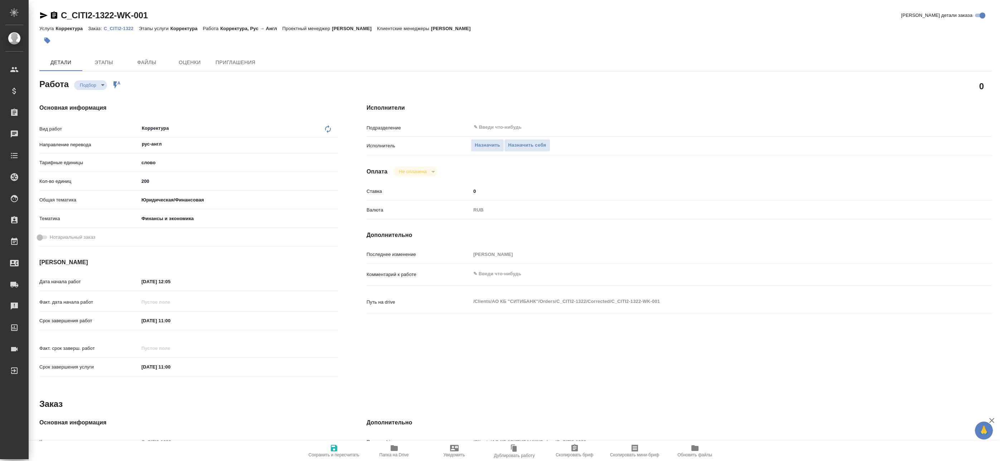
type textarea "x"
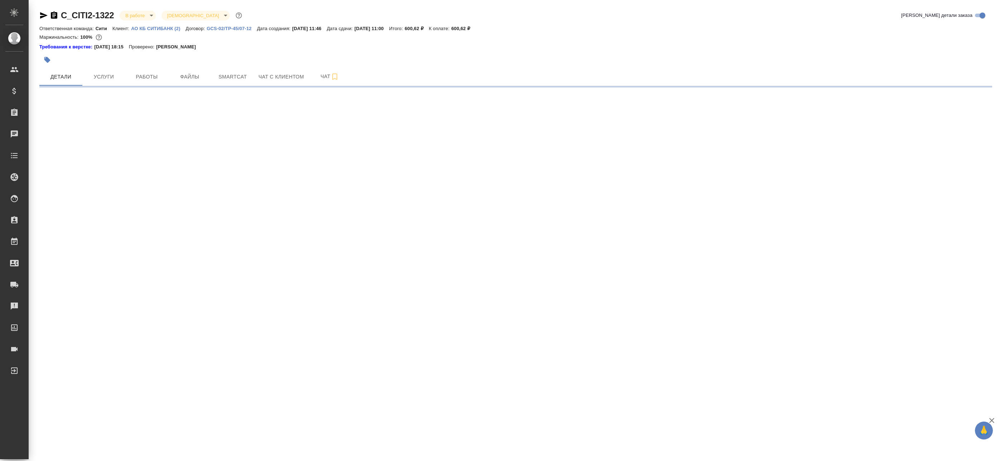
select select "RU"
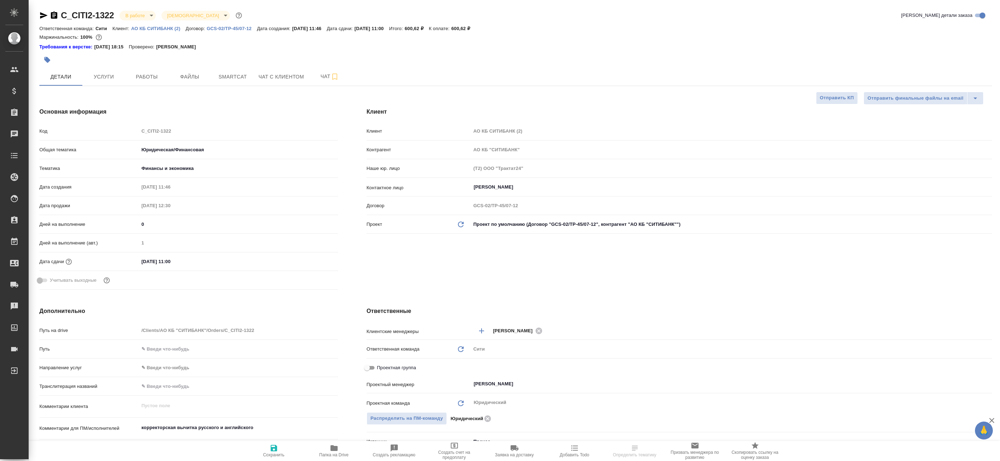
type textarea "x"
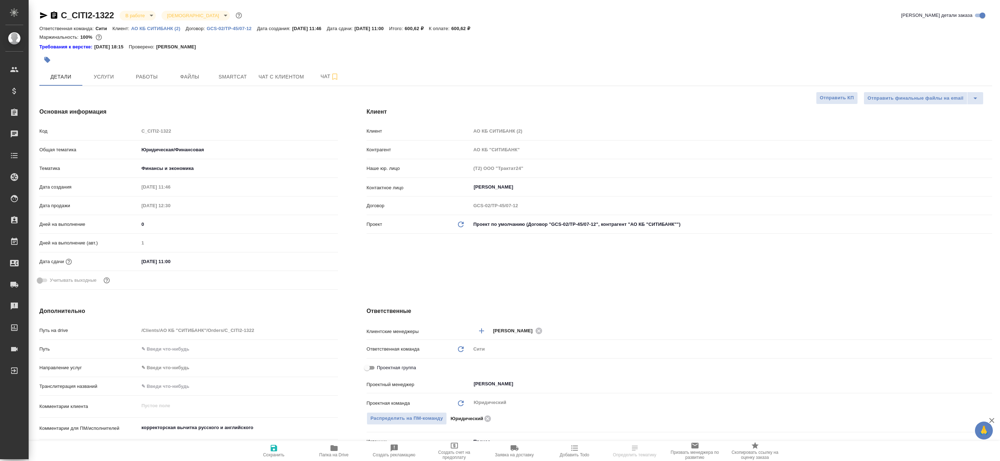
type textarea "x"
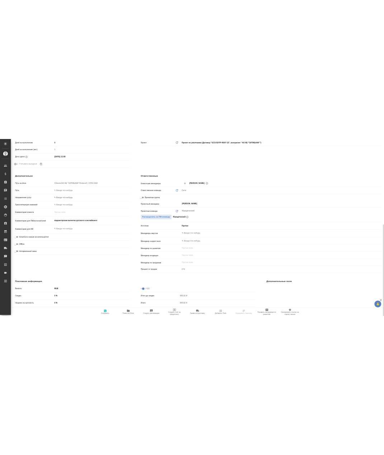
scroll to position [268, 0]
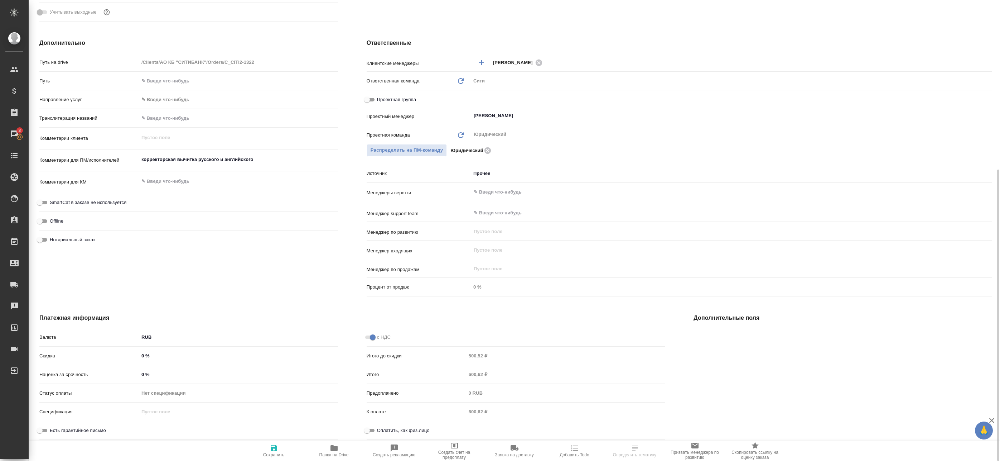
type textarea "x"
drag, startPoint x: 277, startPoint y: 161, endPoint x: 55, endPoint y: 152, distance: 221.9
click at [55, 152] on div "Путь на drive /Clients/АО КБ "СИТИБАНК"/Orders/C_CITI2-1322 Путь Направление ус…" at bounding box center [188, 154] width 299 height 197
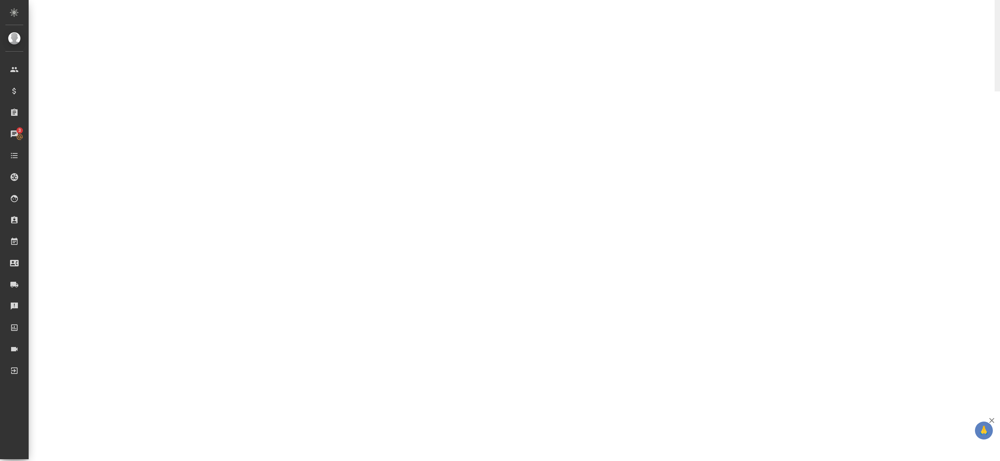
select select "RU"
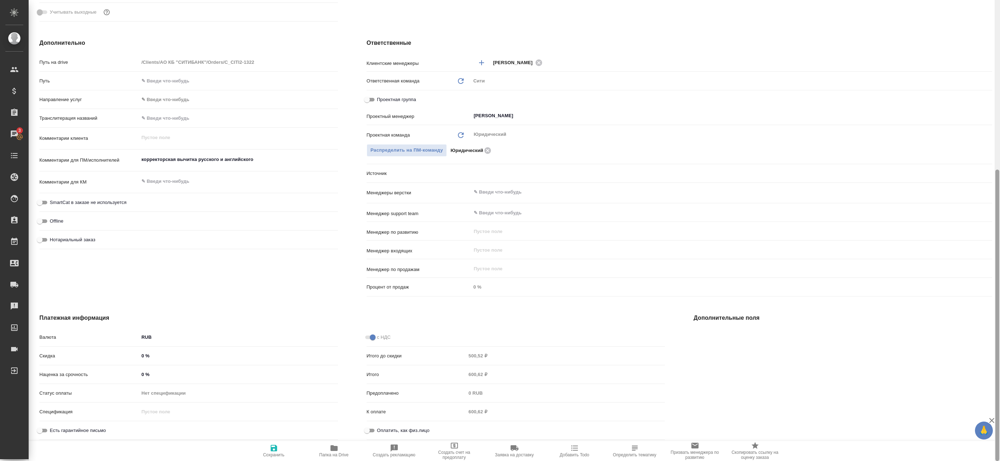
type textarea "x"
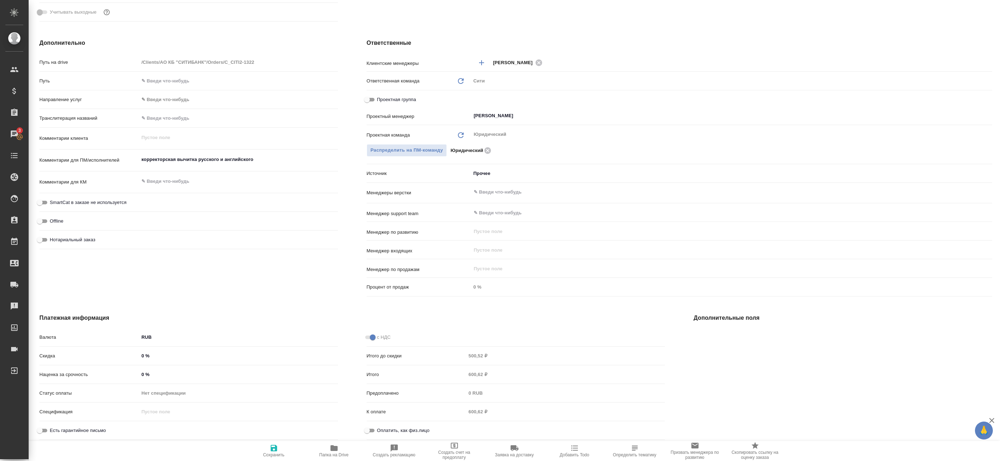
type textarea "x"
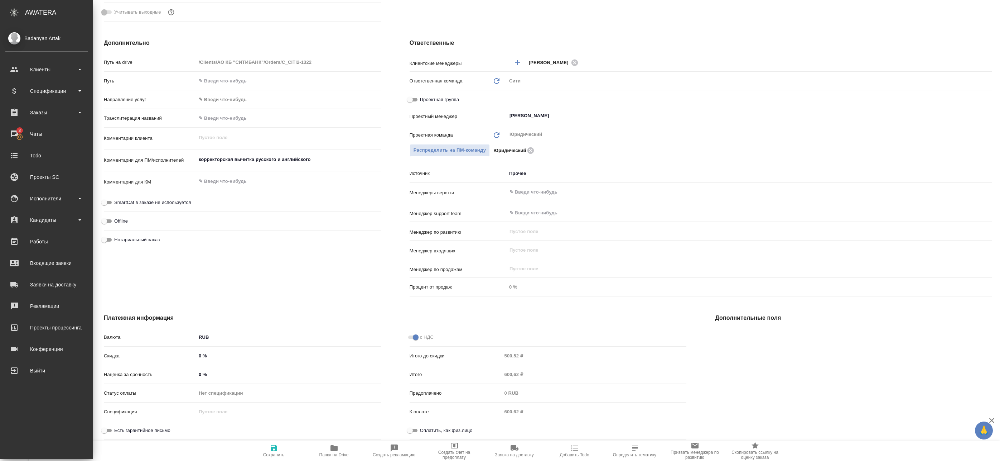
type textarea "x"
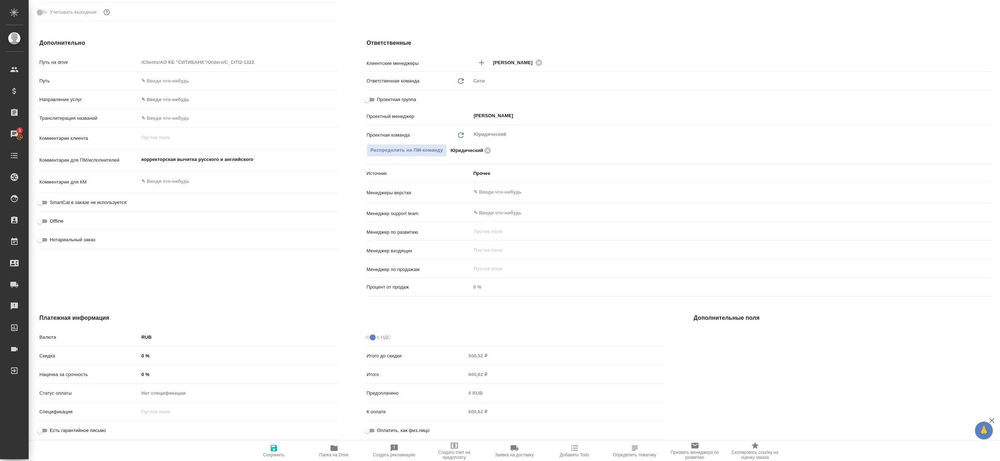
type textarea "x"
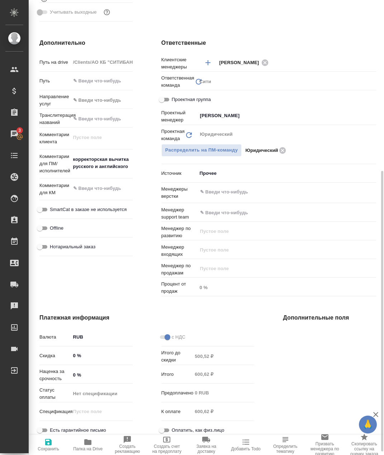
type textarea "x"
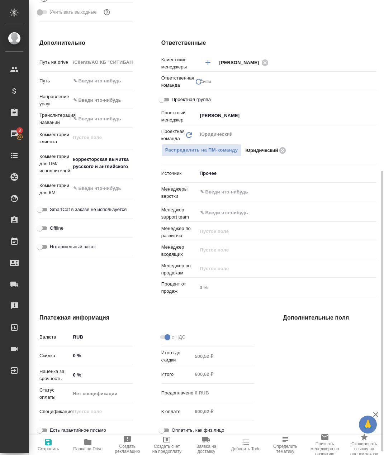
type textarea "x"
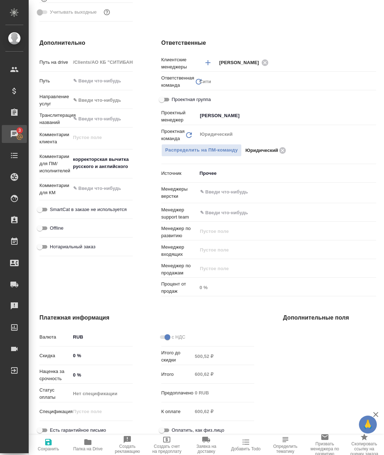
type textarea "x"
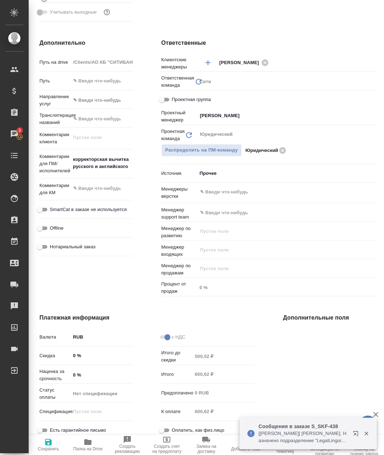
type textarea "x"
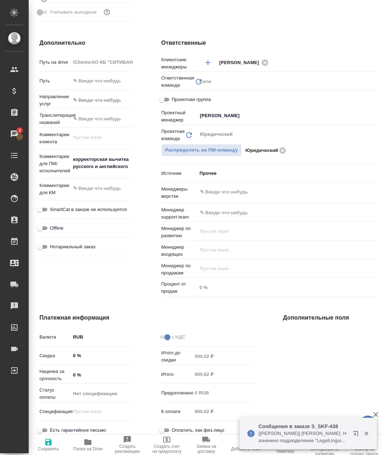
type textarea "x"
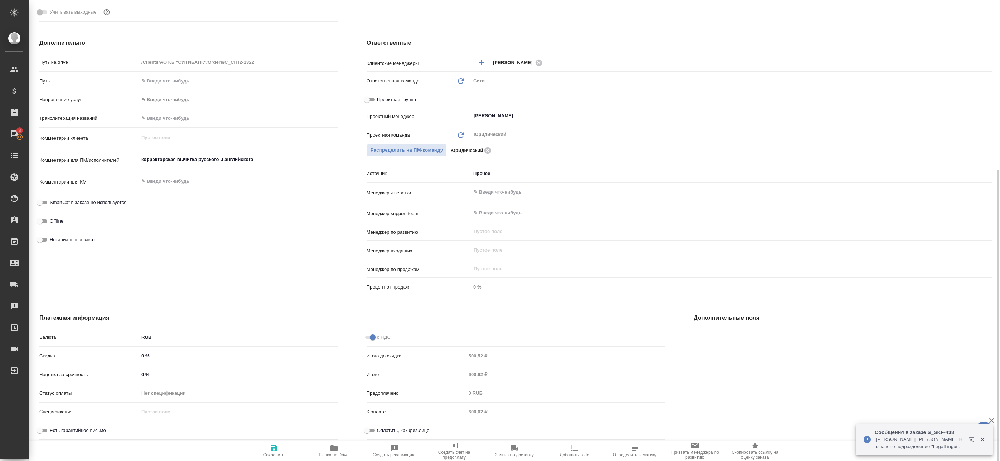
type textarea "x"
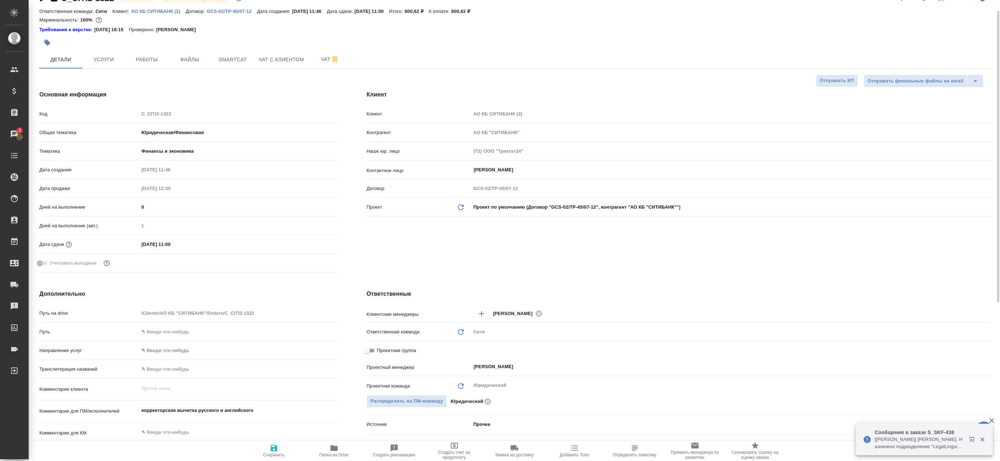
scroll to position [0, 0]
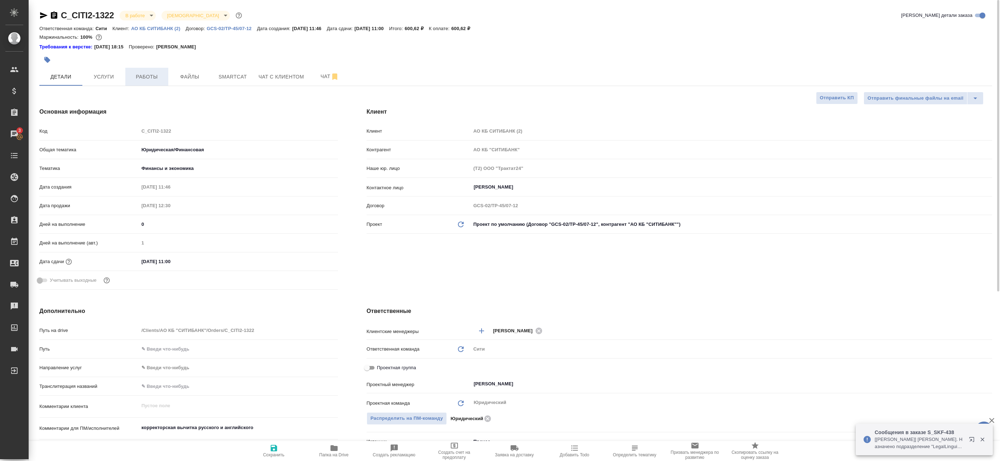
click at [149, 81] on button "Работы" at bounding box center [146, 77] width 43 height 18
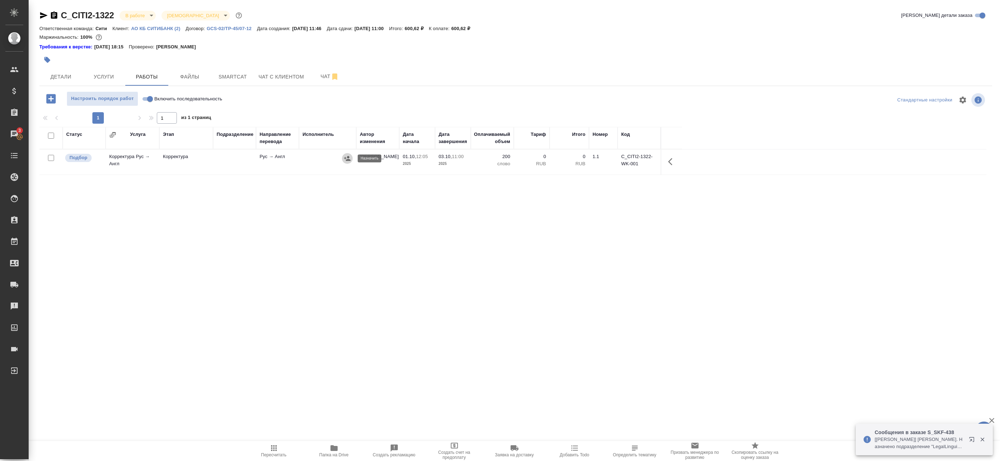
click at [349, 156] on icon "button" at bounding box center [347, 158] width 7 height 7
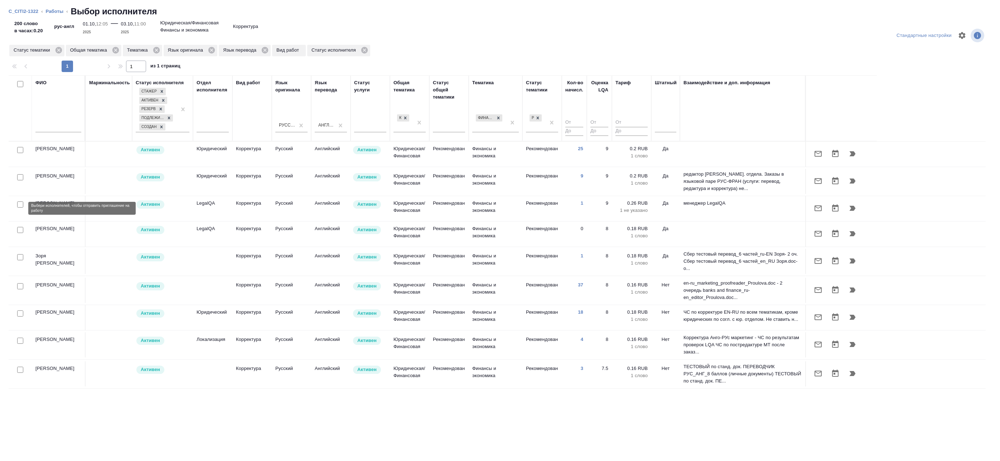
click at [19, 207] on input "checkbox" at bounding box center [20, 204] width 6 height 6
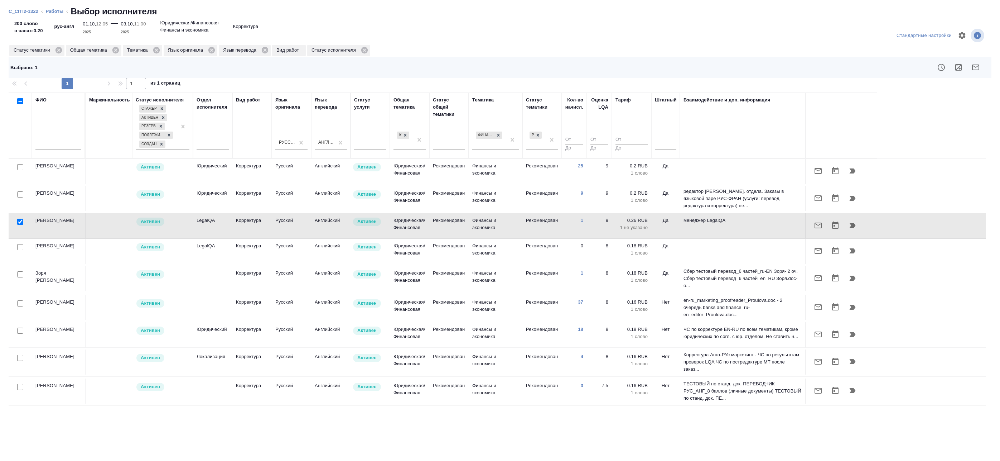
click at [21, 224] on input "checkbox" at bounding box center [20, 222] width 6 height 6
checkbox input "false"
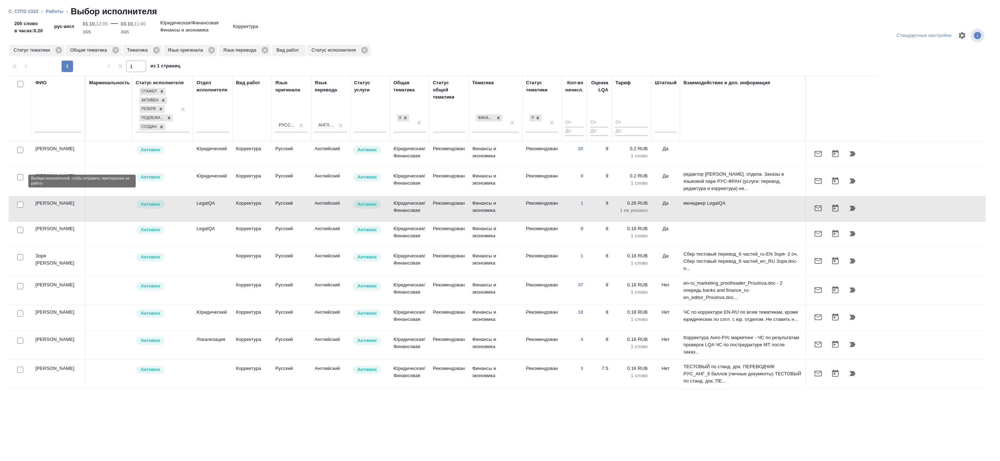
click at [21, 180] on input "checkbox" at bounding box center [20, 177] width 6 height 6
checkbox input "true"
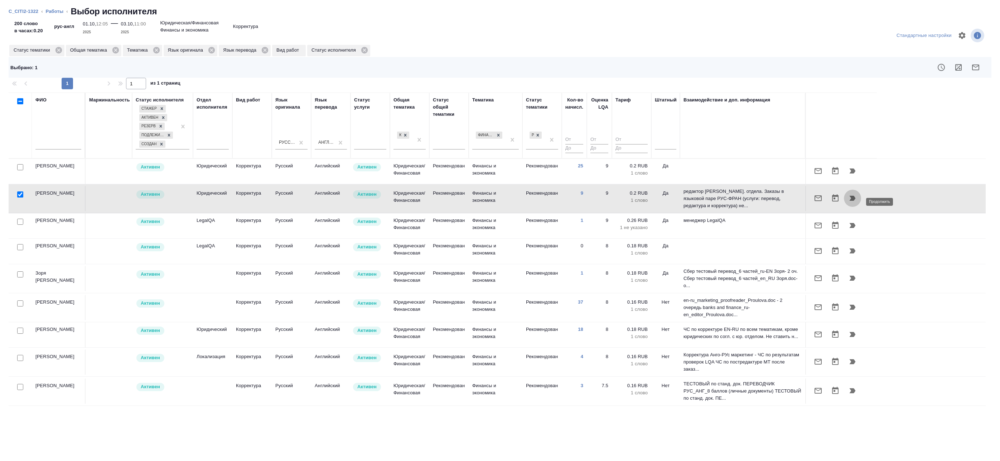
click at [853, 201] on icon "button" at bounding box center [853, 198] width 6 height 5
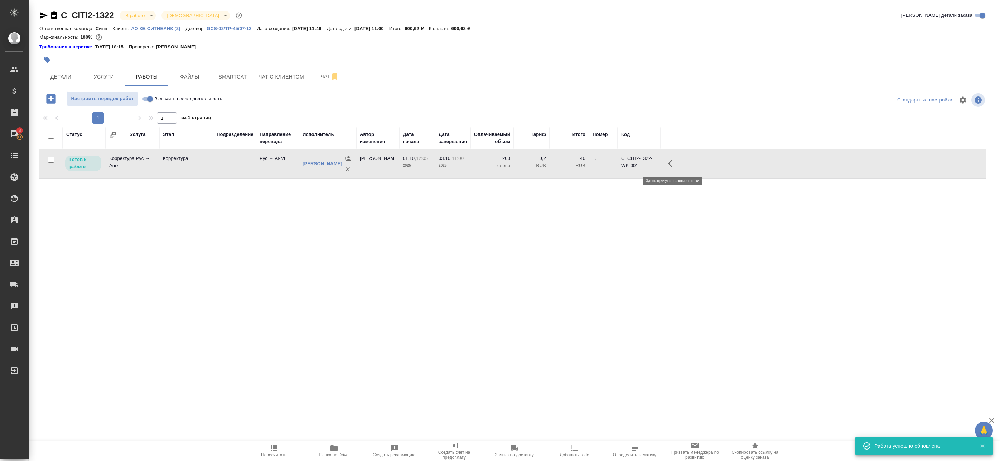
click at [670, 165] on icon "button" at bounding box center [672, 163] width 9 height 9
click at [619, 165] on icon "button" at bounding box center [620, 163] width 6 height 6
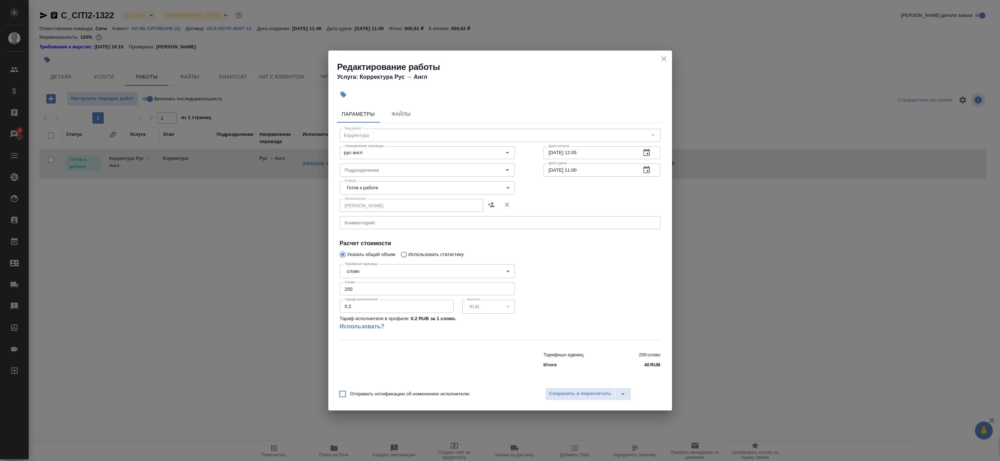
click at [374, 184] on body "🙏 .cls-1 fill:#fff; AWATERA Badanyan Artak Клиенты Спецификации Заказы 3 Чаты T…" at bounding box center [500, 230] width 1000 height 461
click at [362, 203] on button "В работе" at bounding box center [358, 200] width 24 height 8
type input "inProgress"
click at [580, 390] on span "Сохранить и пересчитать" at bounding box center [580, 393] width 62 height 8
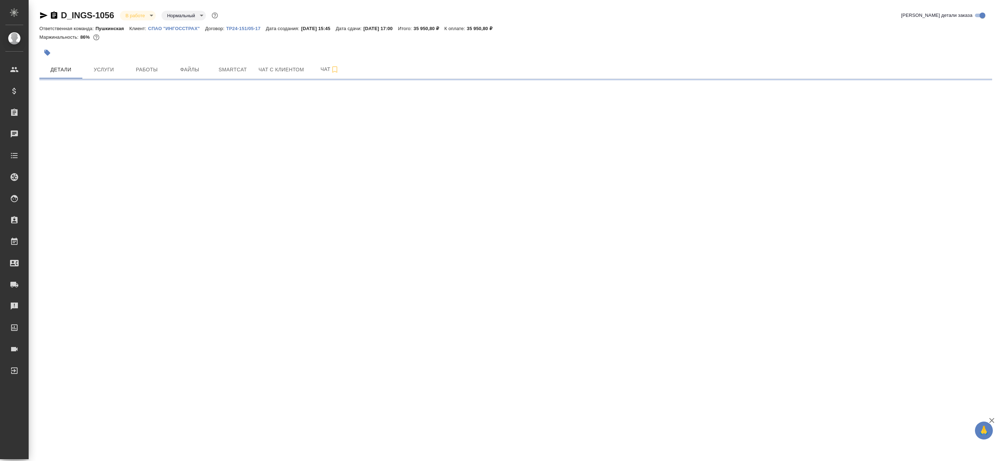
select select "RU"
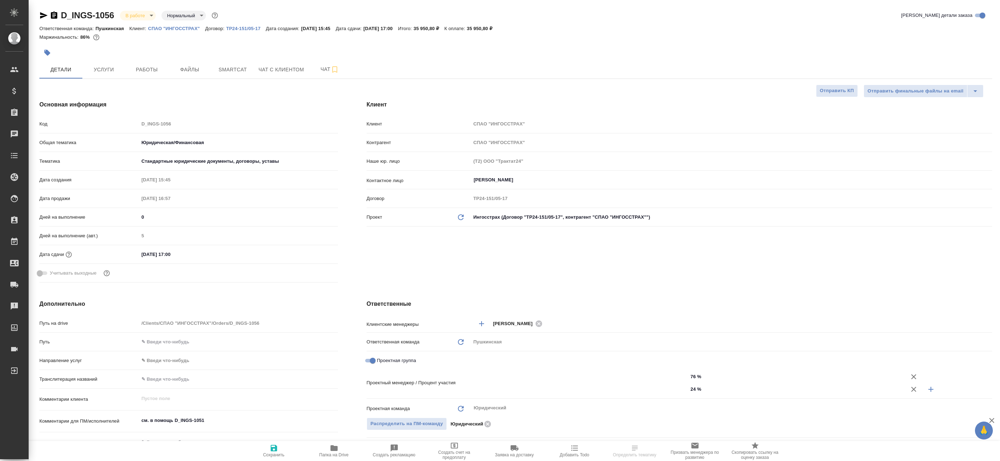
type textarea "x"
type input "[PERSON_NAME]"
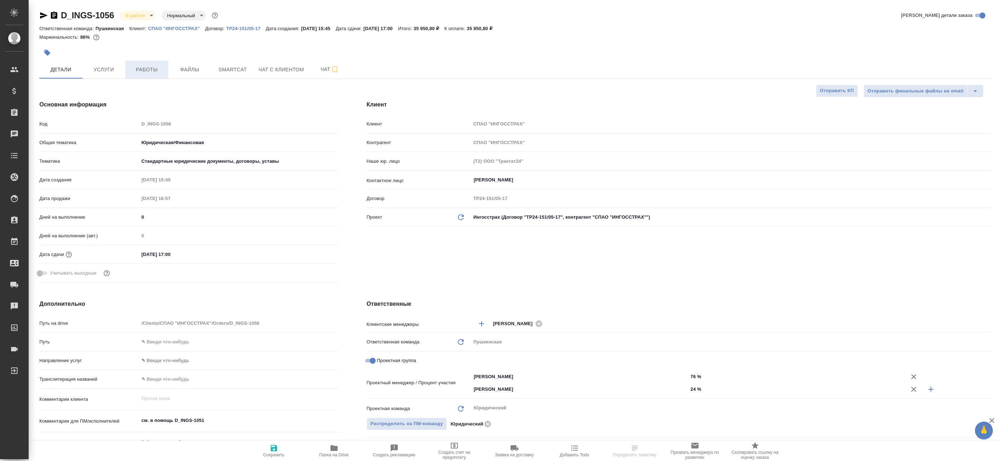
type textarea "x"
click at [143, 73] on span "Работы" at bounding box center [147, 69] width 34 height 9
type textarea "x"
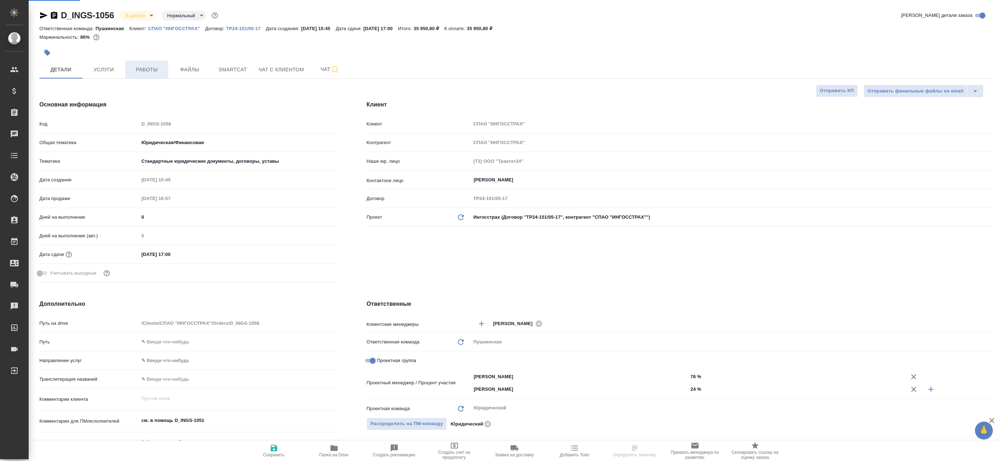
type textarea "x"
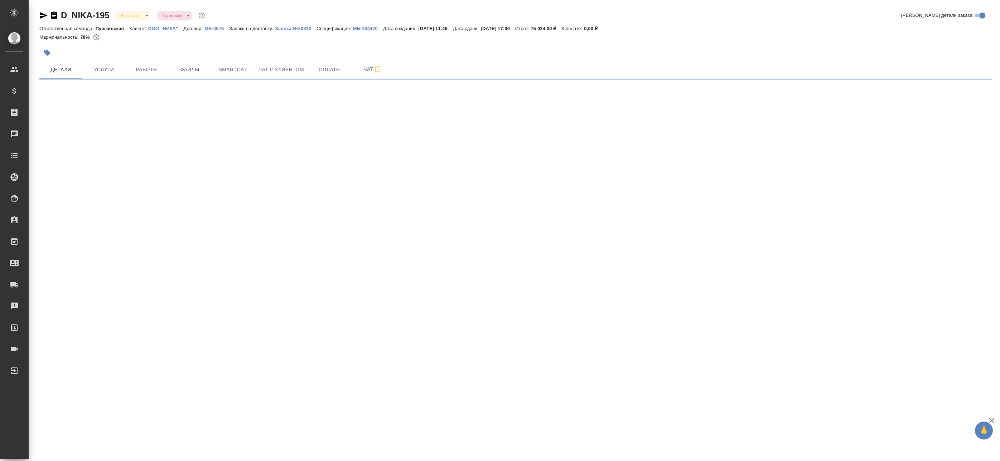
select select "RU"
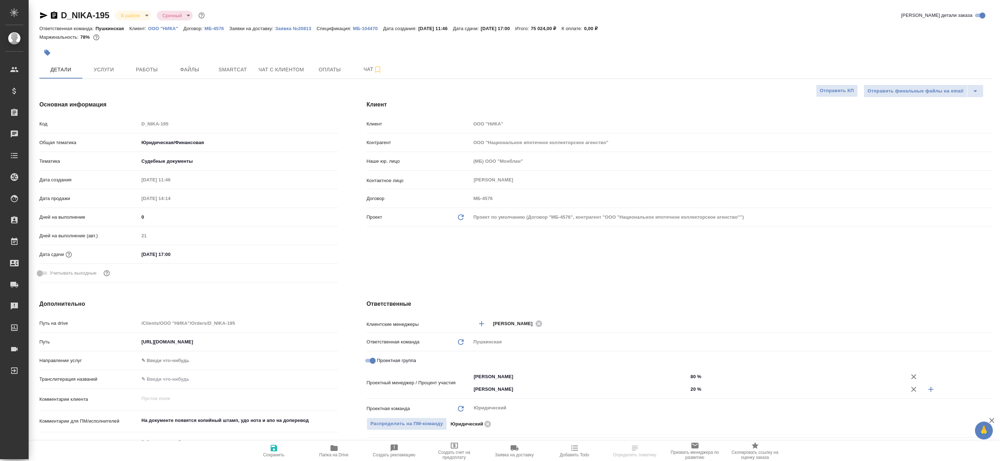
type textarea "x"
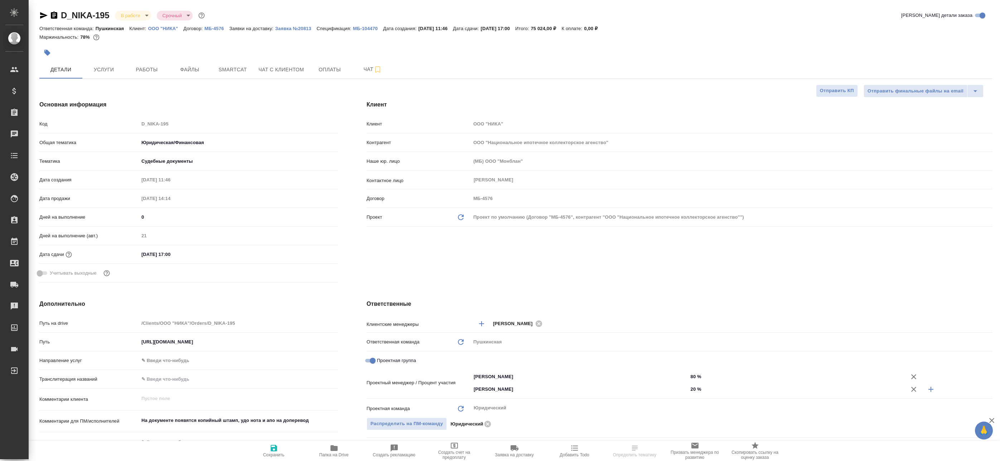
type textarea "x"
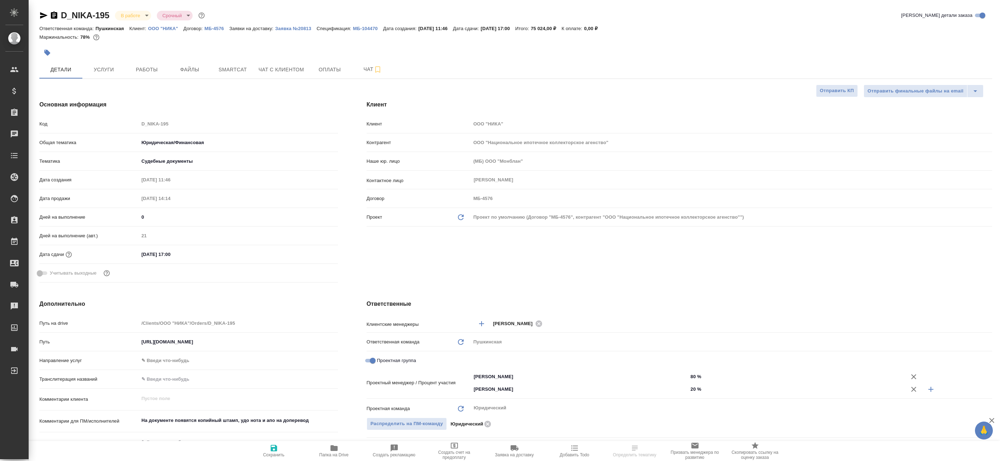
type textarea "x"
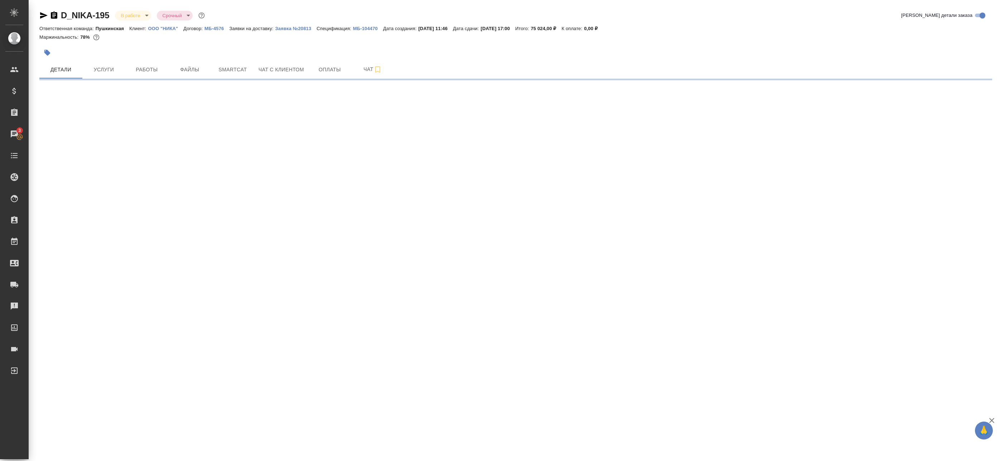
select select "RU"
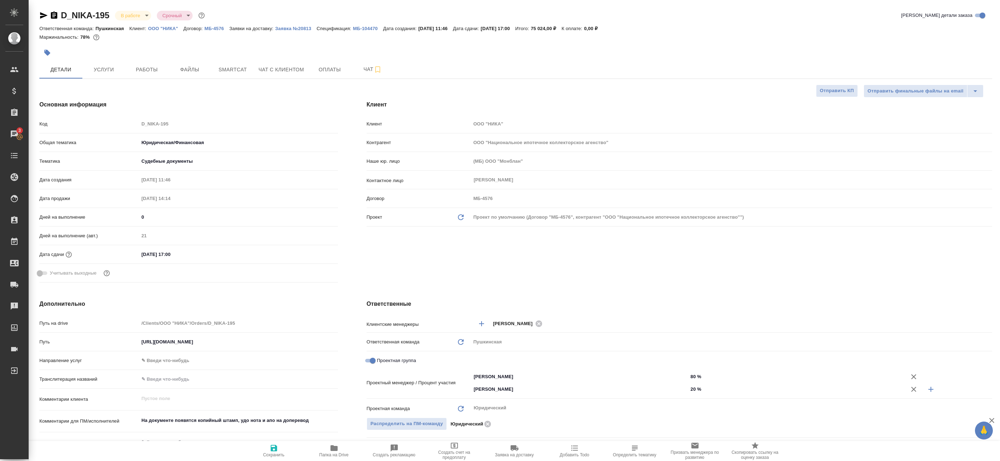
type textarea "x"
